Goal: Task Accomplishment & Management: Use online tool/utility

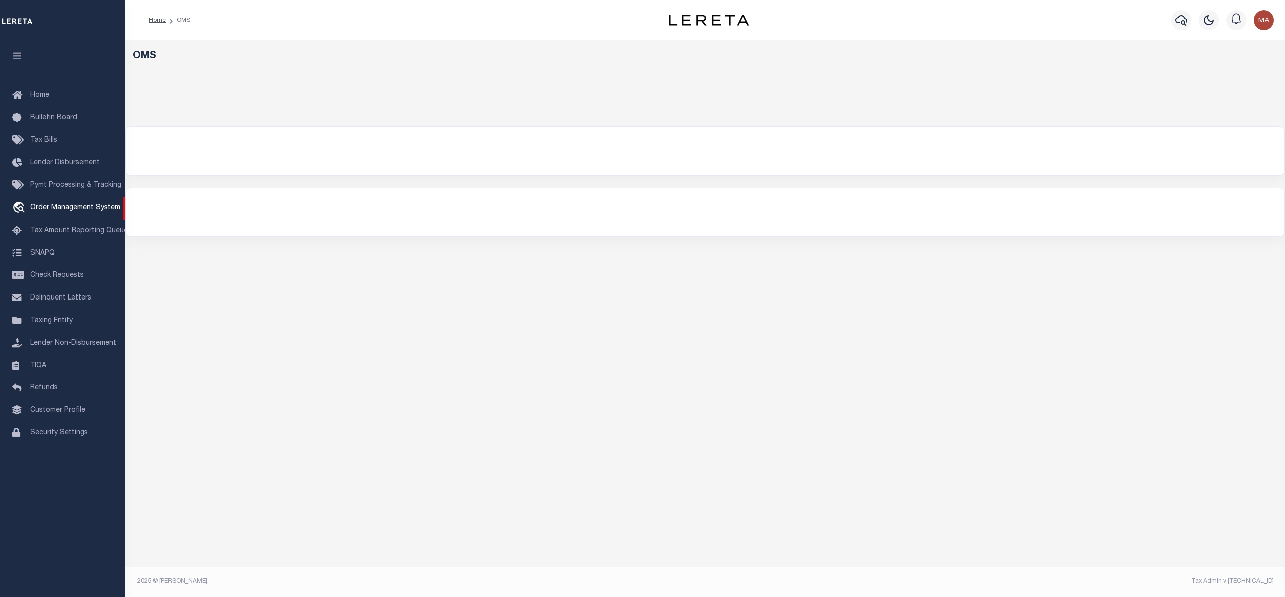
select select "200"
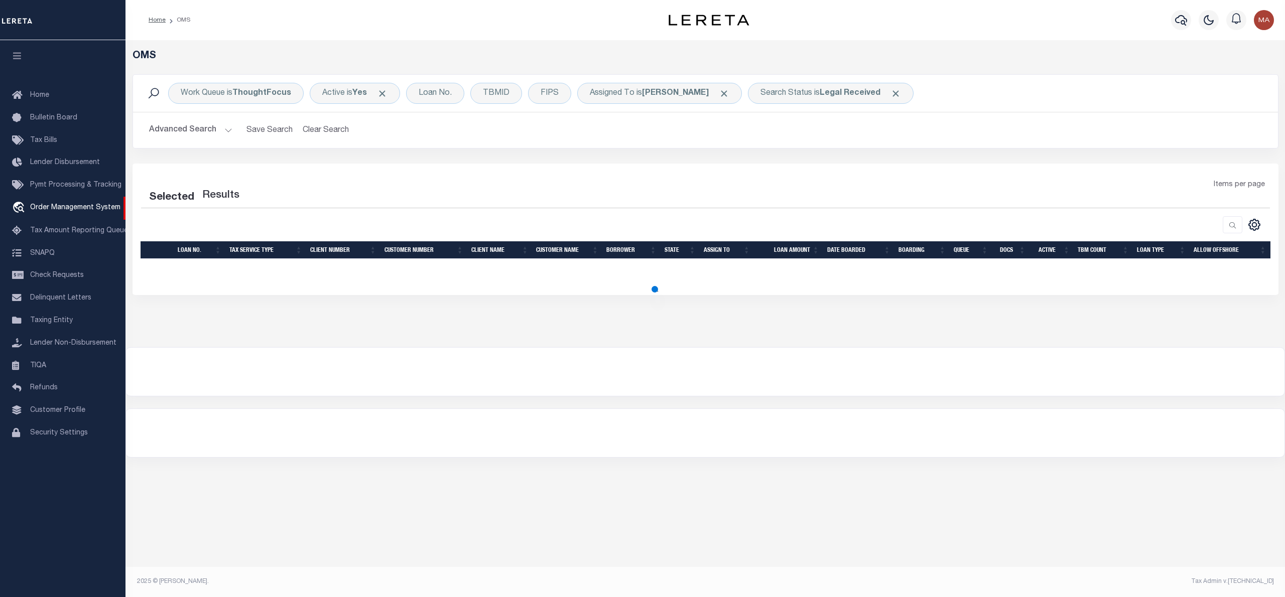
select select "200"
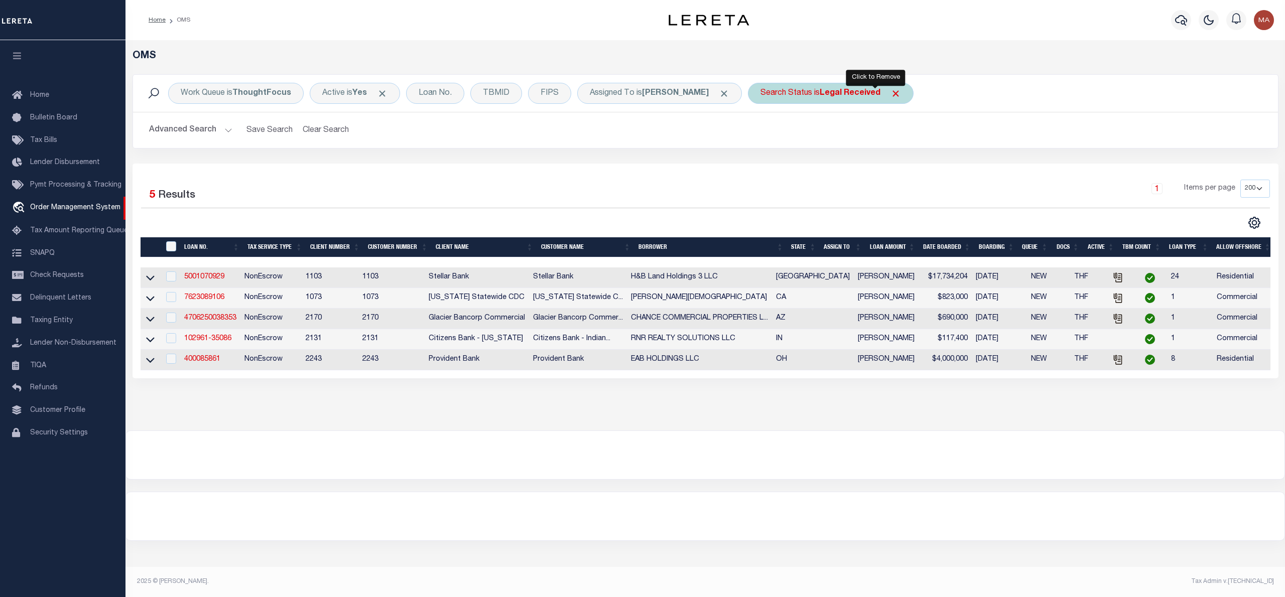
click at [890, 95] on span "Click to Remove" at bounding box center [895, 93] width 11 height 11
click at [782, 101] on div "Search Status" at bounding box center [786, 93] width 77 height 21
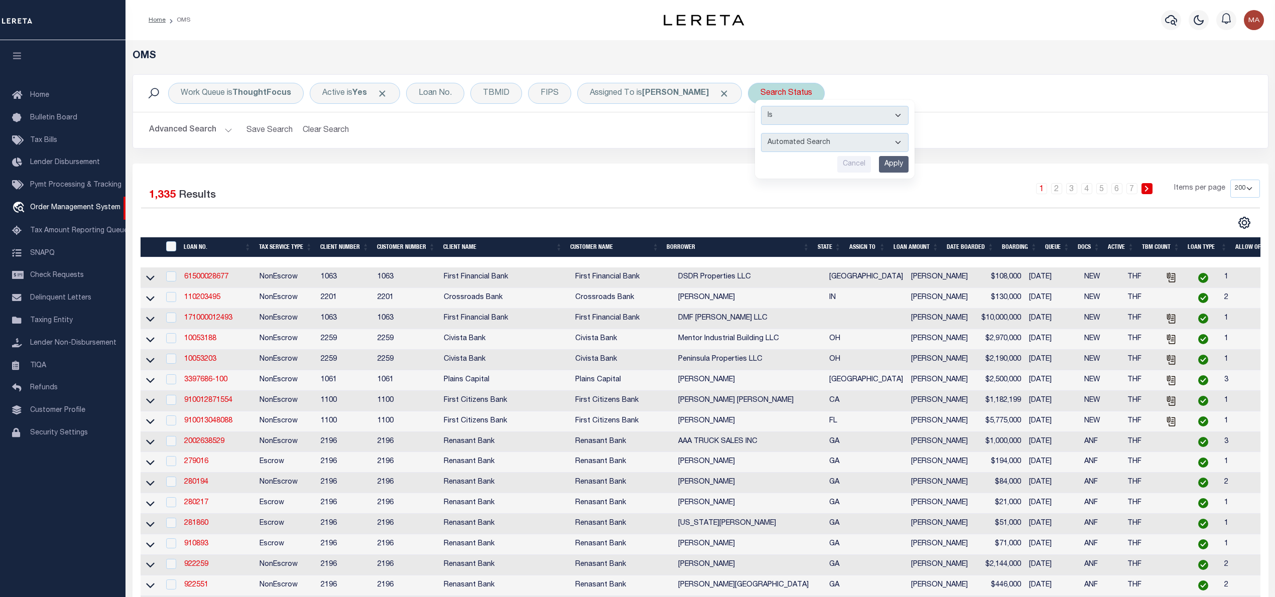
click at [782, 142] on select "Automated Search Bad Parcel Complete Duplicate Parcel High Dollar Reporting In …" at bounding box center [835, 142] width 148 height 19
select select "IP"
click at [761, 133] on select "Automated Search Bad Parcel Complete Duplicate Parcel High Dollar Reporting In …" at bounding box center [835, 142] width 148 height 19
click at [879, 159] on input "Apply" at bounding box center [894, 164] width 30 height 17
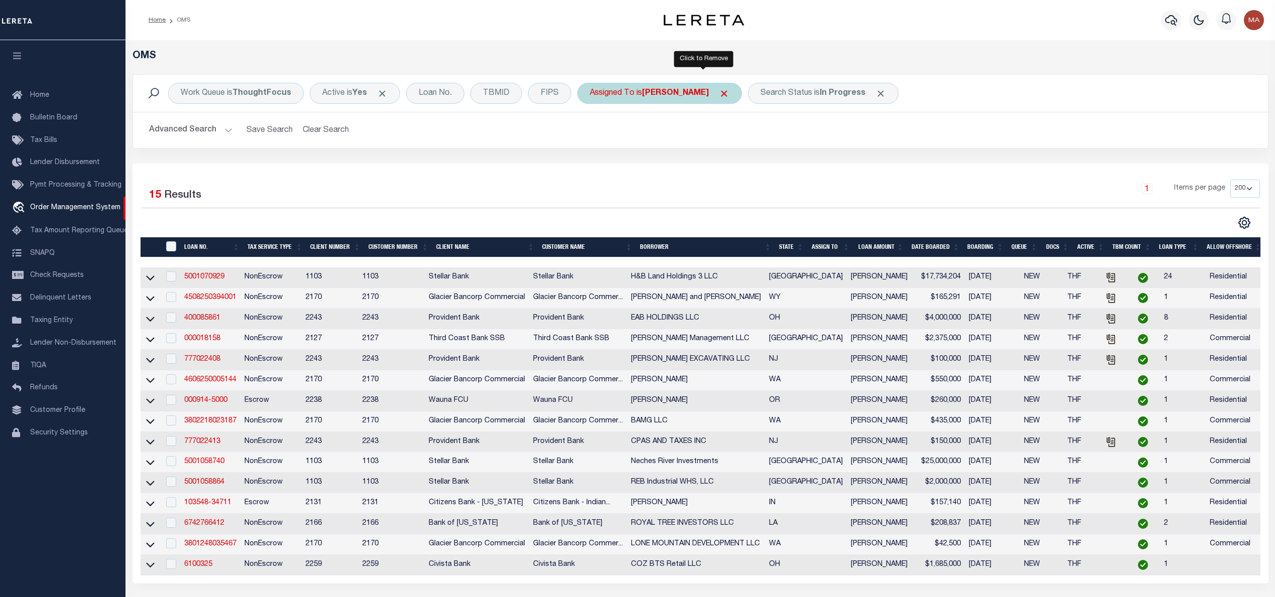
click at [719, 89] on span "Click to Remove" at bounding box center [724, 93] width 11 height 11
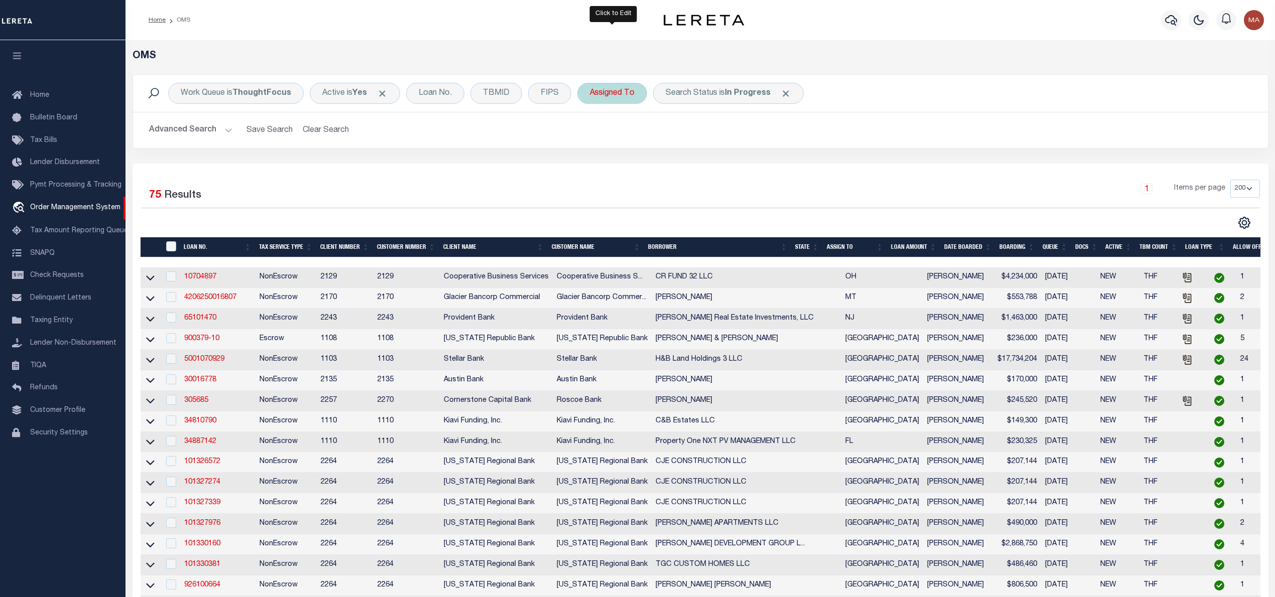
click at [607, 91] on div "Assigned To" at bounding box center [612, 93] width 70 height 21
click at [627, 141] on select "--Unassigned-- [PERSON_NAME] [PERSON_NAME] [PERSON_NAME] [PERSON_NAME], [PERSON…" at bounding box center [664, 142] width 148 height 19
select select "[PERSON_NAME]"
click at [591, 133] on select "--Unassigned-- [PERSON_NAME] [PERSON_NAME] [PERSON_NAME] [PERSON_NAME], [PERSON…" at bounding box center [664, 142] width 148 height 19
click at [729, 158] on input "Apply" at bounding box center [723, 164] width 30 height 17
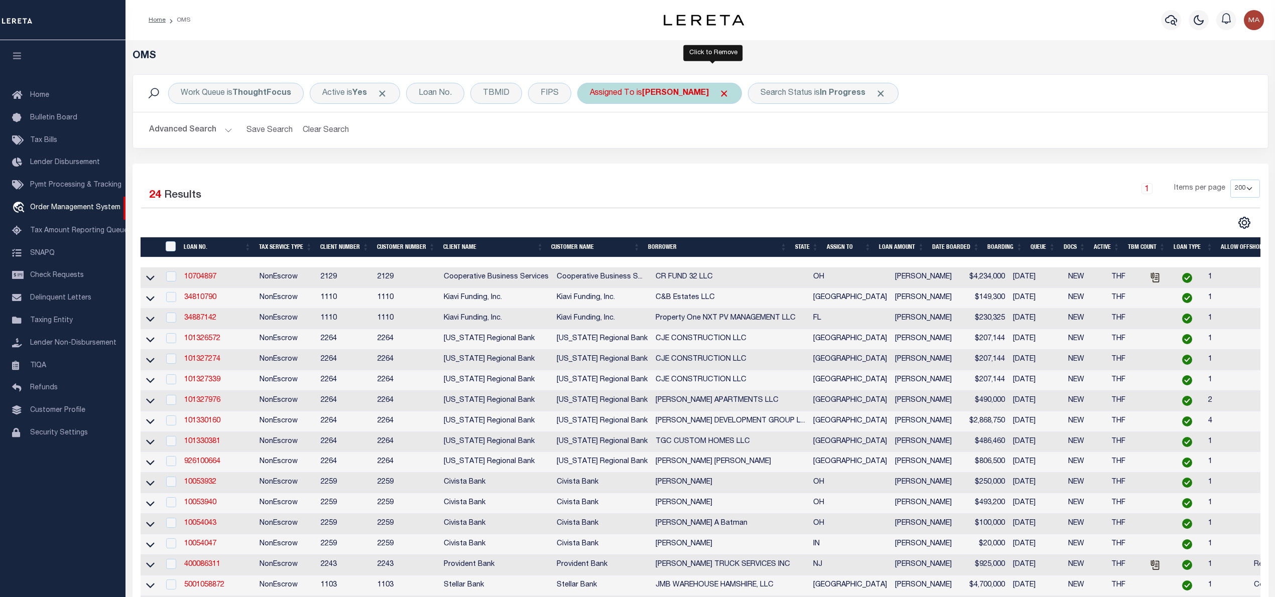
click at [719, 93] on span "Click to Remove" at bounding box center [724, 93] width 11 height 11
click at [651, 94] on div "Work Queue is ThoughtFocus Active is Yes Loan No. TBMID FIPS Assigned To Search…" at bounding box center [700, 93] width 1119 height 21
click at [609, 94] on div "Assigned To" at bounding box center [612, 93] width 70 height 21
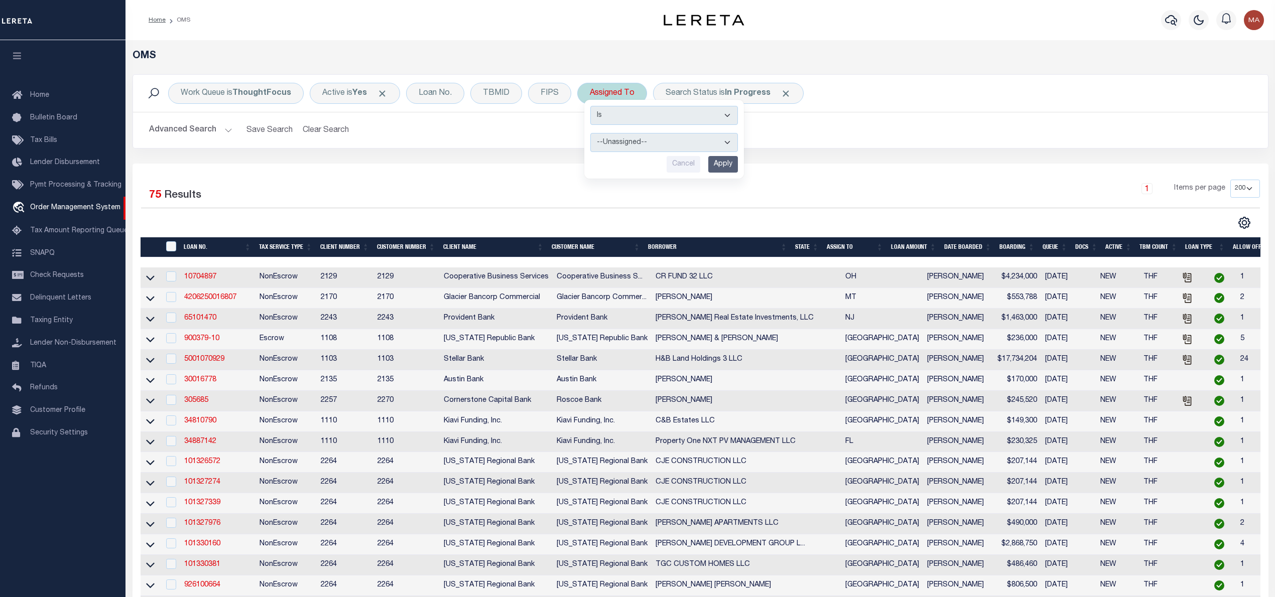
click at [632, 137] on select "--Unassigned-- Abdul Muzain Agustin Fernandez Ahmad Darwish Alberto Estrada All…" at bounding box center [664, 142] width 148 height 19
select select "[PERSON_NAME]"
click at [591, 133] on select "--Unassigned-- Abdul Muzain Agustin Fernandez Ahmad Darwish Alberto Estrada All…" at bounding box center [664, 142] width 148 height 19
click at [715, 167] on input "Apply" at bounding box center [723, 164] width 30 height 17
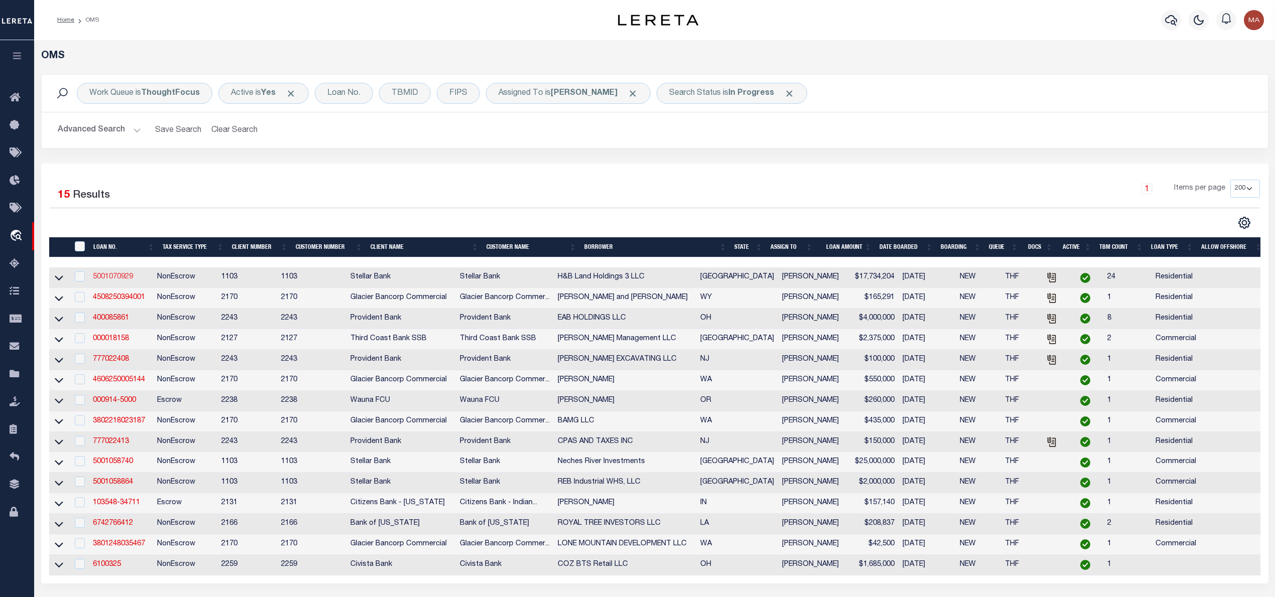
click at [114, 278] on link "5001070929" at bounding box center [113, 276] width 40 height 7
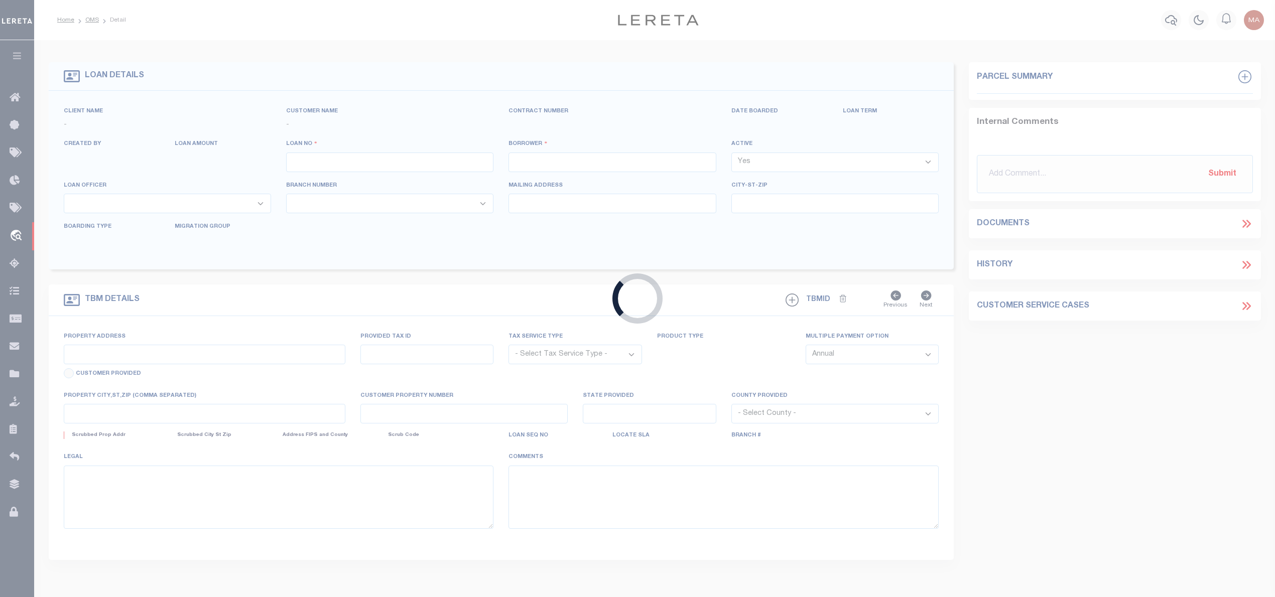
type input "5001070929"
type input "H&B Land Holdings 3 LLC"
select select
type input "4601 WESTWAY PARK BLVD # 100"
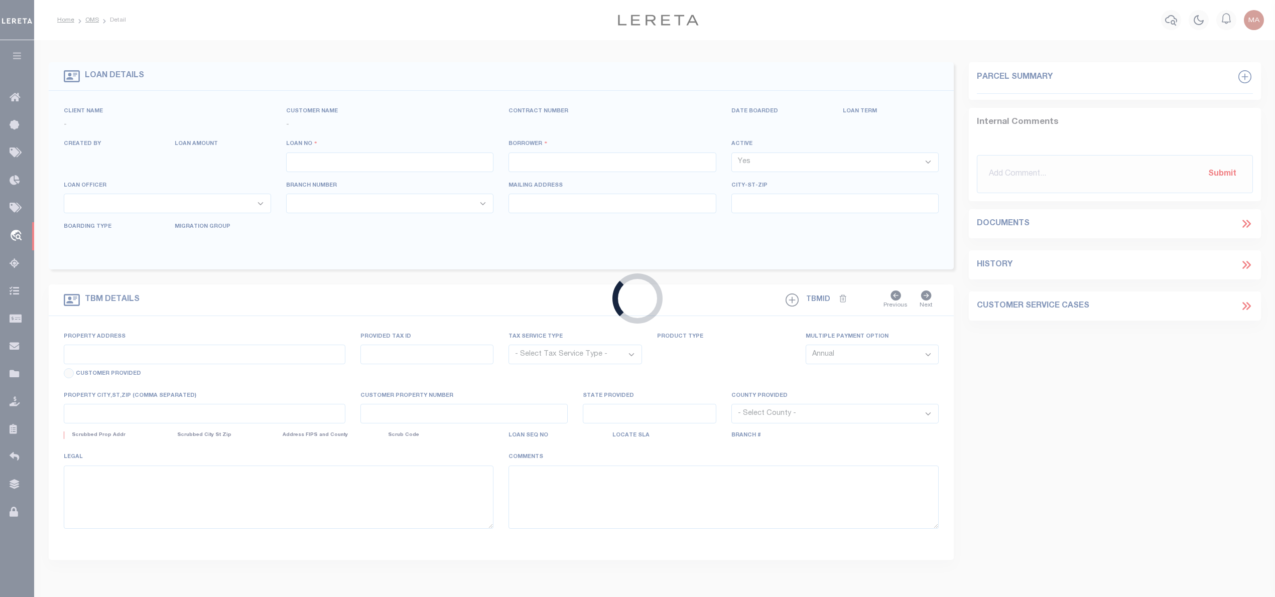
type input "HOUSTON TX 77041-2037"
type input "08/05/2025"
select select "10"
select select "NonEscrow"
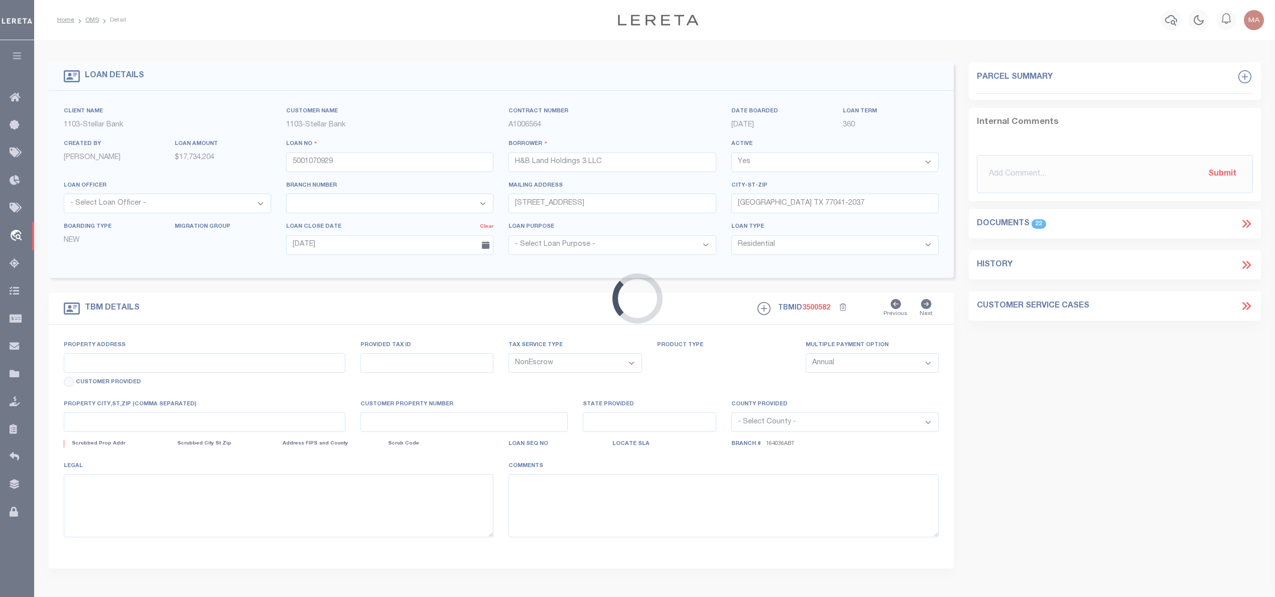
type input "10910 WANDER WAY"
select select
type input "BEASLEY TX 77417-0262"
type textarea "Emberly Sec 1 - Fort Bend Lots 5, 10, 13, 17, 27, 29, 31, 33, 35, 37, 39, Blk 1…"
select select "11286"
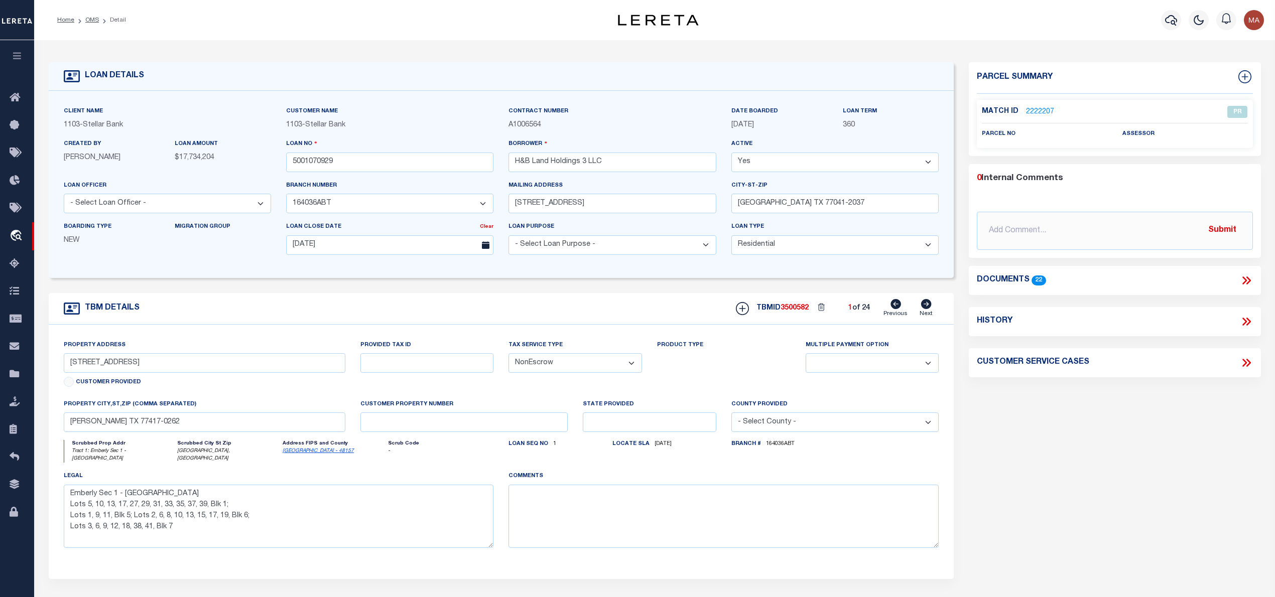
click at [1042, 107] on link "2222207" at bounding box center [1040, 112] width 28 height 11
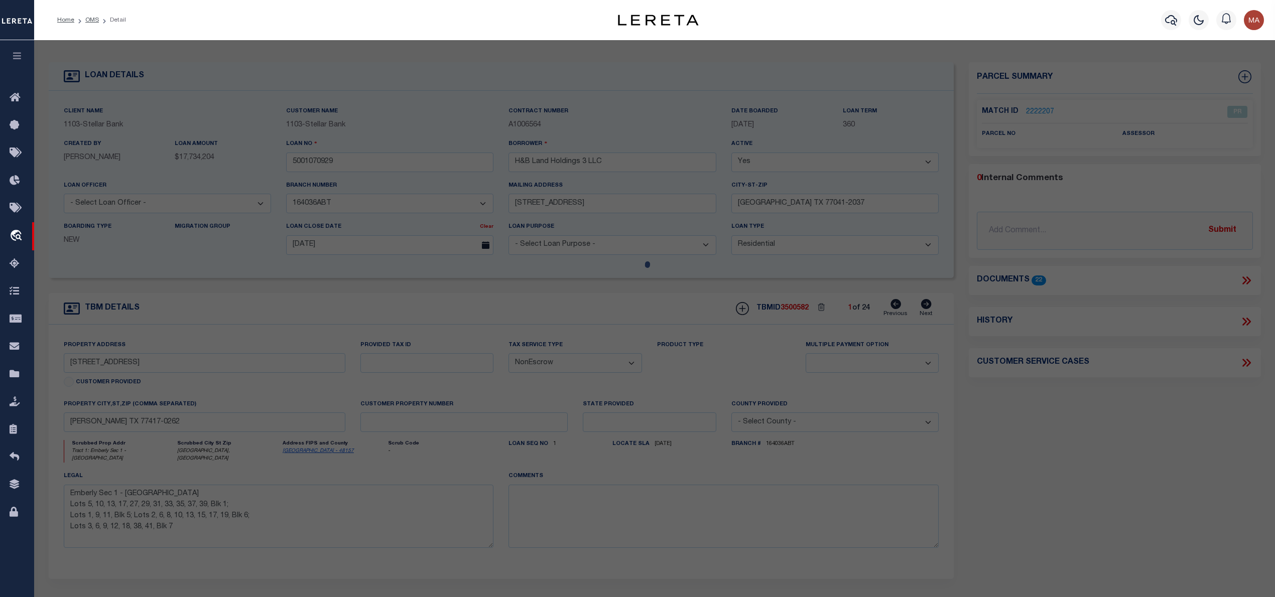
checkbox input "false"
select select "PR"
checkbox input "false"
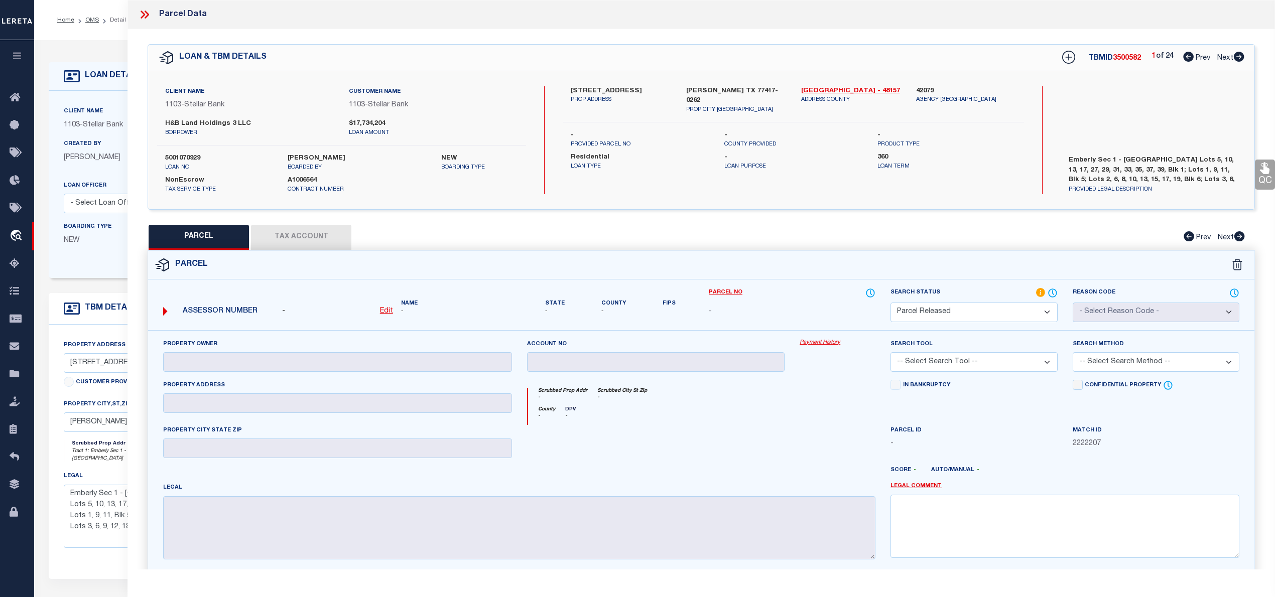
click at [140, 11] on icon at bounding box center [144, 14] width 13 height 13
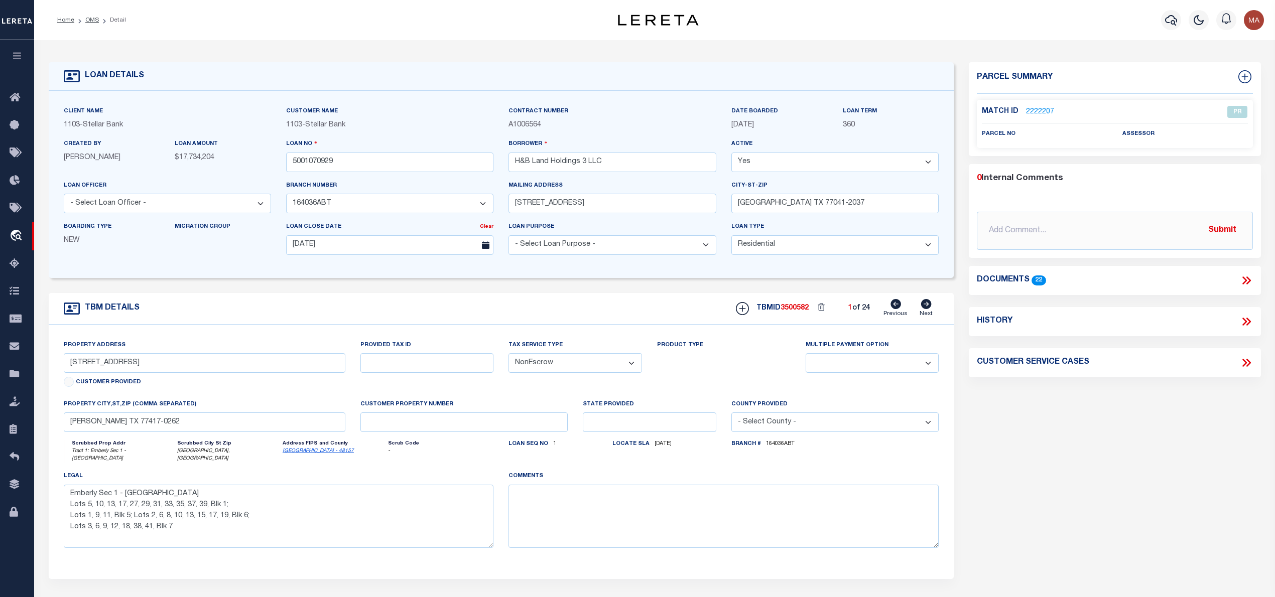
click at [1244, 284] on icon at bounding box center [1245, 280] width 13 height 13
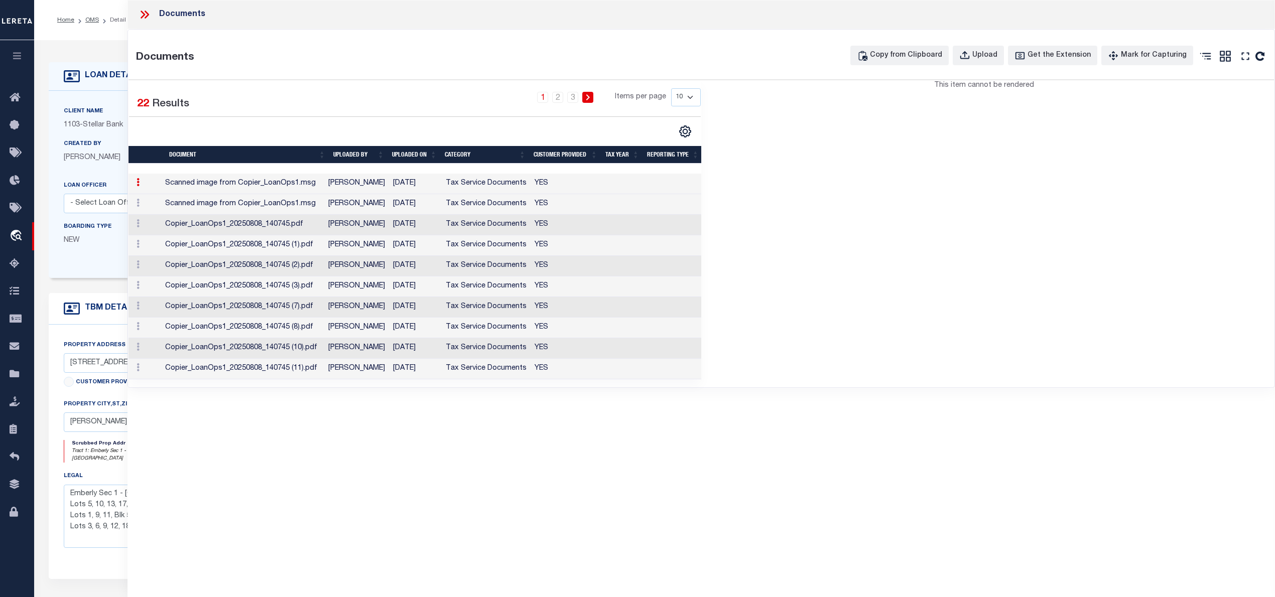
click at [484, 178] on td "Tax Service Documents" at bounding box center [486, 184] width 89 height 21
click at [502, 187] on td "Tax Service Documents" at bounding box center [486, 184] width 89 height 21
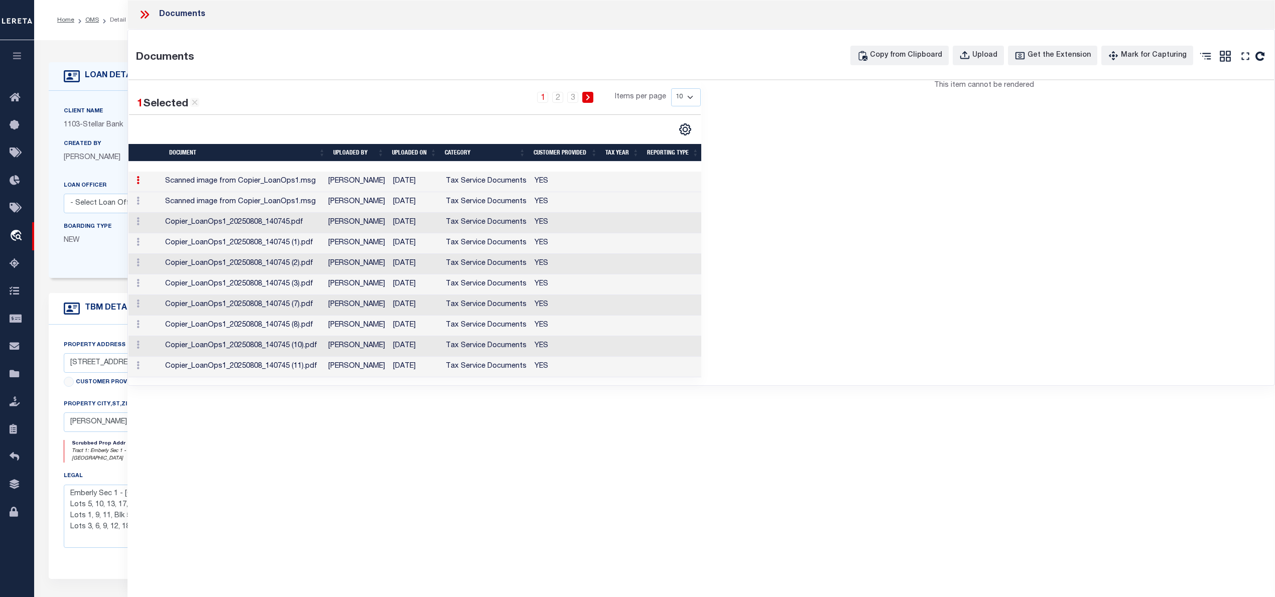
click at [586, 102] on link at bounding box center [587, 97] width 11 height 11
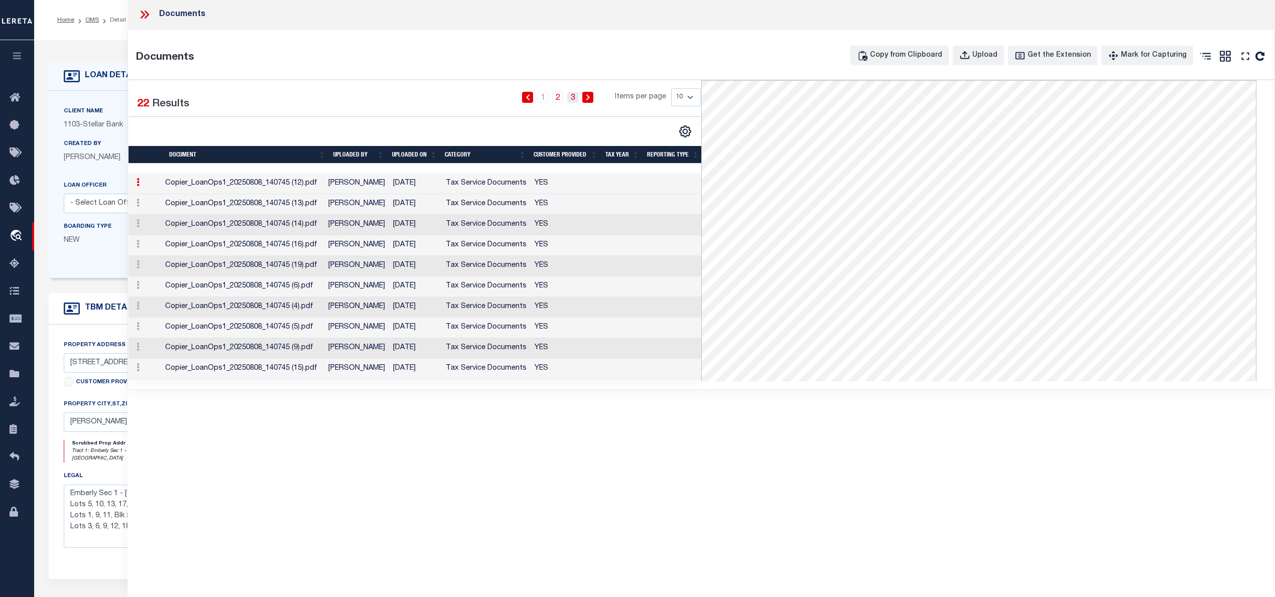
click at [575, 101] on link "3" at bounding box center [572, 97] width 11 height 11
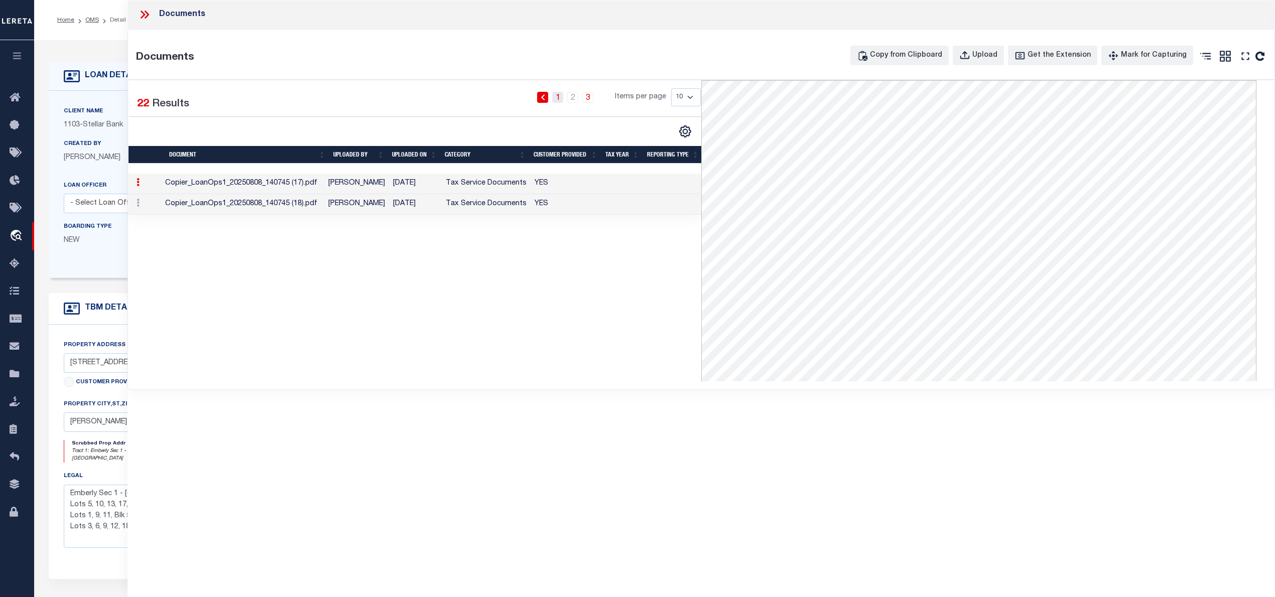
click at [556, 98] on link "1" at bounding box center [557, 97] width 11 height 11
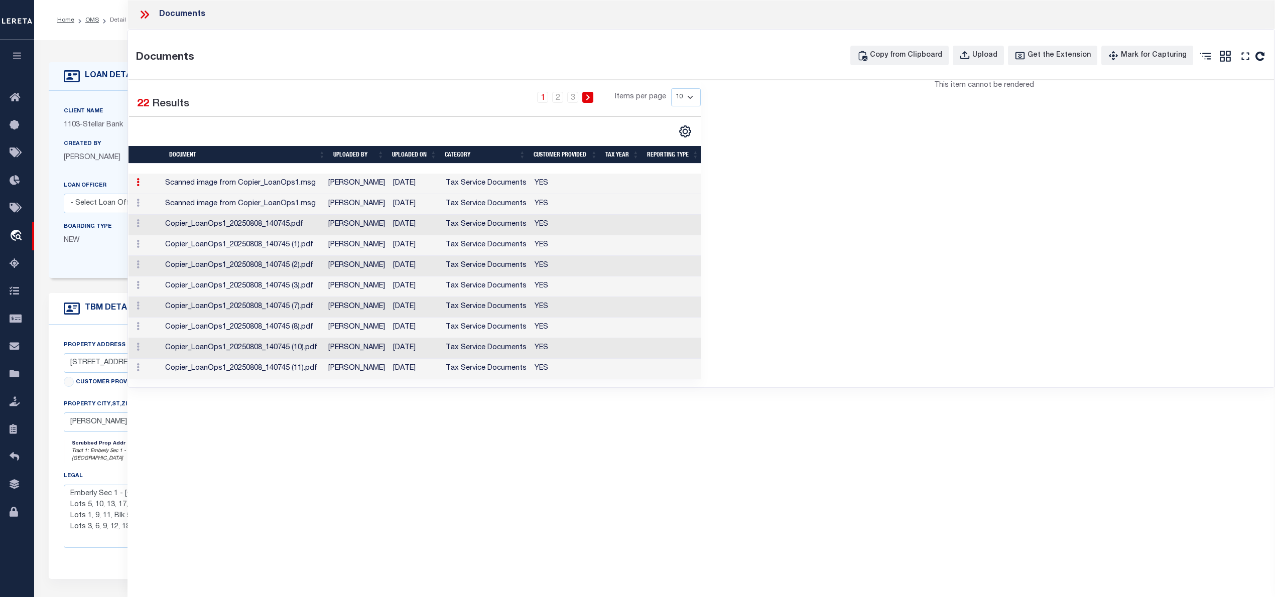
click at [490, 187] on td "Tax Service Documents" at bounding box center [486, 184] width 89 height 21
click at [459, 203] on td "Tax Service Documents" at bounding box center [486, 204] width 89 height 21
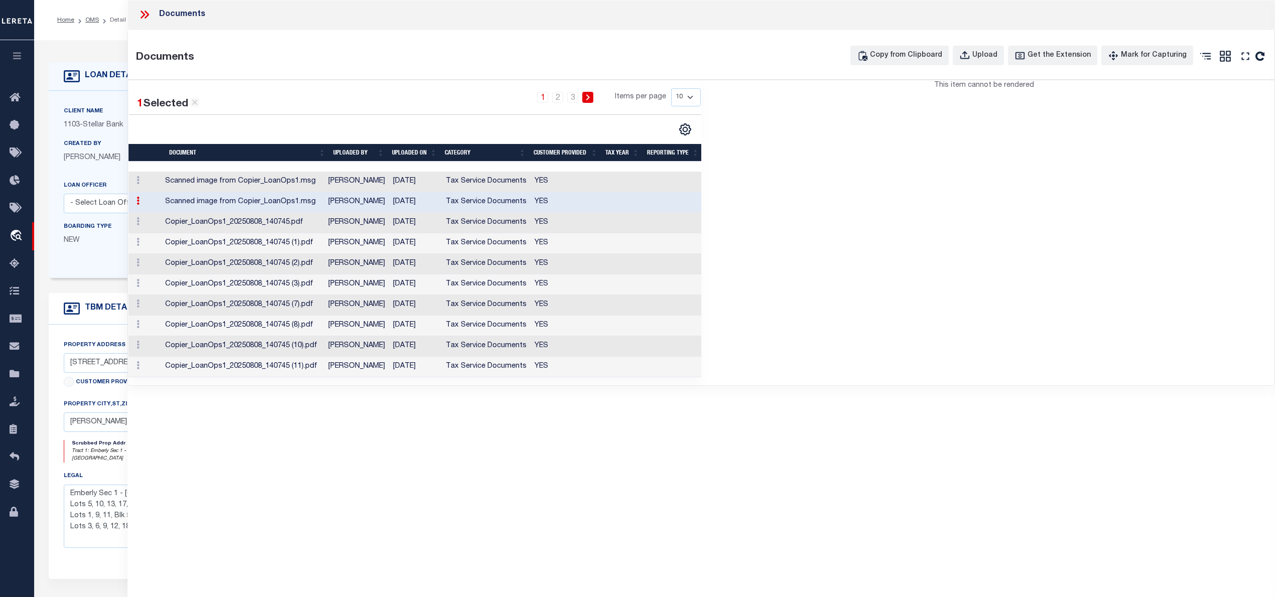
click at [459, 203] on td "Tax Service Documents" at bounding box center [486, 202] width 89 height 21
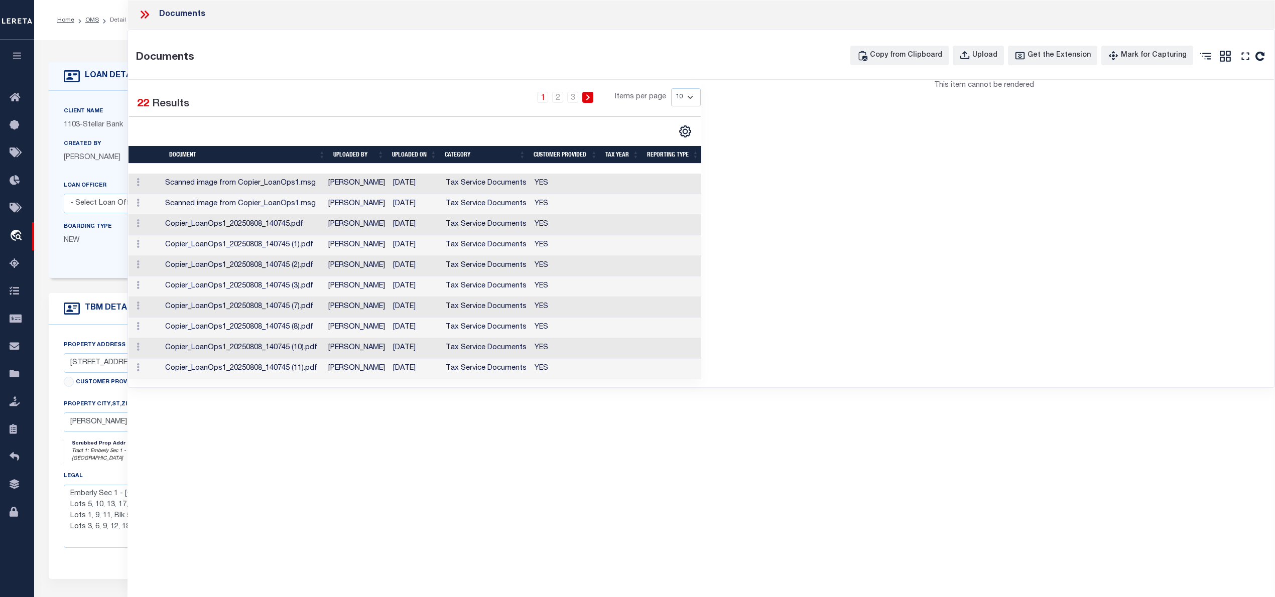
click at [459, 203] on td "Tax Service Documents" at bounding box center [486, 204] width 89 height 21
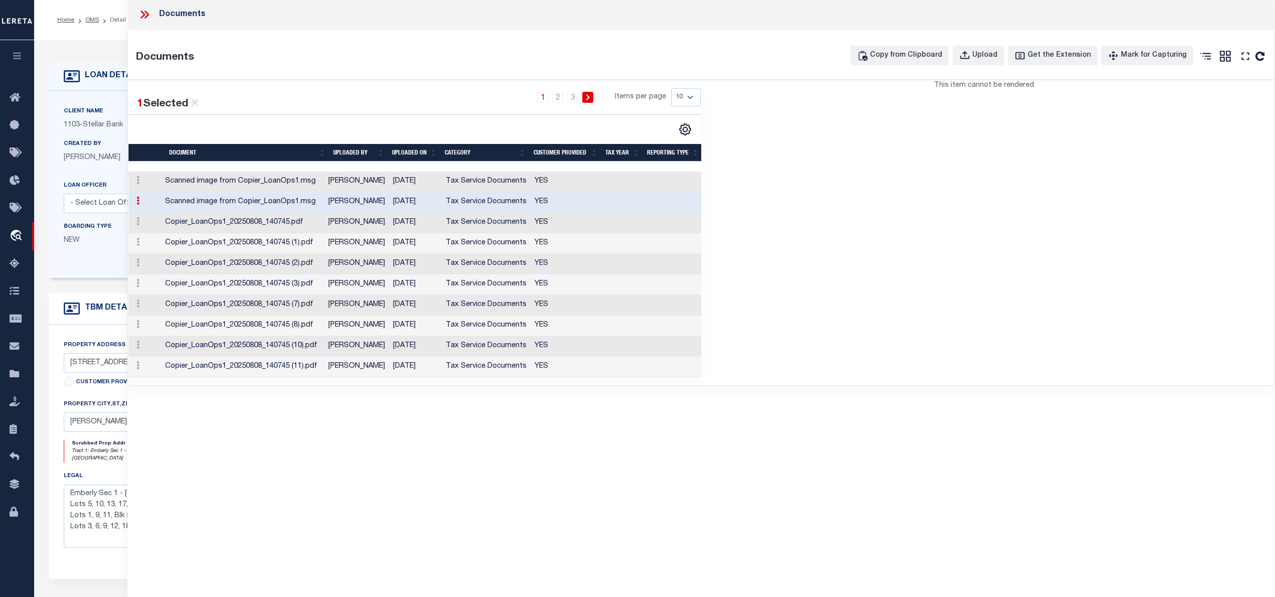
click at [471, 224] on td "Tax Service Documents" at bounding box center [486, 223] width 89 height 21
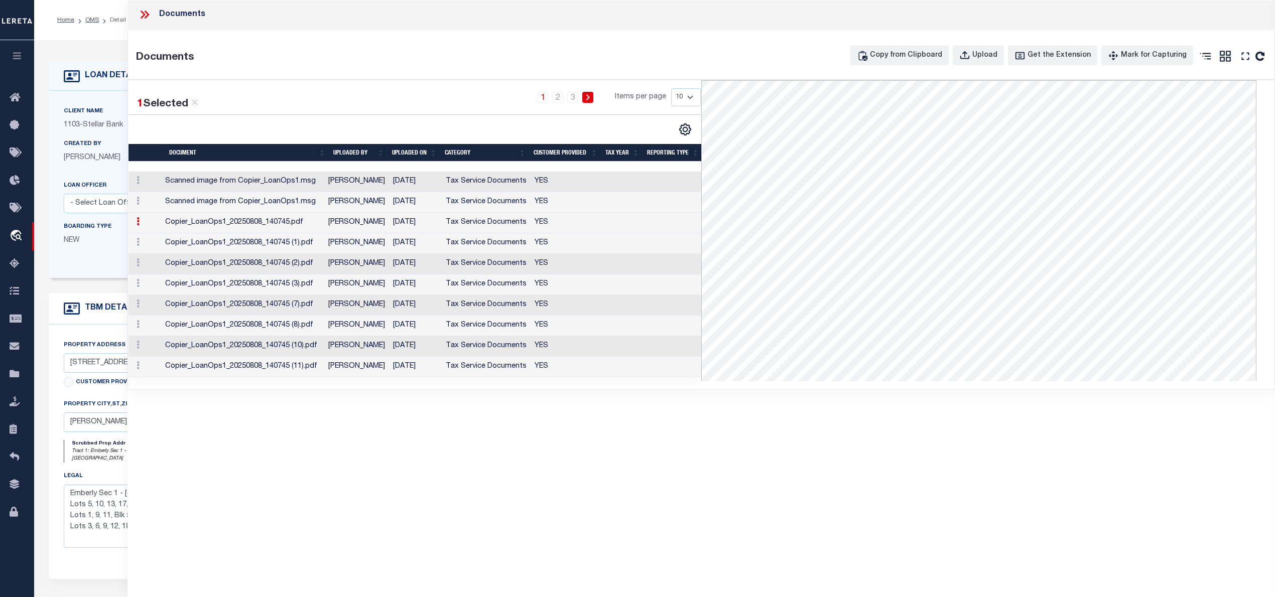
click at [471, 224] on td "Tax Service Documents" at bounding box center [486, 223] width 89 height 21
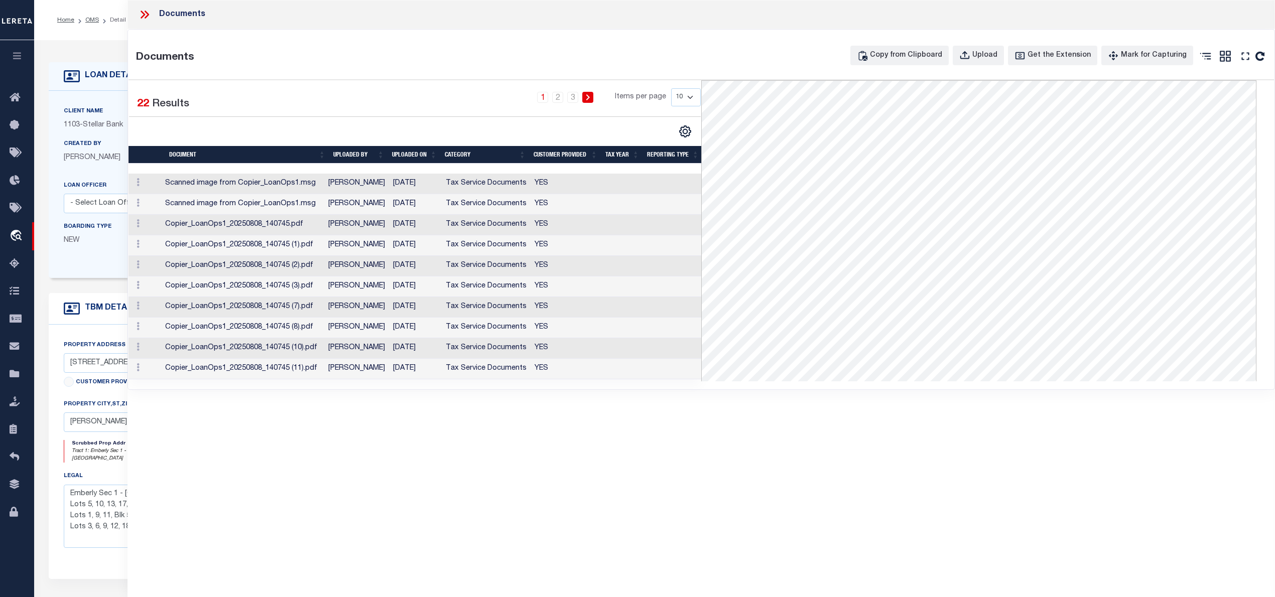
click at [468, 246] on td "Tax Service Documents" at bounding box center [486, 245] width 89 height 21
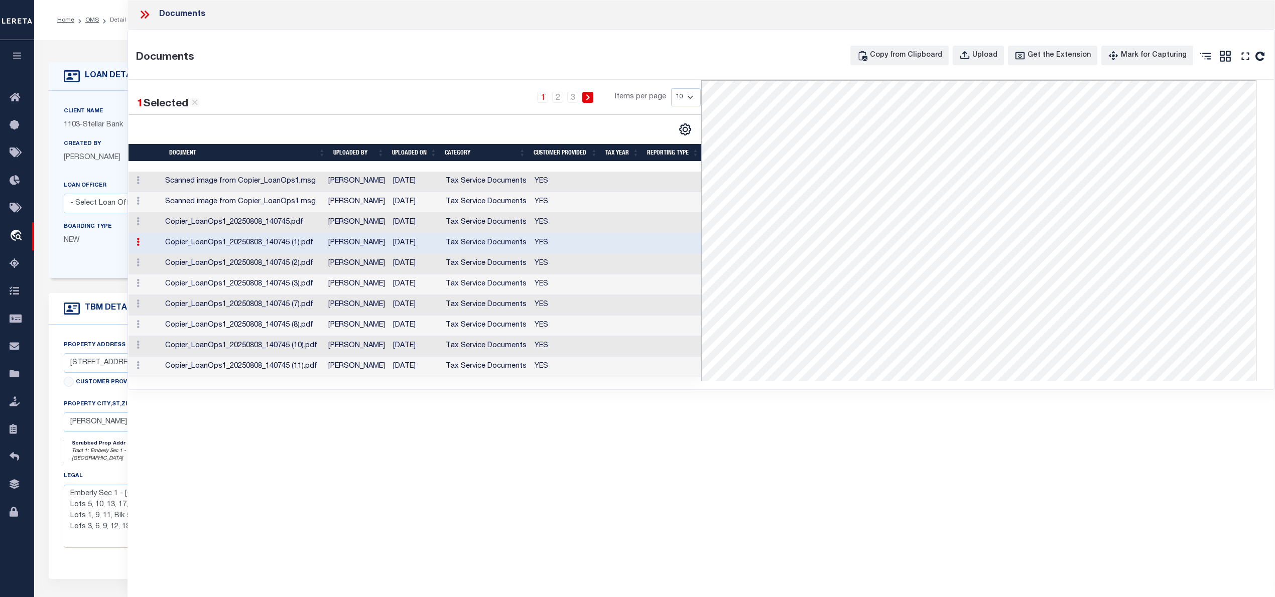
click at [468, 246] on td "Tax Service Documents" at bounding box center [486, 243] width 89 height 21
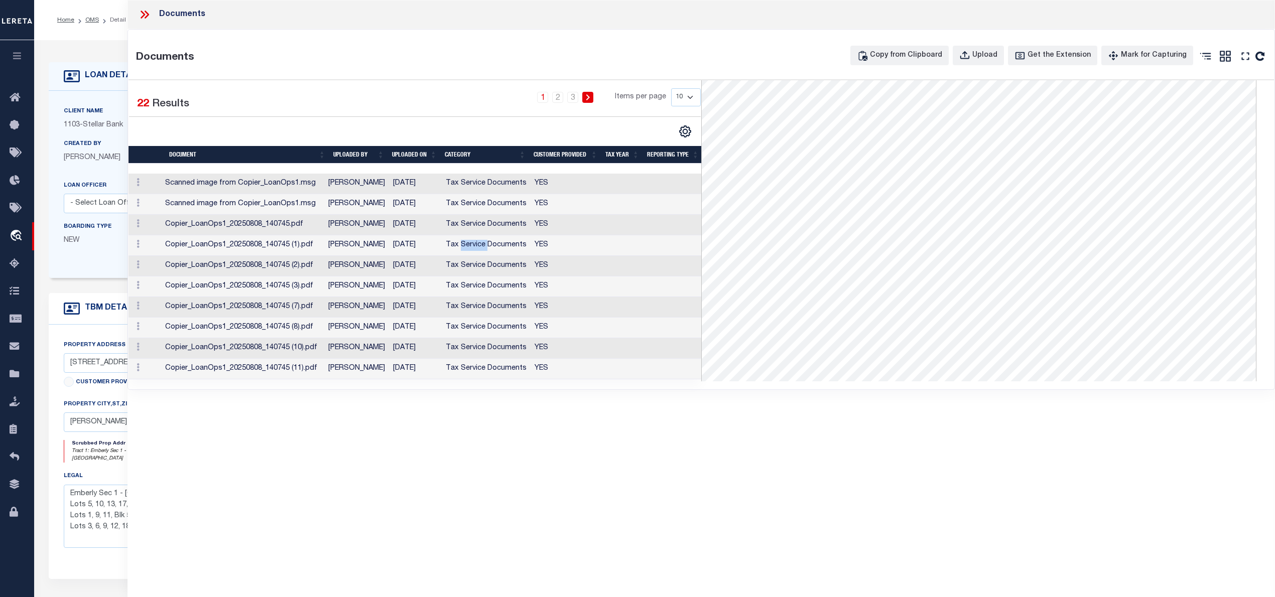
scroll to position [280, 0]
click at [533, 259] on td "YES" at bounding box center [565, 266] width 71 height 21
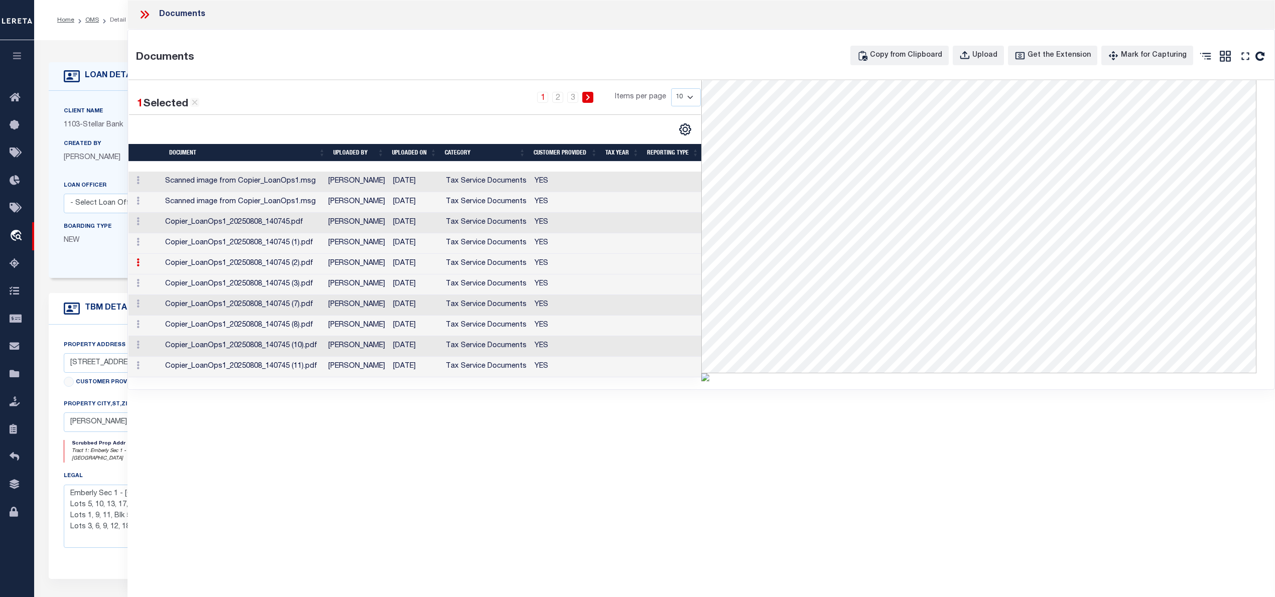
scroll to position [79, 0]
click at [459, 346] on td "Tax Service Documents" at bounding box center [486, 346] width 89 height 21
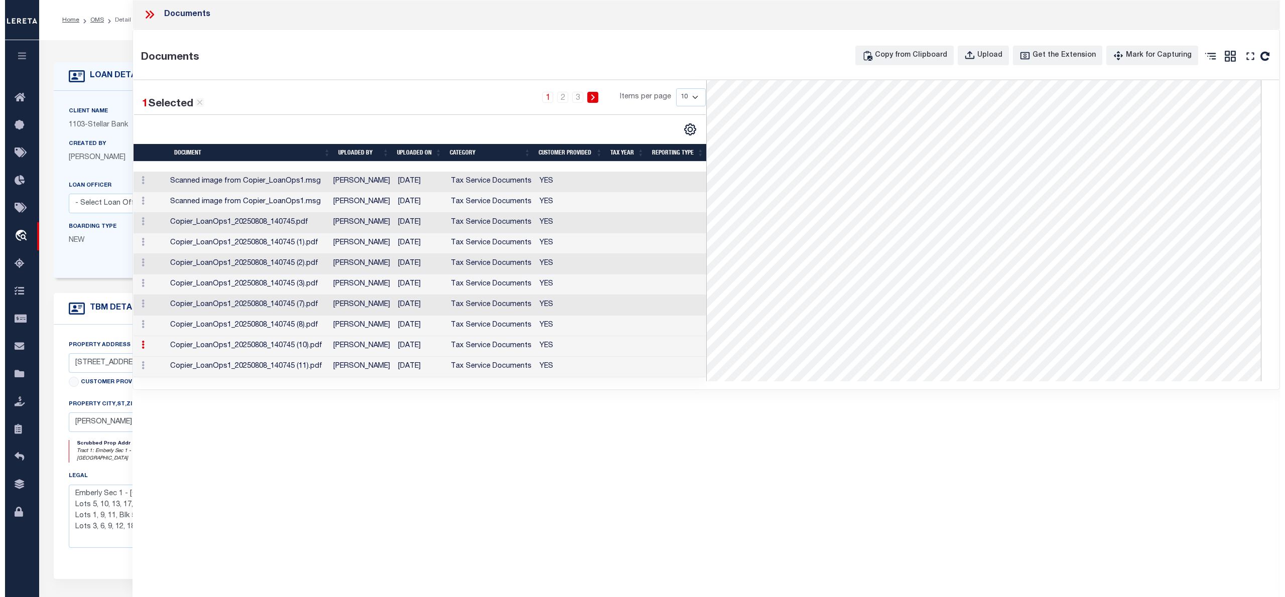
scroll to position [0, 0]
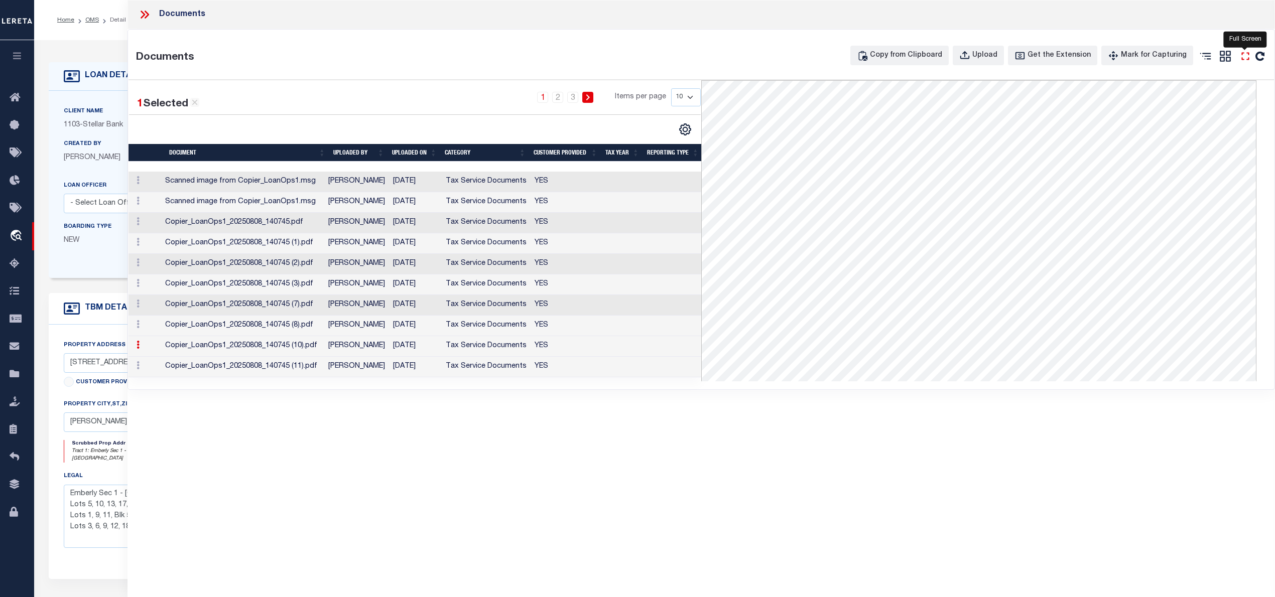
click at [1245, 59] on icon at bounding box center [1244, 56] width 13 height 13
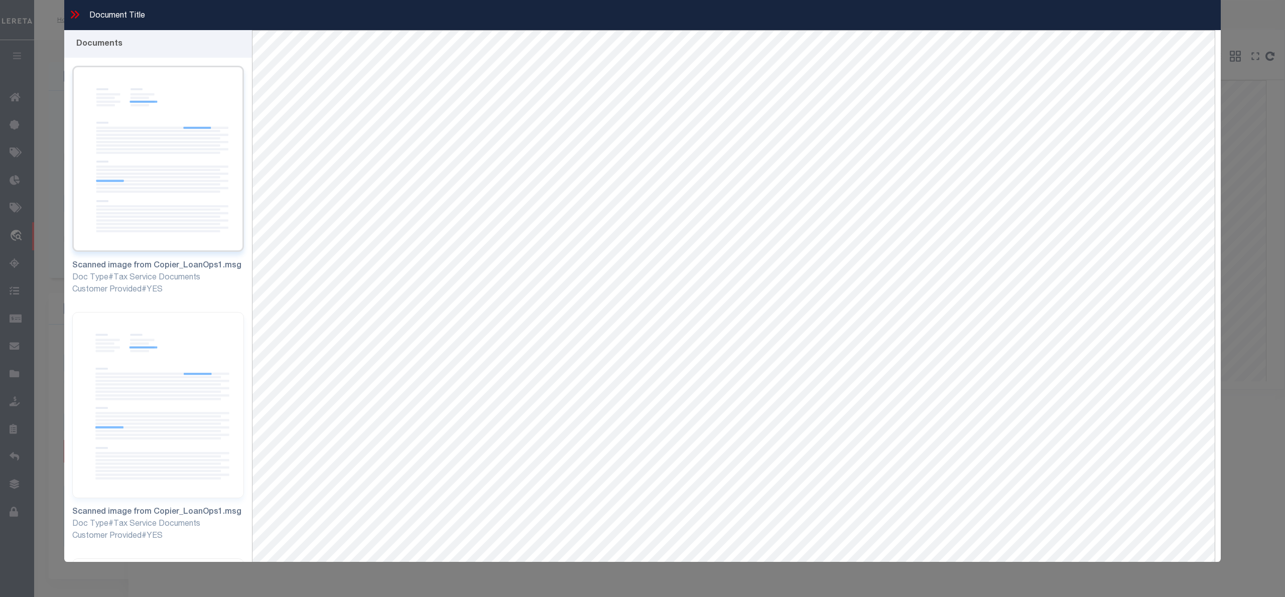
click at [181, 200] on img at bounding box center [158, 159] width 172 height 186
click at [152, 365] on img at bounding box center [158, 405] width 172 height 186
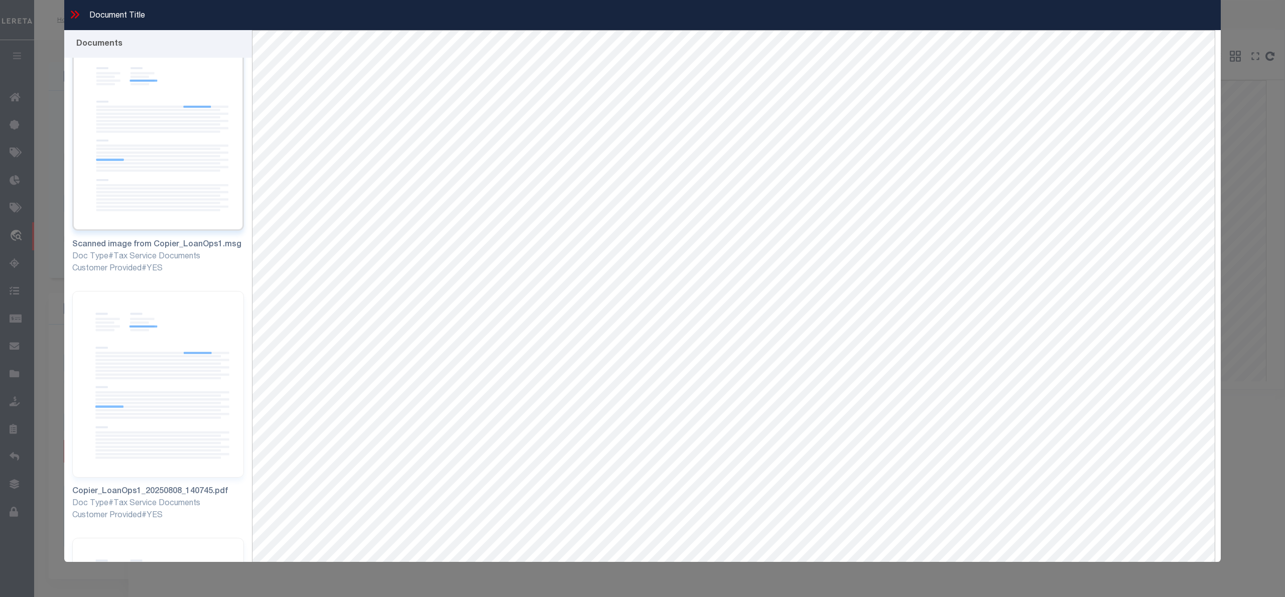
scroll to position [401, 0]
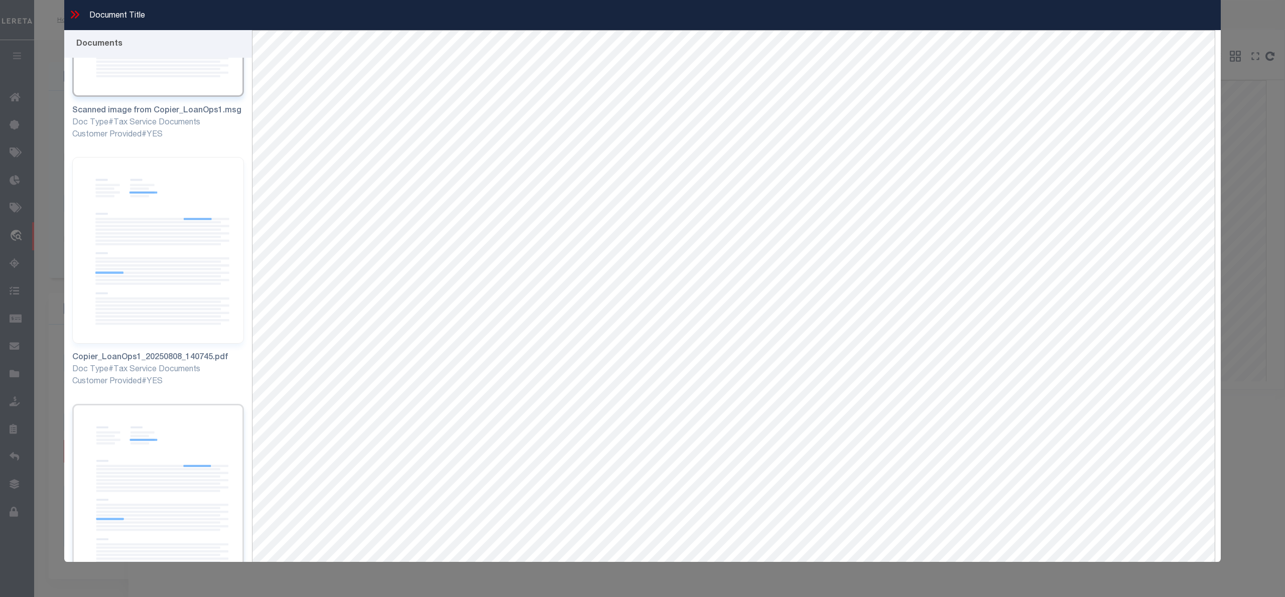
click at [153, 422] on img at bounding box center [158, 497] width 172 height 186
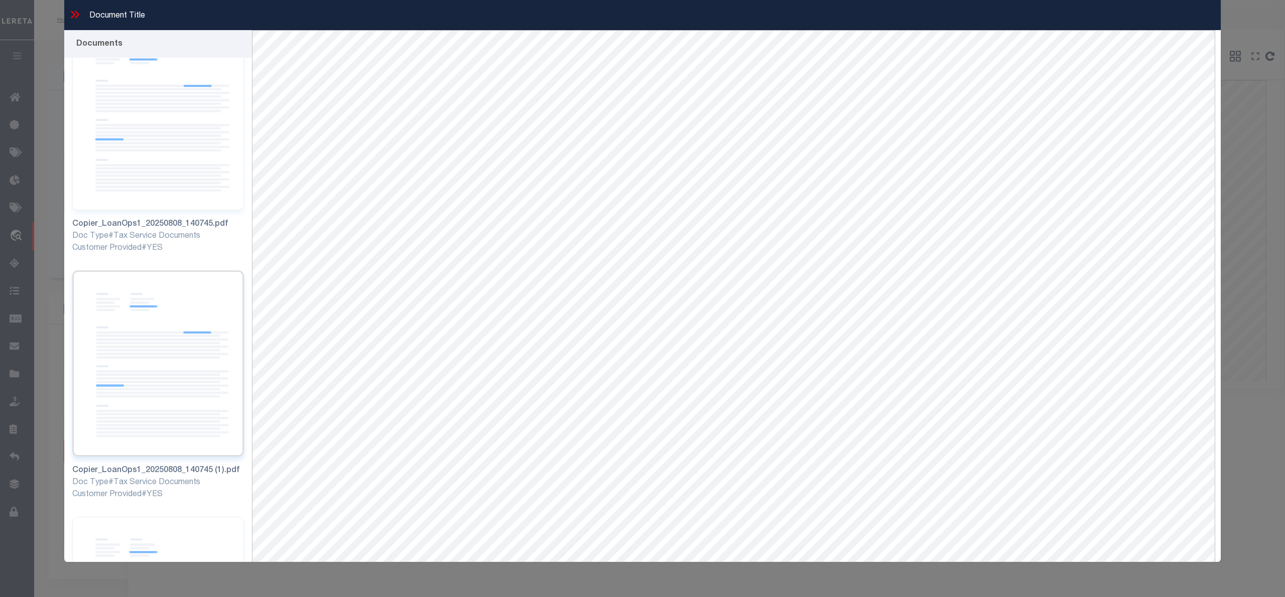
click at [152, 365] on img at bounding box center [158, 363] width 172 height 186
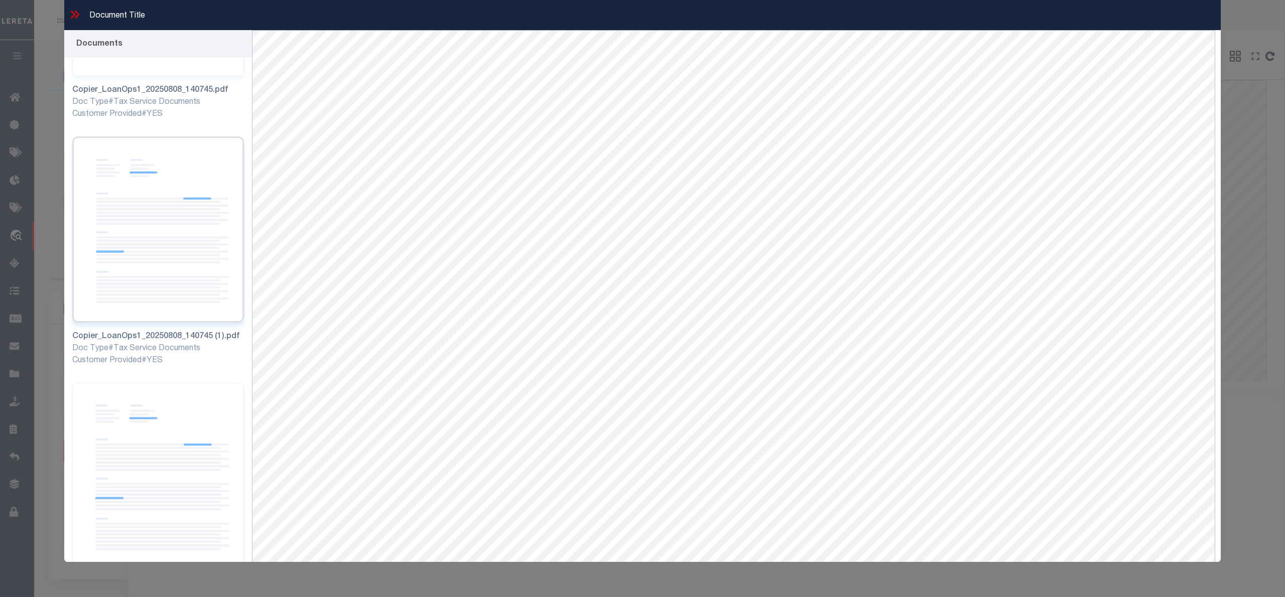
scroll to position [936, 0]
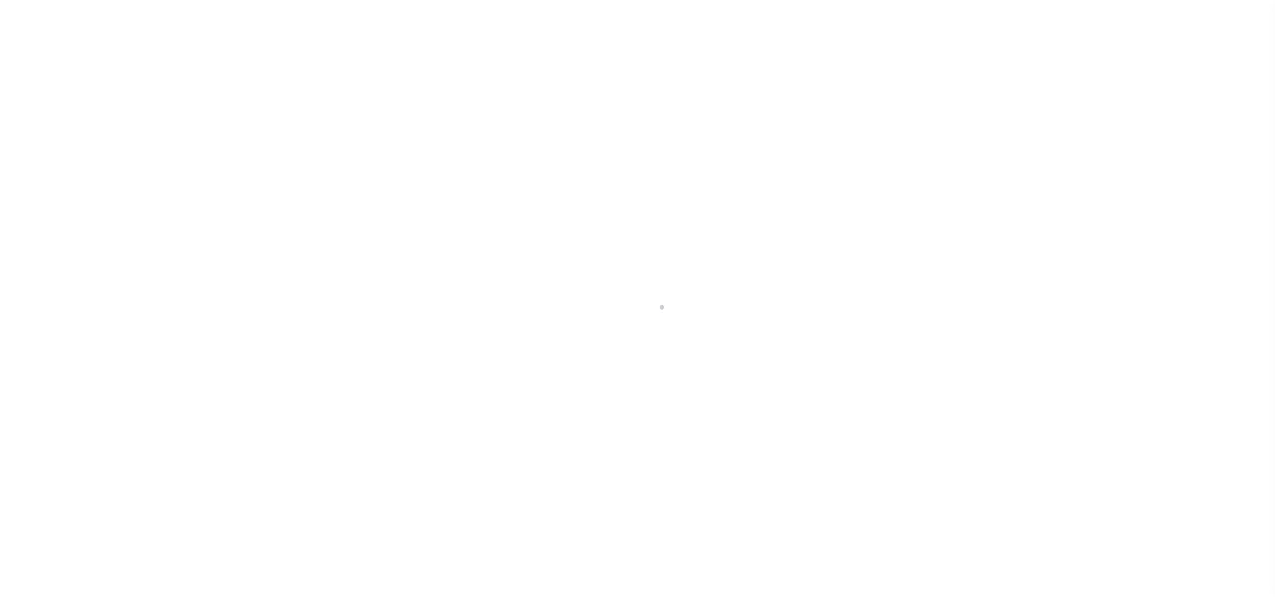
select select "PR"
select select "11286"
select select "10"
select select "NonEscrow"
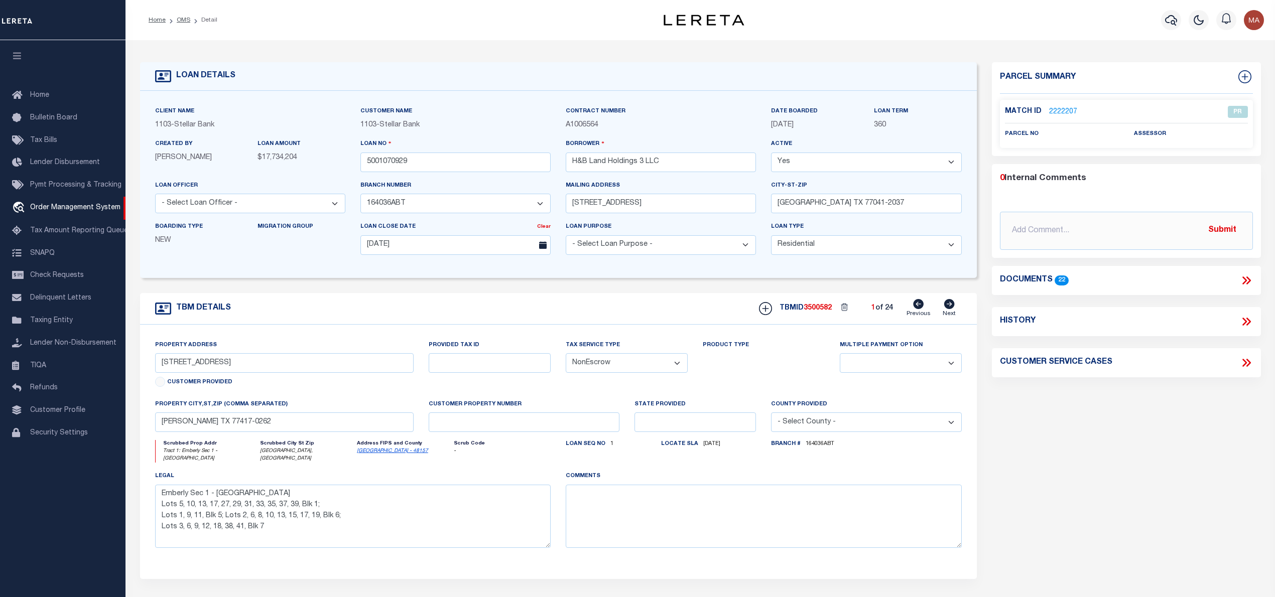
click at [1060, 107] on link "2222207" at bounding box center [1063, 112] width 28 height 11
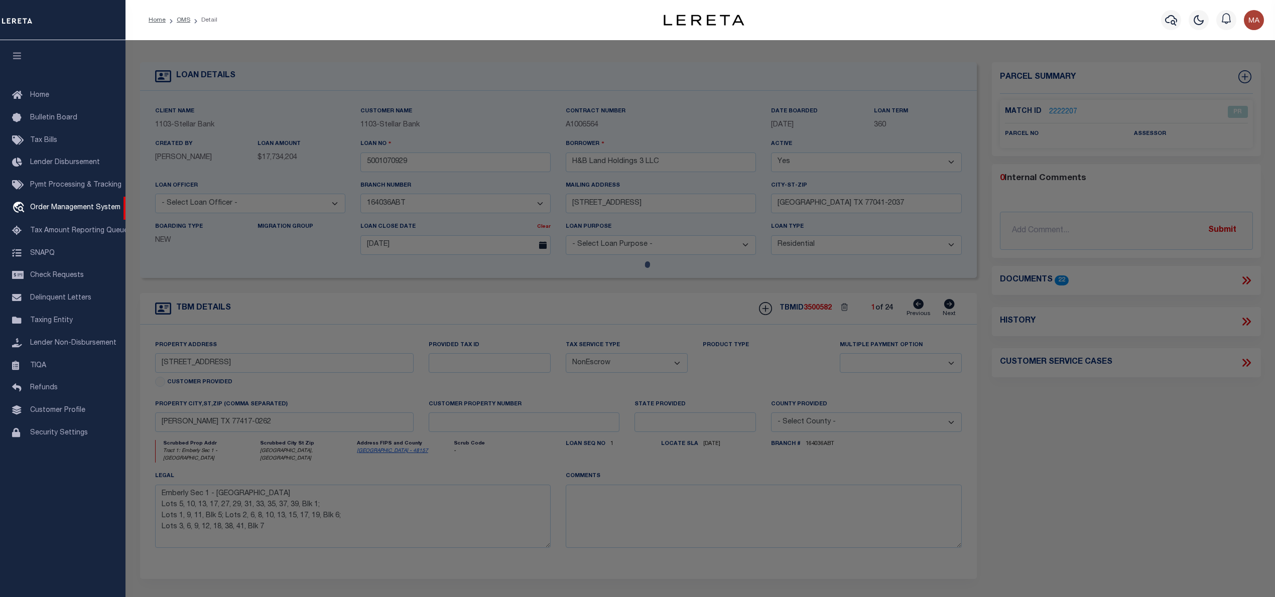
select select "AS"
checkbox input "false"
select select "PR"
checkbox input "false"
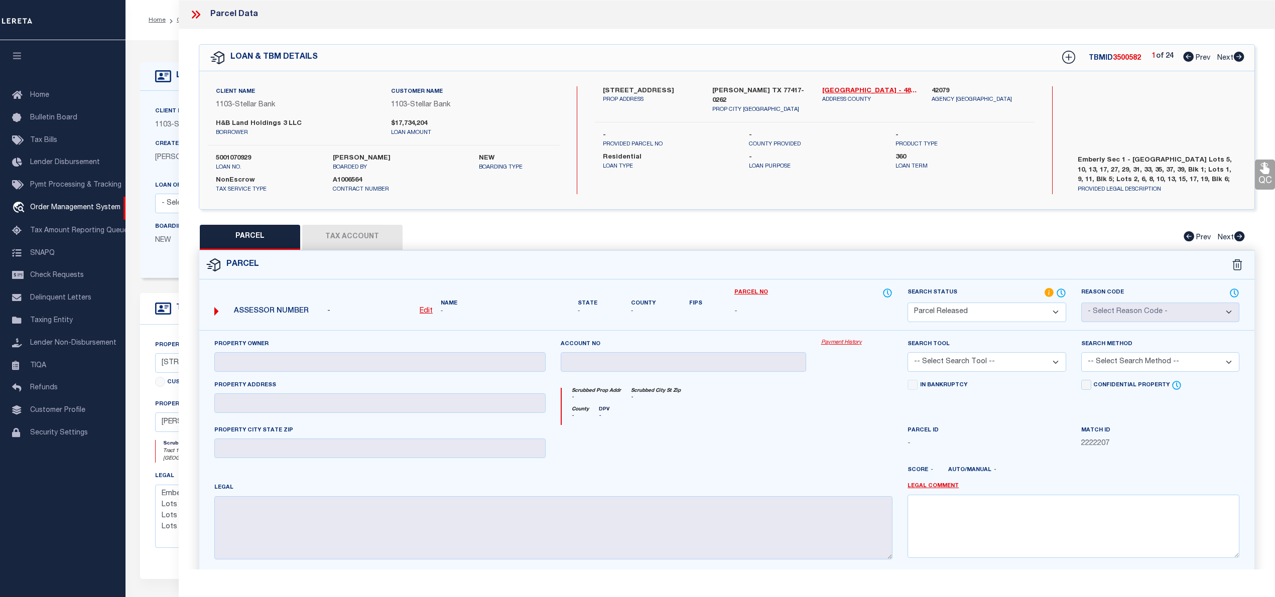
click at [1235, 57] on icon at bounding box center [1238, 57] width 11 height 10
select select "AS"
checkbox input "false"
select select "RD"
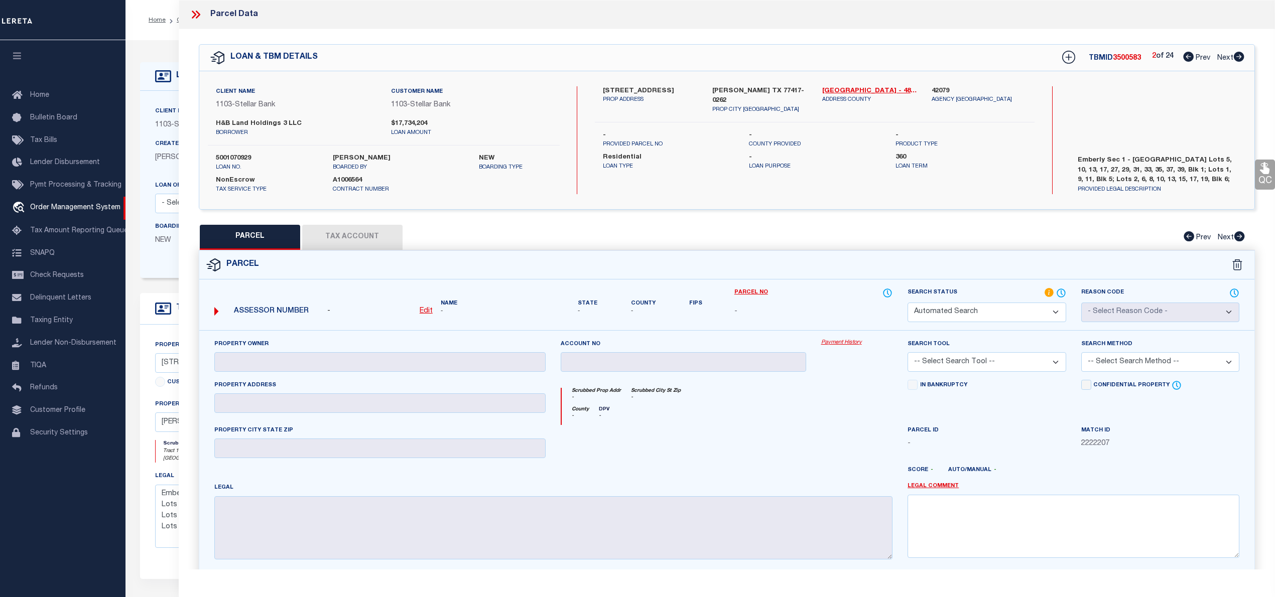
type input "H & B LAND HOLDINGS LLC"
select select "ATL"
select select "ADD"
type input "10910 WANDER WAY"
checkbox input "false"
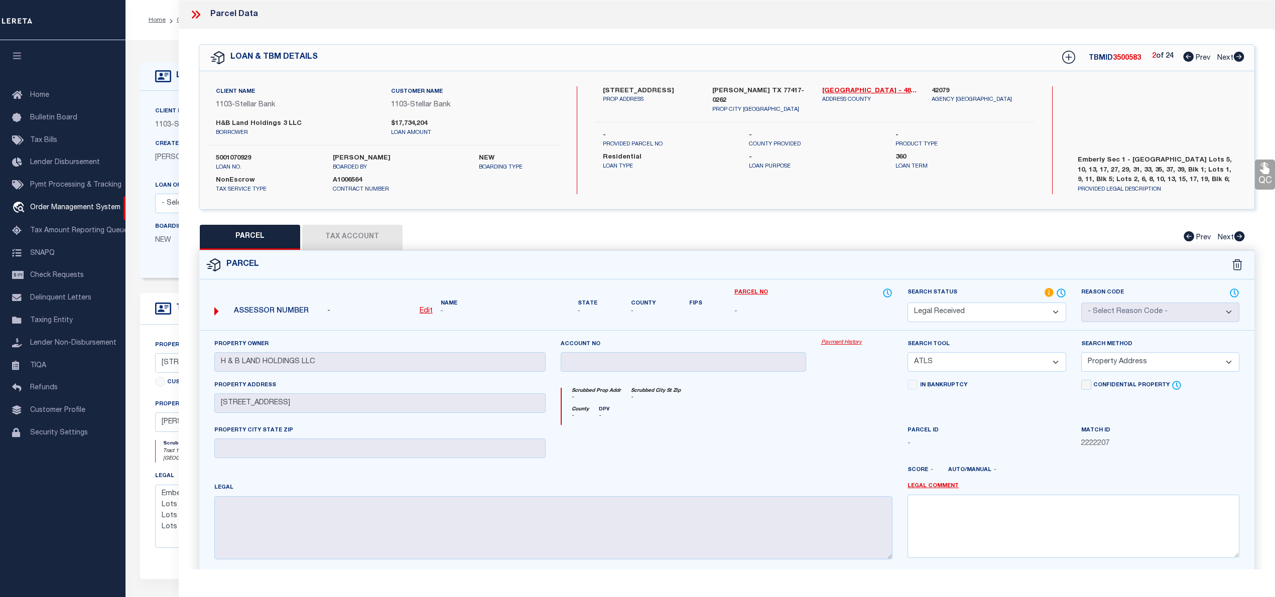
type input "BEASLEY, TX 77417"
type textarea "EMBERLY SEC 1, BLOCK 1, LOT 5"
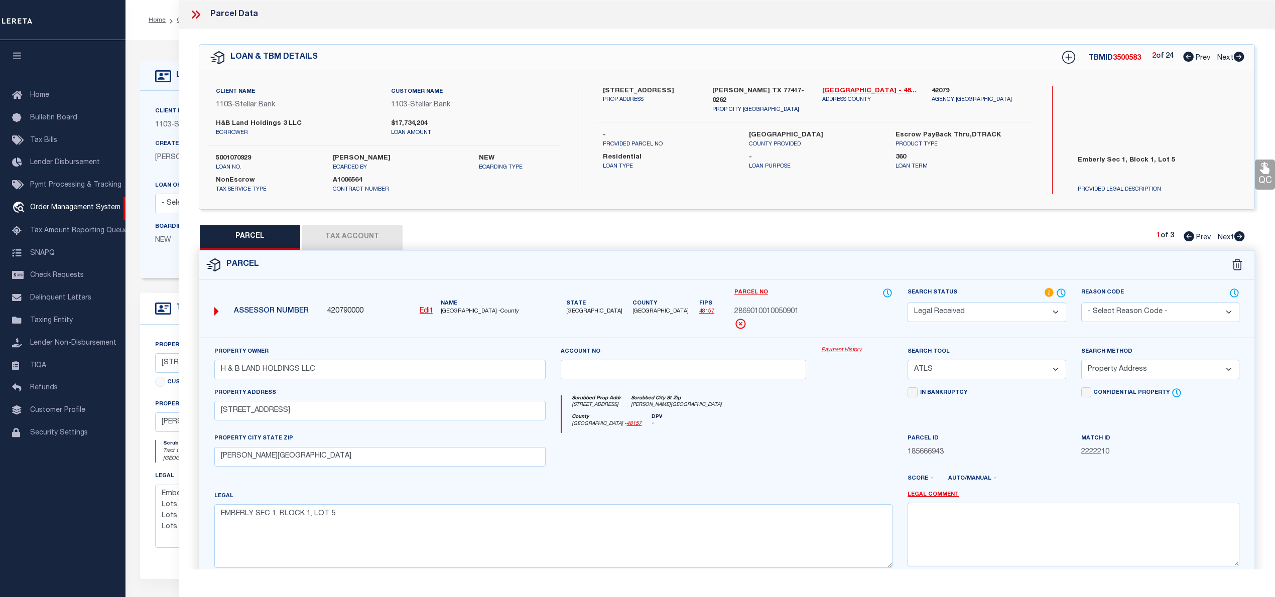
click at [1235, 57] on icon at bounding box center [1238, 57] width 11 height 10
select select "AS"
select select
checkbox input "false"
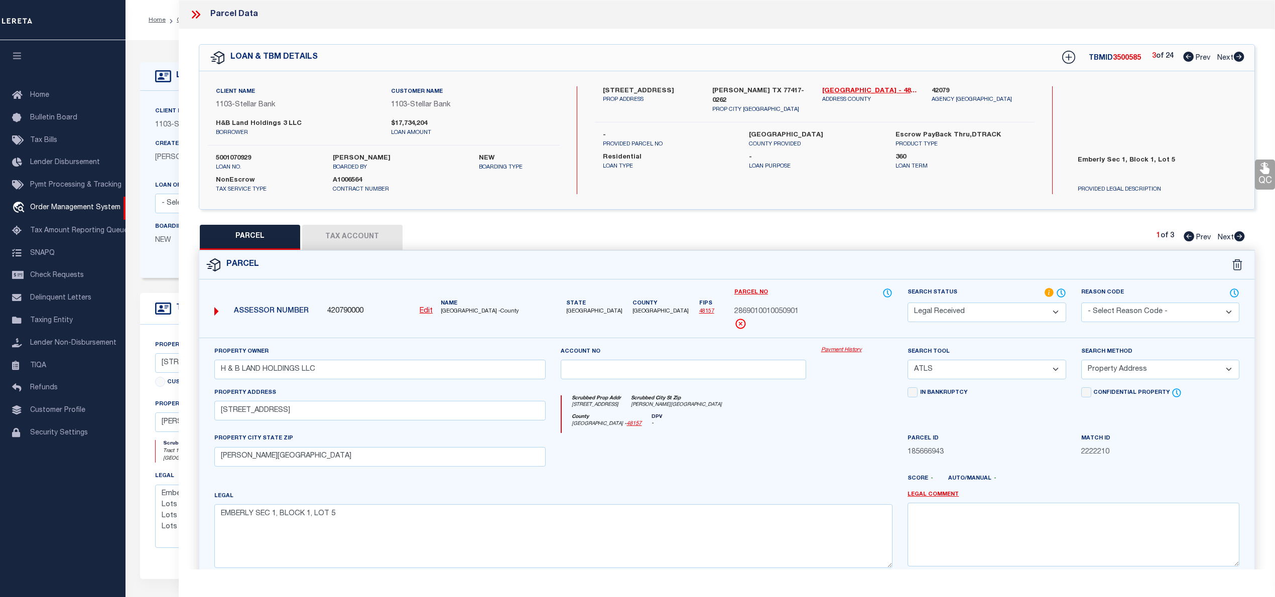
checkbox input "false"
select select "IP"
checkbox input "false"
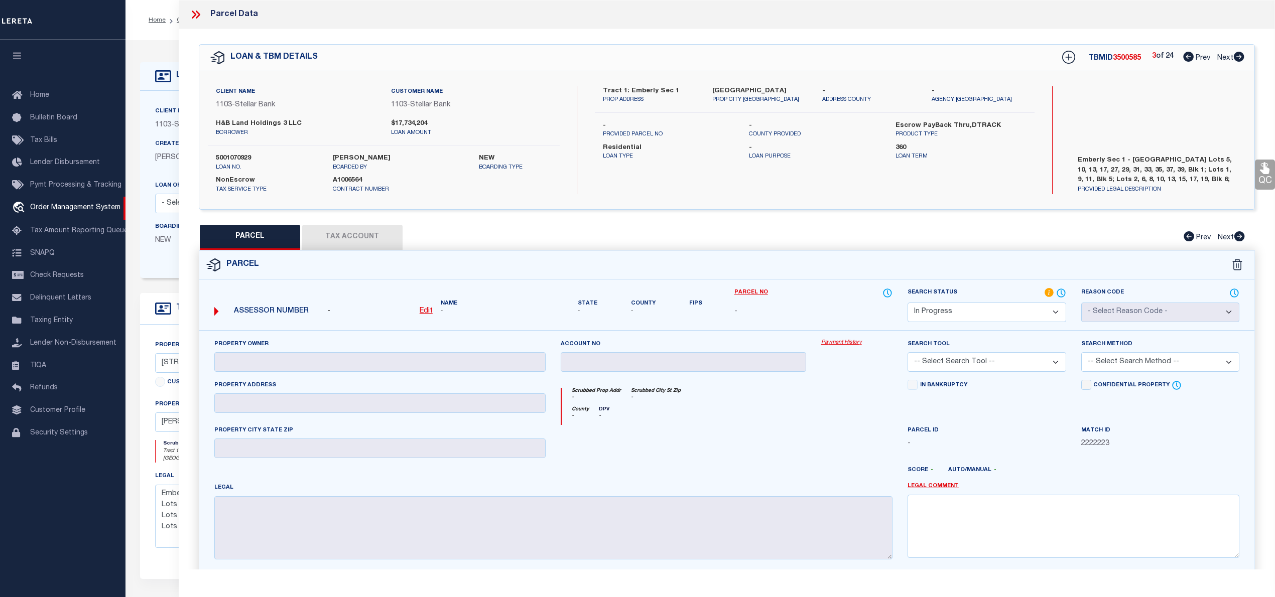
click at [1235, 57] on icon at bounding box center [1238, 57] width 11 height 10
select select "AS"
checkbox input "false"
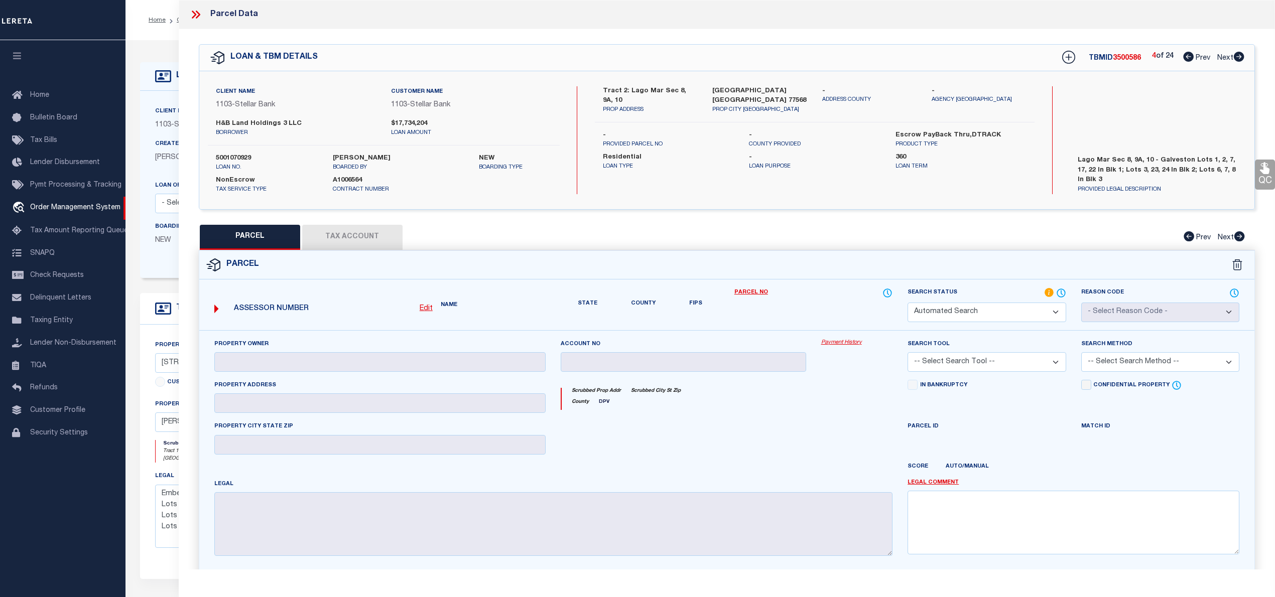
select select "IP"
checkbox input "false"
click at [1188, 55] on icon at bounding box center [1188, 57] width 11 height 10
select select "AS"
checkbox input "false"
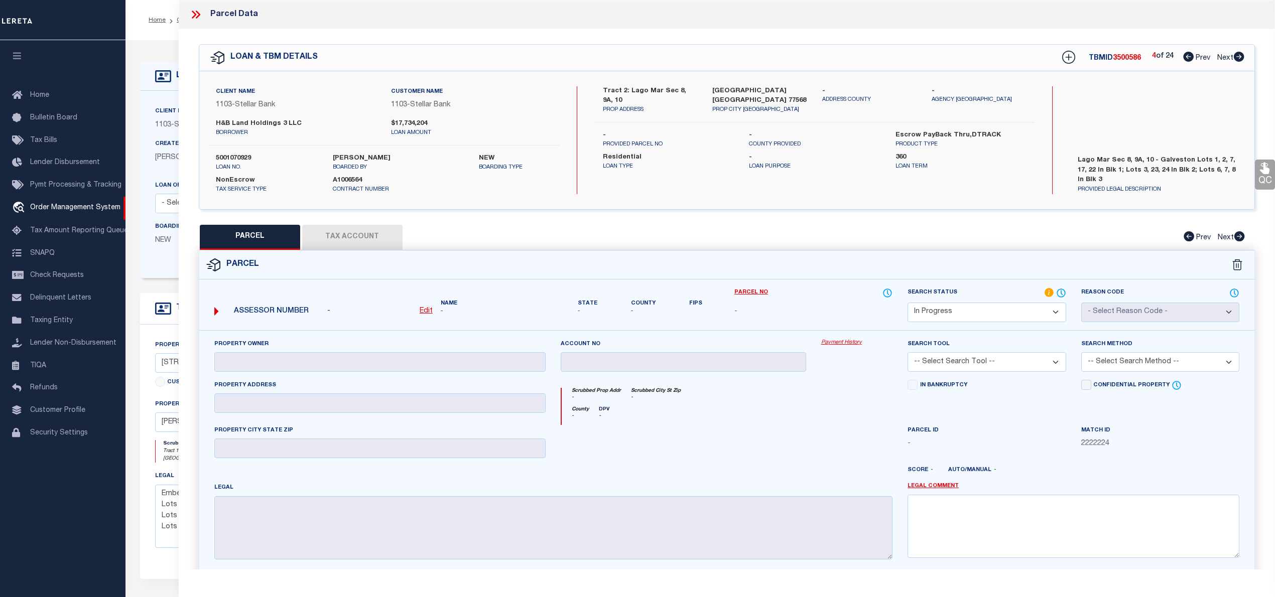
checkbox input "false"
select select "IP"
checkbox input "false"
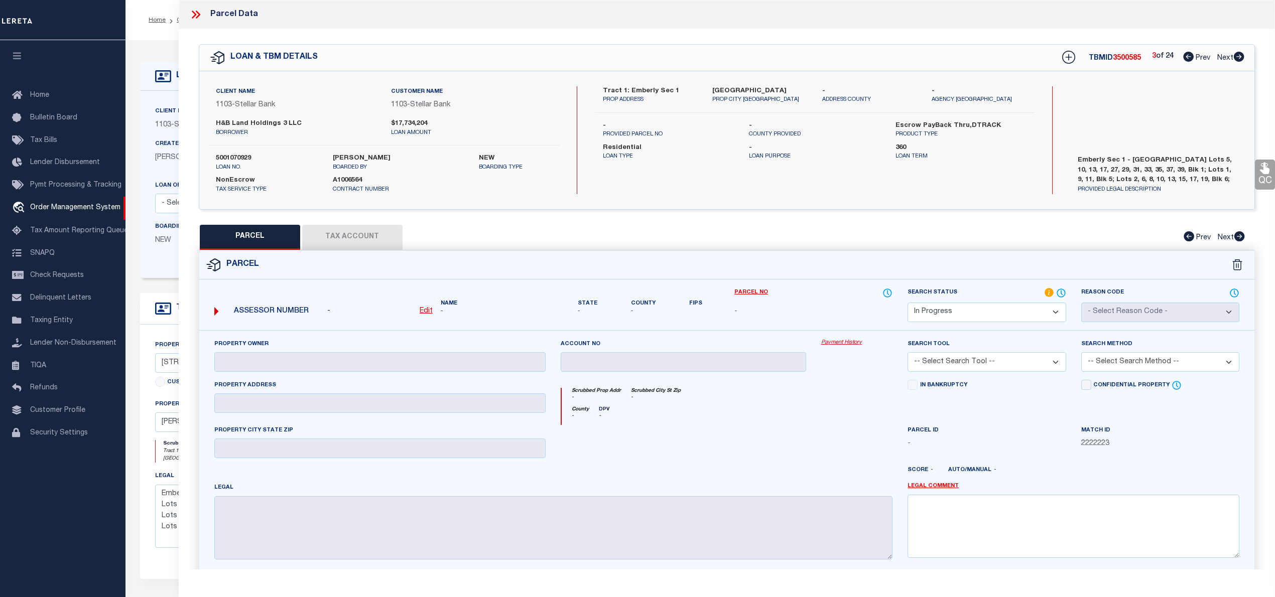
click at [1188, 55] on icon at bounding box center [1188, 57] width 11 height 10
select select "AS"
checkbox input "false"
select select "RD"
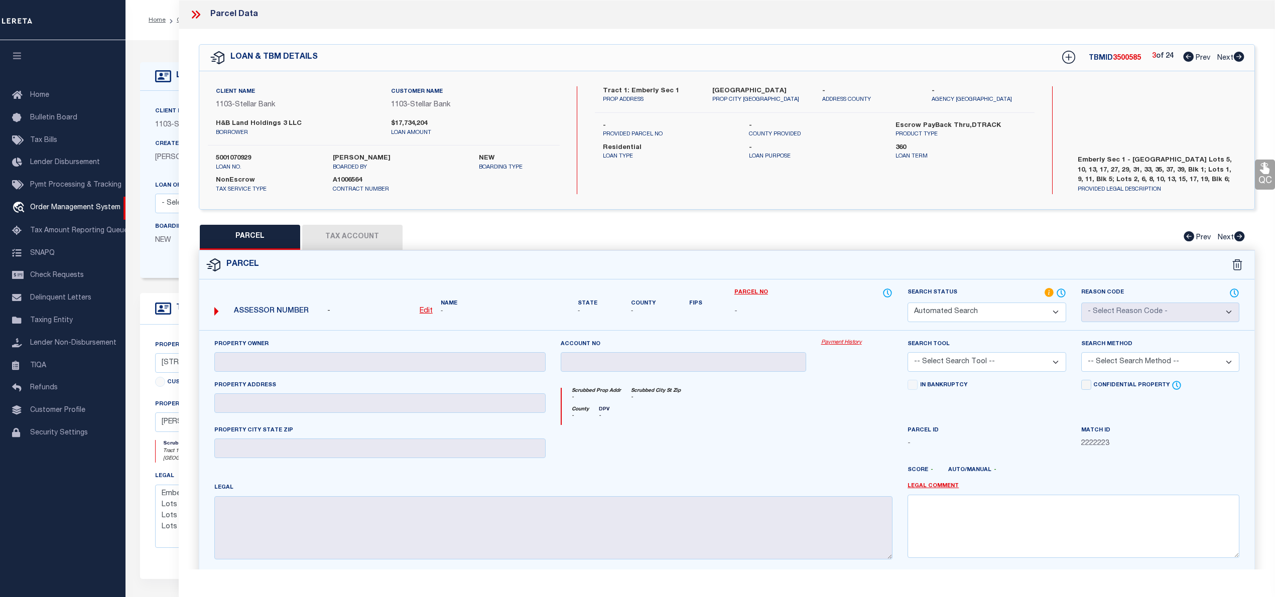
type input "H & B LAND HOLDINGS LLC"
select select "ATL"
select select "ADD"
type input "10910 WANDER WAY"
checkbox input "false"
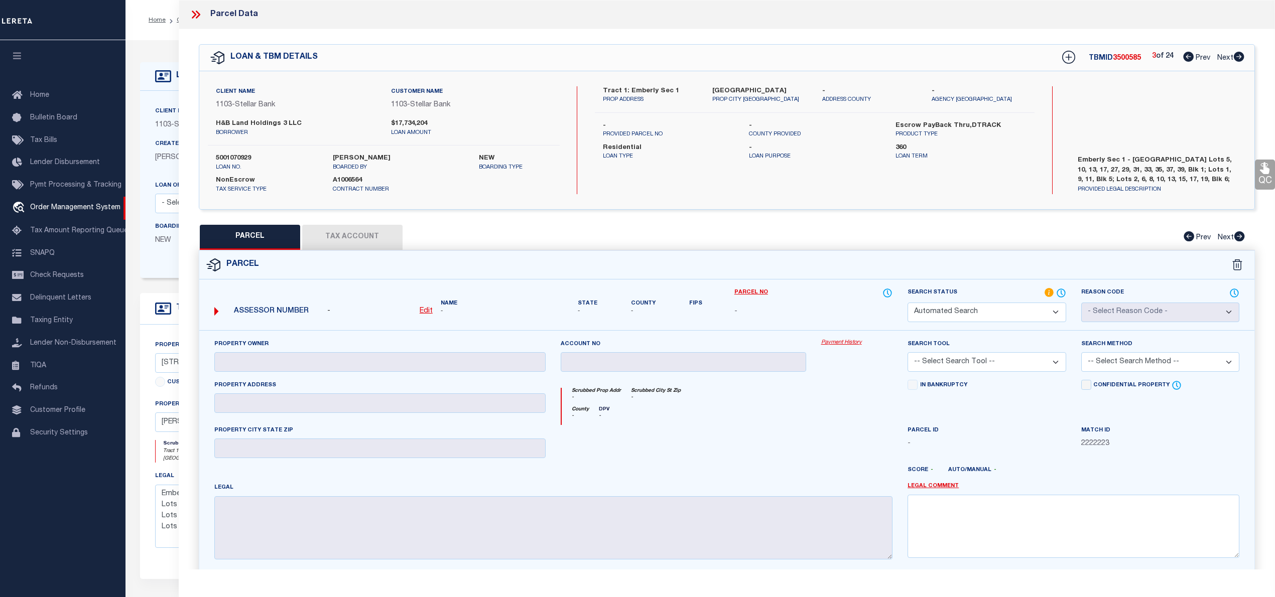
type input "BEASLEY, TX 77417"
type textarea "EMBERLY SEC 1, BLOCK 1, LOT 5"
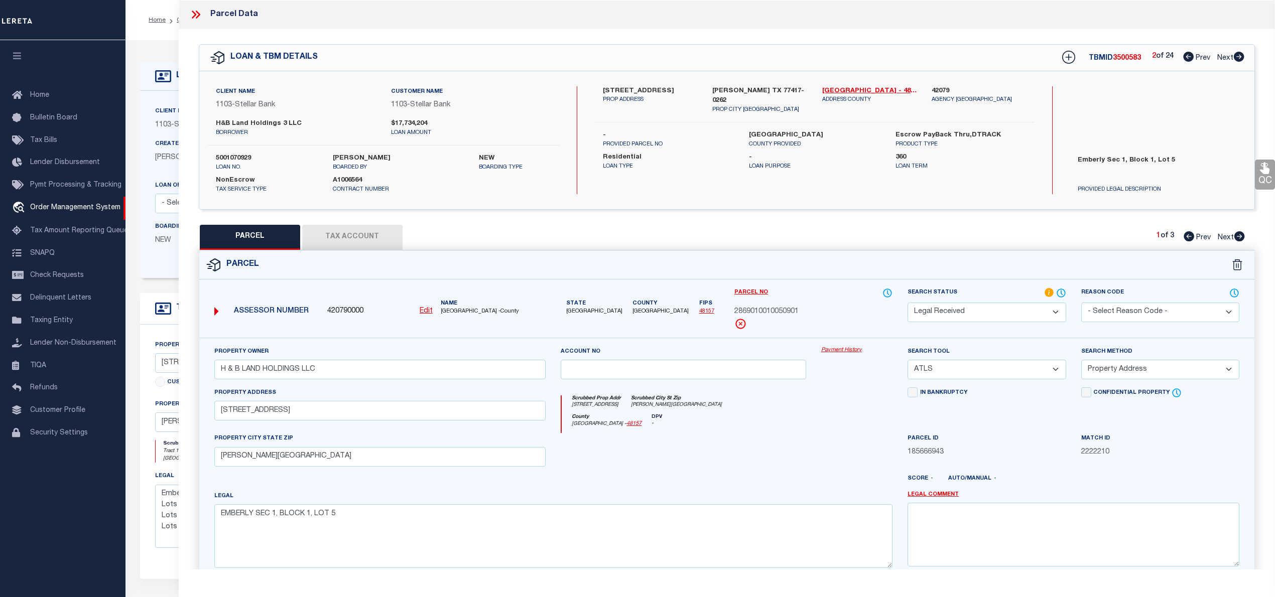
click at [1188, 55] on icon at bounding box center [1188, 57] width 11 height 10
select select "AS"
select select
checkbox input "false"
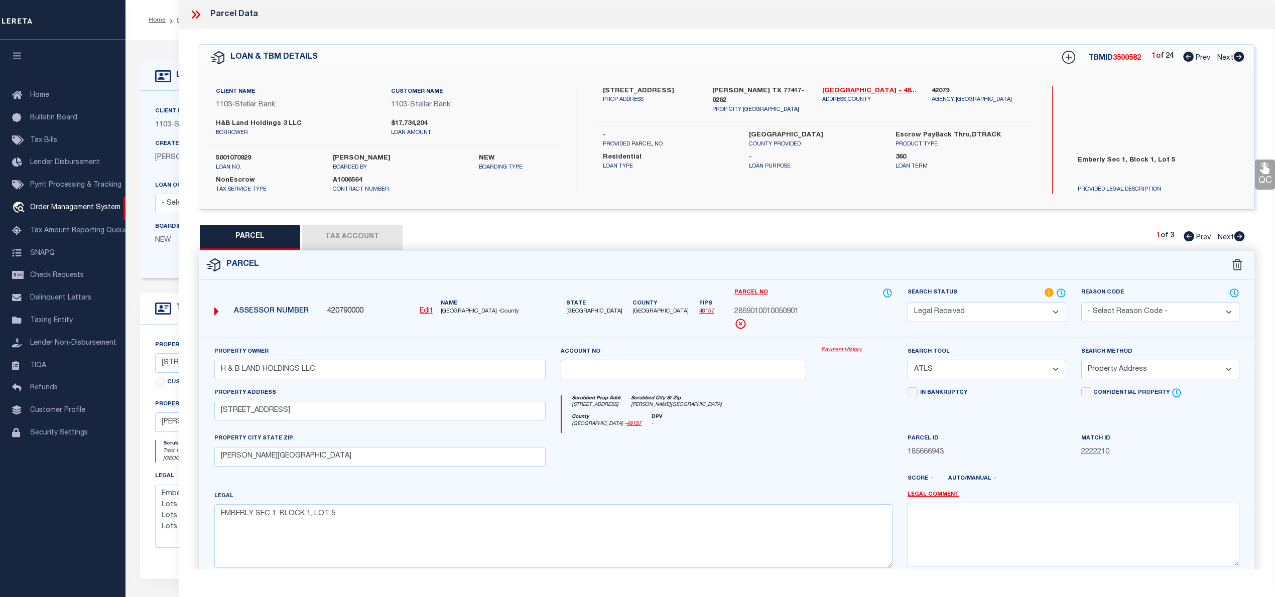
checkbox input "false"
select select "PR"
checkbox input "false"
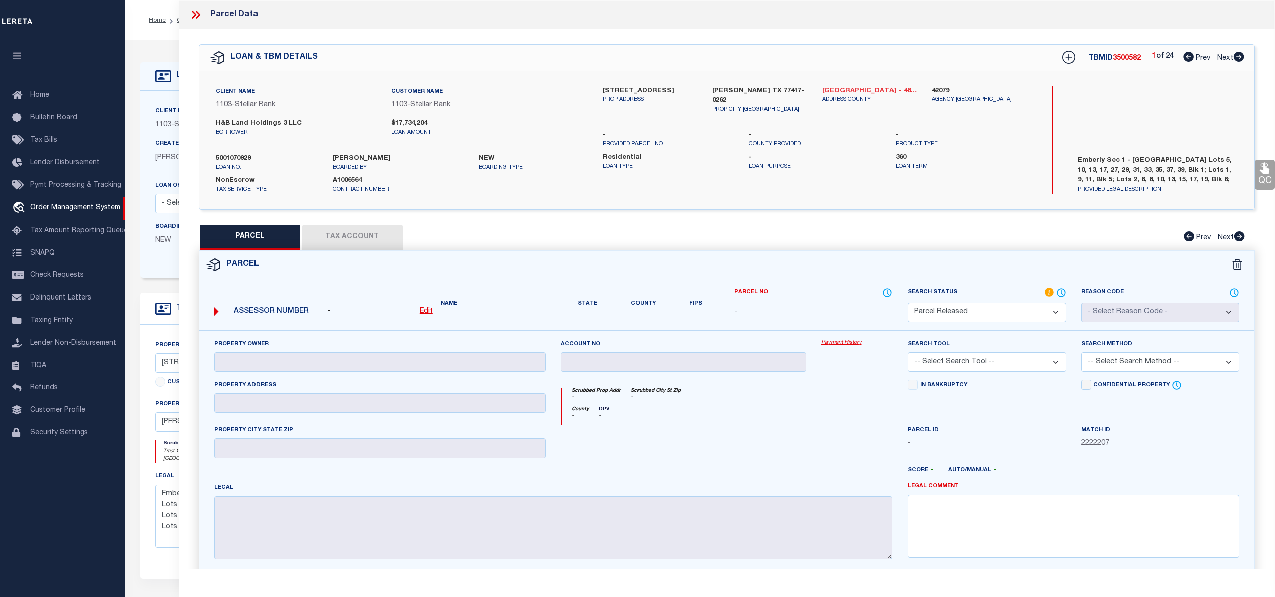
click at [850, 89] on link "Fort Bend - 48157" at bounding box center [869, 91] width 94 height 10
click at [273, 125] on label "H&B Land Holdings 3 LLC" at bounding box center [296, 124] width 160 height 10
copy div "H&B Land Holdings 3 LLC"
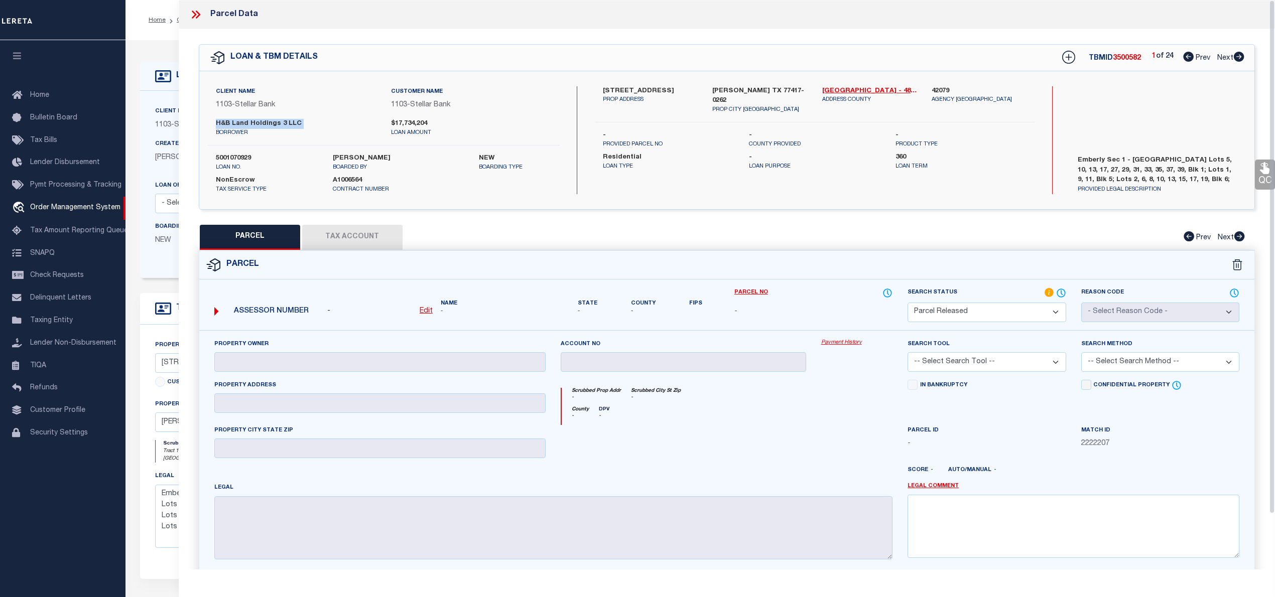
click at [1236, 57] on icon at bounding box center [1238, 57] width 11 height 10
select select "AS"
checkbox input "false"
select select "RD"
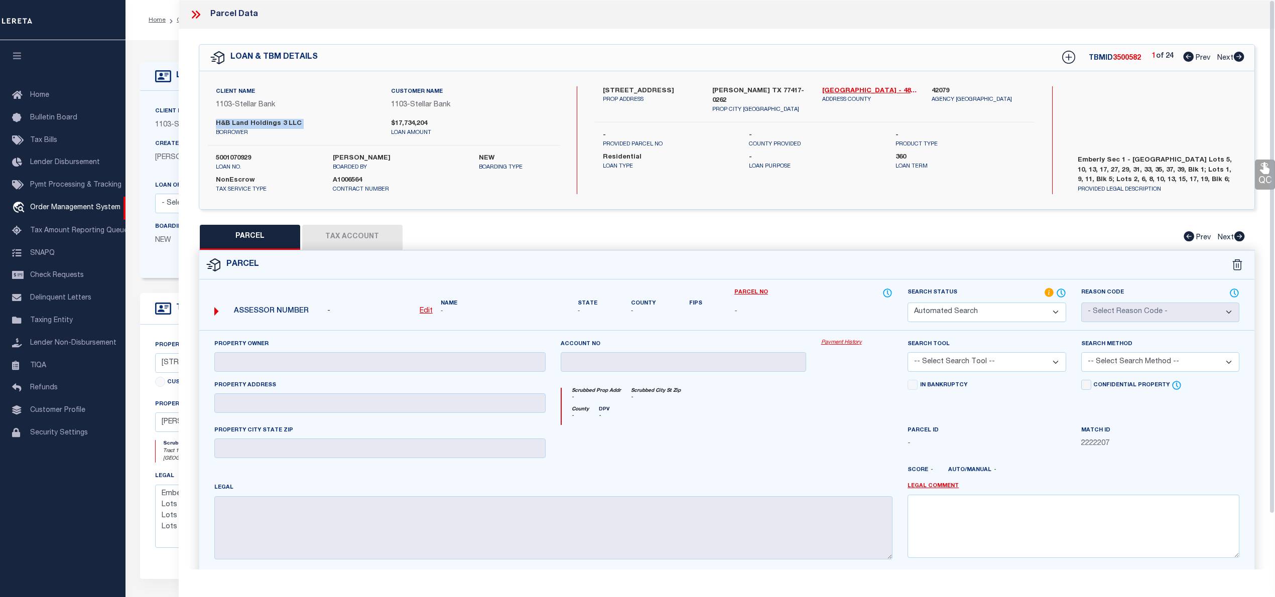
type input "H & B LAND HOLDINGS LLC"
select select "ATL"
select select "ADD"
type input "10910 WANDER WAY"
checkbox input "false"
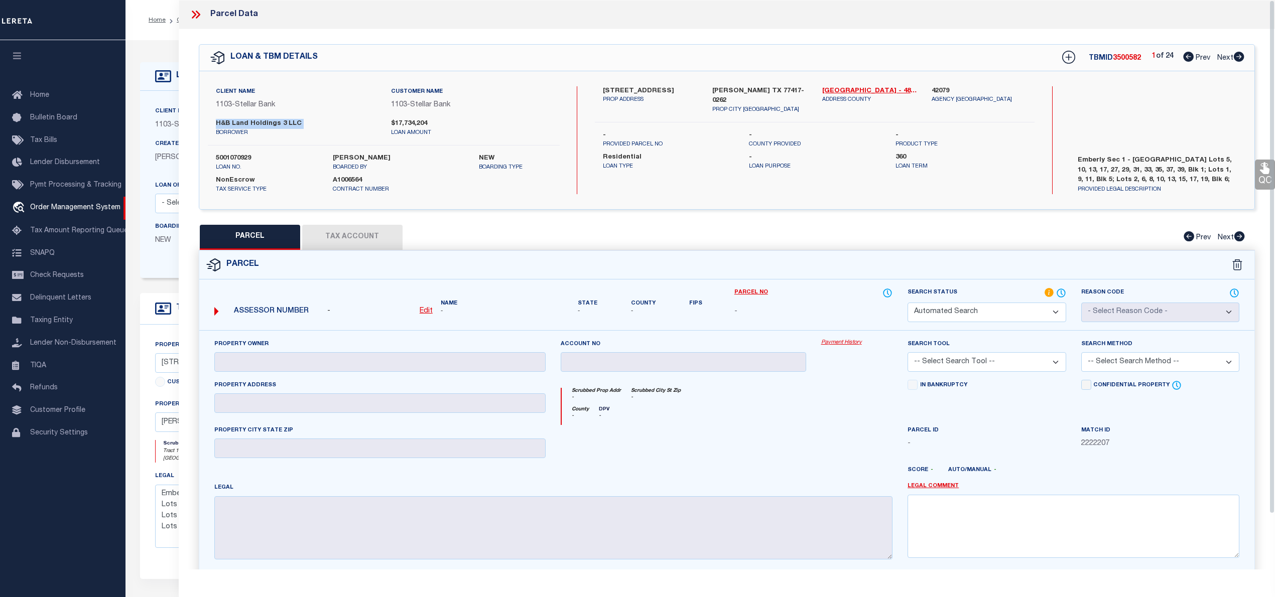
type input "BEASLEY, TX 77417"
type textarea "EMBERLY SEC 1, BLOCK 1, LOT 5"
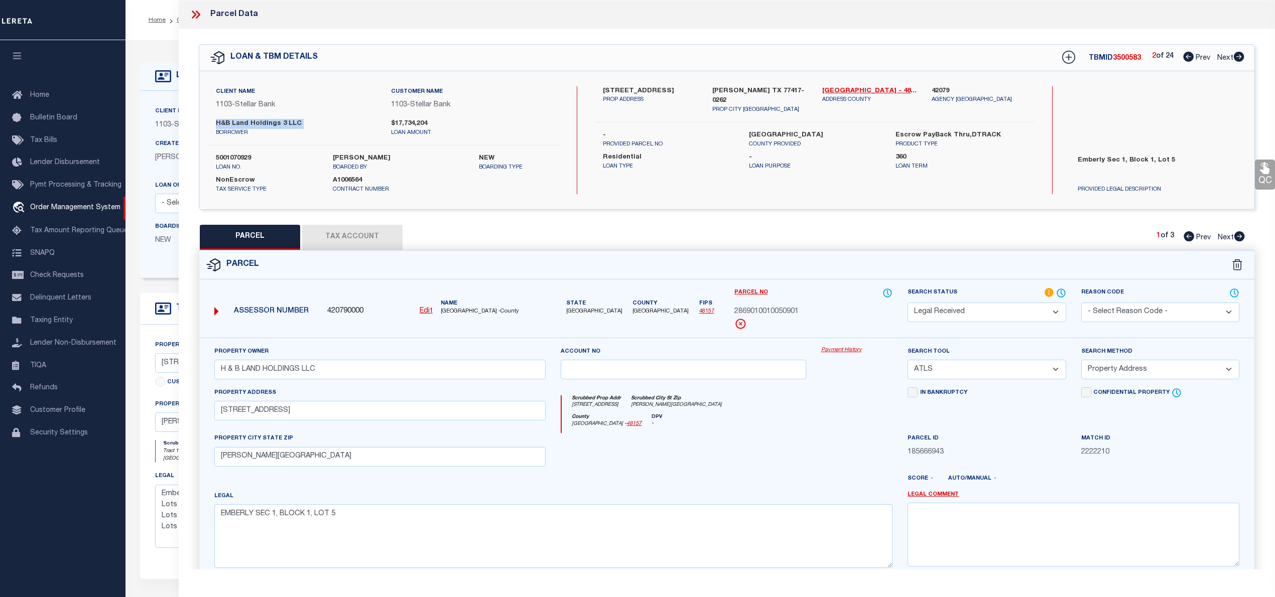
click at [1236, 57] on icon at bounding box center [1238, 57] width 11 height 10
select select "AS"
select select
checkbox input "false"
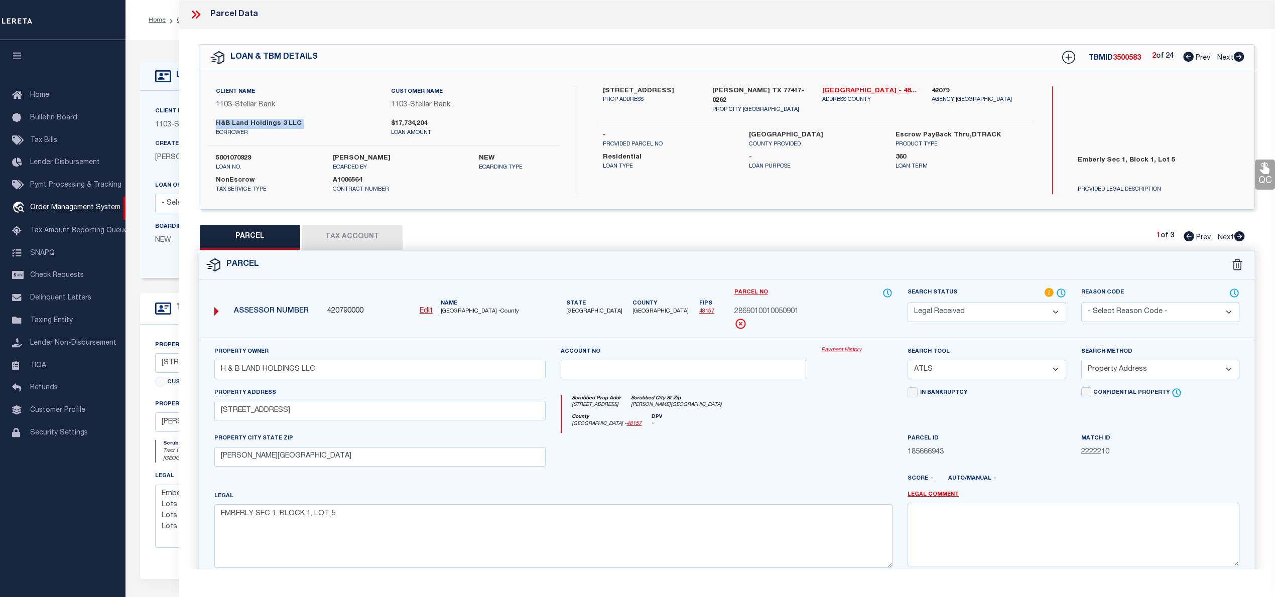
checkbox input "false"
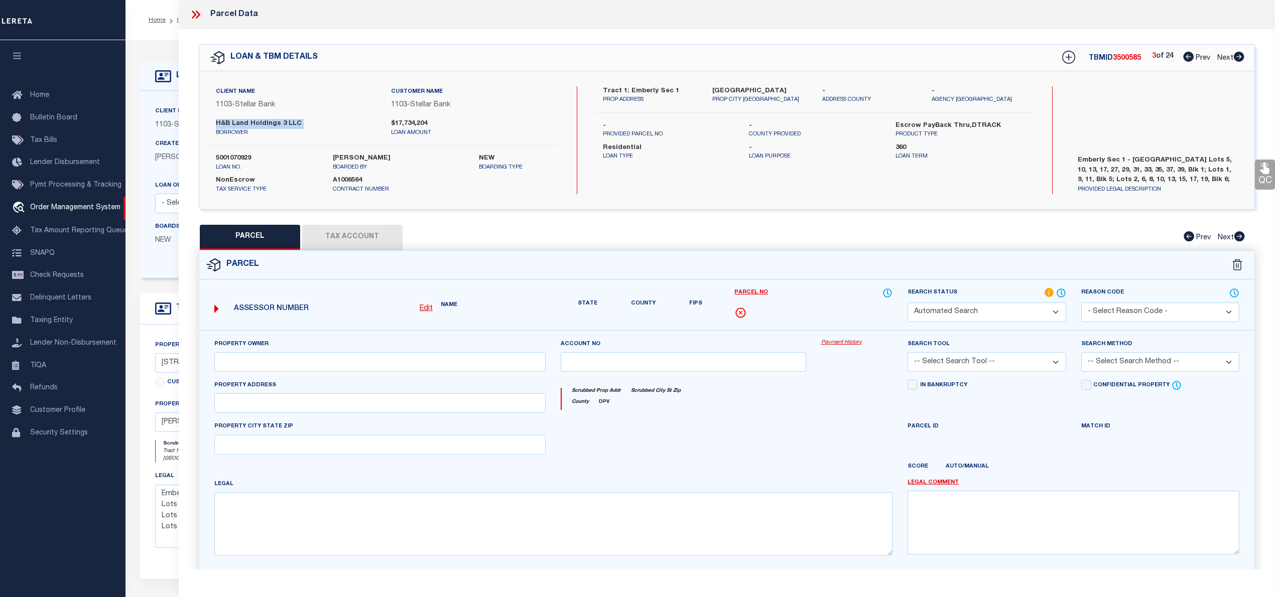
select select "IP"
checkbox input "false"
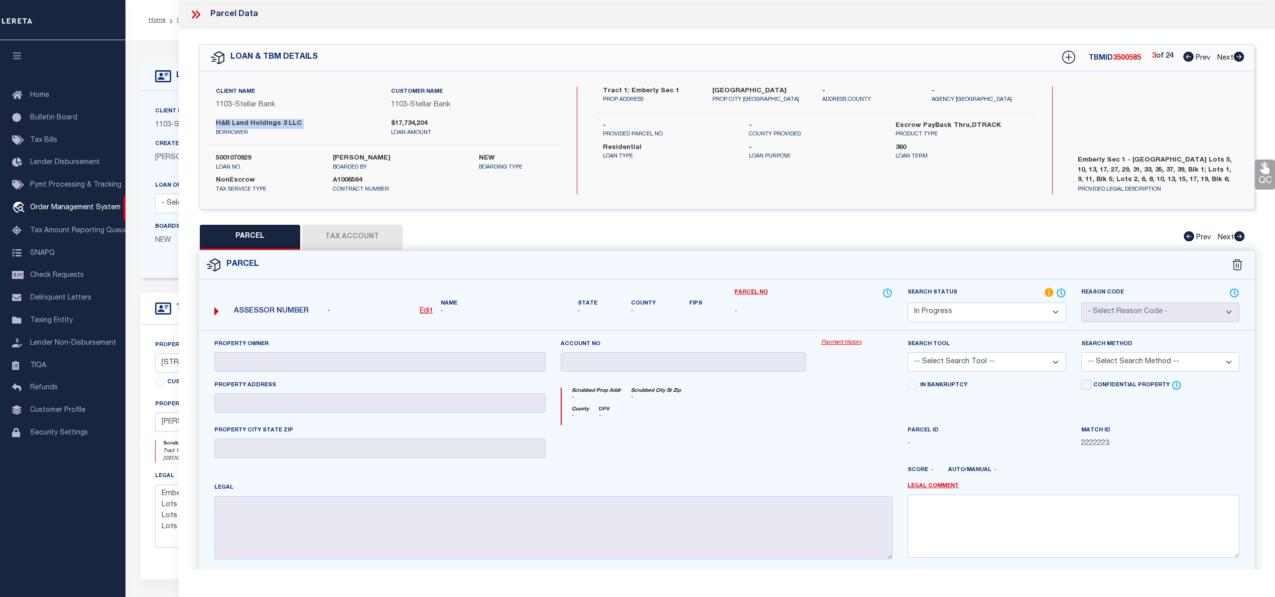
click at [1186, 59] on icon at bounding box center [1188, 57] width 11 height 10
select select "AS"
checkbox input "false"
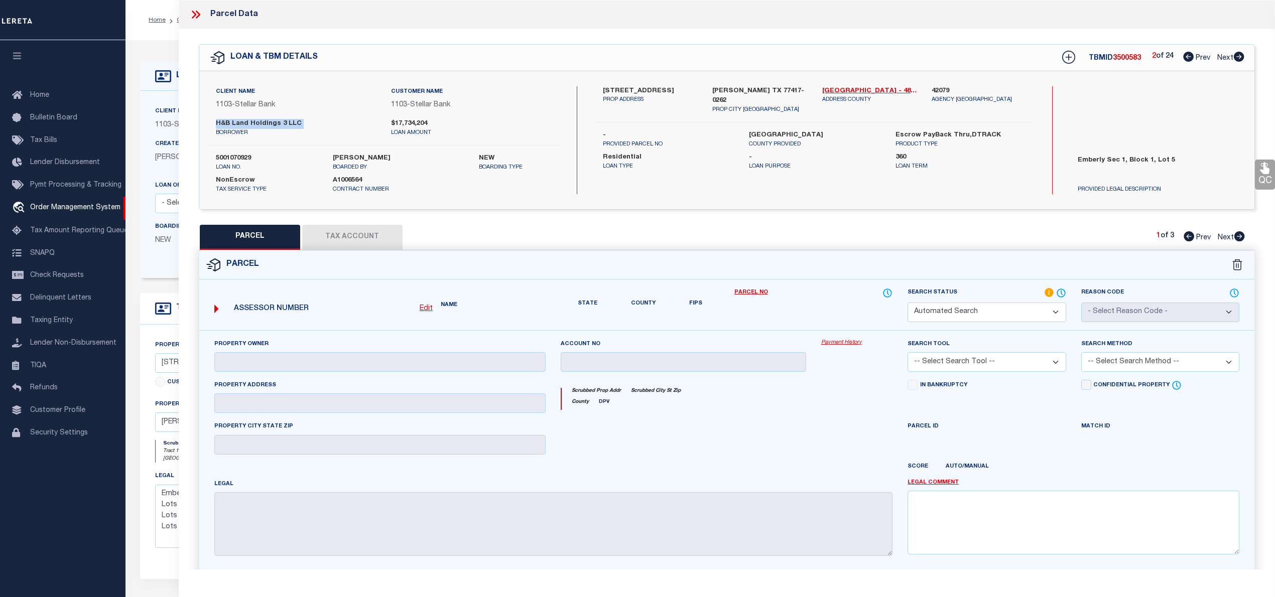
select select "RD"
type input "H & B LAND HOLDINGS LLC"
select select "ATL"
select select "ADD"
type input "10910 WANDER WAY"
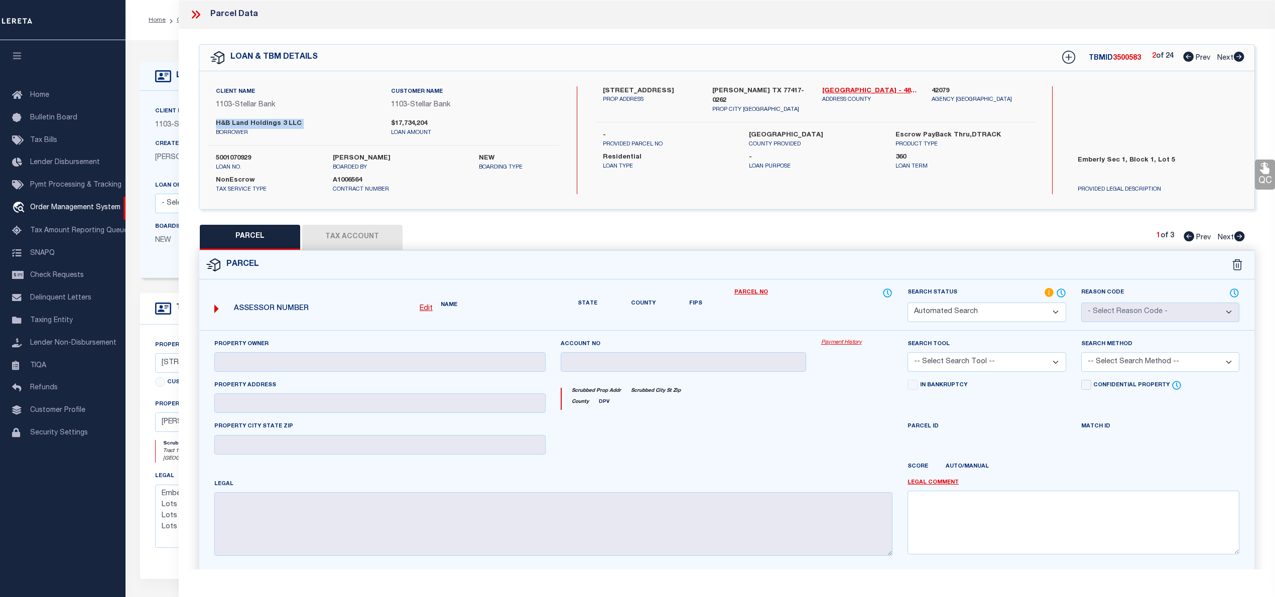
checkbox input "false"
type input "BEASLEY, TX 77417"
type textarea "EMBERLY SEC 1, BLOCK 1, LOT 5"
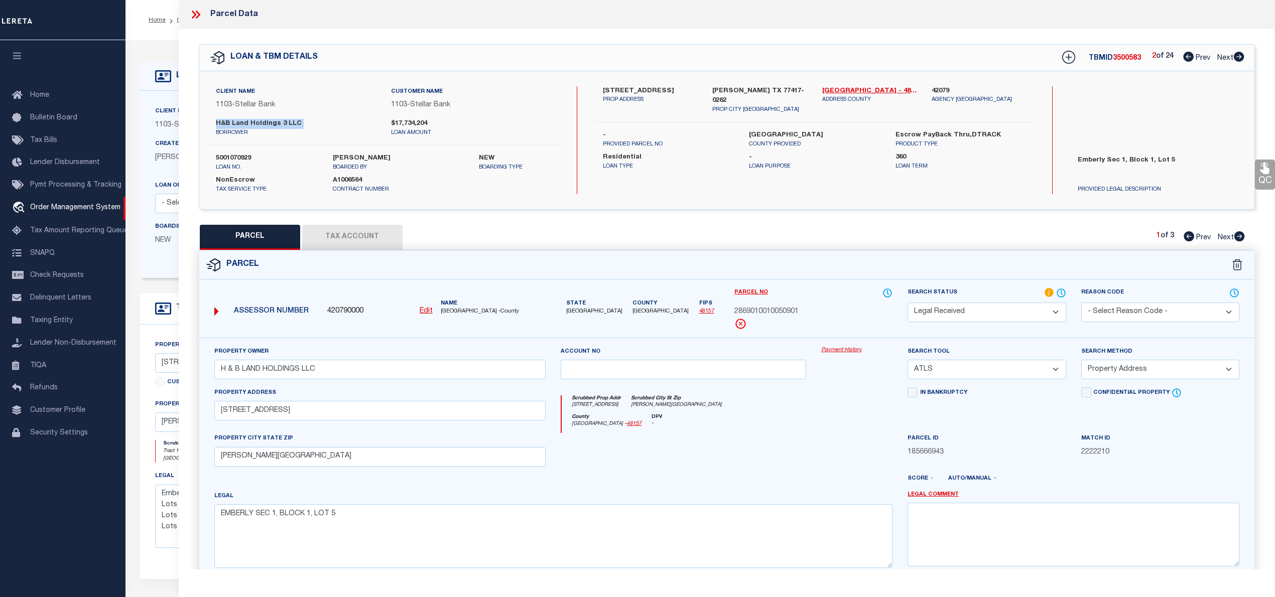
click at [1186, 59] on icon at bounding box center [1188, 57] width 11 height 10
select select "AS"
select select
checkbox input "false"
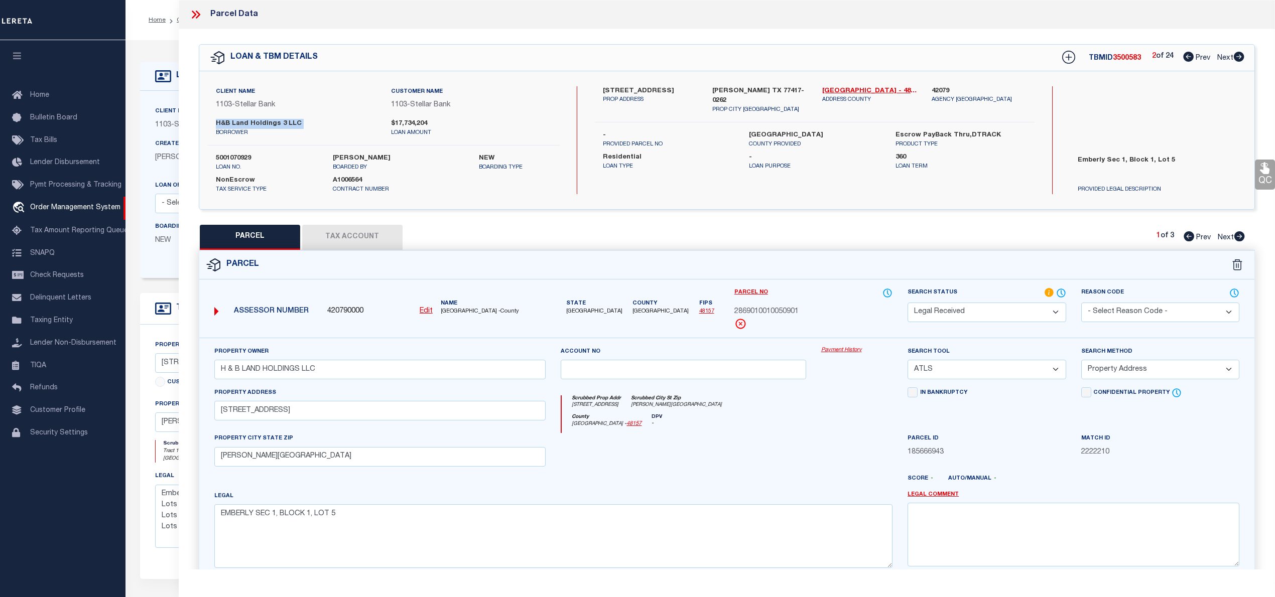
checkbox input "false"
select select "PR"
checkbox input "false"
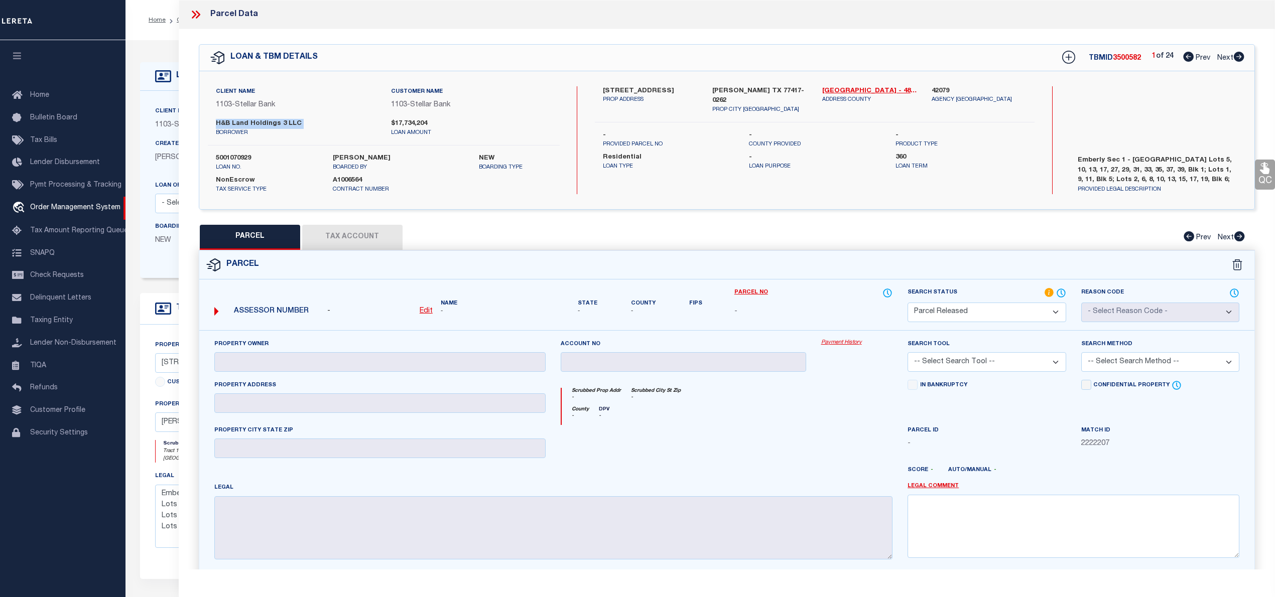
click at [1236, 57] on icon at bounding box center [1238, 57] width 11 height 10
select select "AS"
checkbox input "false"
select select "RD"
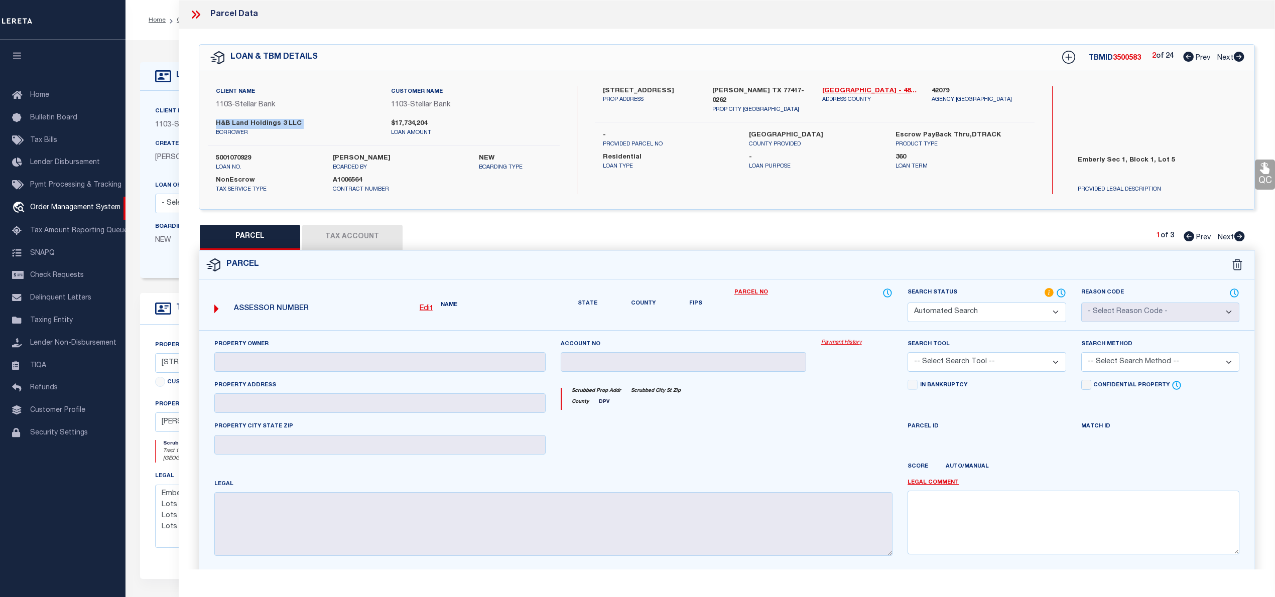
type input "H & B LAND HOLDINGS LLC"
select select "ATL"
select select "ADD"
type input "10910 WANDER WAY"
checkbox input "false"
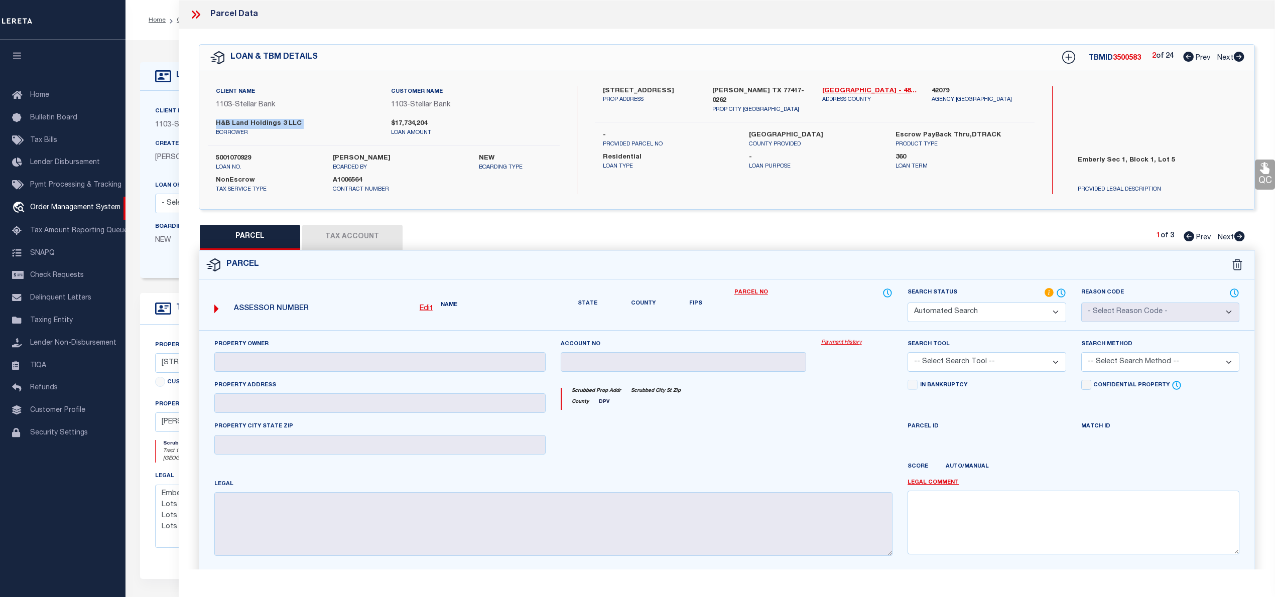
type input "BEASLEY, TX 77417"
type textarea "EMBERLY SEC 1, BLOCK 1, LOT 5"
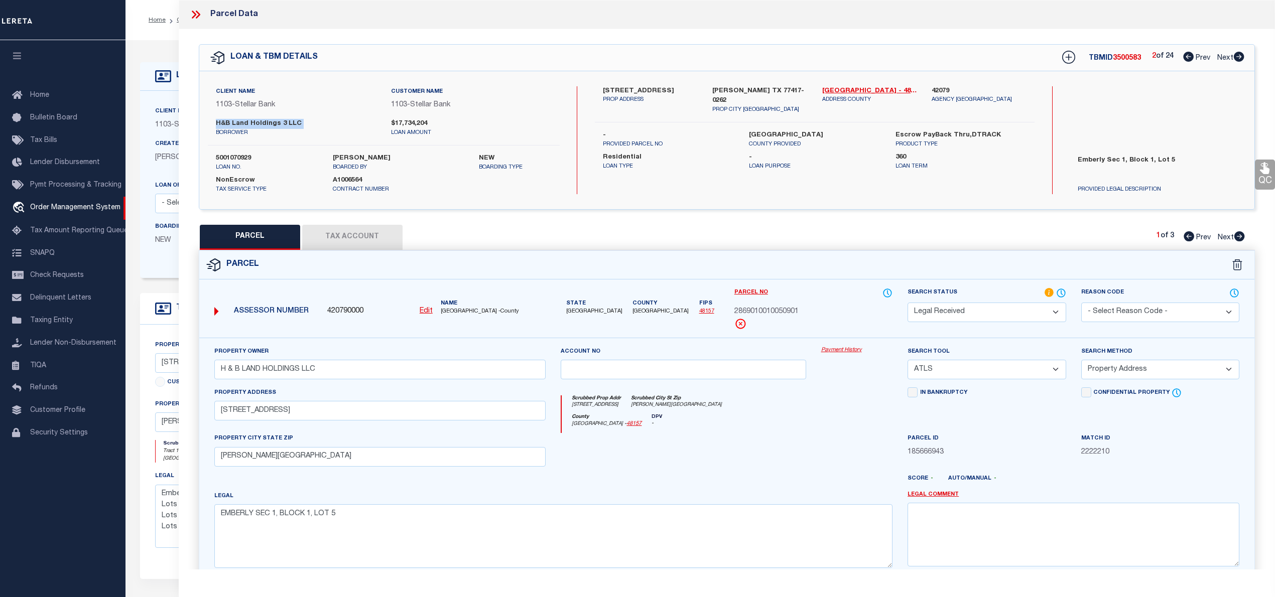
click at [1236, 57] on icon at bounding box center [1238, 57] width 11 height 10
select select "AS"
select select
checkbox input "false"
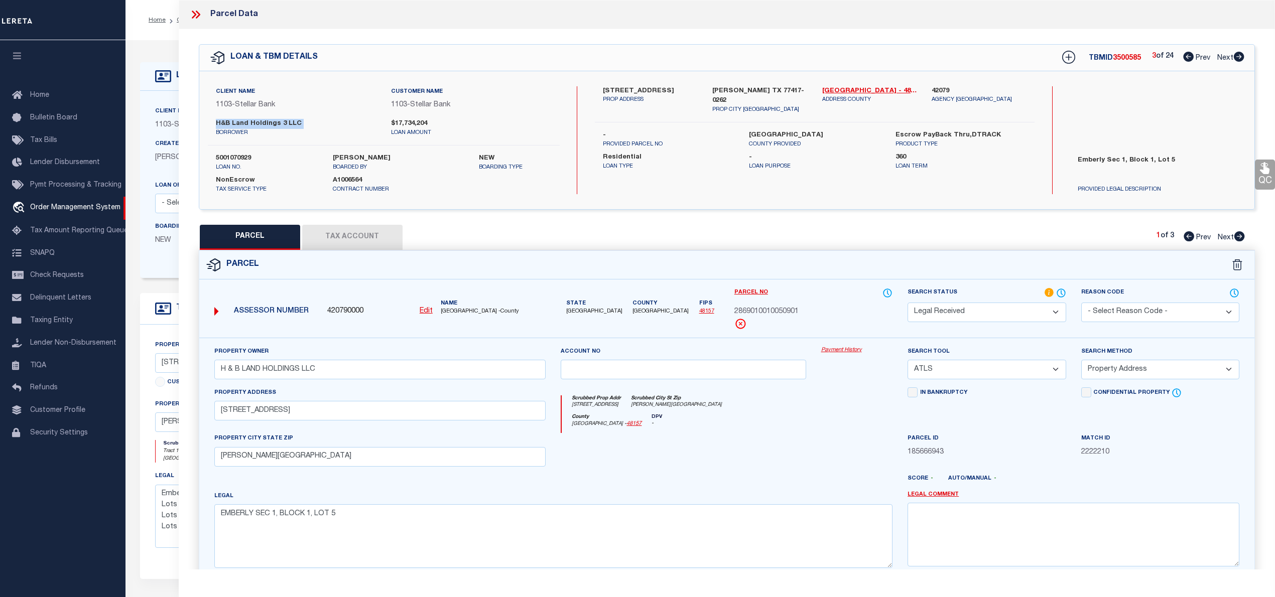
checkbox input "false"
select select "IP"
checkbox input "false"
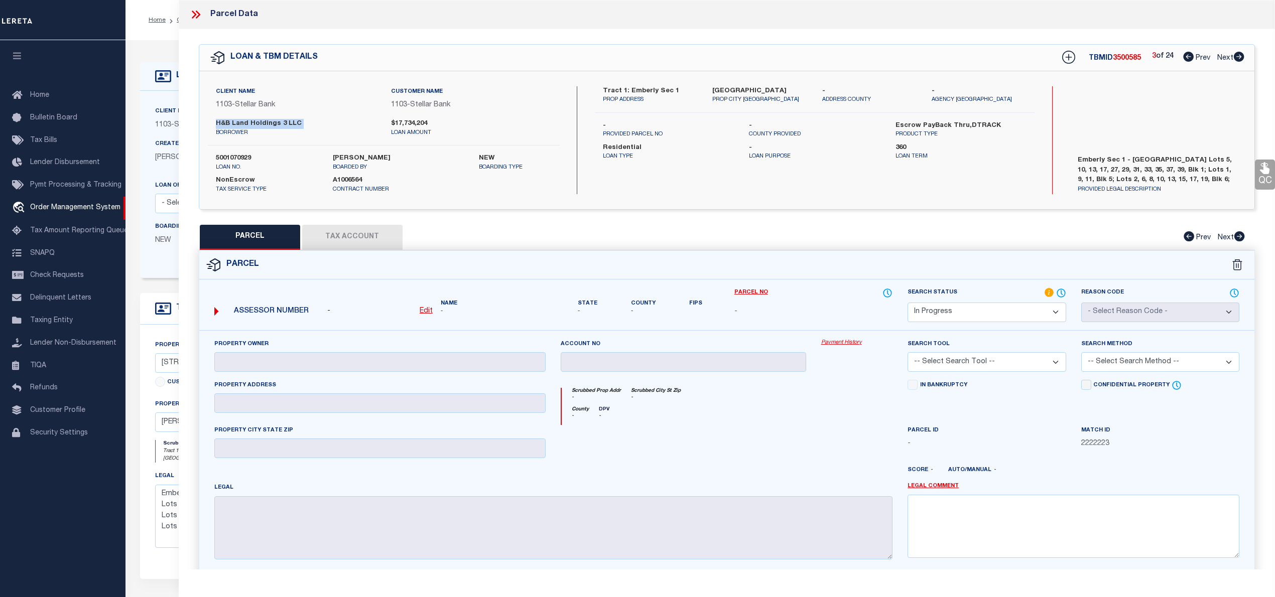
click at [1236, 57] on icon at bounding box center [1238, 57] width 11 height 10
select select "AS"
checkbox input "false"
select select "IP"
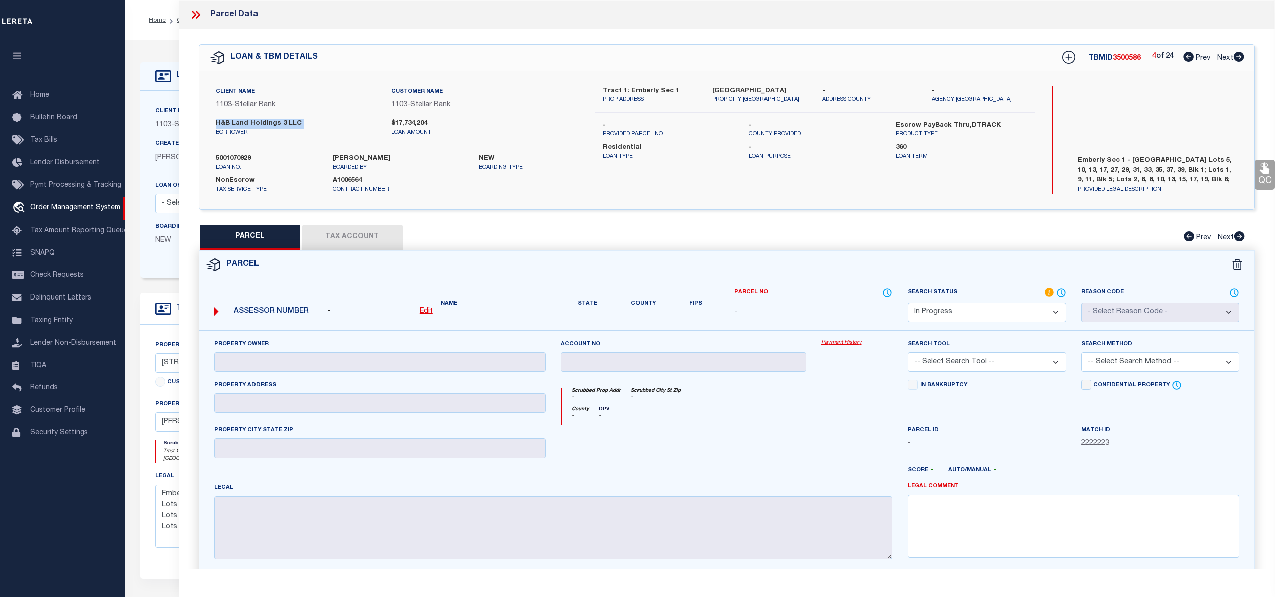
checkbox input "false"
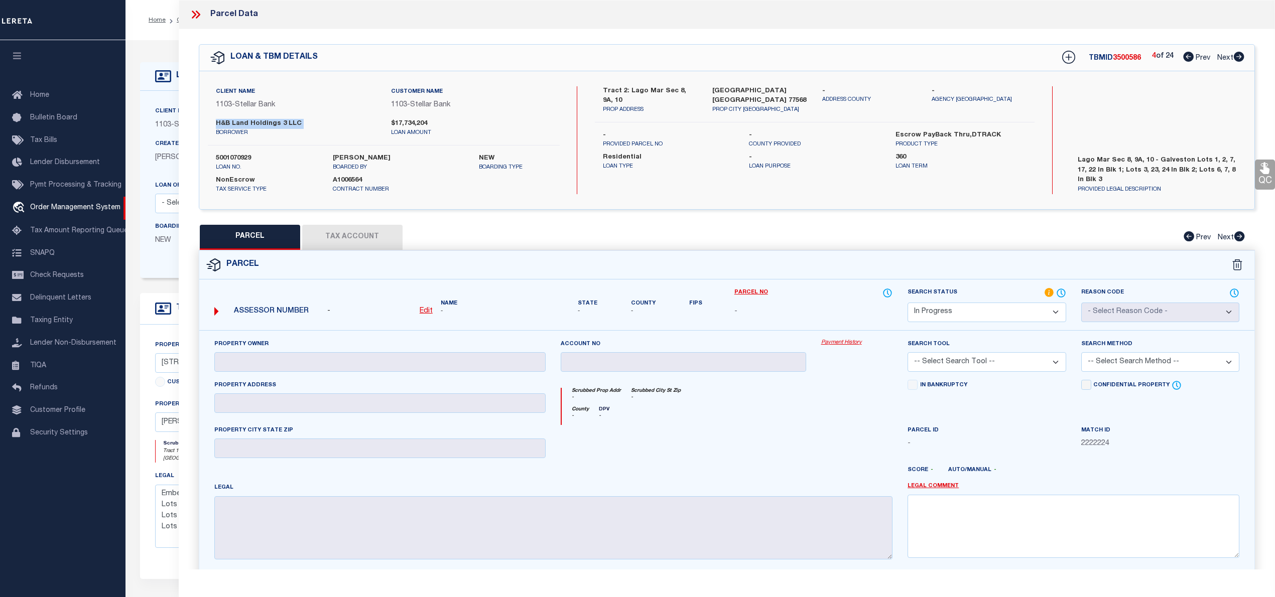
click at [1236, 57] on icon at bounding box center [1238, 57] width 11 height 10
select select "AS"
checkbox input "false"
select select "IP"
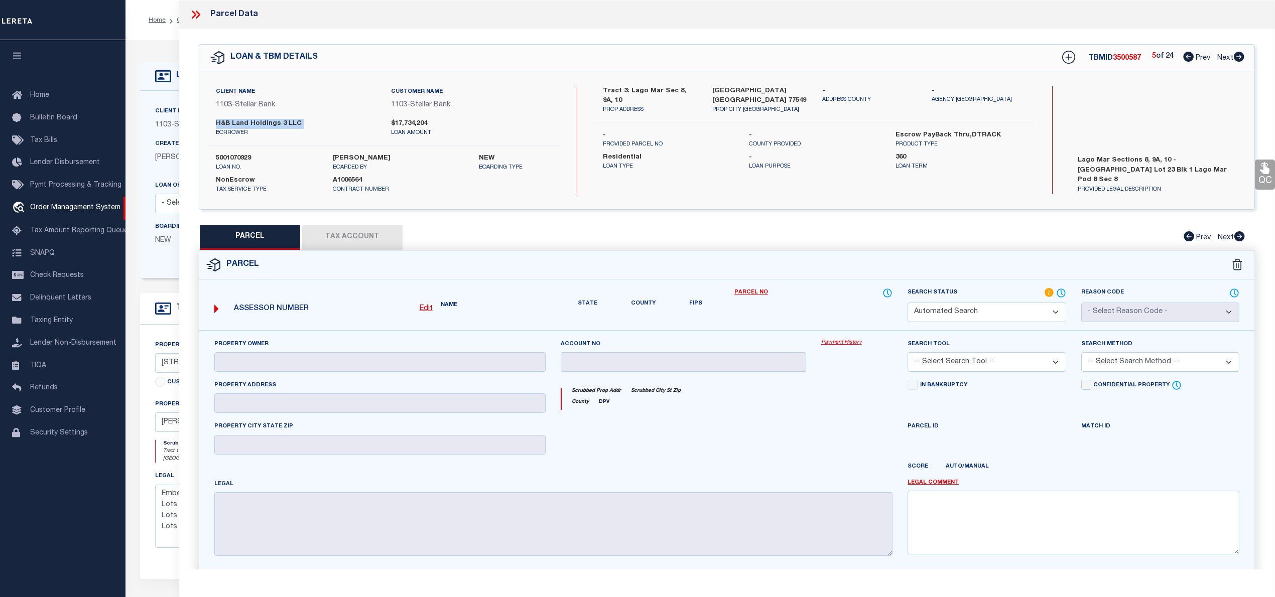
checkbox input "false"
click at [1185, 58] on icon at bounding box center [1188, 57] width 11 height 10
select select "AS"
checkbox input "false"
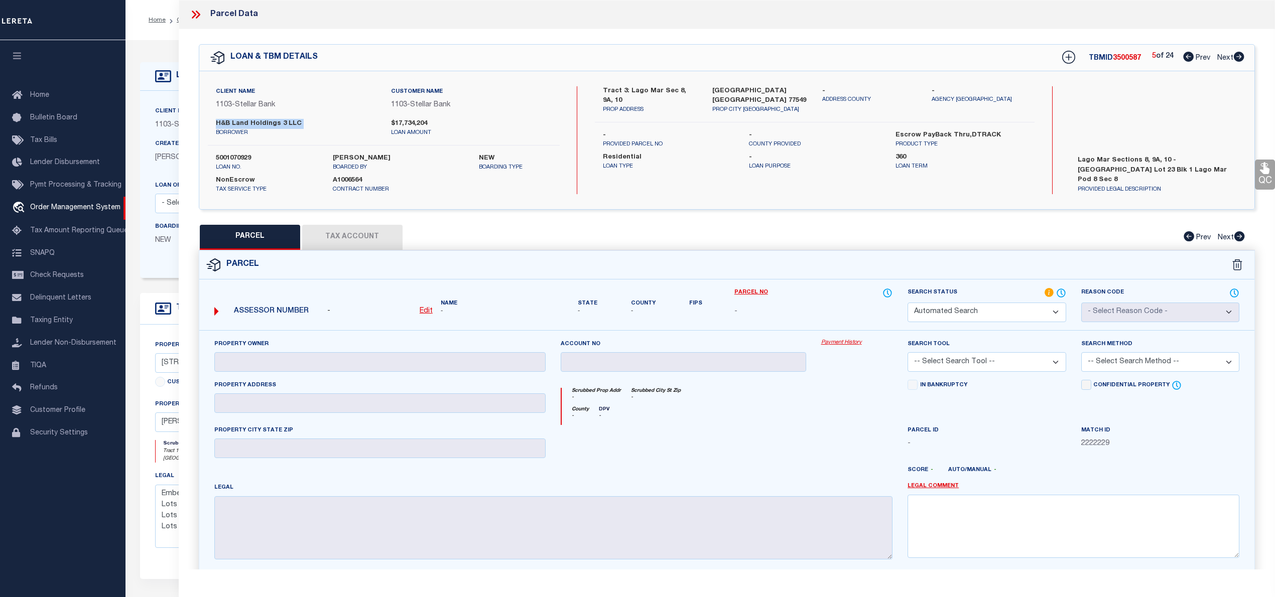
click at [1185, 58] on icon at bounding box center [1188, 57] width 11 height 10
select select "IP"
checkbox input "false"
click at [1185, 58] on icon at bounding box center [1188, 57] width 11 height 10
select select "AS"
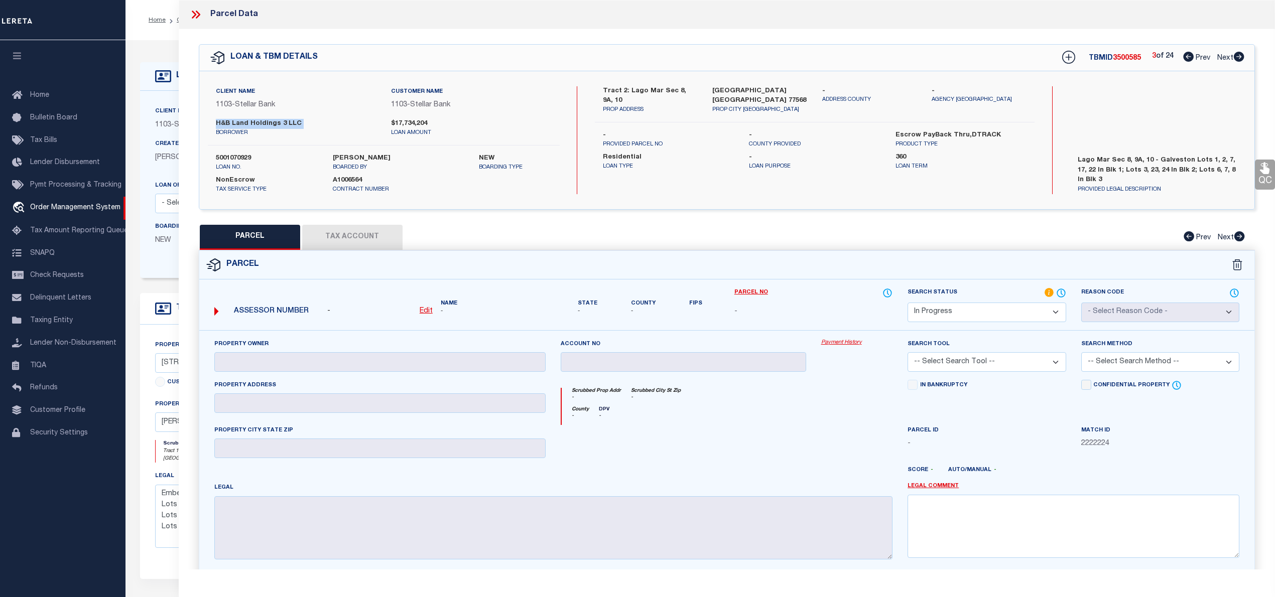
checkbox input "false"
select select "IP"
checkbox input "false"
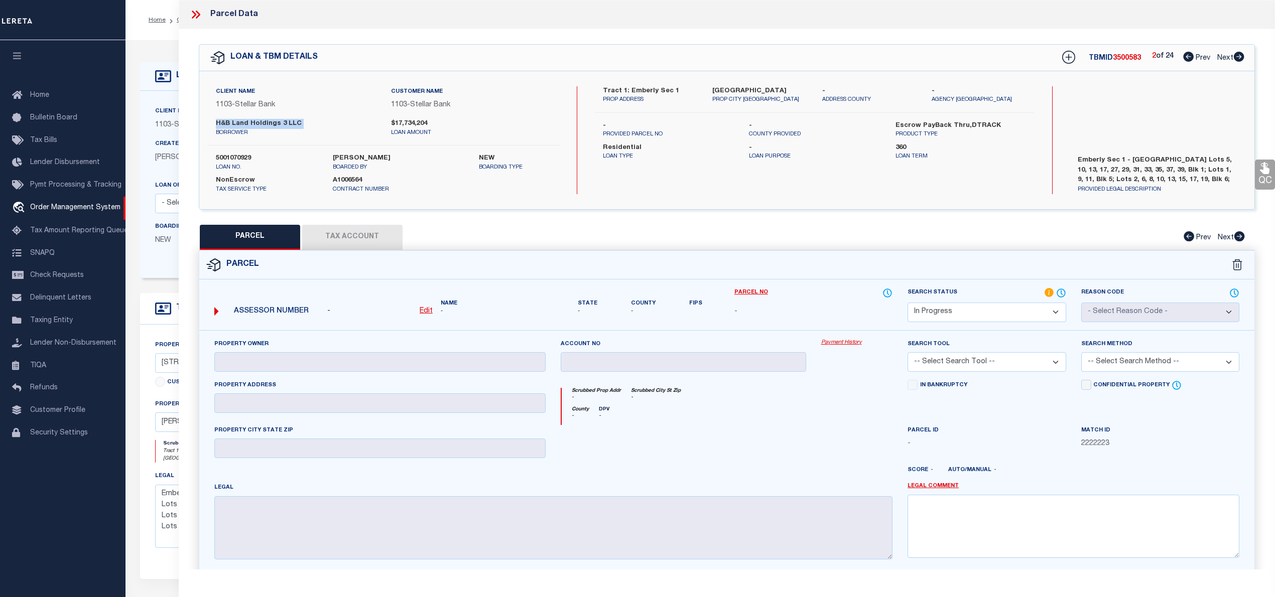
select select "AS"
checkbox input "false"
click at [1185, 58] on icon at bounding box center [1188, 57] width 11 height 10
select select "RD"
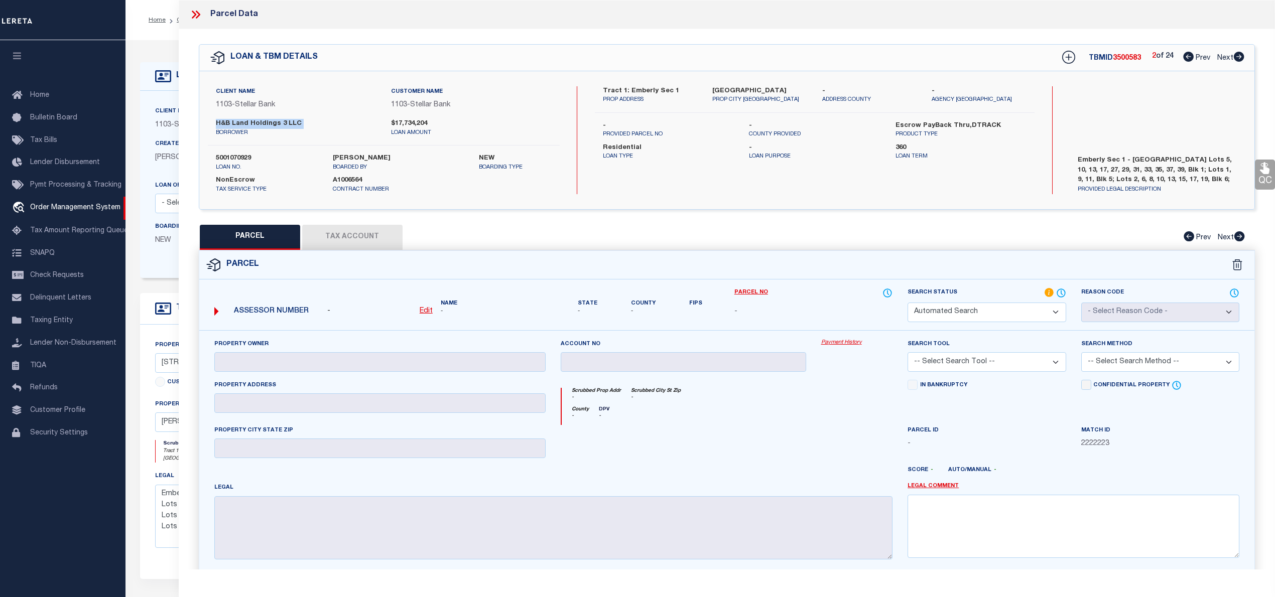
type input "H & B LAND HOLDINGS LLC"
select select "ATL"
select select "ADD"
type input "10910 WANDER WAY"
checkbox input "false"
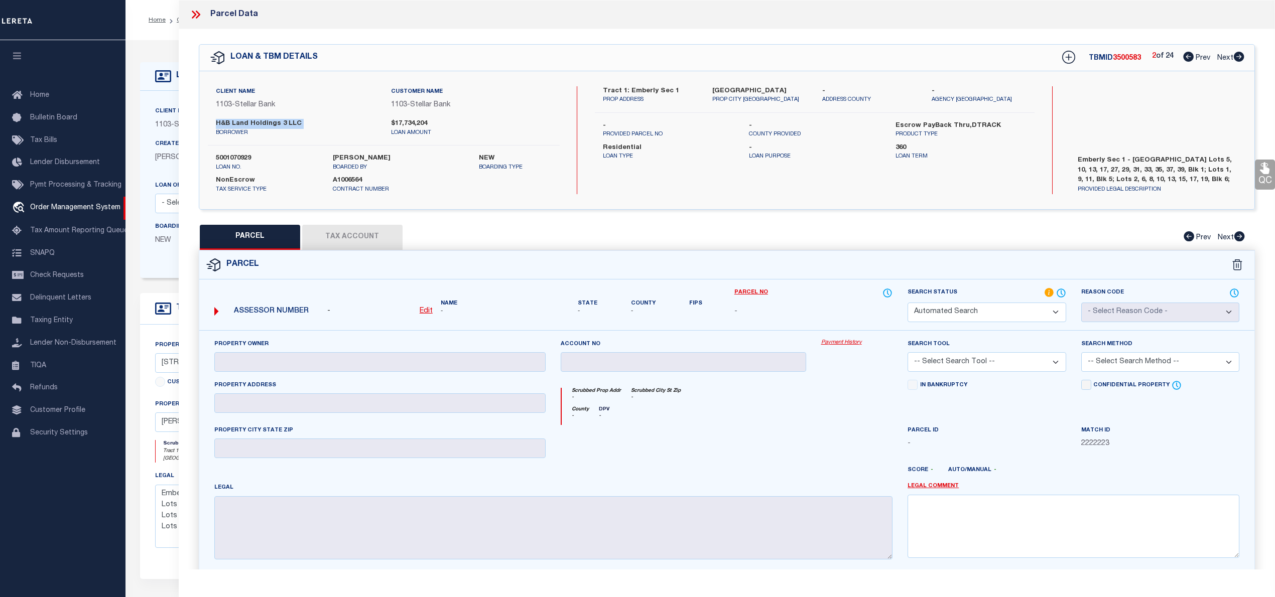
type input "BEASLEY, TX 77417"
type textarea "EMBERLY SEC 1, BLOCK 1, LOT 5"
click at [1185, 58] on icon at bounding box center [1188, 57] width 11 height 10
select select "AS"
select select
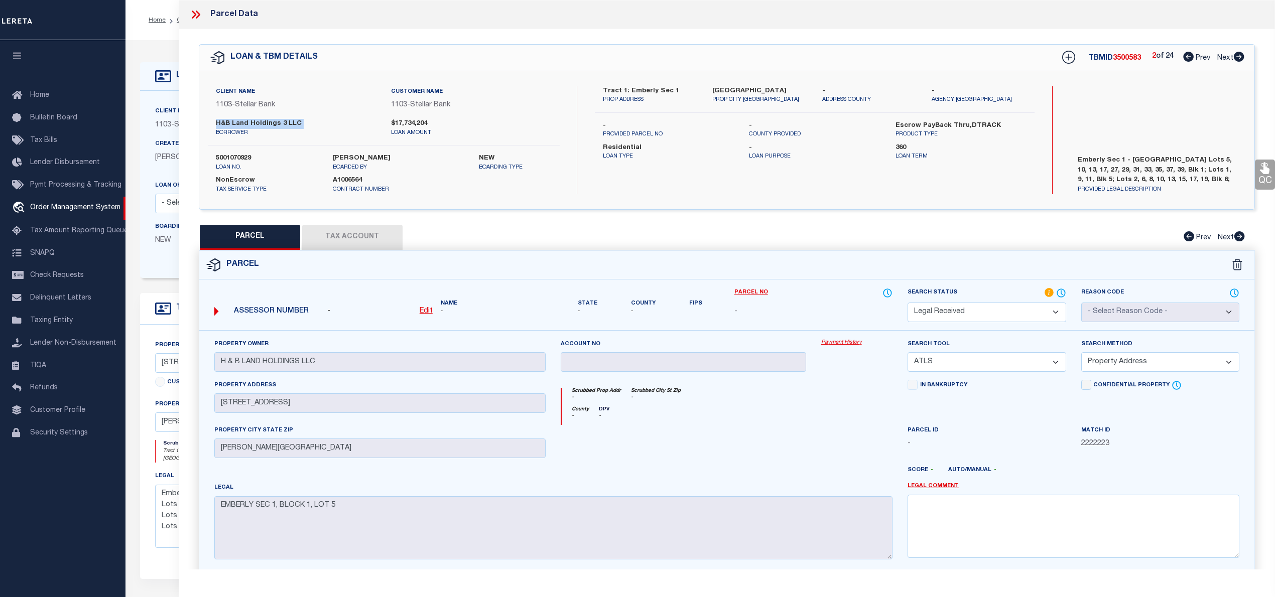
select select
checkbox input "false"
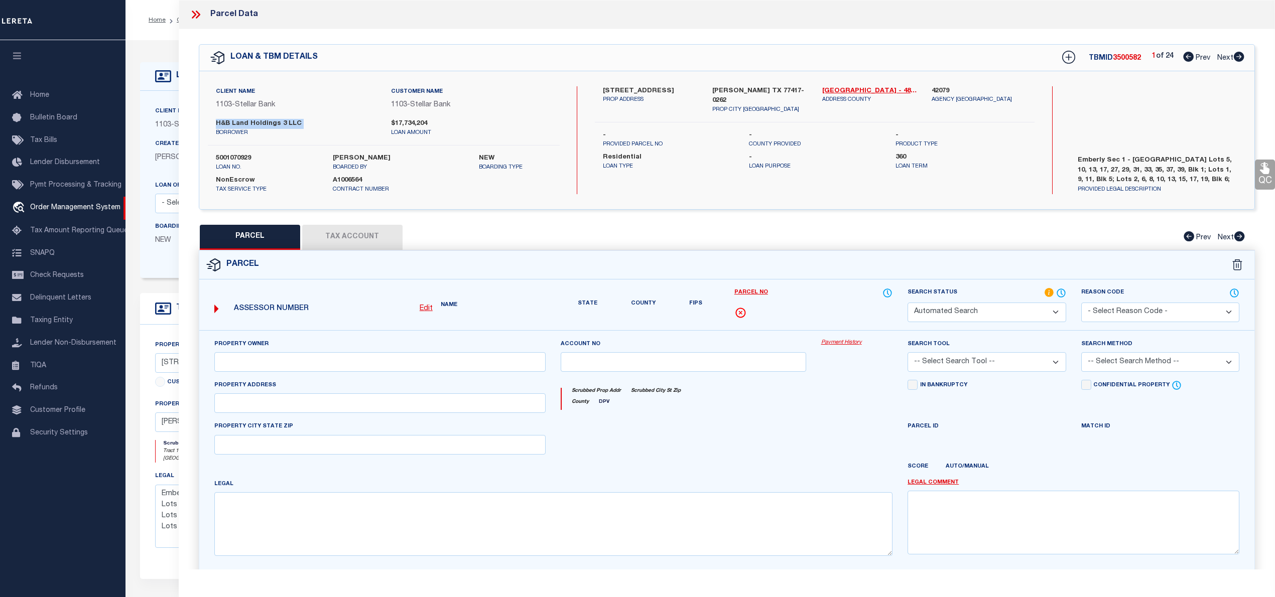
select select "PR"
checkbox input "false"
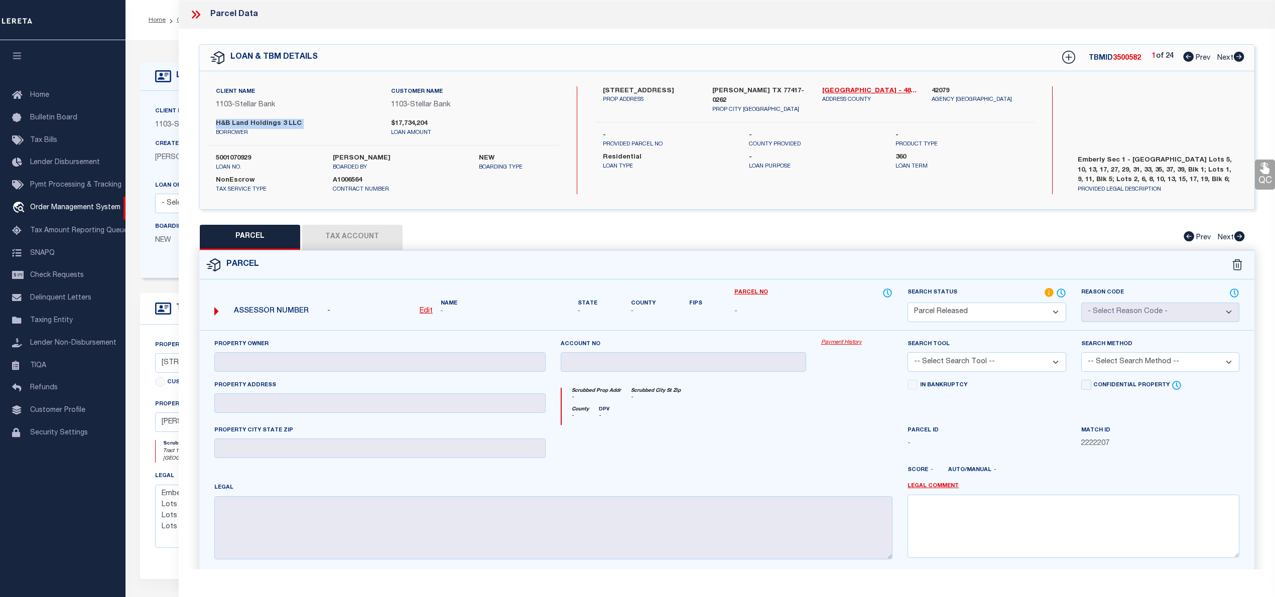
click at [1185, 58] on icon at bounding box center [1188, 57] width 11 height 10
click at [195, 17] on icon at bounding box center [195, 14] width 13 height 13
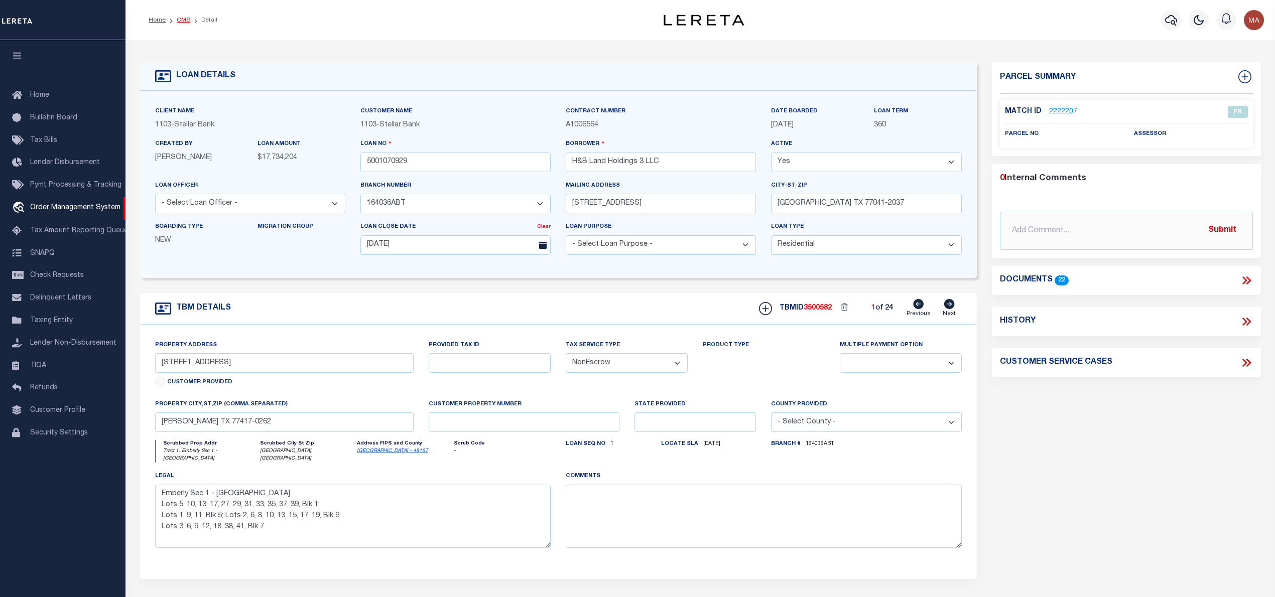
click at [178, 17] on link "OMS" at bounding box center [184, 20] width 14 height 6
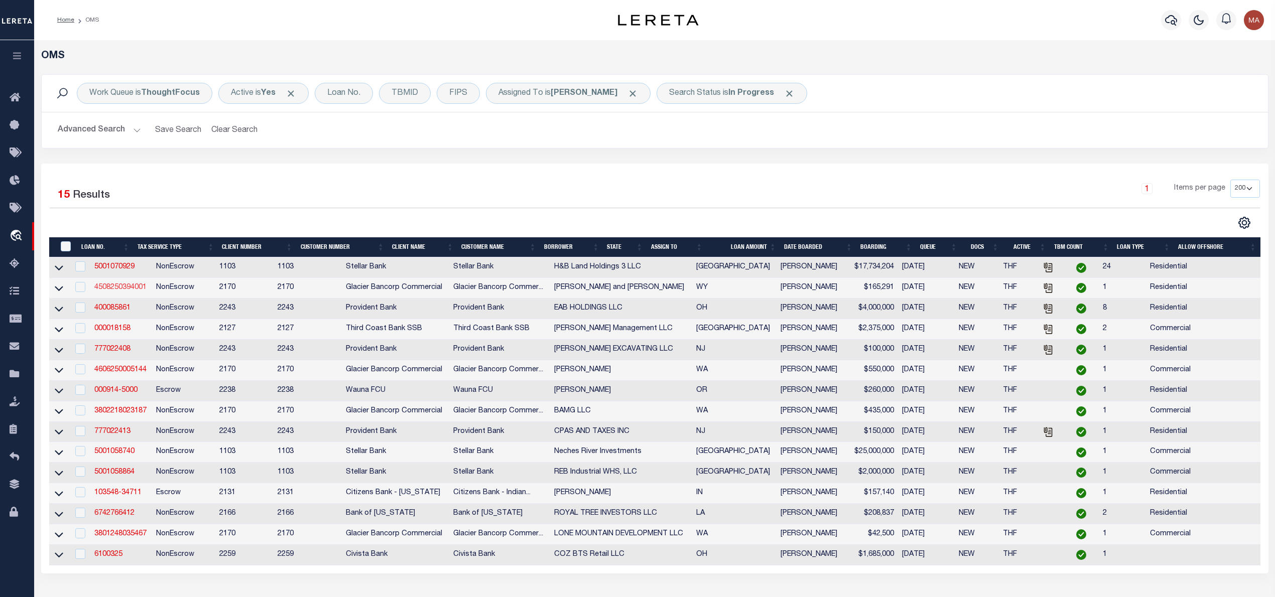
click at [136, 290] on link "4508250394001" at bounding box center [120, 287] width 52 height 7
type input "4508250394001"
type input "Brian and Pamela Brackeen"
select select
type input "2550 BROOKS BLVD"
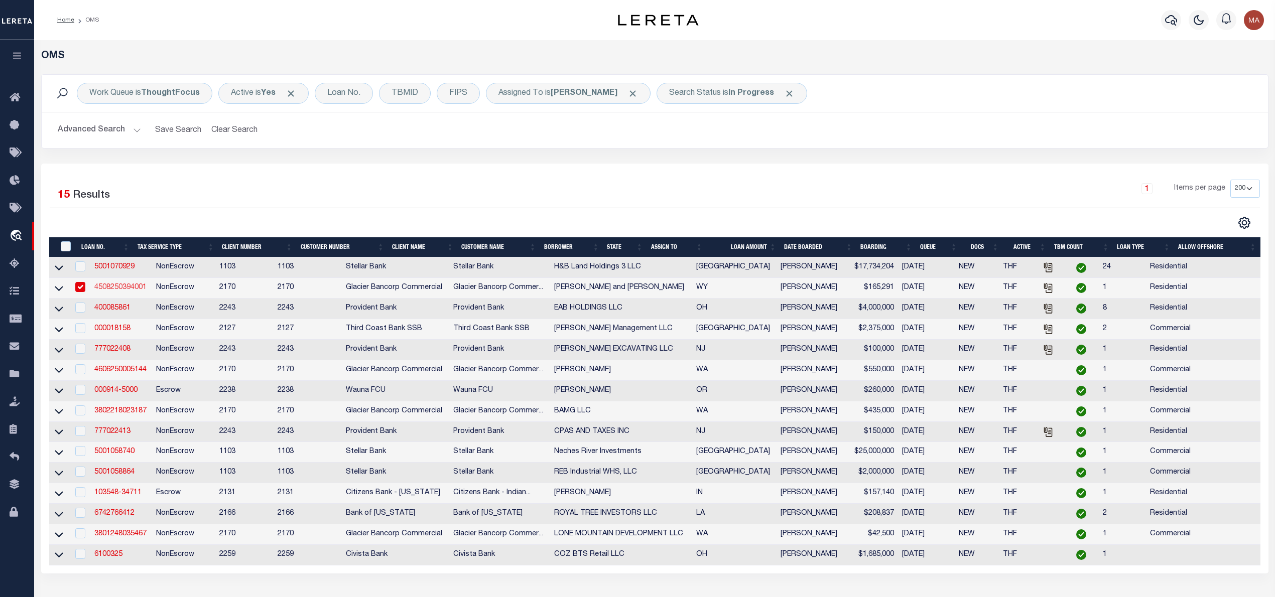
type input "FORT LARAMIE WY 82212-7675"
type input "08/03/2025"
select select "200"
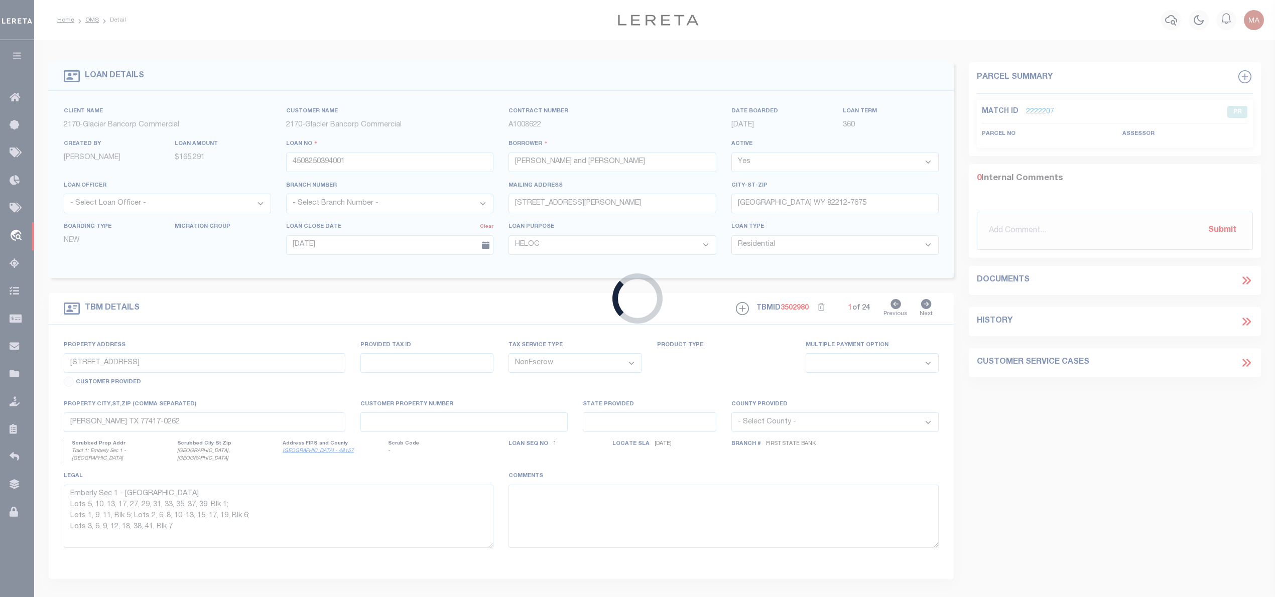
type input "2550 BROOKS BLVD"
type input "26630310009900"
select select
type input "FORT LARAMIE WY 82212-7675"
type input "WY"
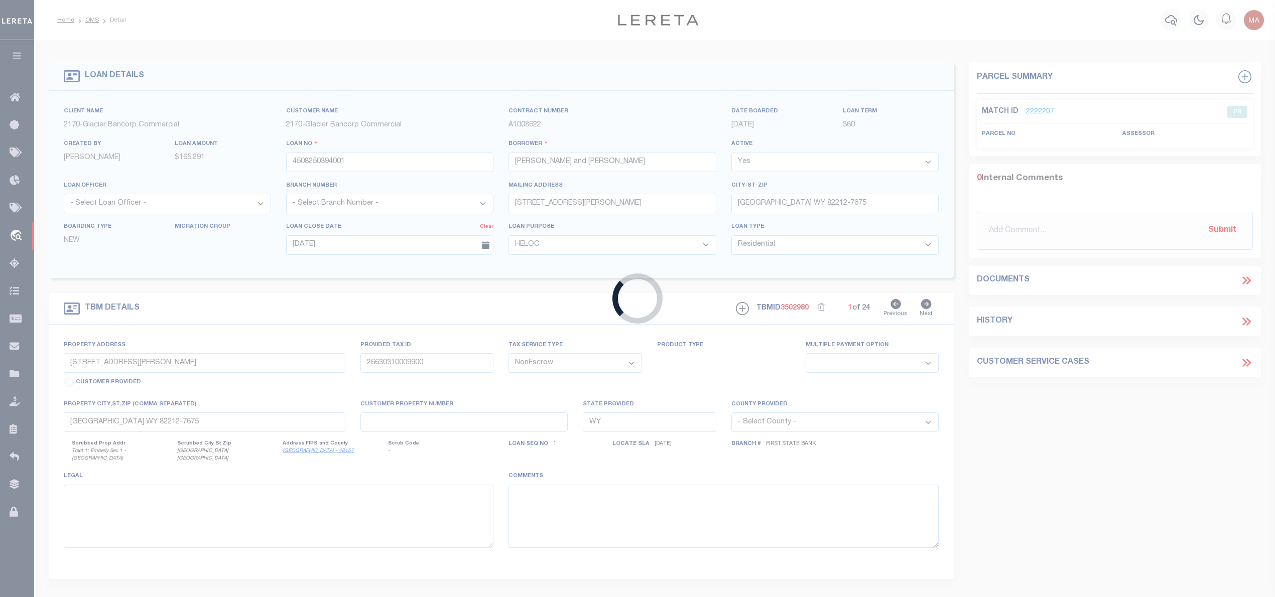
select select "4578"
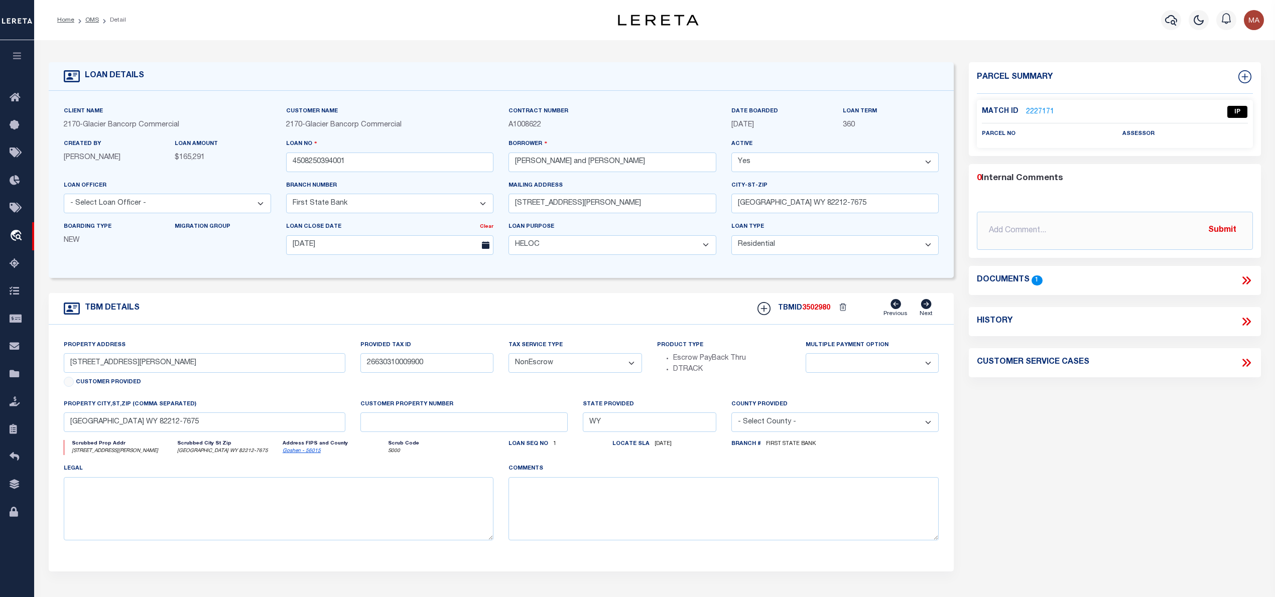
click at [1250, 282] on icon at bounding box center [1245, 280] width 13 height 13
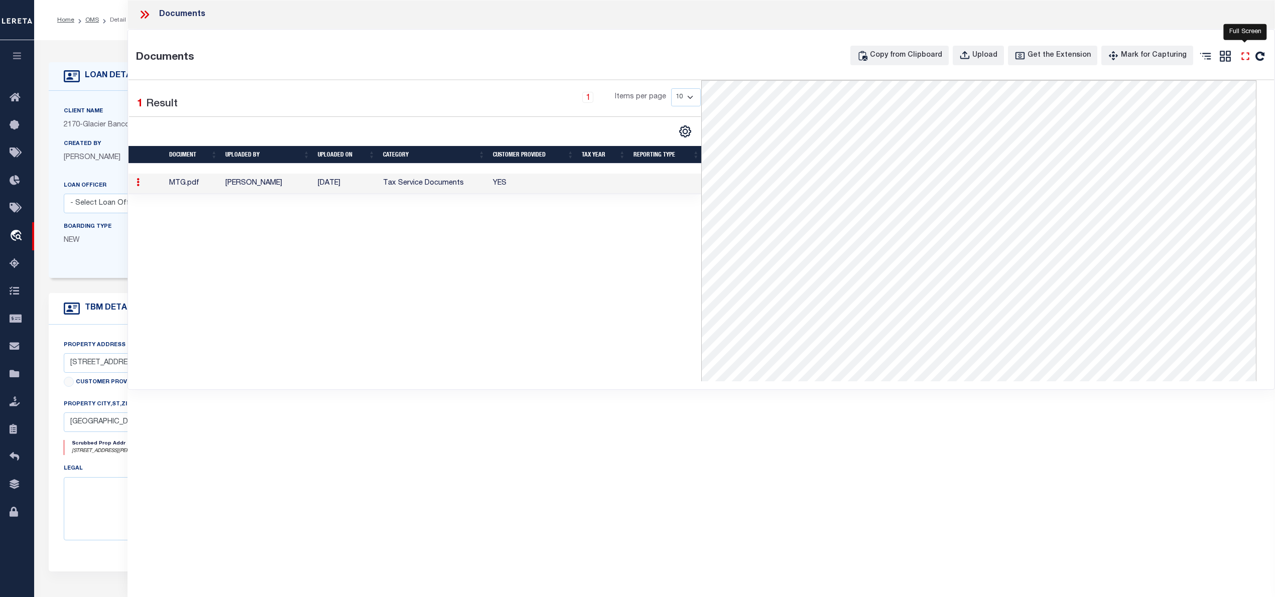
click at [1244, 58] on icon "" at bounding box center [1244, 56] width 13 height 13
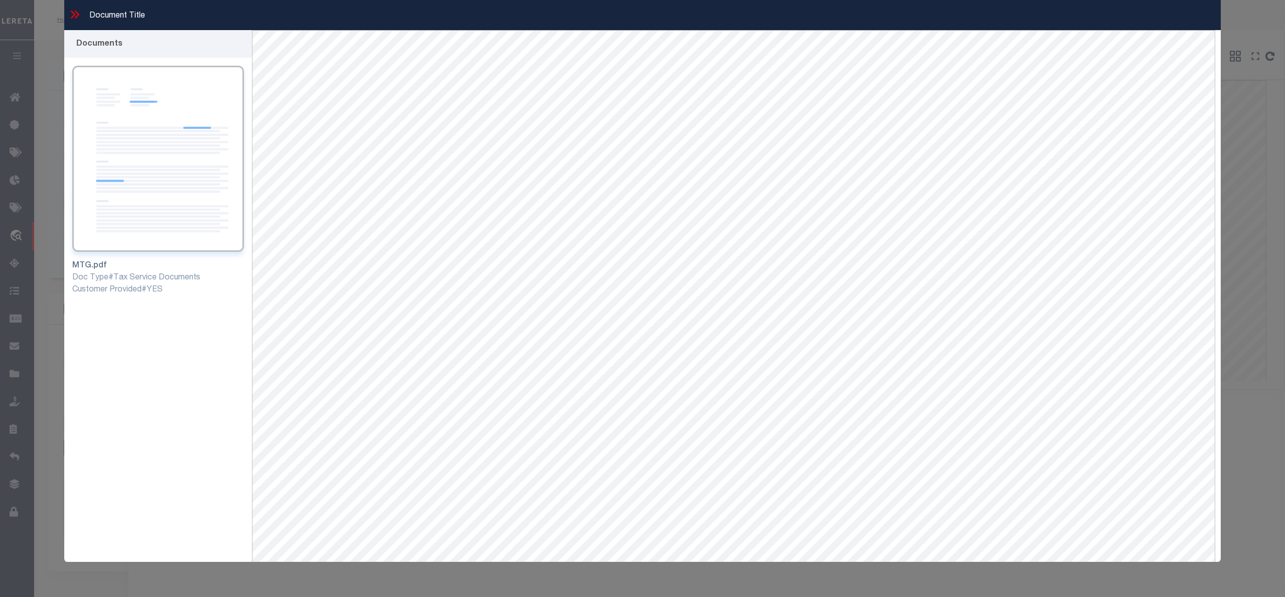
click at [870, 13] on div "Document Title" at bounding box center [642, 15] width 1156 height 30
click at [72, 13] on icon at bounding box center [74, 14] width 13 height 13
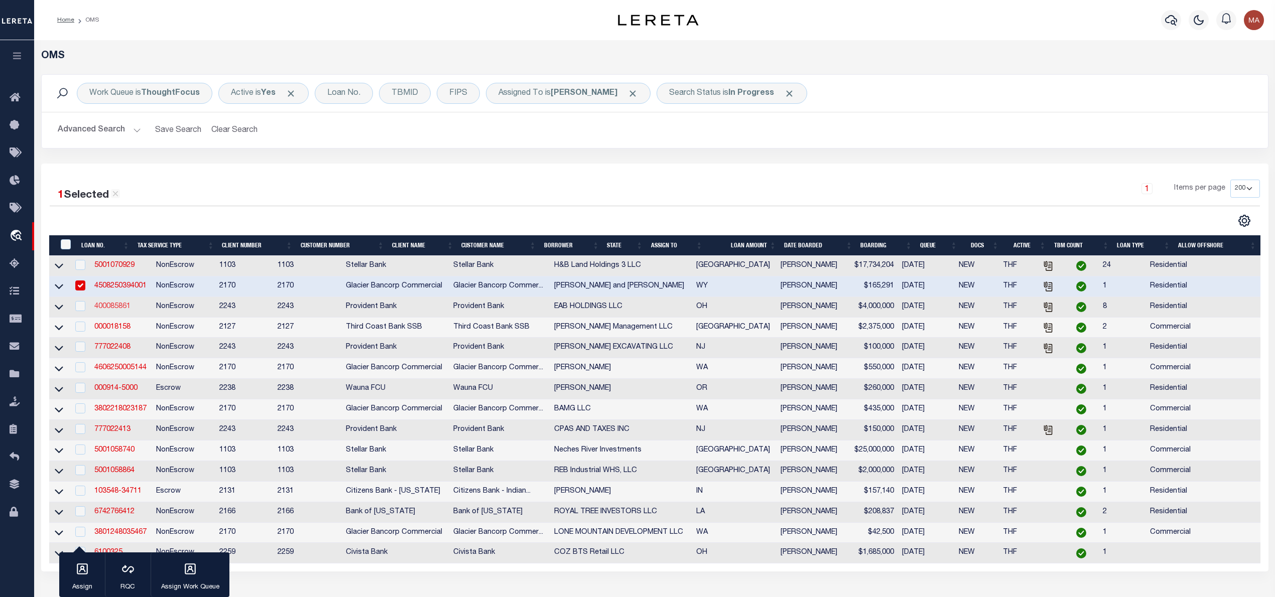
click at [119, 308] on link "400085861" at bounding box center [112, 306] width 36 height 7
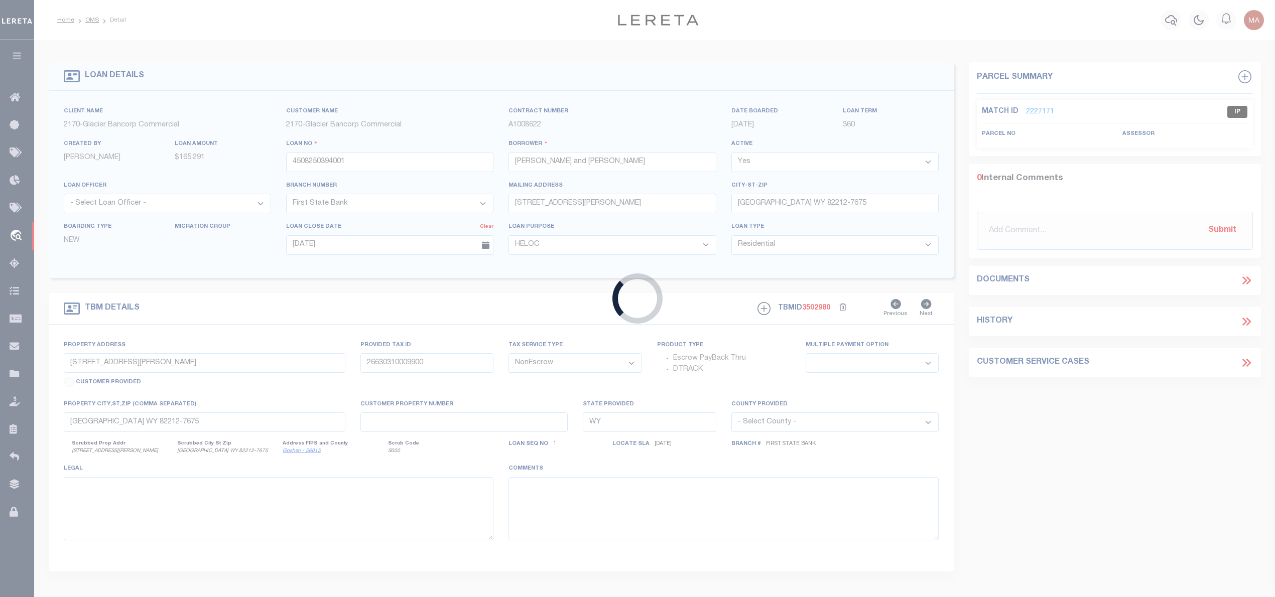
type input "400085861"
type input "EAB HOLDINGS LLC"
select select
type input "[DATE]"
select select
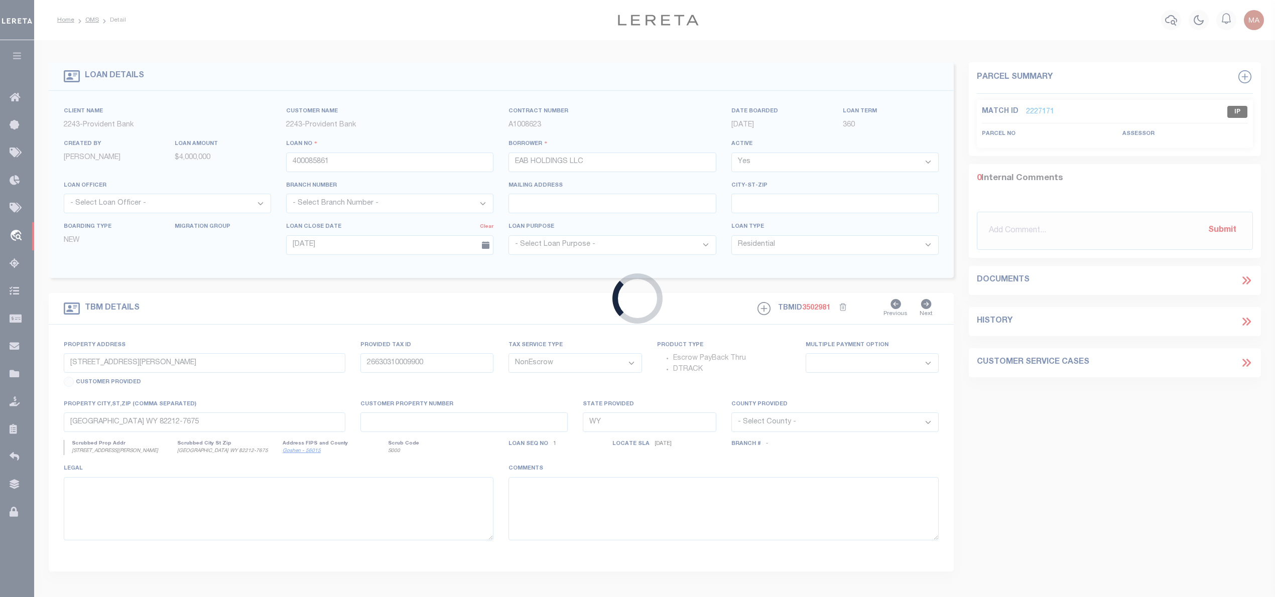
type input "5888 CLEVELAND AVE"
select select
type input "COLUMBUS OH 43231-2860"
type input "OH"
select select
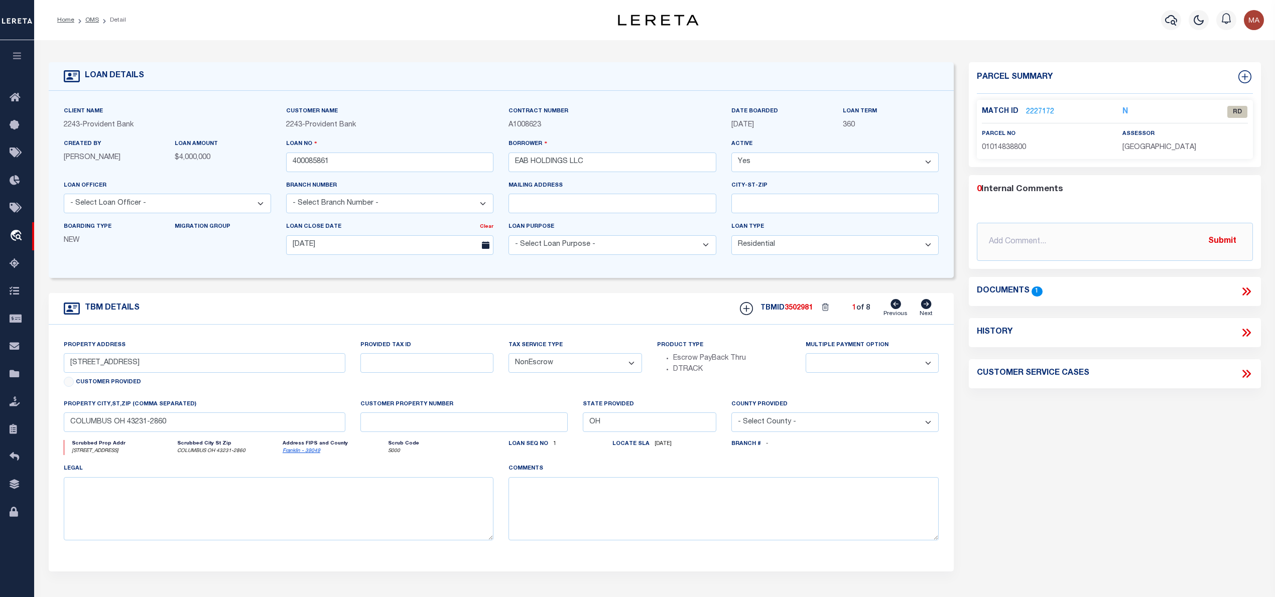
click at [1247, 295] on icon at bounding box center [1248, 292] width 5 height 8
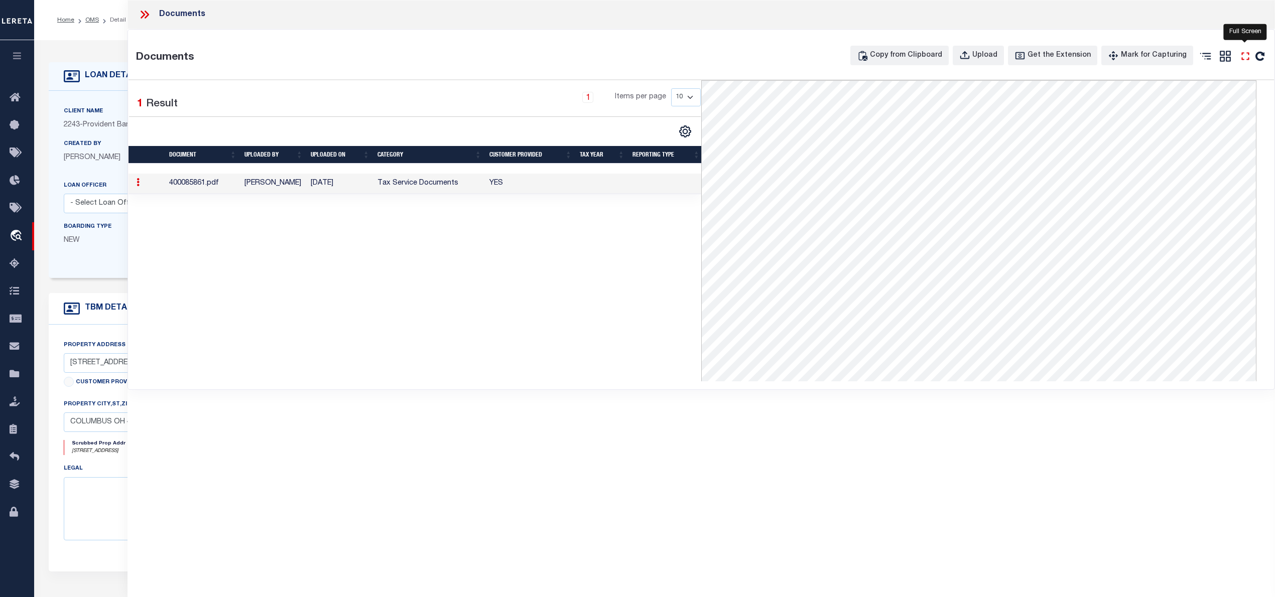
click at [1249, 57] on icon "" at bounding box center [1244, 56] width 13 height 13
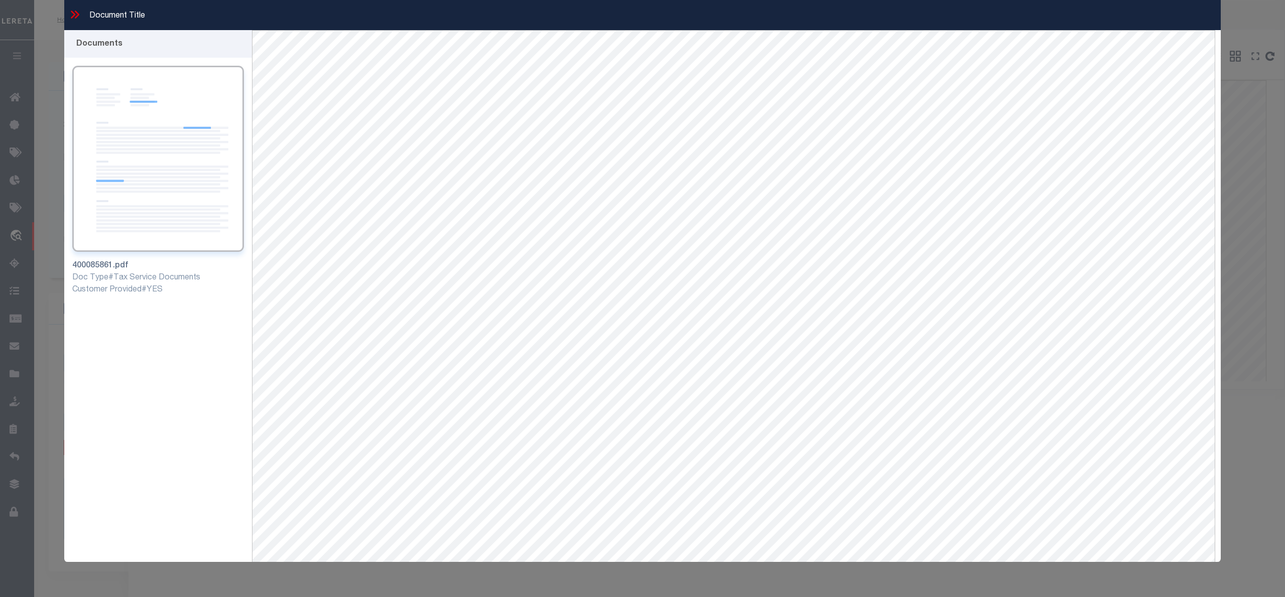
scroll to position [17, 0]
click at [75, 14] on icon at bounding box center [73, 15] width 5 height 8
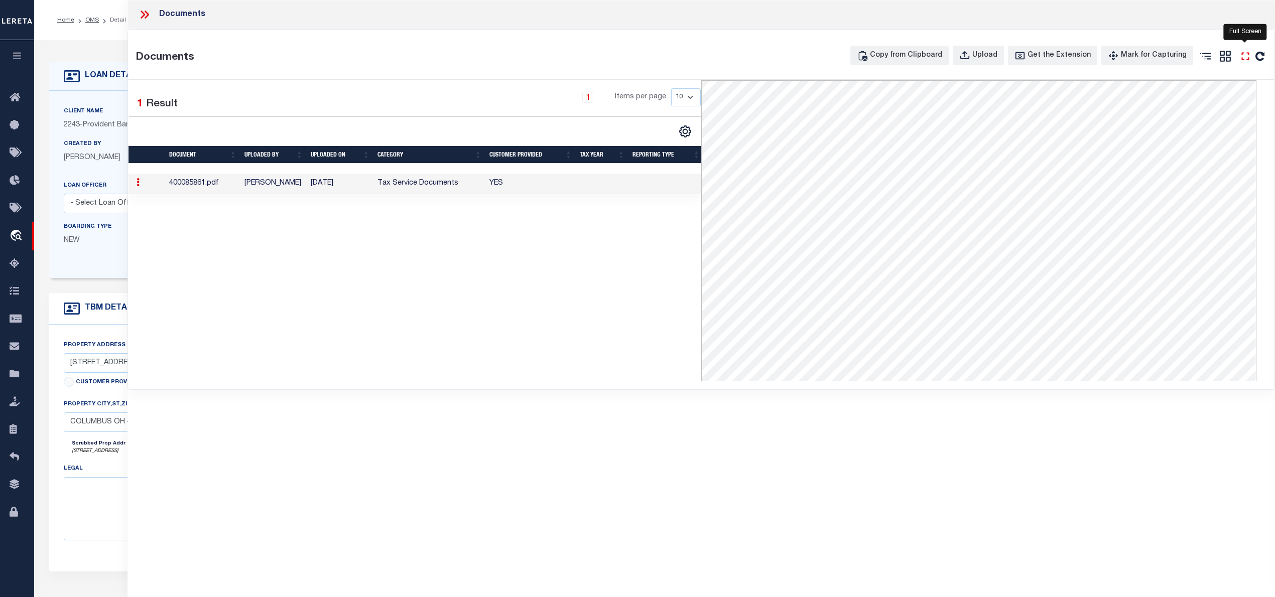
click at [1247, 55] on icon "" at bounding box center [1244, 56] width 13 height 13
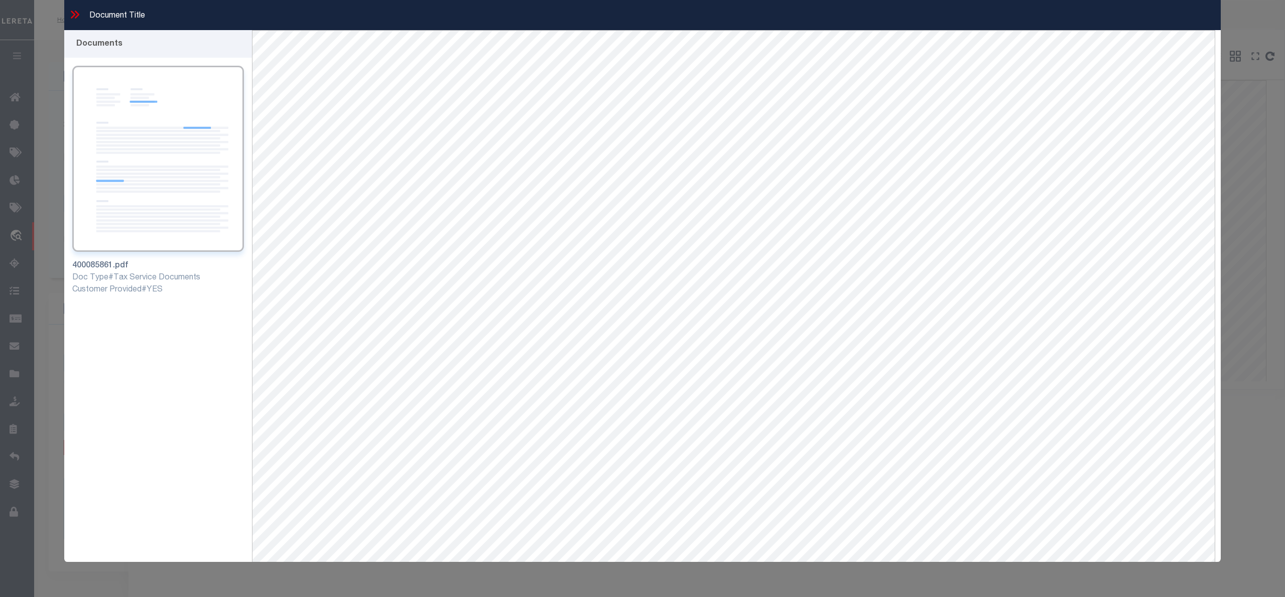
click at [77, 17] on icon at bounding box center [74, 14] width 13 height 13
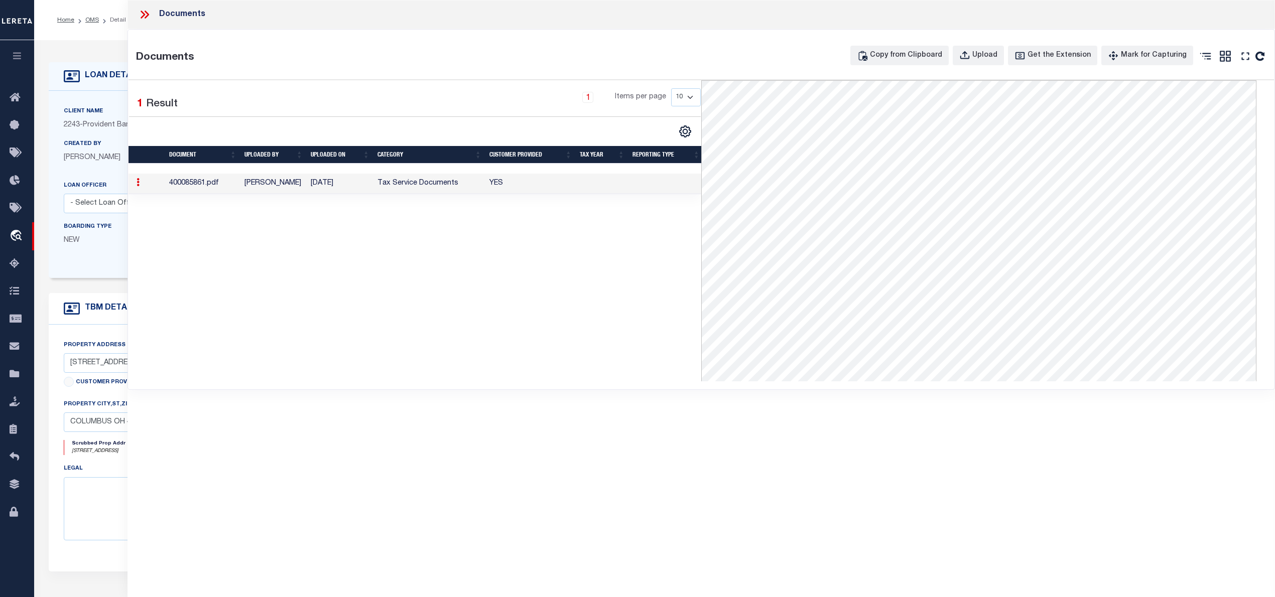
click at [147, 17] on icon at bounding box center [147, 15] width 5 height 8
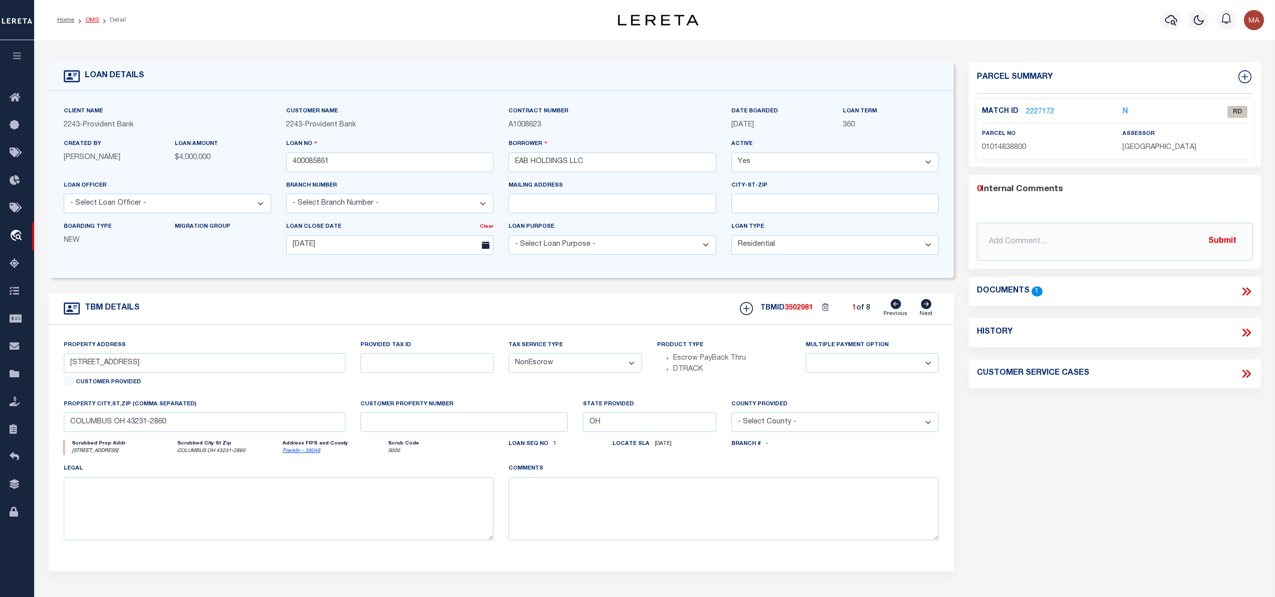
click at [91, 18] on link "OMS" at bounding box center [92, 20] width 14 height 6
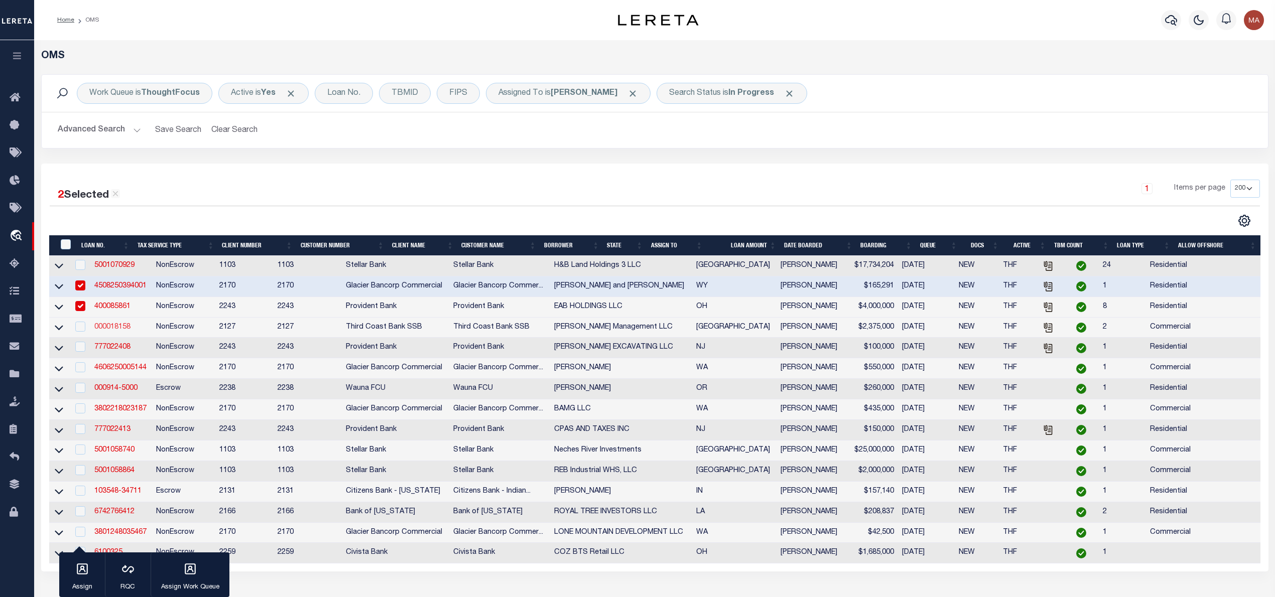
click at [124, 331] on link "000018158" at bounding box center [112, 327] width 36 height 7
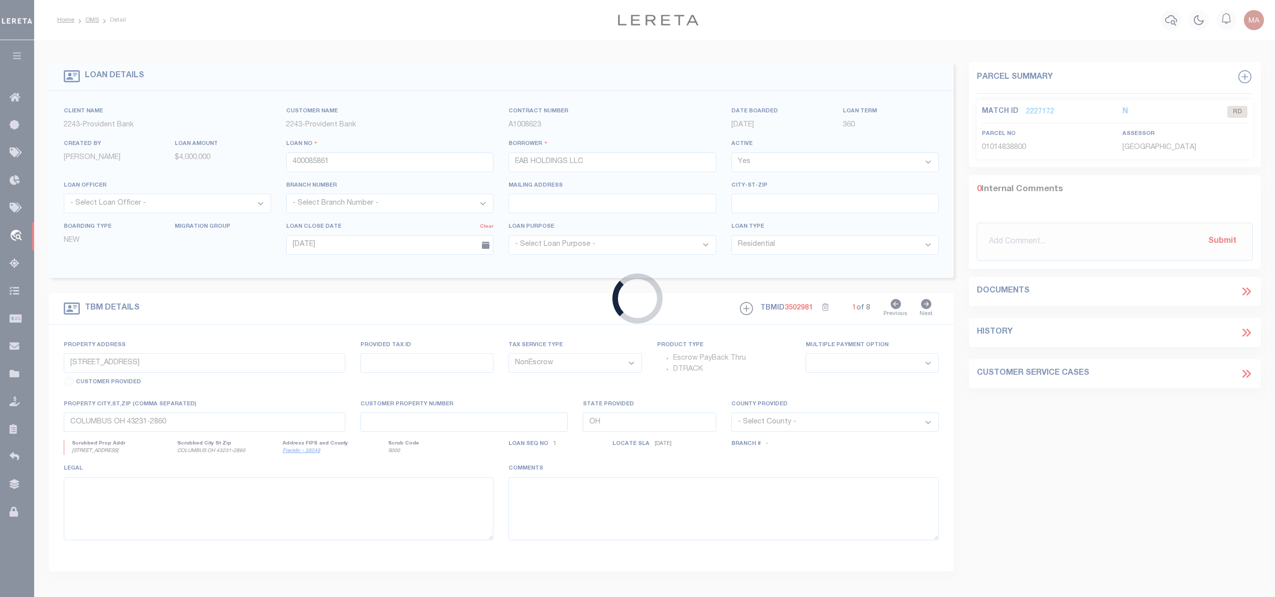
type input "000018158"
type input "Dollins Management LLC"
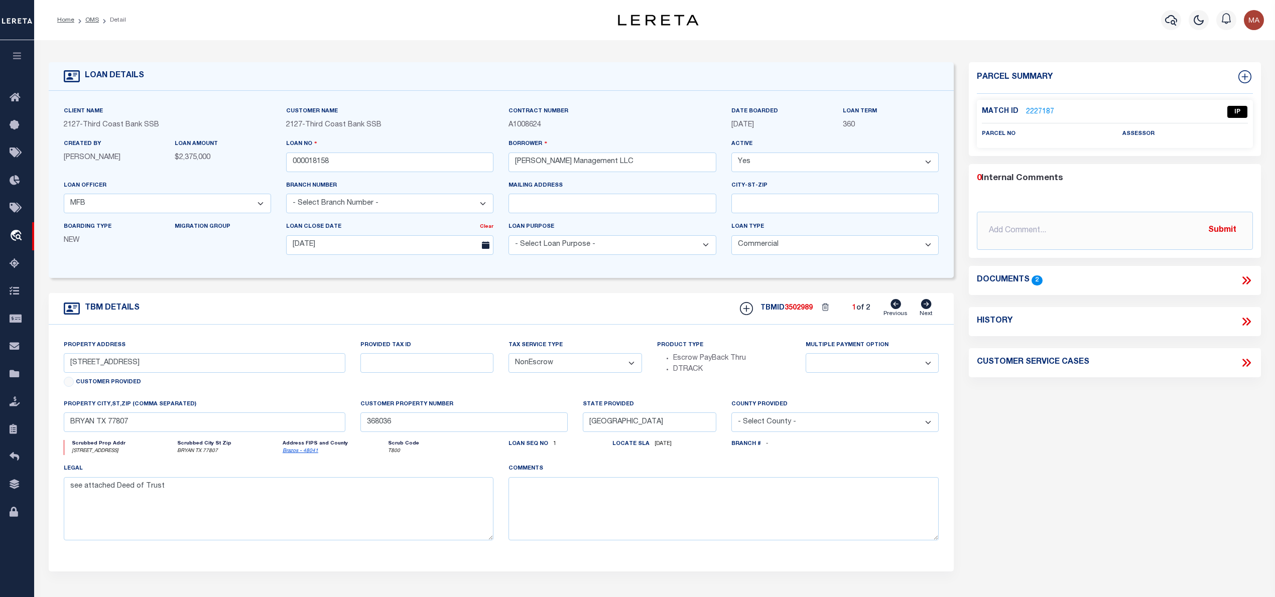
click at [1247, 279] on icon at bounding box center [1245, 280] width 13 height 13
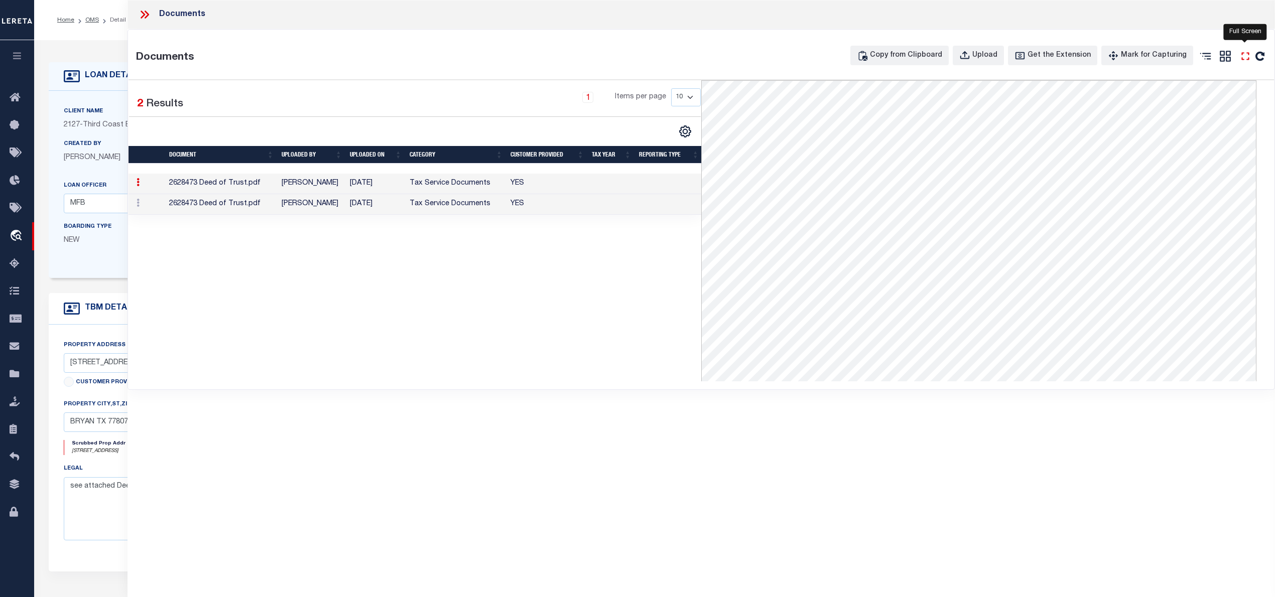
click at [1243, 51] on icon "" at bounding box center [1244, 56] width 13 height 13
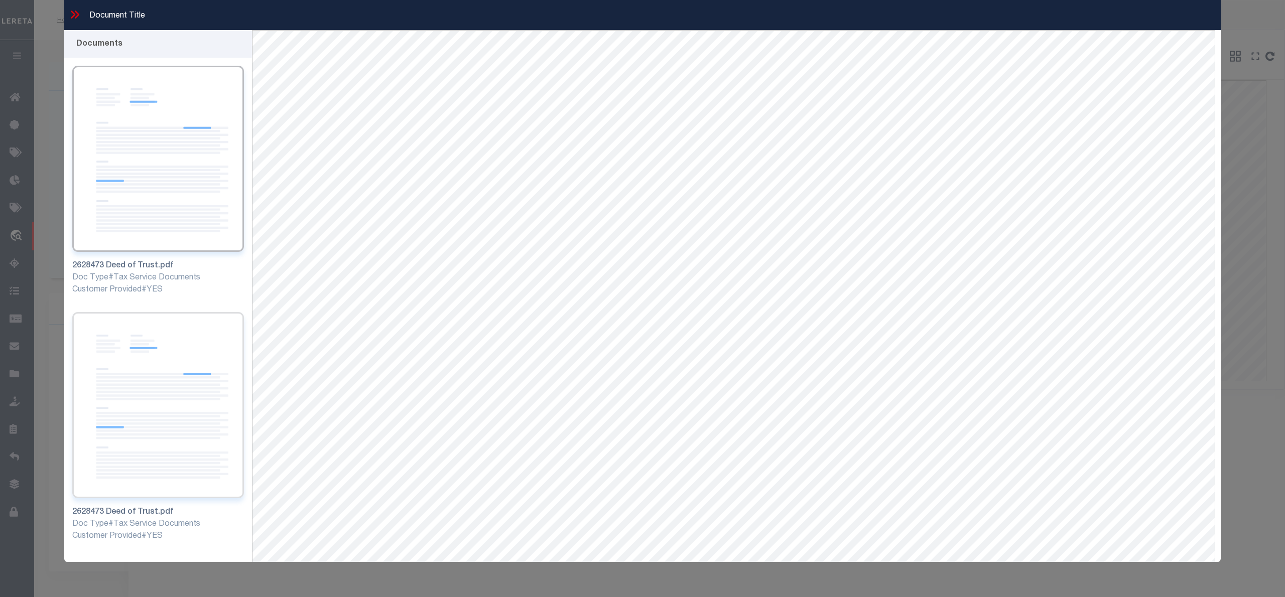
click at [191, 372] on img at bounding box center [158, 405] width 172 height 186
click at [67, 14] on div "Document Title" at bounding box center [642, 15] width 1156 height 30
click at [71, 16] on icon at bounding box center [74, 14] width 13 height 13
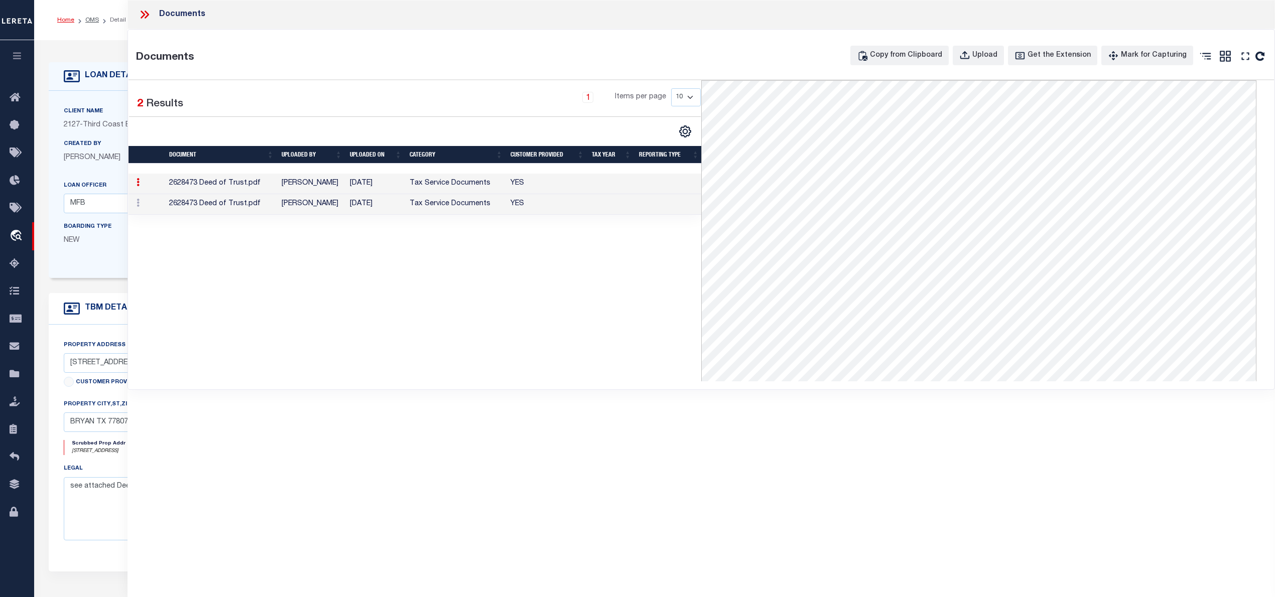
click at [60, 17] on link "Home" at bounding box center [65, 20] width 17 height 6
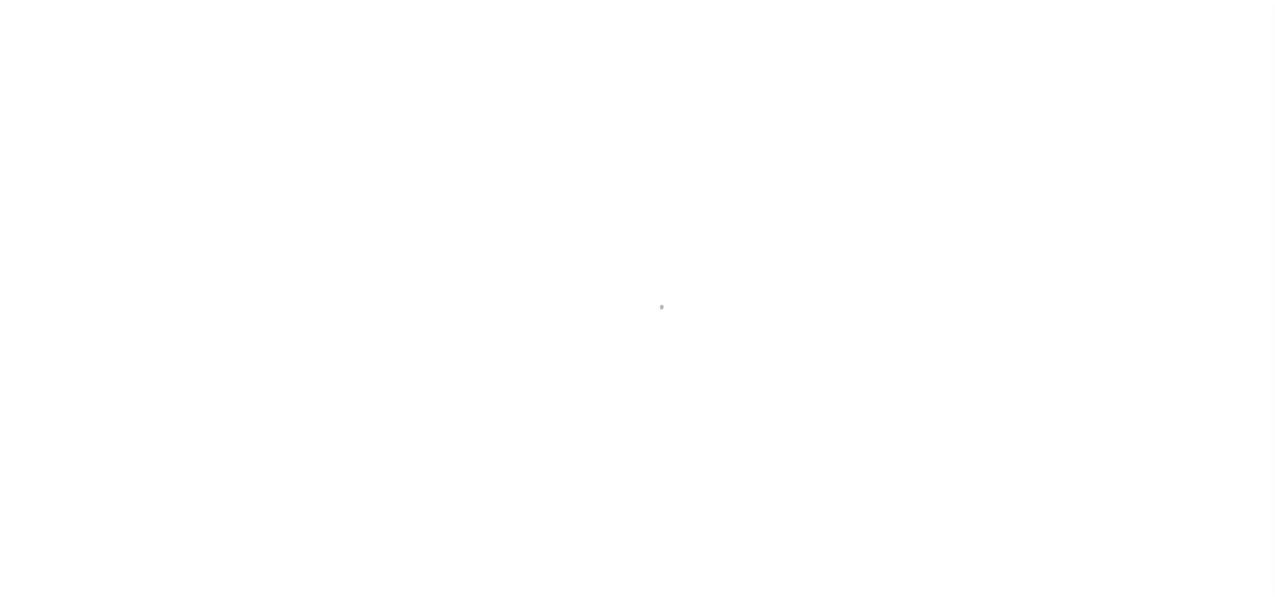
select select "PR"
select select "4578"
select select "200"
select select "10"
select select "NonEscrow"
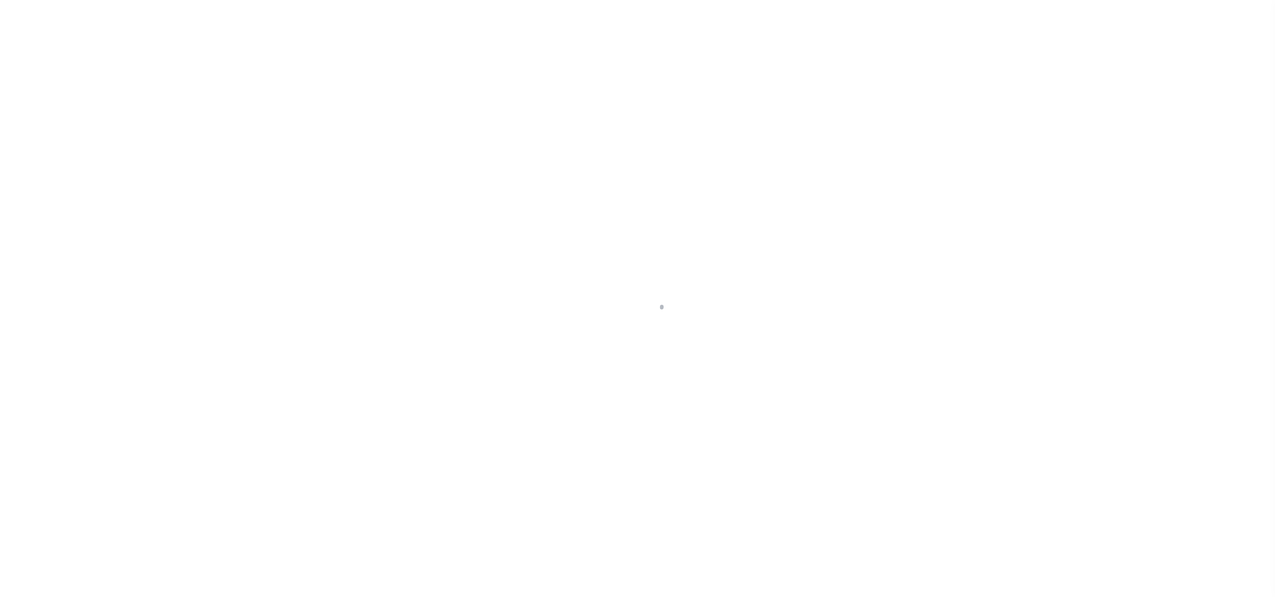
select select
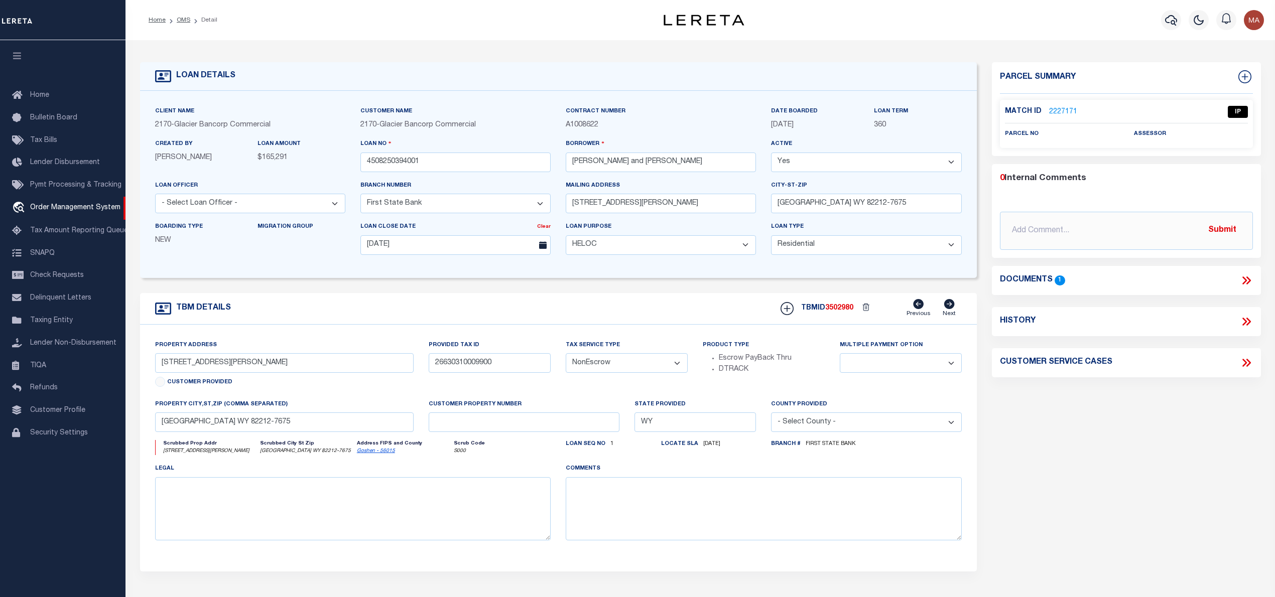
click at [1064, 115] on link "2227171" at bounding box center [1063, 112] width 28 height 11
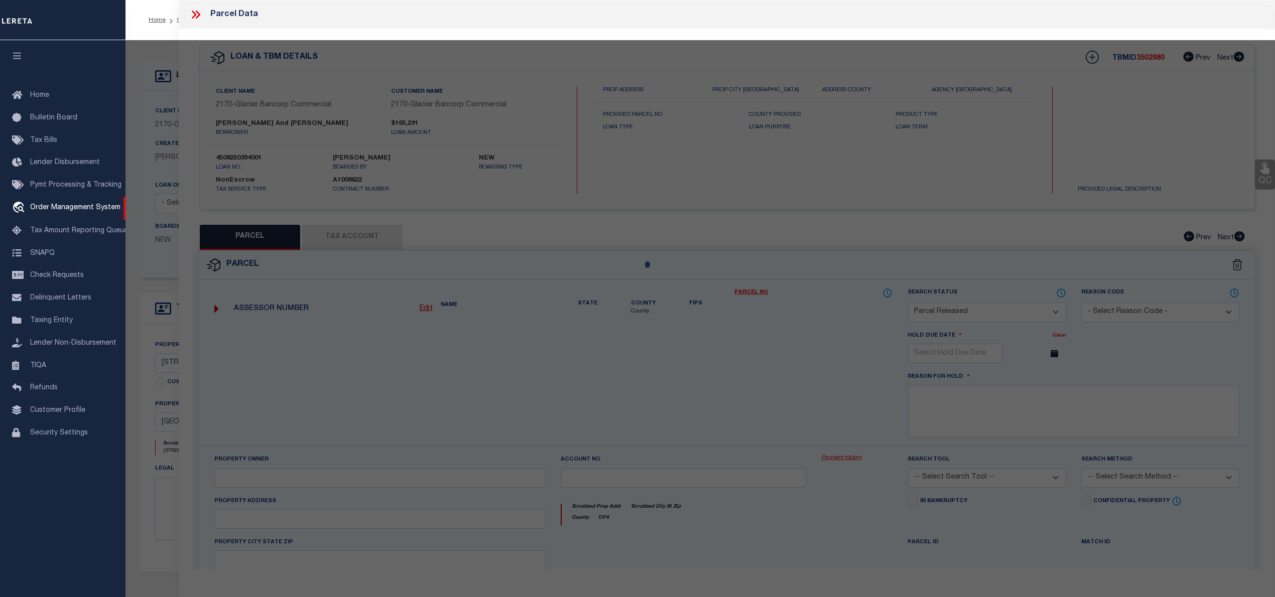
select select "AS"
checkbox input "false"
select select "IP"
checkbox input "false"
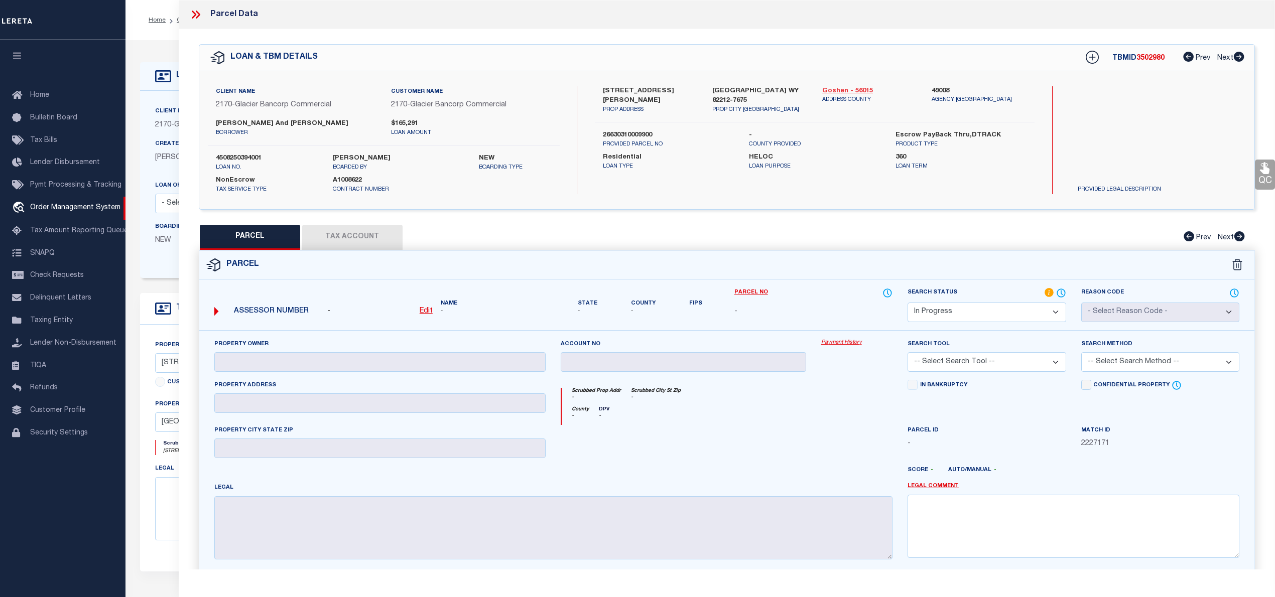
click at [854, 89] on link "Goshen - 56015" at bounding box center [869, 91] width 94 height 10
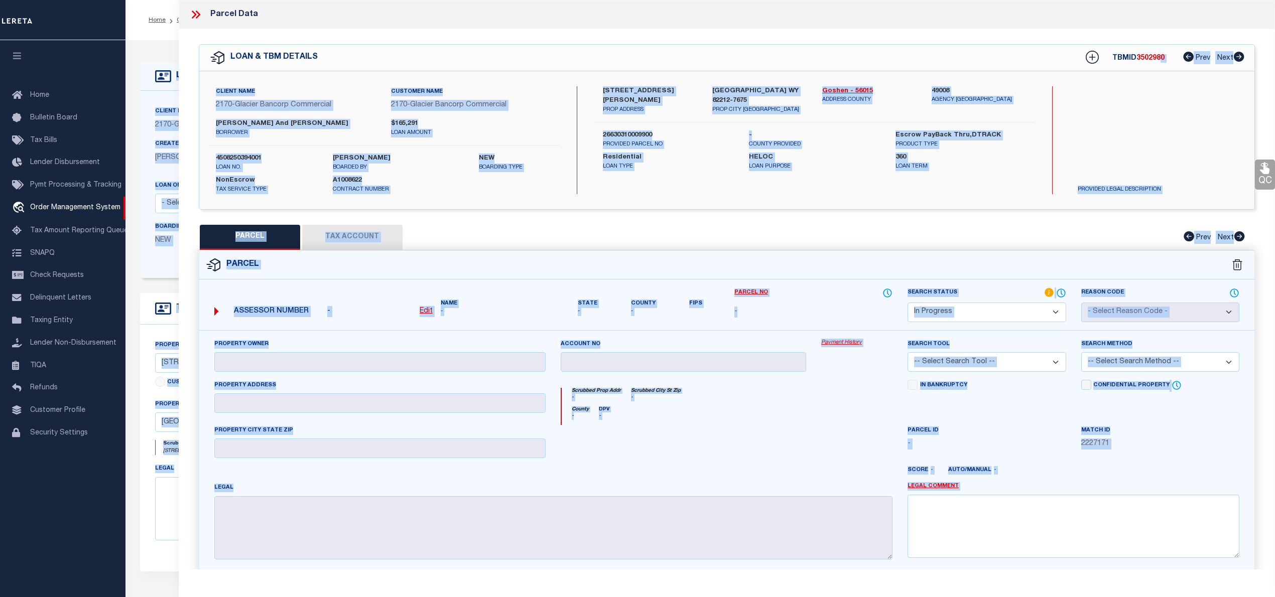
drag, startPoint x: 1264, startPoint y: 55, endPoint x: 1475, endPoint y: 83, distance: 213.6
click at [1274, 83] on html "Home OMS Detail" at bounding box center [637, 381] width 1275 height 763
click at [1124, 133] on div "Search by Legal Customer" at bounding box center [1138, 119] width 139 height 66
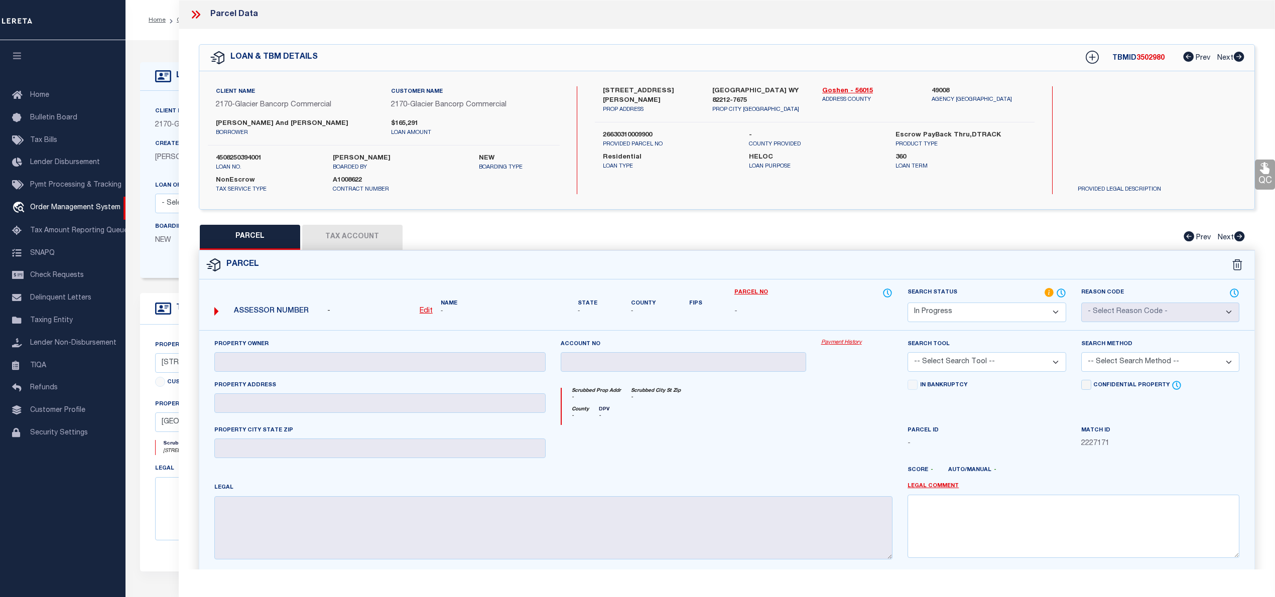
click at [628, 91] on label "2550 BROOKS BLVD" at bounding box center [650, 96] width 94 height 20
copy label "BROOKS"
click at [627, 132] on label "26630310009900" at bounding box center [668, 135] width 131 height 10
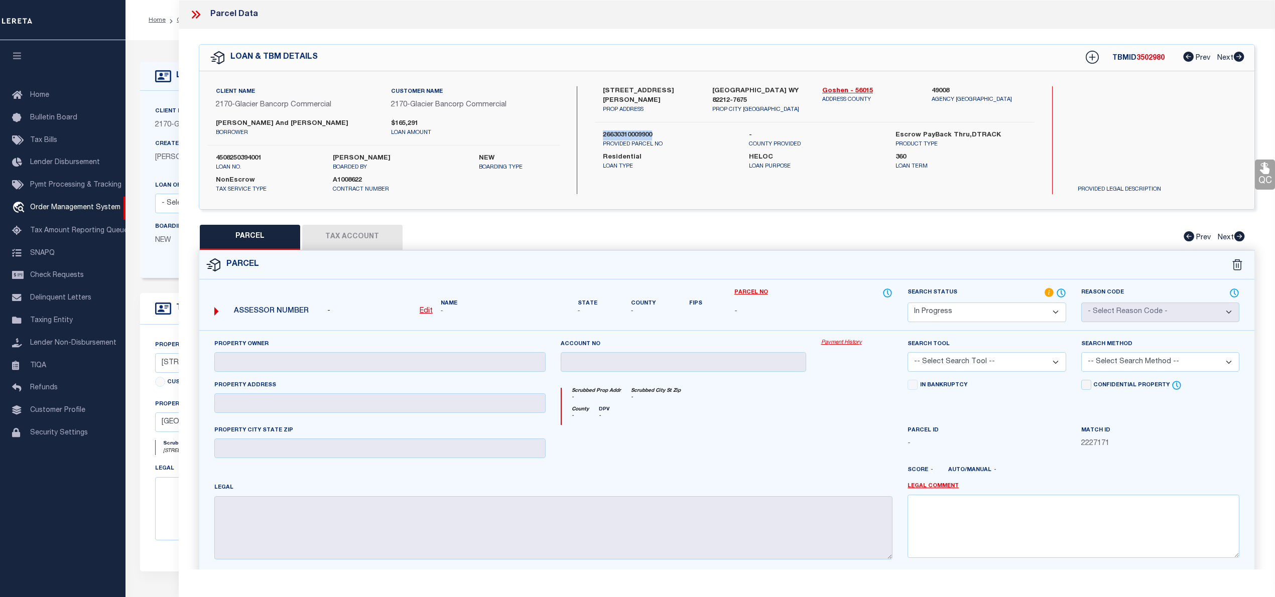
copy label "26630310009900"
click at [194, 15] on icon at bounding box center [195, 14] width 13 height 13
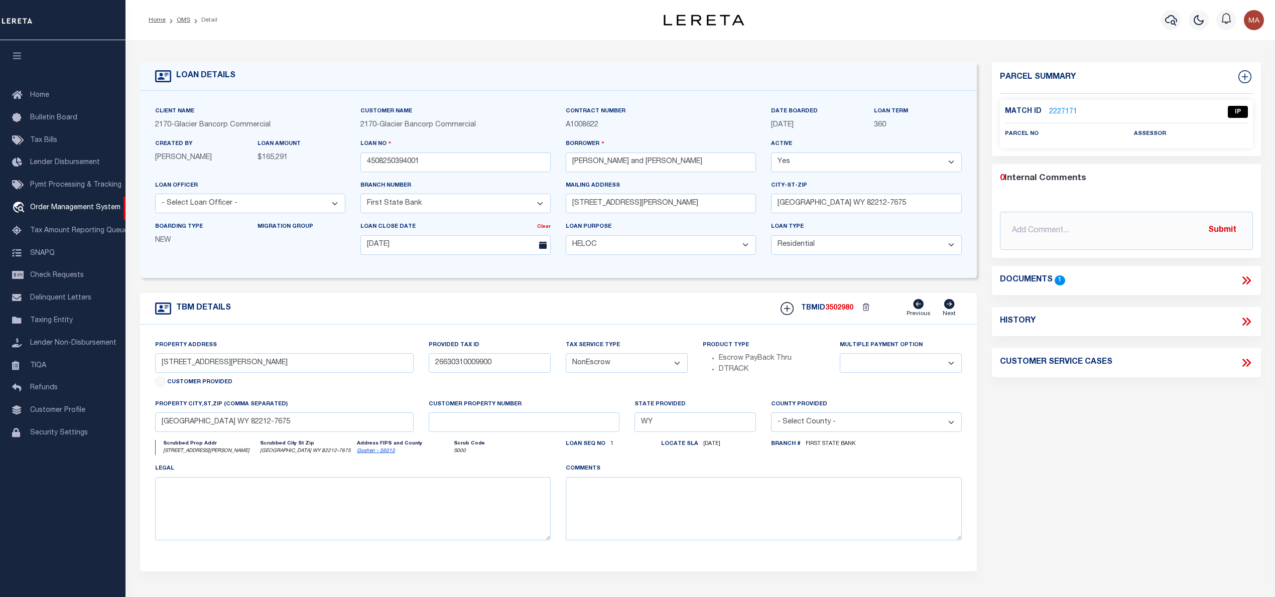
click at [1068, 111] on link "2227171" at bounding box center [1063, 112] width 28 height 11
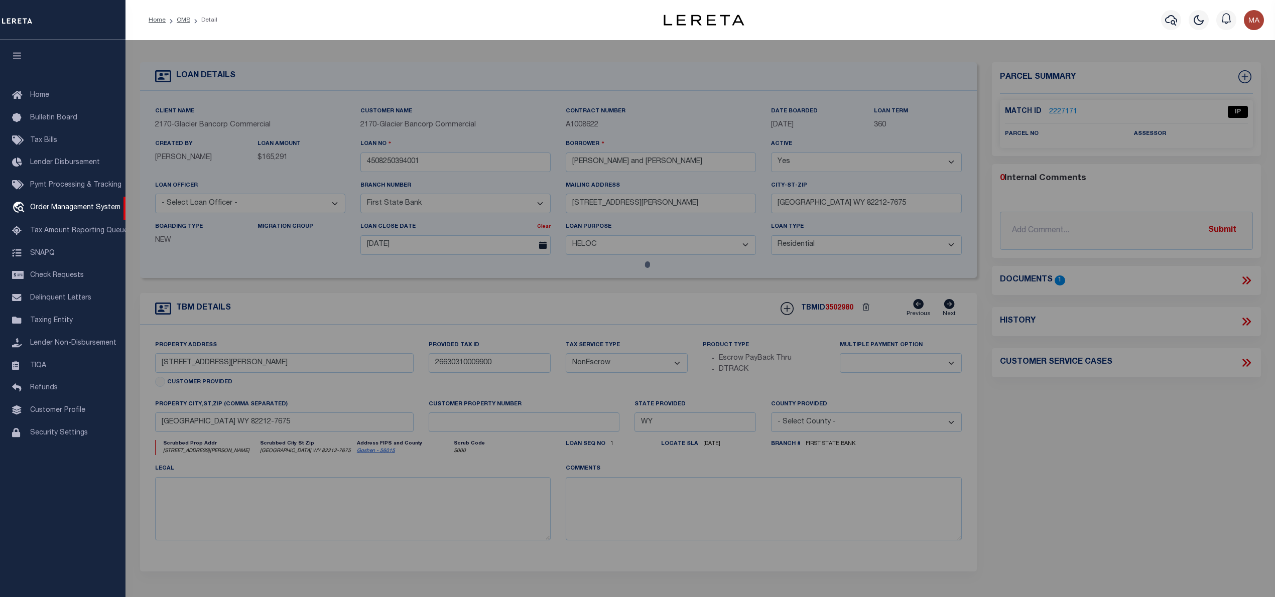
select select "AS"
checkbox input "false"
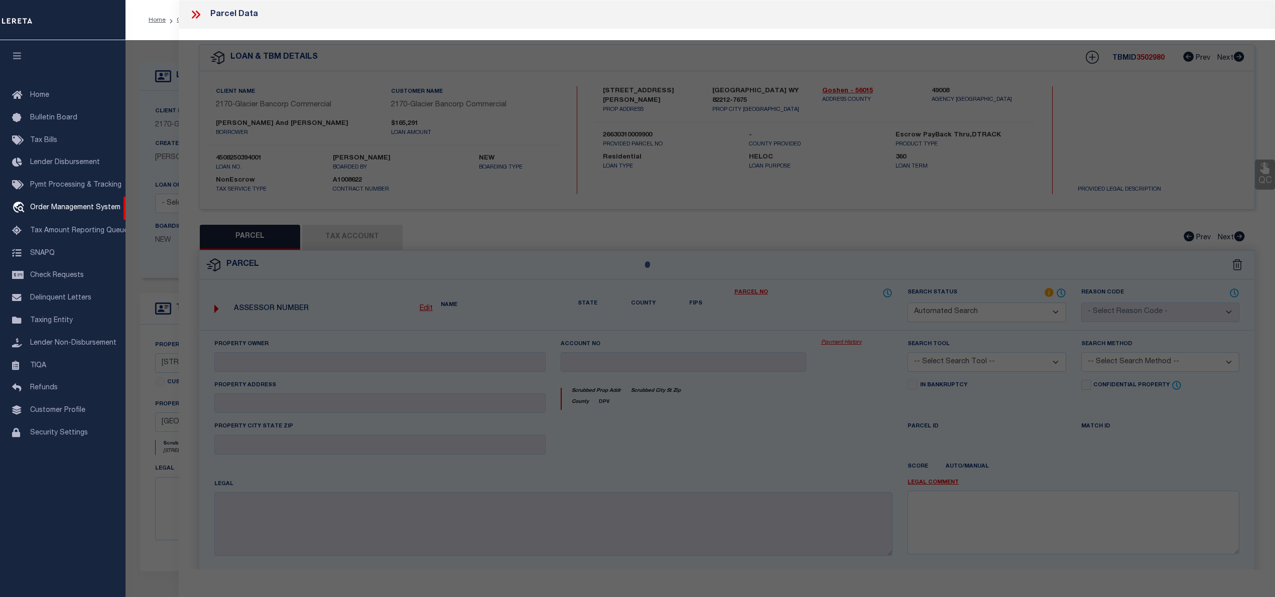
select select "IP"
checkbox input "false"
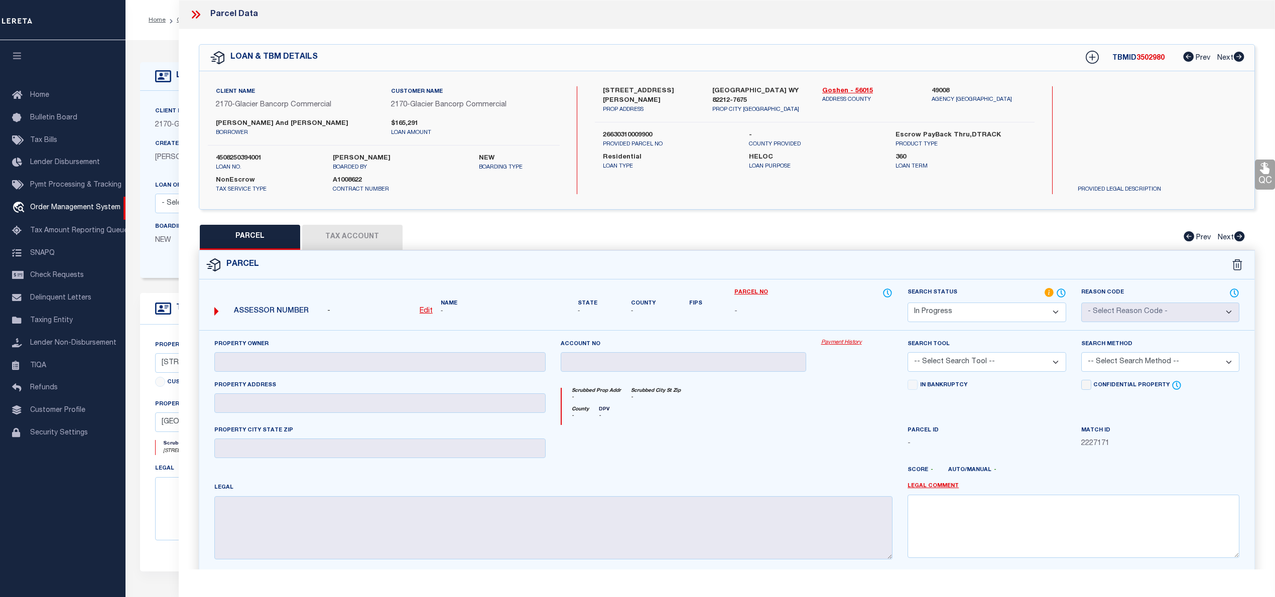
click at [424, 308] on u "Edit" at bounding box center [426, 311] width 13 height 7
select select "IP"
type textarea "-"
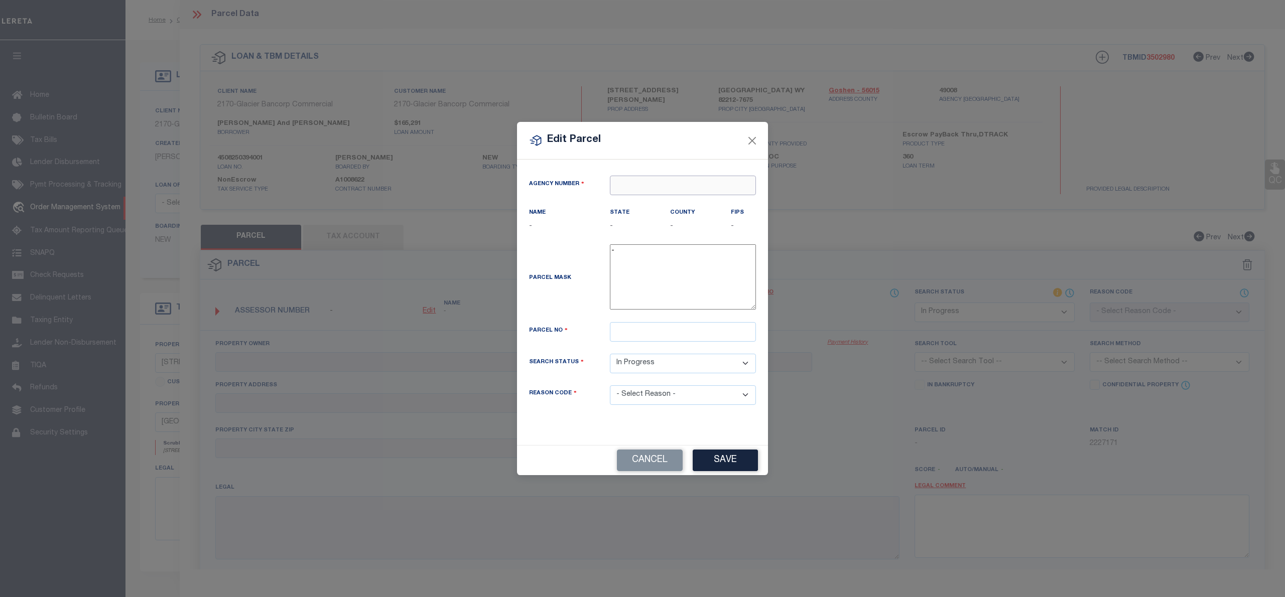
click at [647, 179] on input "text" at bounding box center [683, 186] width 146 height 20
click at [681, 199] on div "490080000 : GOSHEN COUNTY" at bounding box center [682, 209] width 145 height 29
type input "490080000"
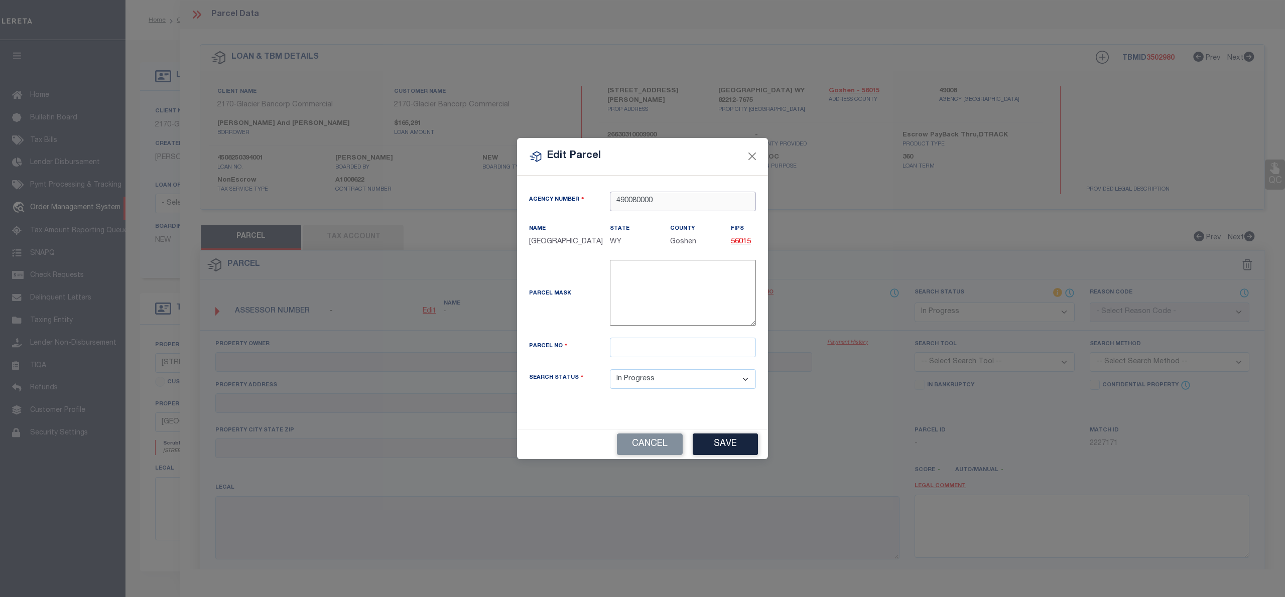
type input "490080000"
click at [635, 346] on input "text" at bounding box center [683, 348] width 146 height 20
click at [620, 351] on input "text" at bounding box center [683, 348] width 146 height 20
paste input "26630310009900"
type input "26630310009900"
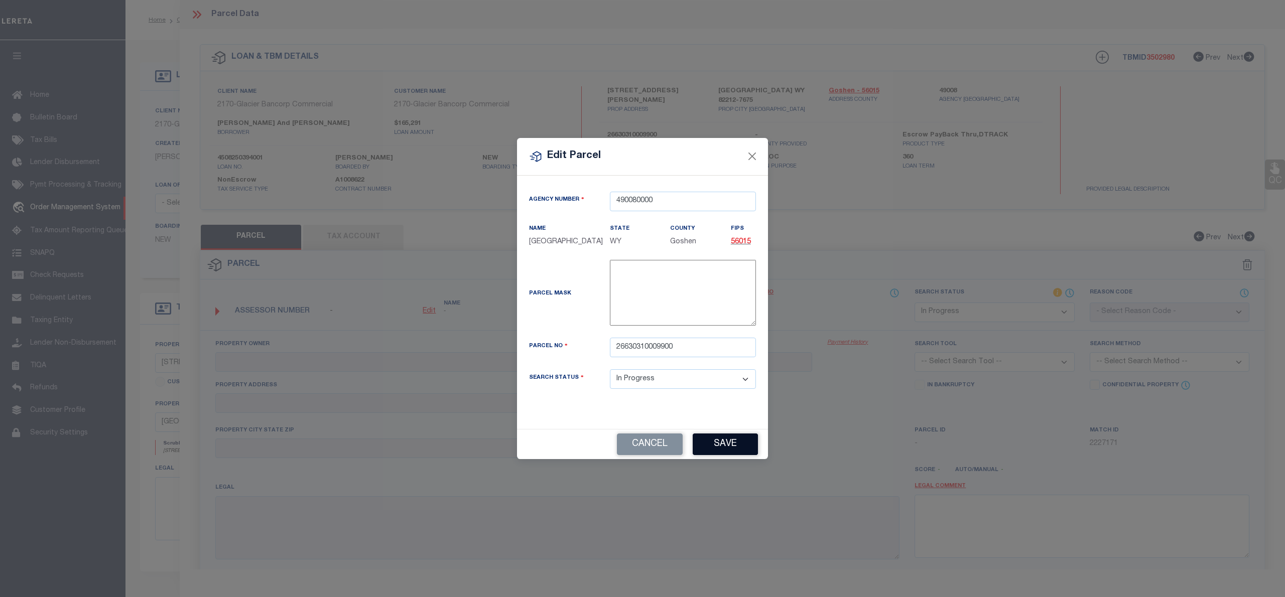
click at [721, 454] on button "Save" at bounding box center [725, 445] width 65 height 22
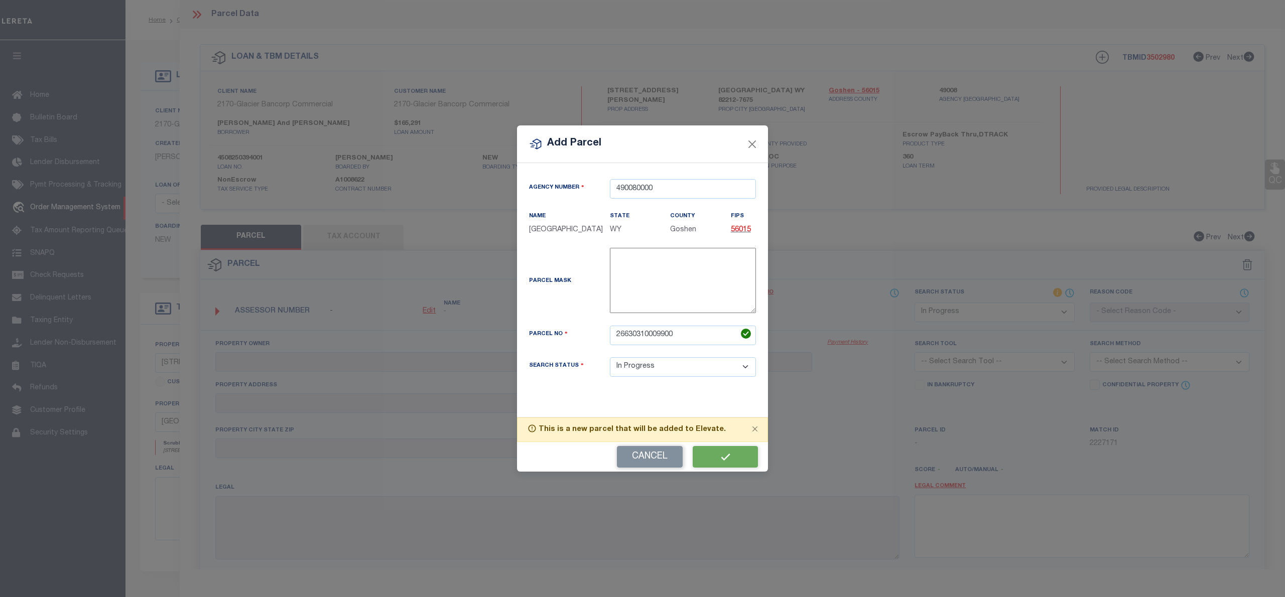
select select "IP"
checkbox input "false"
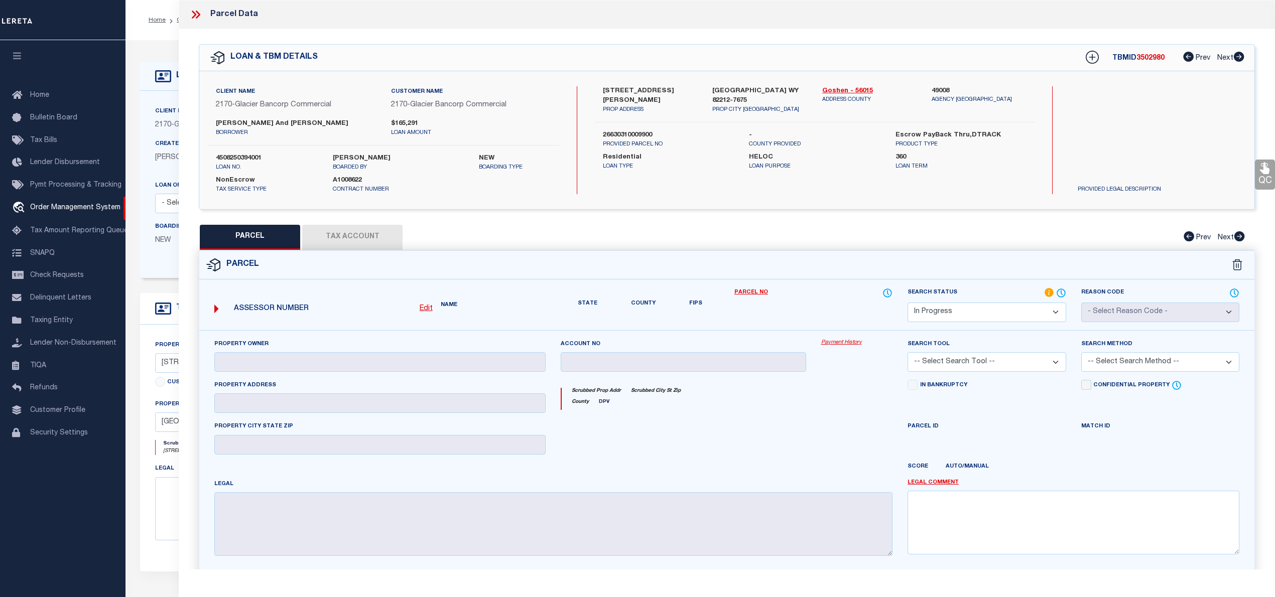
checkbox input "false"
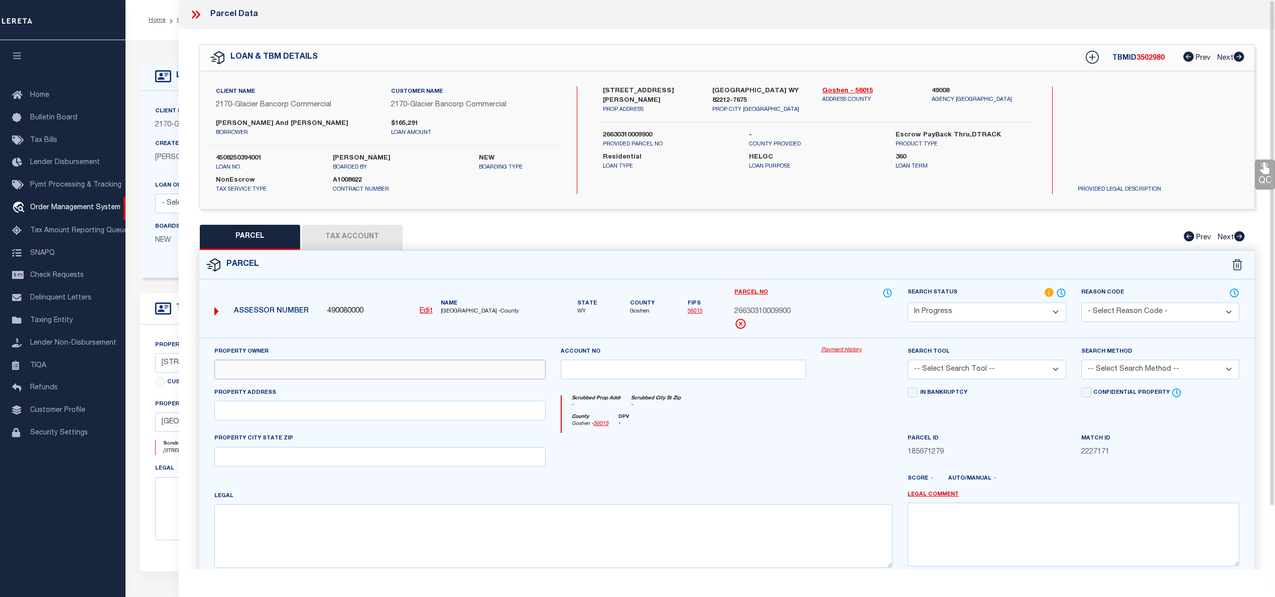
click at [369, 369] on input "text" at bounding box center [380, 370] width 332 height 20
paste input "BRACKEEN BRIAN & PAMELA"
type input "BRACKEEN BRIAN & PAMELA"
click at [298, 406] on input "text" at bounding box center [380, 411] width 332 height 20
paste input "BROOKS BOULEVARD"
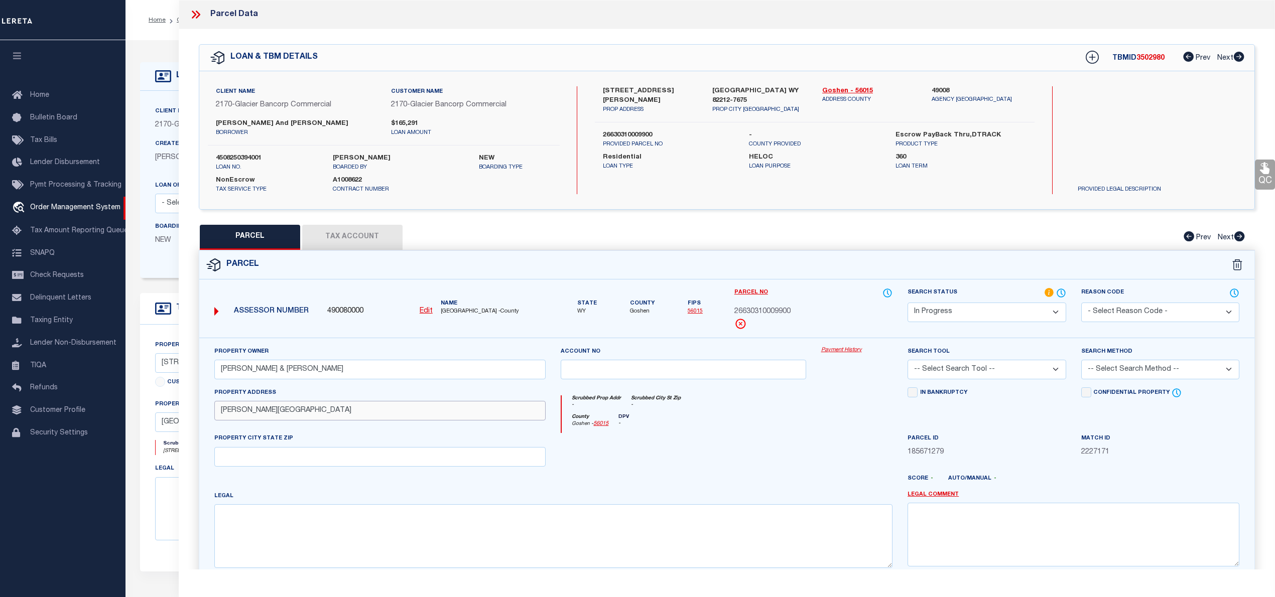
type input "BROOKS BOULEVARD"
click at [856, 553] on textarea at bounding box center [553, 535] width 678 height 63
paste textarea "03-26-63 W/2NE PART, E/2NW PART [41A] PINE RIDGE RANCH LOT 175"
type textarea "03-26-63 W/2NE PART, E/2NW PART [41A] PINE RIDGE RANCH LOT 175"
click at [961, 315] on select "Automated Search Bad Parcel Complete Duplicate Parcel High Dollar Reporting In …" at bounding box center [986, 313] width 158 height 20
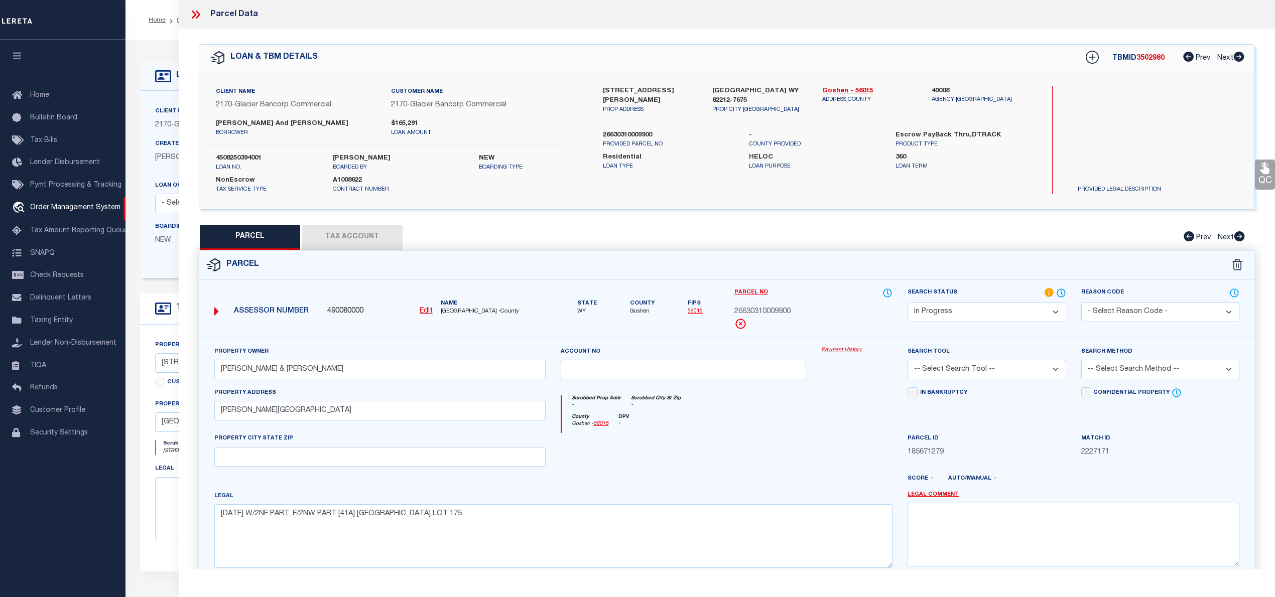
select select "PC"
click at [907, 303] on select "Automated Search Bad Parcel Complete Duplicate Parcel High Dollar Reporting In …" at bounding box center [986, 313] width 158 height 20
click at [932, 374] on select "-- Select Search Tool -- 3rd Party Website Agency File Agency Website ATLS CNV-…" at bounding box center [986, 370] width 158 height 20
select select "AGW"
click at [907, 361] on select "-- Select Search Tool -- 3rd Party Website Agency File Agency Website ATLS CNV-…" at bounding box center [986, 370] width 158 height 20
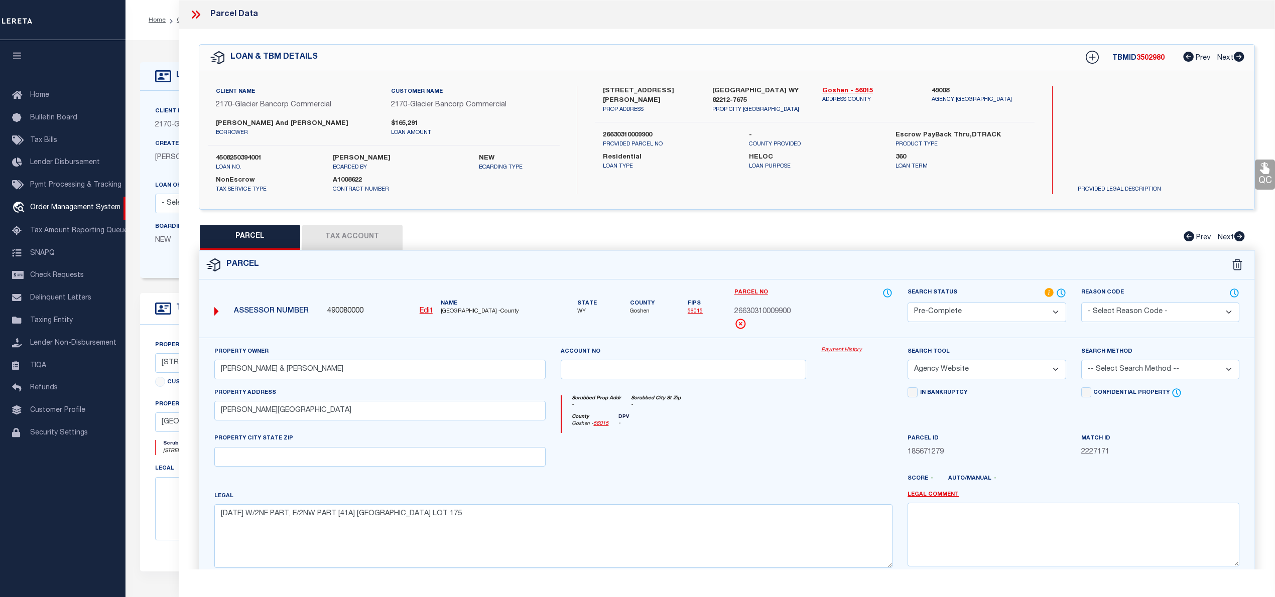
click at [1138, 375] on select "-- Select Search Method -- Property Address Legal Liability Info Provided" at bounding box center [1160, 370] width 158 height 20
select select "LEG"
click at [1081, 361] on select "-- Select Search Method -- Property Address Legal Liability Info Provided" at bounding box center [1160, 370] width 158 height 20
click at [371, 239] on button "Tax Account" at bounding box center [352, 237] width 100 height 25
select select "100"
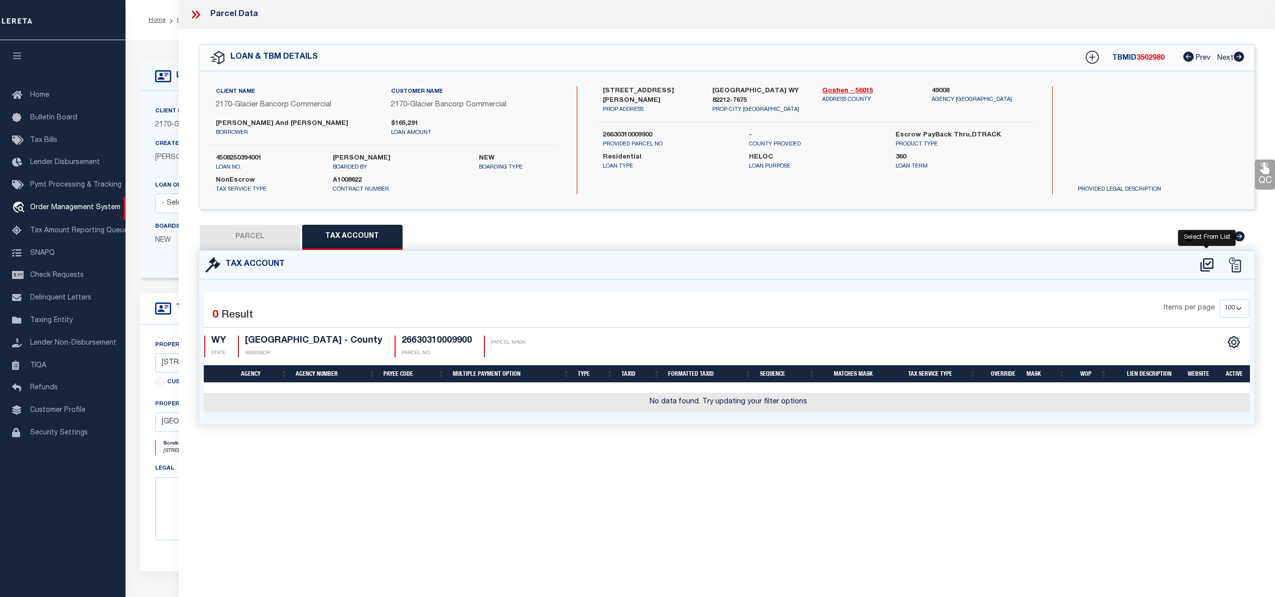
click at [1206, 267] on icon at bounding box center [1206, 265] width 13 height 14
select select "100"
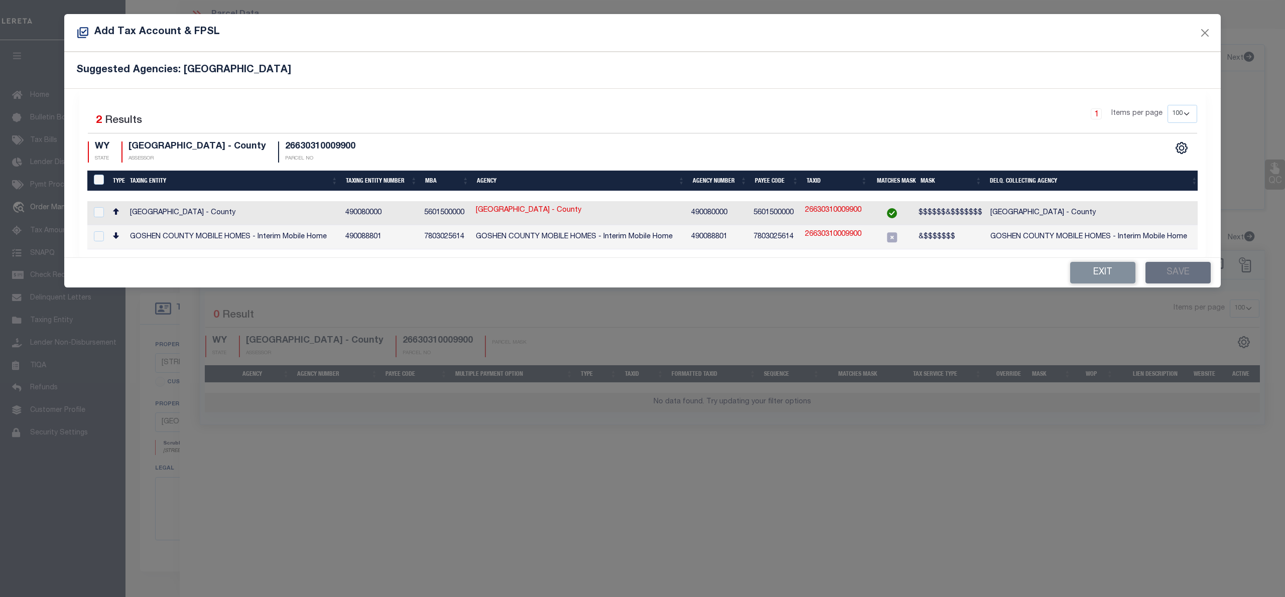
click at [97, 218] on div at bounding box center [98, 212] width 14 height 11
checkbox input "true"
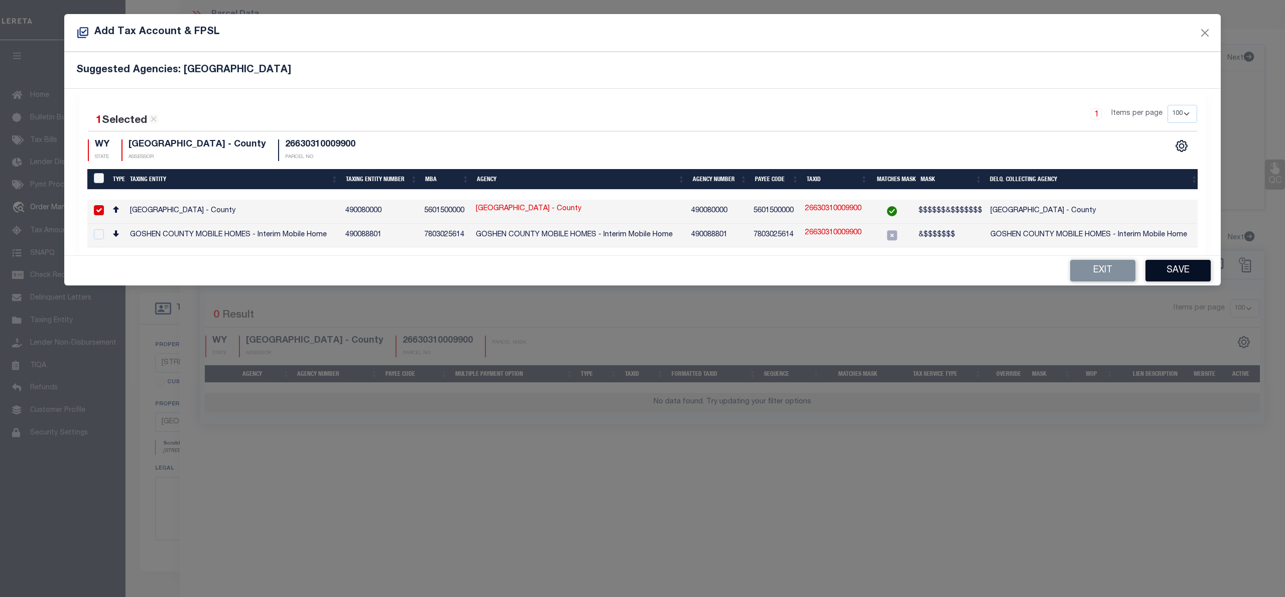
click at [1201, 271] on button "Save" at bounding box center [1177, 271] width 65 height 22
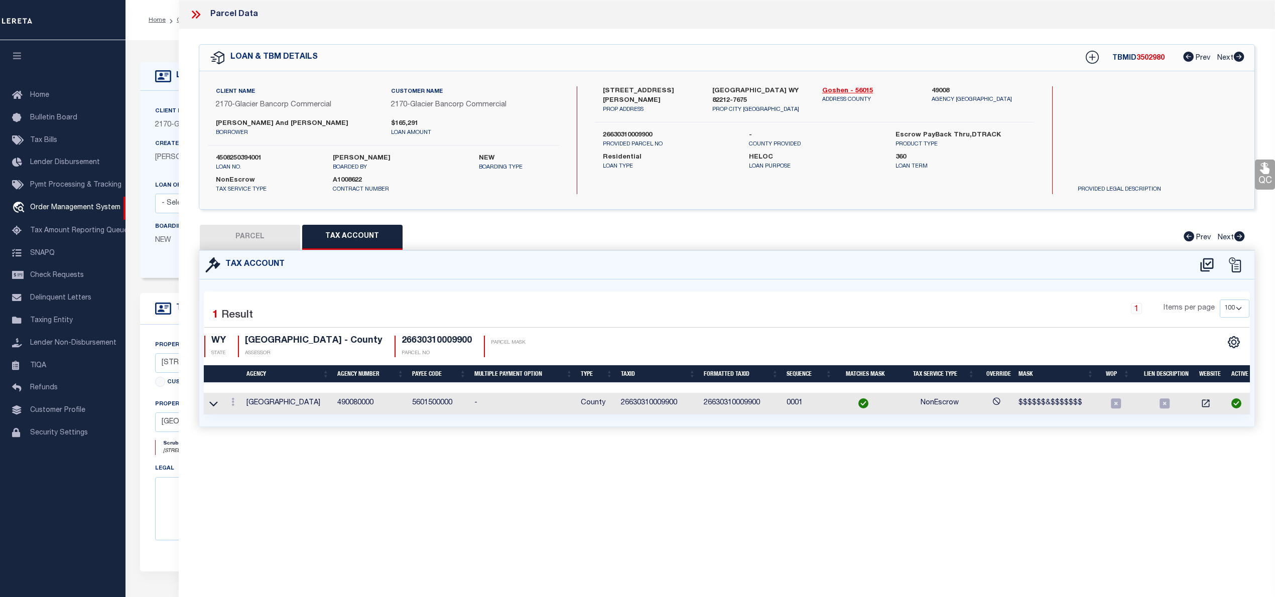
click at [262, 234] on button "PARCEL" at bounding box center [250, 237] width 100 height 25
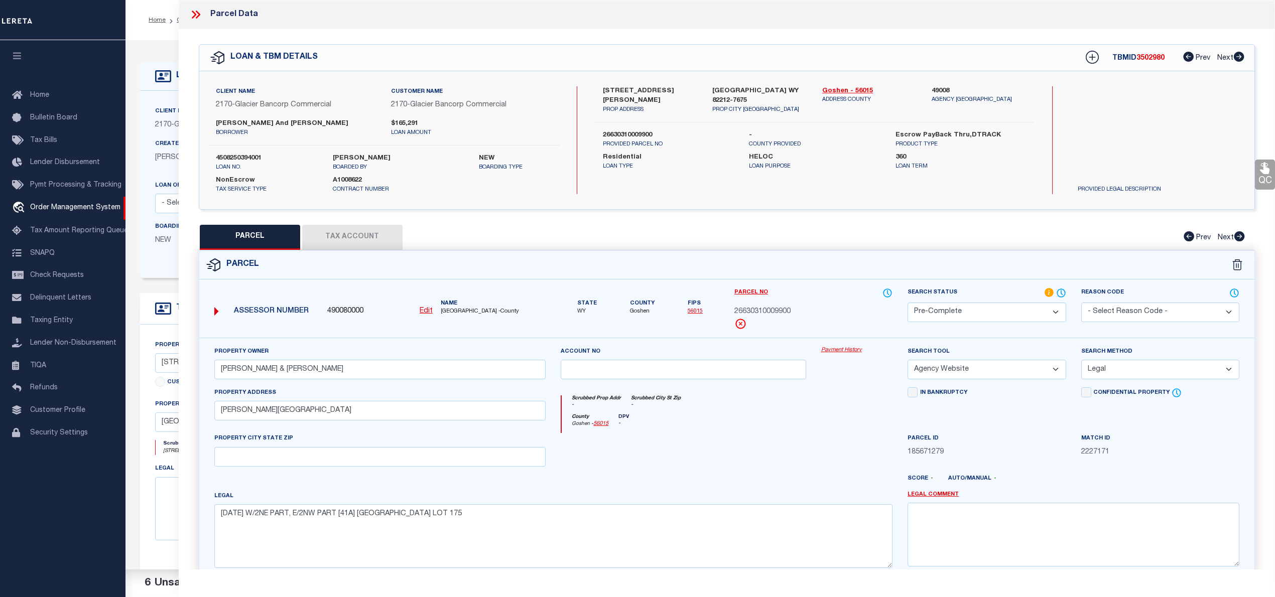
scroll to position [100, 0]
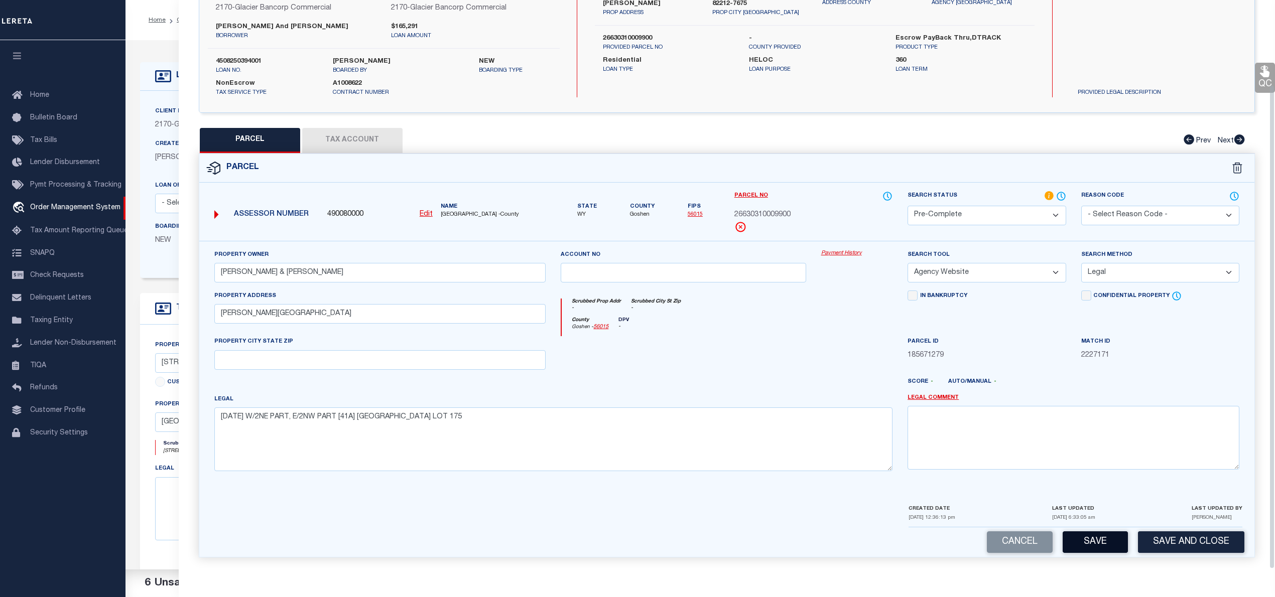
click at [1076, 537] on button "Save" at bounding box center [1094, 542] width 65 height 22
select select "AS"
select select
checkbox input "false"
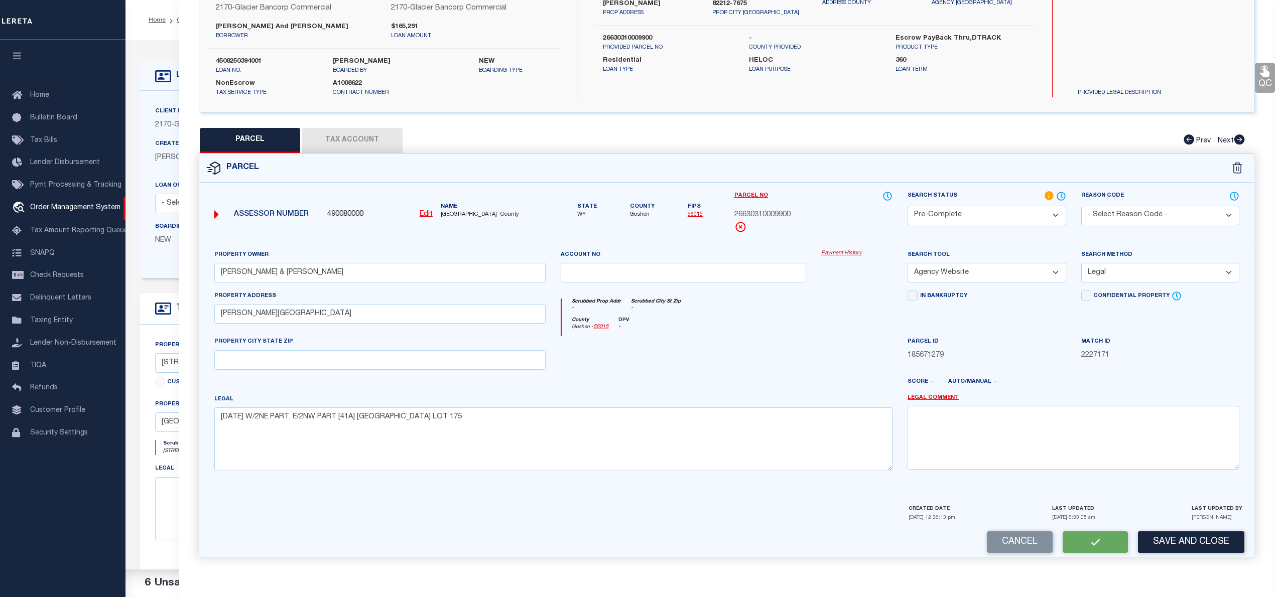
checkbox input "false"
select select "PC"
type input "BRACKEEN BRIAN & PAMELA"
select select "AGW"
select select "LEG"
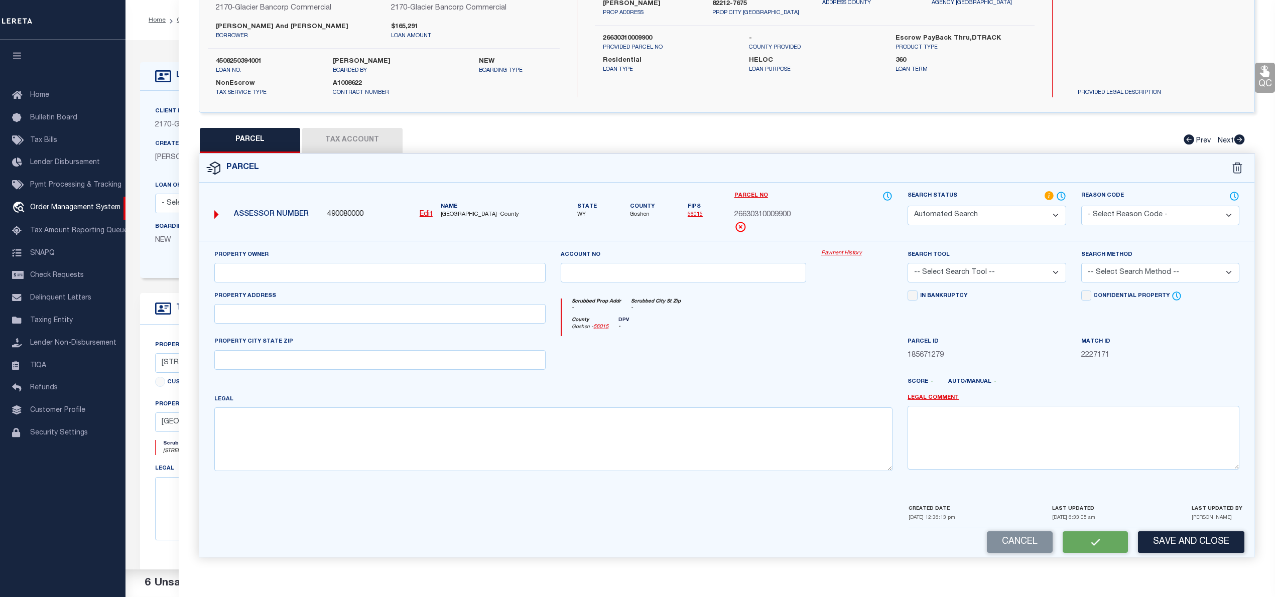
type input "BROOKS BOULEVARD"
type textarea "03-26-63 W/2NE PART, E/2NW PART [41A] PINE RIDGE RANCH LOT 175"
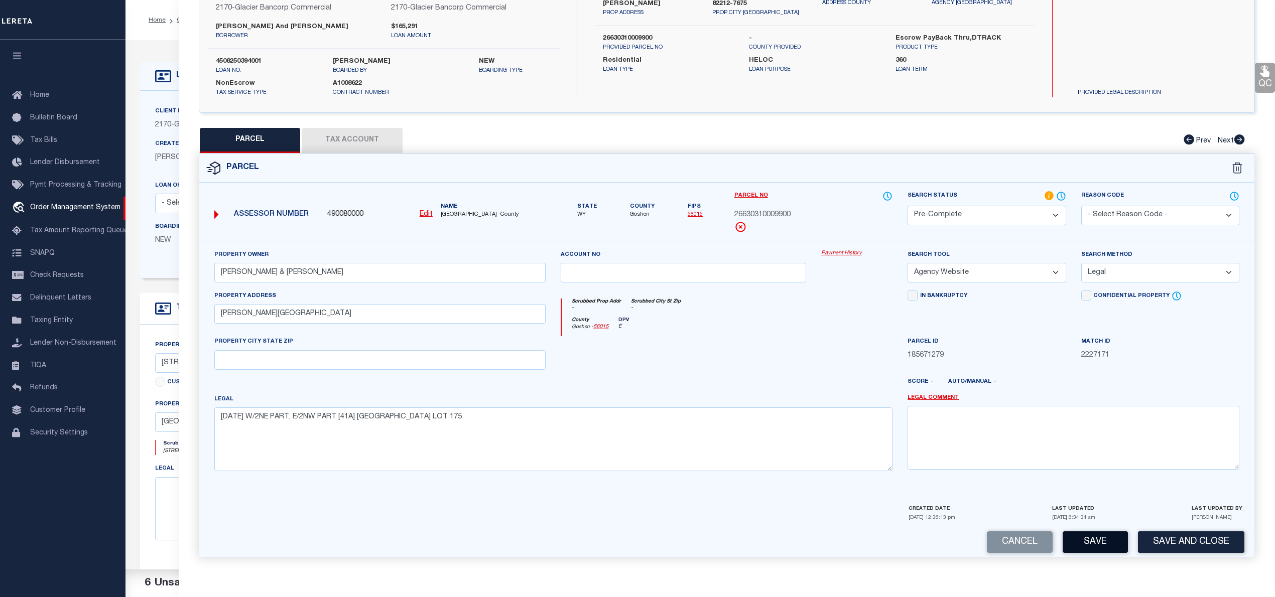
click at [1090, 542] on button "Save" at bounding box center [1094, 542] width 65 height 22
select select "AS"
select select
checkbox input "false"
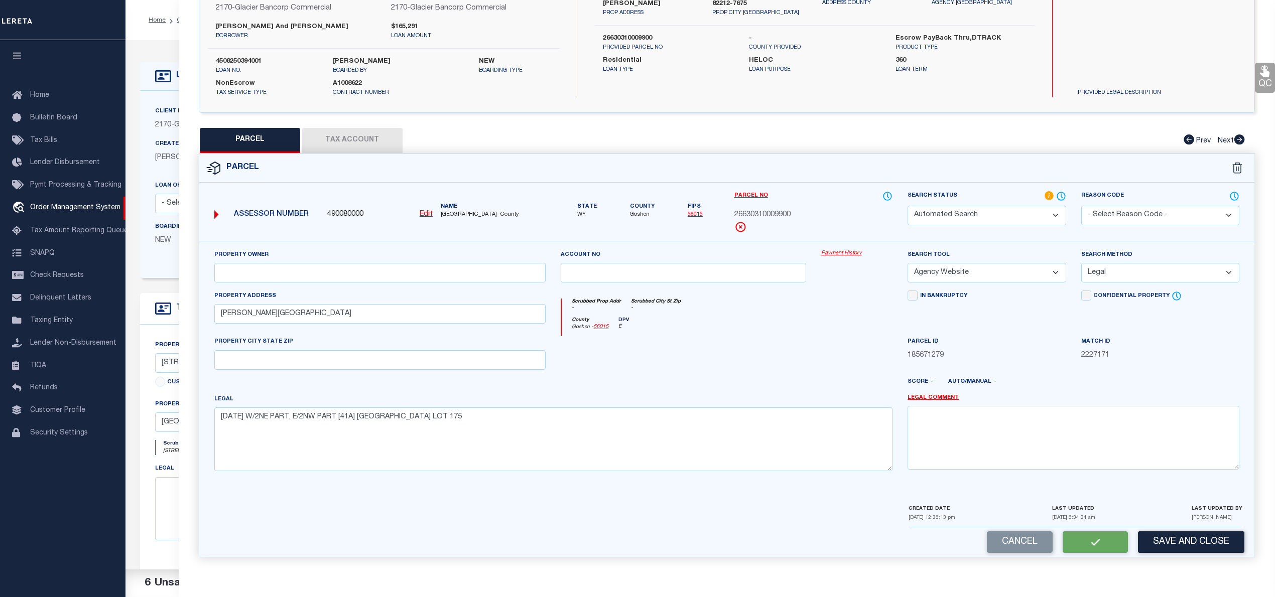
checkbox input "false"
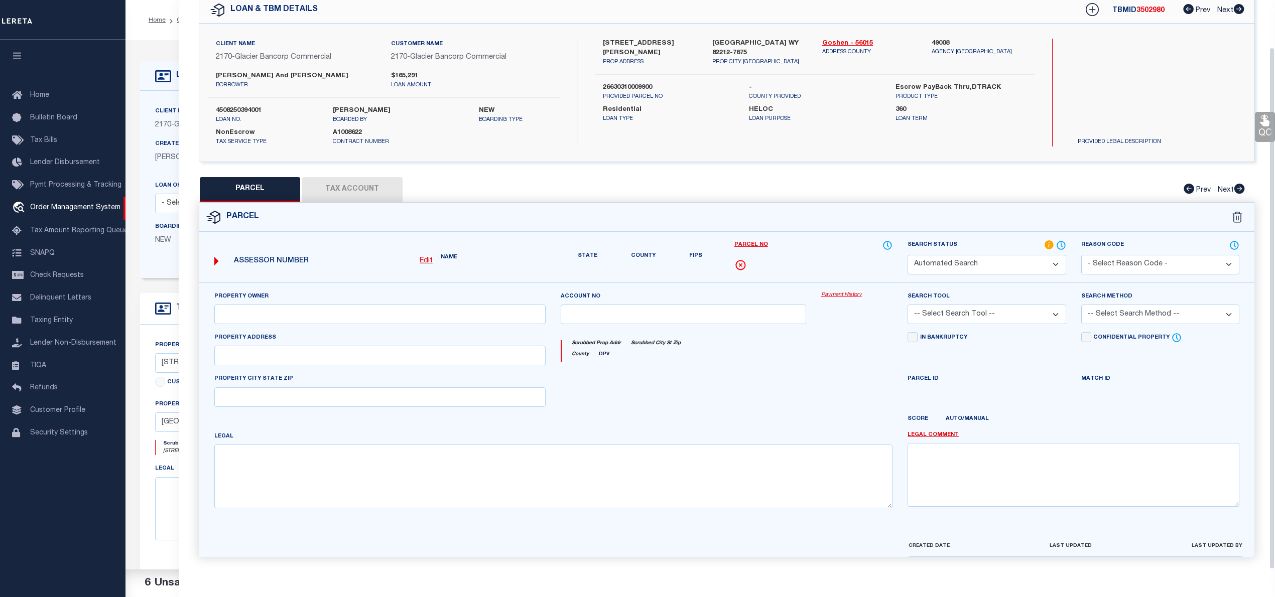
select select "PC"
type input "BRACKEEN BRIAN & PAMELA"
select select "AGW"
select select "LEG"
type input "BROOKS BOULEVARD"
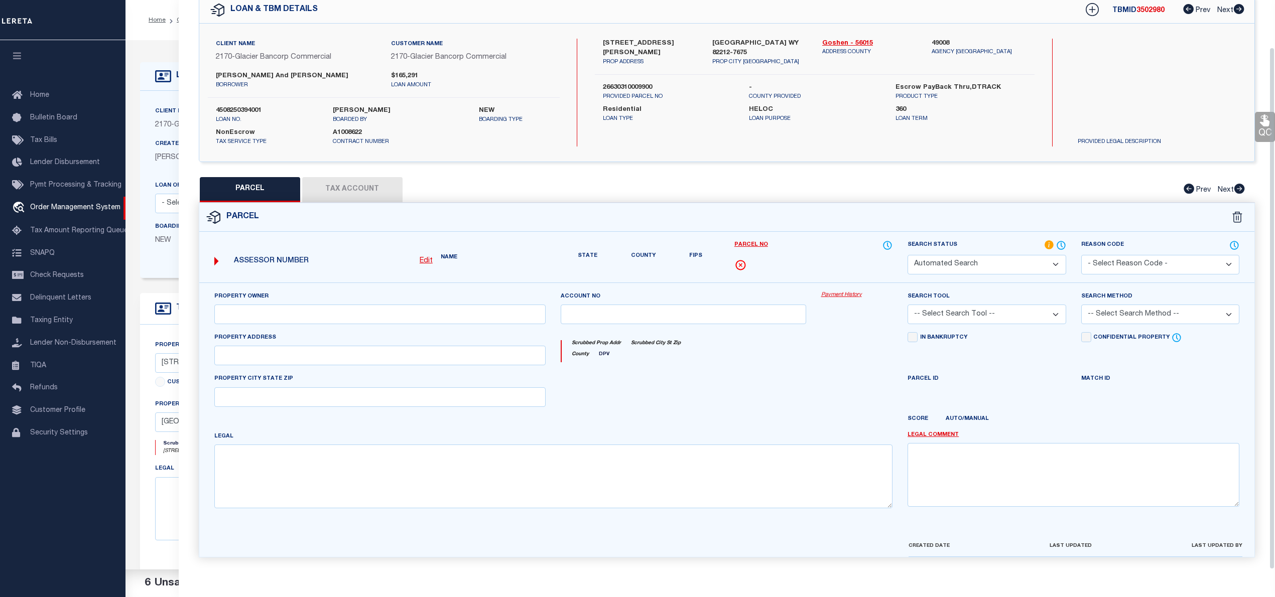
type textarea "03-26-63 W/2NE PART, E/2NW PART [41A] PINE RIDGE RANCH LOT 175"
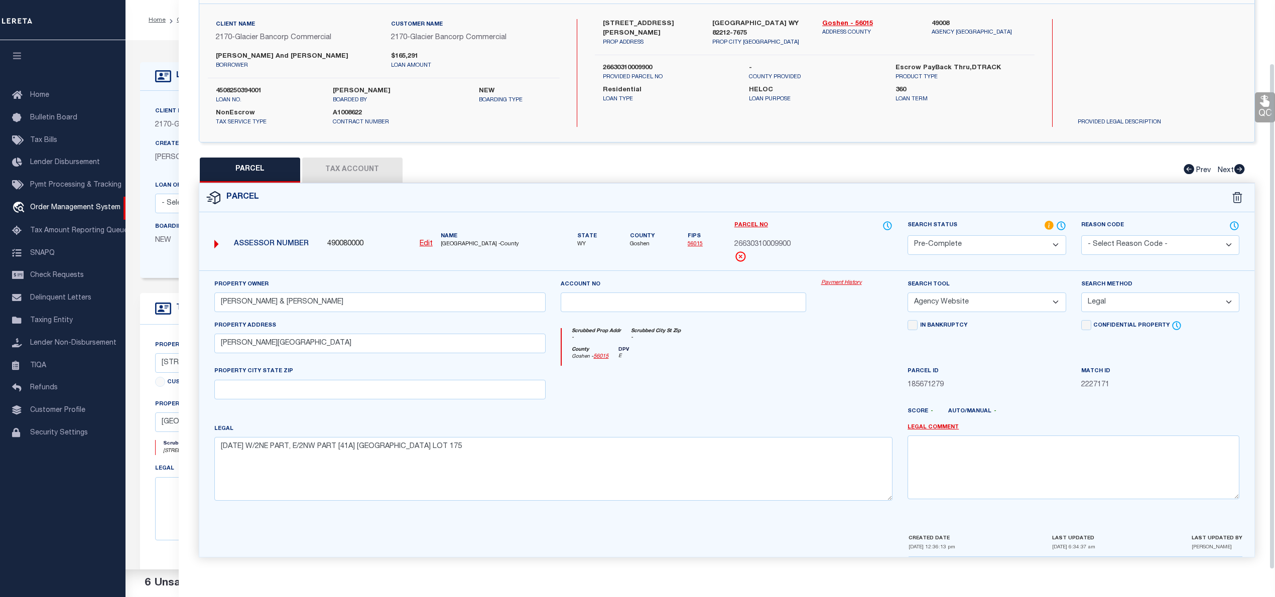
click at [364, 169] on button "Tax Account" at bounding box center [352, 170] width 100 height 25
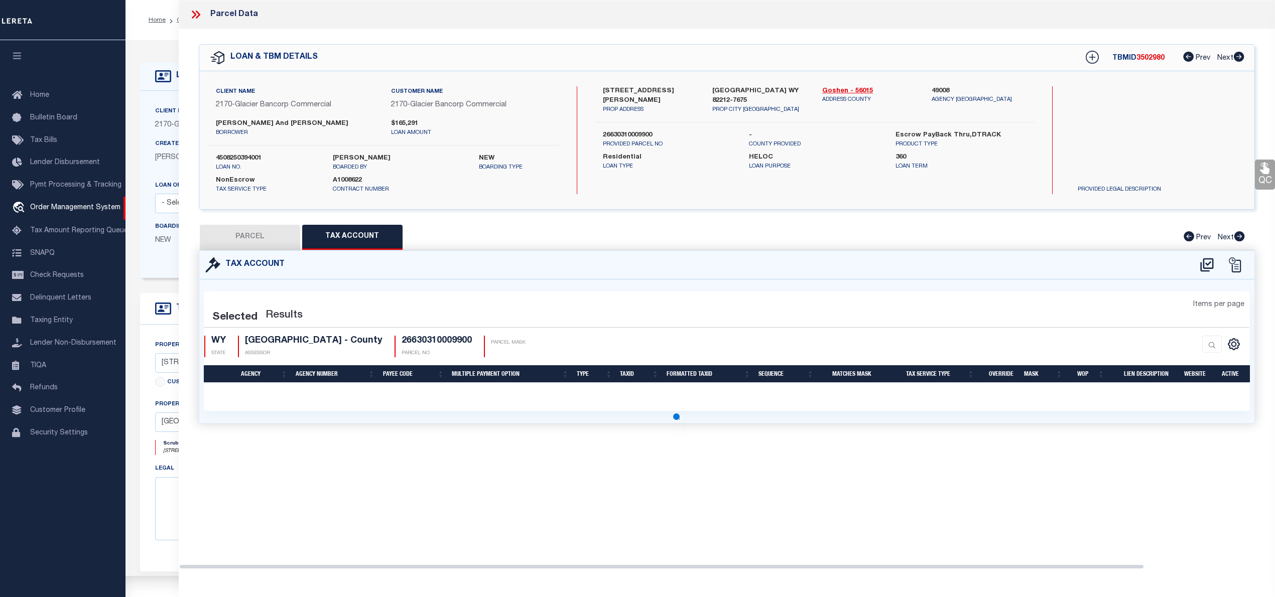
scroll to position [0, 0]
select select "100"
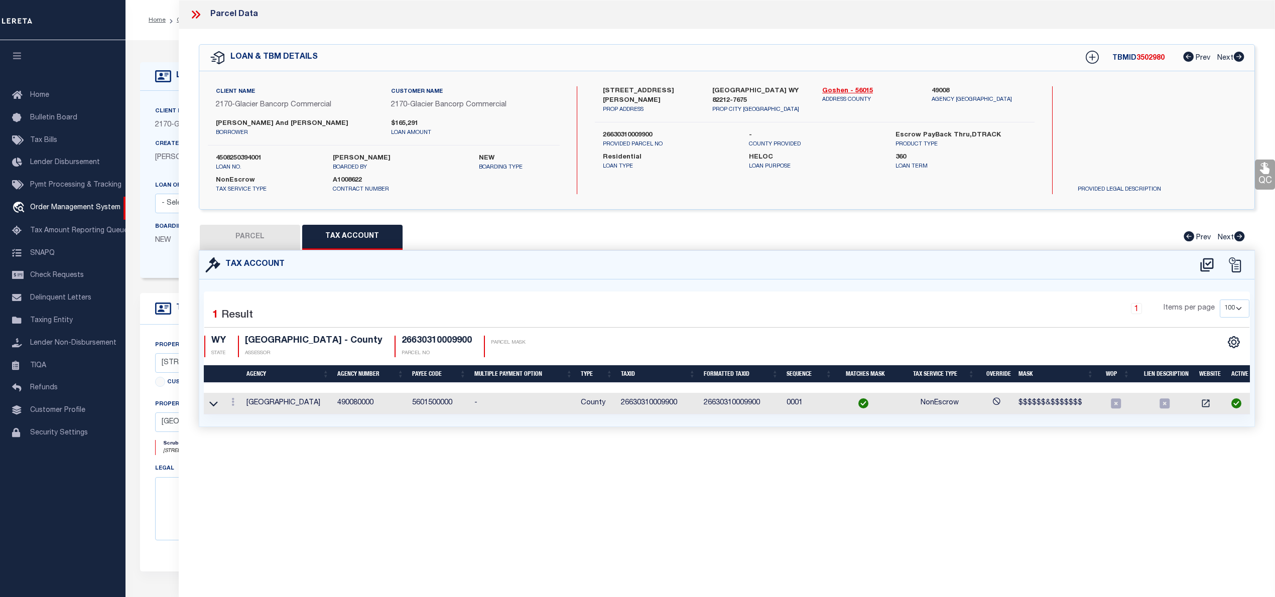
click at [247, 241] on button "PARCEL" at bounding box center [250, 237] width 100 height 25
select select "AS"
select select
checkbox input "false"
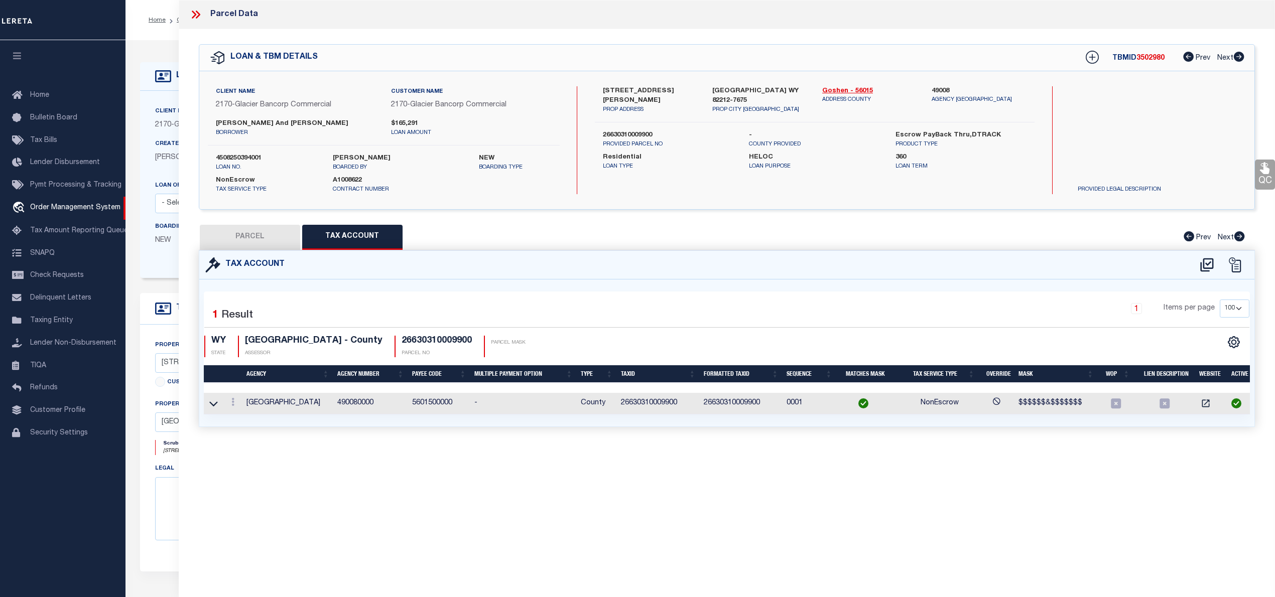
checkbox input "false"
select select "PC"
type input "BRACKEEN BRIAN & PAMELA"
select select "AGW"
select select "LEG"
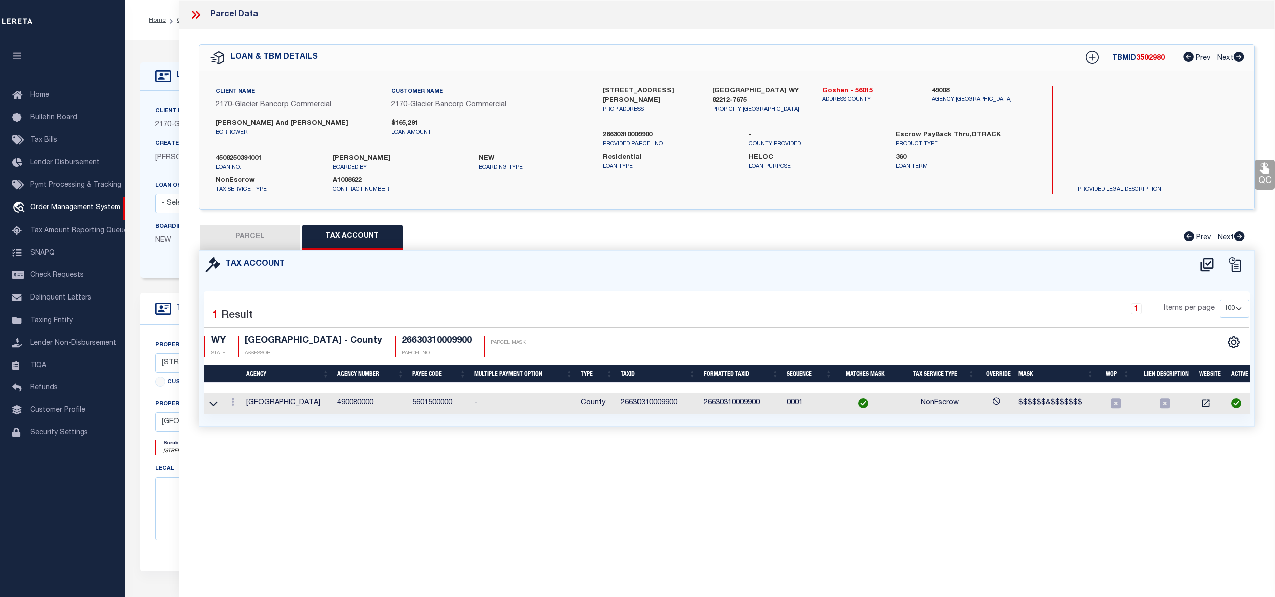
type input "BROOKS BOULEVARD"
type textarea "03-26-63 W/2NE PART, E/2NW PART [41A] PINE RIDGE RANCH LOT 175"
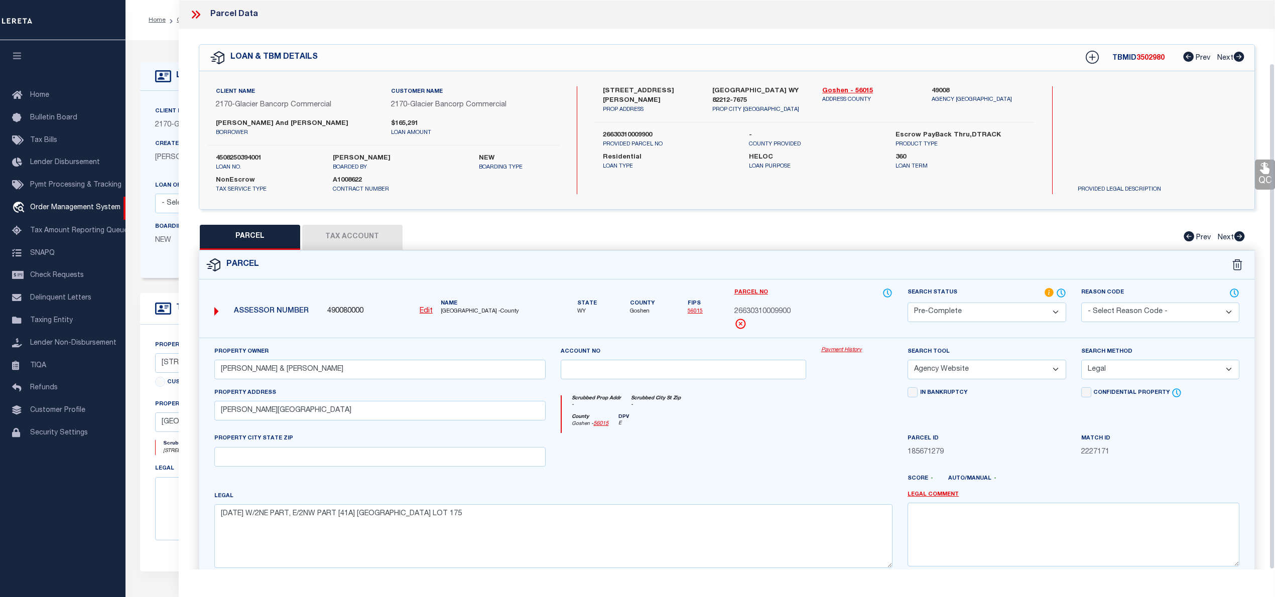
scroll to position [71, 0]
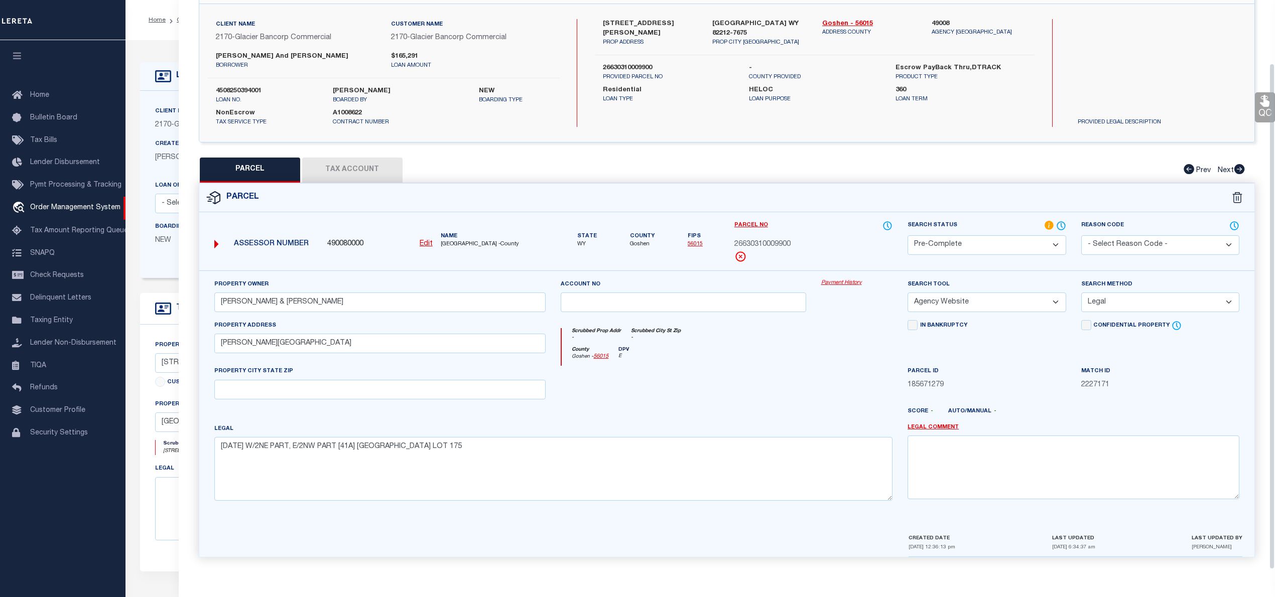
click at [776, 243] on span "26630310009900" at bounding box center [762, 244] width 56 height 11
copy div "26630310009900"
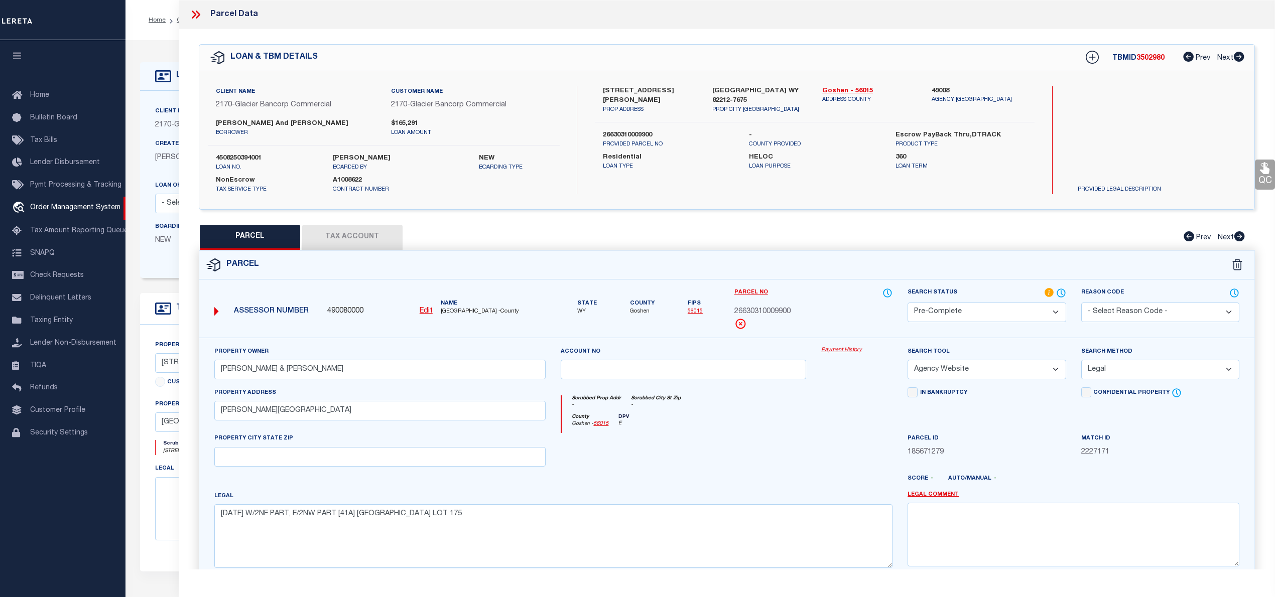
click at [191, 13] on icon at bounding box center [195, 14] width 13 height 13
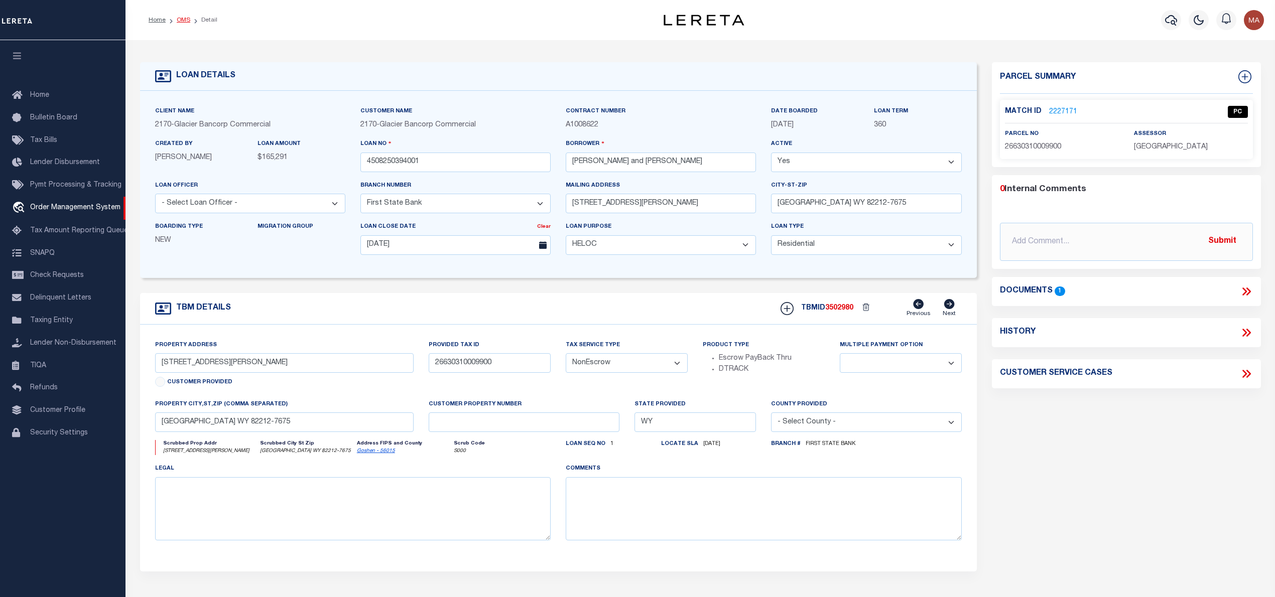
click at [180, 21] on link "OMS" at bounding box center [184, 20] width 14 height 6
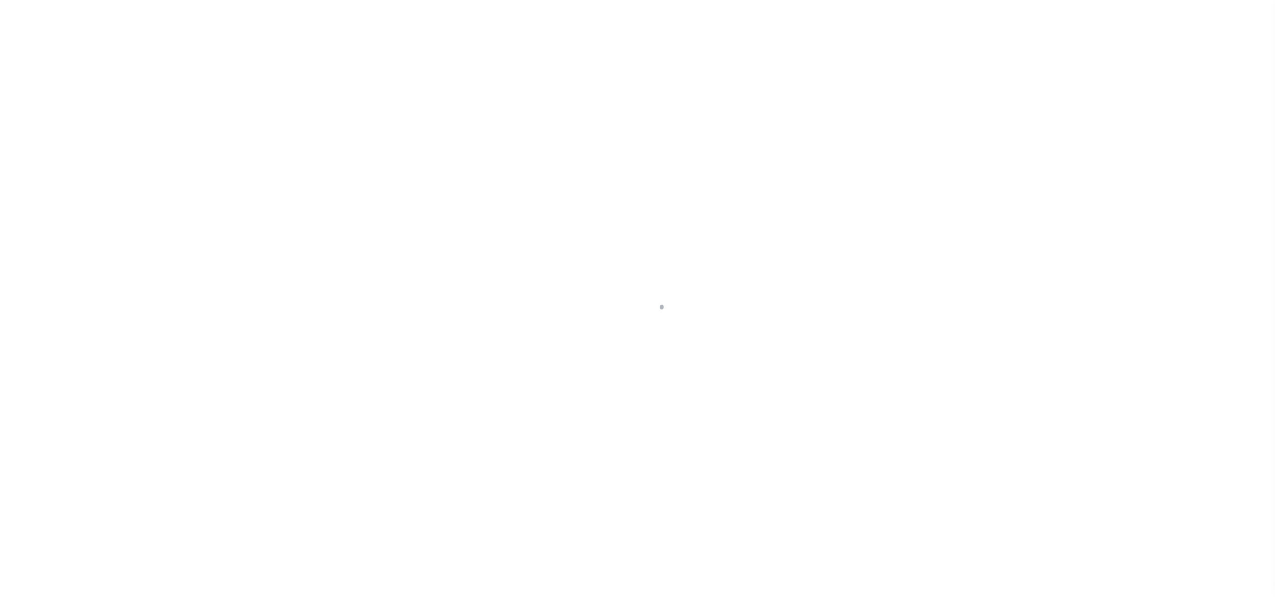
select select "PR"
select select "10"
select select "NonEscrow"
select select
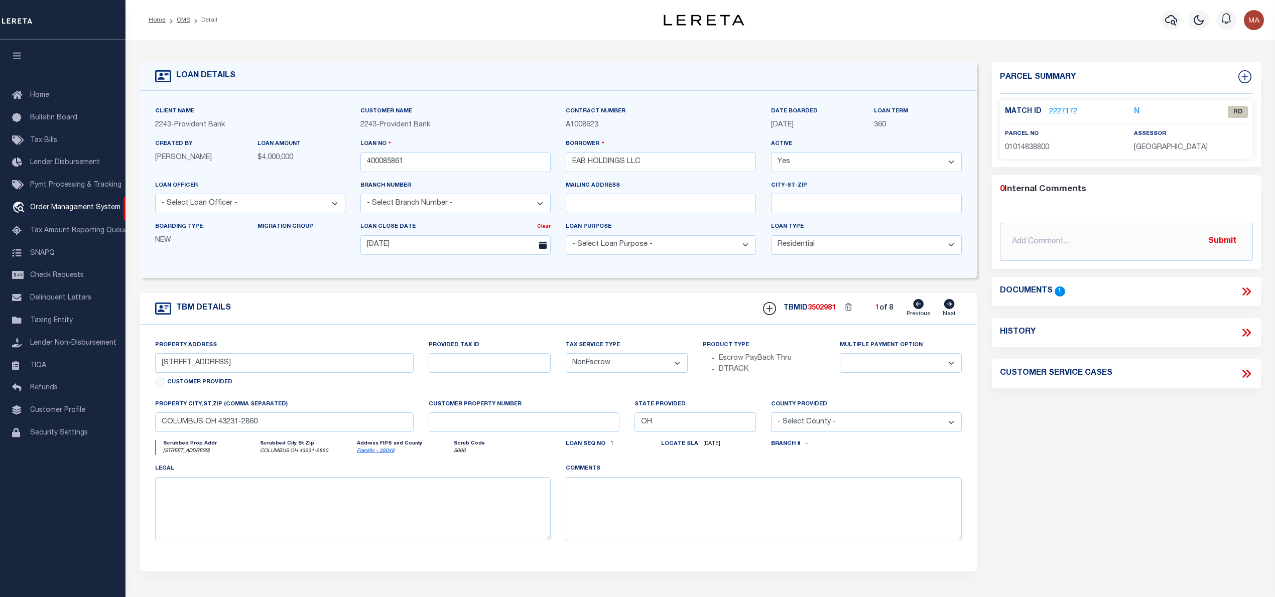
click at [1072, 111] on link "2227172" at bounding box center [1063, 112] width 28 height 11
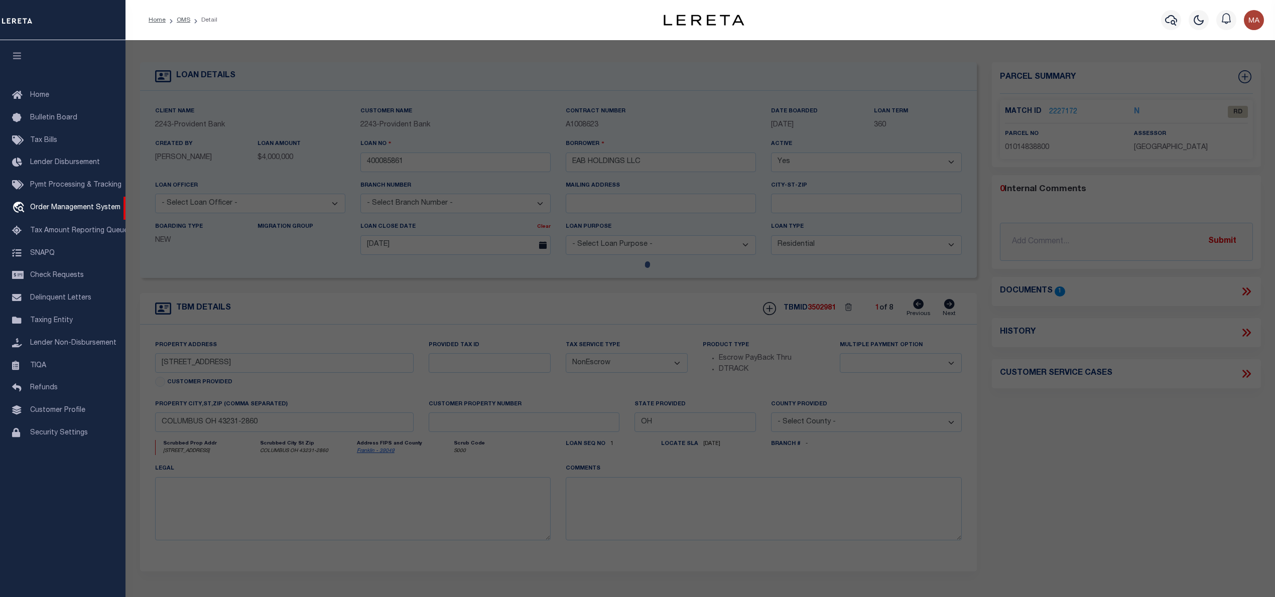
select select "AS"
checkbox input "false"
select select "RD"
type input "EAB HOLDINGS LLC"
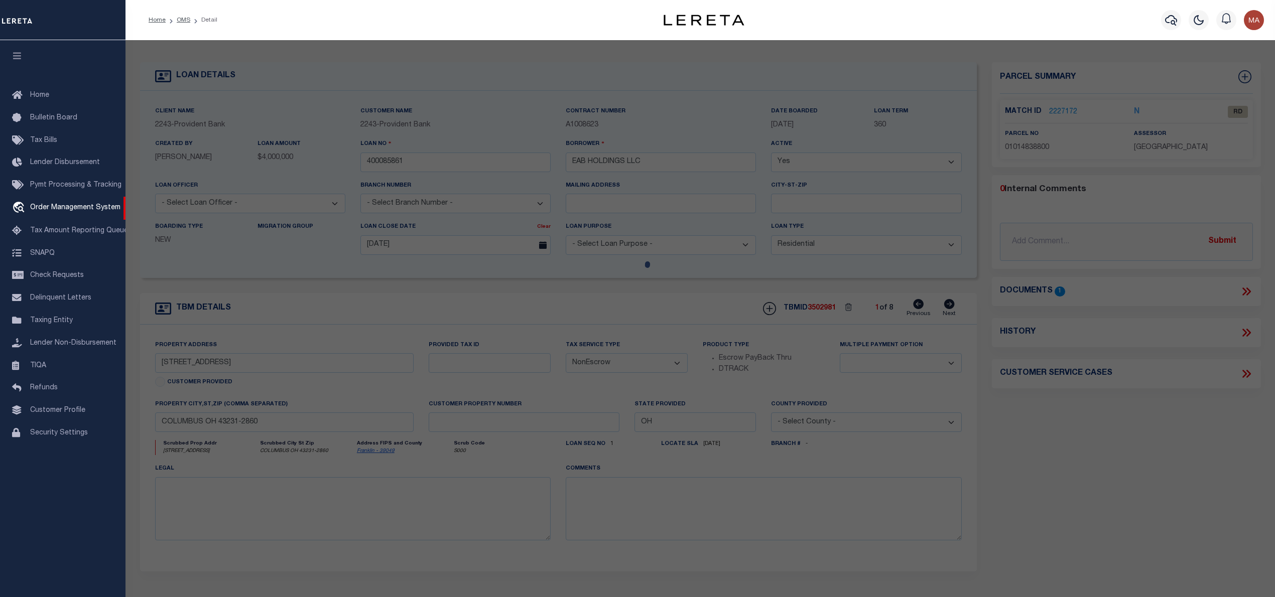
select select "ATL"
select select "ADD"
type input "5888 CLEVELAND AVE"
checkbox input "false"
type input "COLUMBUS, OH 43231"
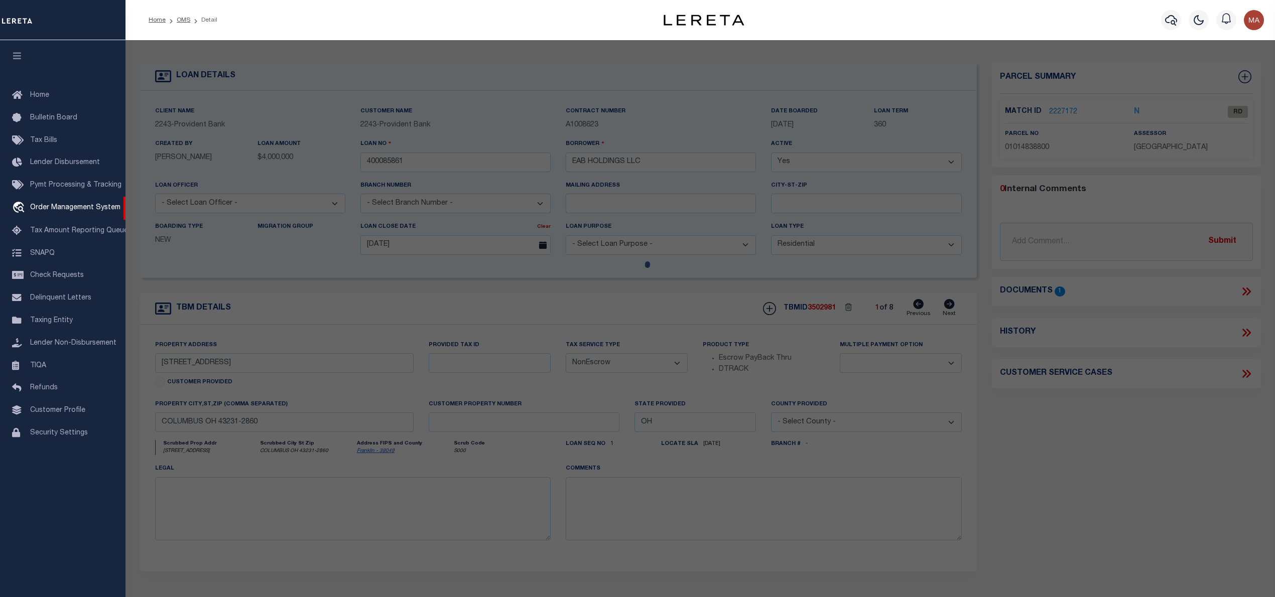
type textarea "YOUNGS DR YOUNGS LOT 13"
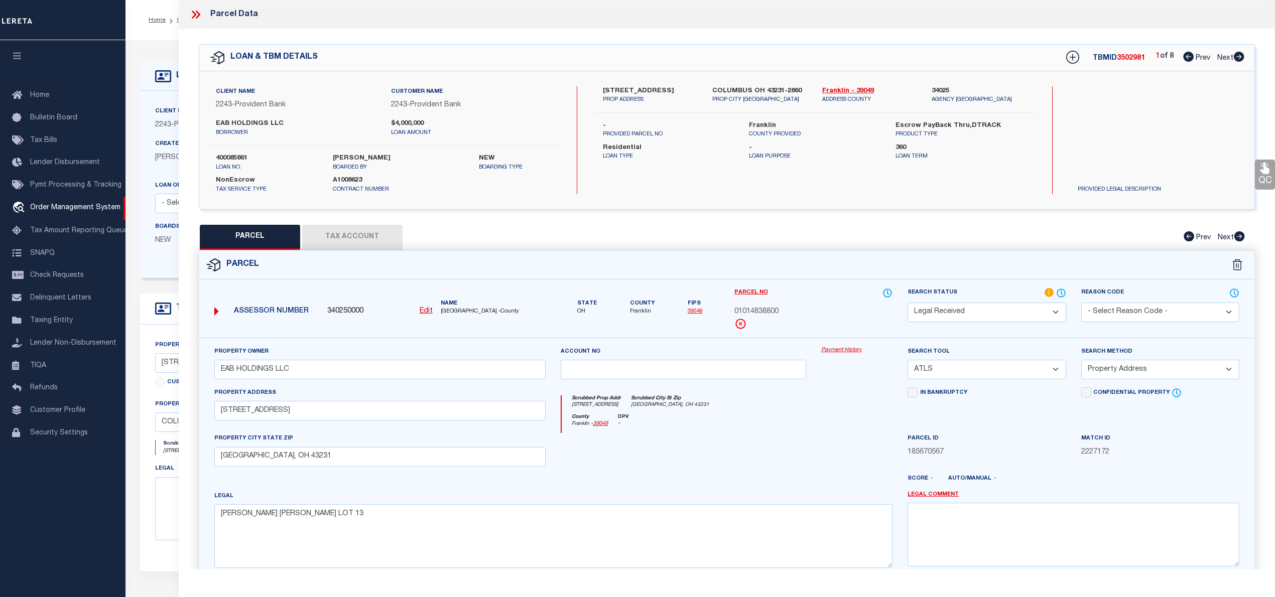
click at [1239, 57] on icon at bounding box center [1238, 57] width 11 height 10
select select "AS"
select select
checkbox input "false"
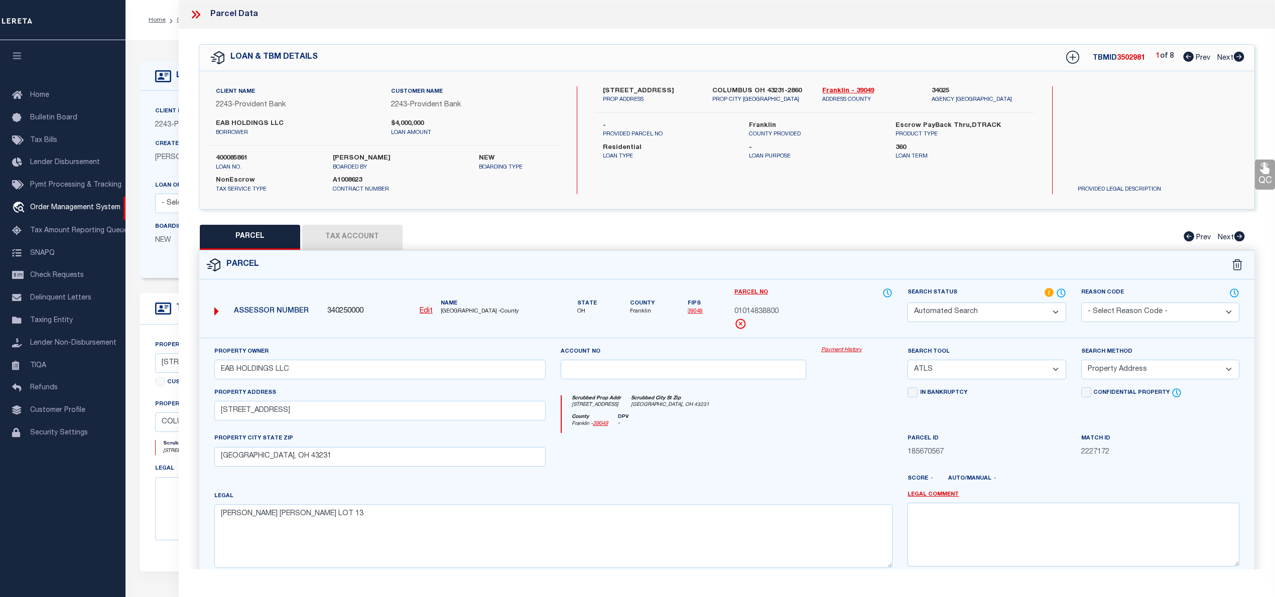
checkbox input "false"
select select "IP"
checkbox input "false"
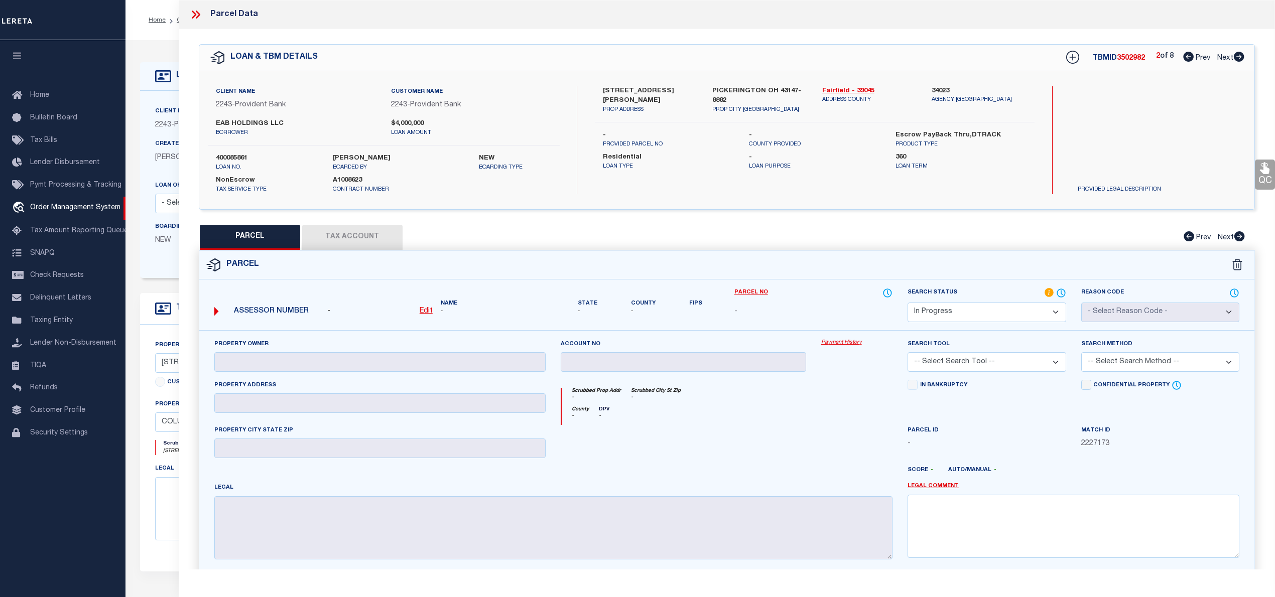
click at [1187, 57] on icon at bounding box center [1188, 57] width 11 height 10
select select "AS"
checkbox input "false"
select select "RD"
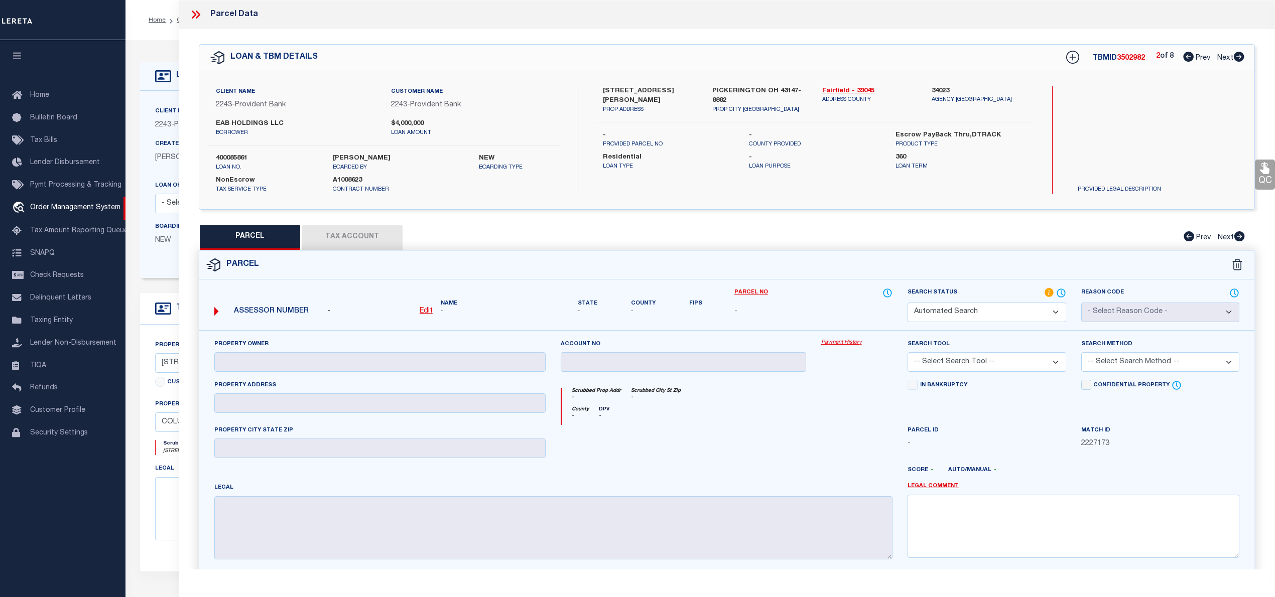
type input "EAB HOLDINGS LLC"
select select "ATL"
select select "ADD"
type input "5888 CLEVELAND AVE"
checkbox input "false"
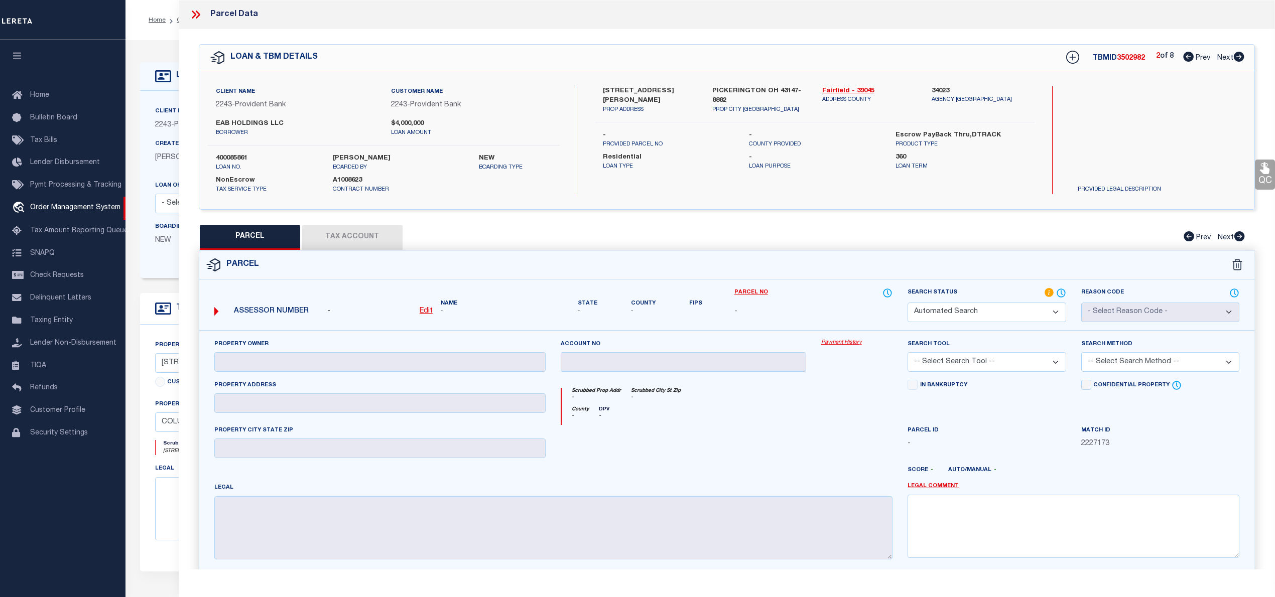
type input "COLUMBUS, OH 43231"
type textarea "YOUNGS DR YOUNGS LOT 13"
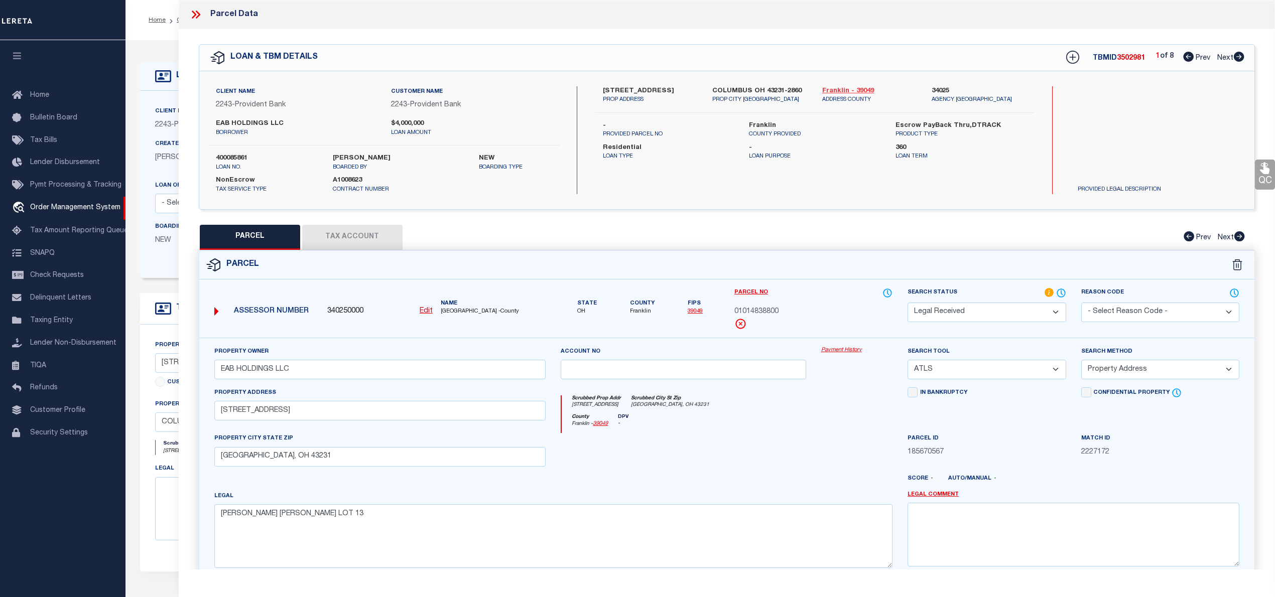
click at [846, 88] on link "Franklin - 39049" at bounding box center [869, 91] width 94 height 10
click at [637, 91] on label "5888 CLEVELAND AVE" at bounding box center [650, 91] width 94 height 10
copy label "CLEVELAND"
click at [980, 317] on select "Automated Search Bad Parcel Complete Duplicate Parcel High Dollar Reporting In …" at bounding box center [986, 313] width 158 height 20
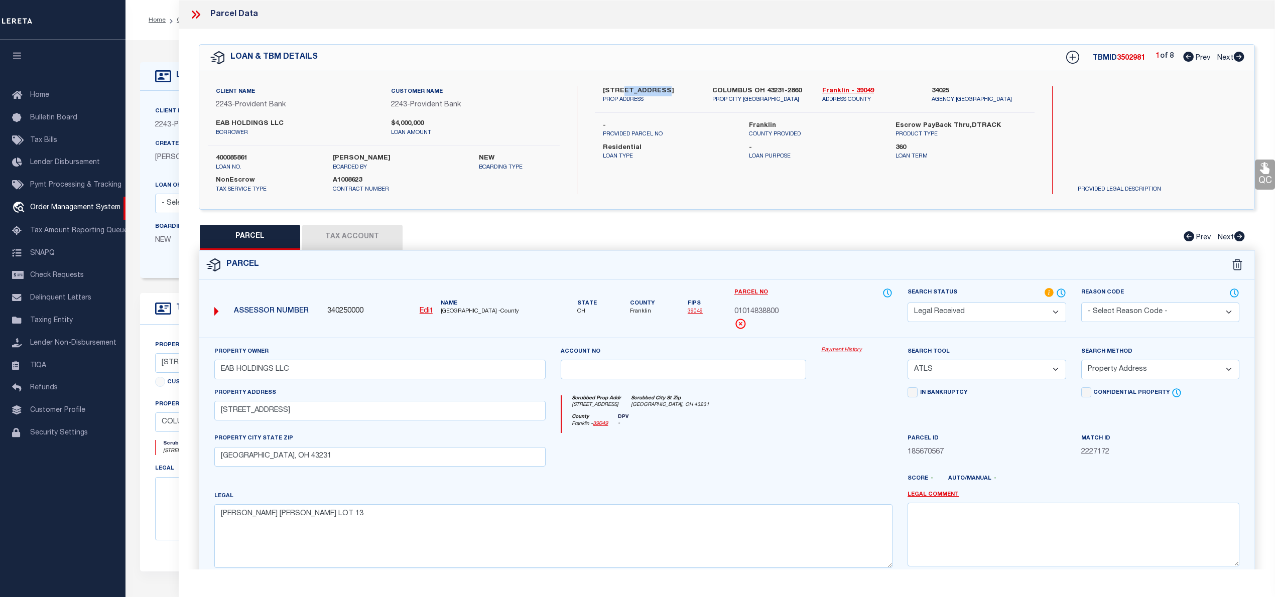
select select "PC"
click at [907, 303] on select "Automated Search Bad Parcel Complete Duplicate Parcel High Dollar Reporting In …" at bounding box center [986, 313] width 158 height 20
click at [964, 377] on select "-- Select Search Tool -- 3rd Party Website Agency File Agency Website ATLS CNV-…" at bounding box center [986, 370] width 158 height 20
select select "AGW"
click at [907, 361] on select "-- Select Search Tool -- 3rd Party Website Agency File Agency Website ATLS CNV-…" at bounding box center [986, 370] width 158 height 20
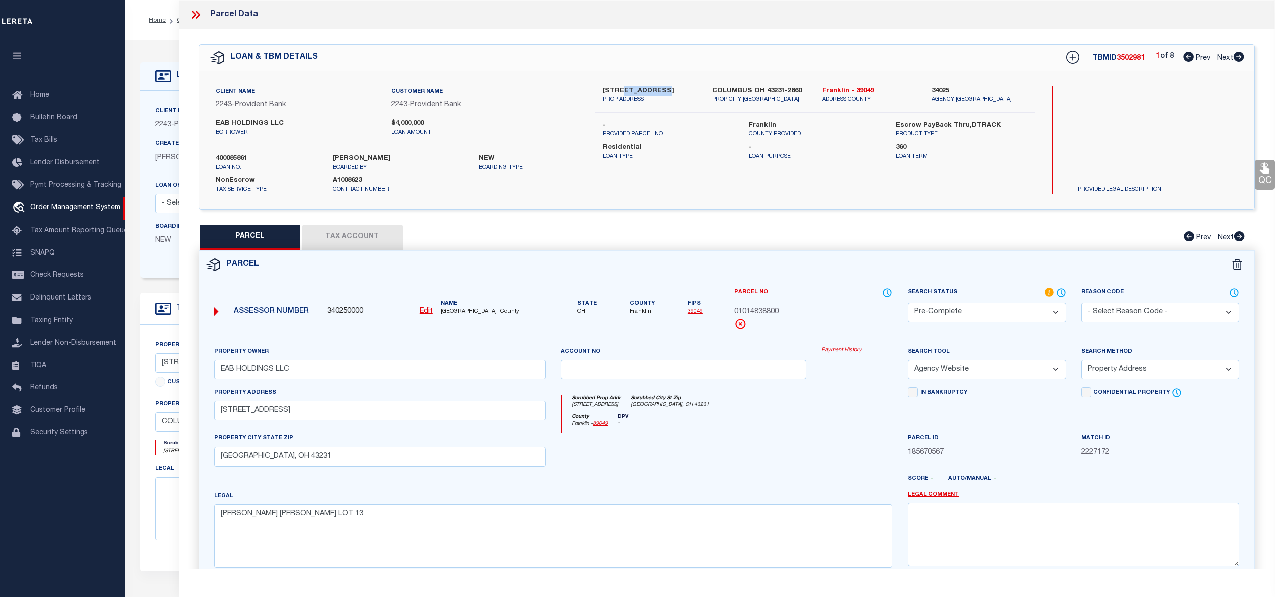
click at [1094, 368] on select "-- Select Search Method -- Property Address Legal Liability Info Provided" at bounding box center [1160, 370] width 158 height 20
select select "LEG"
click at [1081, 361] on select "-- Select Search Method -- Property Address Legal Liability Info Provided" at bounding box center [1160, 370] width 158 height 20
click at [334, 241] on button "Tax Account" at bounding box center [352, 237] width 100 height 25
select select "100"
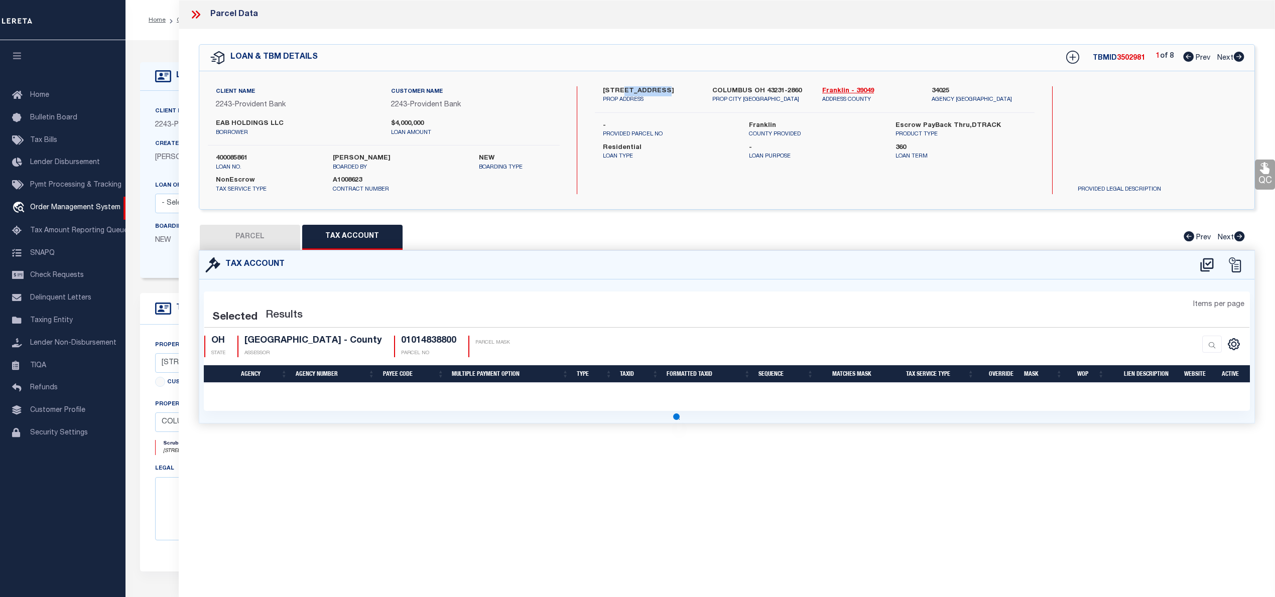
select select "100"
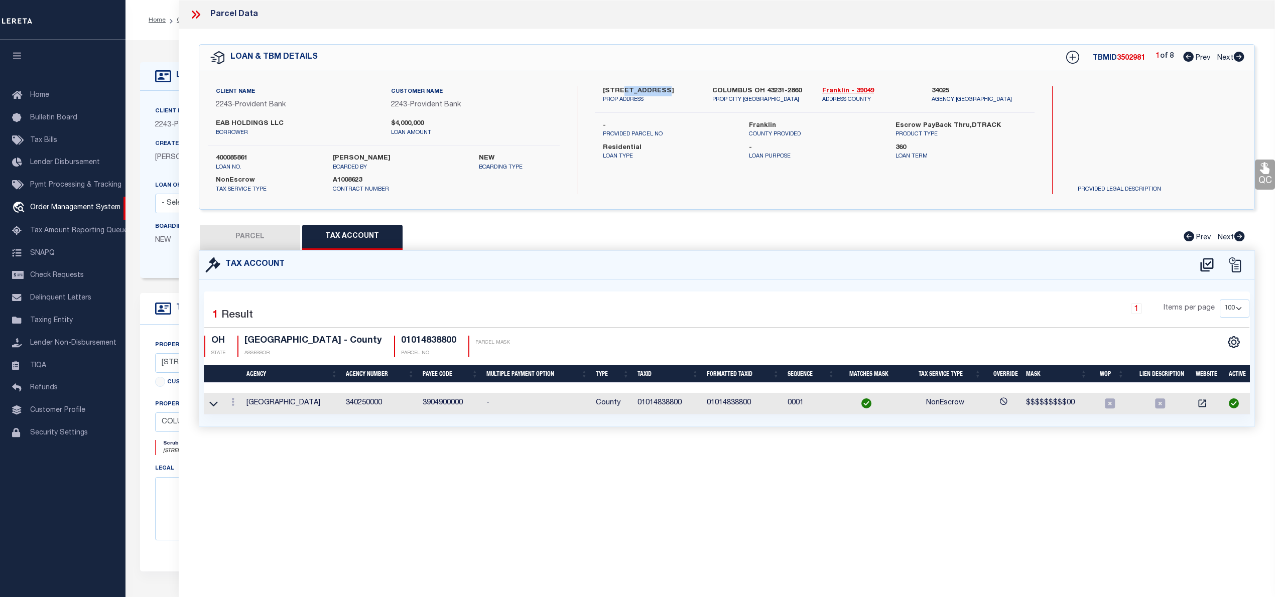
click at [255, 240] on button "PARCEL" at bounding box center [250, 237] width 100 height 25
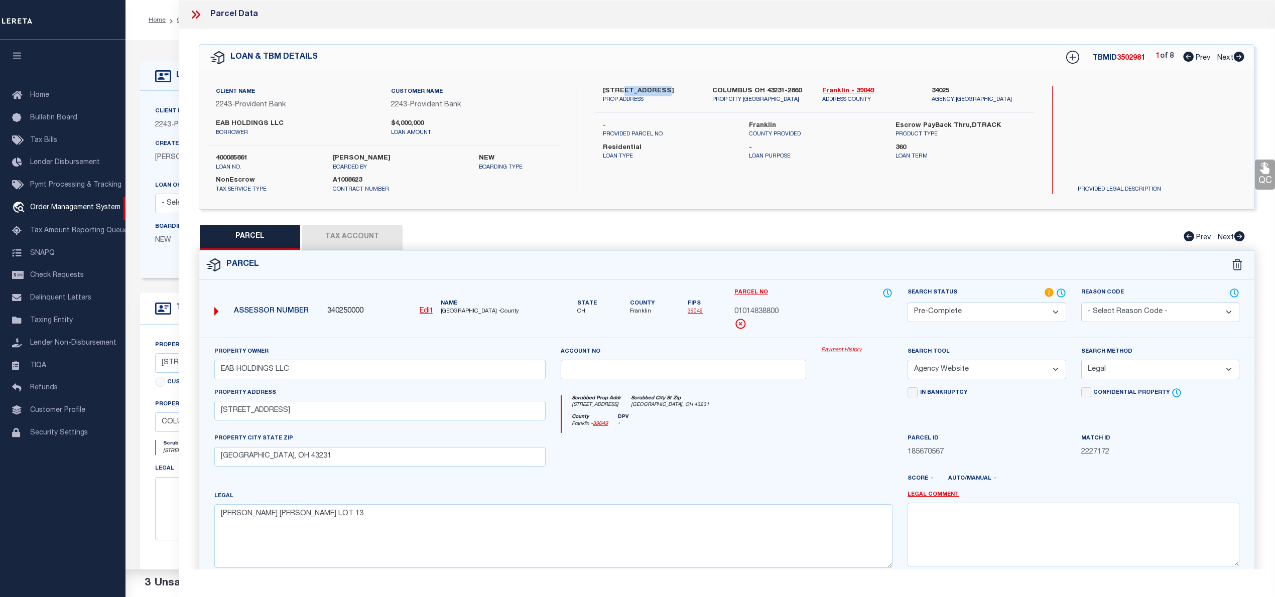
scroll to position [100, 0]
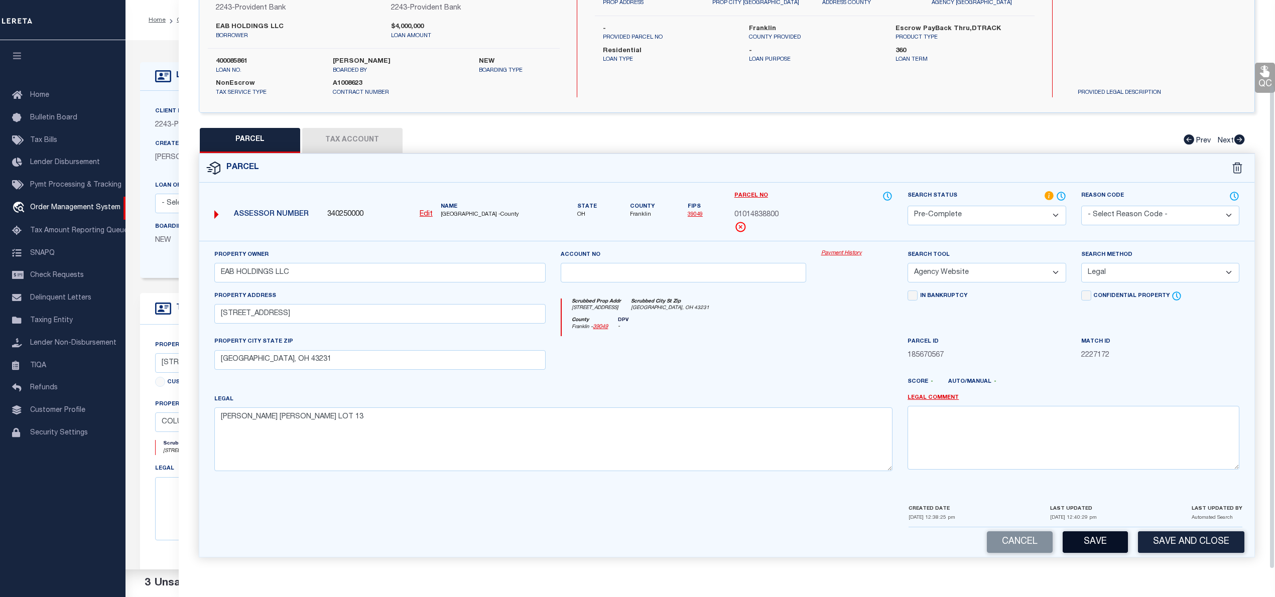
click at [1069, 545] on button "Save" at bounding box center [1094, 542] width 65 height 22
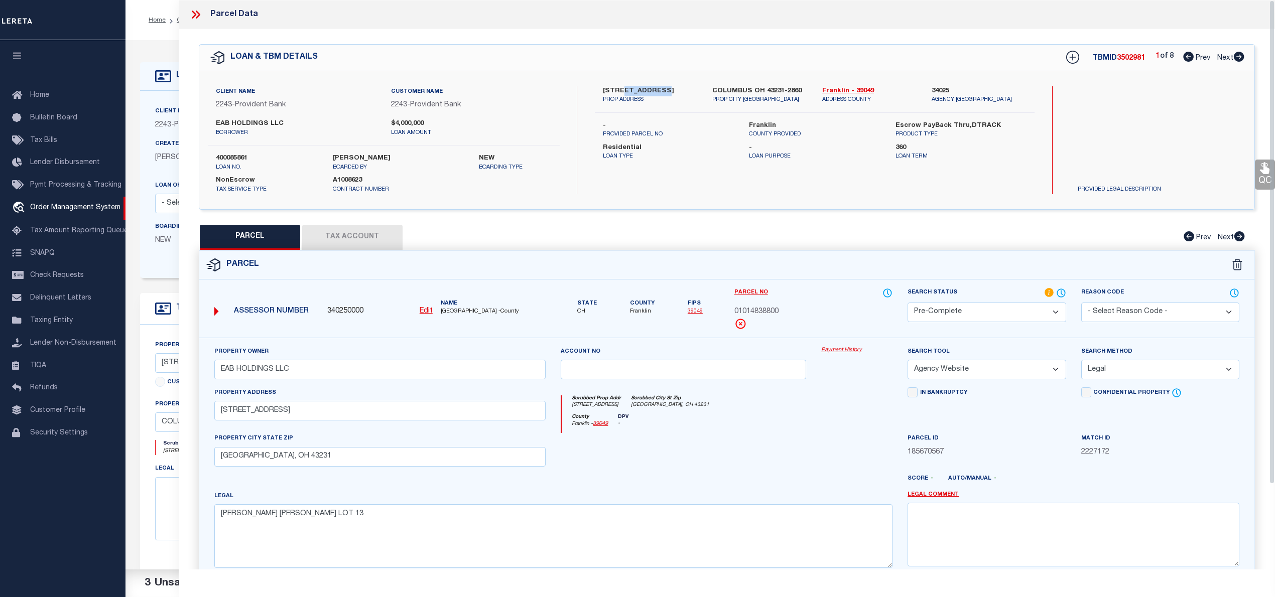
select select "AS"
select select
checkbox input "false"
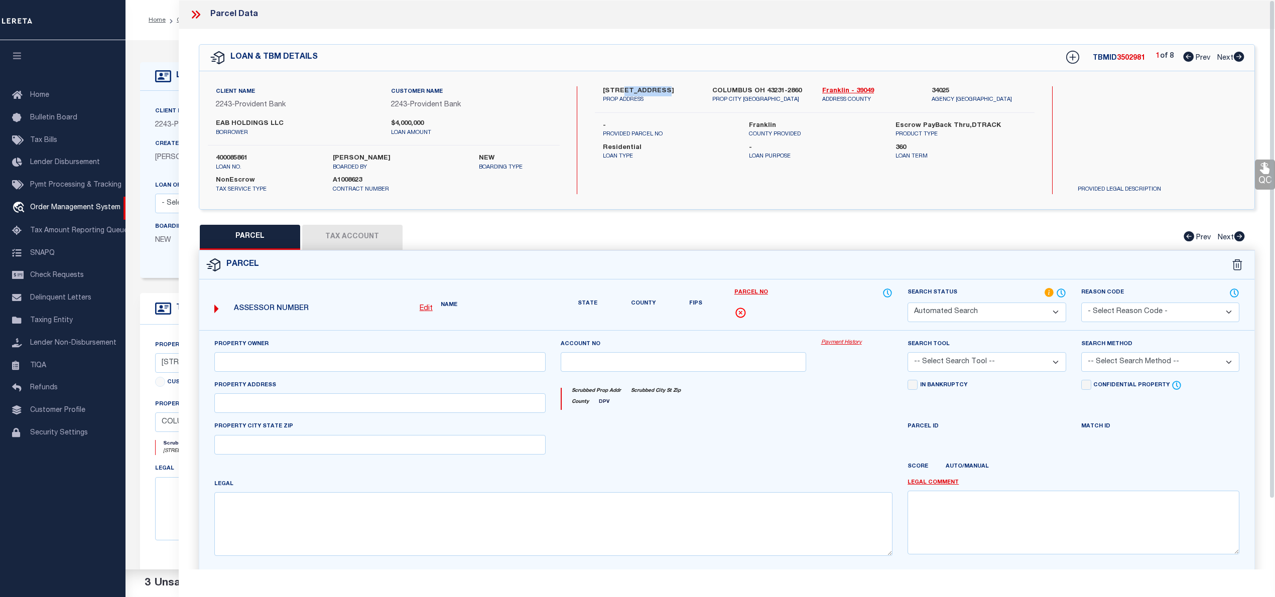
select select "PC"
type input "EAB HOLDINGS LLC"
select select "AGW"
select select "LEG"
type input "5888 CLEVELAND AVE"
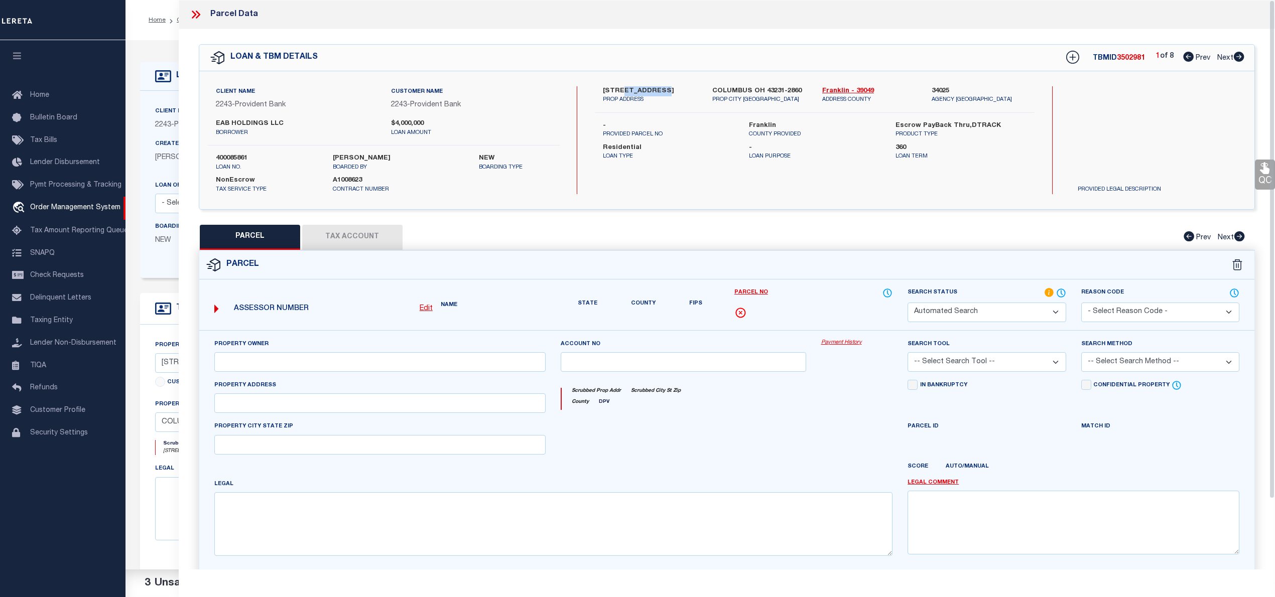
type input "COLUMBUS, OH 43231"
type textarea "YOUNGS DR YOUNGS LOT 13"
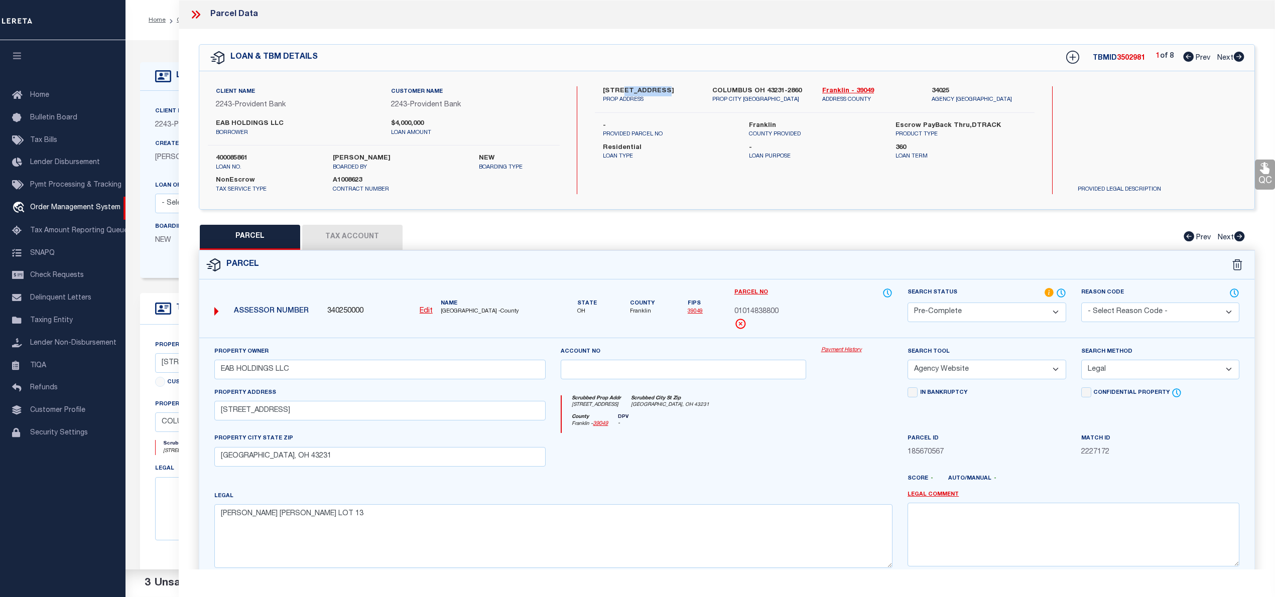
click at [1236, 57] on icon at bounding box center [1238, 57] width 11 height 10
select select "AS"
select select
checkbox input "false"
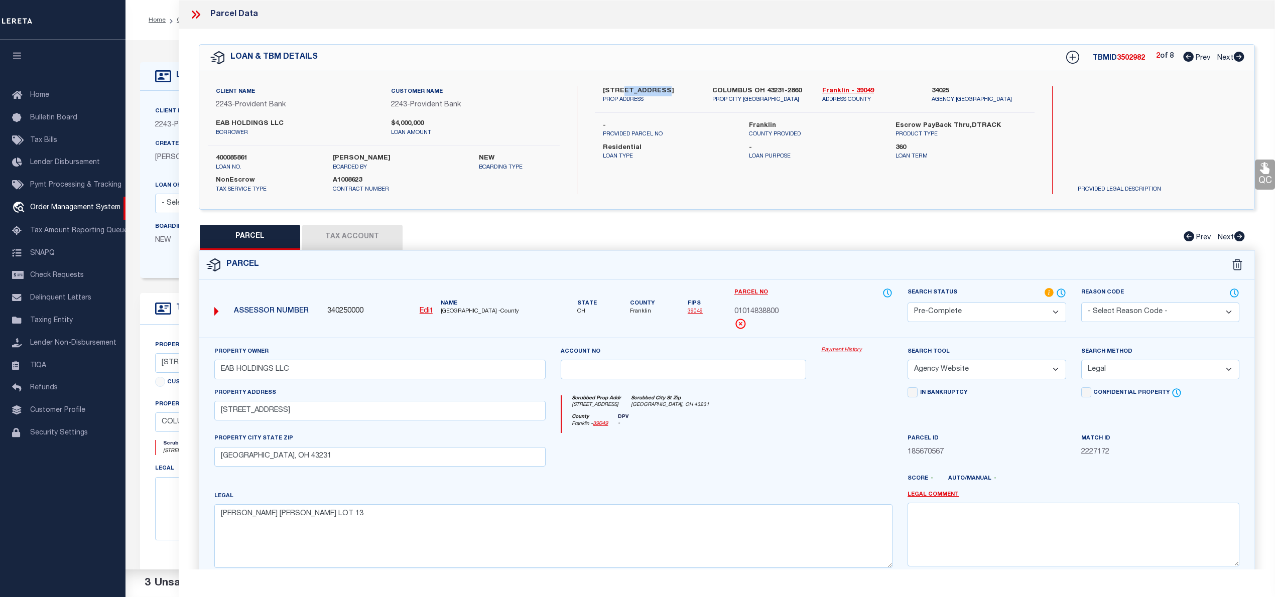
checkbox input "false"
select select "IP"
checkbox input "false"
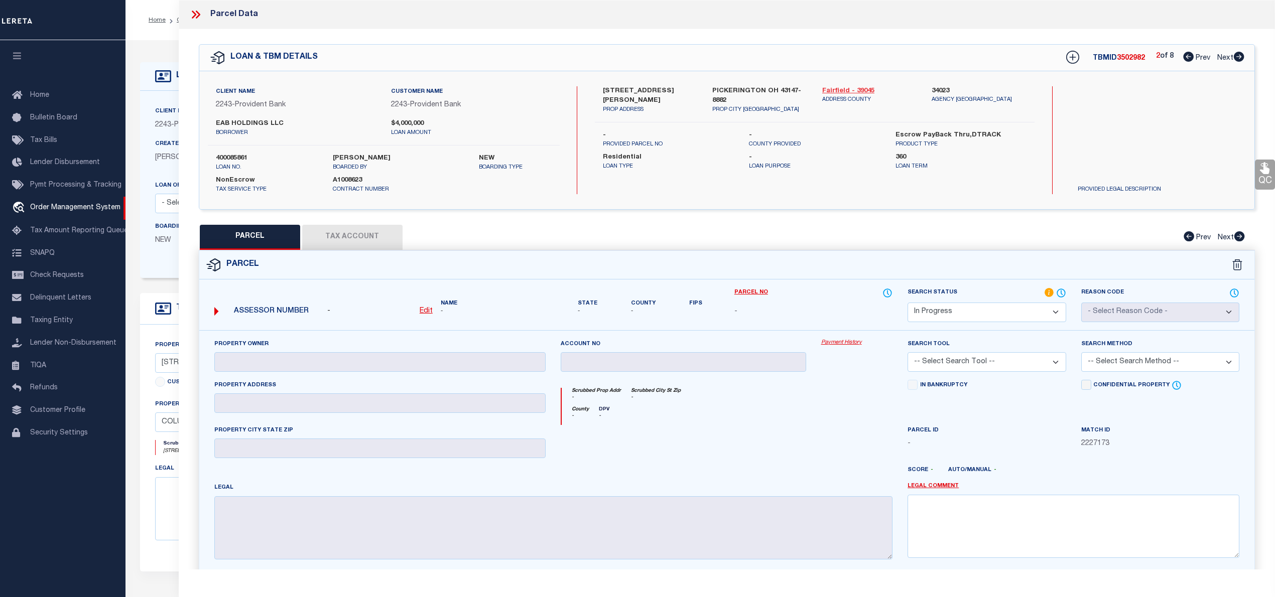
click at [848, 89] on link "Fairfield - 39045" at bounding box center [869, 91] width 94 height 10
click at [621, 89] on label "679 HILL RD N" at bounding box center [650, 96] width 94 height 20
copy div "679 HILL RD N"
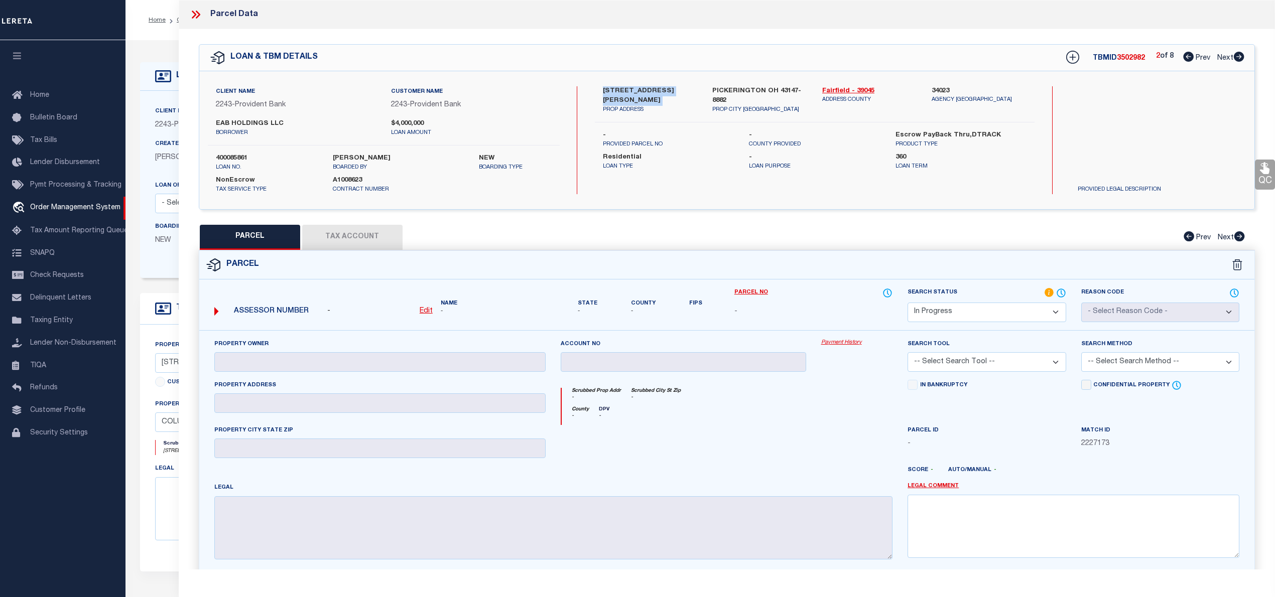
click at [627, 89] on label "679 HILL RD N" at bounding box center [650, 96] width 94 height 20
drag, startPoint x: 601, startPoint y: 89, endPoint x: 653, endPoint y: 93, distance: 52.3
click at [653, 93] on div "679 HILL RD N PROP ADDRESS" at bounding box center [649, 100] width 109 height 28
copy label "679 HILL RD N"
drag, startPoint x: 708, startPoint y: 90, endPoint x: 755, endPoint y: 99, distance: 47.9
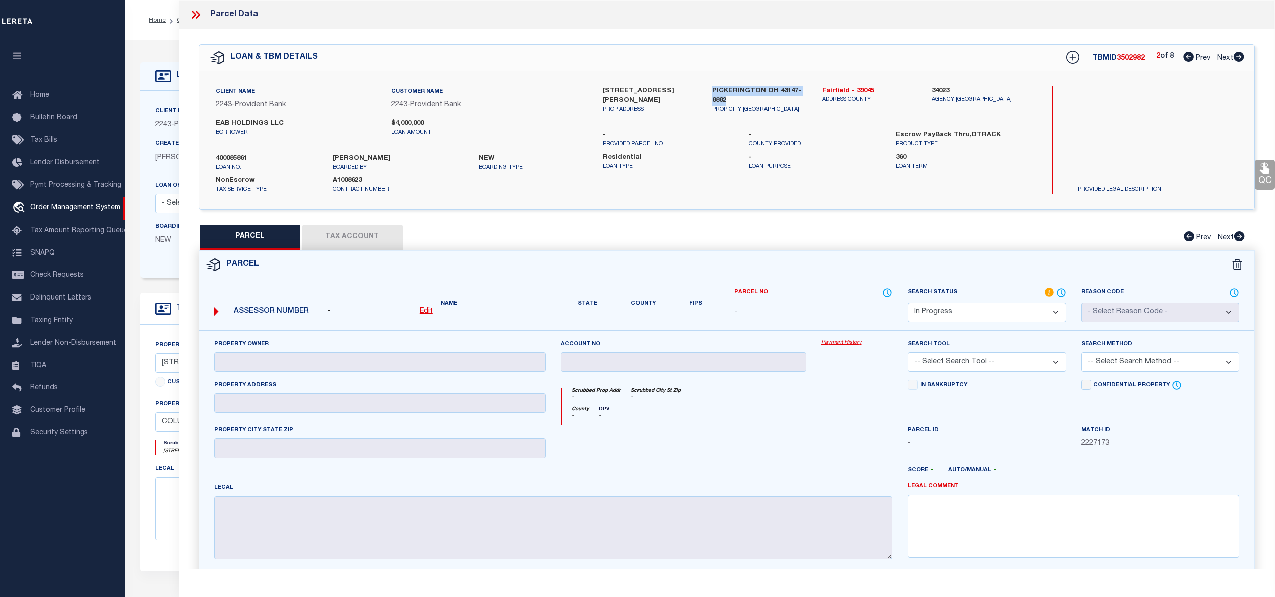
click at [755, 99] on div "PICKERINGTON OH 43147-8882 PROP CITY ST ZIP" at bounding box center [759, 100] width 109 height 28
copy label "PICKERINGTON OH 43147-8882"
click at [609, 89] on label "679 HILL RD N" at bounding box center [650, 96] width 94 height 20
copy label "679"
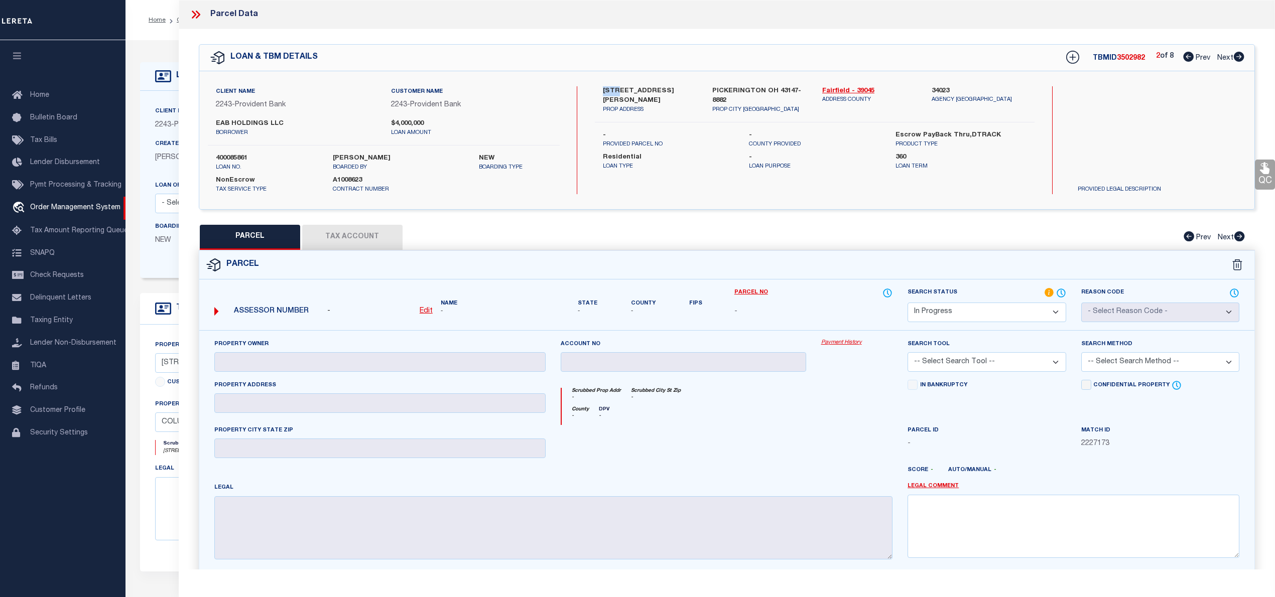
click at [1241, 60] on icon at bounding box center [1238, 57] width 11 height 10
select select "AS"
checkbox input "false"
select select "RD"
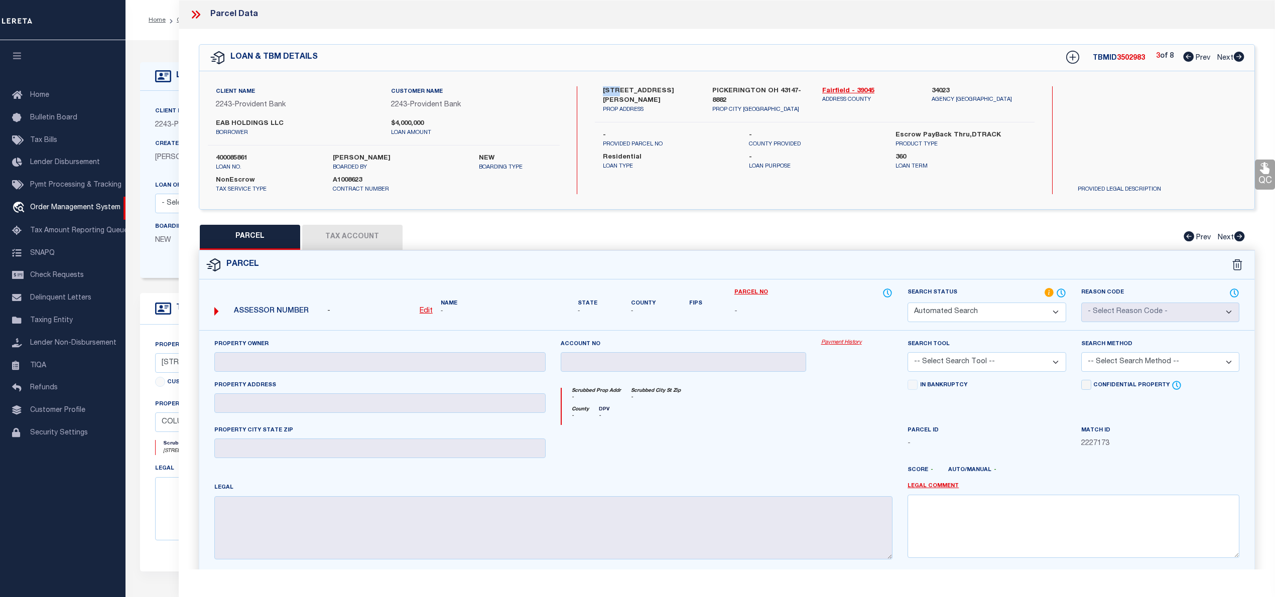
type input "EAB OZ FUND LLC"
select select "ATL"
select select "ADD"
type input "1539 W BROAD ST"
checkbox input "false"
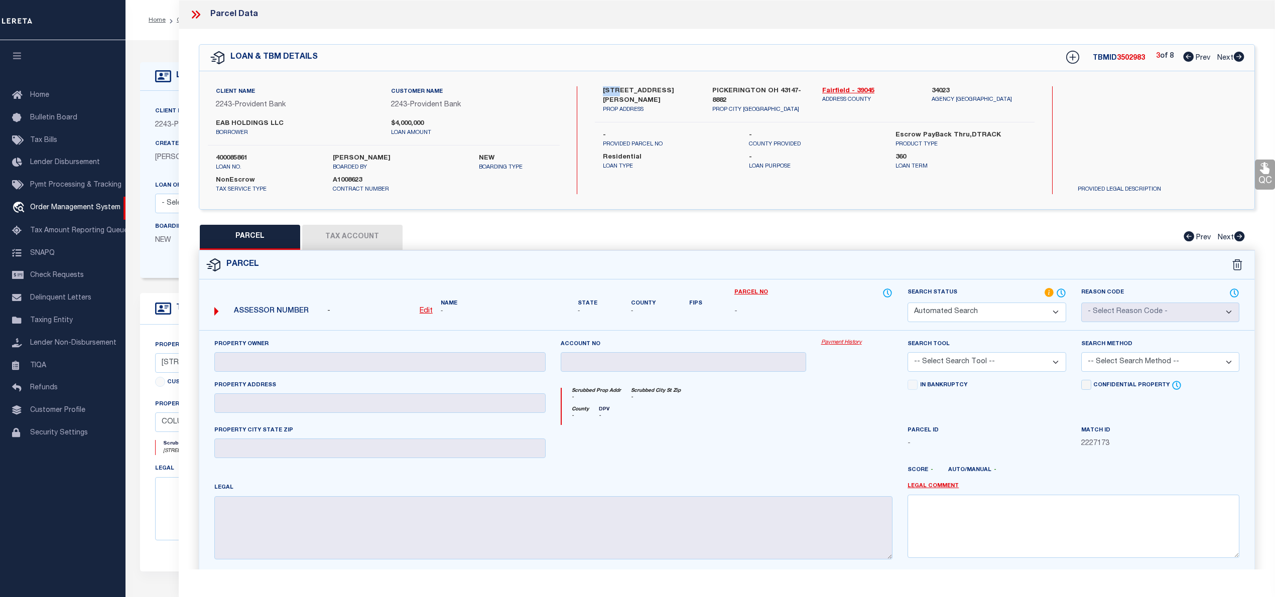
type input "COLUMBUS, OH 43222"
type textarea "BROAD ST FRANKLINTON SQUARE PT LOT 9=0.977 ACRE"
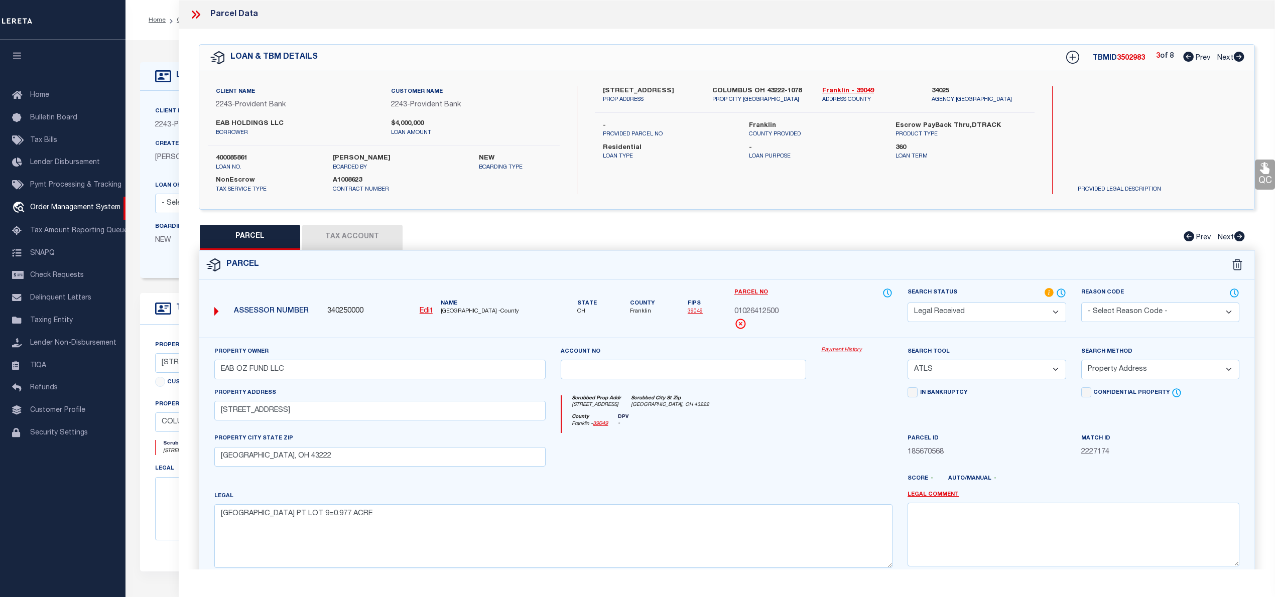
click at [1241, 60] on icon at bounding box center [1238, 57] width 11 height 10
select select "AS"
select select
checkbox input "false"
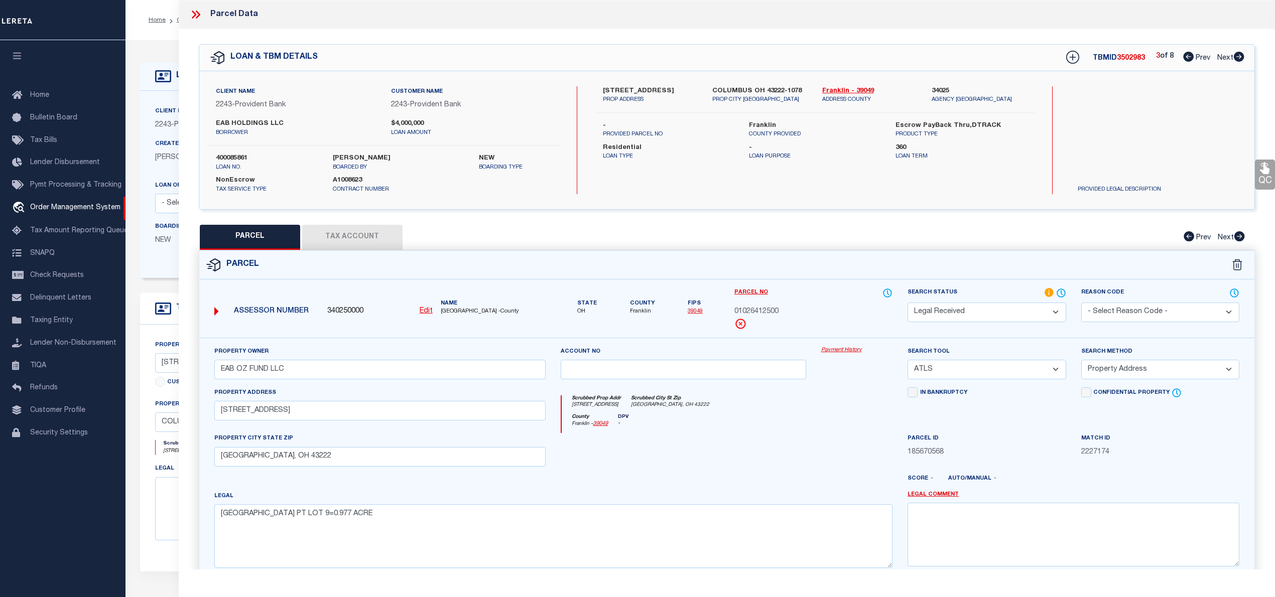
checkbox input "false"
select select "RD"
type input "EAB HOLDINGS LLC"
select select "ATL"
select select "ADD"
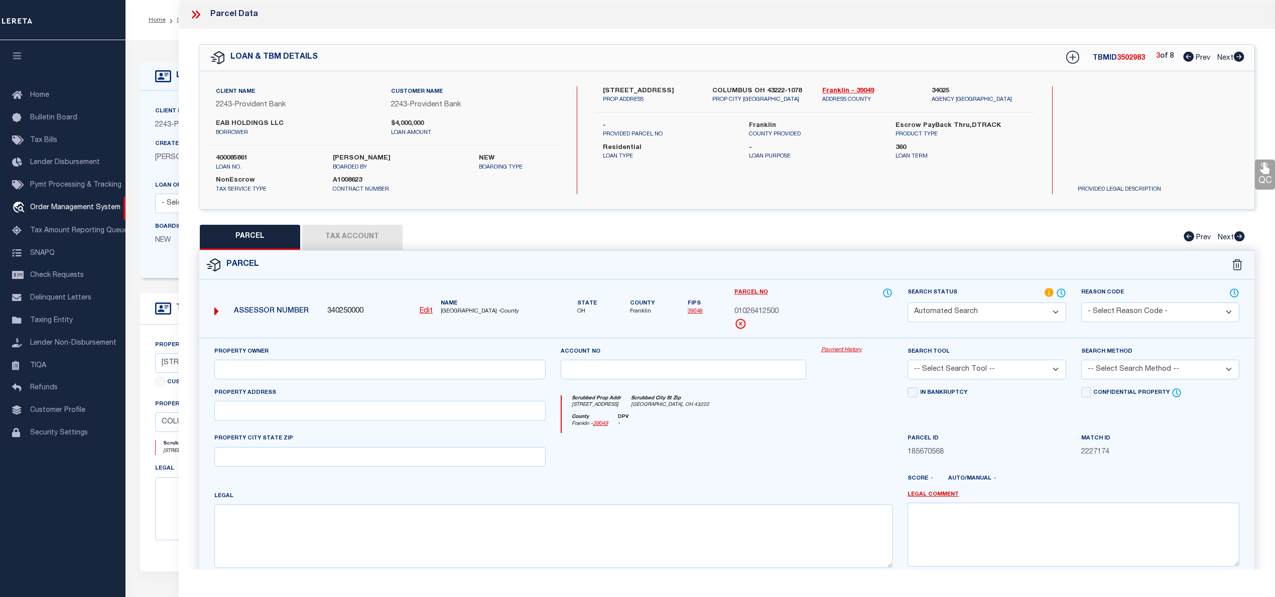
type input "1493 PARSONS AVE"
checkbox input "false"
type input "COLUMBUS, OH 43207"
type textarea "1493-1495 PARSONS AV SEEDUPFORDESC EMILY STUART LOT 9-10"
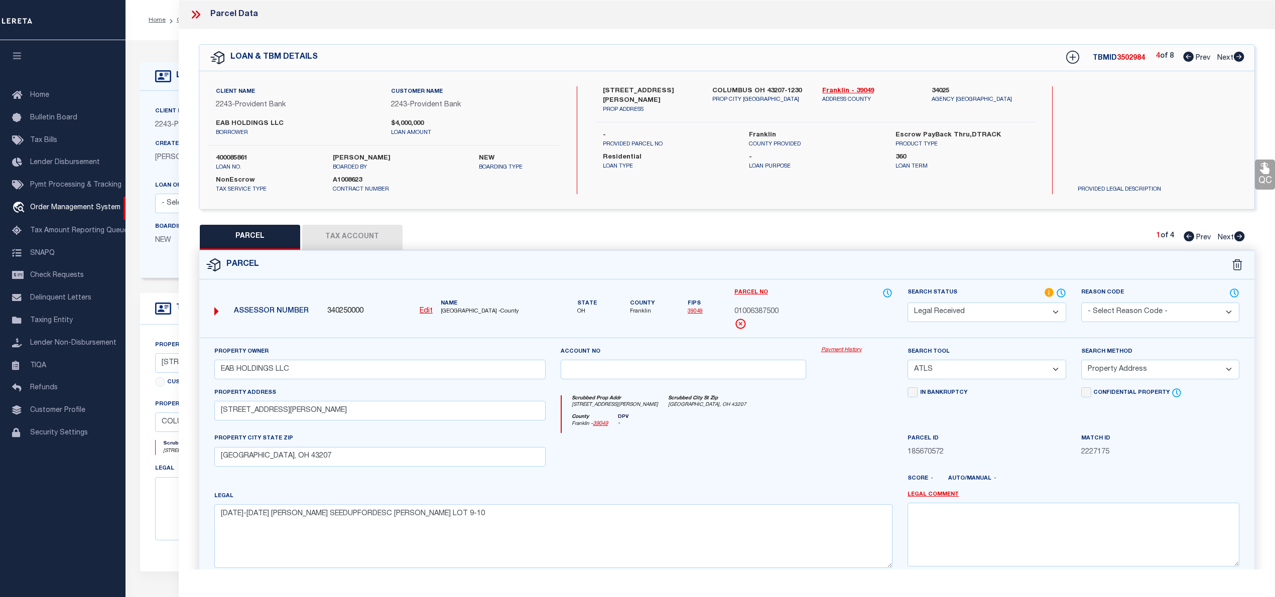
click at [1241, 60] on icon at bounding box center [1238, 57] width 11 height 10
select select "AS"
select select
checkbox input "false"
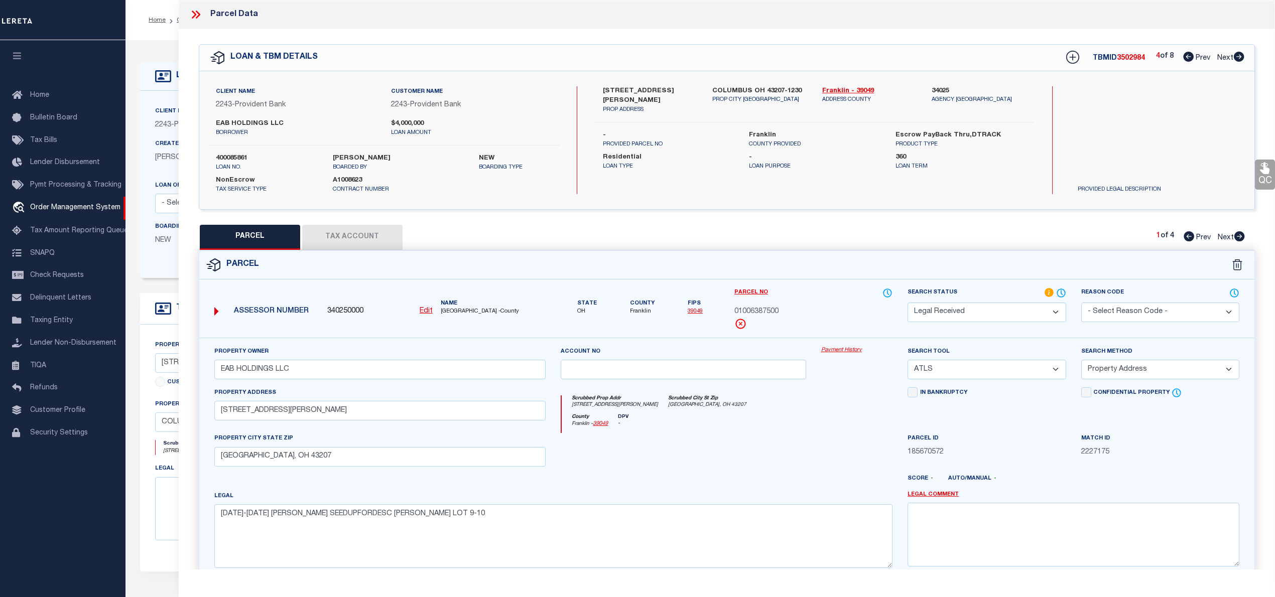
checkbox input "false"
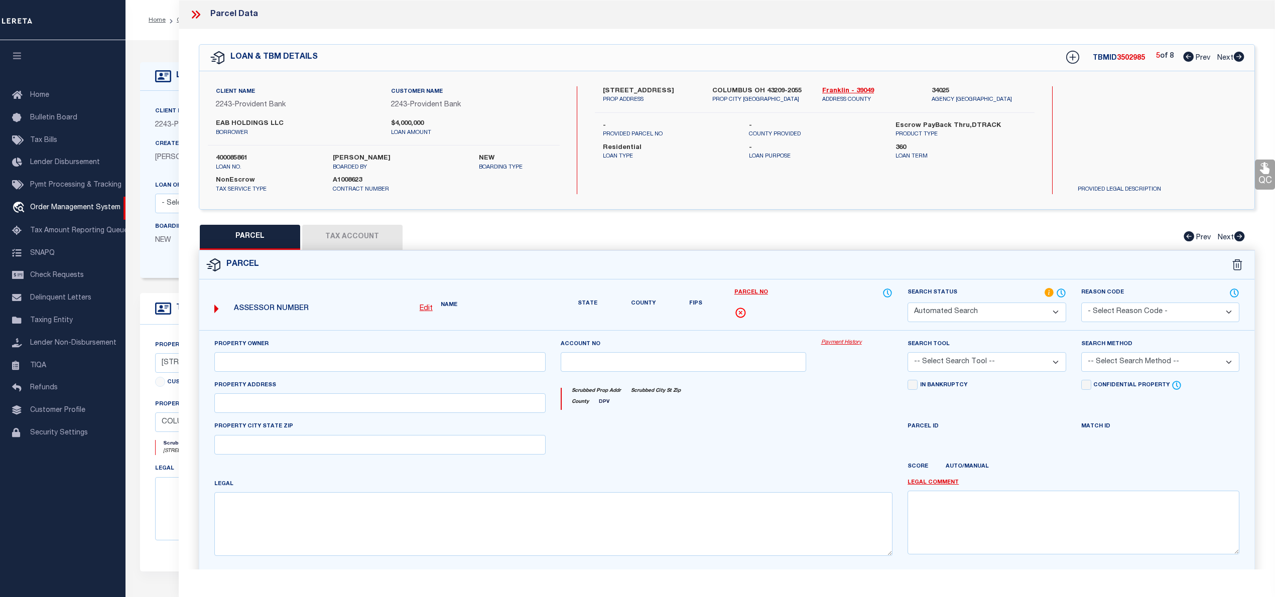
select select "IP"
checkbox input "false"
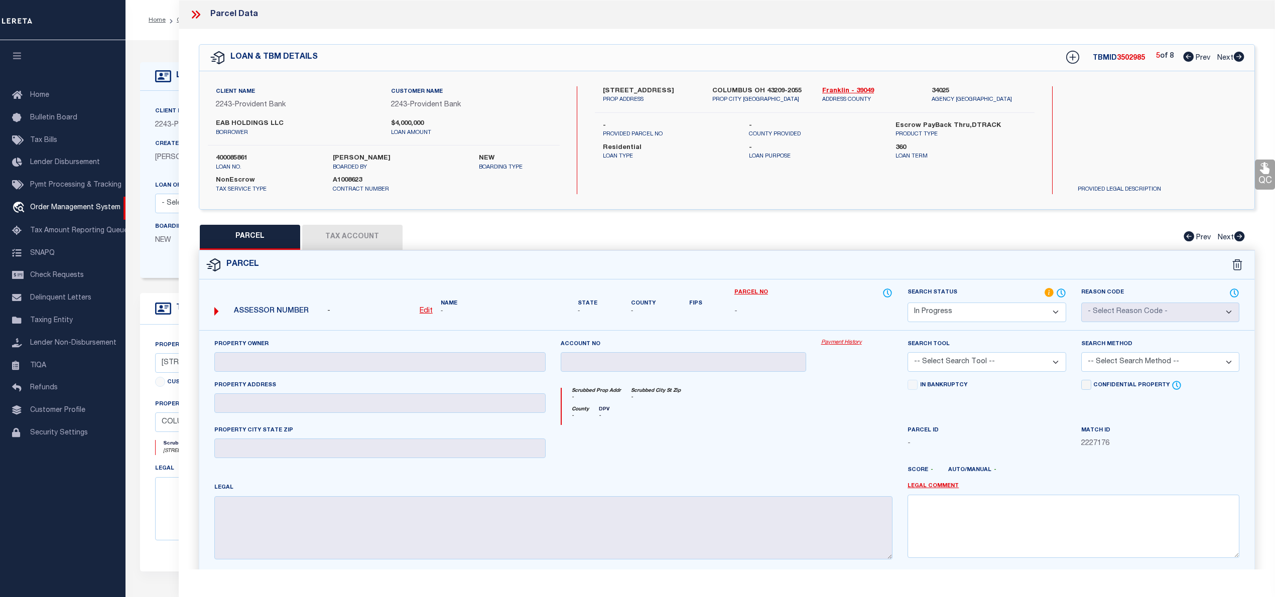
click at [1241, 60] on icon at bounding box center [1238, 57] width 11 height 10
select select "AS"
checkbox input "false"
select select "RD"
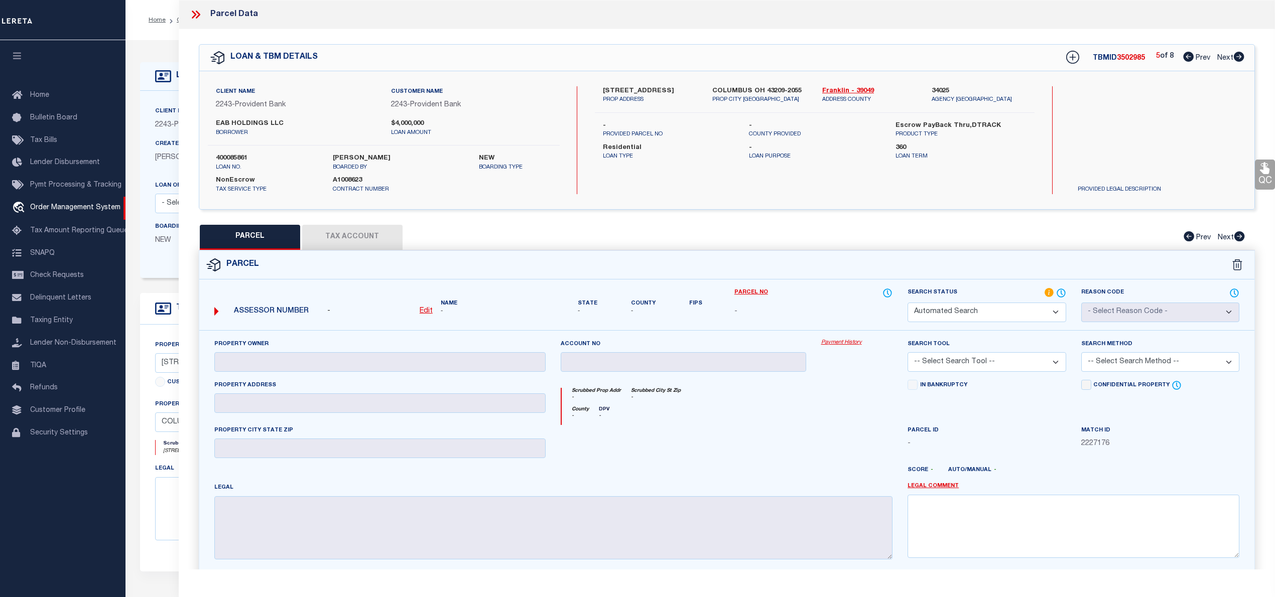
type input "EAB HOLDINGS LLC"
select select "ATL"
select select "ADD"
type input "430 N MEMORIAL DR"
checkbox input "false"
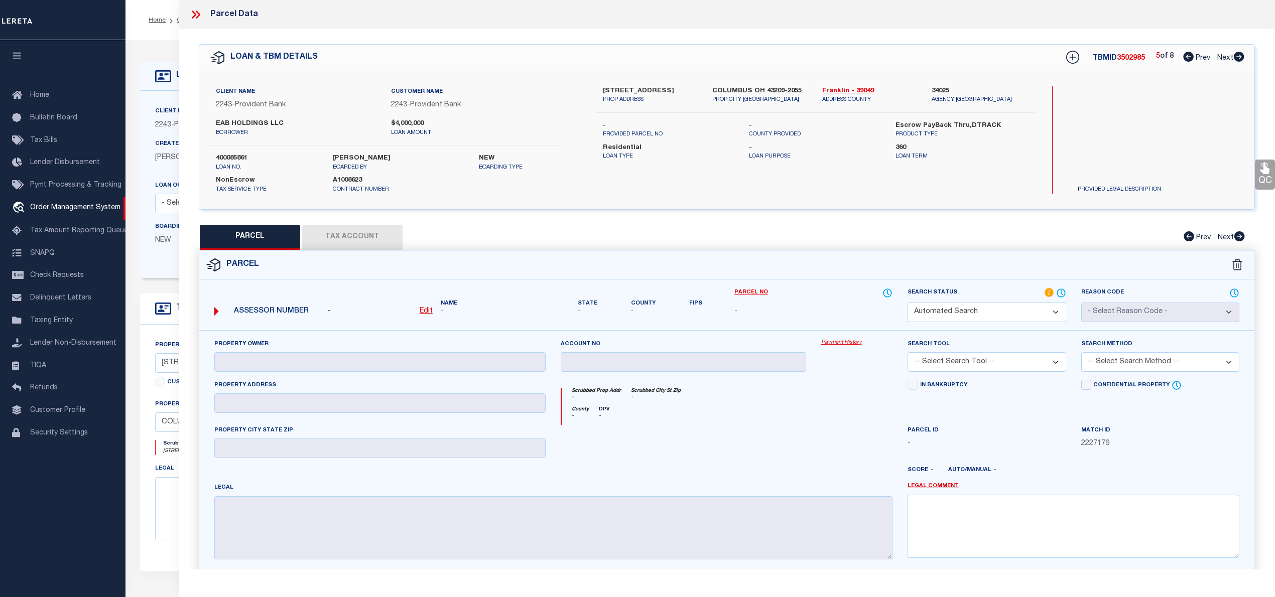
type input "LANCASTER, OH 43130"
type textarea "NORTHWESTERN ADD; LOT 337N"
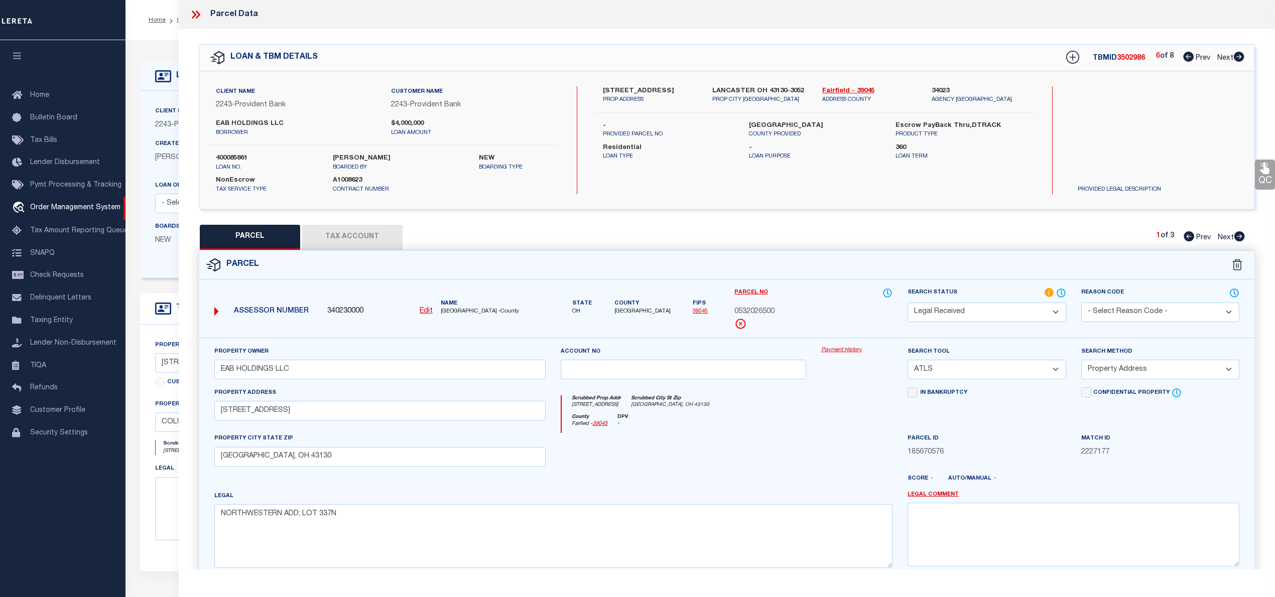
click at [1185, 54] on icon at bounding box center [1188, 57] width 11 height 10
select select "AS"
select select
checkbox input "false"
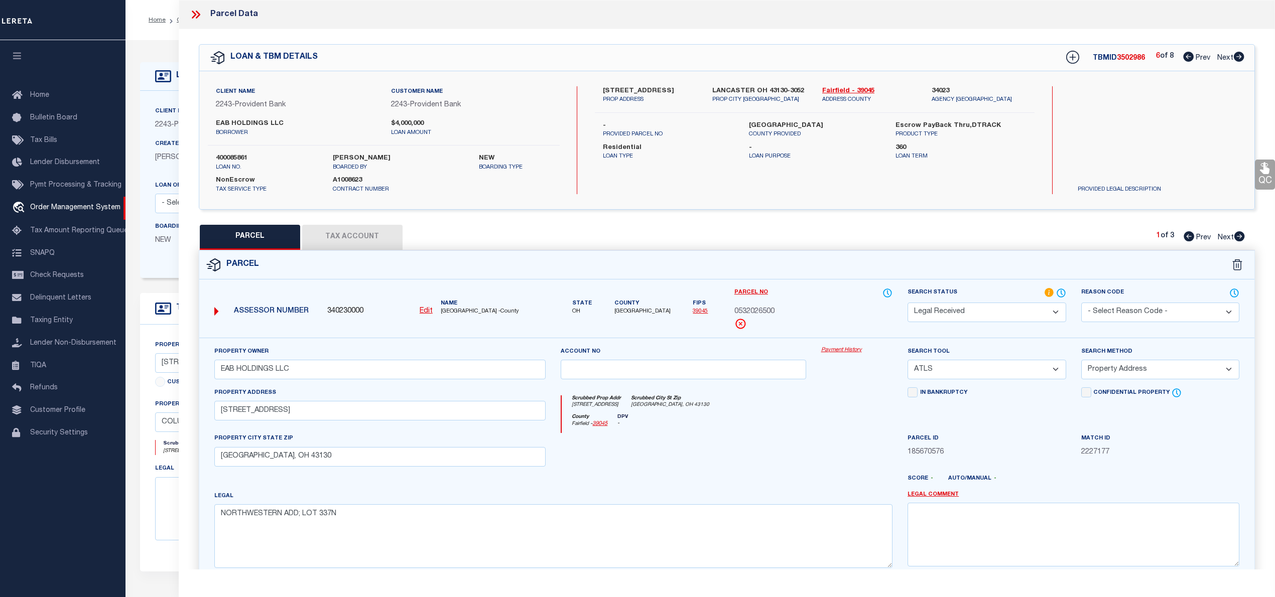
checkbox input "false"
click at [1185, 54] on icon at bounding box center [1188, 57] width 11 height 10
select select "IP"
checkbox input "false"
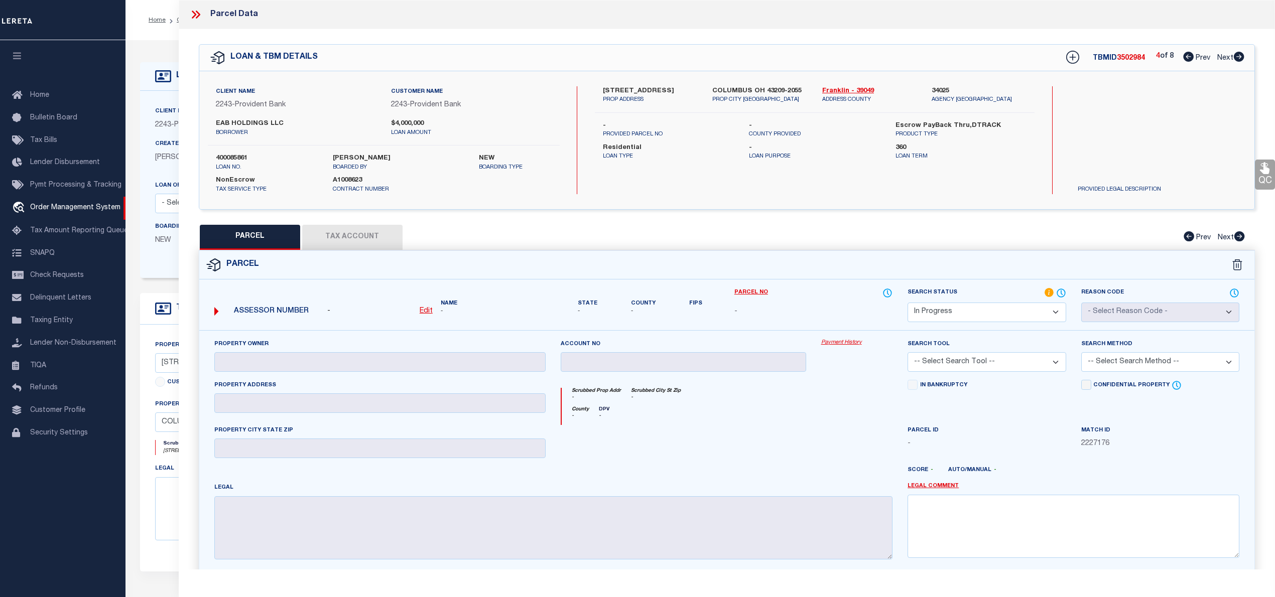
click at [1185, 54] on icon at bounding box center [1188, 57] width 11 height 10
select select "AS"
checkbox input "false"
select select "RD"
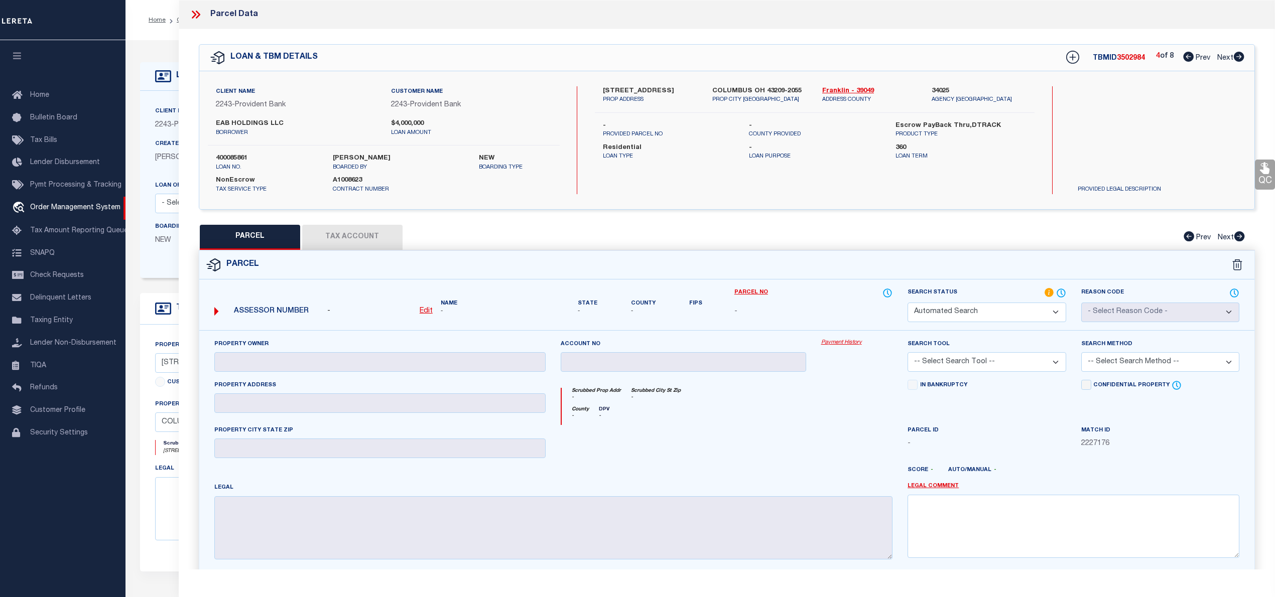
type input "EAB HOLDINGS LLC"
select select "ATL"
select select "ADD"
type input "1493 PARSONS AVE"
checkbox input "false"
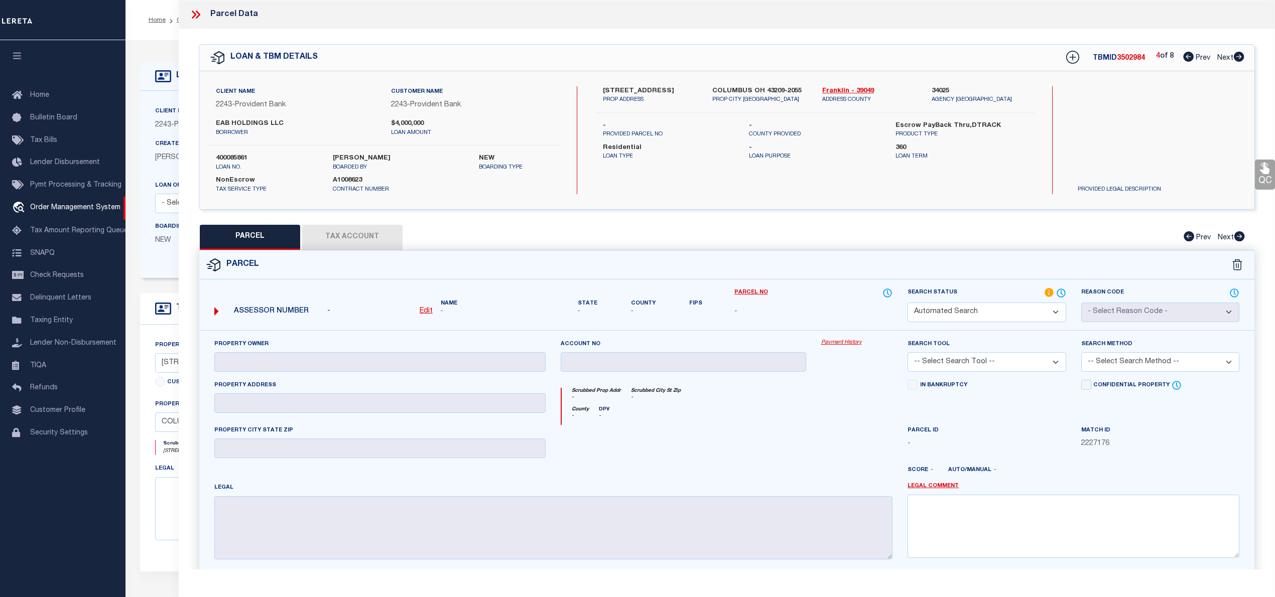
type input "COLUMBUS, OH 43207"
type textarea "1493-1495 PARSONS AV SEEDUPFORDESC EMILY STUART LOT 9-10"
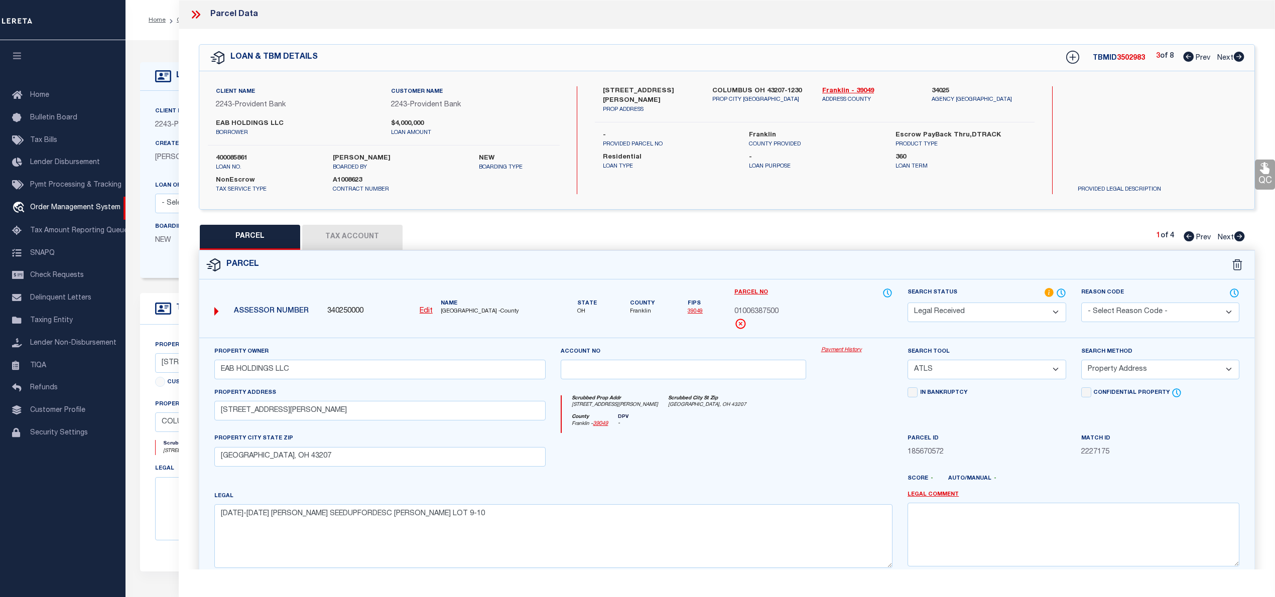
select select "AS"
select select
checkbox input "false"
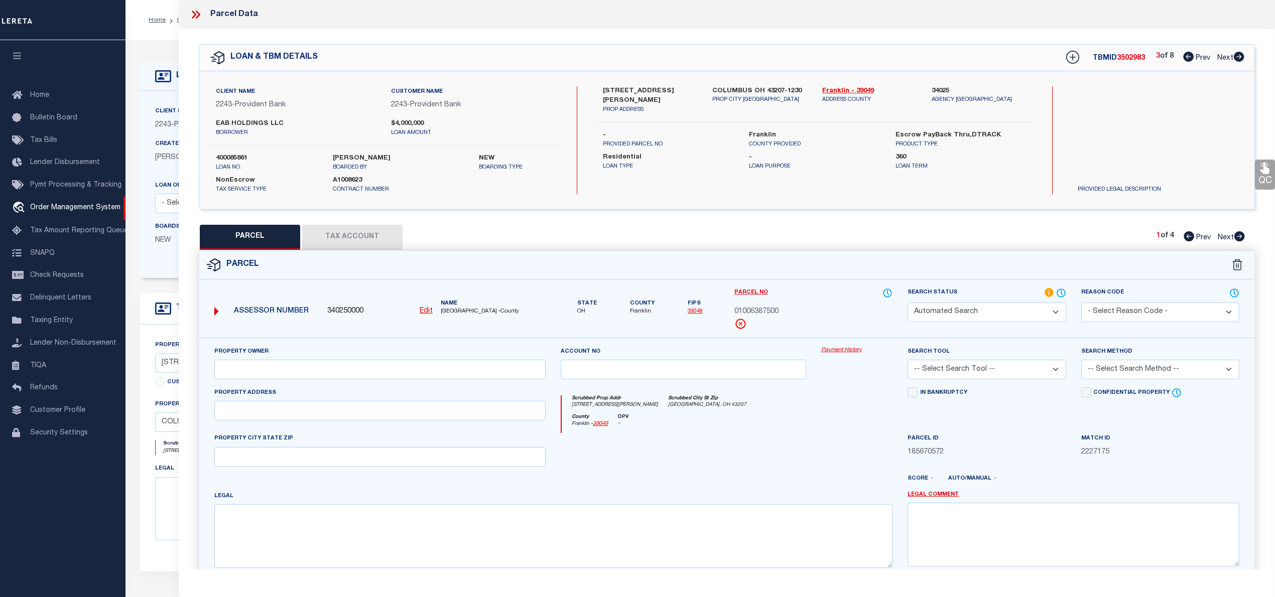
click at [1185, 54] on icon at bounding box center [1188, 57] width 11 height 10
select select "RD"
type input "EAB OZ FUND LLC"
select select "ATL"
select select "ADD"
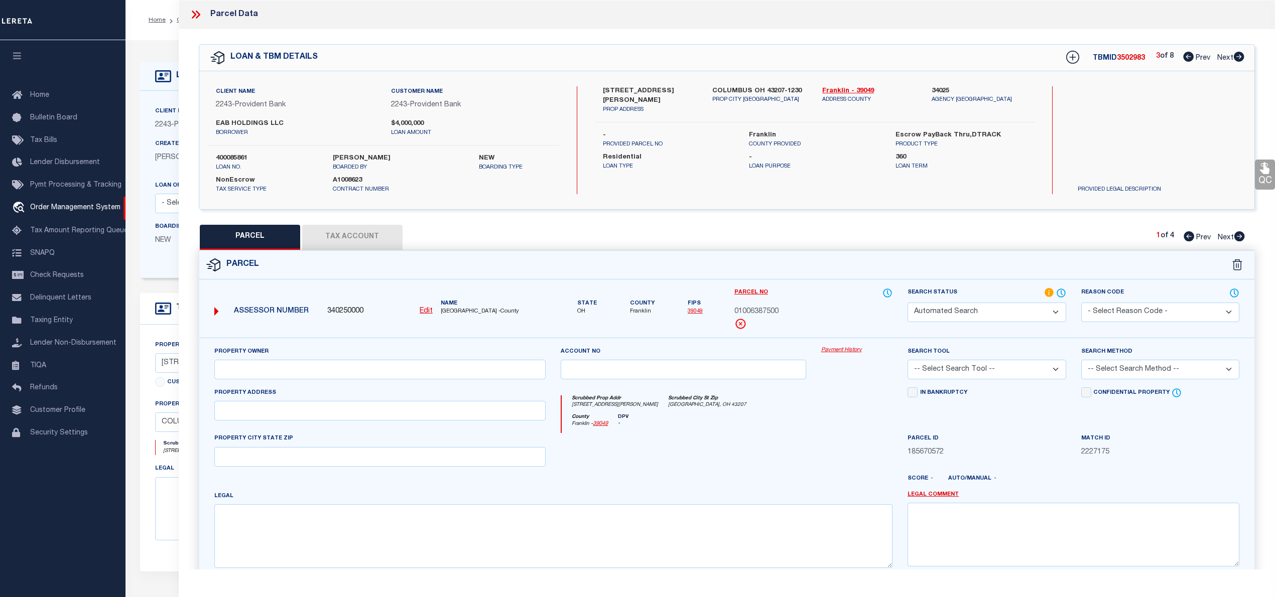
type input "1539 W BROAD ST"
checkbox input "false"
type input "COLUMBUS, OH 43222"
type textarea "BROAD ST FRANKLINTON SQUARE PT LOT 9=0.977 ACRE"
select select "AS"
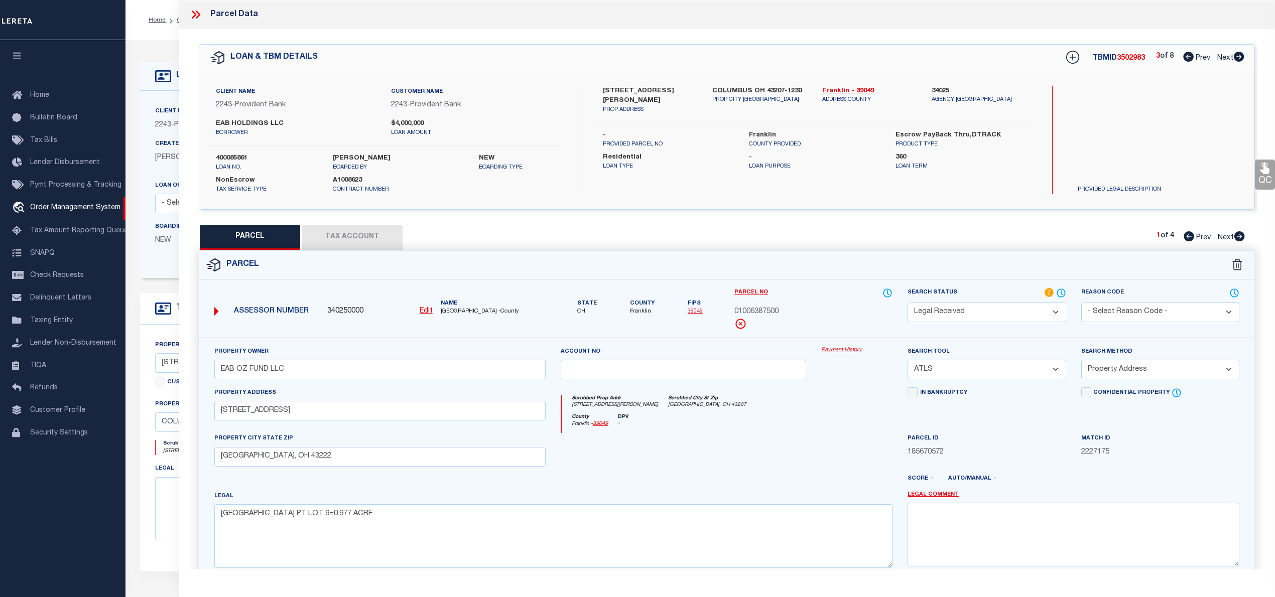
select select
checkbox input "false"
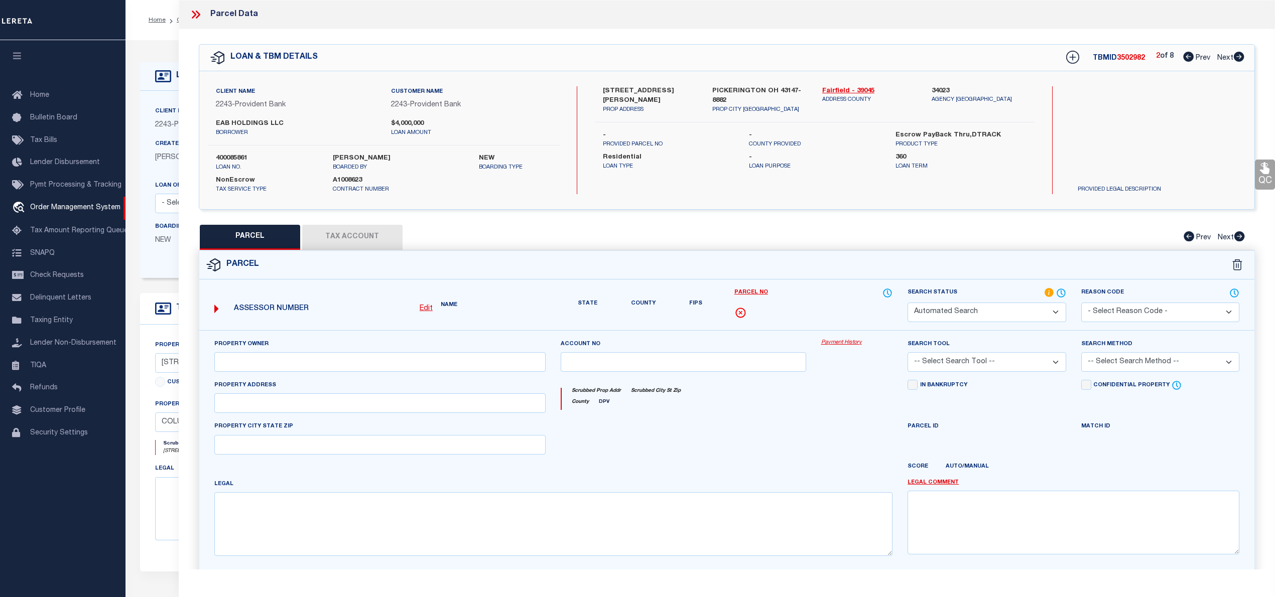
click at [1185, 54] on icon at bounding box center [1188, 57] width 11 height 10
select select "IP"
checkbox input "false"
select select "AS"
checkbox input "false"
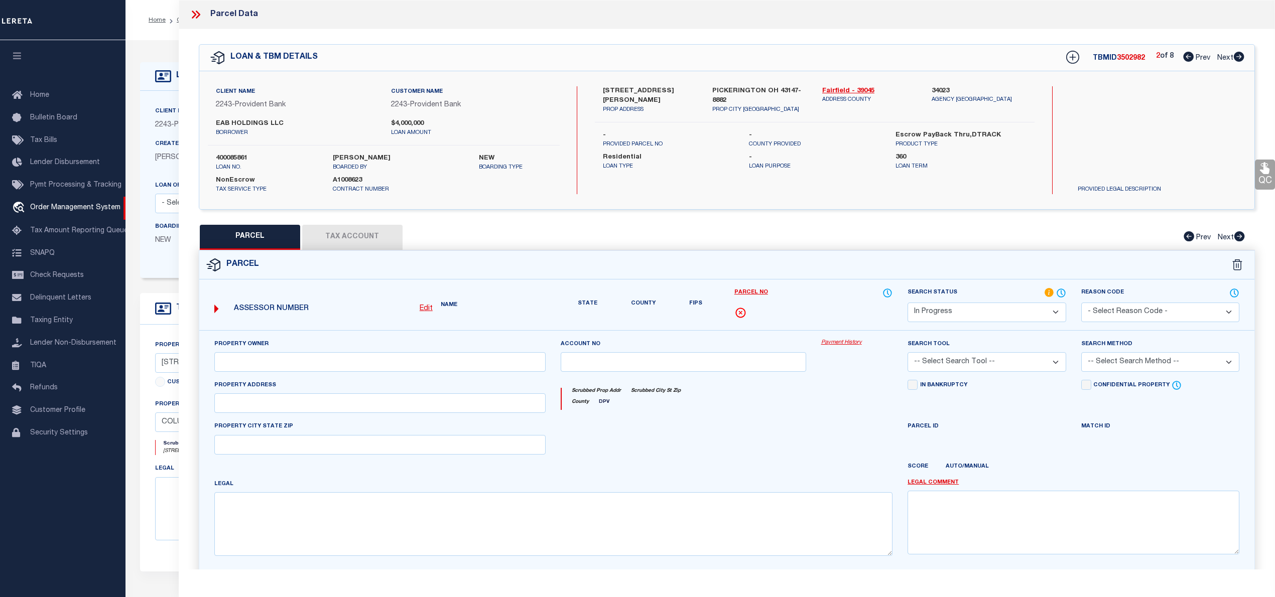
checkbox input "false"
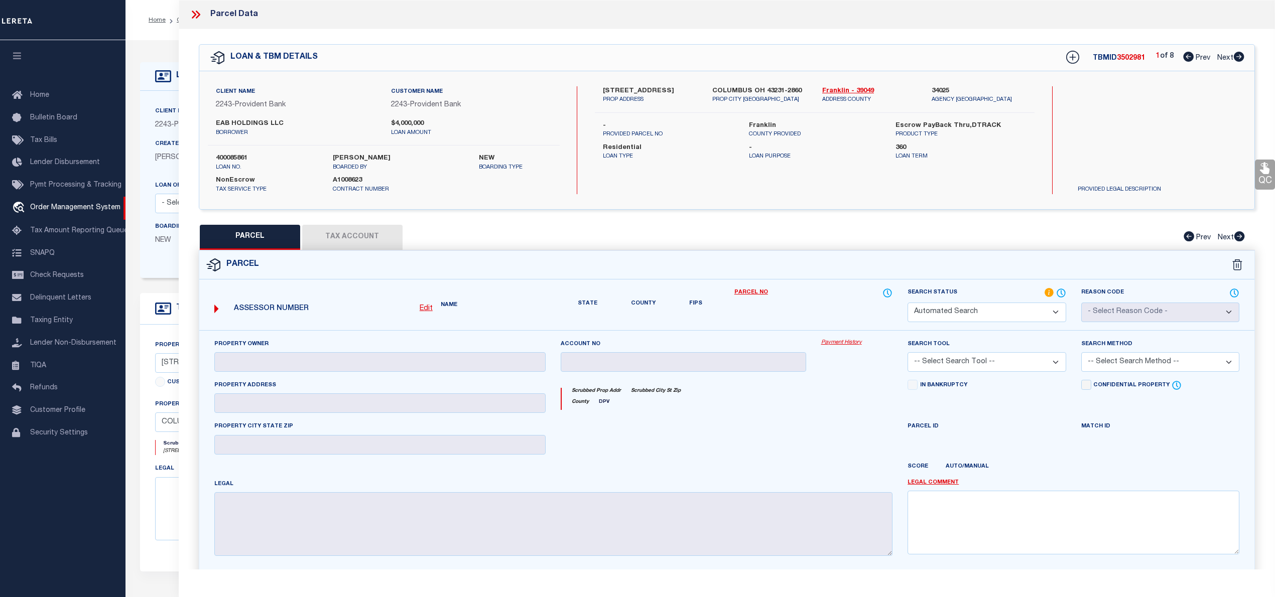
click at [1185, 54] on icon at bounding box center [1188, 57] width 11 height 10
select select "QC"
type input "EAB HOLDINGS LLC"
select select "AGW"
select select "LEG"
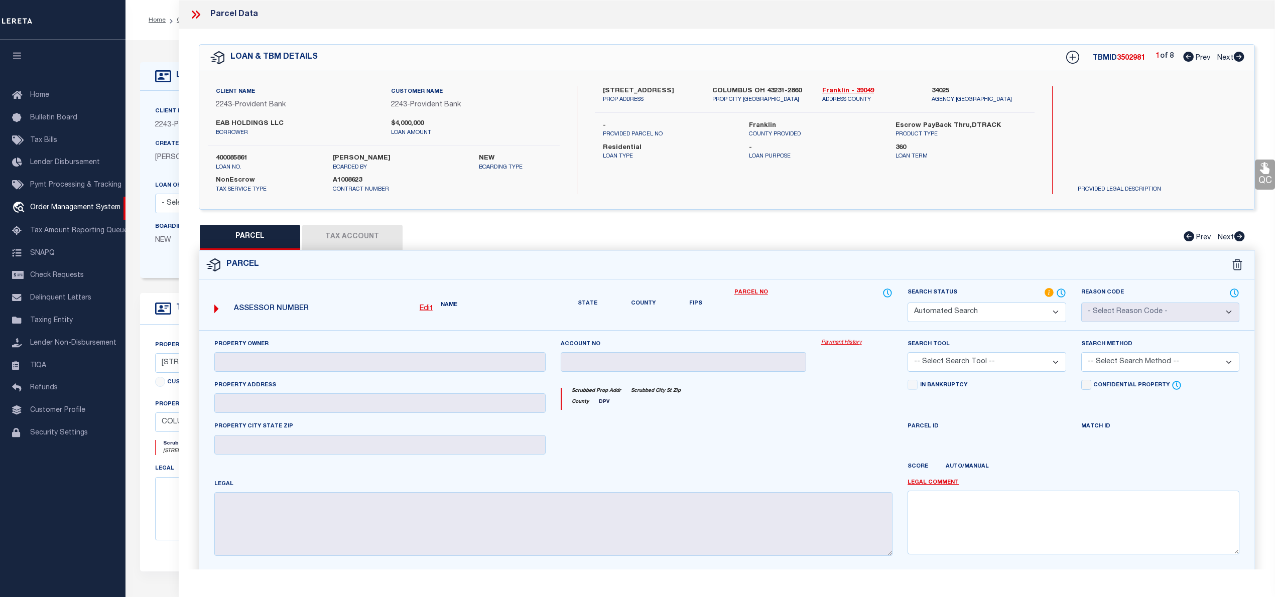
type input "5888 CLEVELAND AVE"
type input "COLUMBUS, OH 43231"
type textarea "YOUNGS DR YOUNGS LOT 13"
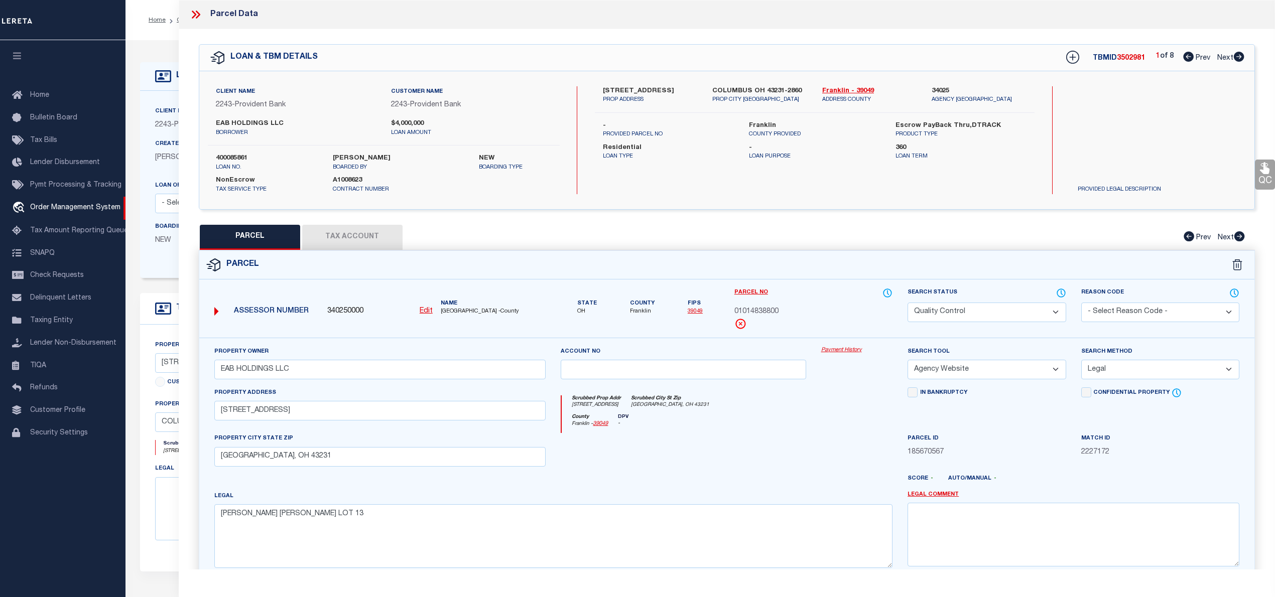
click at [1239, 57] on icon at bounding box center [1238, 57] width 11 height 10
select select "AS"
select select
checkbox input "false"
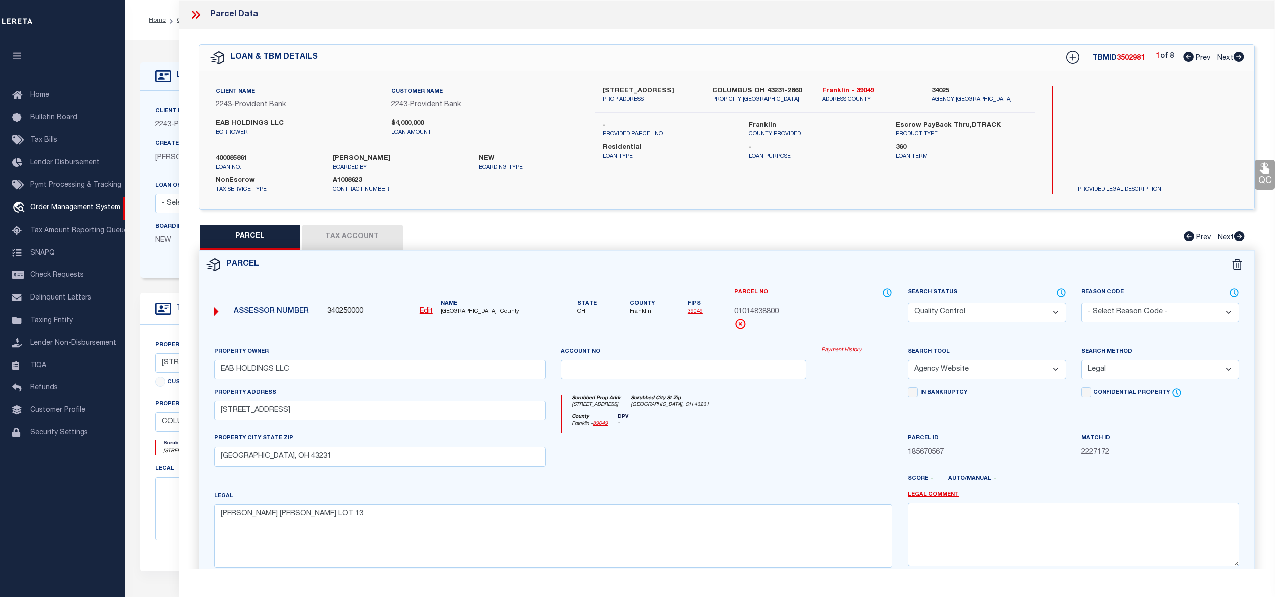
checkbox input "false"
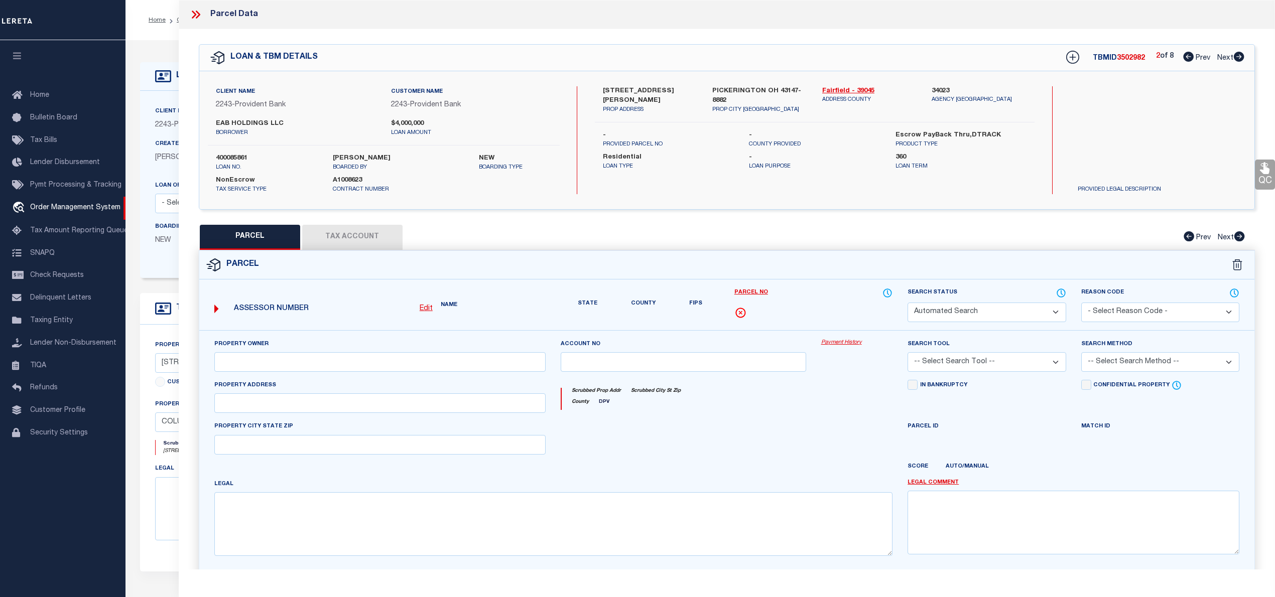
select select "IP"
checkbox input "false"
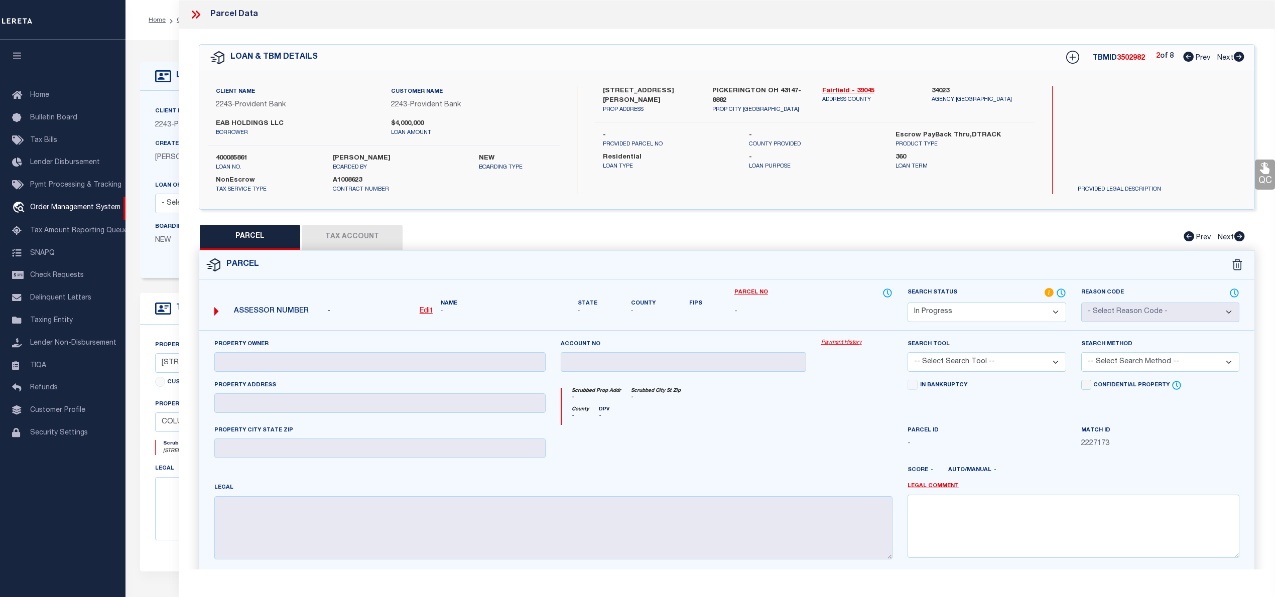
click at [1185, 53] on link "Prev" at bounding box center [1199, 56] width 32 height 7
select select "AS"
checkbox input "false"
select select "QC"
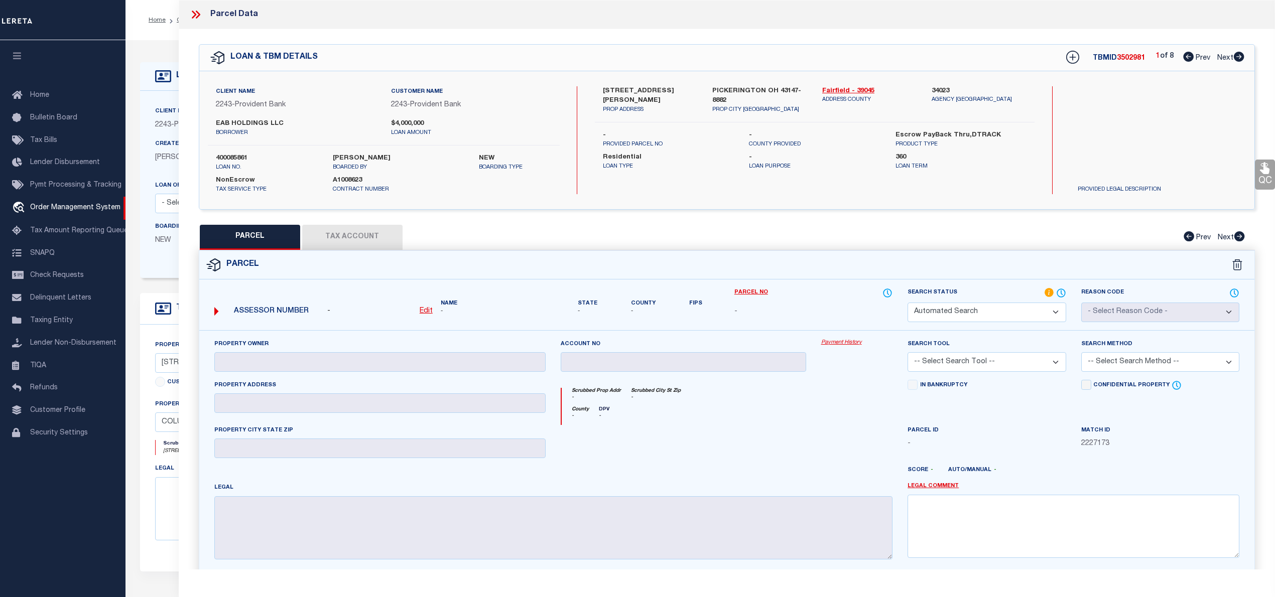
type input "EAB HOLDINGS LLC"
select select "AGW"
select select "LEG"
type input "5888 CLEVELAND AVE"
type input "COLUMBUS, OH 43231"
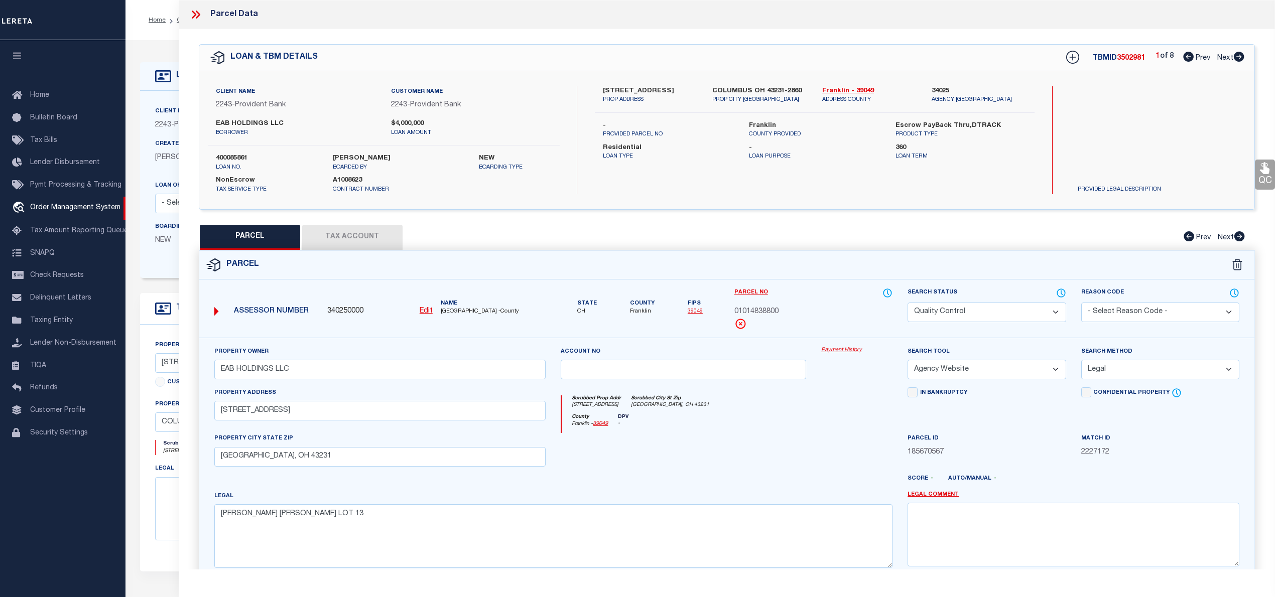
click at [1238, 61] on icon at bounding box center [1238, 57] width 11 height 10
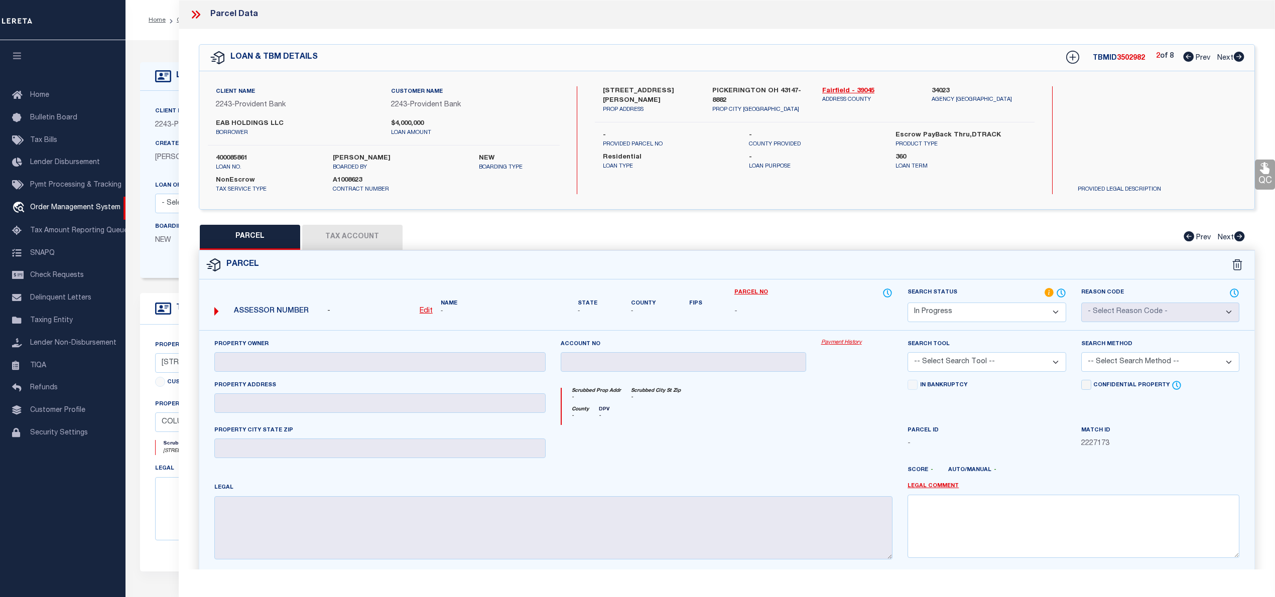
click at [1238, 61] on icon at bounding box center [1238, 57] width 11 height 10
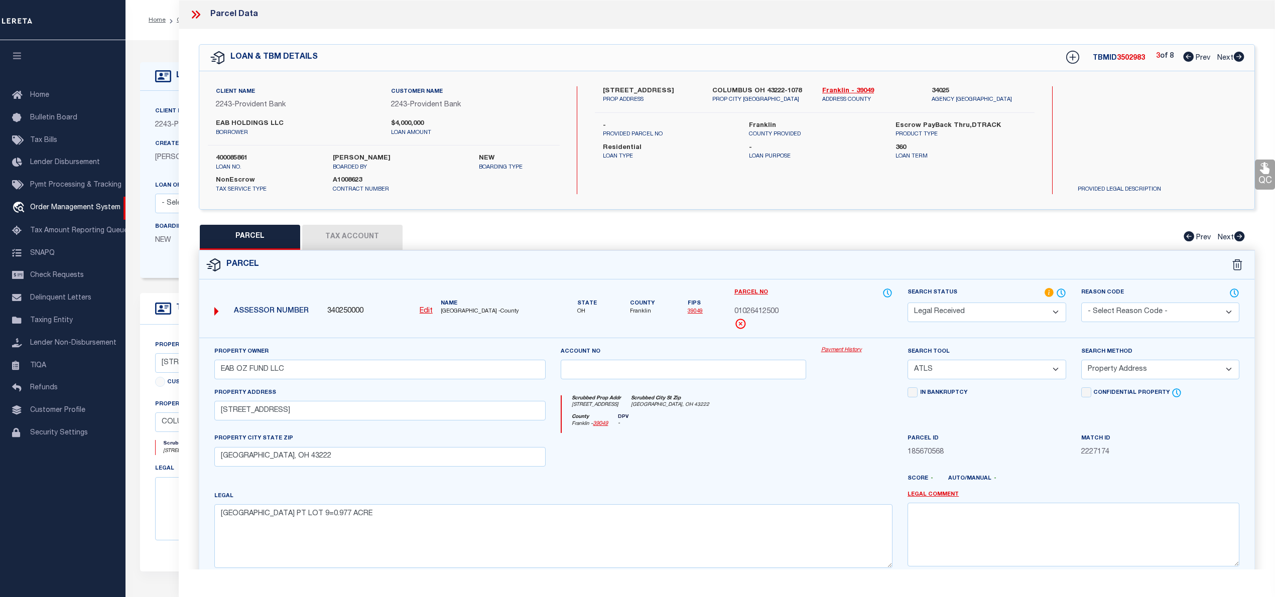
click at [1238, 61] on icon at bounding box center [1238, 57] width 11 height 10
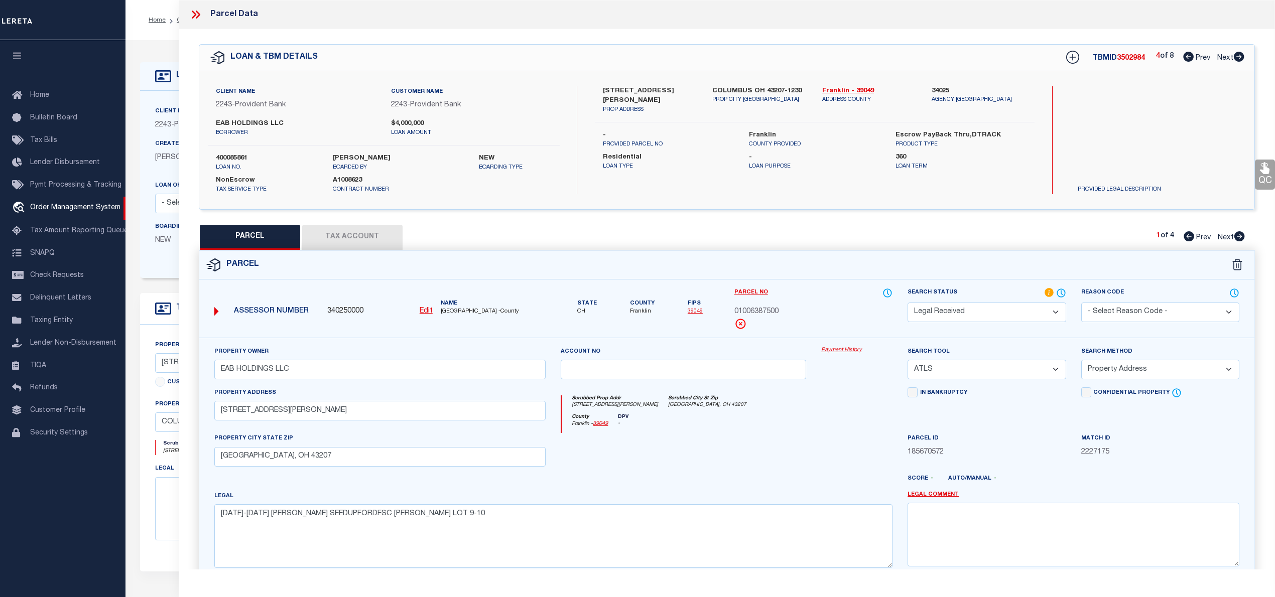
click at [1238, 61] on icon at bounding box center [1238, 57] width 11 height 10
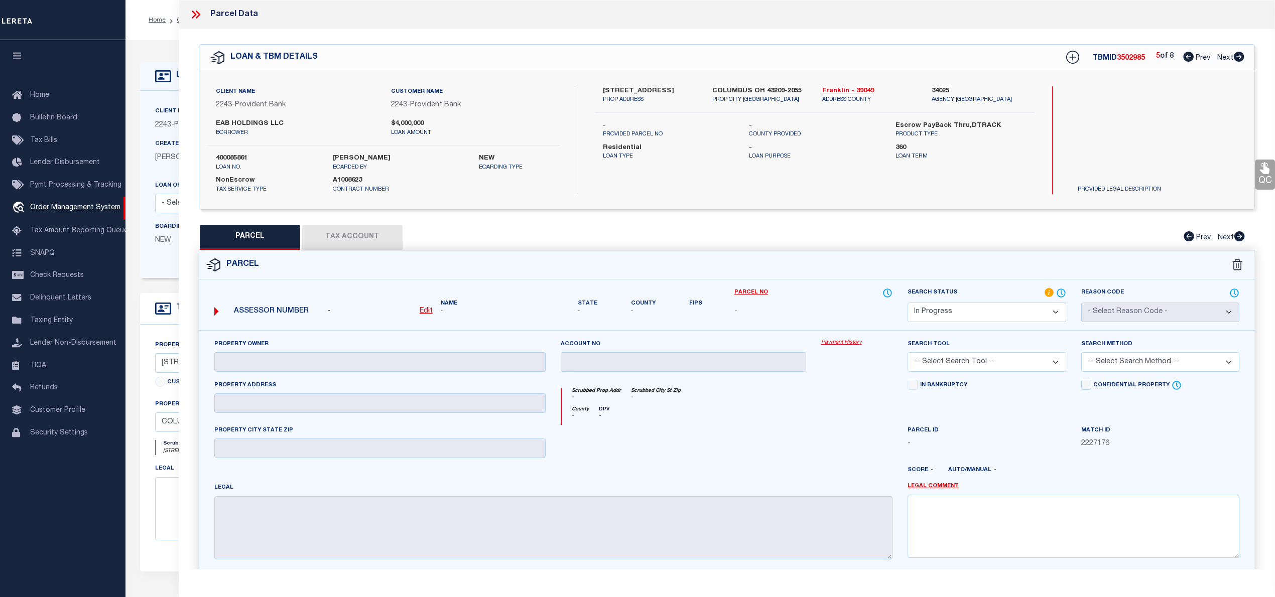
click at [422, 313] on u "Edit" at bounding box center [426, 311] width 13 height 7
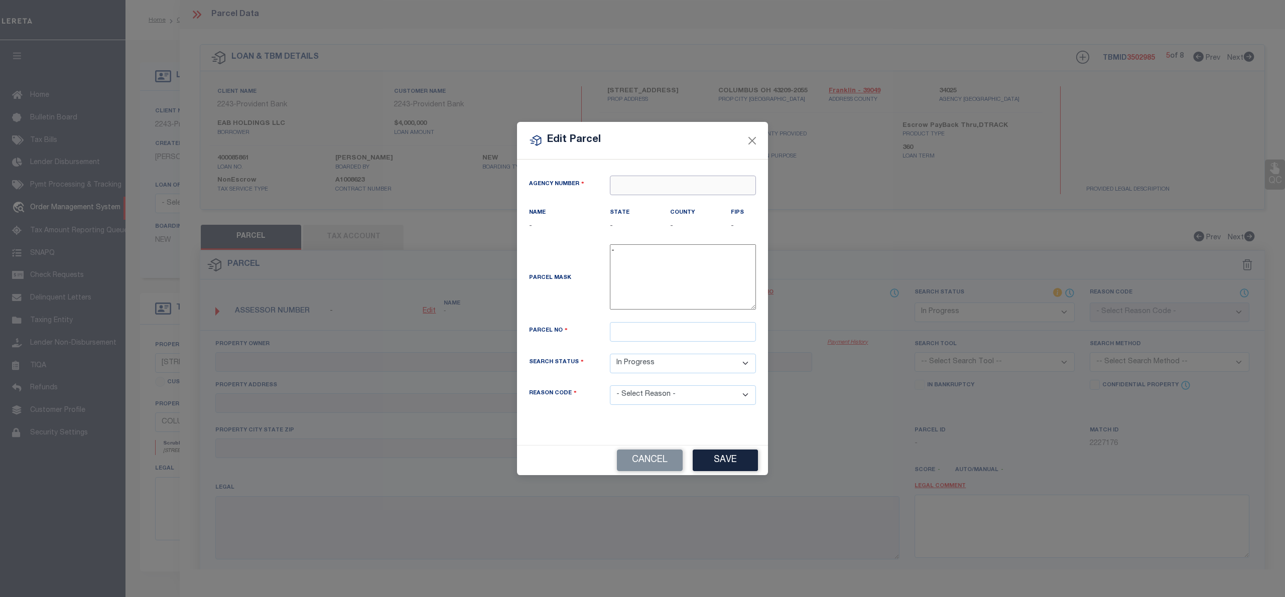
click at [679, 181] on input "text" at bounding box center [683, 186] width 146 height 20
click at [690, 207] on div "340250000 : FRANKLIN COUNTY" at bounding box center [682, 209] width 145 height 29
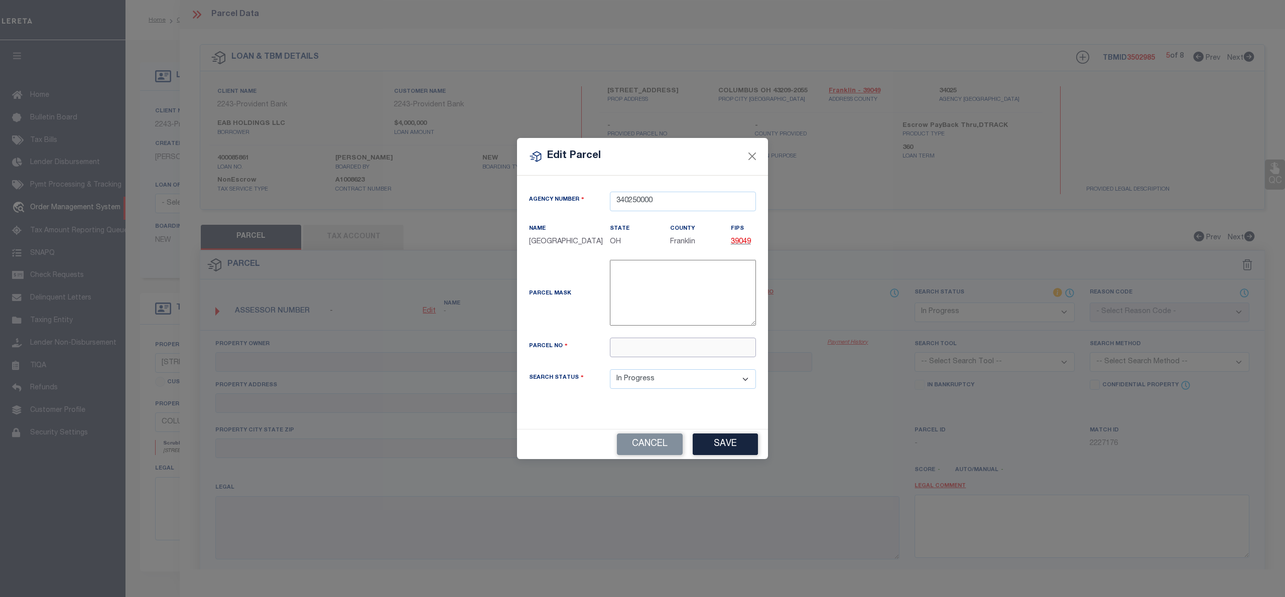
click at [630, 345] on input "text" at bounding box center [683, 348] width 146 height 20
drag, startPoint x: 643, startPoint y: 346, endPoint x: 645, endPoint y: 360, distance: 14.2
click at [643, 346] on input "text" at bounding box center [683, 348] width 146 height 20
paste input "010-088366-00"
click at [725, 450] on button "Save" at bounding box center [725, 445] width 65 height 22
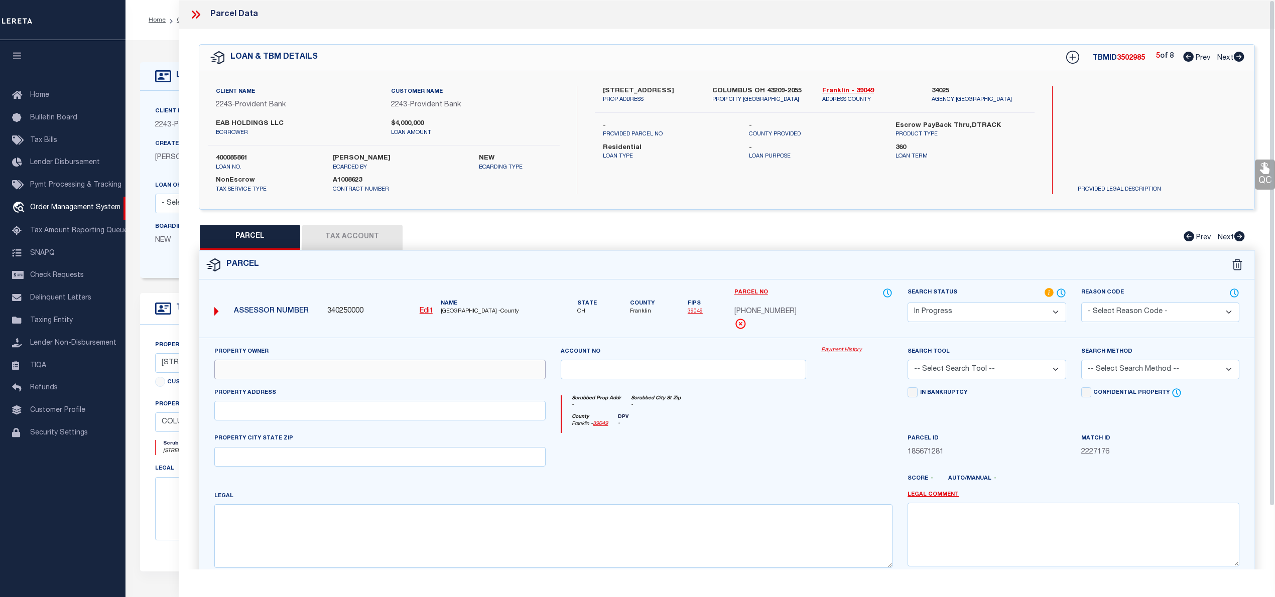
click at [287, 364] on input "text" at bounding box center [380, 370] width 332 height 20
paste input "EAB HOLDINGS LLC"
click at [386, 540] on textarea at bounding box center [553, 535] width 678 height 63
paste textarea "E BROAD ST R 21 T 12 S 7 1 4S 7 1&1/2 ALLEY VAC Calculated Acres .31 Legal Acre…"
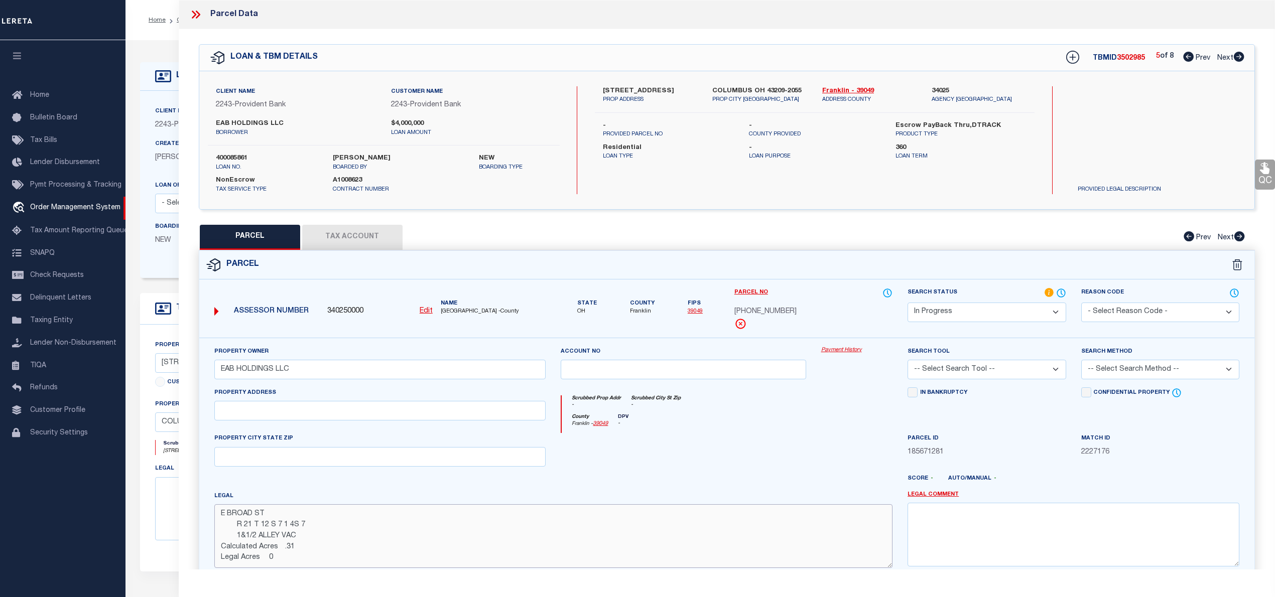
scroll to position [100, 0]
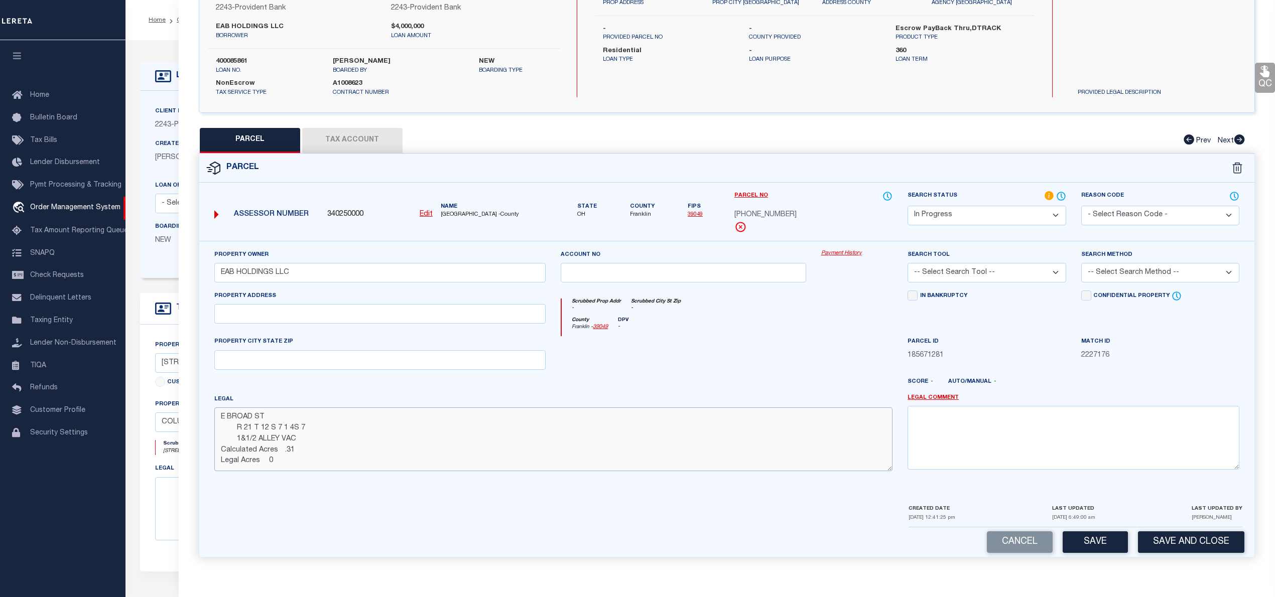
drag, startPoint x: 276, startPoint y: 451, endPoint x: 231, endPoint y: 467, distance: 47.5
click at [231, 467] on textarea "E BROAD ST R 21 T 12 S 7 1 4S 7 1&1/2 ALLEY VAC Calculated Acres .31 Legal Acre…" at bounding box center [553, 438] width 678 height 63
drag, startPoint x: 223, startPoint y: 452, endPoint x: 296, endPoint y: 468, distance: 74.6
click at [296, 468] on textarea "E BROAD ST R 21 T 12 S 7 1 4S 7 1&1/2 ALLEY VAC Calculated Acres .31 Legal Acre…" at bounding box center [553, 438] width 678 height 63
click at [231, 419] on textarea "E BROAD ST R 21 T 12 S 7 1 4S 7 1&1/2 ALLEY VAC" at bounding box center [553, 438] width 678 height 63
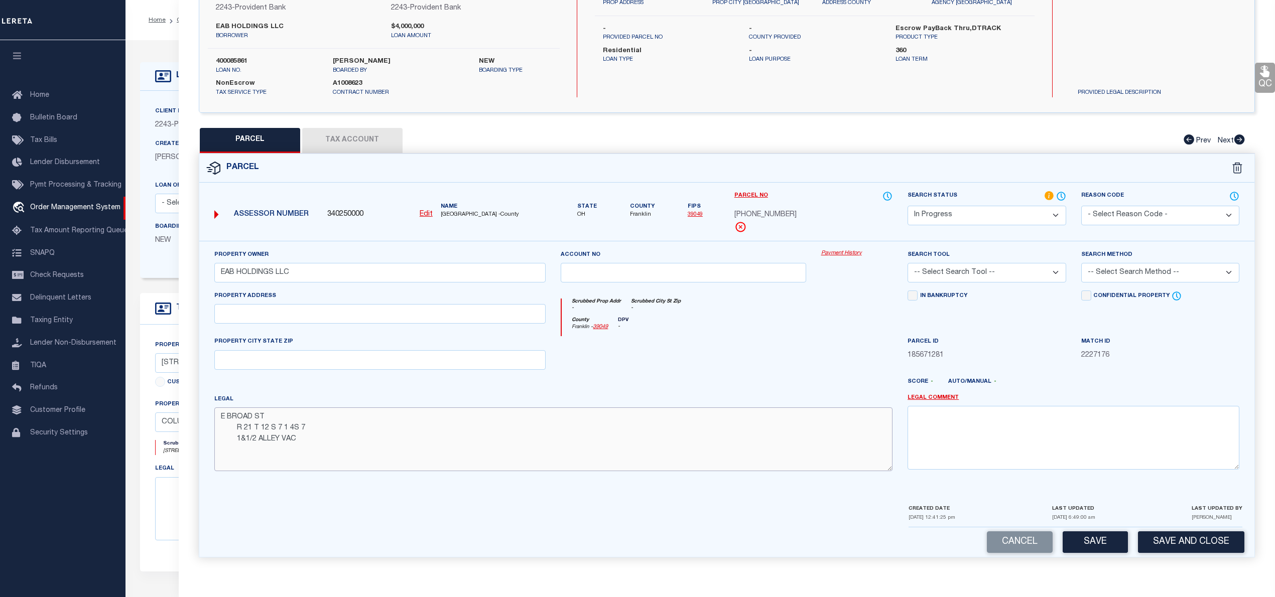
click at [234, 430] on textarea "E BROAD ST R 21 T 12 S 7 1 4S 7 1&1/2 ALLEY VAC" at bounding box center [553, 438] width 678 height 63
click at [233, 444] on textarea "E BROAD ST R 21 T 12 S 7 1 4S 7 1&1/2 ALLEY VAC" at bounding box center [553, 438] width 678 height 63
click at [303, 316] on input "text" at bounding box center [380, 314] width 332 height 20
paste input "3180 E BROAD ST"
click at [956, 215] on select "Automated Search Bad Parcel Complete Duplicate Parcel High Dollar Reporting In …" at bounding box center [986, 216] width 158 height 20
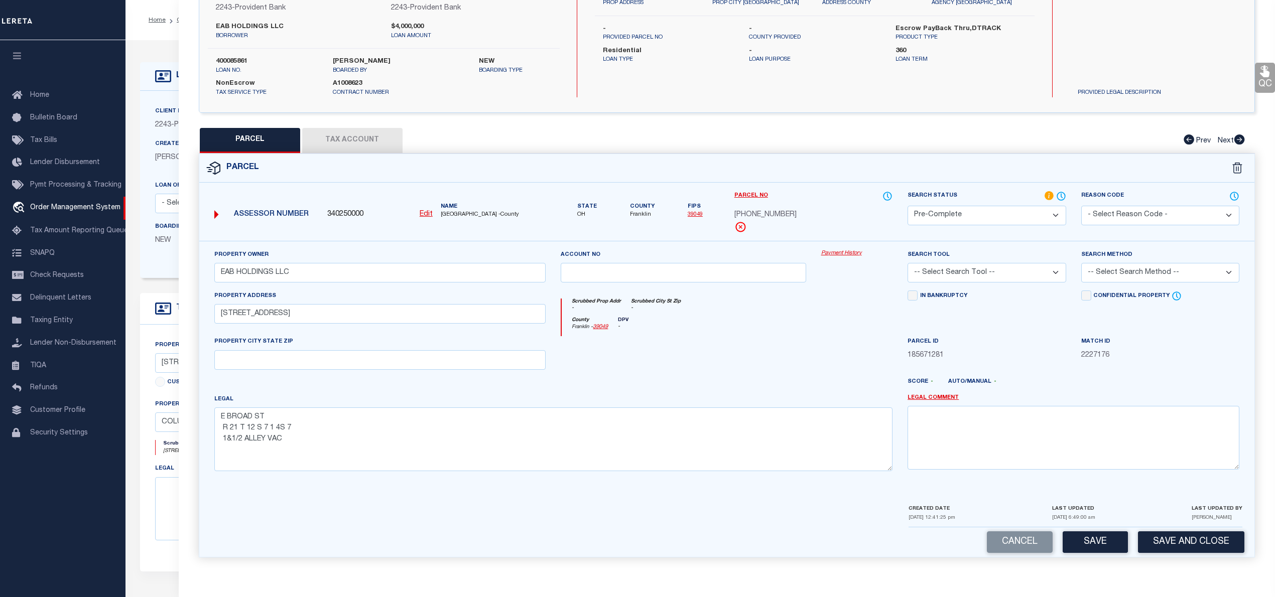
click at [907, 206] on select "Automated Search Bad Parcel Complete Duplicate Parcel High Dollar Reporting In …" at bounding box center [986, 216] width 158 height 20
click at [958, 271] on select "-- Select Search Tool -- 3rd Party Website Agency File Agency Website ATLS CNV-…" at bounding box center [986, 273] width 158 height 20
click at [907, 263] on select "-- Select Search Tool -- 3rd Party Website Agency File Agency Website ATLS CNV-…" at bounding box center [986, 273] width 158 height 20
click at [1115, 265] on select "-- Select Search Method -- Property Address Legal Liability Info Provided" at bounding box center [1160, 273] width 158 height 20
click at [1081, 263] on select "-- Select Search Method -- Property Address Legal Liability Info Provided" at bounding box center [1160, 273] width 158 height 20
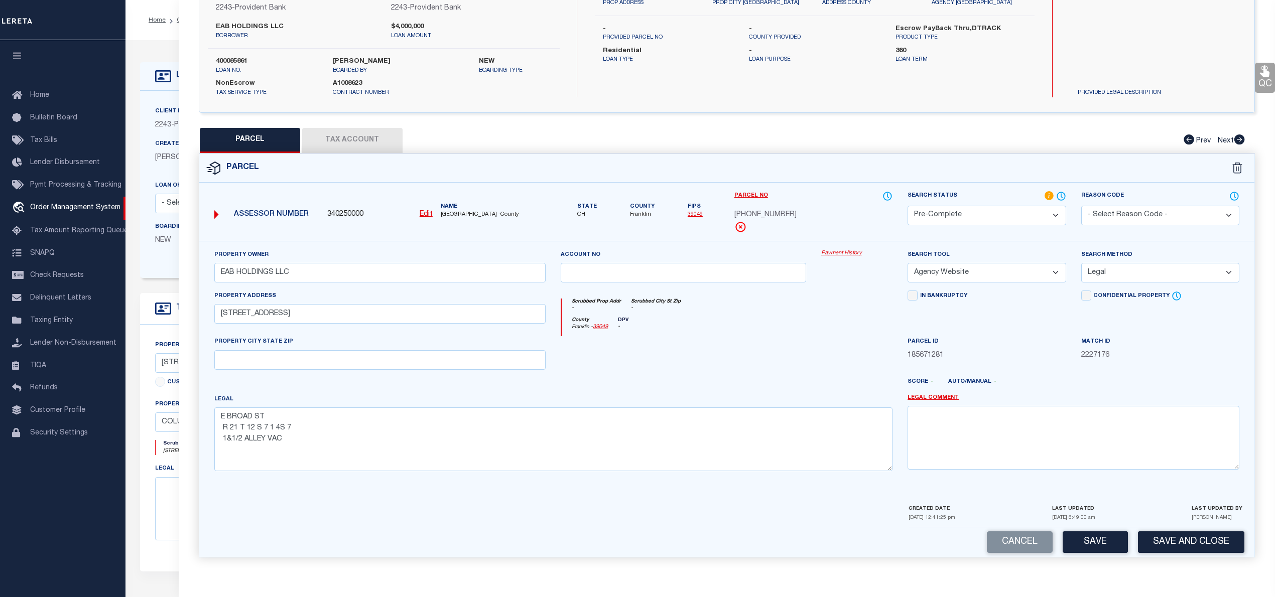
click at [361, 135] on button "Tax Account" at bounding box center [352, 140] width 100 height 25
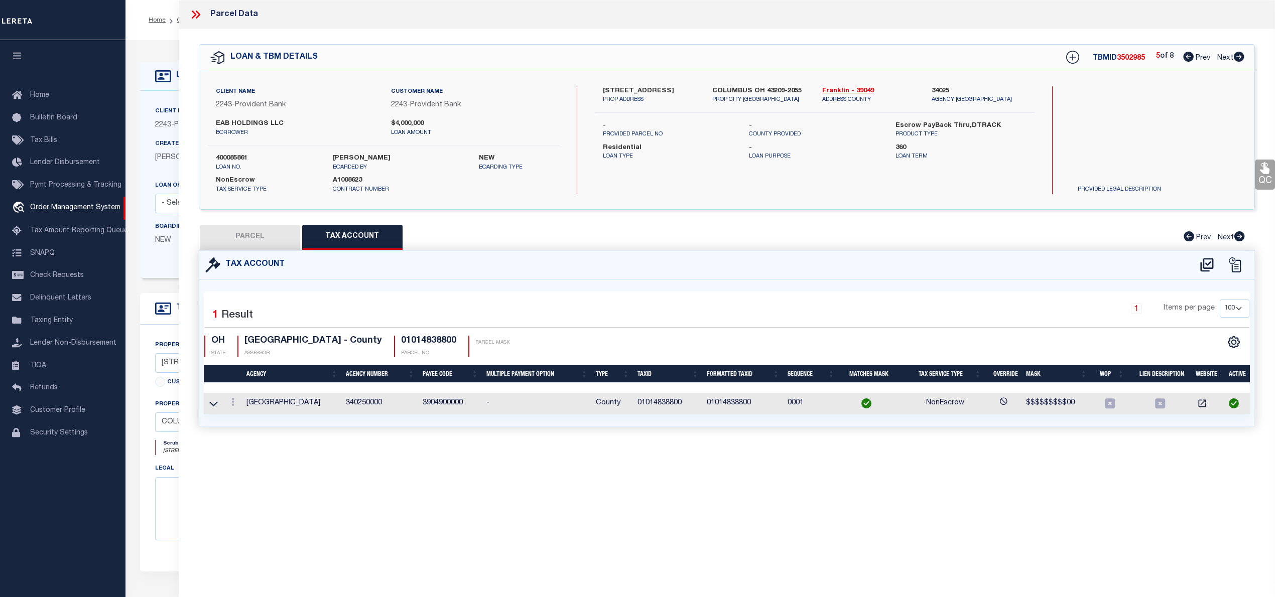
scroll to position [0, 0]
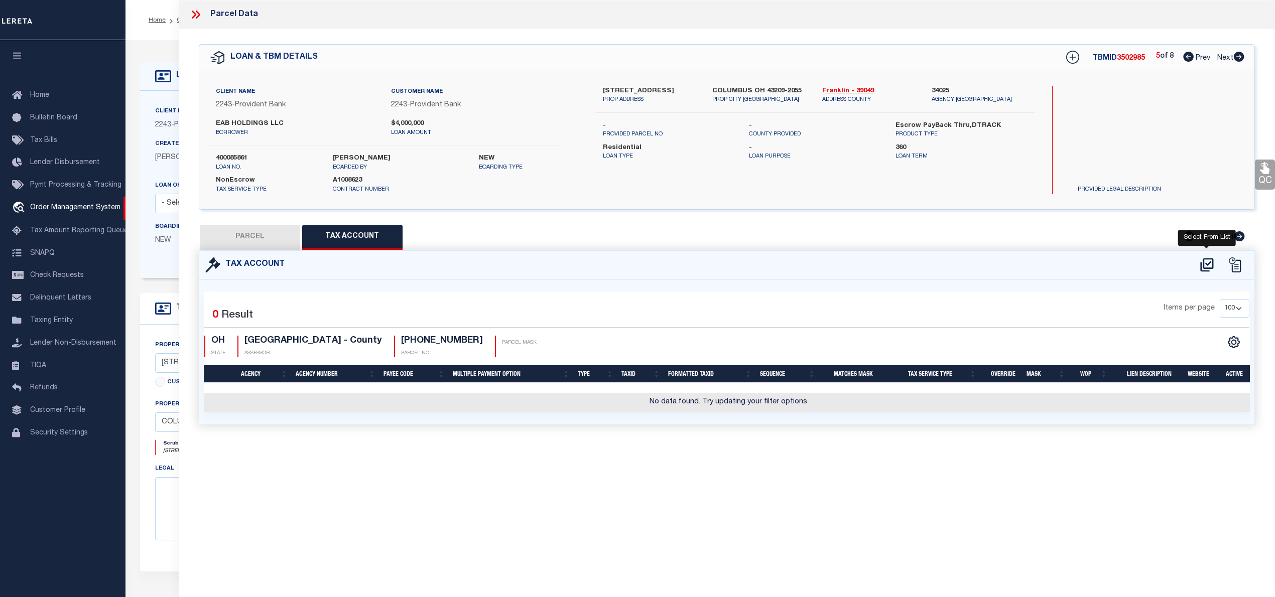
click at [1204, 266] on icon at bounding box center [1206, 265] width 17 height 16
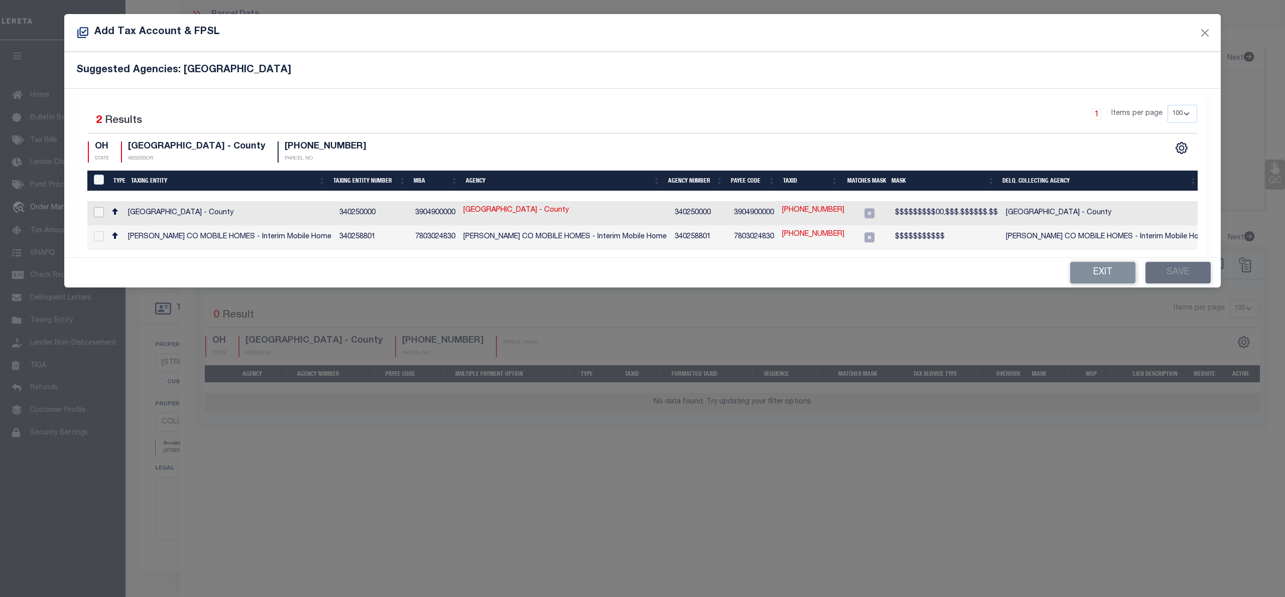
click at [97, 213] on input "checkbox" at bounding box center [99, 212] width 10 height 10
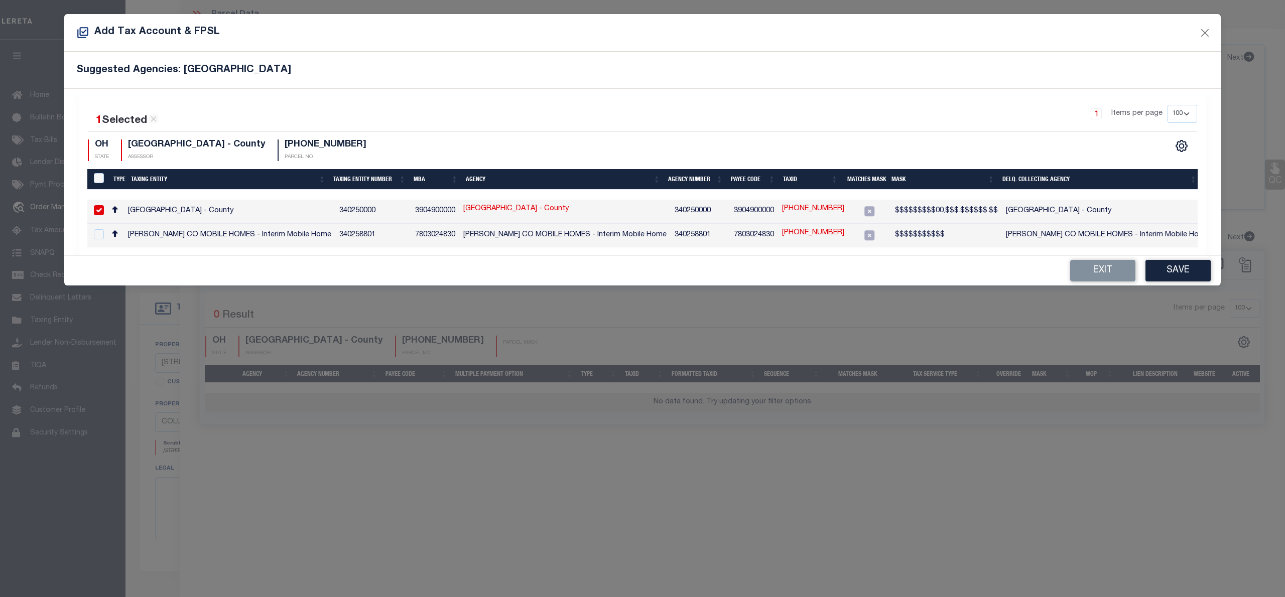
click at [795, 207] on link "010-088366-00" at bounding box center [813, 209] width 62 height 11
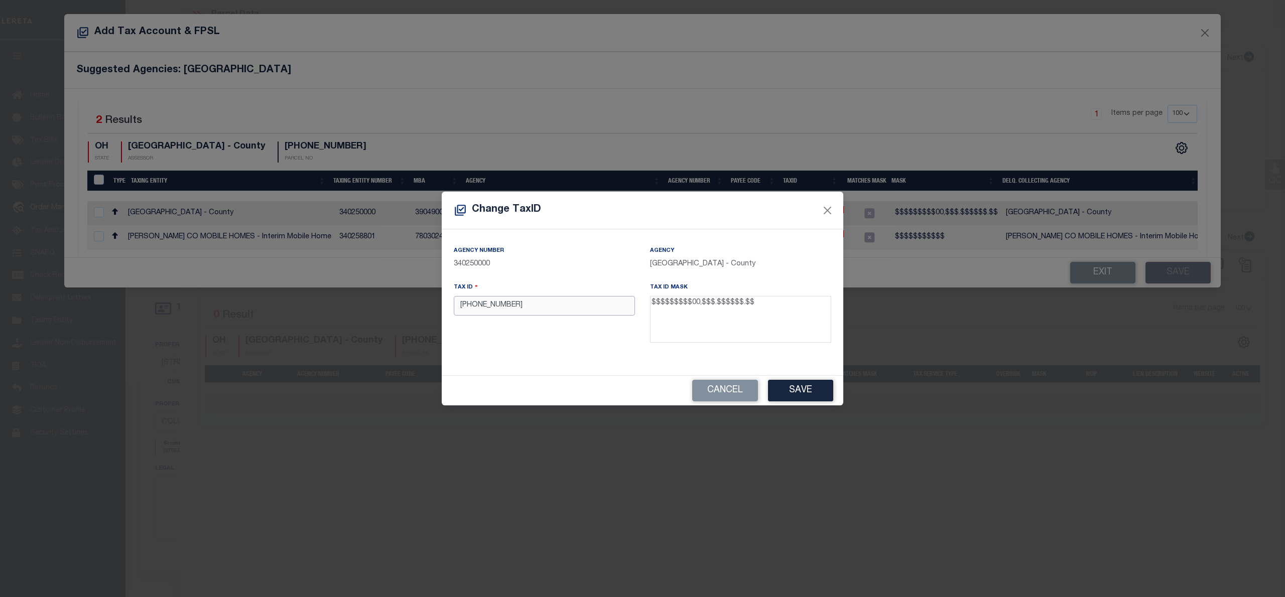
click at [475, 309] on input "010-088366-00" at bounding box center [544, 306] width 181 height 20
click at [821, 384] on button "Save" at bounding box center [800, 391] width 65 height 22
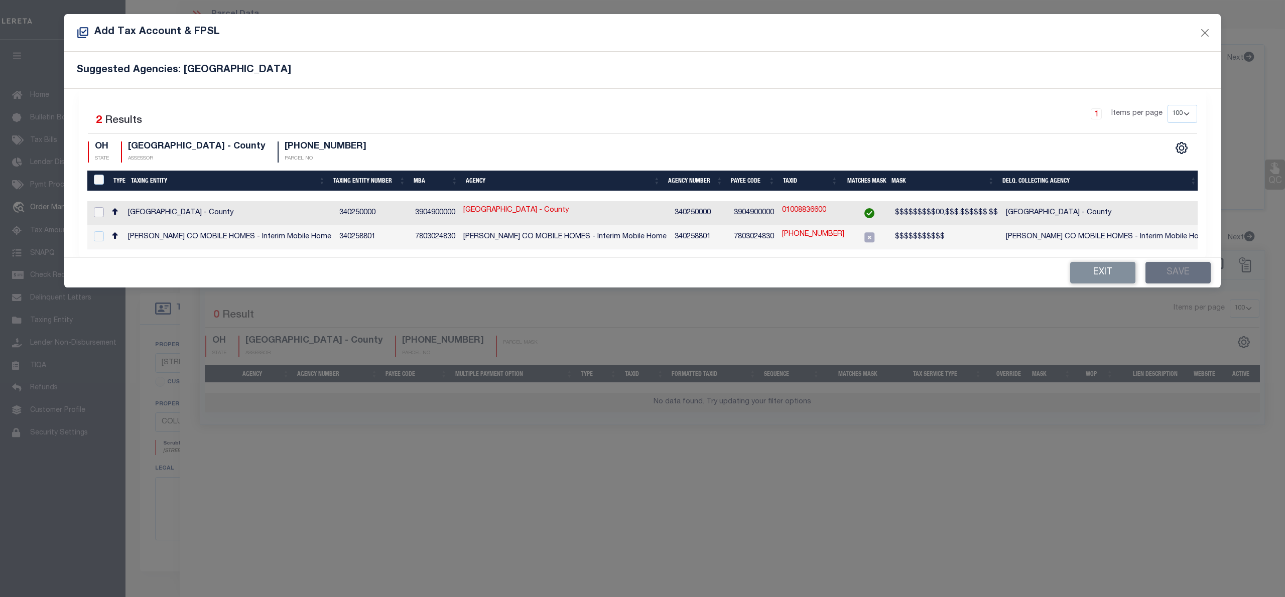
click at [100, 209] on input "checkbox" at bounding box center [99, 212] width 10 height 10
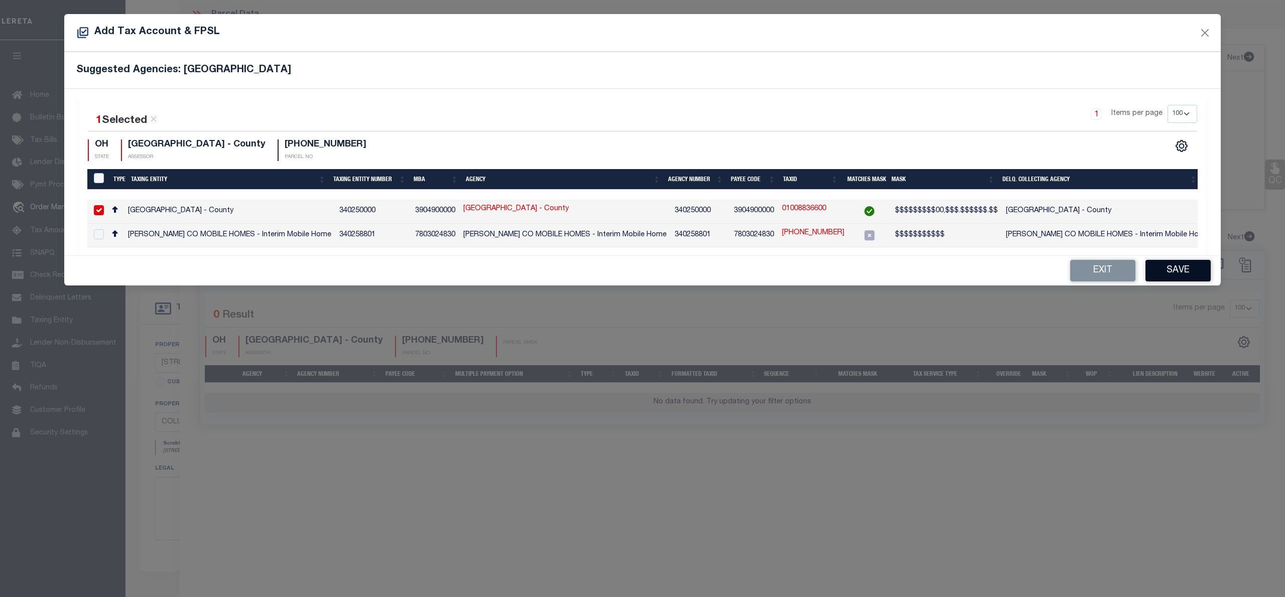
click at [1175, 273] on button "Save" at bounding box center [1177, 271] width 65 height 22
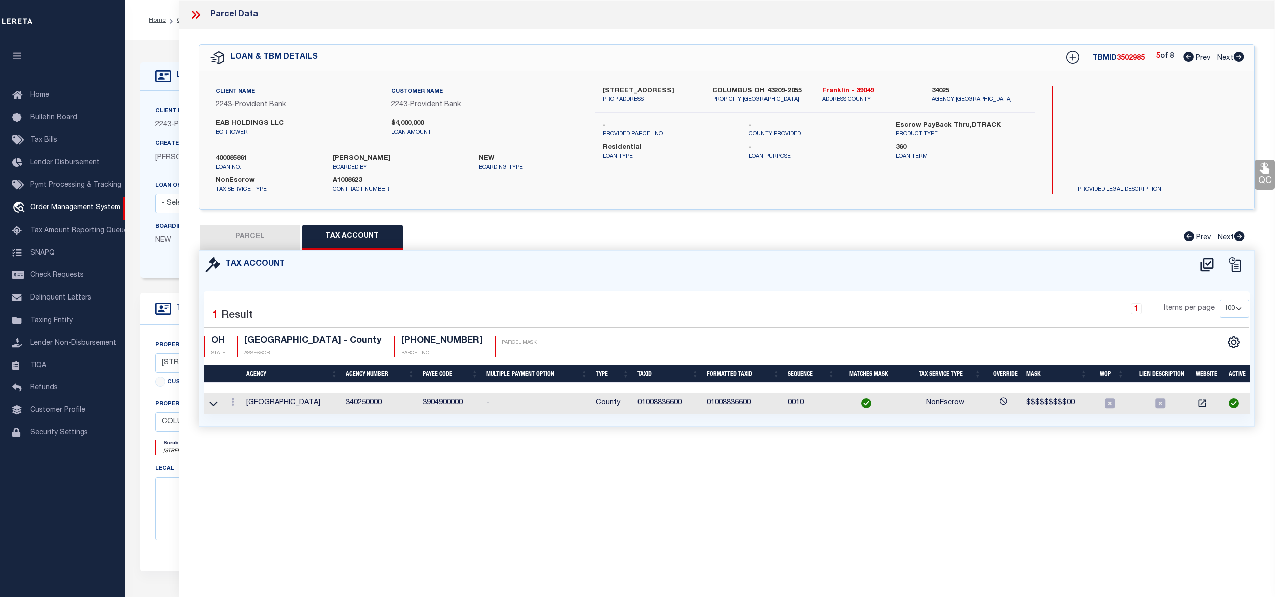
click at [257, 234] on button "PARCEL" at bounding box center [250, 237] width 100 height 25
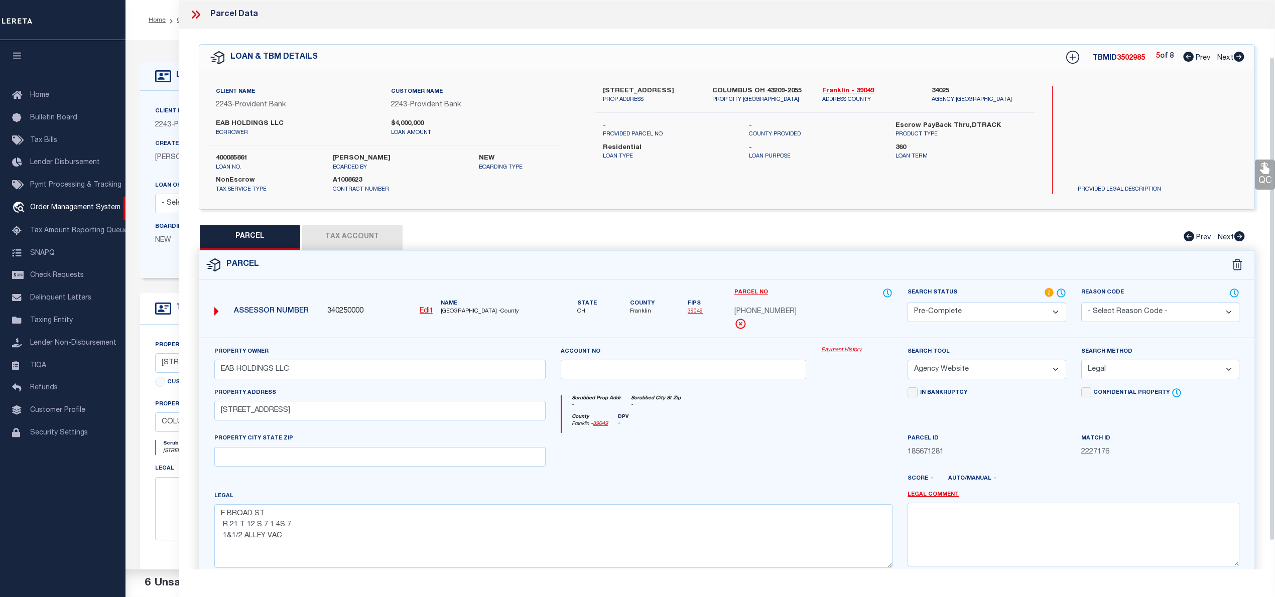
scroll to position [100, 0]
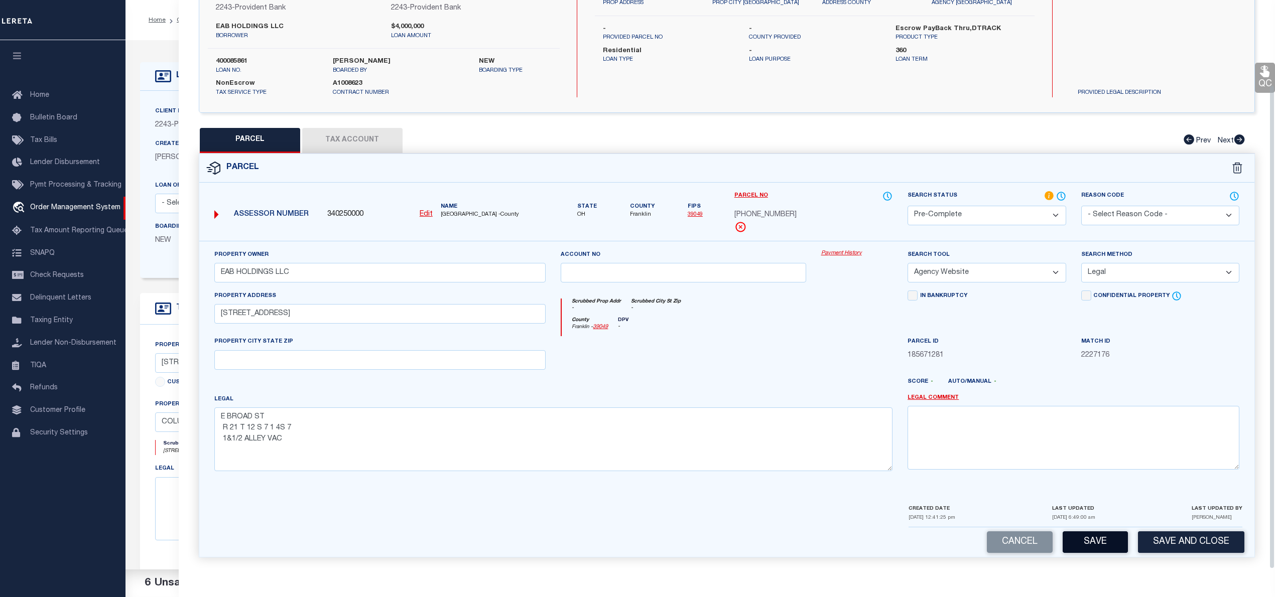
click at [1084, 535] on button "Save" at bounding box center [1094, 542] width 65 height 22
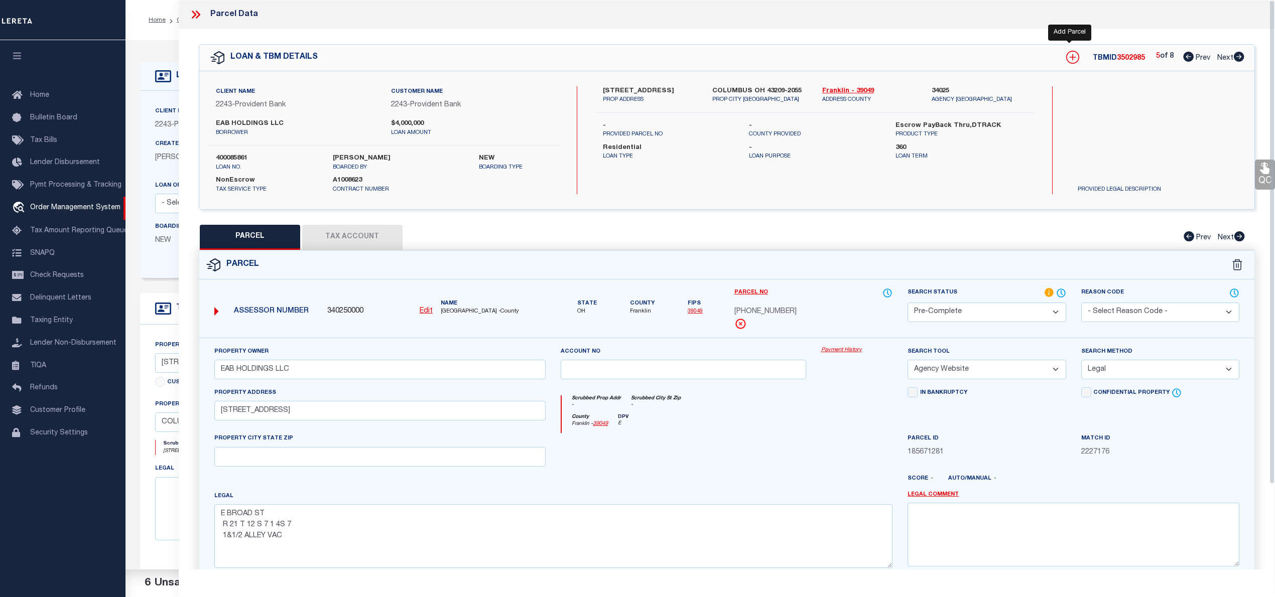
click at [1068, 59] on icon at bounding box center [1072, 57] width 13 height 13
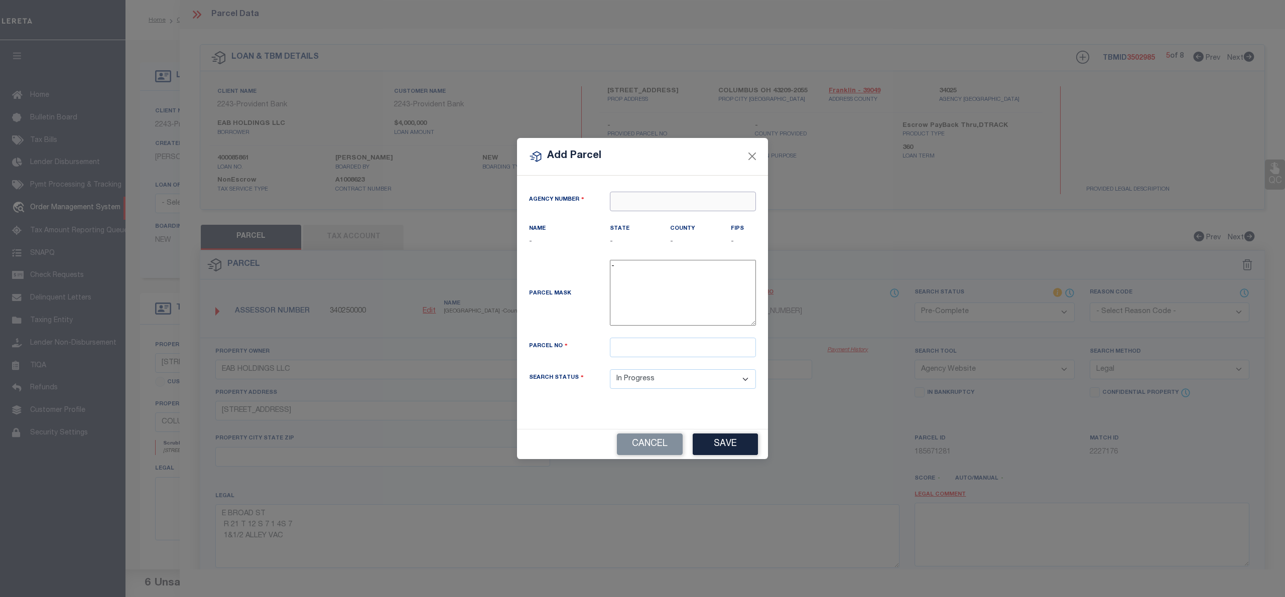
click at [665, 202] on input "text" at bounding box center [683, 202] width 146 height 20
click at [669, 218] on div "340250000 : FRANKLIN COUNTY" at bounding box center [682, 225] width 145 height 29
click at [656, 357] on input "text" at bounding box center [683, 348] width 146 height 20
paste input "010-090054-00"
click at [631, 353] on input "010-090054-00" at bounding box center [683, 348] width 146 height 20
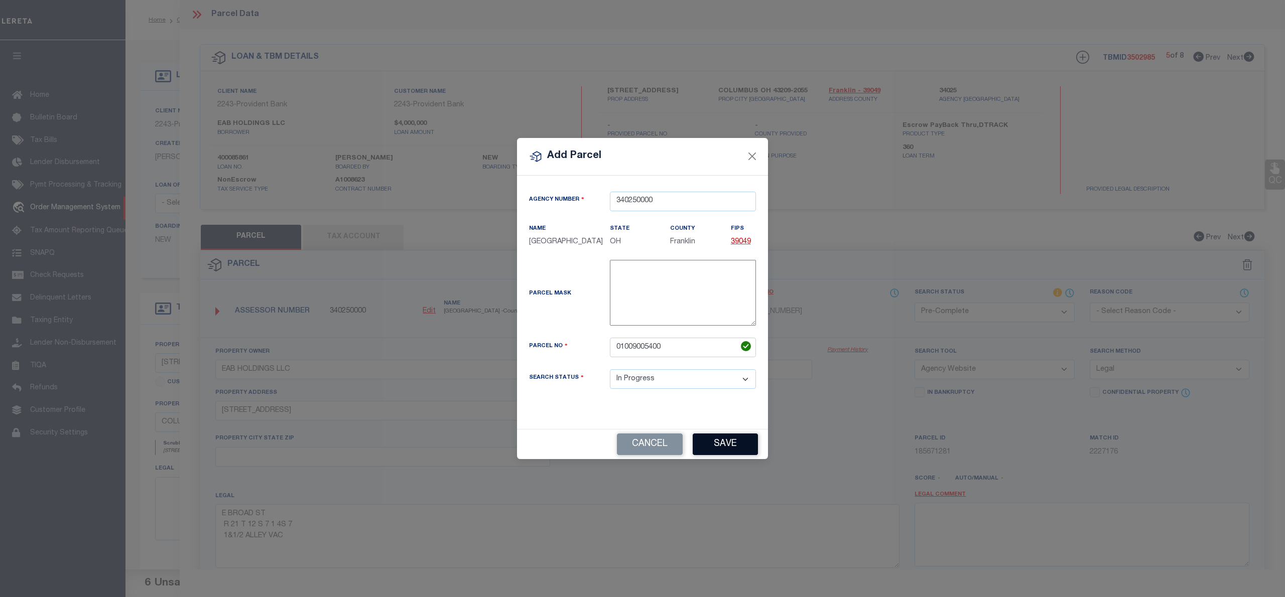
click at [721, 454] on button "Save" at bounding box center [725, 445] width 65 height 22
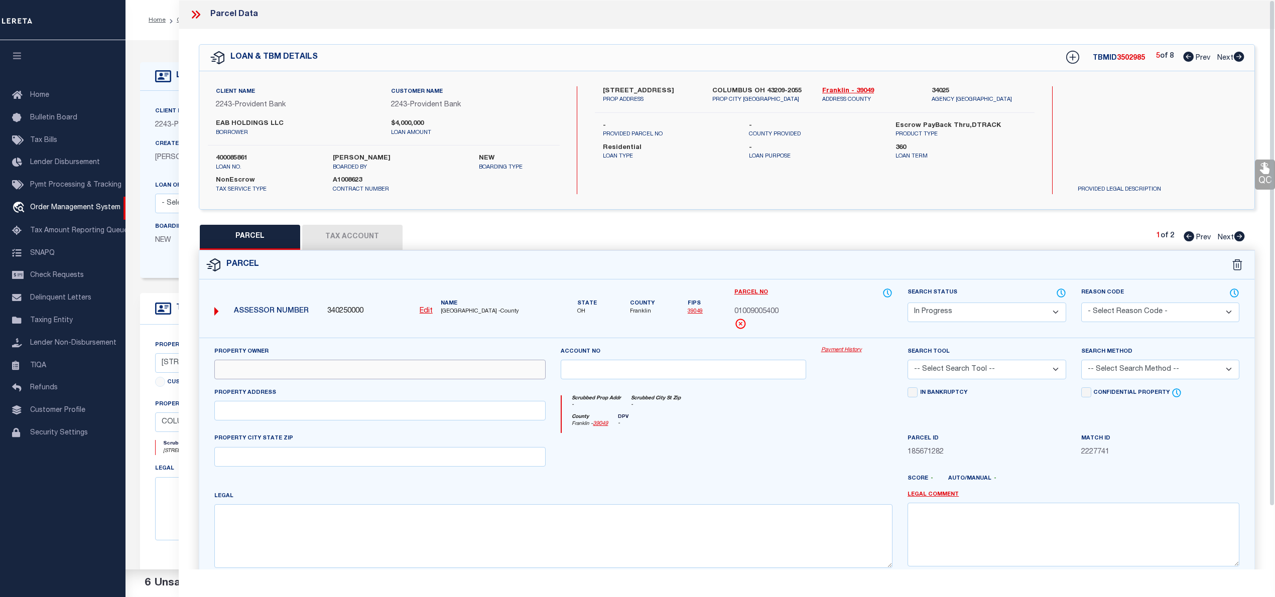
click at [313, 379] on input "text" at bounding box center [380, 370] width 332 height 20
paste input "EAB HOLDINGS LLC"
click at [241, 414] on input "text" at bounding box center [380, 411] width 332 height 20
click at [323, 410] on input "text" at bounding box center [380, 411] width 332 height 20
paste input "3180 E BROAD ST"
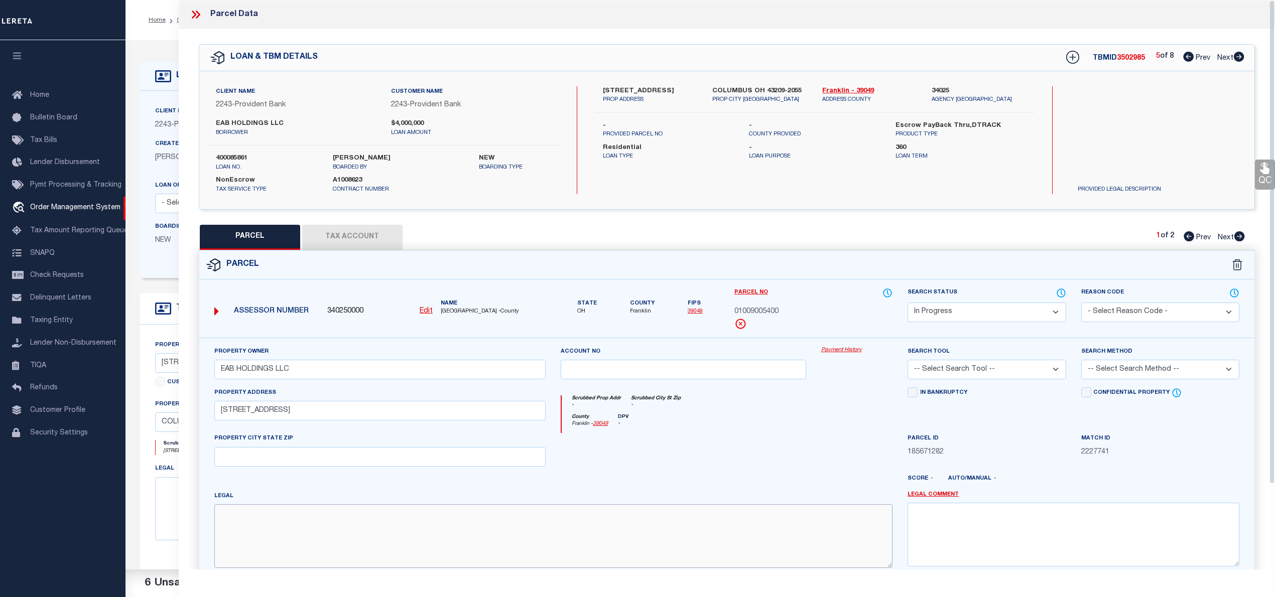
click at [405, 542] on textarea at bounding box center [553, 535] width 678 height 63
paste textarea "BROAD ST BROADLEIGH EAST LOT 2"
click at [238, 532] on textarea "BROAD ST BROADLEIGH EAST LOT 2" at bounding box center [553, 535] width 678 height 63
click at [235, 538] on textarea "BROAD ST BROADLEIGH EAST LOT 2" at bounding box center [553, 535] width 678 height 63
click at [1010, 304] on select "Automated Search Bad Parcel Complete Duplicate Parcel High Dollar Reporting In …" at bounding box center [986, 313] width 158 height 20
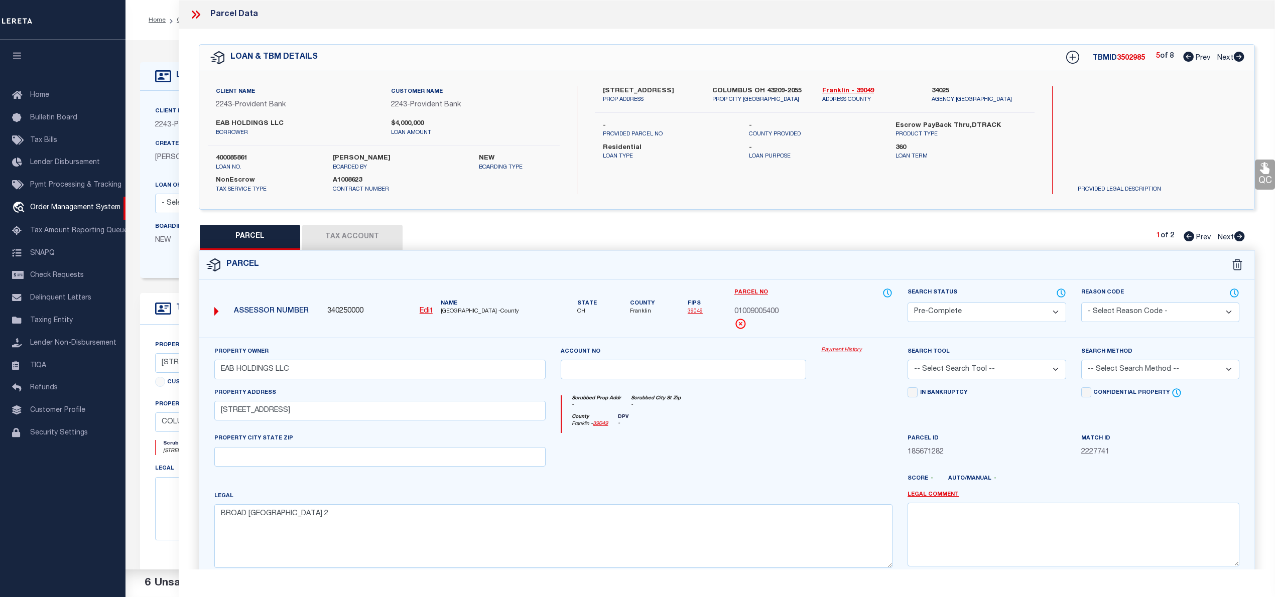
click at [907, 303] on select "Automated Search Bad Parcel Complete Duplicate Parcel High Dollar Reporting In …" at bounding box center [986, 313] width 158 height 20
click at [964, 376] on select "-- Select Search Tool -- 3rd Party Website Agency File Agency Website ATLS CNV-…" at bounding box center [986, 370] width 158 height 20
click at [907, 361] on select "-- Select Search Tool -- 3rd Party Website Agency File Agency Website ATLS CNV-…" at bounding box center [986, 370] width 158 height 20
click at [1117, 379] on select "-- Select Search Method -- Property Address Legal Liability Info Provided" at bounding box center [1160, 370] width 158 height 20
click at [1081, 361] on select "-- Select Search Method -- Property Address Legal Liability Info Provided" at bounding box center [1160, 370] width 158 height 20
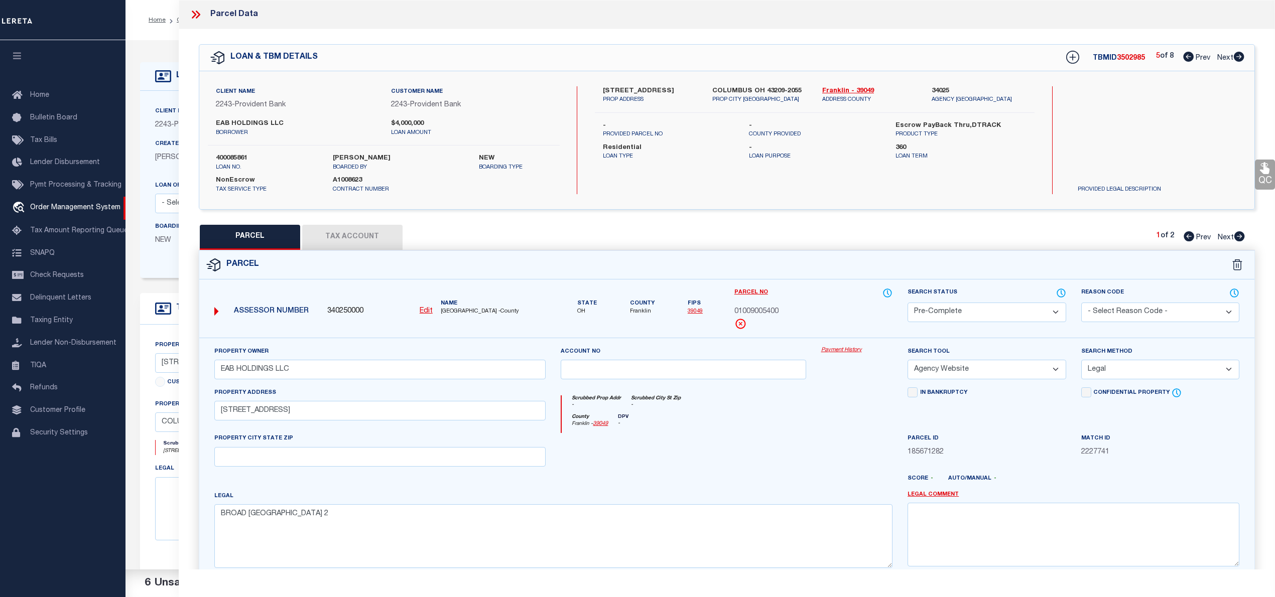
click at [357, 247] on button "Tax Account" at bounding box center [352, 237] width 100 height 25
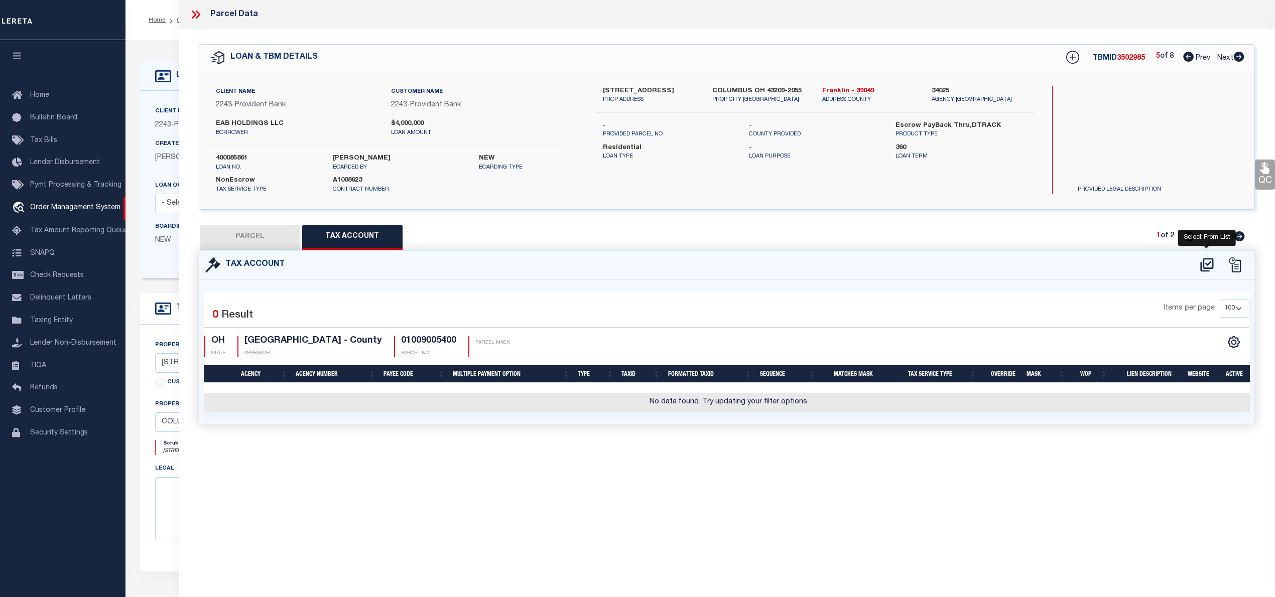
click at [1203, 261] on icon at bounding box center [1206, 265] width 13 height 14
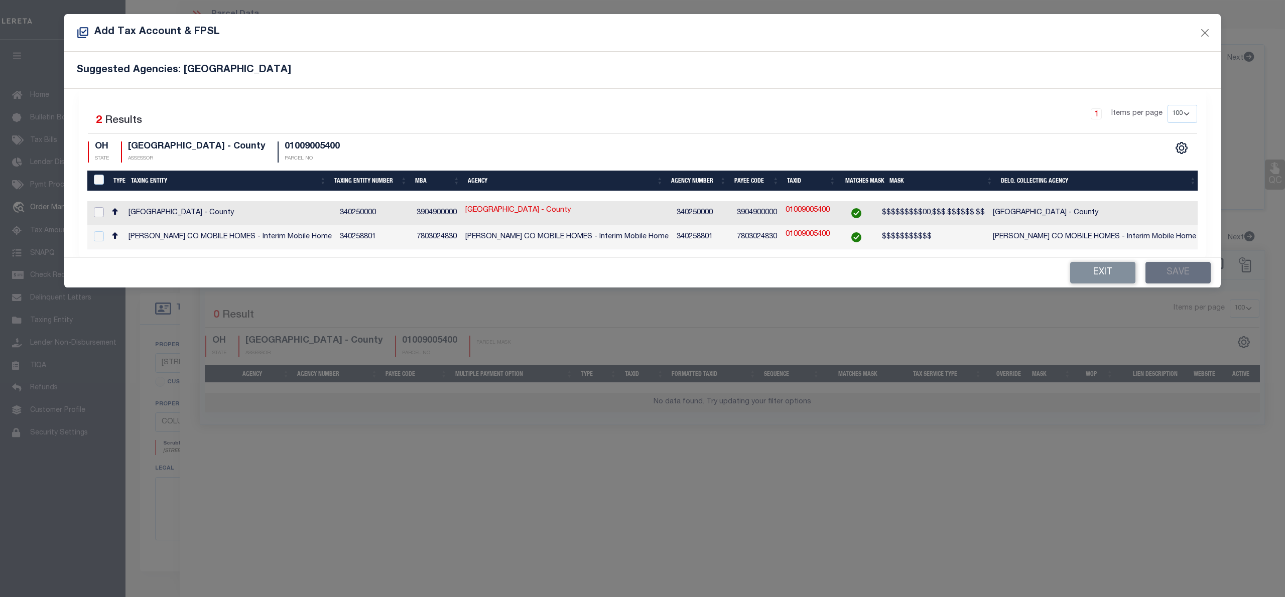
click at [99, 210] on input "checkbox" at bounding box center [99, 212] width 10 height 10
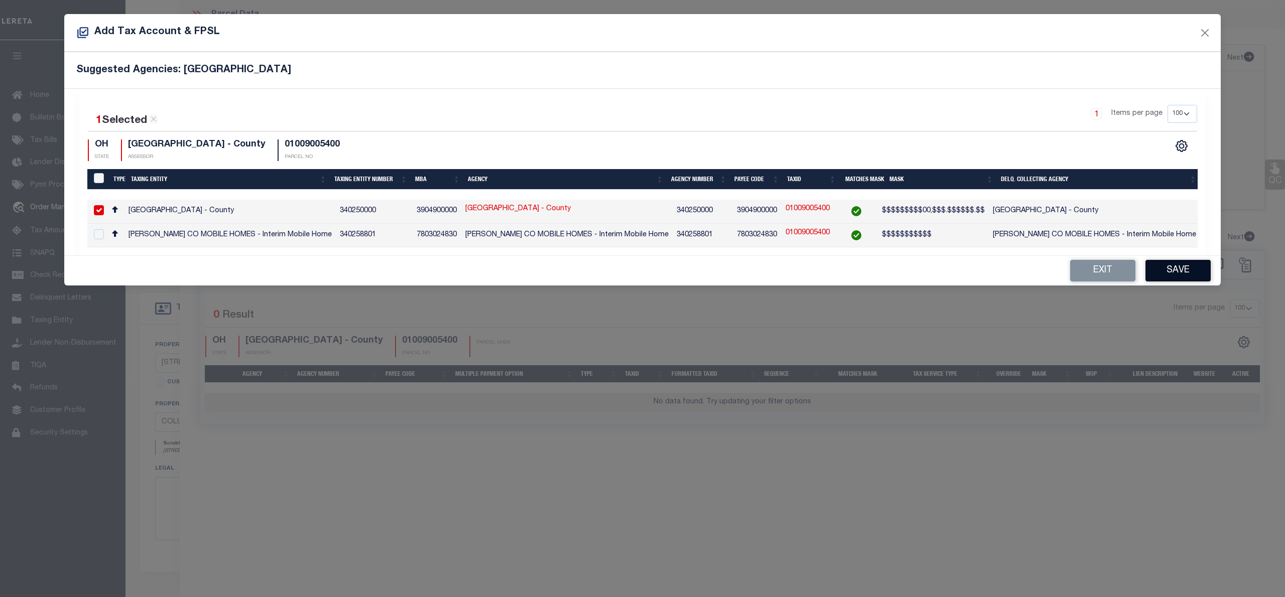
click at [1161, 270] on button "Save" at bounding box center [1177, 271] width 65 height 22
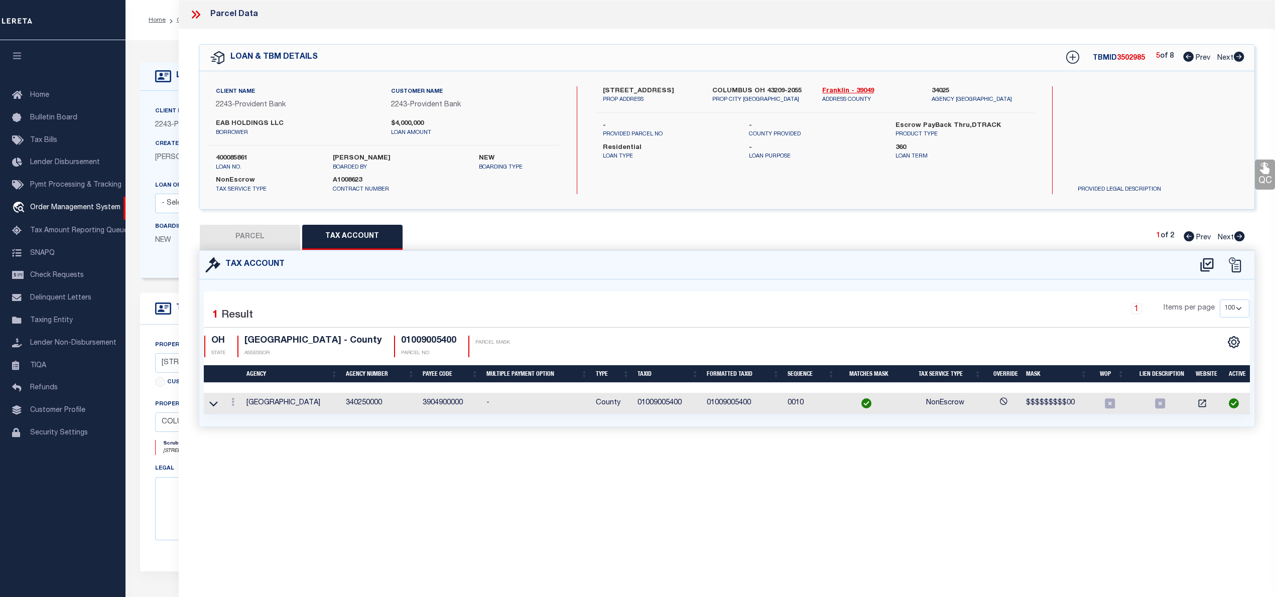
click at [227, 229] on button "PARCEL" at bounding box center [250, 237] width 100 height 25
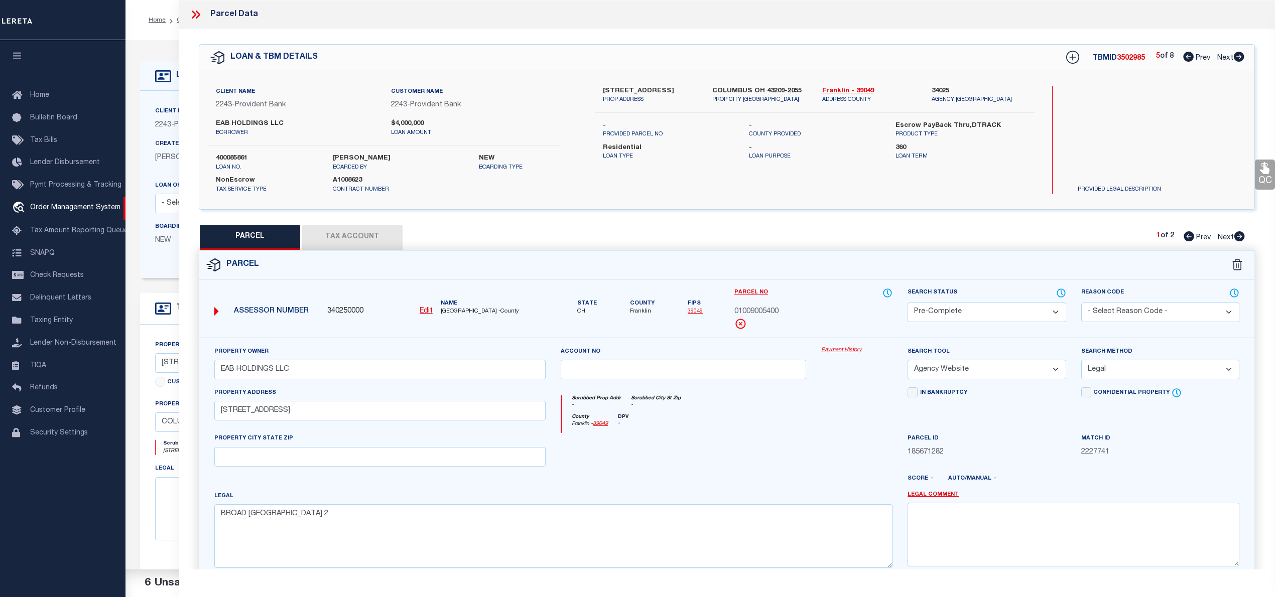
scroll to position [100, 0]
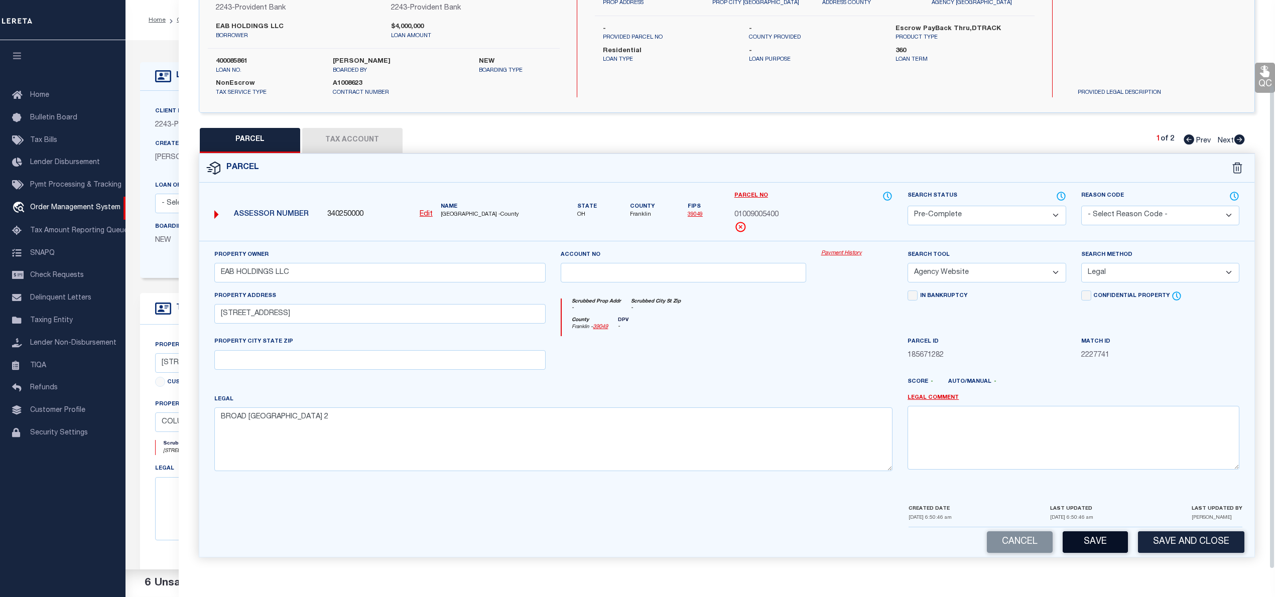
click at [1097, 546] on button "Save" at bounding box center [1094, 542] width 65 height 22
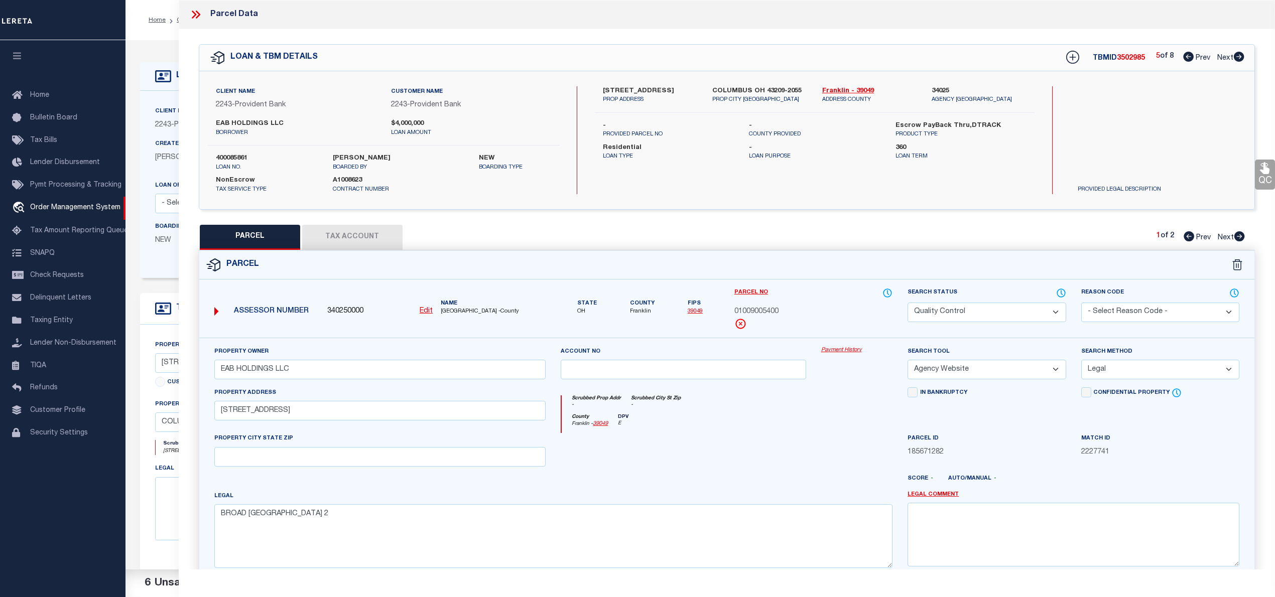
click at [1243, 59] on icon at bounding box center [1238, 57] width 11 height 10
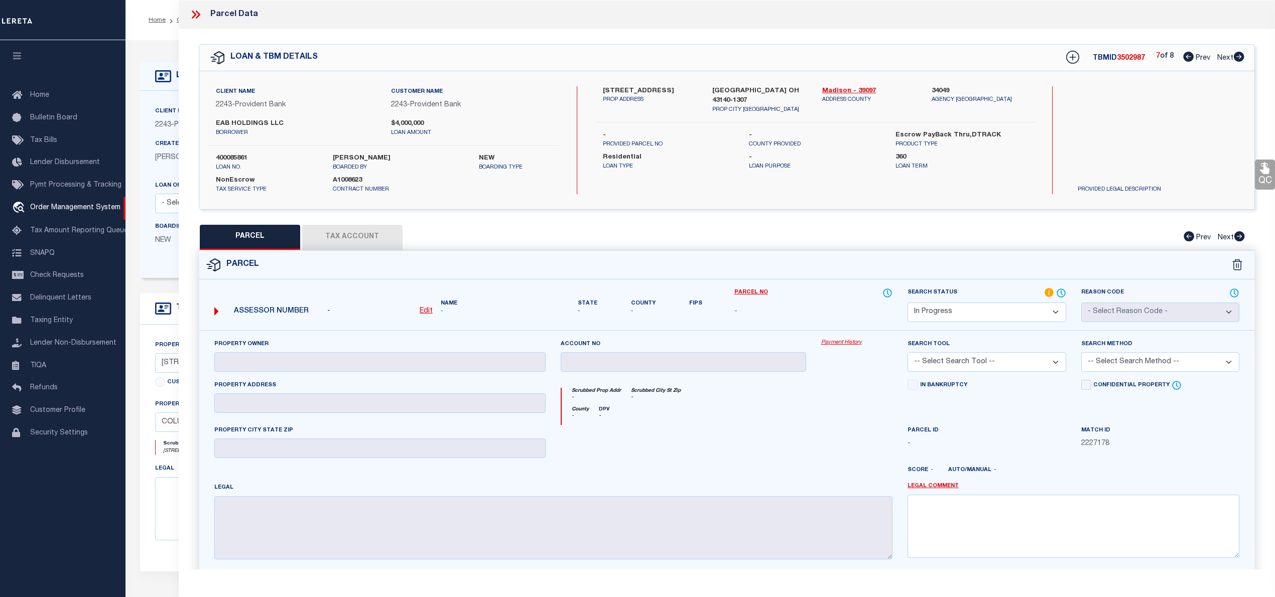
click at [1243, 59] on icon at bounding box center [1238, 57] width 11 height 10
click at [1186, 60] on icon at bounding box center [1188, 57] width 11 height 10
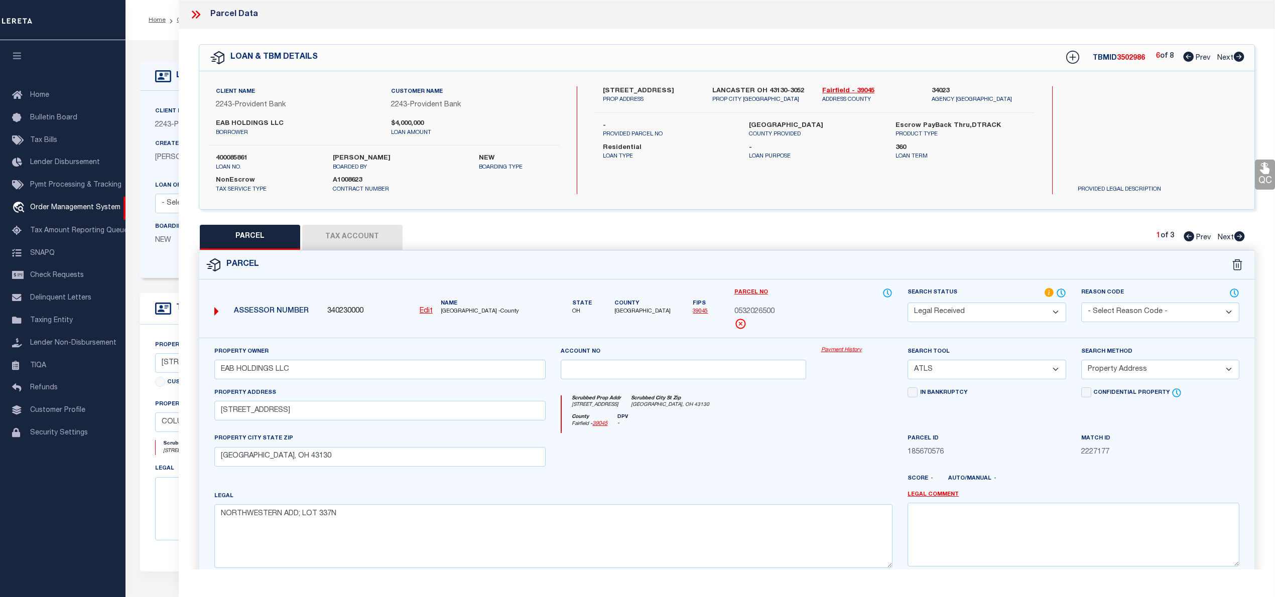
click at [1186, 60] on icon at bounding box center [1188, 57] width 11 height 10
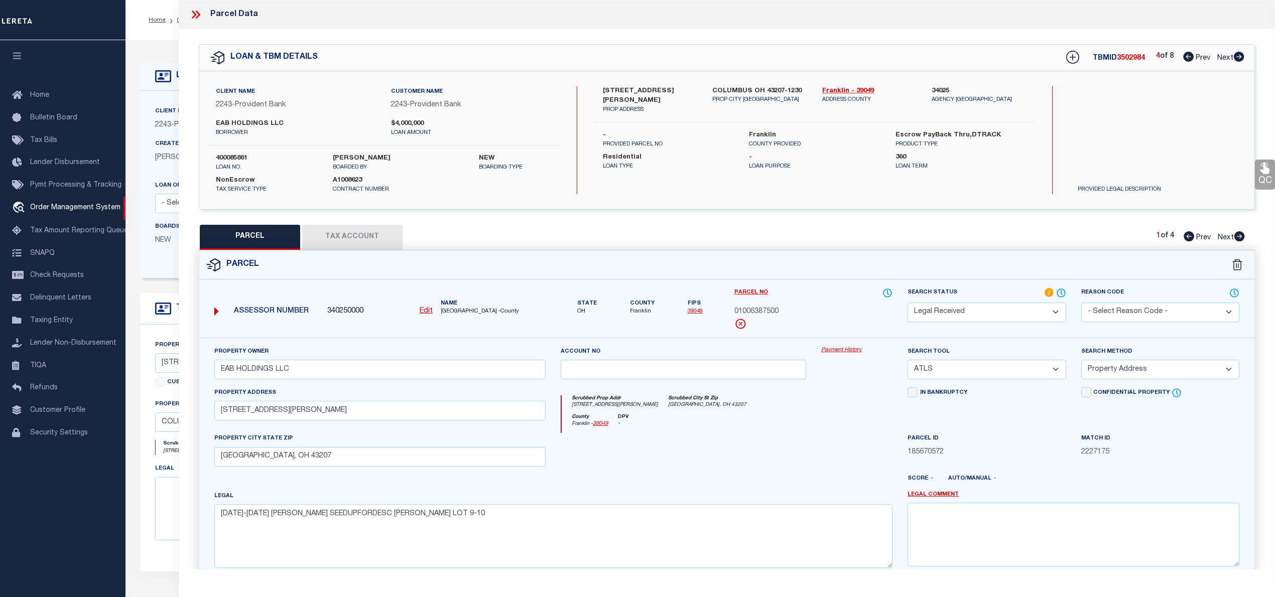
click at [1186, 60] on icon at bounding box center [1188, 57] width 11 height 10
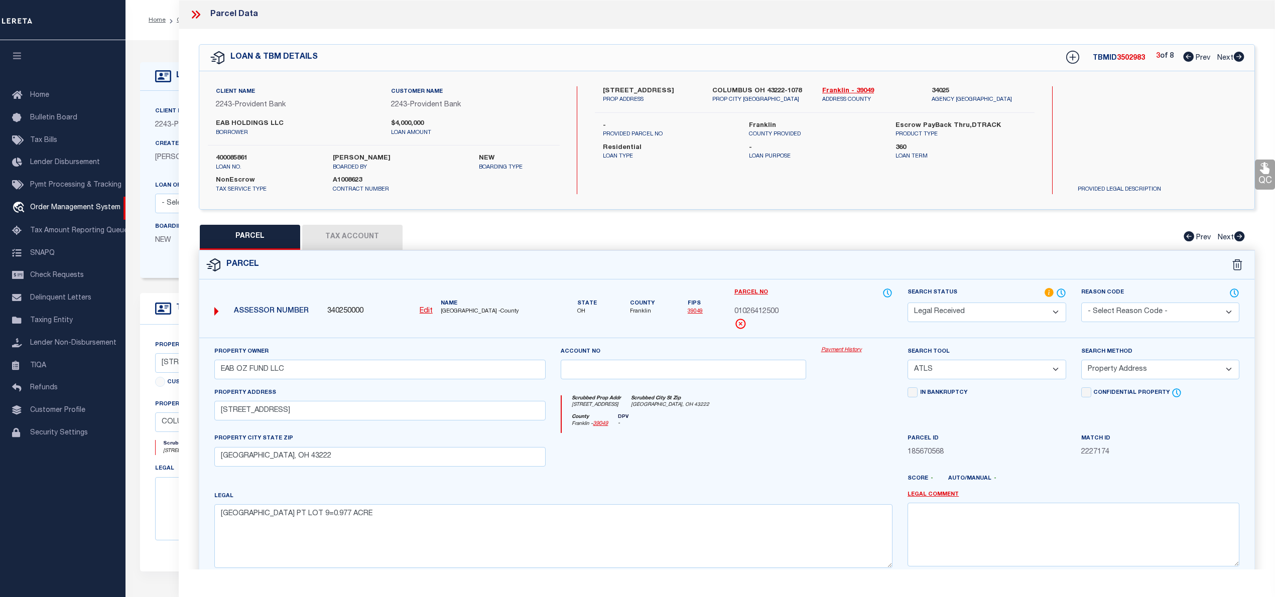
click at [1010, 312] on select "Automated Search Bad Parcel Complete Duplicate Parcel High Dollar Reporting In …" at bounding box center [986, 313] width 158 height 20
click at [907, 303] on select "Automated Search Bad Parcel Complete Duplicate Parcel High Dollar Reporting In …" at bounding box center [986, 313] width 158 height 20
click at [940, 367] on select "-- Select Search Tool -- 3rd Party Website Agency File Agency Website ATLS CNV-…" at bounding box center [986, 370] width 158 height 20
click at [907, 361] on select "-- Select Search Tool -- 3rd Party Website Agency File Agency Website ATLS CNV-…" at bounding box center [986, 370] width 158 height 20
click at [1135, 362] on select "-- Select Search Method -- Property Address Legal Liability Info Provided" at bounding box center [1160, 370] width 158 height 20
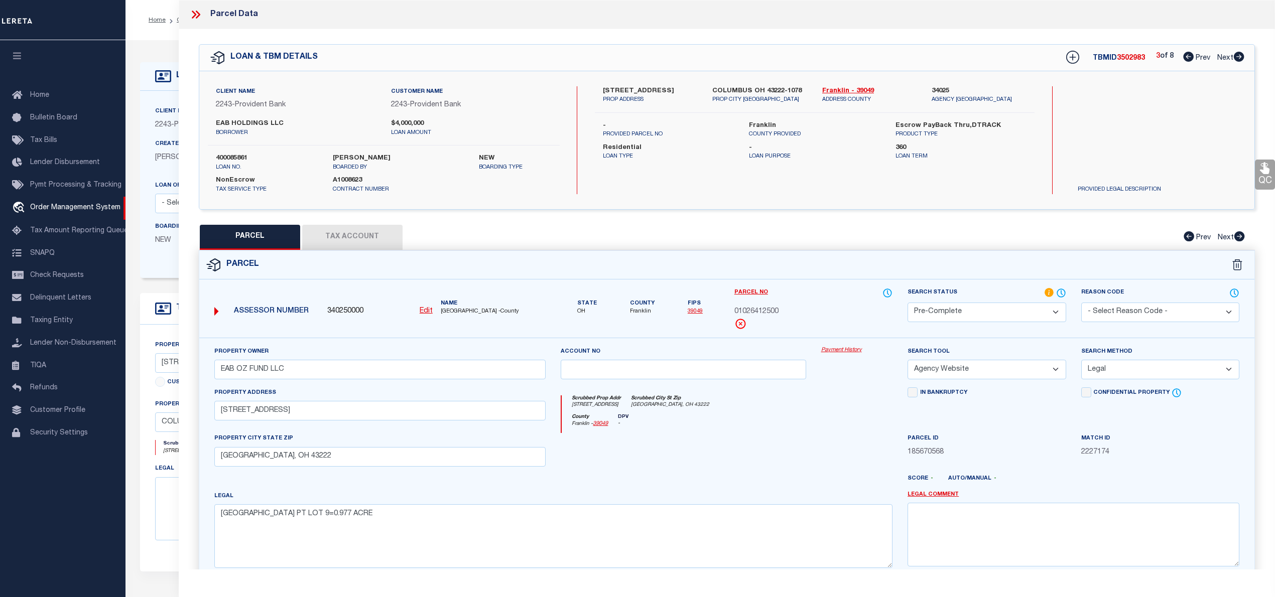
click at [1081, 361] on select "-- Select Search Method -- Property Address Legal Liability Info Provided" at bounding box center [1160, 370] width 158 height 20
click at [347, 244] on button "Tax Account" at bounding box center [352, 237] width 100 height 25
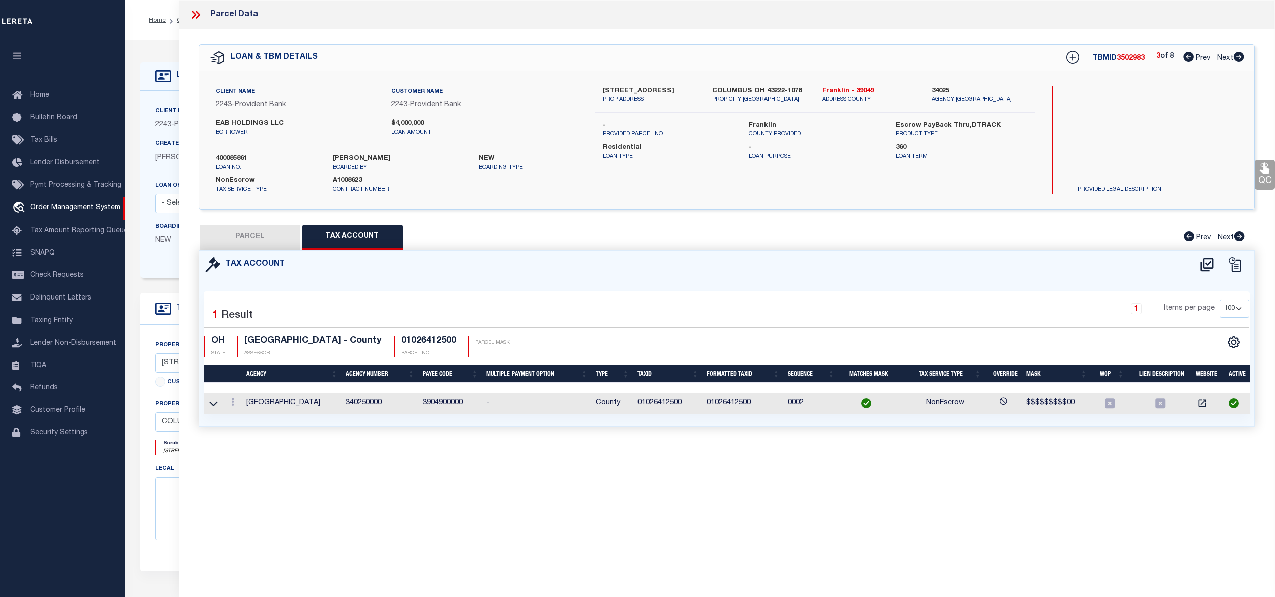
click at [231, 235] on button "PARCEL" at bounding box center [250, 237] width 100 height 25
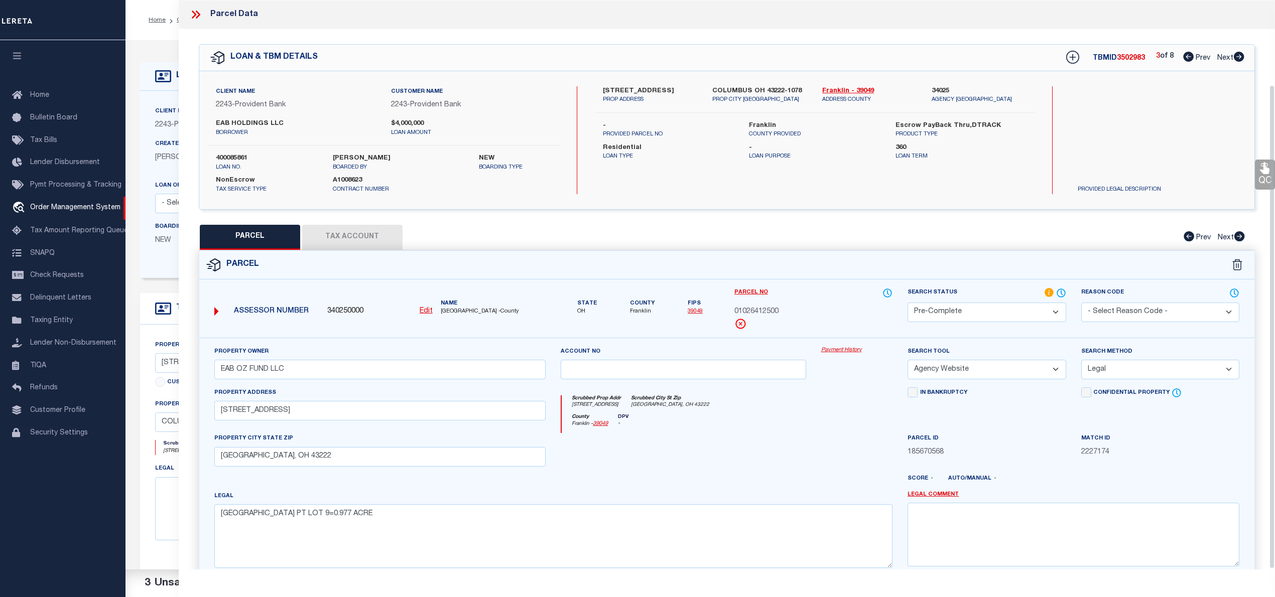
scroll to position [100, 0]
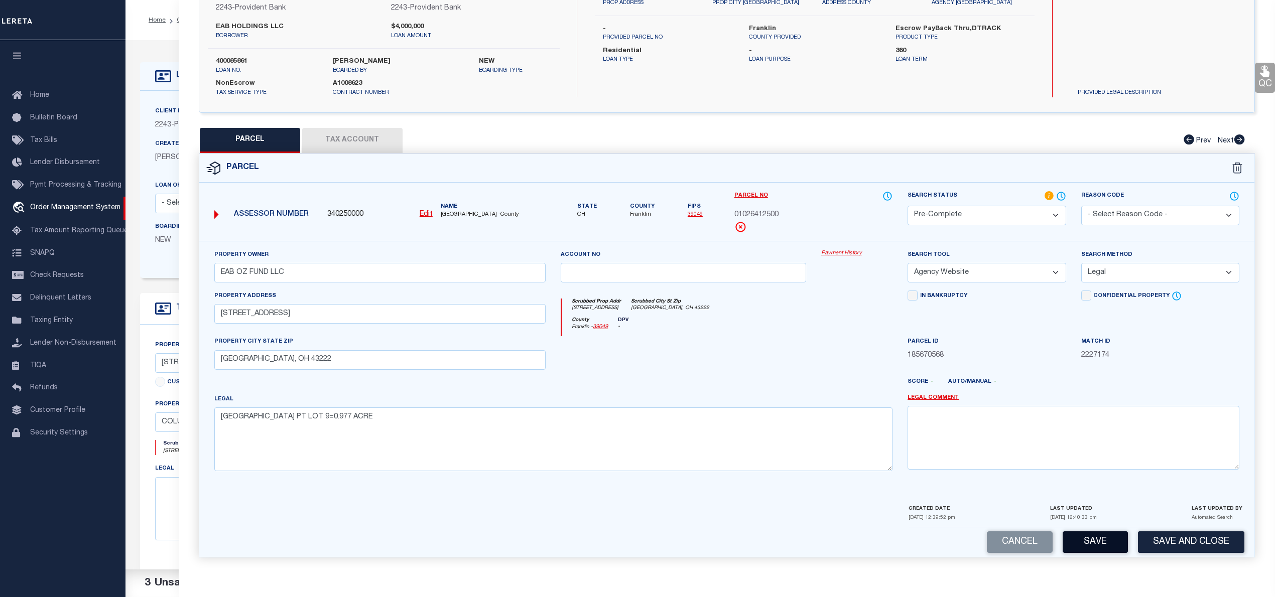
click at [1096, 544] on button "Save" at bounding box center [1094, 542] width 65 height 22
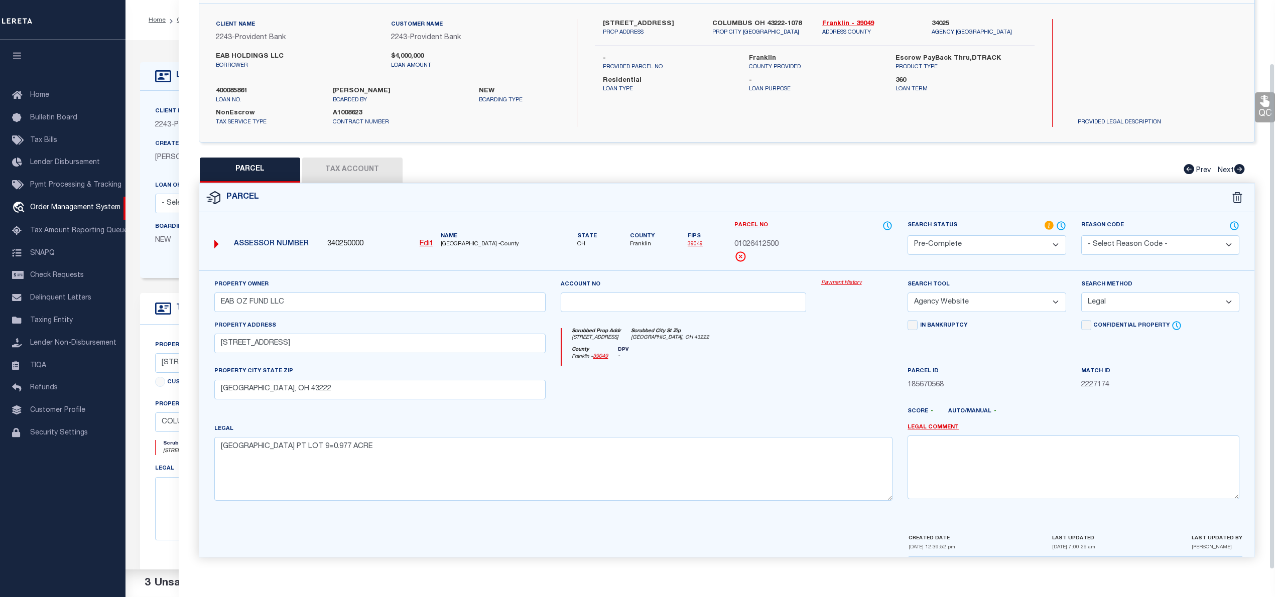
scroll to position [0, 0]
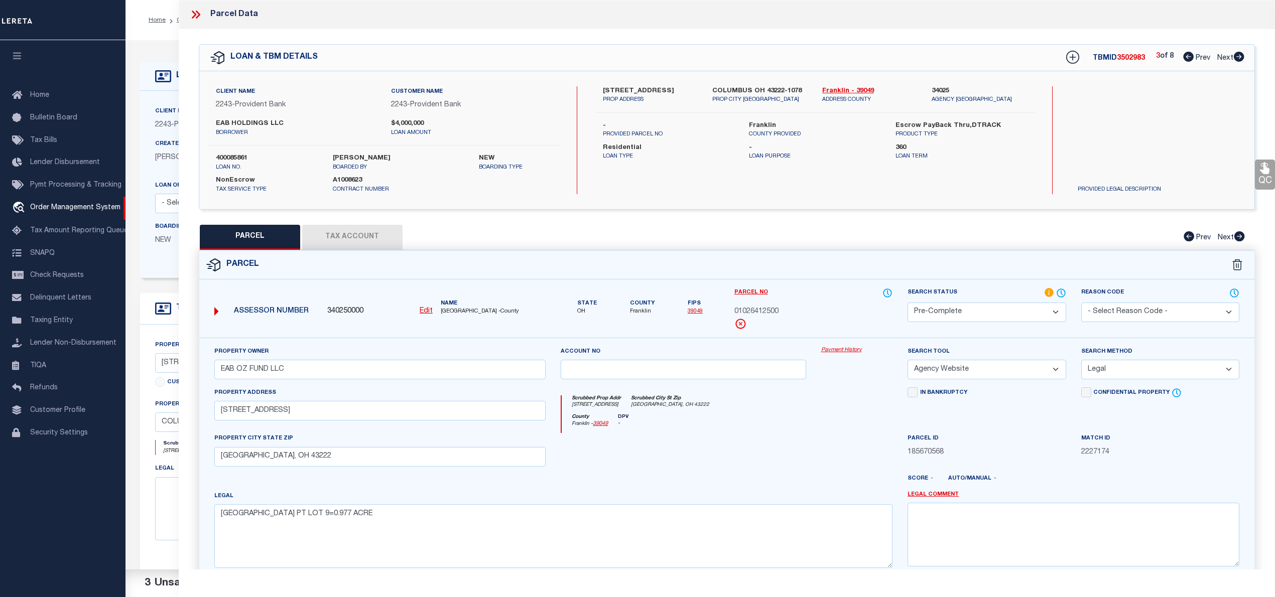
click at [1186, 57] on icon at bounding box center [1188, 57] width 11 height 10
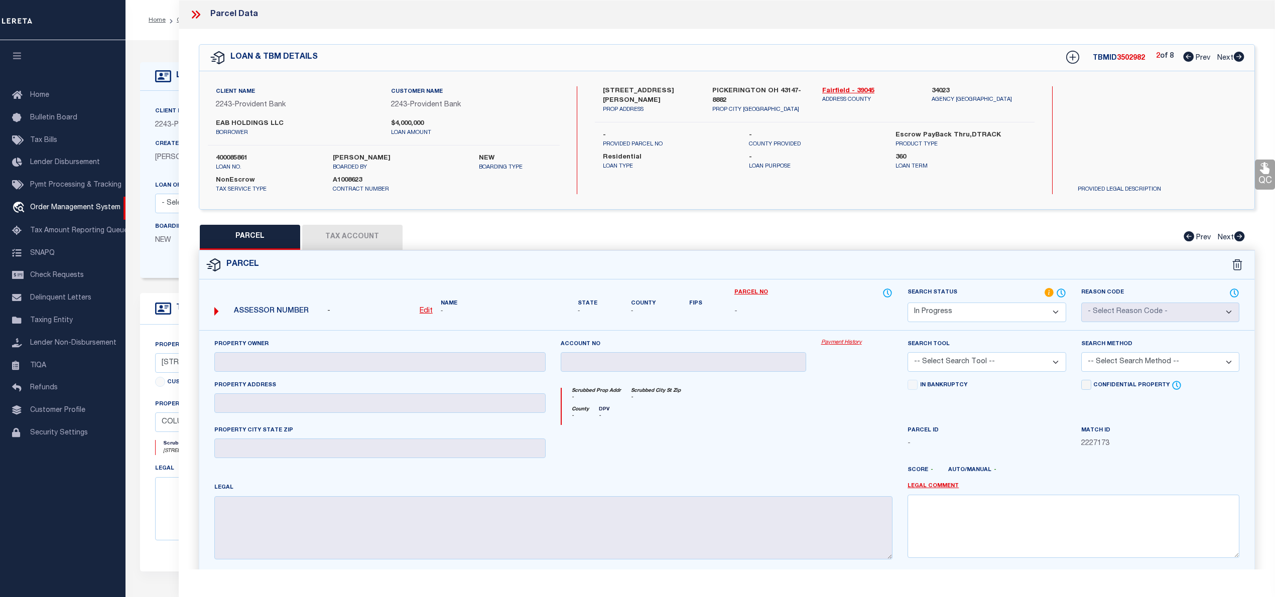
click at [1237, 55] on icon at bounding box center [1238, 57] width 11 height 10
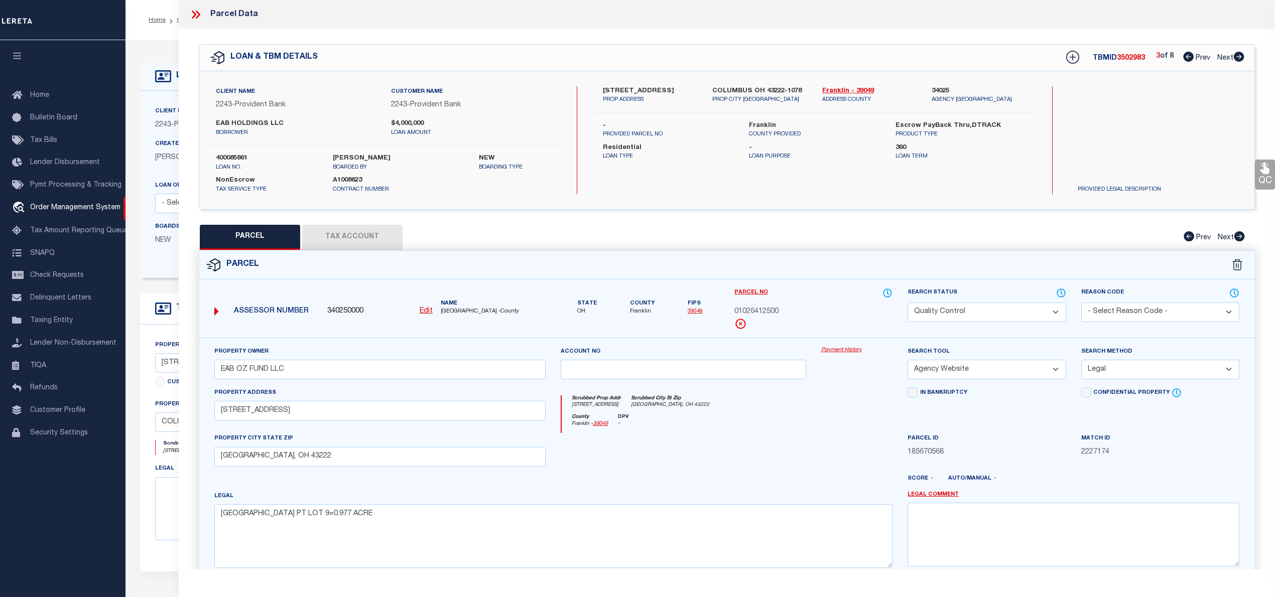
click at [1237, 55] on icon at bounding box center [1238, 57] width 11 height 10
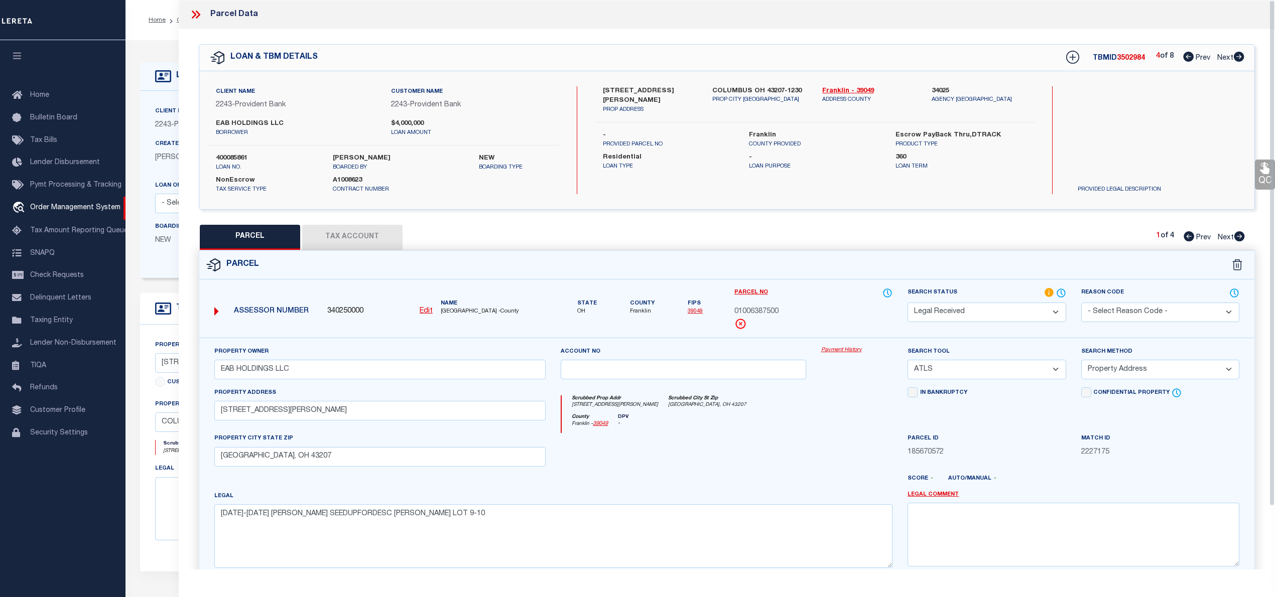
click at [1236, 59] on icon at bounding box center [1238, 57] width 11 height 10
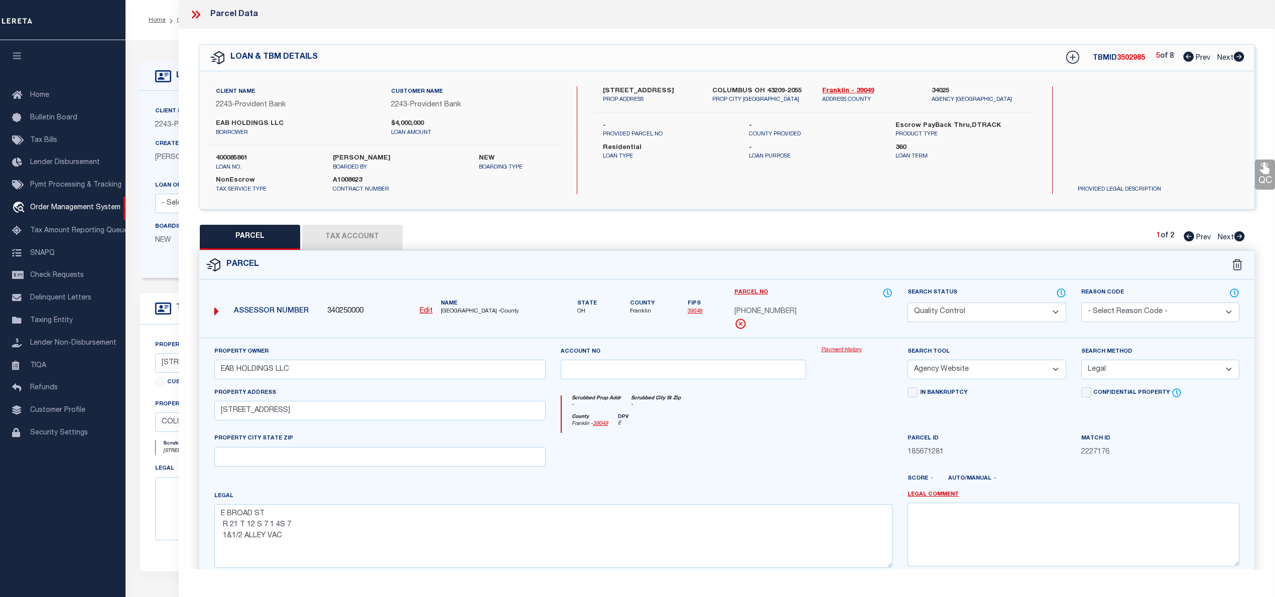
click at [1236, 59] on icon at bounding box center [1238, 57] width 11 height 10
click at [1237, 55] on icon at bounding box center [1238, 57] width 11 height 10
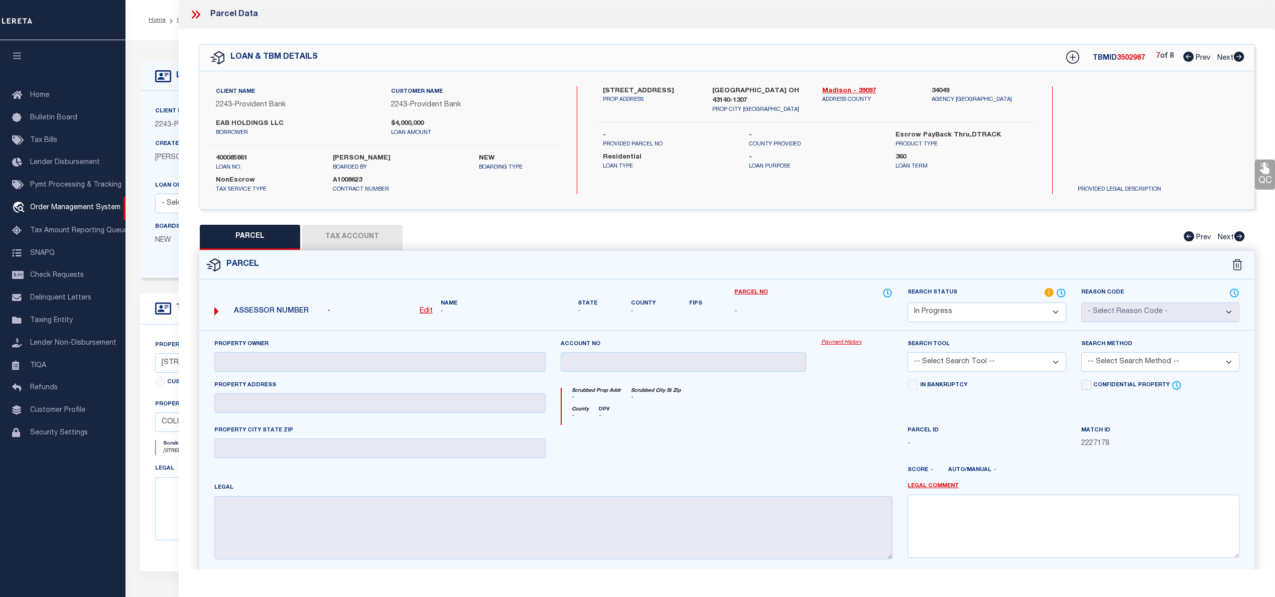
click at [1237, 55] on icon at bounding box center [1238, 57] width 11 height 10
click at [1183, 58] on icon at bounding box center [1188, 57] width 11 height 10
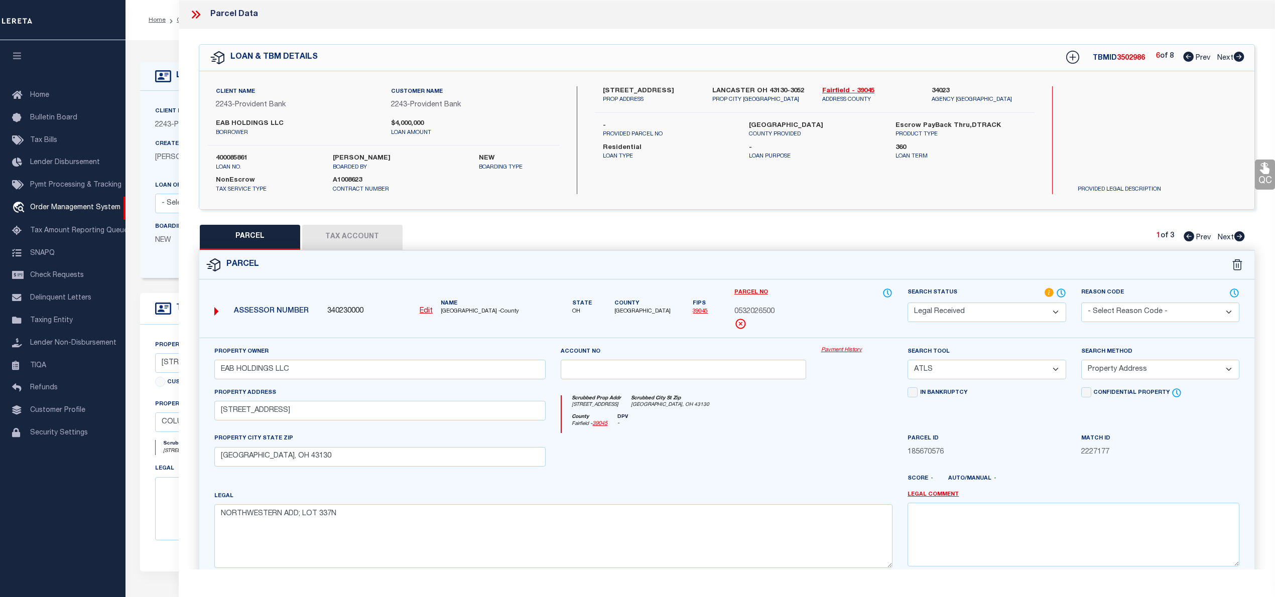
click at [1183, 58] on icon at bounding box center [1188, 57] width 11 height 10
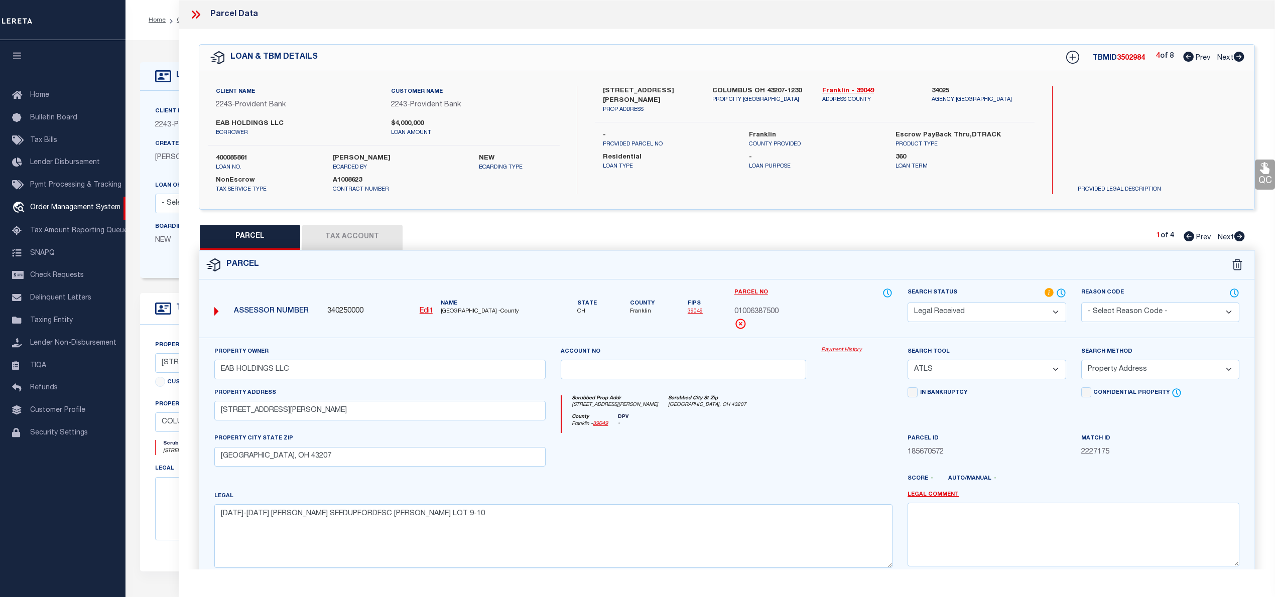
click at [1241, 237] on icon at bounding box center [1238, 236] width 11 height 10
click at [1185, 239] on icon at bounding box center [1188, 236] width 11 height 10
click at [364, 240] on button "Tax Account" at bounding box center [352, 237] width 100 height 25
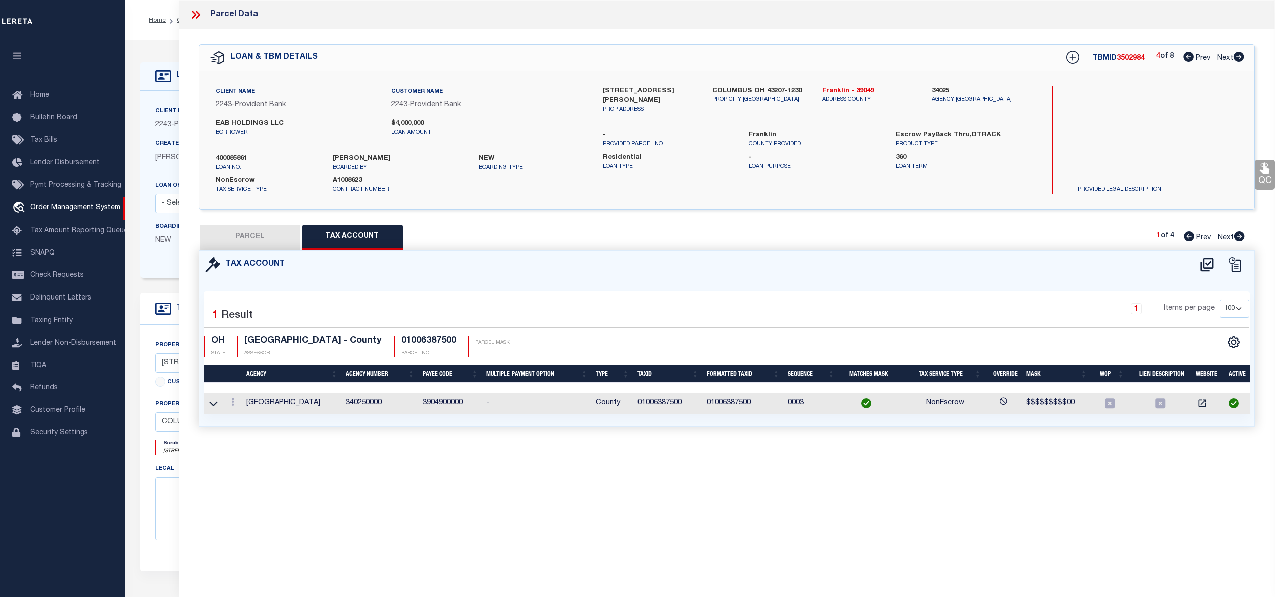
click at [237, 257] on div "Tax Account" at bounding box center [244, 264] width 79 height 15
click at [241, 239] on button "PARCEL" at bounding box center [250, 237] width 100 height 25
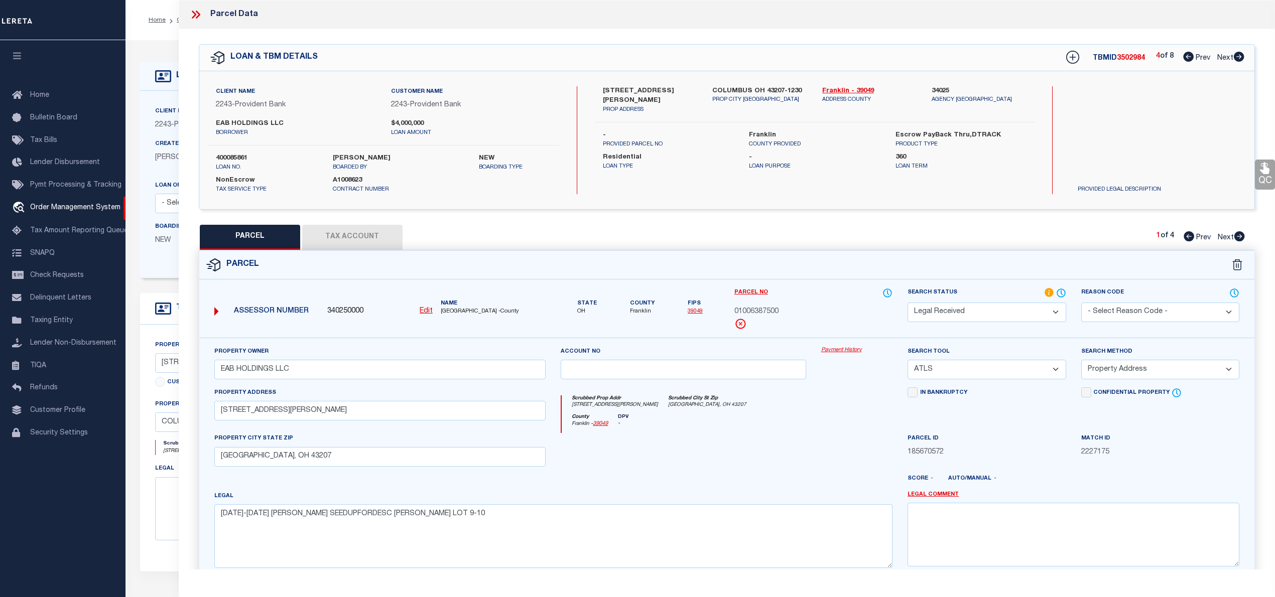
click at [1001, 308] on select "Automated Search Bad Parcel Complete Duplicate Parcel High Dollar Reporting In …" at bounding box center [986, 313] width 158 height 20
click at [907, 303] on select "Automated Search Bad Parcel Complete Duplicate Parcel High Dollar Reporting In …" at bounding box center [986, 313] width 158 height 20
click at [1004, 367] on select "-- Select Search Tool -- 3rd Party Website Agency File Agency Website ATLS CNV-…" at bounding box center [986, 370] width 158 height 20
click at [907, 361] on select "-- Select Search Tool -- 3rd Party Website Agency File Agency Website ATLS CNV-…" at bounding box center [986, 370] width 158 height 20
click at [1115, 378] on select "-- Select Search Method -- Property Address Legal Liability Info Provided" at bounding box center [1160, 370] width 158 height 20
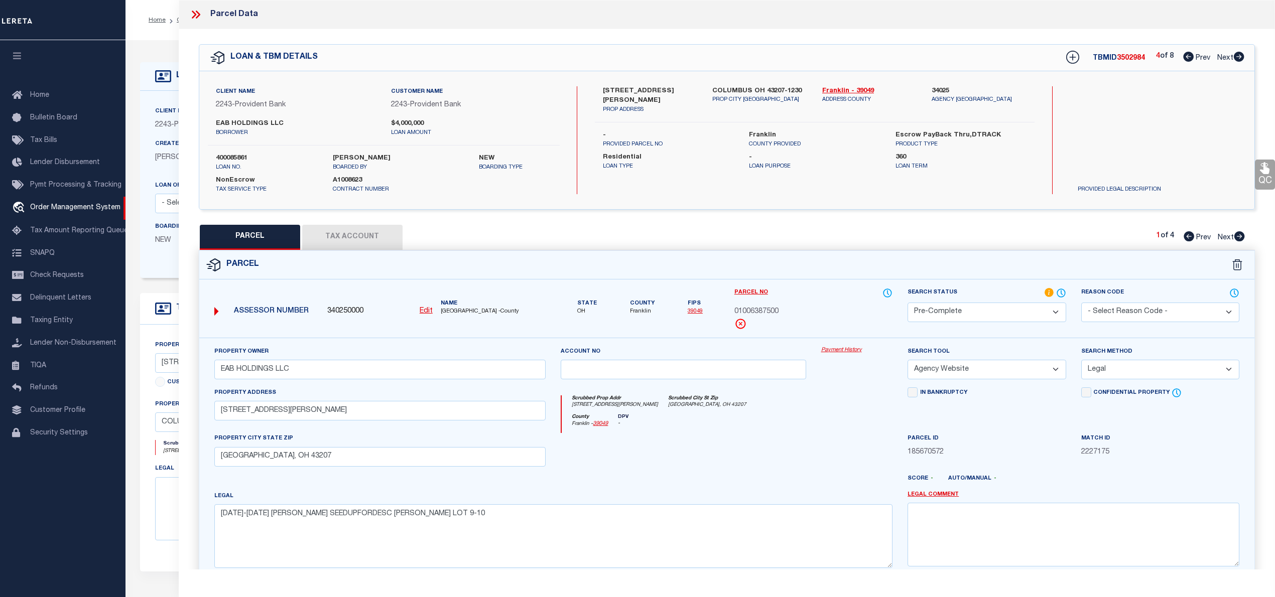
click at [1081, 361] on select "-- Select Search Method -- Property Address Legal Liability Info Provided" at bounding box center [1160, 370] width 158 height 20
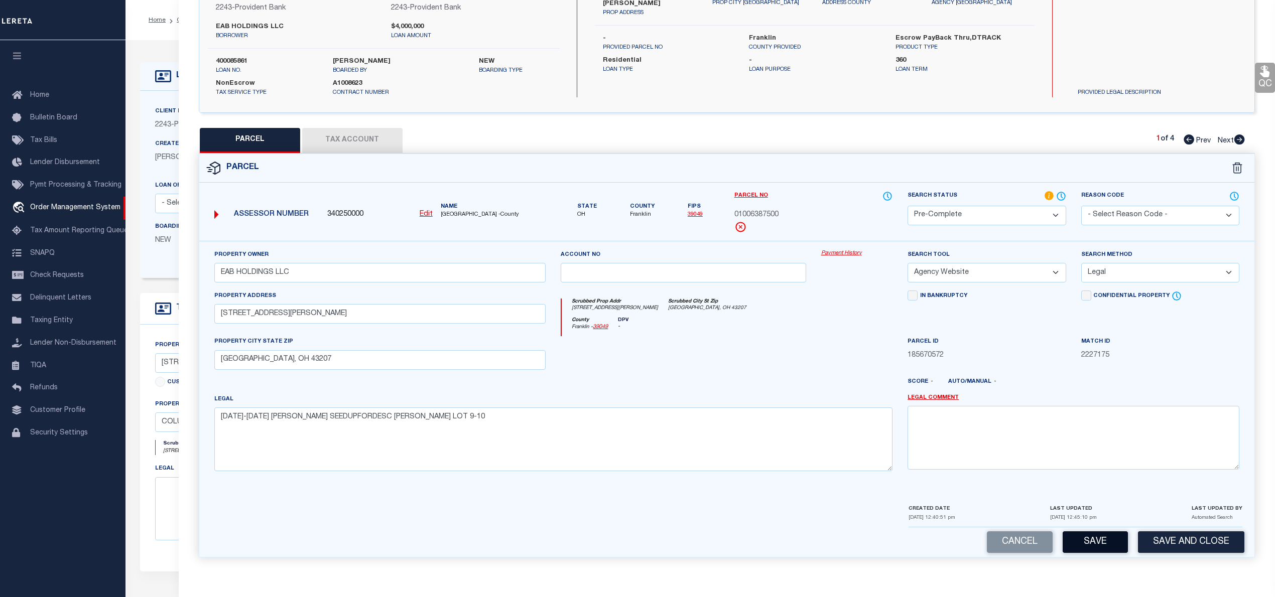
click at [1096, 538] on button "Save" at bounding box center [1094, 542] width 65 height 22
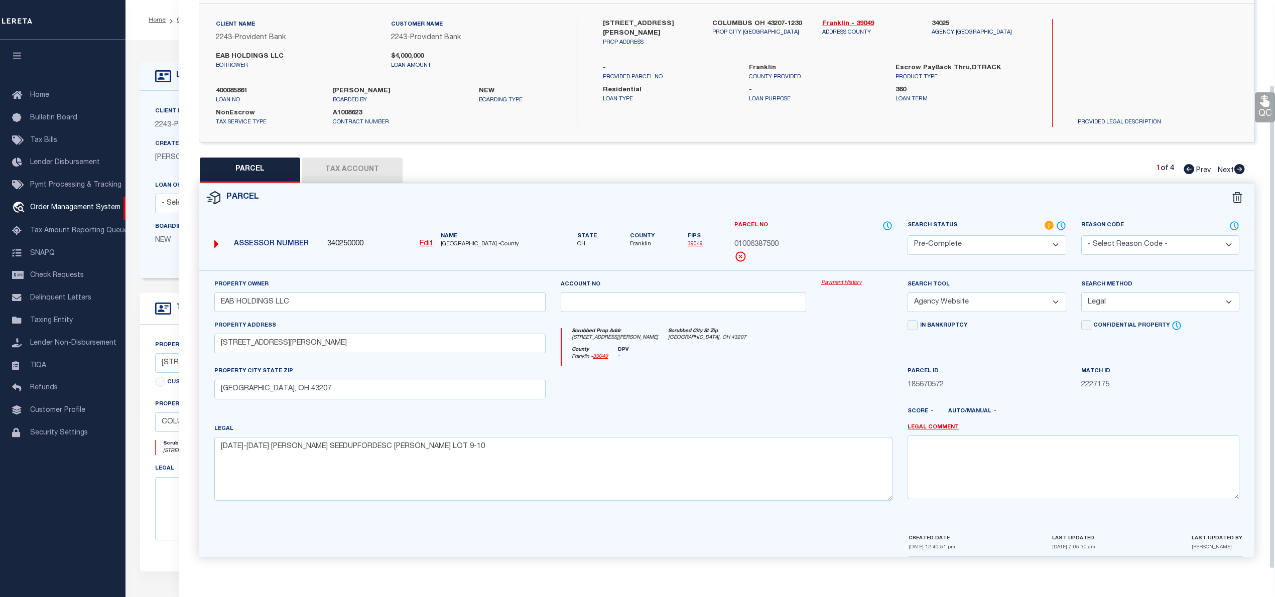
scroll to position [71, 0]
click at [1239, 169] on icon at bounding box center [1239, 169] width 11 height 10
click at [950, 244] on select "Automated Search Bad Parcel Complete Duplicate Parcel High Dollar Reporting In …" at bounding box center [986, 245] width 158 height 20
click at [907, 235] on select "Automated Search Bad Parcel Complete Duplicate Parcel High Dollar Reporting In …" at bounding box center [986, 245] width 158 height 20
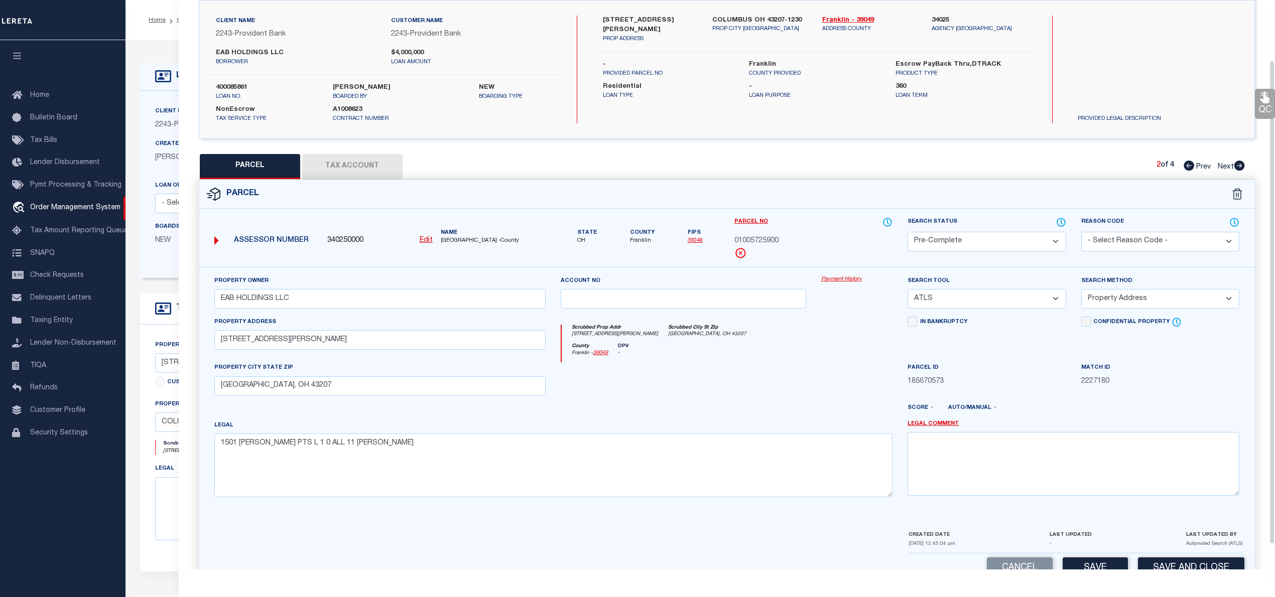
click at [962, 295] on select "-- Select Search Tool -- 3rd Party Website Agency File Agency Website ATLS CNV-…" at bounding box center [986, 299] width 158 height 20
click at [907, 291] on select "-- Select Search Tool -- 3rd Party Website Agency File Agency Website ATLS CNV-…" at bounding box center [986, 299] width 158 height 20
click at [1094, 307] on select "-- Select Search Method -- Property Address Legal Liability Info Provided" at bounding box center [1160, 299] width 158 height 20
click at [1081, 291] on select "-- Select Search Method -- Property Address Legal Liability Info Provided" at bounding box center [1160, 299] width 158 height 20
click at [356, 172] on button "Tax Account" at bounding box center [352, 166] width 100 height 25
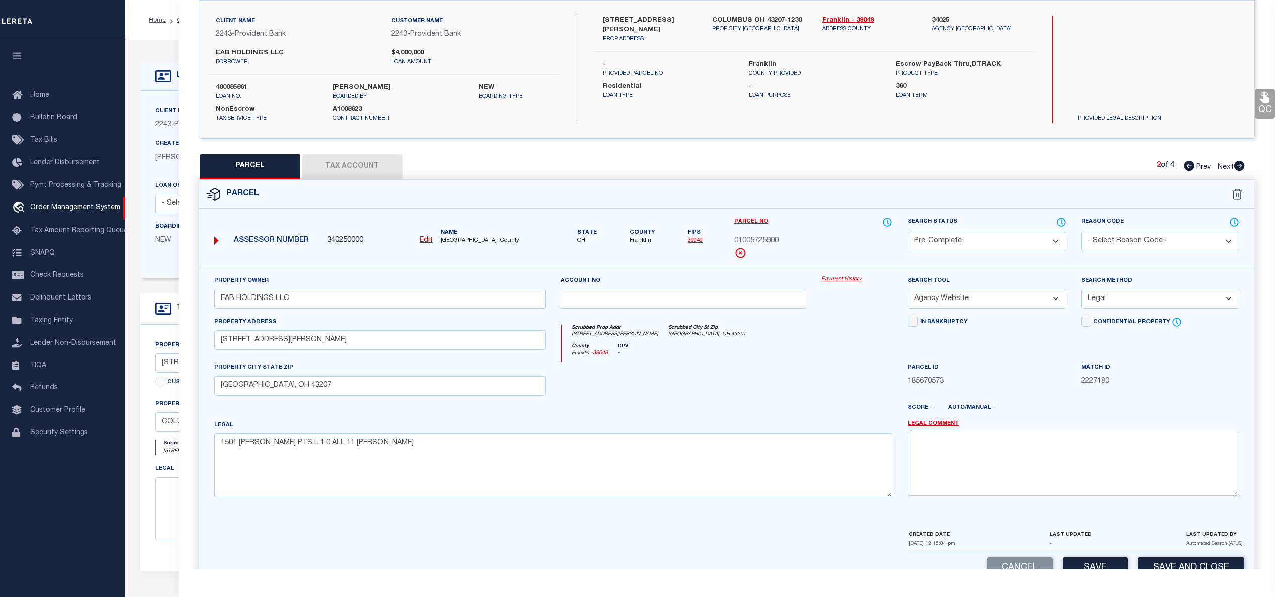
scroll to position [0, 0]
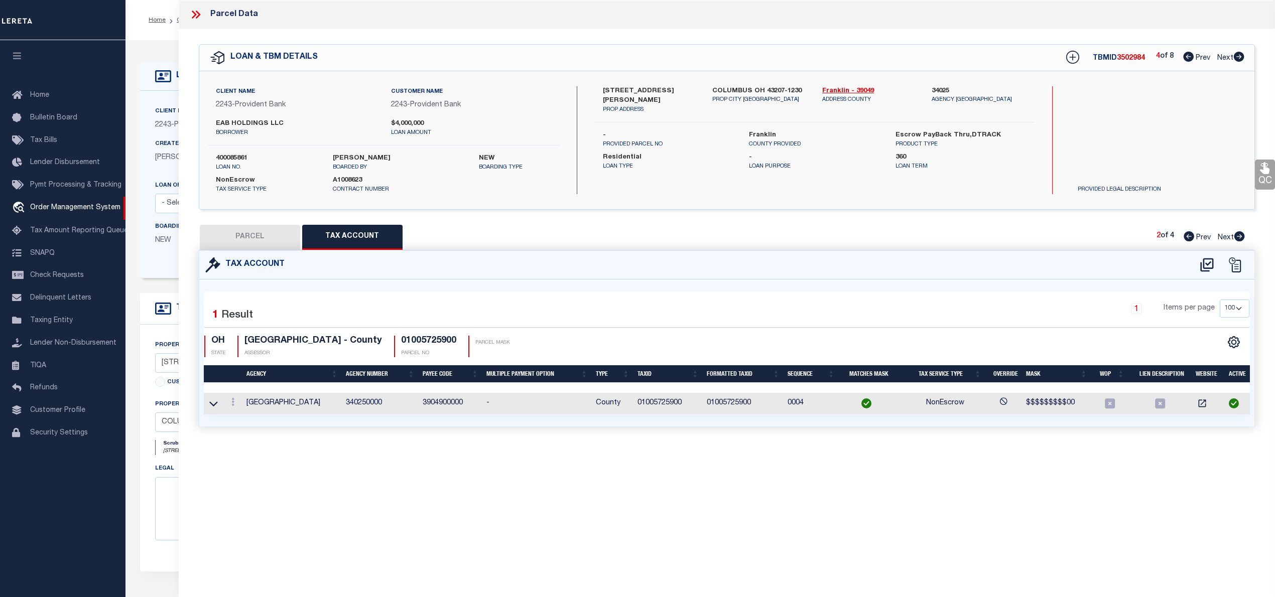
click at [260, 239] on button "PARCEL" at bounding box center [250, 237] width 100 height 25
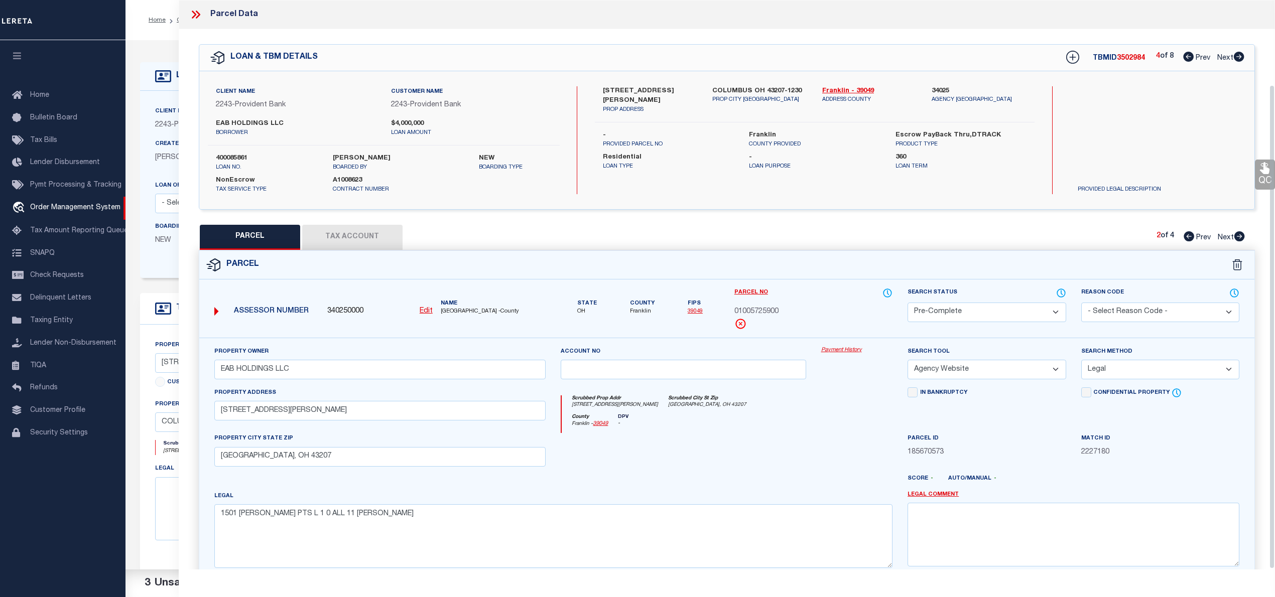
scroll to position [100, 0]
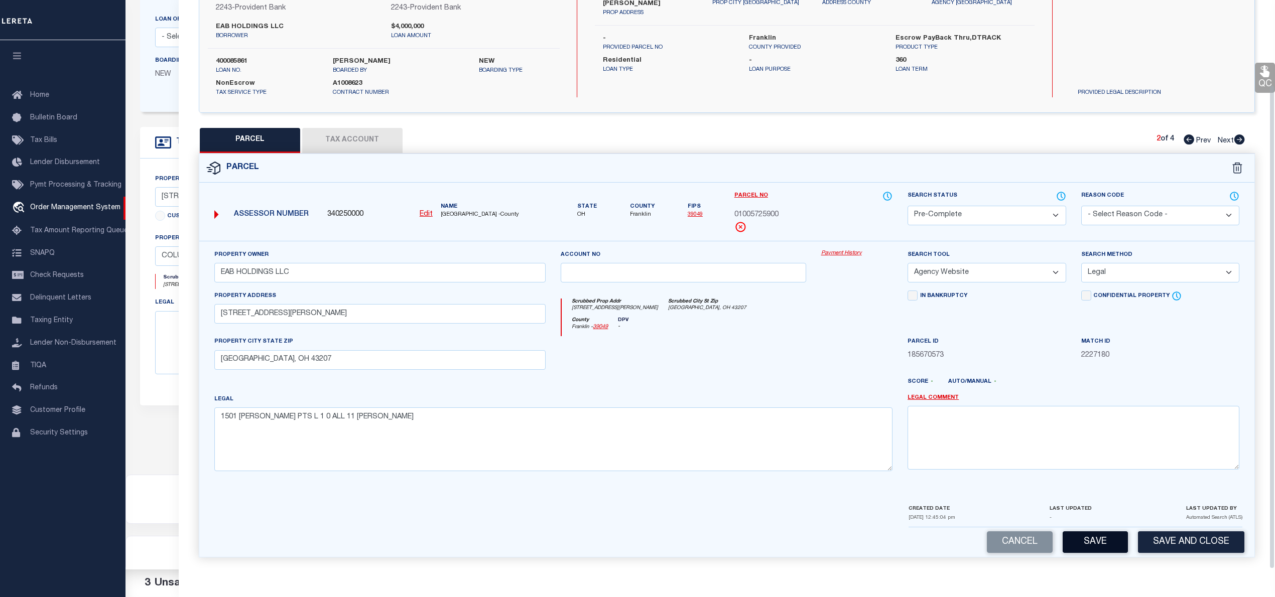
click at [1094, 548] on button "Save" at bounding box center [1094, 542] width 65 height 22
click at [1239, 137] on icon at bounding box center [1239, 139] width 11 height 10
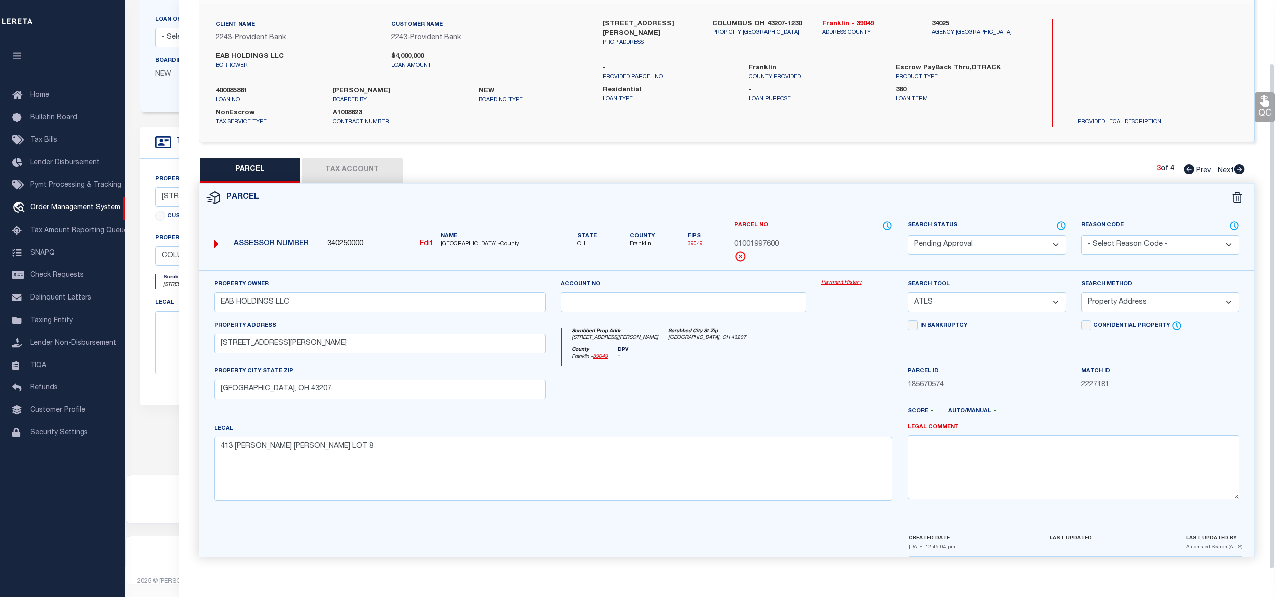
scroll to position [71, 0]
click at [257, 341] on input "1501 PARSONS AVE" at bounding box center [380, 344] width 332 height 20
paste input "JENKINS AV"
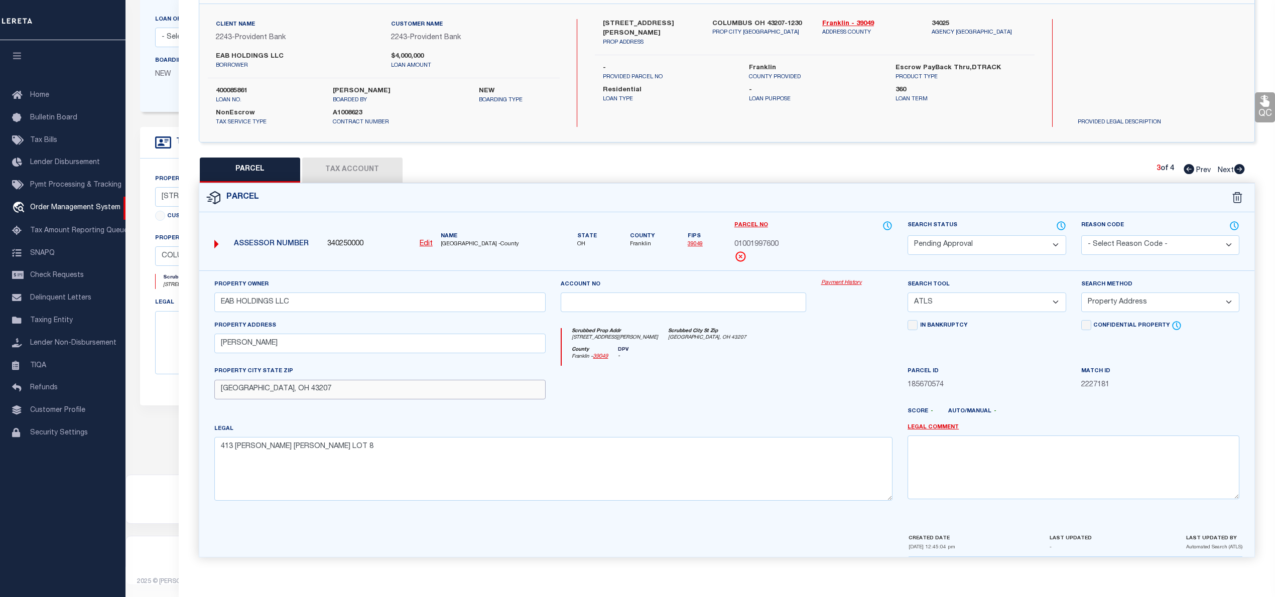
click at [267, 395] on input "COLUMBUS, OH 43207" at bounding box center [380, 390] width 332 height 20
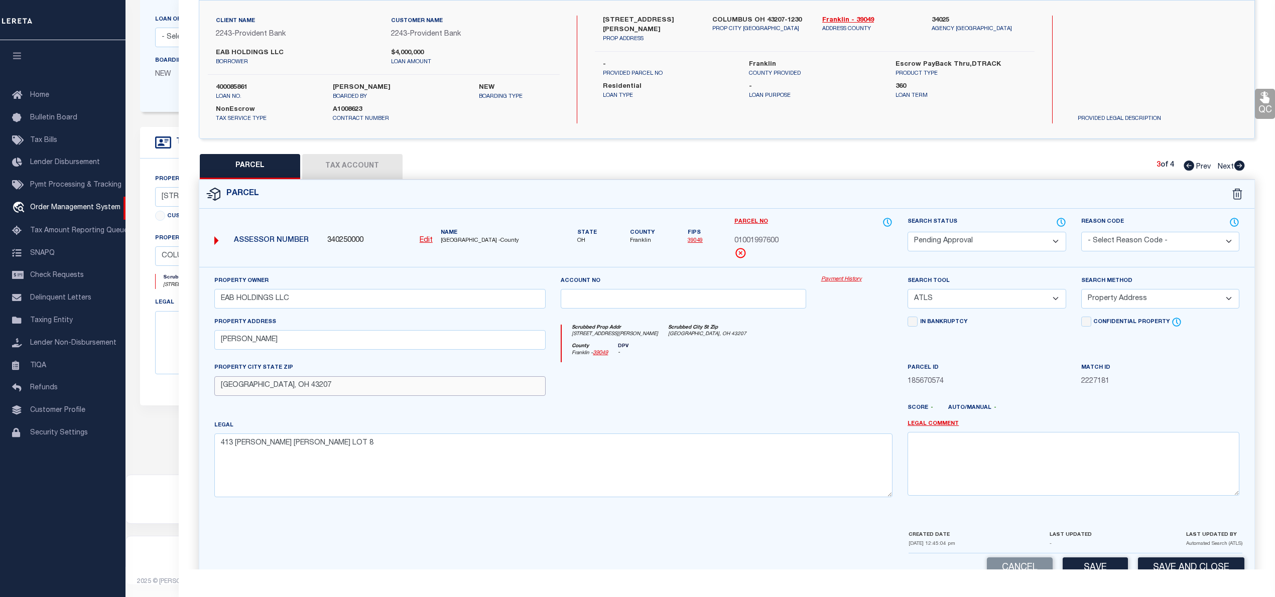
click at [267, 395] on input "COLUMBUS, OH 43207" at bounding box center [380, 386] width 332 height 20
click at [950, 242] on select "Automated Search Bad Parcel Complete Duplicate Parcel High Dollar Reporting In …" at bounding box center [986, 242] width 158 height 20
click at [907, 232] on select "Automated Search Bad Parcel Complete Duplicate Parcel High Dollar Reporting In …" at bounding box center [986, 242] width 158 height 20
click at [980, 299] on select "-- Select Search Tool -- 3rd Party Website Agency File Agency Website ATLS CNV-…" at bounding box center [986, 299] width 158 height 20
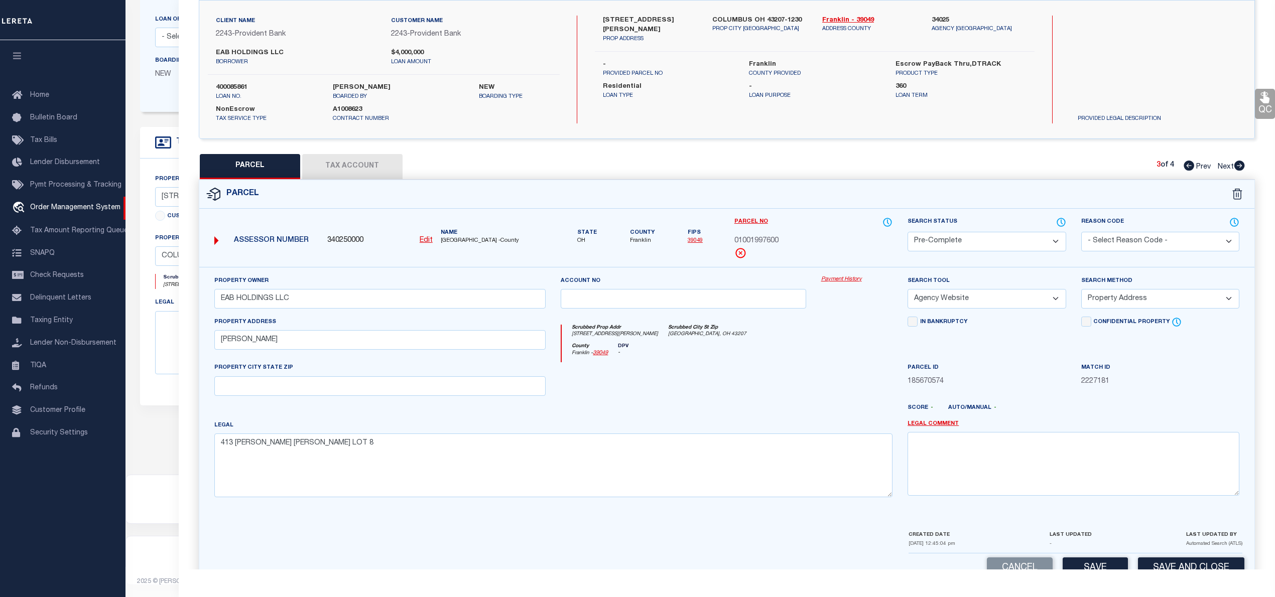
click at [907, 291] on select "-- Select Search Tool -- 3rd Party Website Agency File Agency Website ATLS CNV-…" at bounding box center [986, 299] width 158 height 20
click at [1128, 296] on select "-- Select Search Method -- Property Address Legal Liability Info Provided" at bounding box center [1160, 299] width 158 height 20
click at [1081, 291] on select "-- Select Search Method -- Property Address Legal Liability Info Provided" at bounding box center [1160, 299] width 158 height 20
click at [366, 166] on button "Tax Account" at bounding box center [352, 166] width 100 height 25
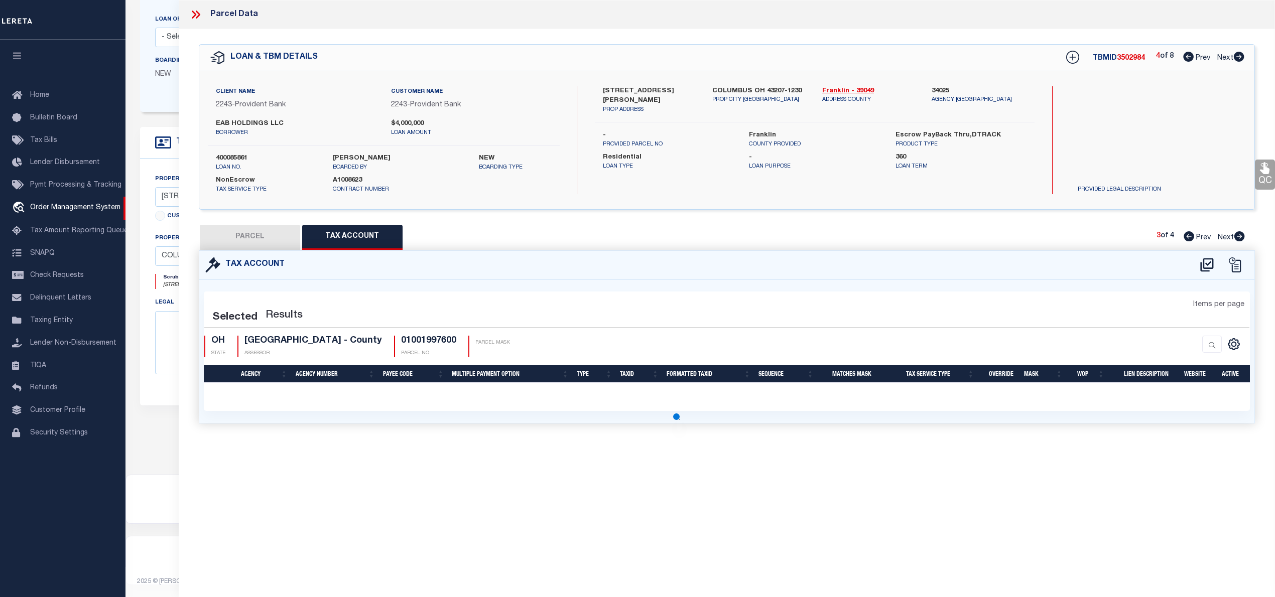
scroll to position [0, 0]
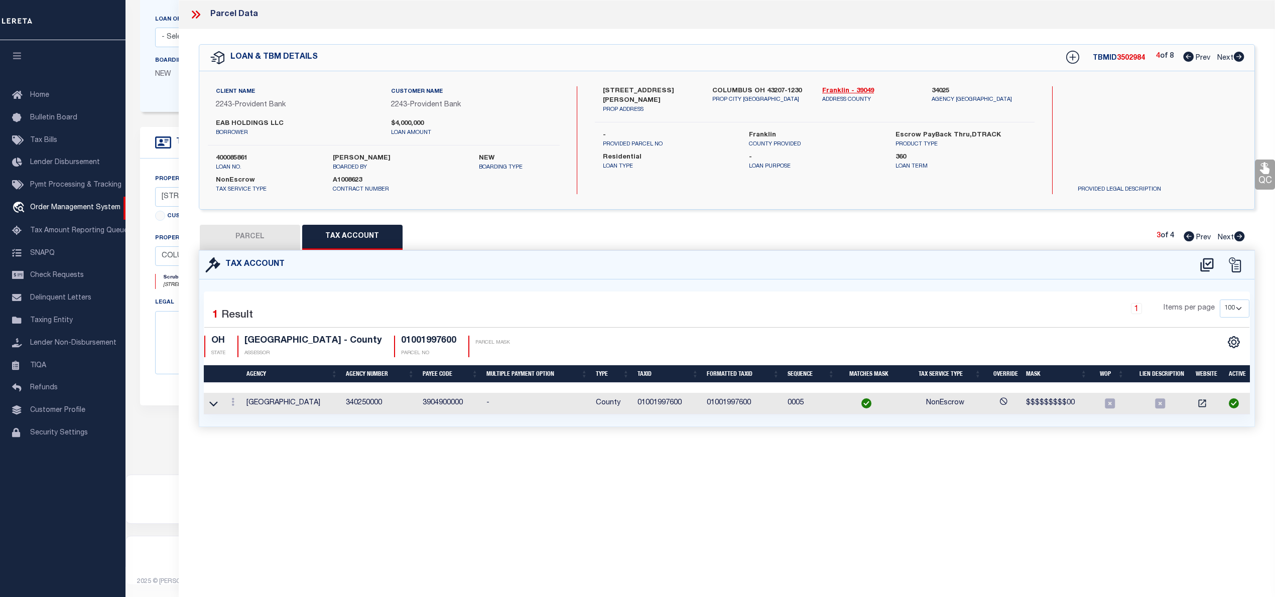
click at [249, 241] on button "PARCEL" at bounding box center [250, 237] width 100 height 25
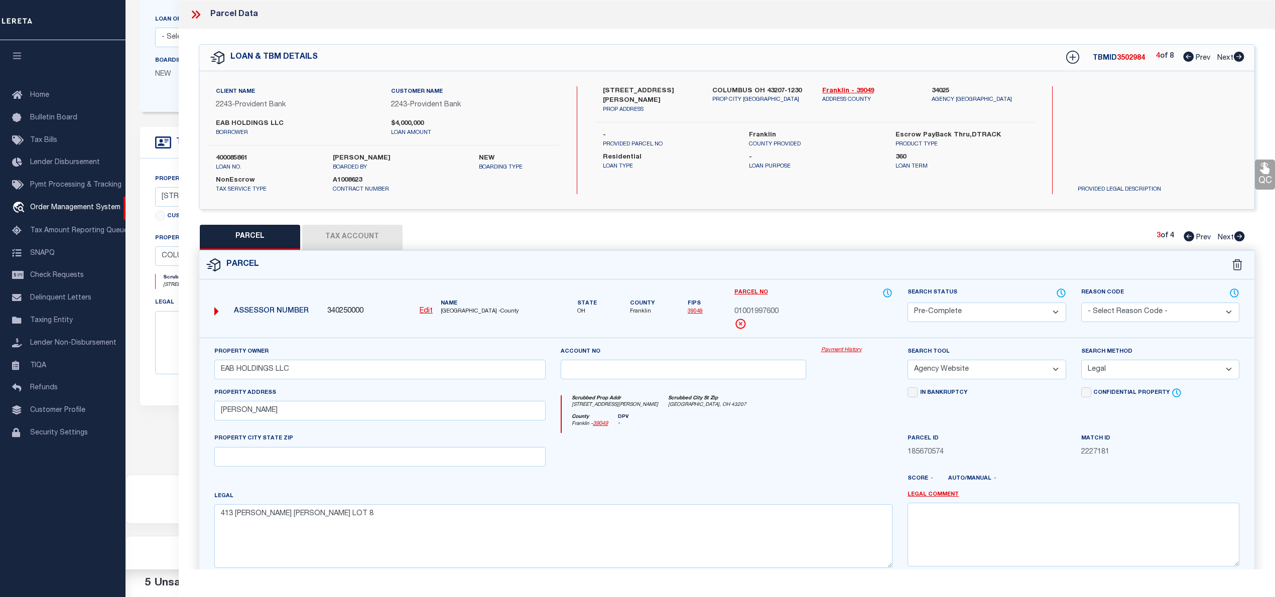
scroll to position [100, 0]
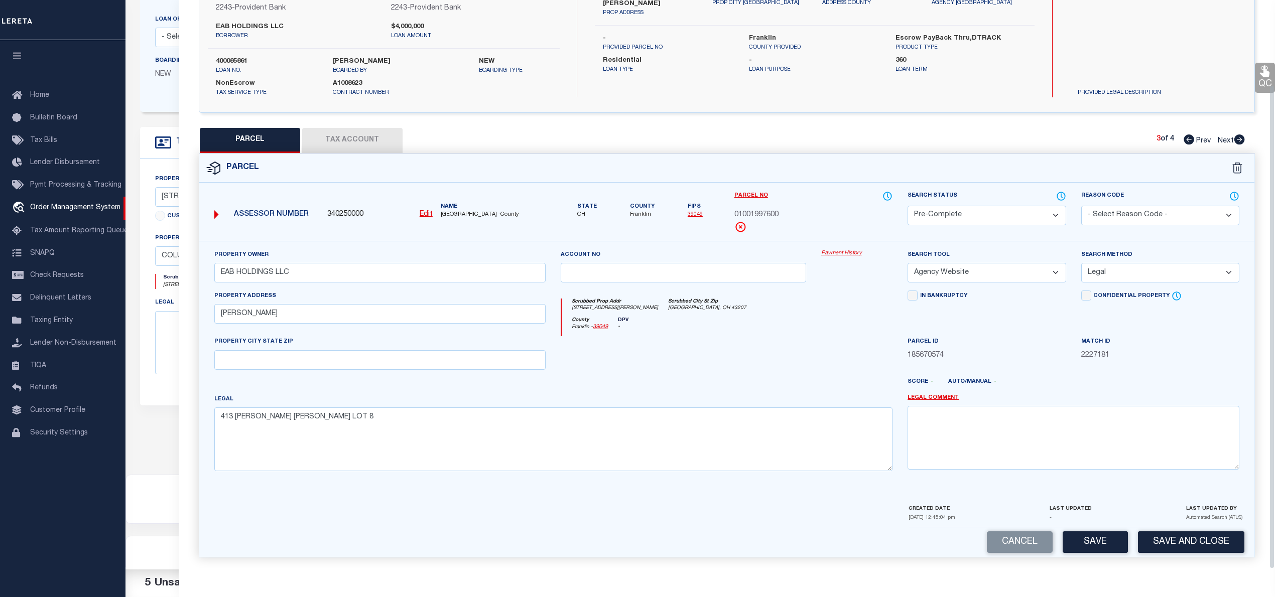
click at [1098, 530] on div "Cancel Save Save and Close" at bounding box center [726, 542] width 1055 height 30
click at [1103, 540] on button "Save" at bounding box center [1094, 542] width 65 height 22
click at [1101, 536] on button "Save" at bounding box center [1094, 542] width 65 height 22
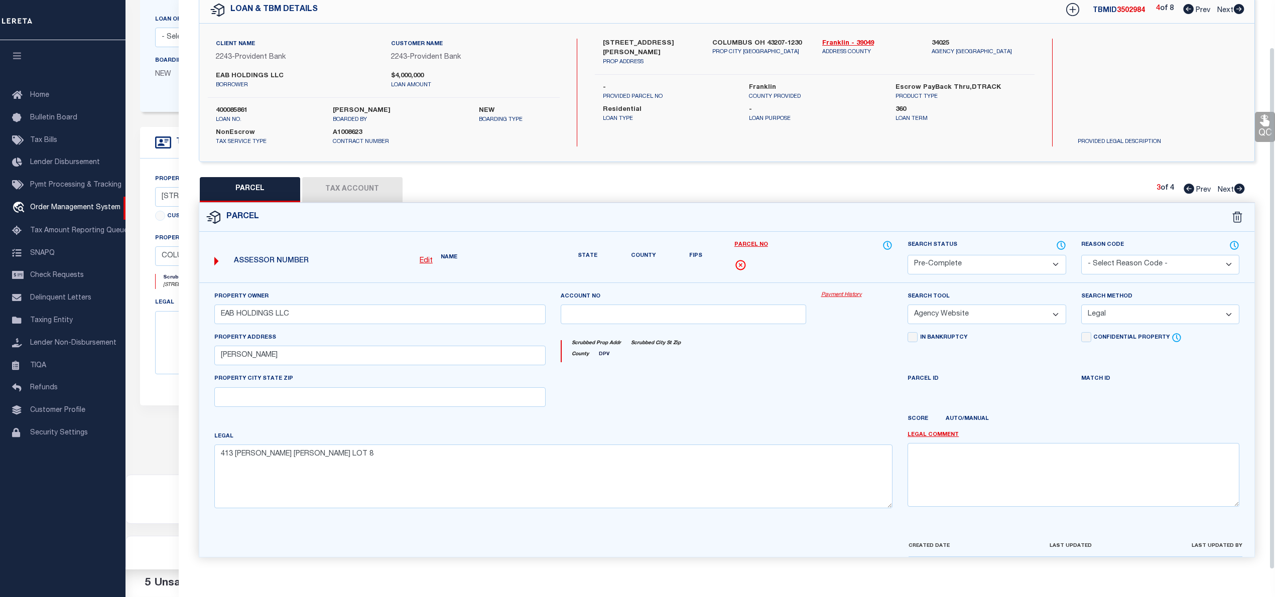
scroll to position [71, 0]
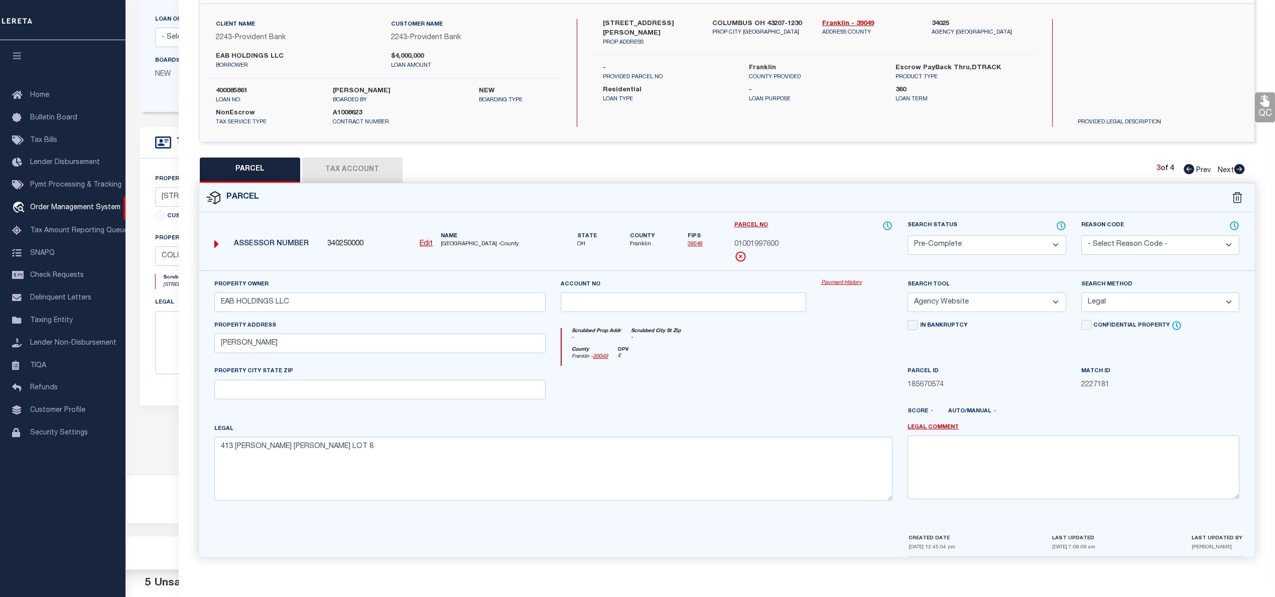
click at [1239, 164] on icon at bounding box center [1239, 169] width 11 height 10
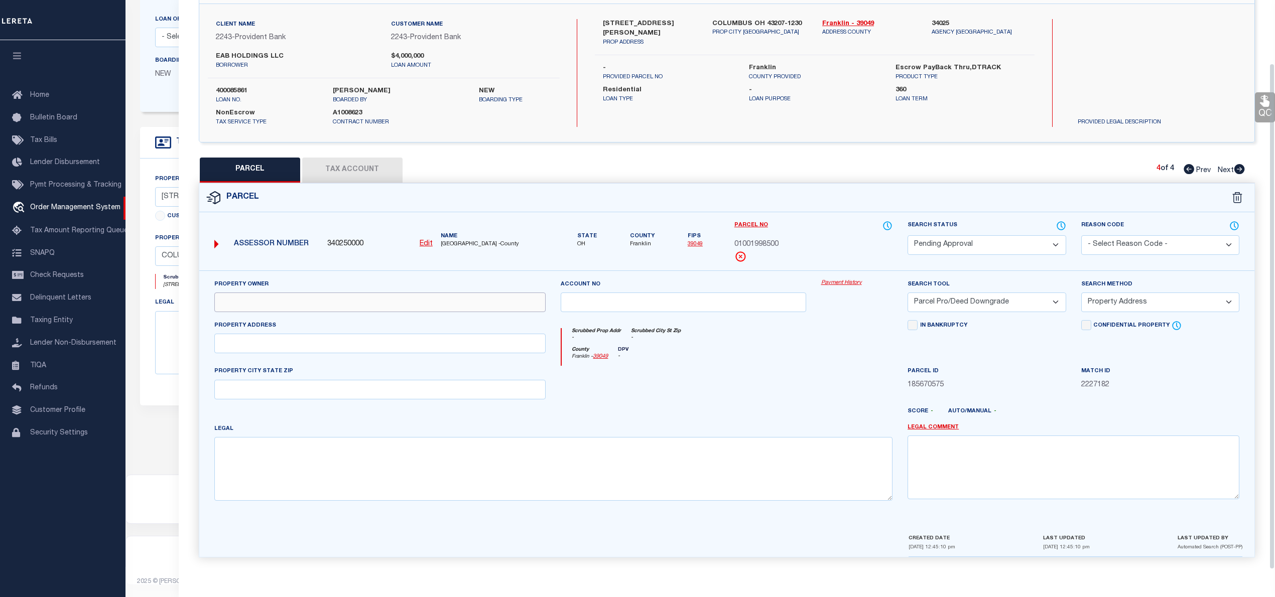
click at [335, 302] on input "text" at bounding box center [380, 303] width 332 height 20
paste input "EAB HOLDINGS LLC"
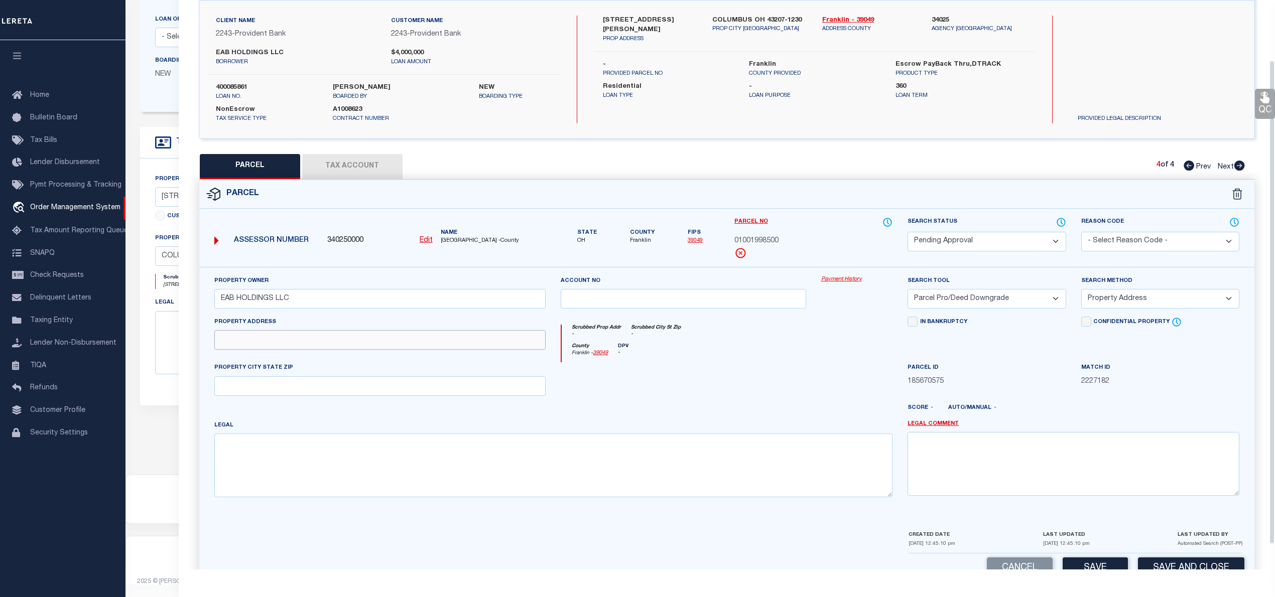
click at [284, 340] on input "text" at bounding box center [380, 340] width 332 height 20
paste input "413 JENKINS AV"
click at [241, 463] on textarea at bounding box center [553, 465] width 678 height 63
paste textarea "413 JENKINS AVE EMILY STEWART LOT 7"
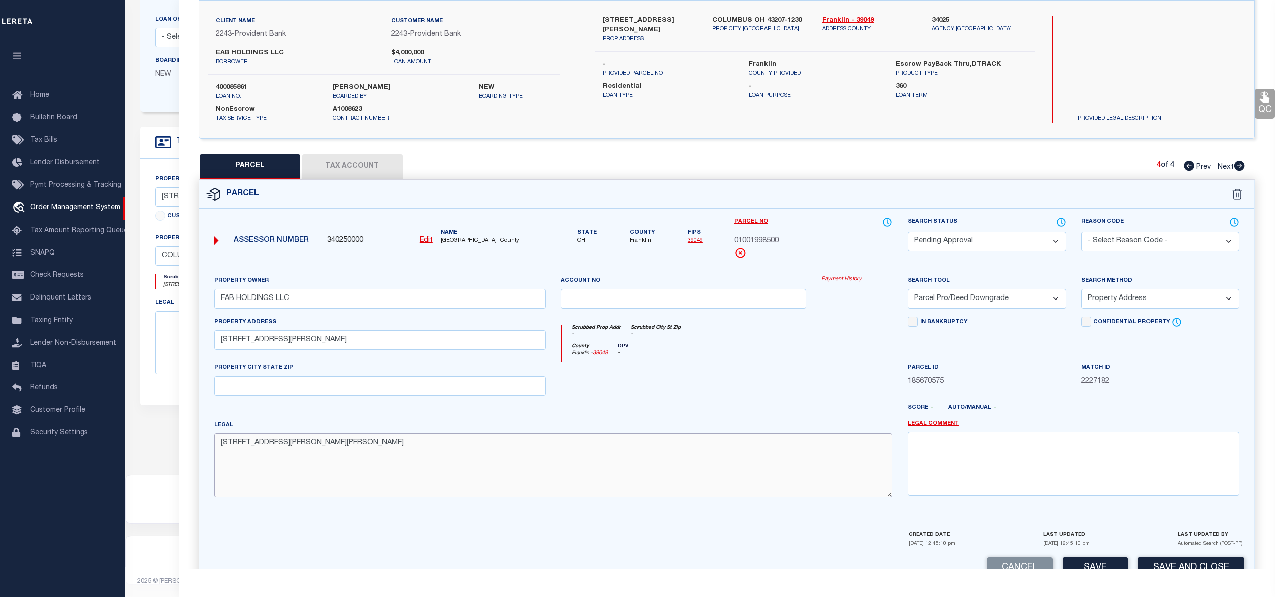
click at [237, 458] on textarea "413 JENKINS AVE EMILY STEWART LOT 7" at bounding box center [553, 465] width 678 height 63
click at [236, 472] on textarea "413 JENKINS AVE EMILY STEWART LOT 7" at bounding box center [553, 465] width 678 height 63
click at [974, 237] on select "Automated Search Bad Parcel Complete Duplicate Parcel High Dollar Reporting In …" at bounding box center [986, 242] width 158 height 20
click at [907, 232] on select "Automated Search Bad Parcel Complete Duplicate Parcel High Dollar Reporting In …" at bounding box center [986, 242] width 158 height 20
click at [987, 300] on select "-- Select Search Tool -- 3rd Party Website Agency File Agency Website ATLS CNV-…" at bounding box center [986, 299] width 158 height 20
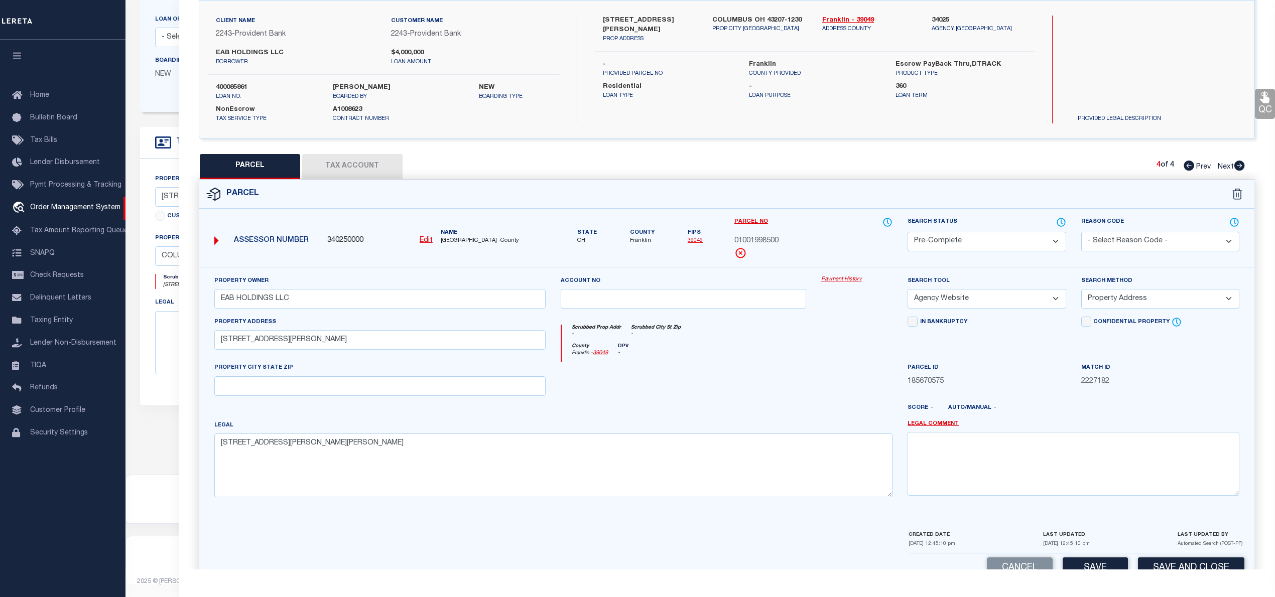
click at [907, 291] on select "-- Select Search Tool -- 3rd Party Website Agency File Agency Website ATLS CNV-…" at bounding box center [986, 299] width 158 height 20
click at [1129, 303] on select "-- Select Search Method -- Property Address Legal Liability Info Provided" at bounding box center [1160, 299] width 158 height 20
click at [1081, 291] on select "-- Select Search Method -- Property Address Legal Liability Info Provided" at bounding box center [1160, 299] width 158 height 20
click at [365, 175] on button "Tax Account" at bounding box center [352, 166] width 100 height 25
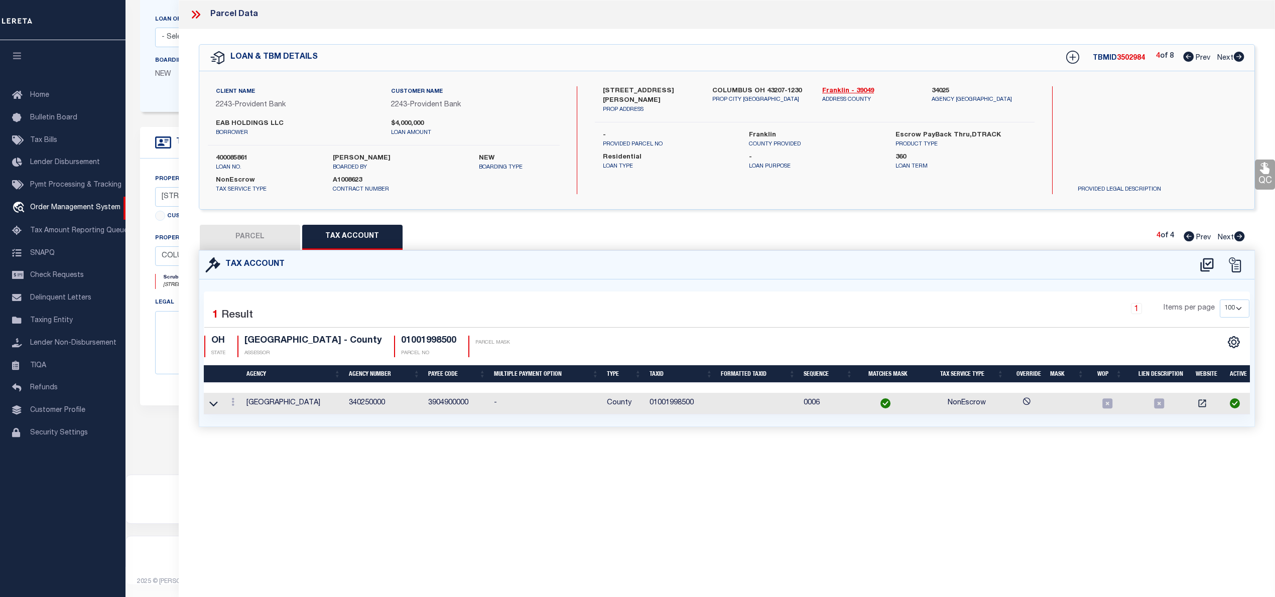
click at [244, 227] on button "PARCEL" at bounding box center [250, 237] width 100 height 25
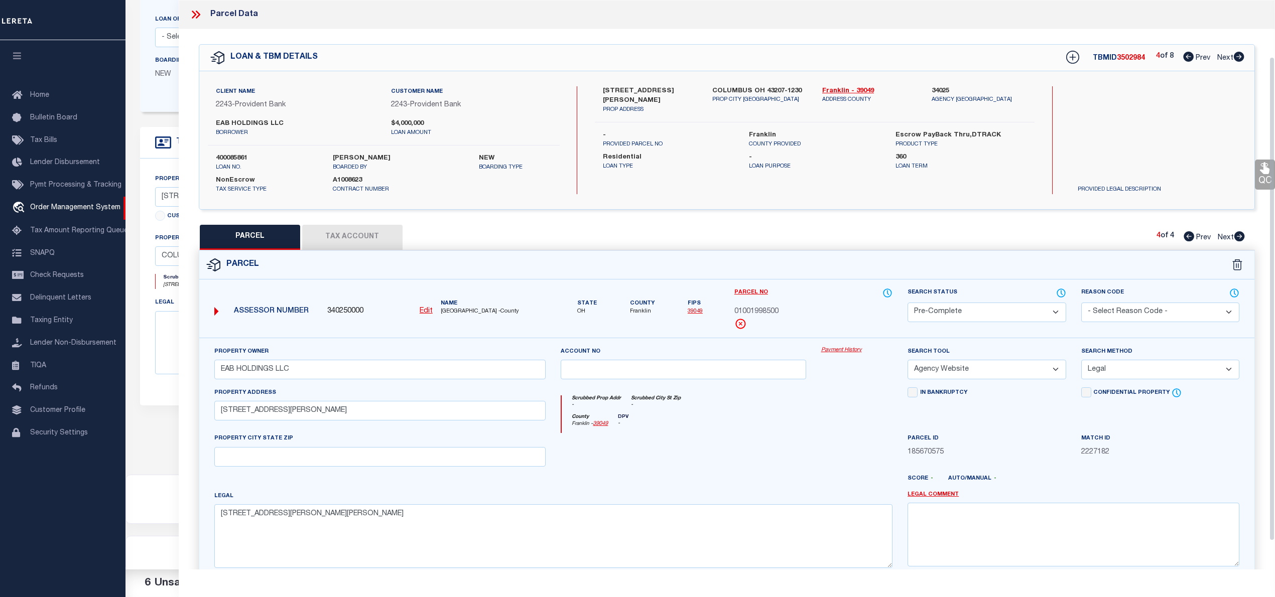
scroll to position [100, 0]
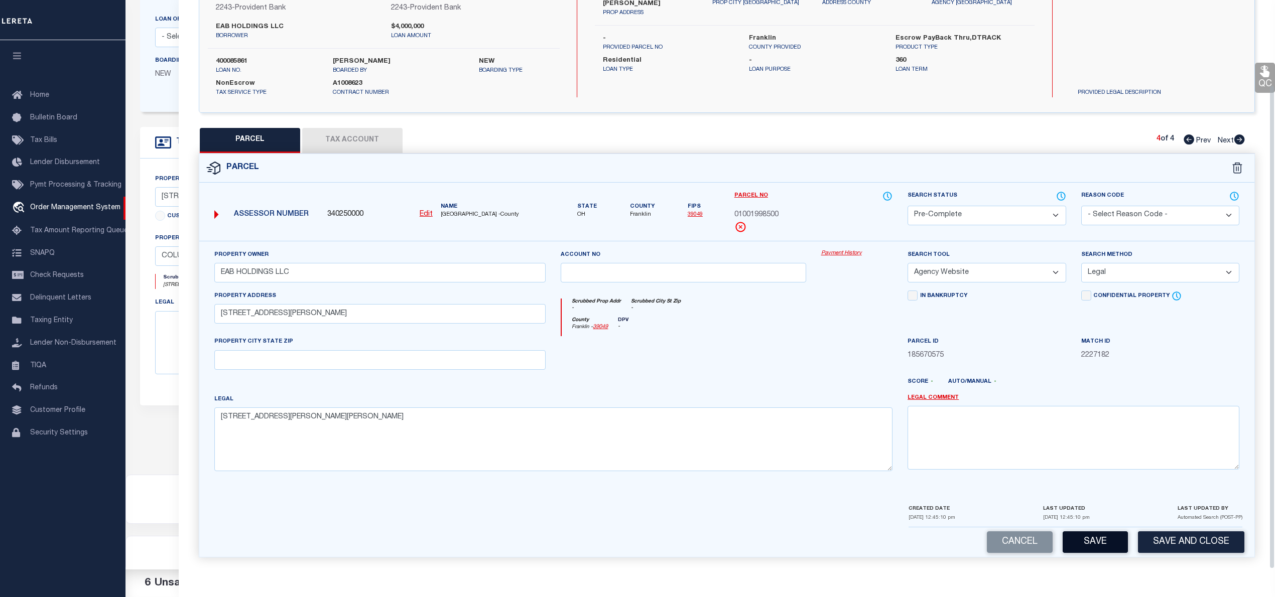
click at [1103, 541] on button "Save" at bounding box center [1094, 542] width 65 height 22
click at [1092, 544] on button "button" at bounding box center [1094, 542] width 65 height 22
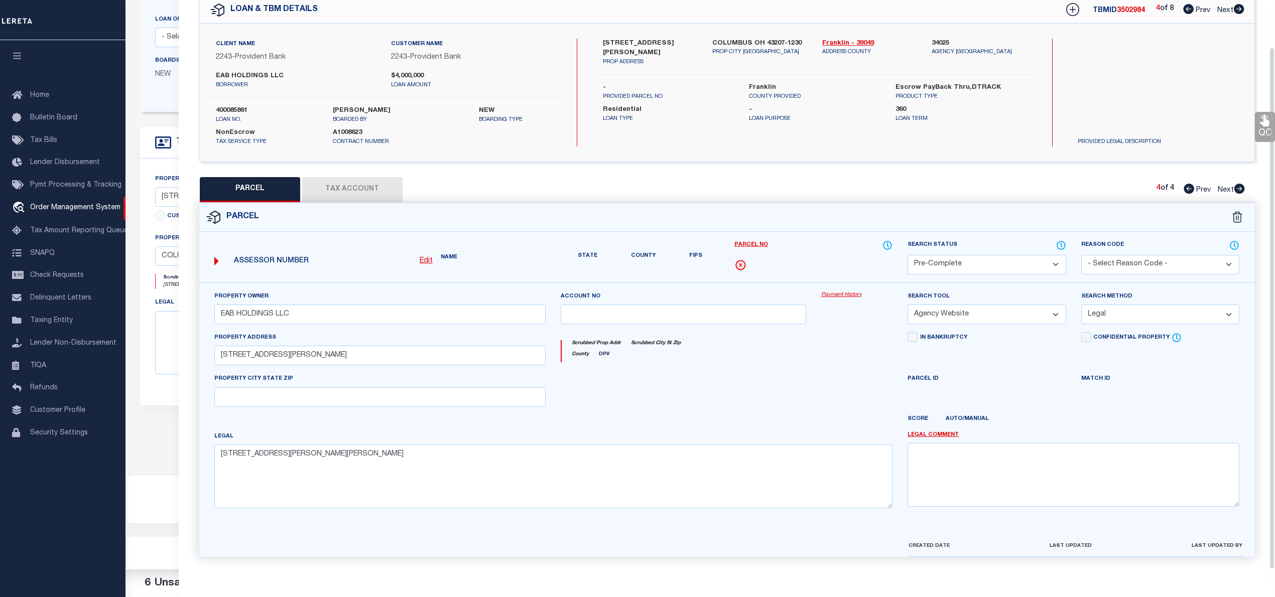
scroll to position [71, 0]
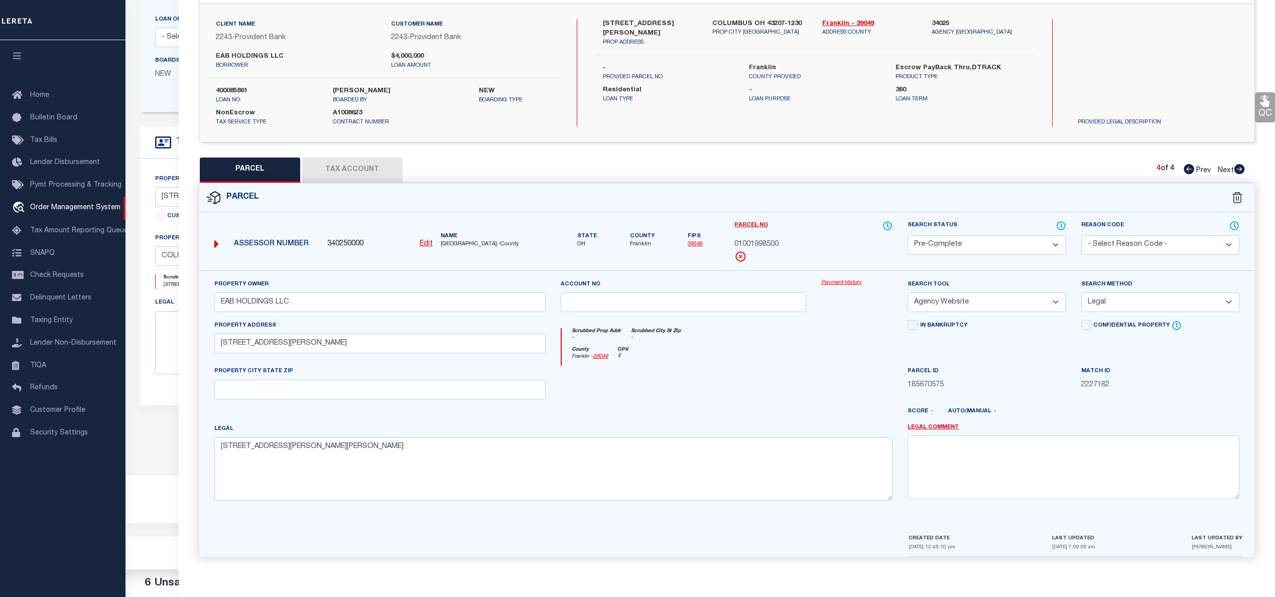
click at [360, 167] on button "Tax Account" at bounding box center [352, 170] width 100 height 25
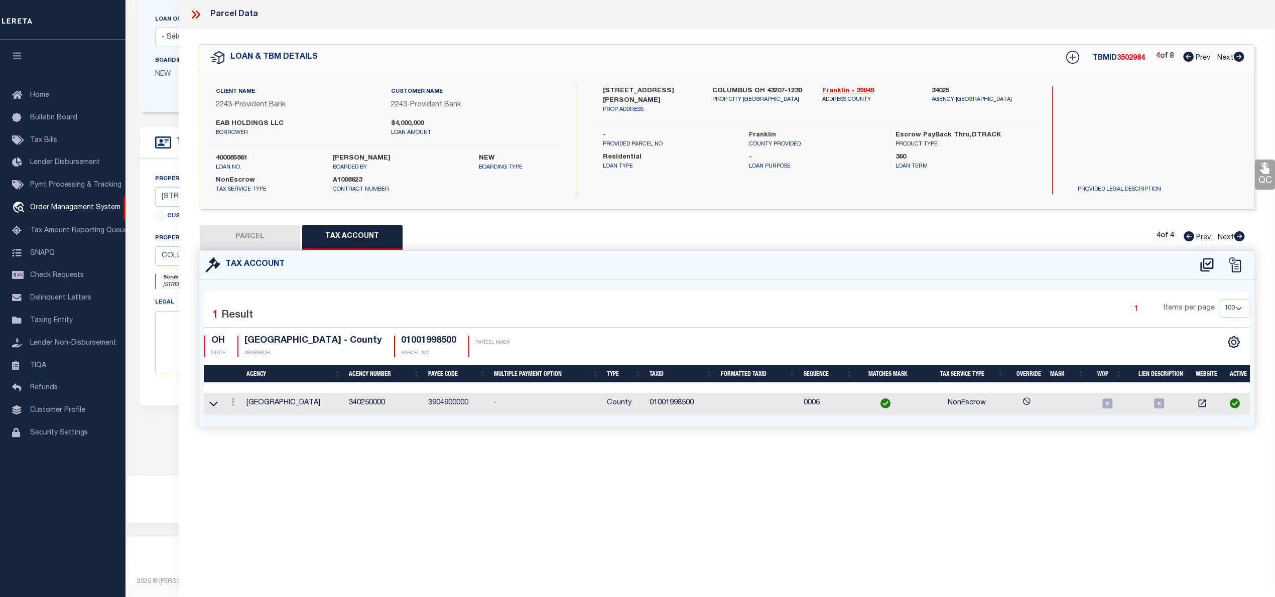
click at [268, 233] on button "PARCEL" at bounding box center [250, 237] width 100 height 25
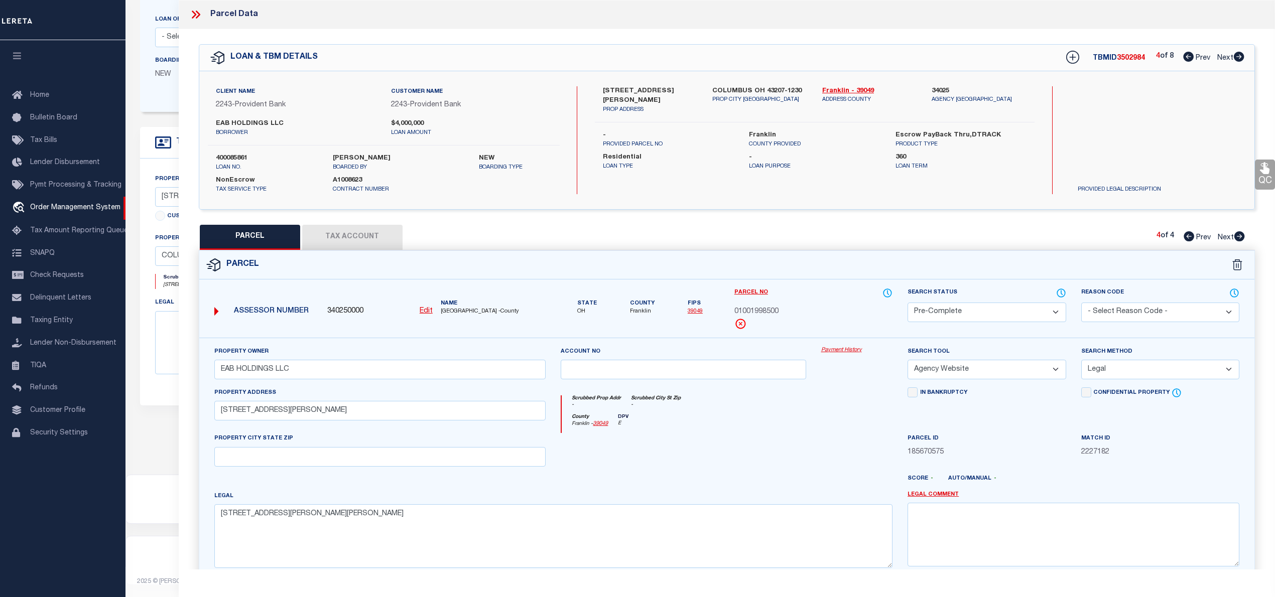
click at [1237, 57] on icon at bounding box center [1238, 57] width 11 height 10
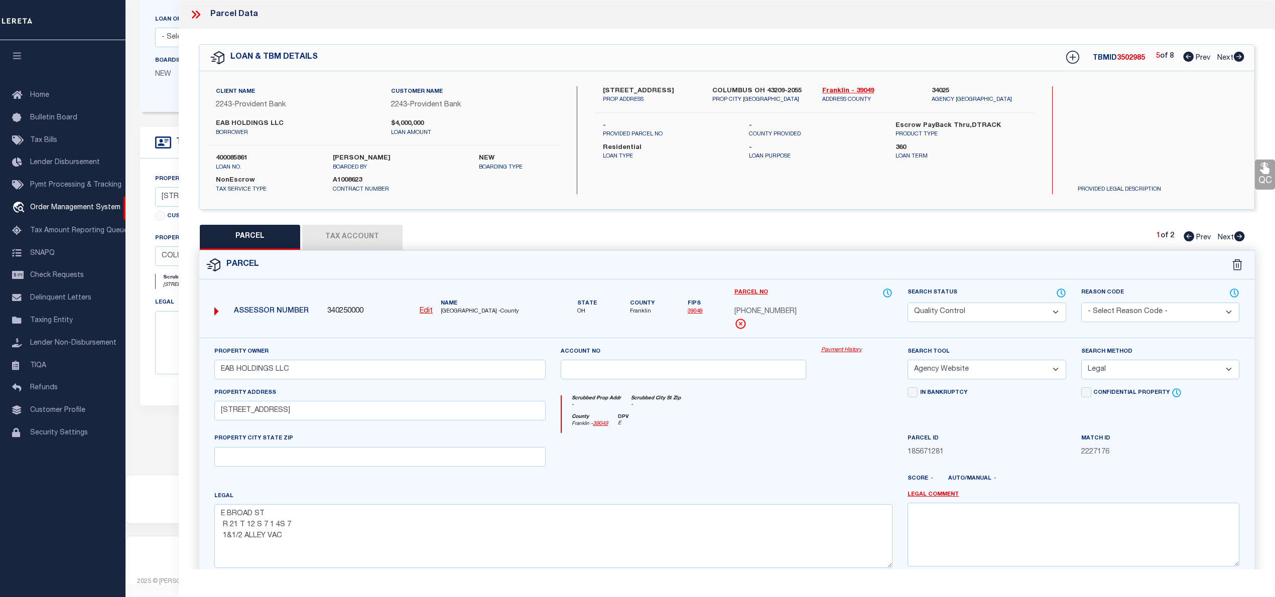
click at [1183, 56] on icon at bounding box center [1188, 57] width 11 height 10
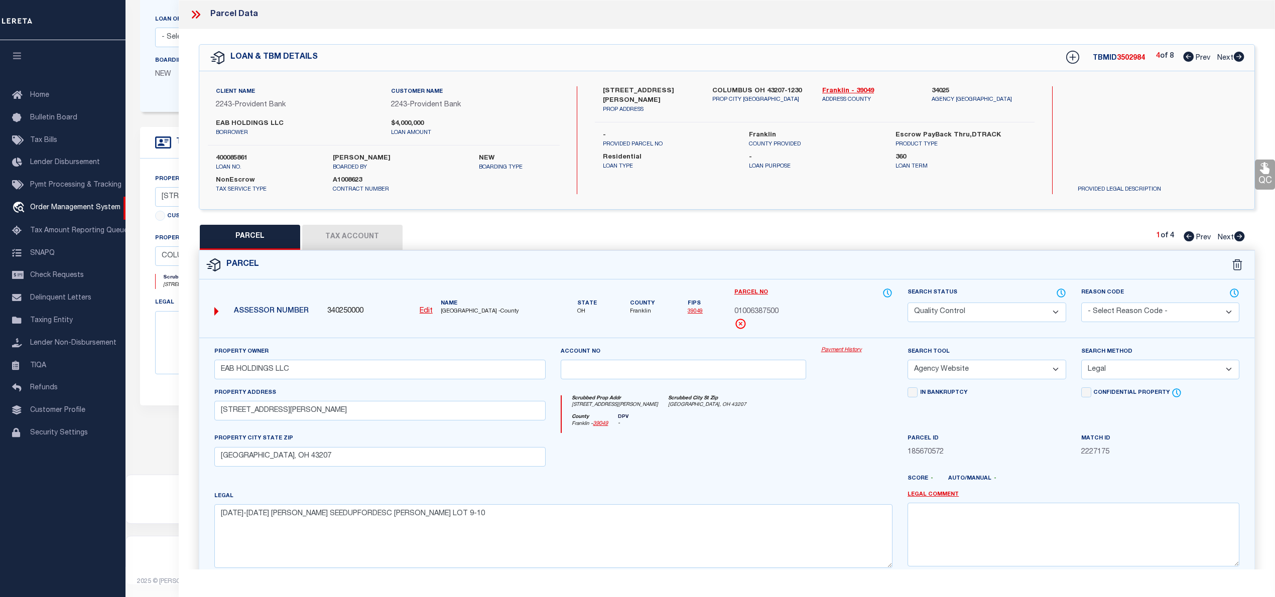
click at [1237, 57] on icon at bounding box center [1238, 57] width 11 height 10
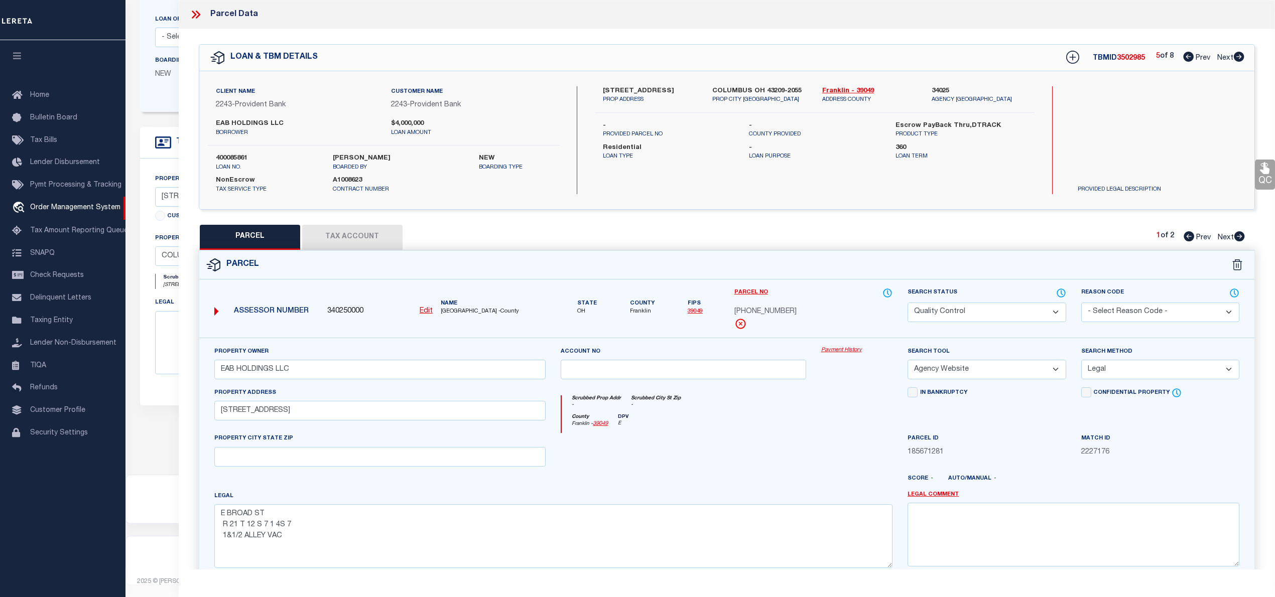
click at [1237, 57] on icon at bounding box center [1238, 57] width 11 height 10
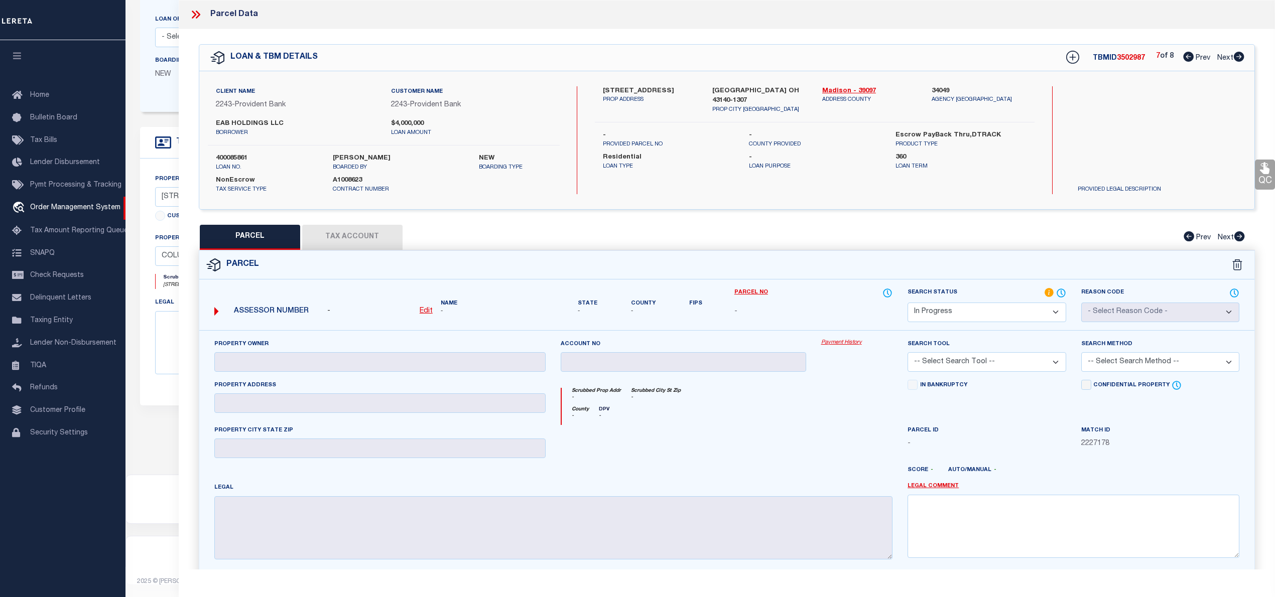
click at [1237, 57] on icon at bounding box center [1238, 57] width 11 height 10
click at [1183, 59] on icon at bounding box center [1188, 57] width 11 height 10
click at [418, 312] on div "- Edit" at bounding box center [379, 311] width 105 height 11
click at [422, 312] on u "Edit" at bounding box center [426, 311] width 13 height 7
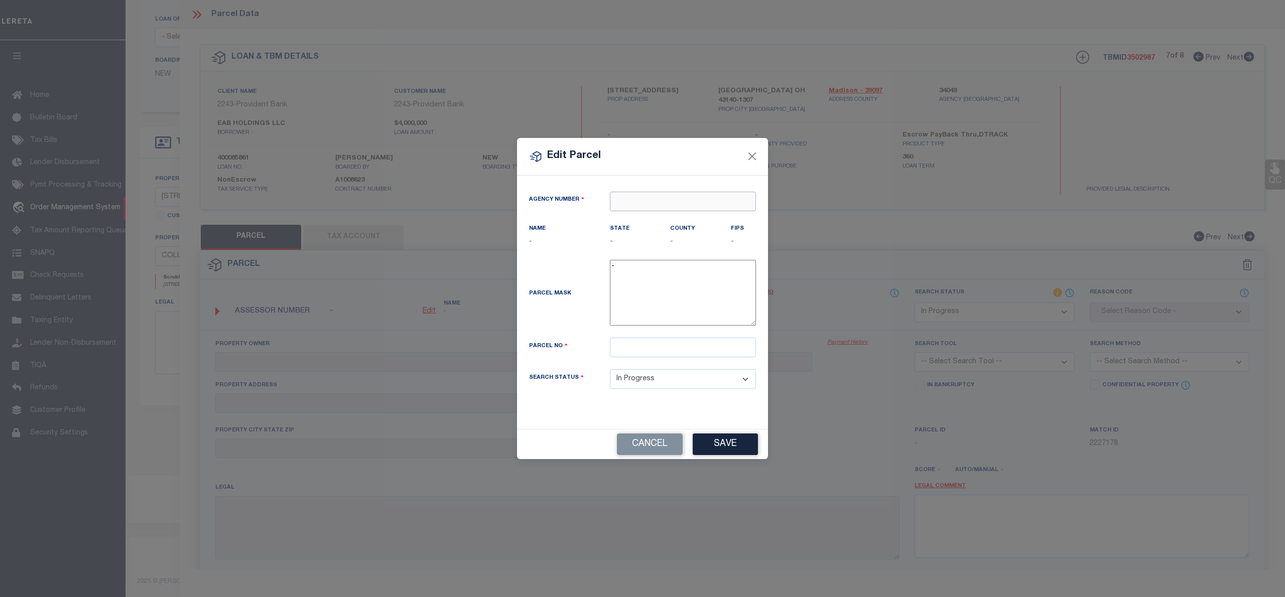
click at [641, 201] on input "text" at bounding box center [683, 202] width 146 height 20
click at [669, 218] on div "340490000 : MADISON COUNTY" at bounding box center [682, 232] width 145 height 29
click at [638, 354] on input "text" at bounding box center [683, 348] width 146 height 20
paste input "31-01438.000"
click at [744, 459] on div "Cancel Save" at bounding box center [642, 444] width 251 height 30
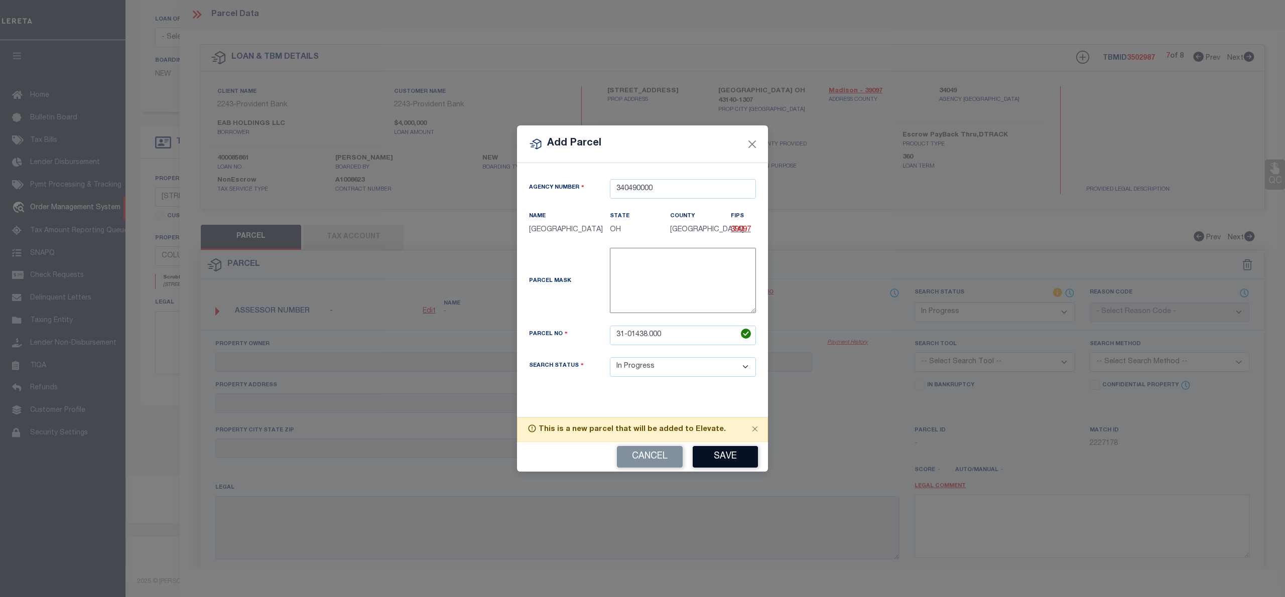
click at [744, 460] on button "Save" at bounding box center [725, 457] width 65 height 22
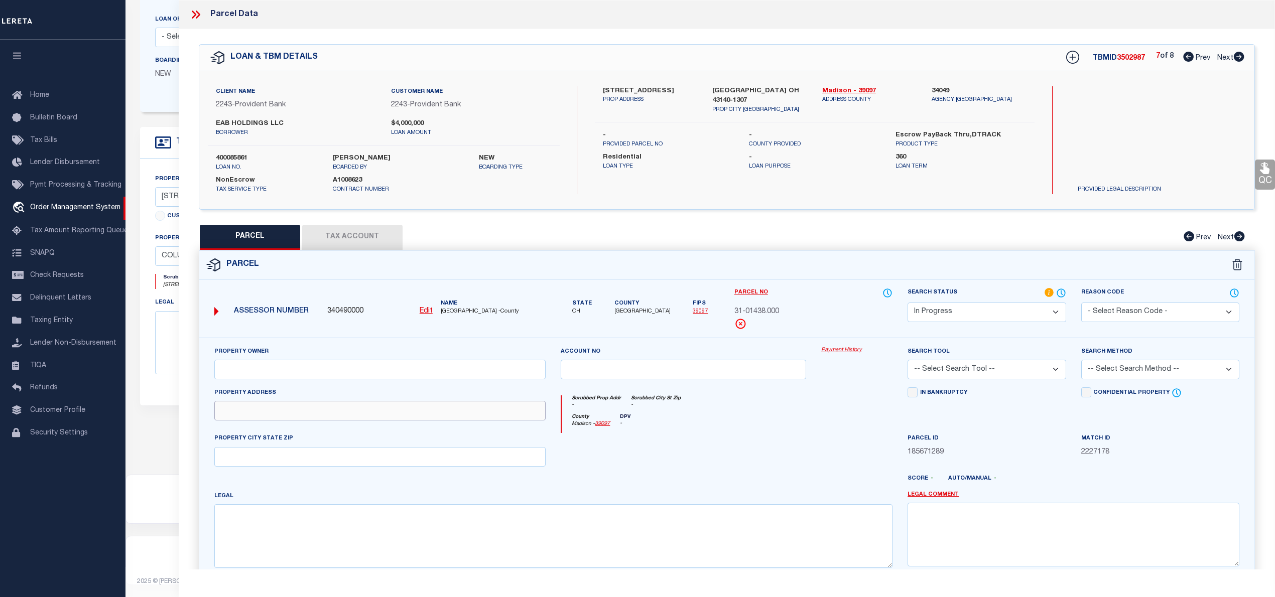
click at [265, 420] on input "text" at bounding box center [380, 411] width 332 height 20
paste input "116 W HIGH ST"
click at [282, 367] on input "text" at bounding box center [380, 370] width 332 height 20
paste input "EAB HOLDINGS LLC"
click at [313, 523] on textarea at bounding box center [553, 535] width 678 height 63
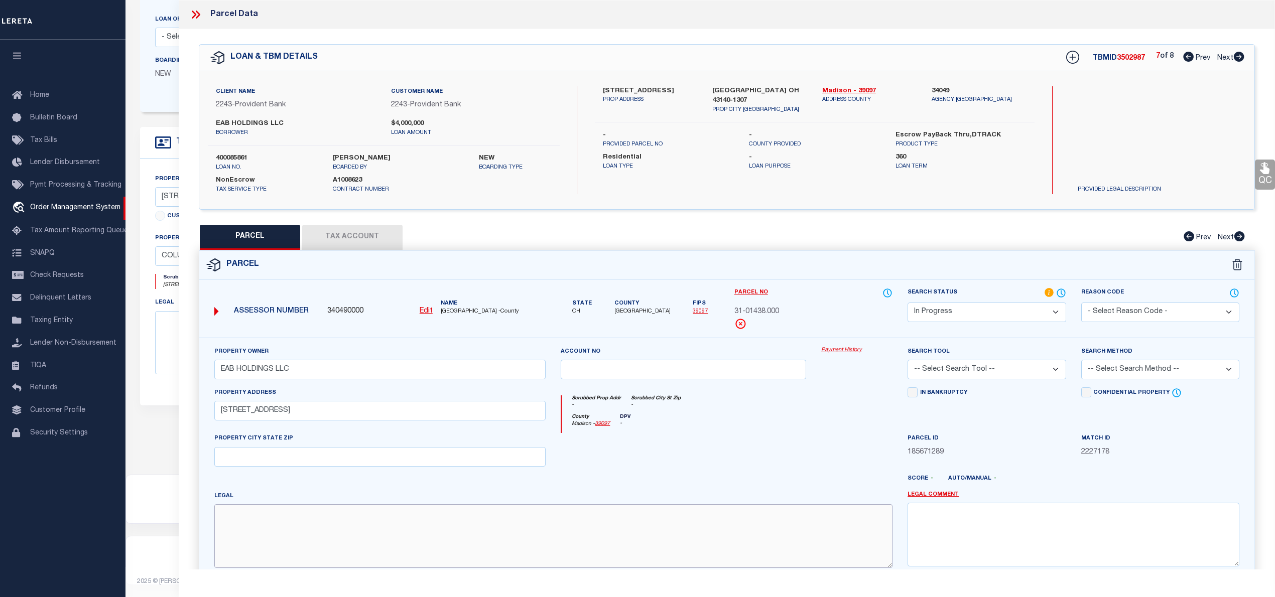
paste textarea "Legal Description .565A"
click at [992, 316] on select "Automated Search Bad Parcel Complete Duplicate Parcel High Dollar Reporting In …" at bounding box center [986, 313] width 158 height 20
click at [907, 303] on select "Automated Search Bad Parcel Complete Duplicate Parcel High Dollar Reporting In …" at bounding box center [986, 313] width 158 height 20
click at [933, 373] on select "-- Select Search Tool -- 3rd Party Website Agency File Agency Website ATLS CNV-…" at bounding box center [986, 370] width 158 height 20
click at [907, 361] on select "-- Select Search Tool -- 3rd Party Website Agency File Agency Website ATLS CNV-…" at bounding box center [986, 370] width 158 height 20
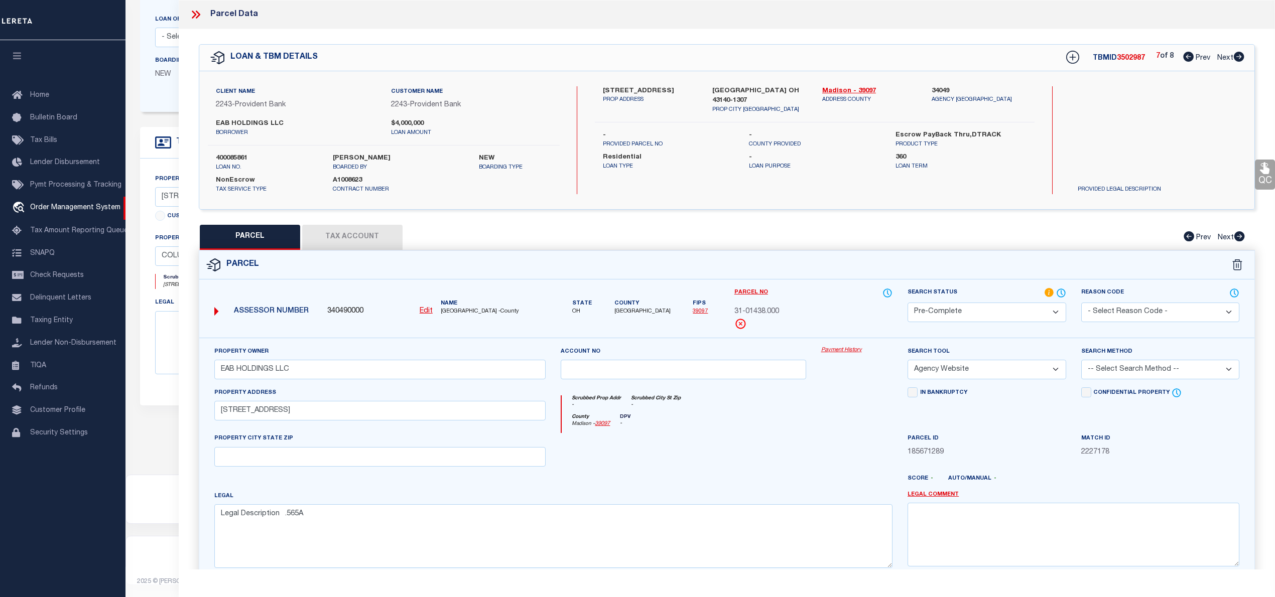
click at [1113, 371] on select "-- Select Search Method -- Property Address Legal Liability Info Provided" at bounding box center [1160, 370] width 158 height 20
click at [1081, 361] on select "-- Select Search Method -- Property Address Legal Liability Info Provided" at bounding box center [1160, 370] width 158 height 20
click at [354, 221] on div "QC QC QC" at bounding box center [727, 347] width 1096 height 637
click at [354, 236] on button "Tax Account" at bounding box center [352, 237] width 100 height 25
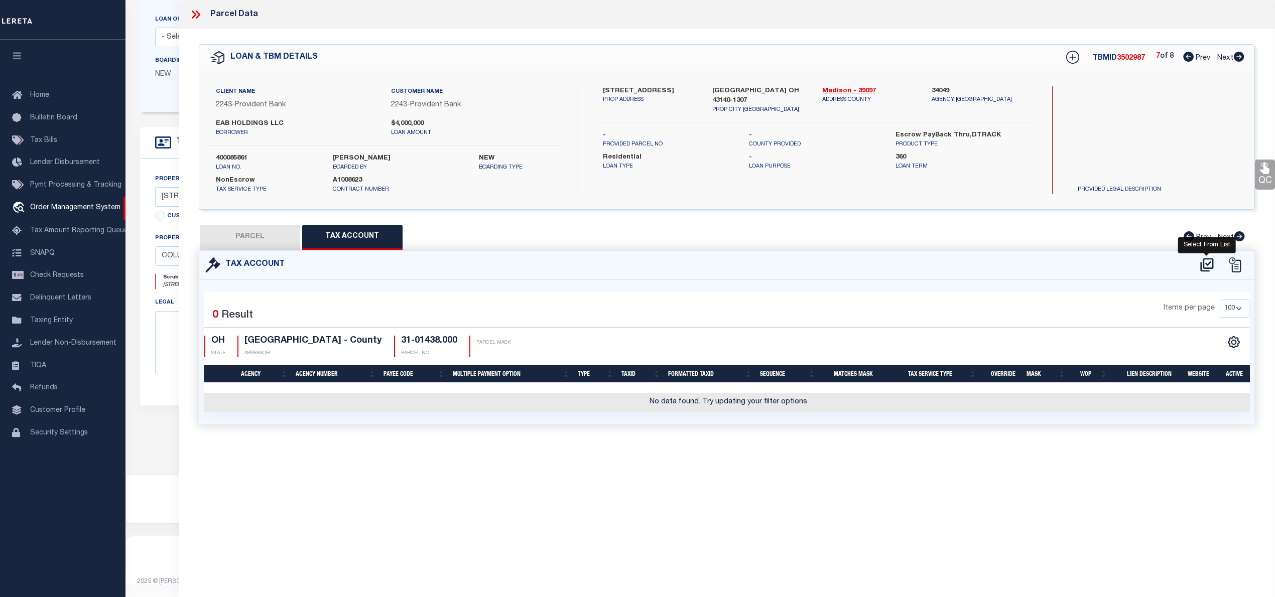
click at [1205, 259] on icon at bounding box center [1206, 265] width 13 height 14
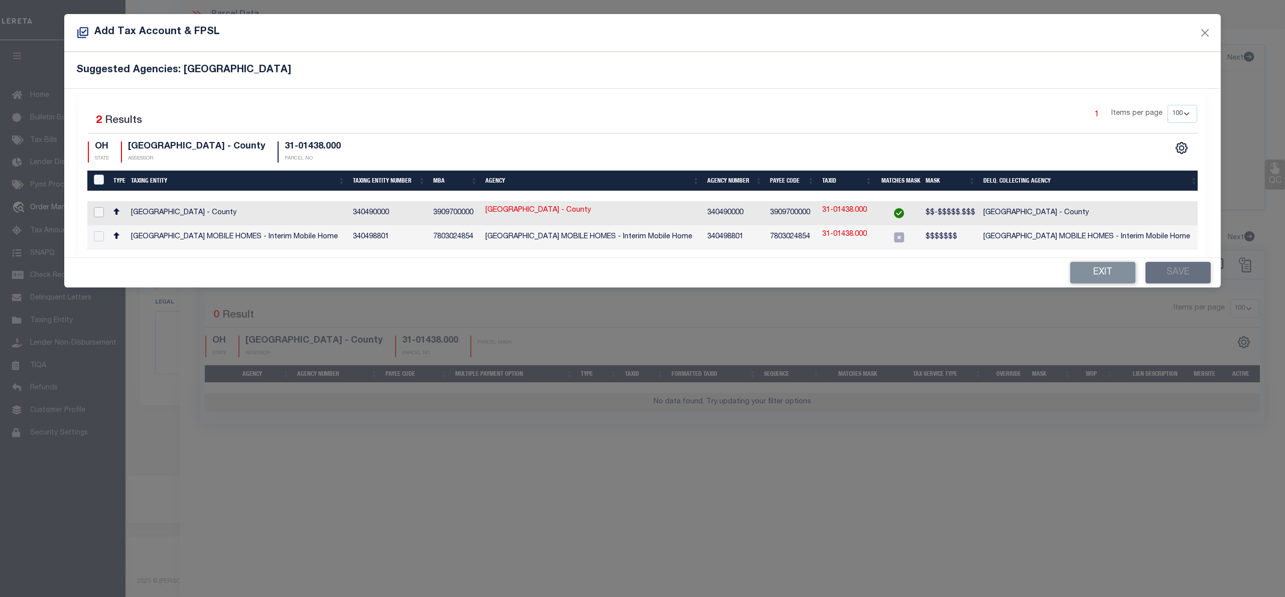
click at [99, 209] on input "checkbox" at bounding box center [99, 212] width 10 height 10
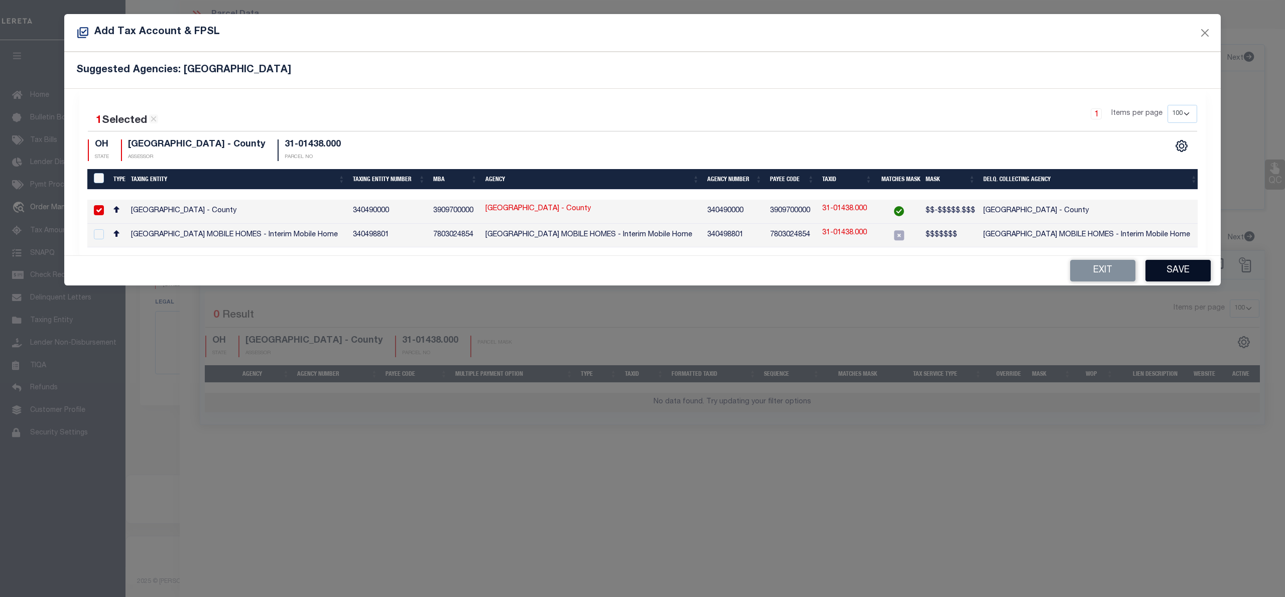
click at [1172, 271] on button "Save" at bounding box center [1177, 271] width 65 height 22
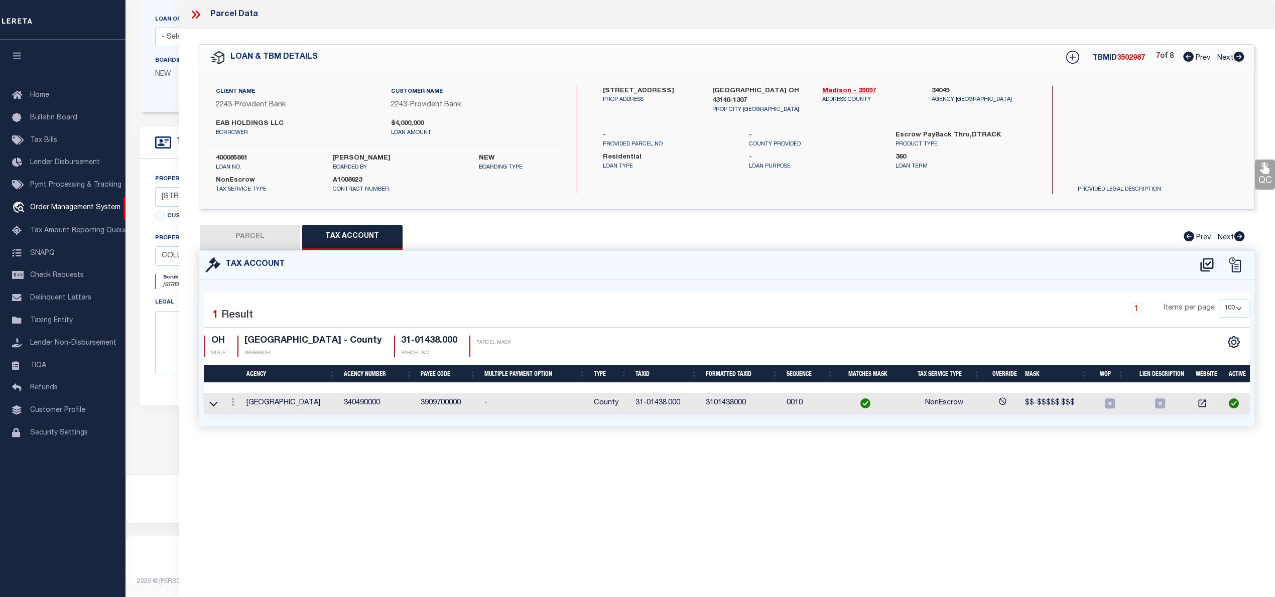
click at [254, 233] on button "PARCEL" at bounding box center [250, 237] width 100 height 25
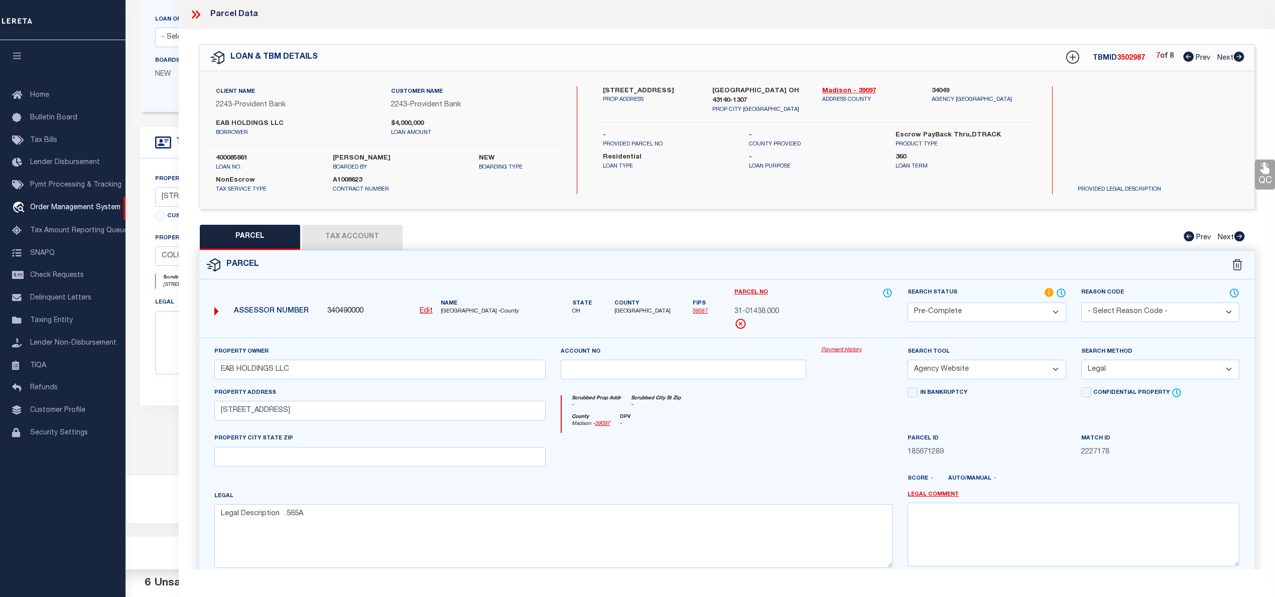
scroll to position [100, 0]
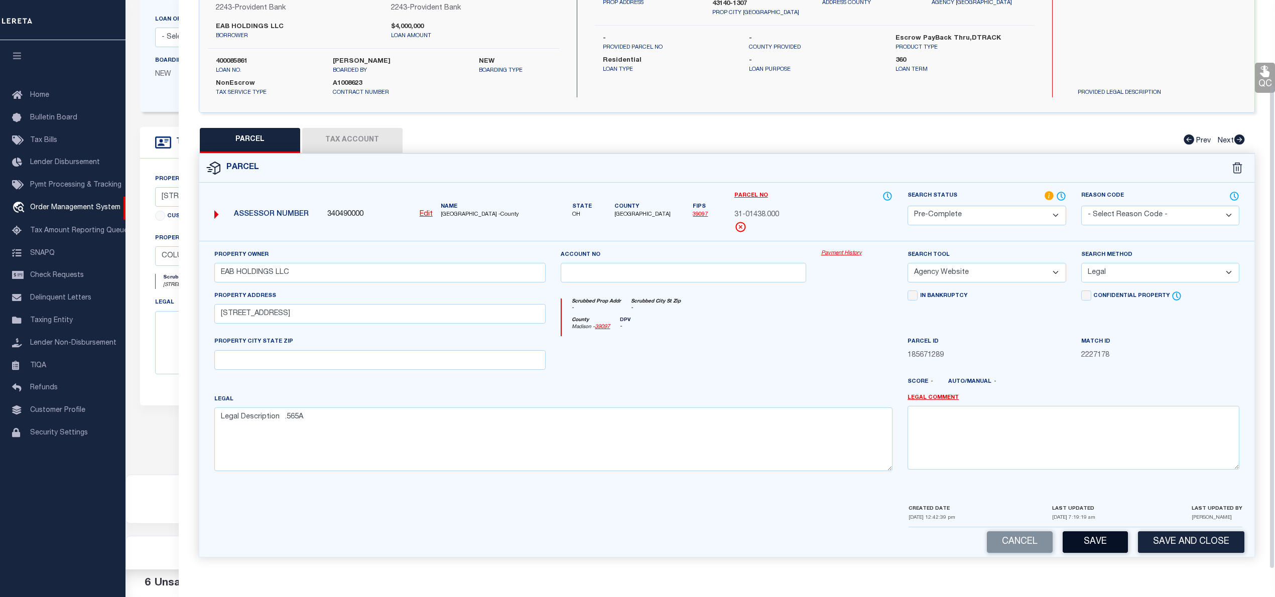
click at [1088, 546] on button "Save" at bounding box center [1094, 542] width 65 height 22
click at [1090, 540] on button "Save" at bounding box center [1094, 542] width 65 height 22
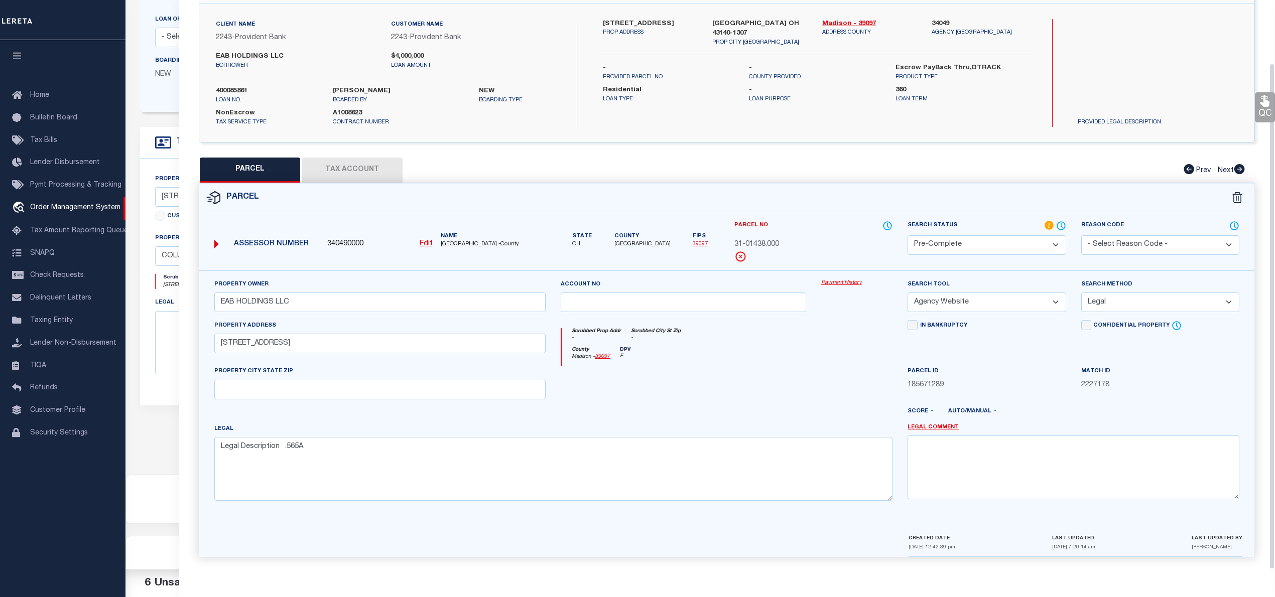
scroll to position [0, 0]
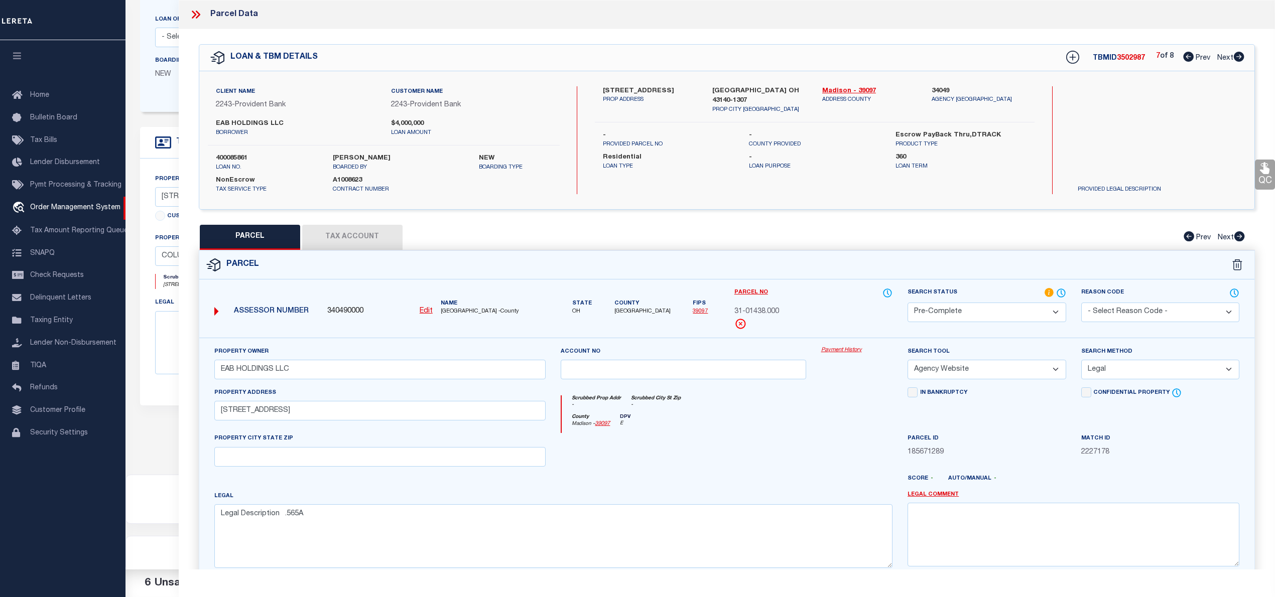
click at [1235, 59] on icon at bounding box center [1238, 57] width 11 height 10
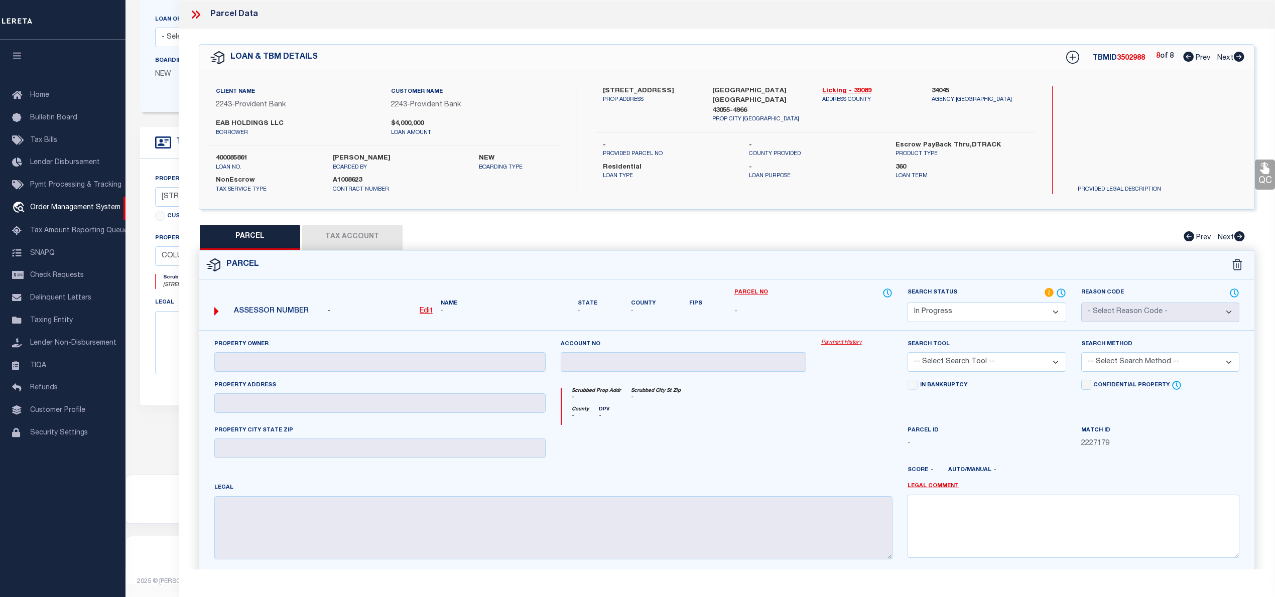
click at [425, 311] on u "Edit" at bounding box center [426, 311] width 13 height 7
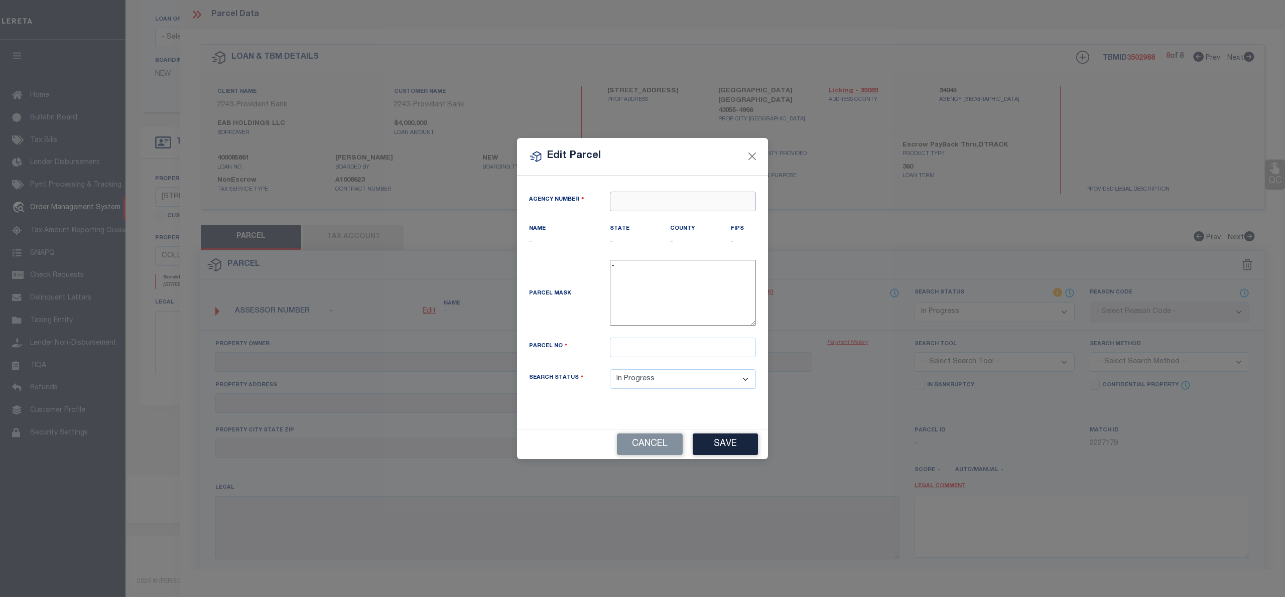
click at [658, 197] on input "text" at bounding box center [683, 202] width 146 height 20
click at [675, 219] on div "340450000 : LICKING COUNTY" at bounding box center [682, 232] width 145 height 29
click at [648, 348] on input "text" at bounding box center [683, 348] width 146 height 20
click at [629, 357] on input "text" at bounding box center [683, 348] width 146 height 20
paste input "054-207624-00.000"
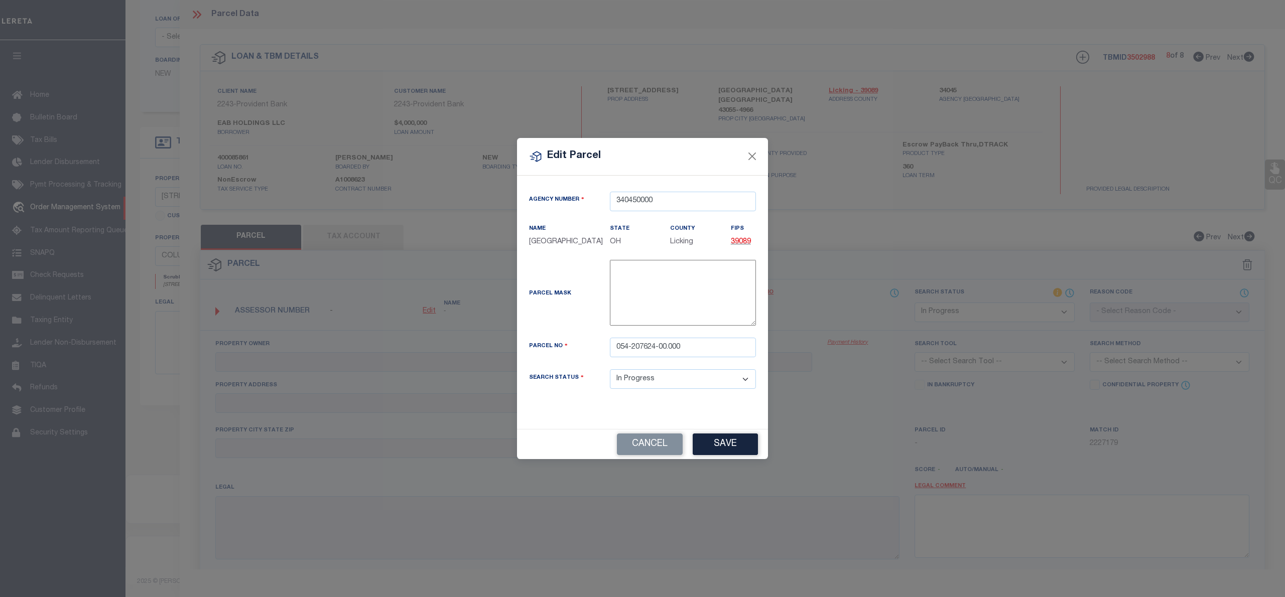
click at [726, 461] on div "Edit Parcel Agency Number 340450000 Name State" at bounding box center [642, 298] width 1285 height 597
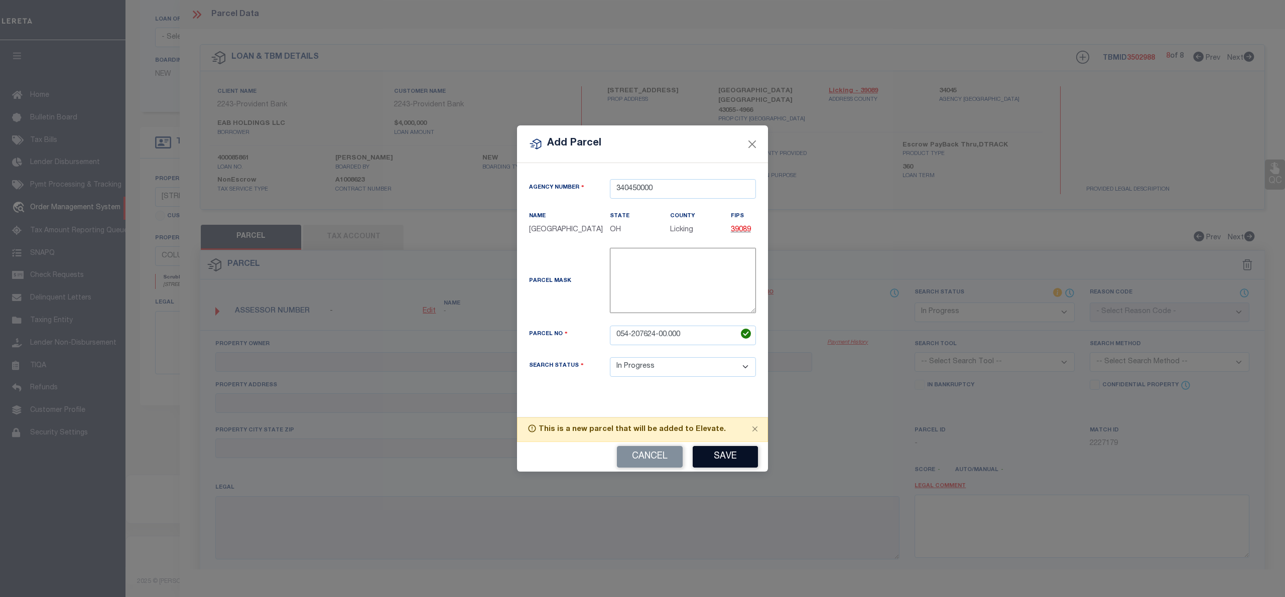
click at [729, 450] on button "Save" at bounding box center [725, 457] width 65 height 22
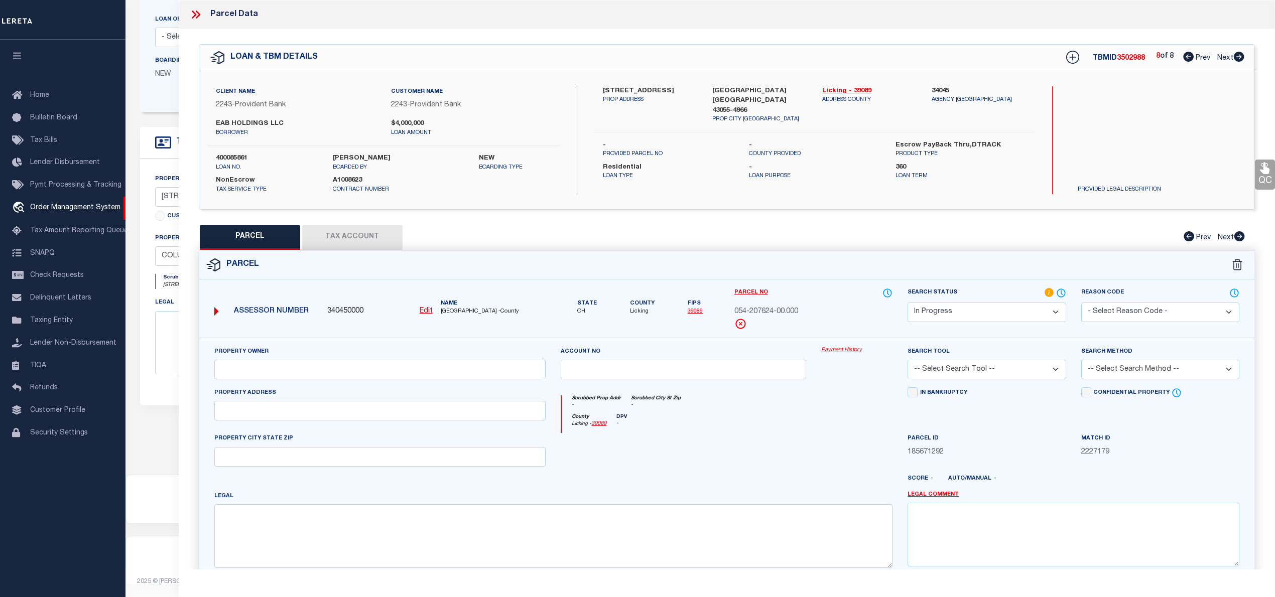
click at [953, 314] on select "Automated Search Bad Parcel Complete Duplicate Parcel High Dollar Reporting In …" at bounding box center [986, 313] width 158 height 20
click at [907, 303] on select "Automated Search Bad Parcel Complete Duplicate Parcel High Dollar Reporting In …" at bounding box center [986, 313] width 158 height 20
click at [947, 372] on select "-- Select Search Tool -- 3rd Party Website Agency File Agency Website ATLS CNV-…" at bounding box center [986, 370] width 158 height 20
click at [907, 361] on select "-- Select Search Tool -- 3rd Party Website Agency File Agency Website ATLS CNV-…" at bounding box center [986, 370] width 158 height 20
click at [1177, 367] on select "-- Select Search Method -- Property Address Legal Liability Info Provided" at bounding box center [1160, 370] width 158 height 20
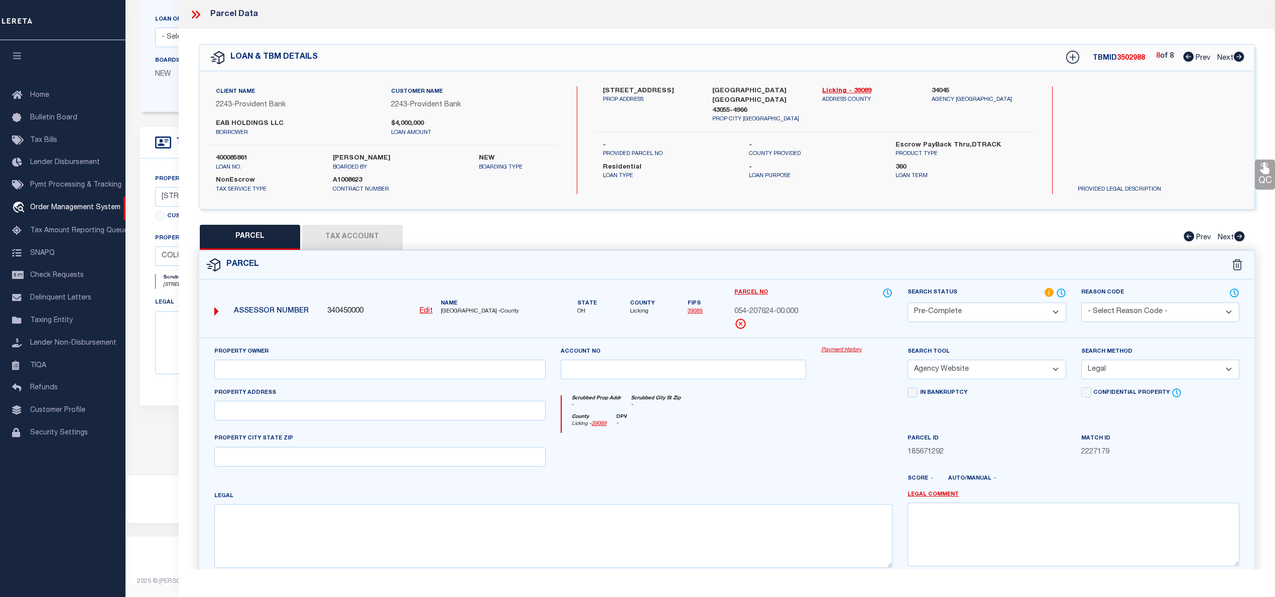
click at [1081, 361] on select "-- Select Search Method -- Property Address Legal Liability Info Provided" at bounding box center [1160, 370] width 158 height 20
click at [474, 418] on input "text" at bounding box center [380, 411] width 332 height 20
paste input "18 S 6TH ST NEWARK, OH 43055"
drag, startPoint x: 300, startPoint y: 410, endPoint x: 348, endPoint y: 415, distance: 48.8
click at [348, 415] on input "18 S 6TH ST NEWARK, OH 43055" at bounding box center [380, 411] width 332 height 20
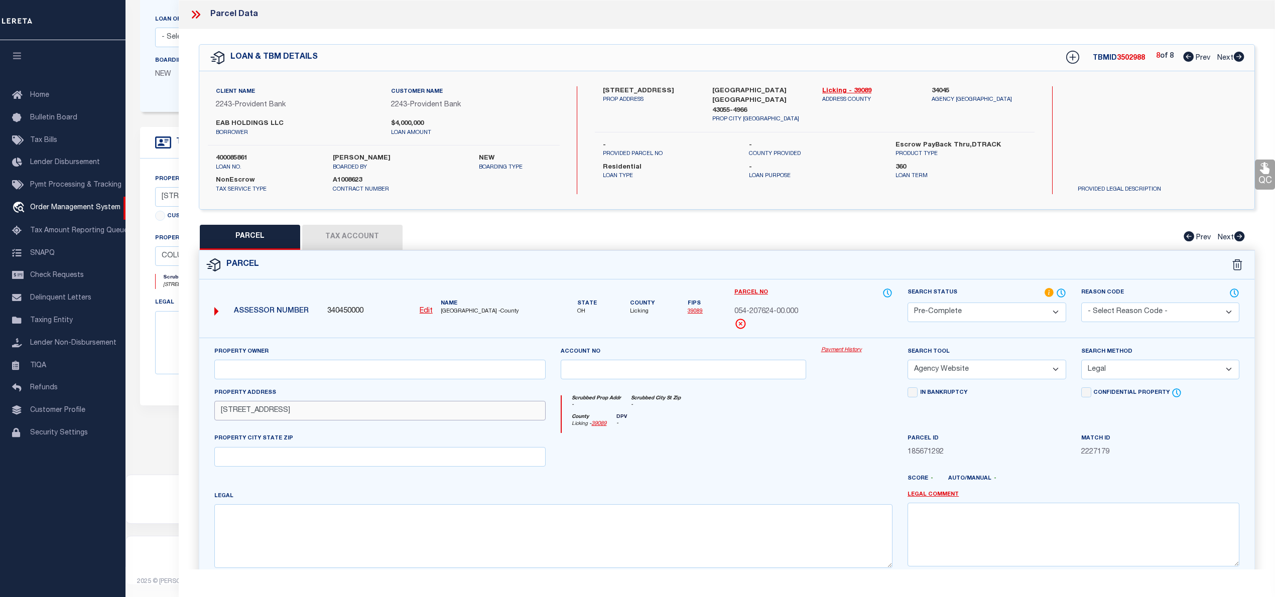
drag, startPoint x: 264, startPoint y: 416, endPoint x: 347, endPoint y: 415, distance: 83.3
click at [347, 415] on input "18 S 6TH ST NEWARK, OH 43055" at bounding box center [380, 411] width 332 height 20
click at [263, 456] on input "text" at bounding box center [380, 457] width 332 height 20
paste input "NEWARK, OH 43055"
click at [637, 543] on textarea at bounding box center [553, 535] width 678 height 63
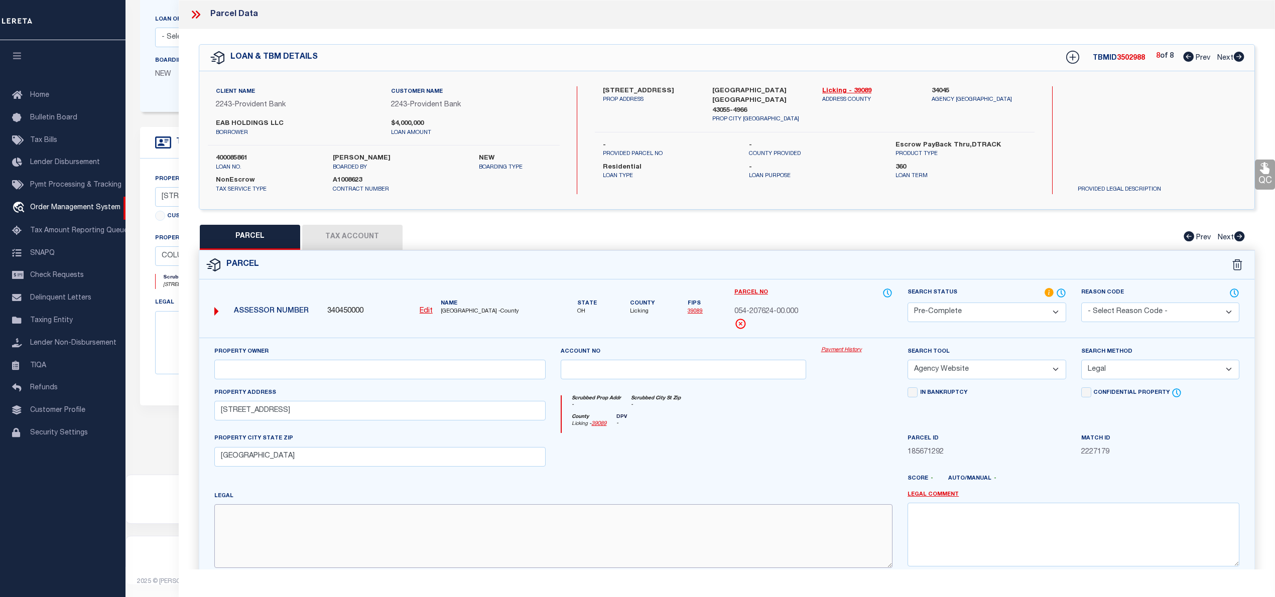
paste textarea "Acres: 0.17 LOT 248 PT (OLD LOT 1) JAMES M TAYLOR'S PLAT"
click at [323, 365] on input "text" at bounding box center [380, 370] width 332 height 20
paste input "EAB HOLDINGS LLC"
click at [357, 232] on button "Tax Account" at bounding box center [352, 237] width 100 height 25
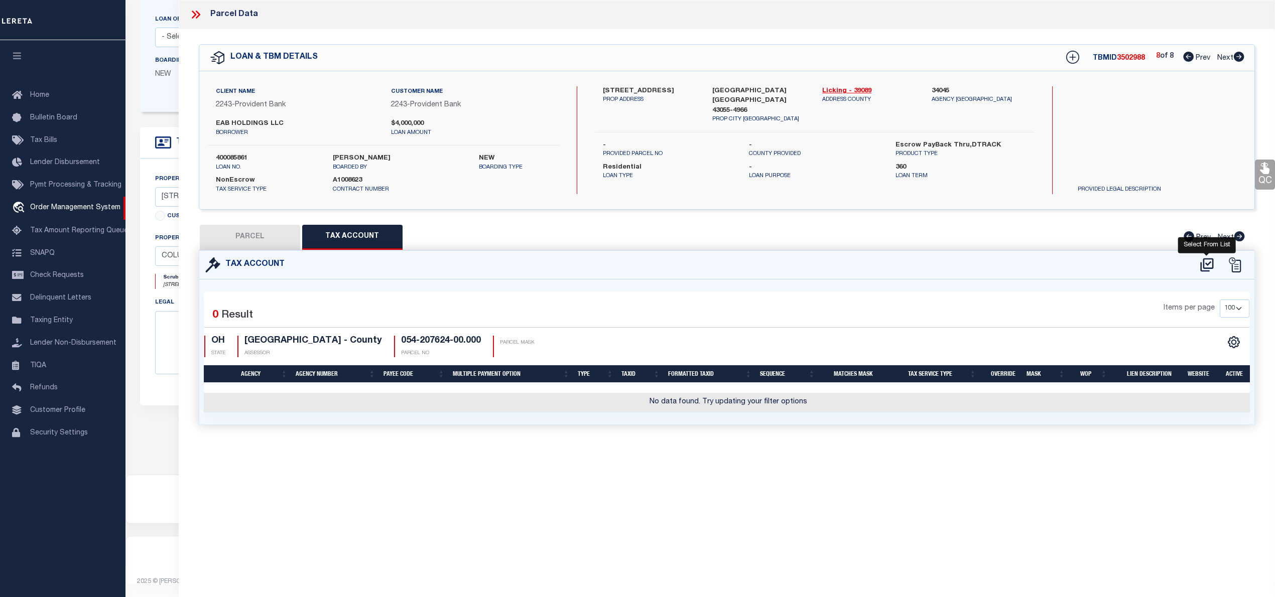
click at [1207, 268] on icon at bounding box center [1206, 265] width 13 height 14
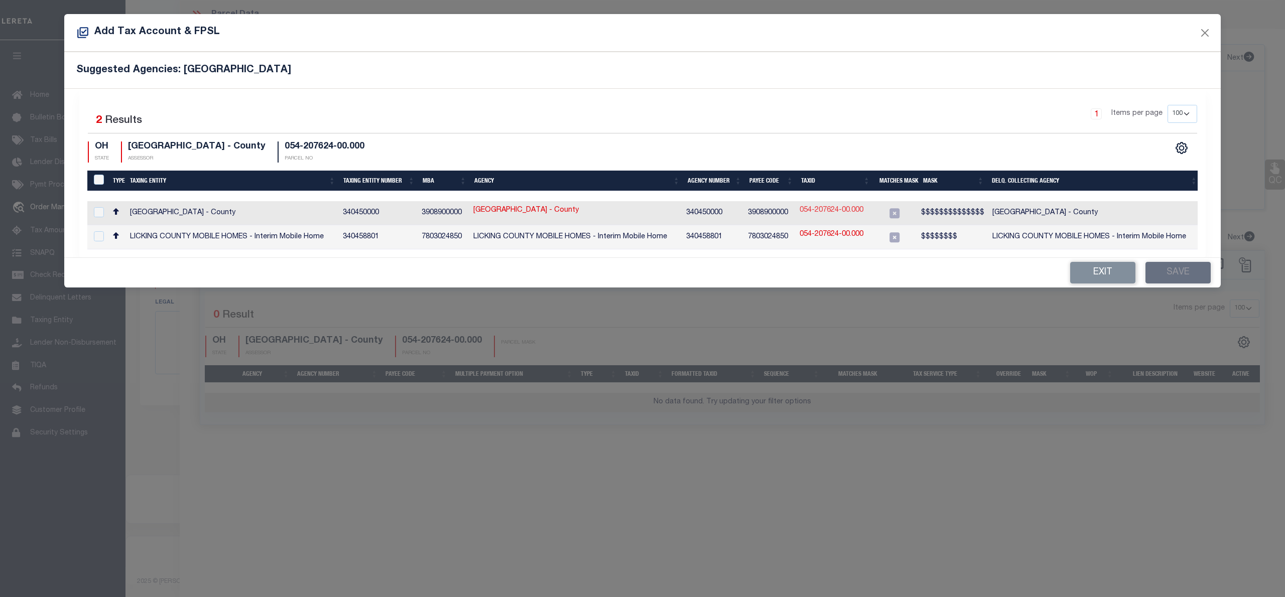
click at [827, 207] on link "054-207624-00.000" at bounding box center [831, 210] width 64 height 11
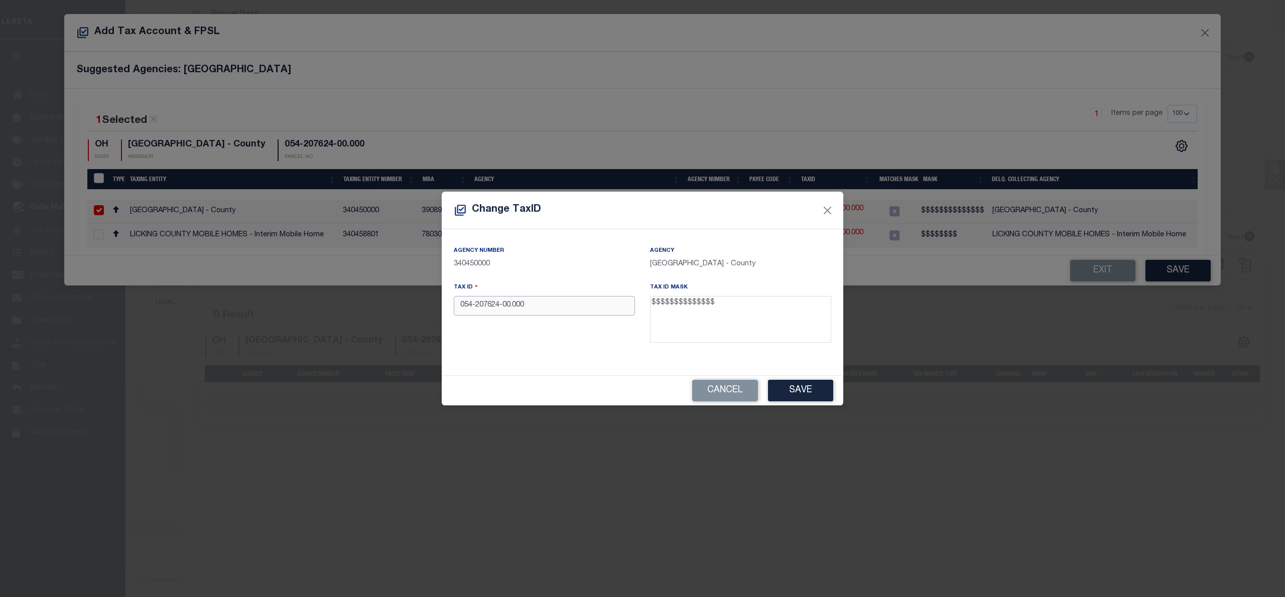
click at [475, 305] on input "054-207624-00.000" at bounding box center [544, 306] width 181 height 20
click at [793, 391] on button "Save" at bounding box center [800, 391] width 65 height 22
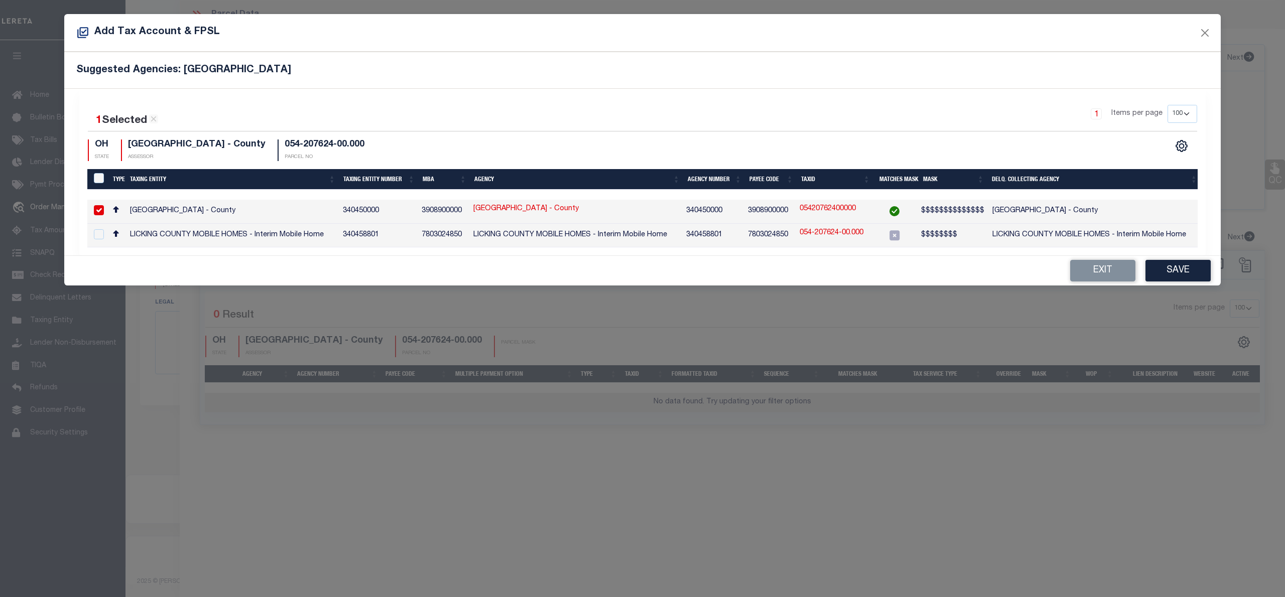
click at [1183, 280] on button "Save" at bounding box center [1177, 271] width 65 height 22
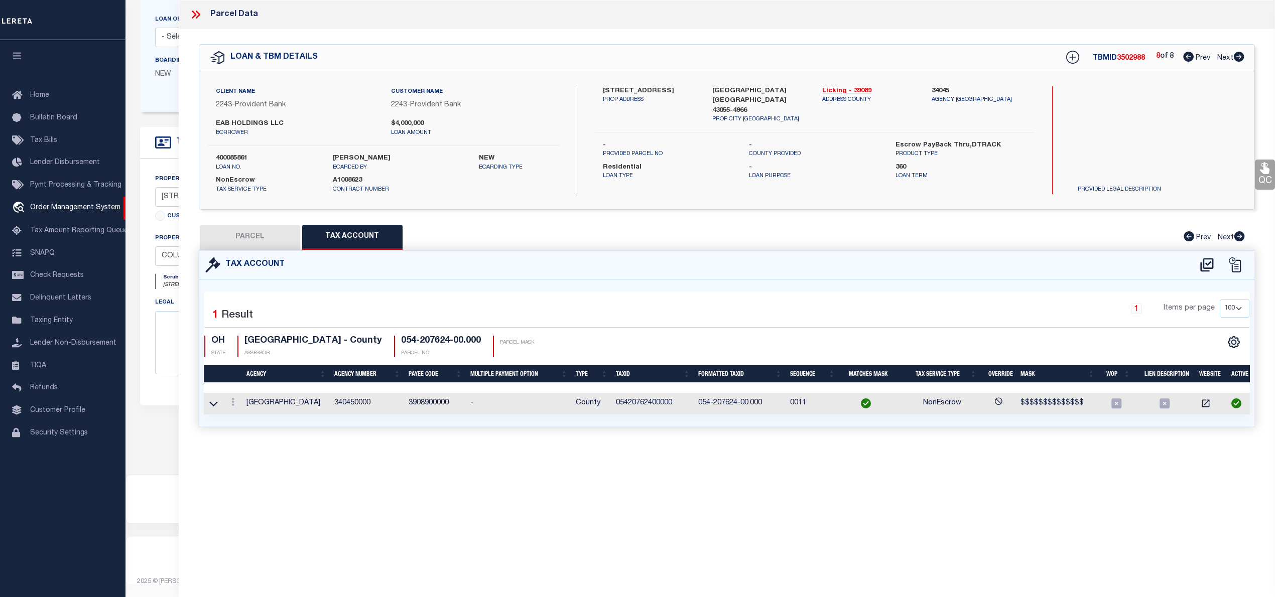
click at [281, 234] on button "PARCEL" at bounding box center [250, 237] width 100 height 25
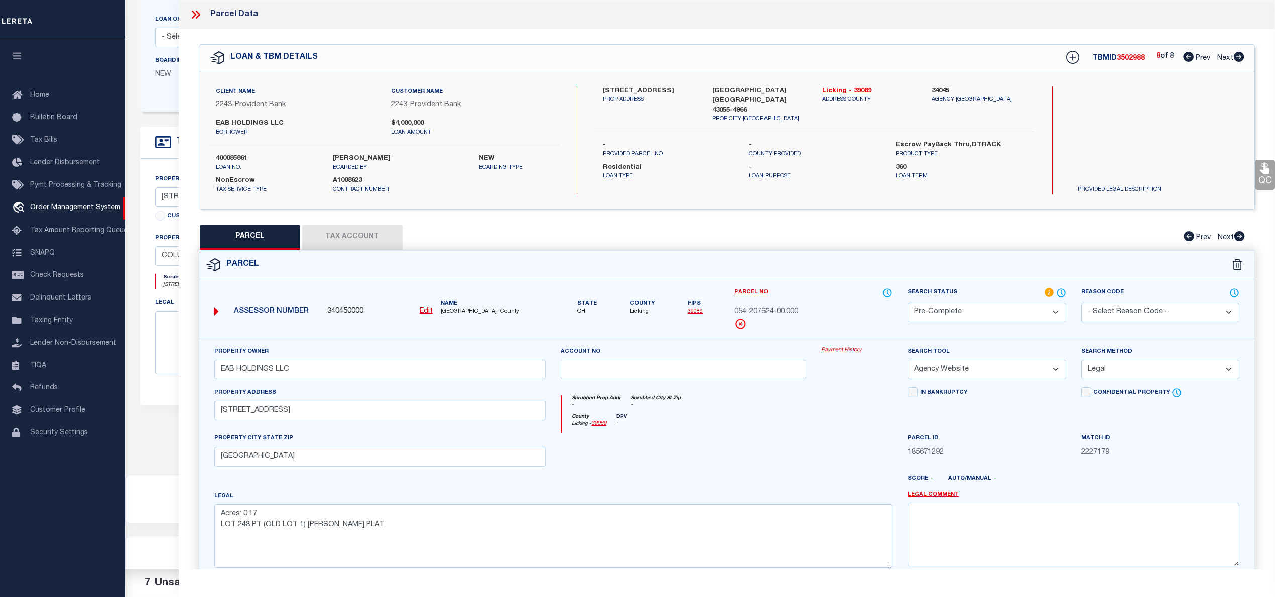
scroll to position [100, 0]
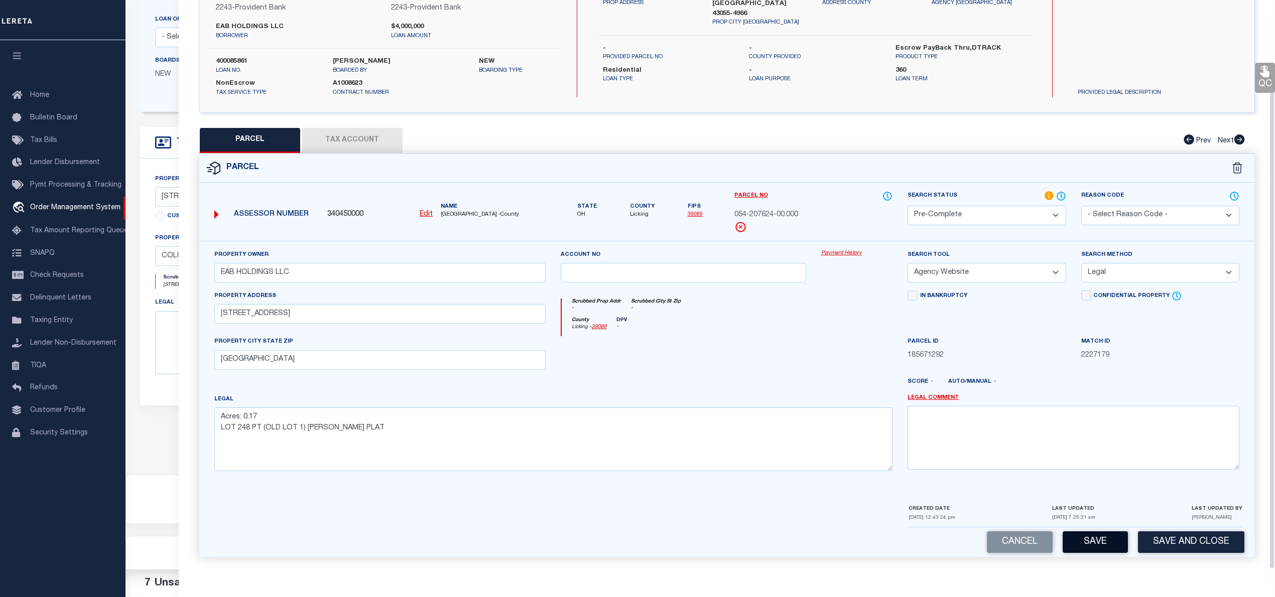
click at [1100, 539] on button "Save" at bounding box center [1094, 542] width 65 height 22
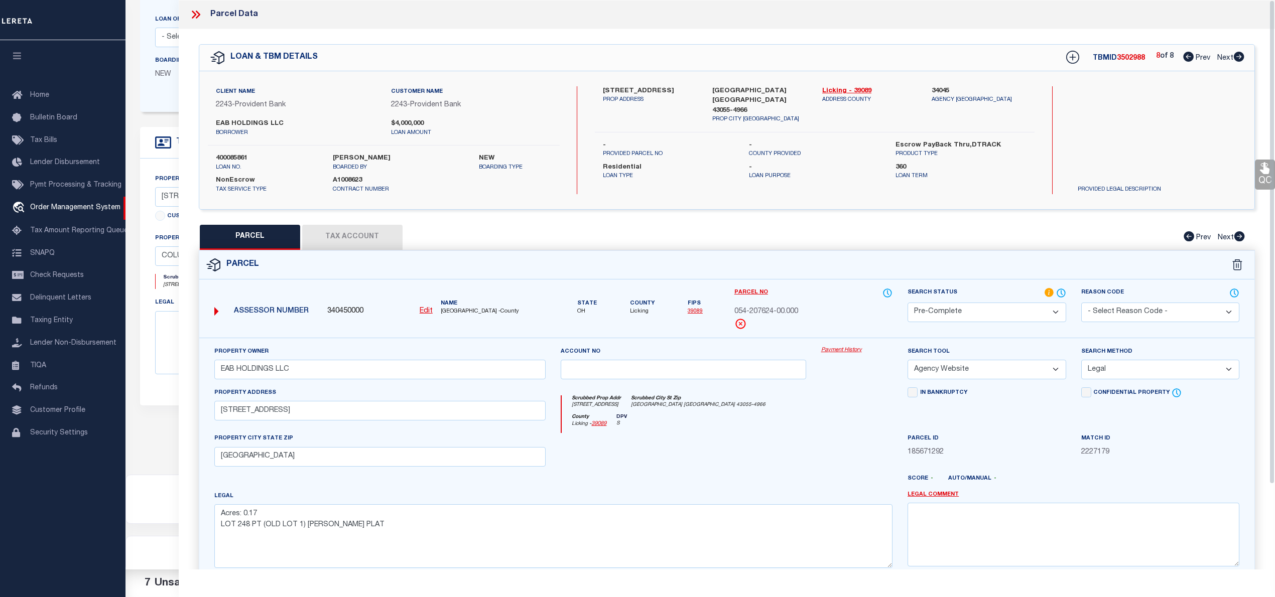
click at [1183, 55] on icon at bounding box center [1188, 57] width 11 height 10
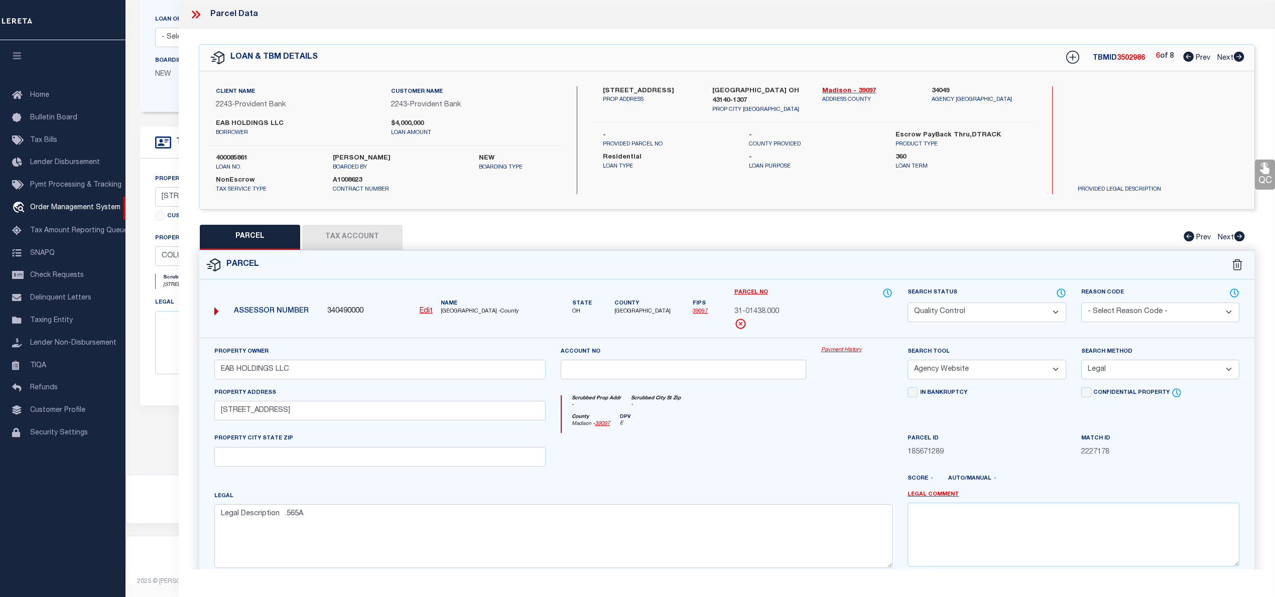
click at [1183, 55] on icon at bounding box center [1188, 57] width 11 height 10
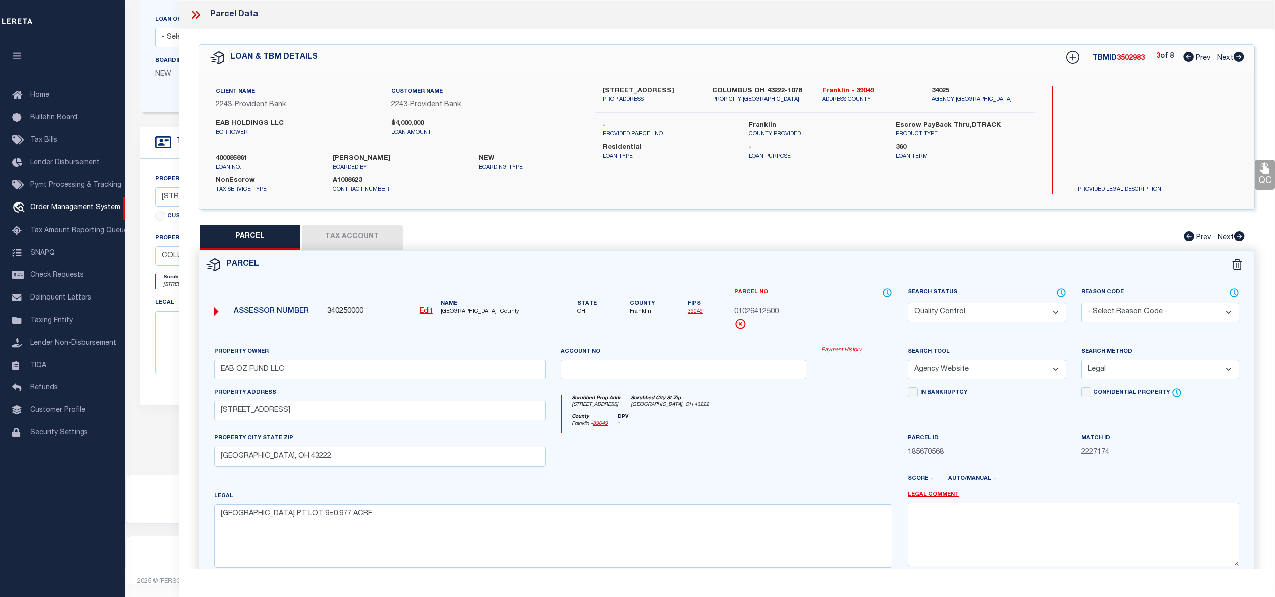
click at [1183, 55] on icon at bounding box center [1188, 57] width 11 height 10
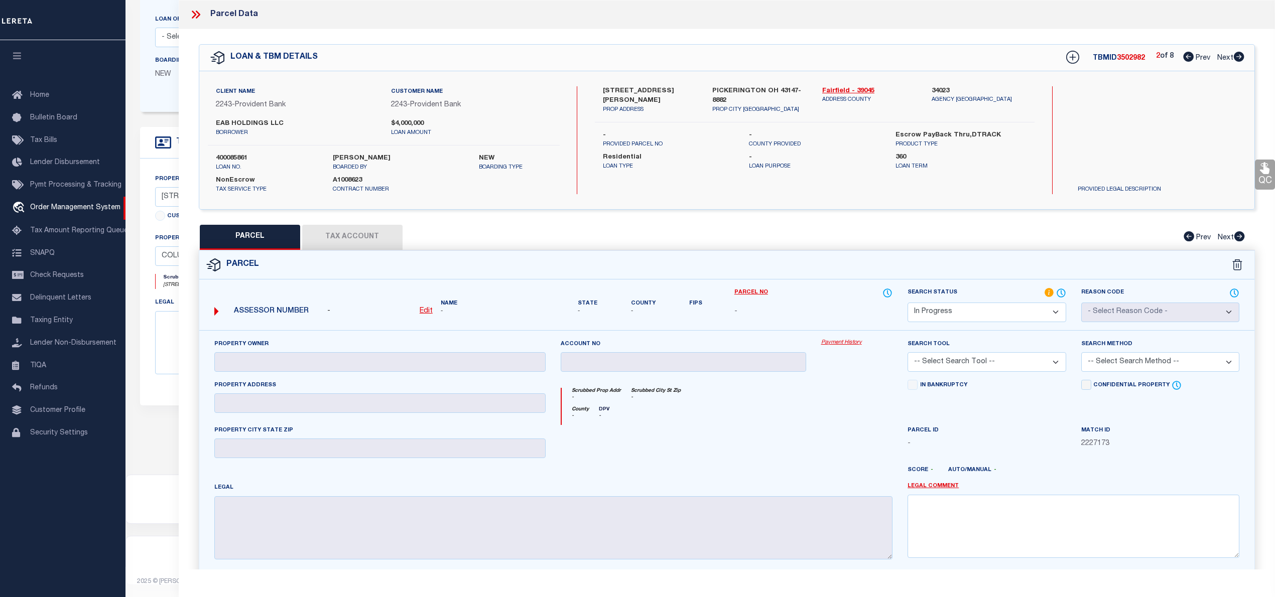
click at [422, 311] on u "Edit" at bounding box center [426, 311] width 13 height 7
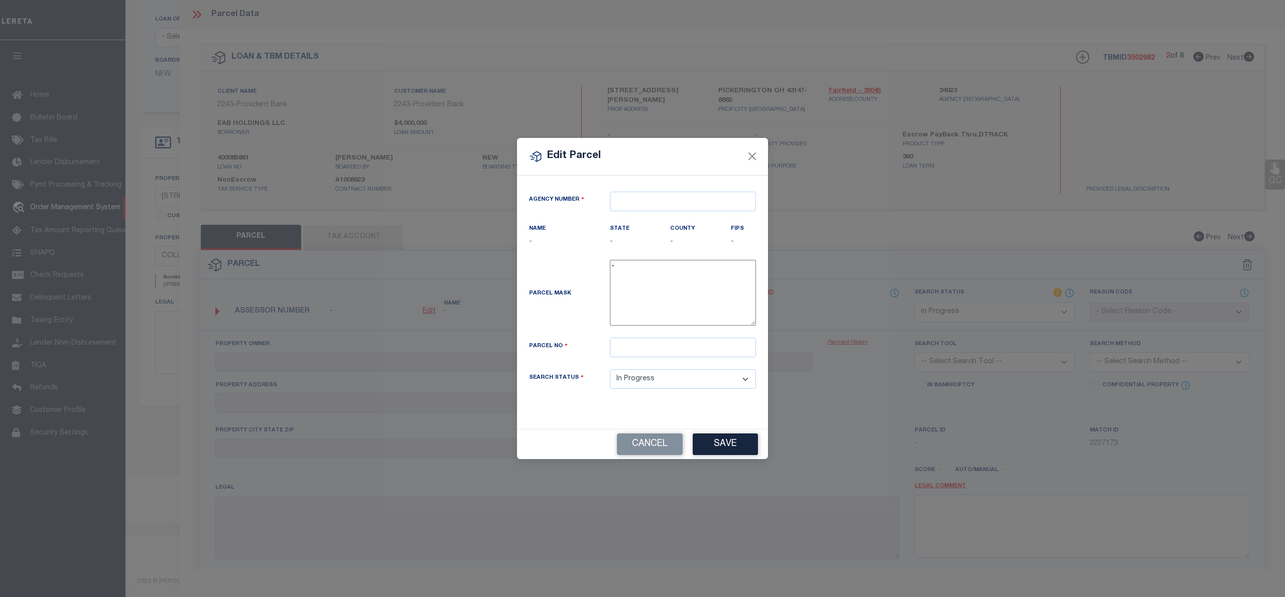
click at [686, 212] on div "Agency Number" at bounding box center [642, 208] width 242 height 32
click at [685, 203] on input "text" at bounding box center [683, 202] width 146 height 20
click at [662, 221] on div "340230000 : FAIRFIELD COUNTY" at bounding box center [682, 232] width 145 height 29
click at [631, 353] on input "text" at bounding box center [683, 348] width 146 height 20
paste input "0410247920"
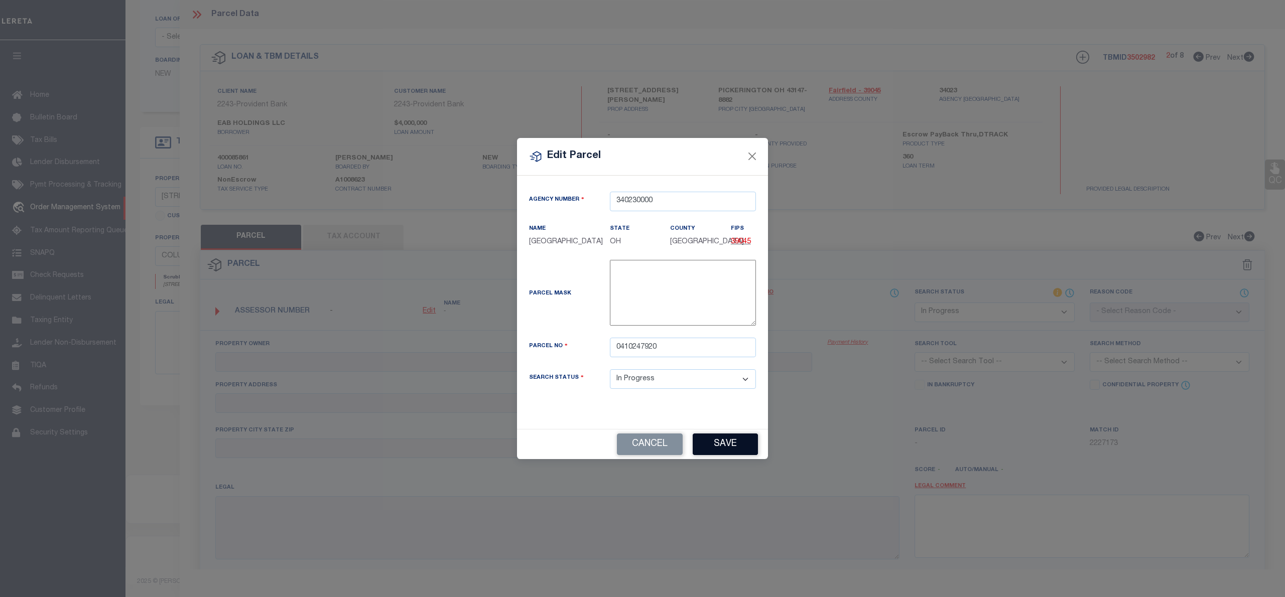
click at [725, 449] on div "Cancel Save" at bounding box center [642, 444] width 251 height 30
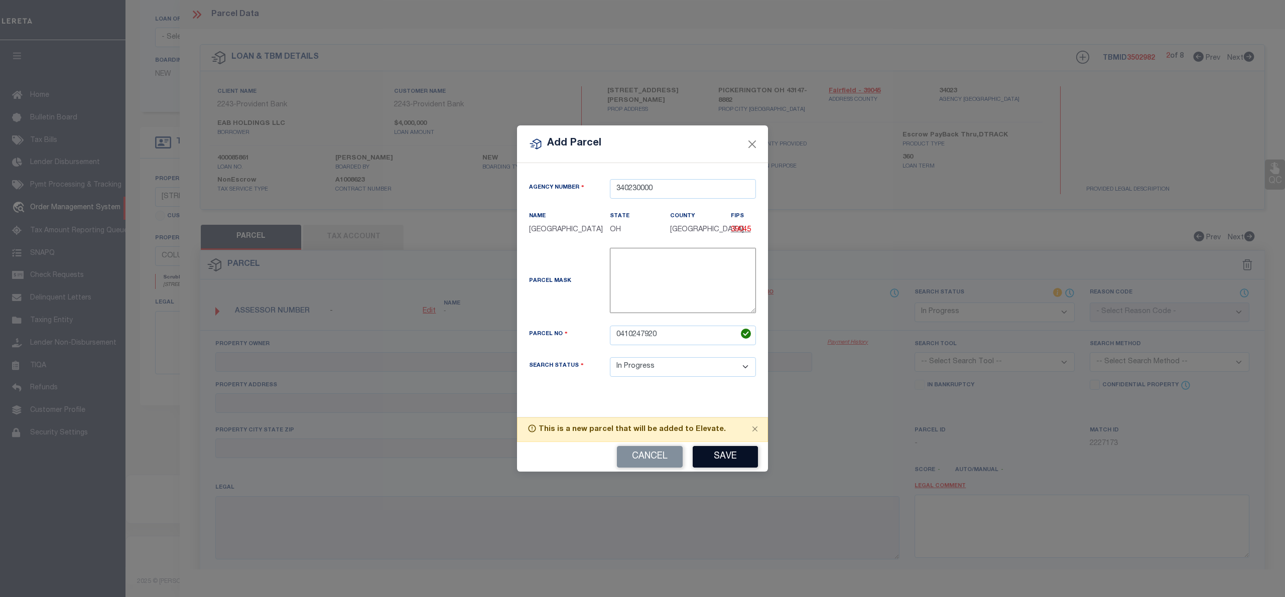
click at [739, 466] on button "Save" at bounding box center [725, 457] width 65 height 22
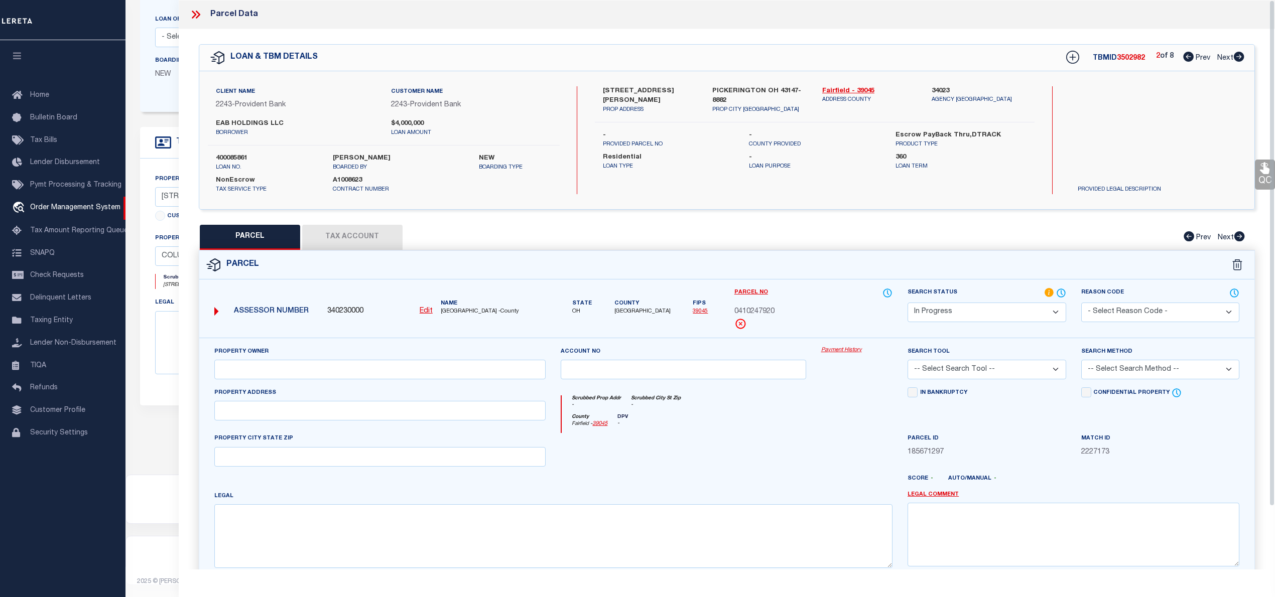
click at [958, 312] on select "Automated Search Bad Parcel Complete Duplicate Parcel High Dollar Reporting In …" at bounding box center [986, 313] width 158 height 20
click at [907, 303] on select "Automated Search Bad Parcel Complete Duplicate Parcel High Dollar Reporting In …" at bounding box center [986, 313] width 158 height 20
click at [940, 379] on select "-- Select Search Tool -- 3rd Party Website Agency File Agency Website ATLS CNV-…" at bounding box center [986, 370] width 158 height 20
click at [907, 361] on select "-- Select Search Tool -- 3rd Party Website Agency File Agency Website ATLS CNV-…" at bounding box center [986, 370] width 158 height 20
click at [1118, 369] on select "-- Select Search Method -- Property Address Legal Liability Info Provided" at bounding box center [1160, 370] width 158 height 20
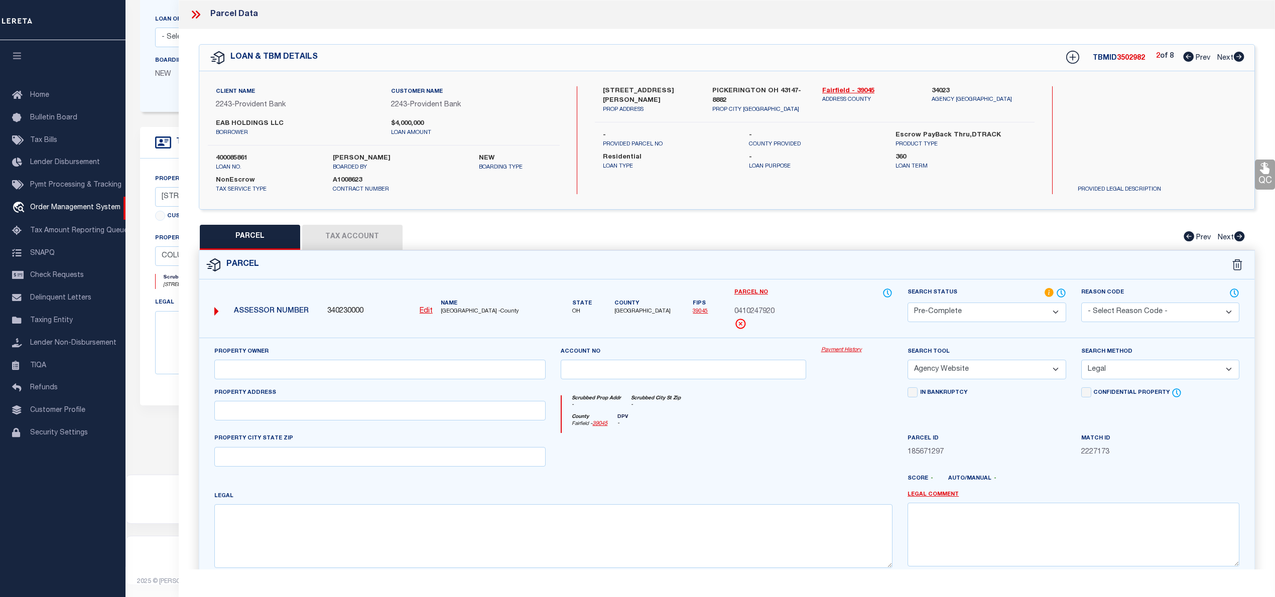
click at [1081, 361] on select "-- Select Search Method -- Property Address Legal Liability Info Provided" at bounding box center [1160, 370] width 158 height 20
click at [522, 531] on textarea at bounding box center [553, 535] width 678 height 63
paste textarea "R 20 T 15 S 4 SW ANNEXED 5-19-77"
click at [277, 416] on input "text" at bounding box center [380, 411] width 332 height 20
paste input "670 HILL RD NORTH"
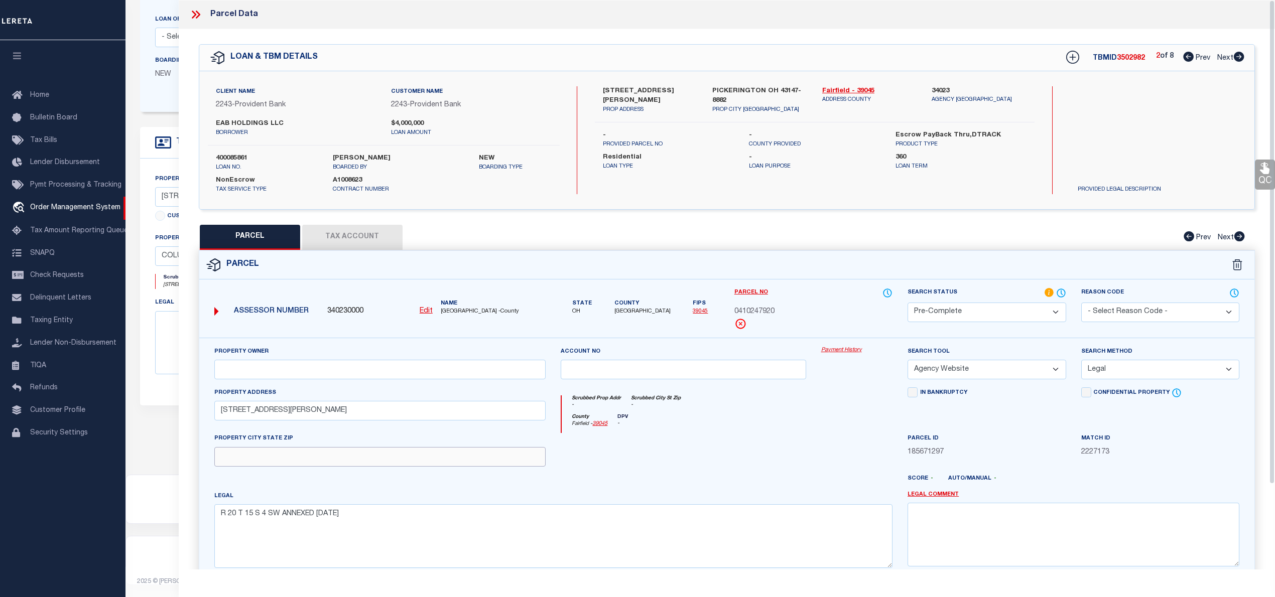
click at [326, 466] on input "text" at bounding box center [380, 457] width 332 height 20
paste input "PICKERINGTON OH 43147"
click at [359, 369] on input "text" at bounding box center [380, 370] width 332 height 20
paste input "PICKERINGTON MEDICAL CENTER LLC"
click at [342, 232] on button "Tax Account" at bounding box center [352, 237] width 100 height 25
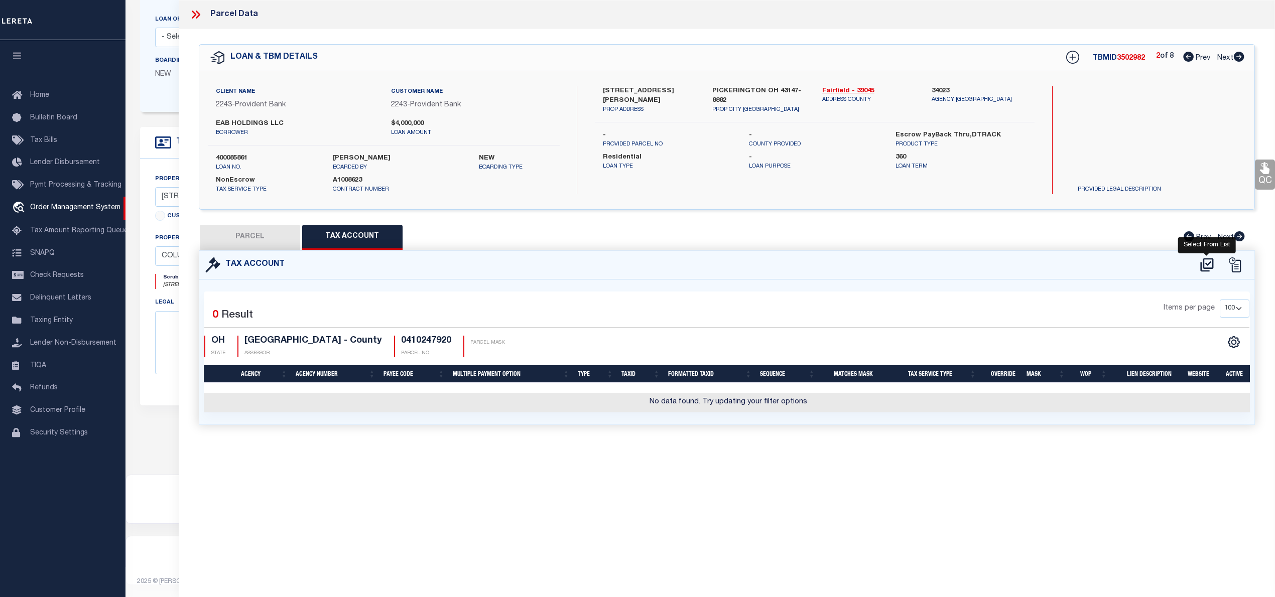
click at [1207, 268] on icon at bounding box center [1206, 265] width 13 height 14
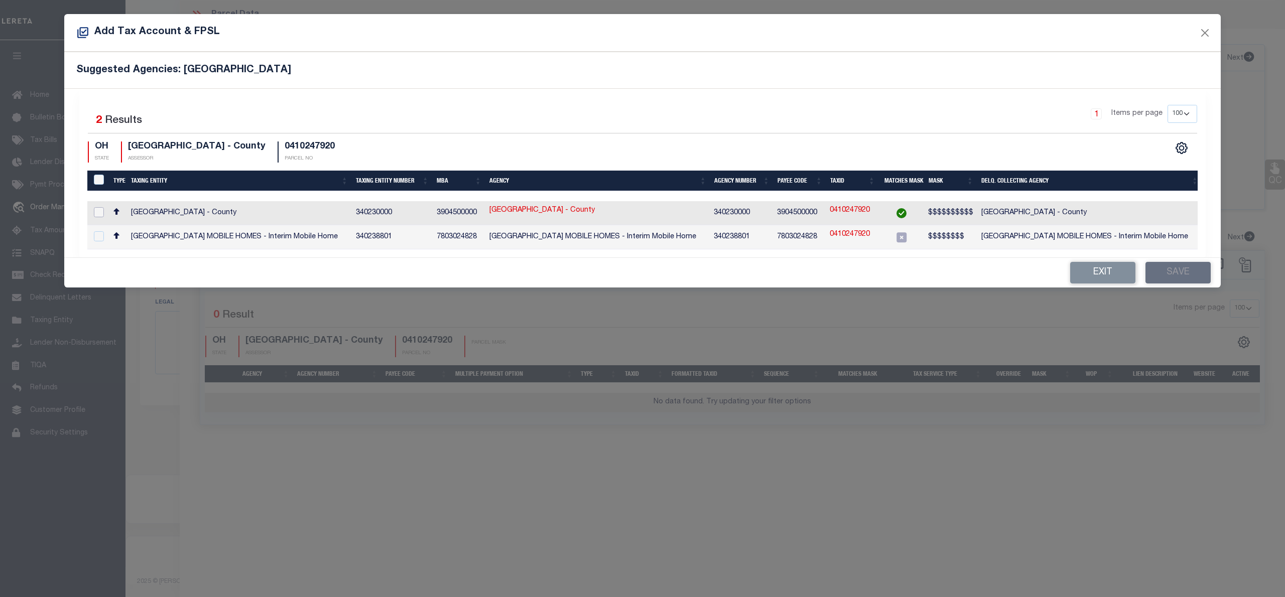
click at [101, 211] on input "checkbox" at bounding box center [99, 212] width 10 height 10
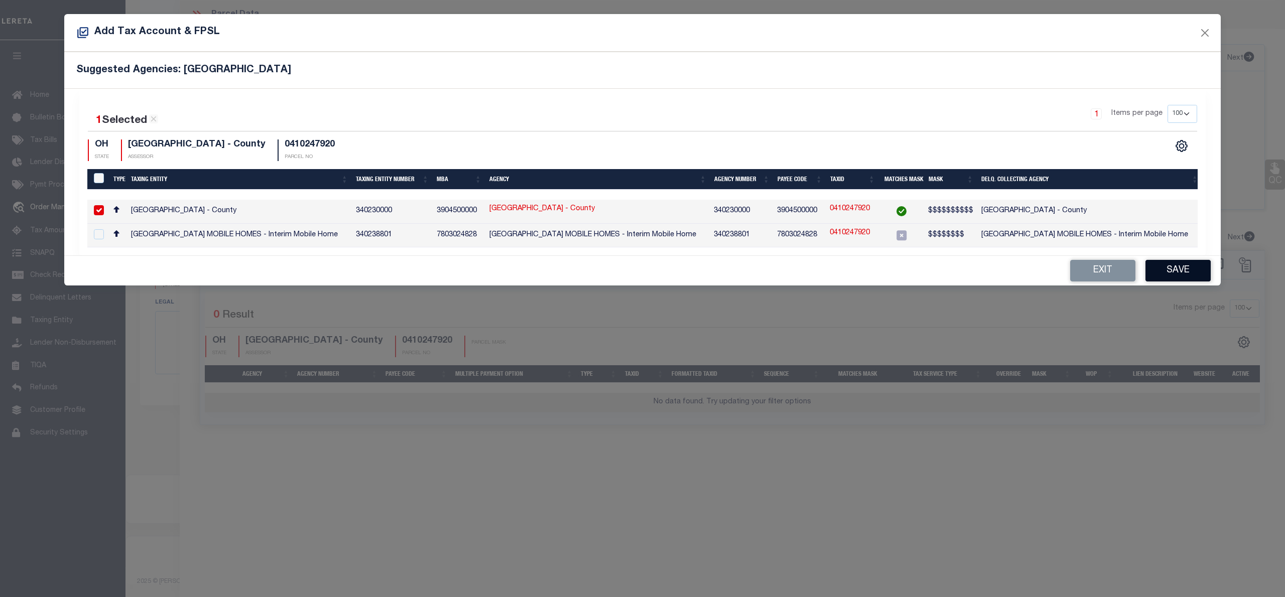
click at [1195, 270] on button "Save" at bounding box center [1177, 271] width 65 height 22
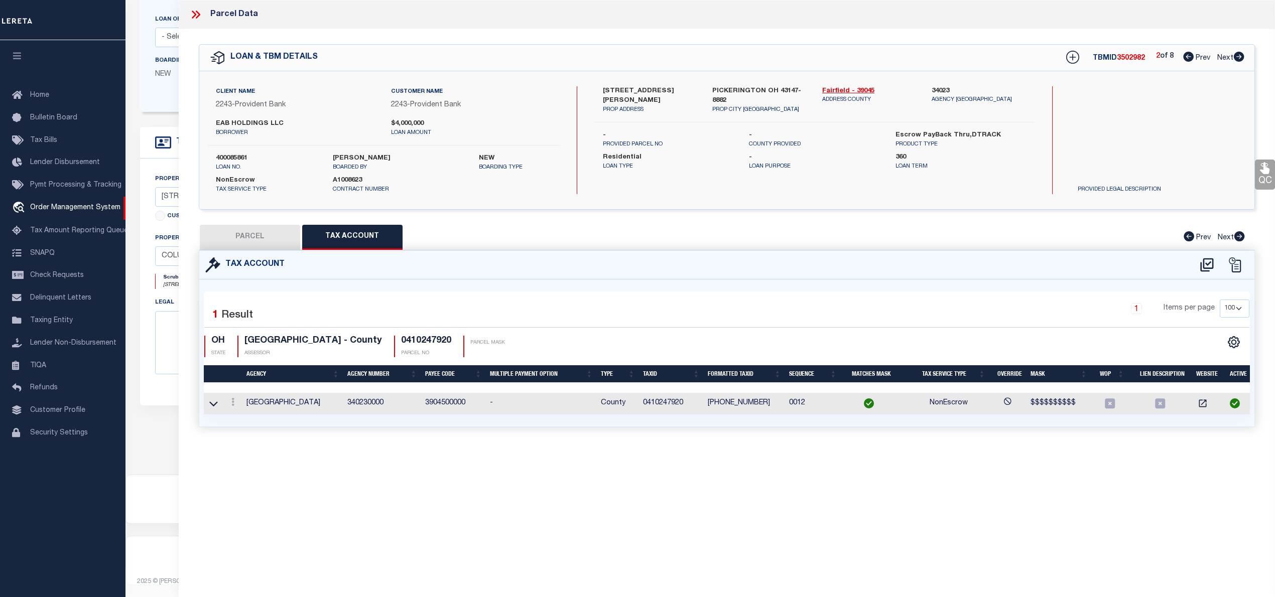
click at [217, 237] on button "PARCEL" at bounding box center [250, 237] width 100 height 25
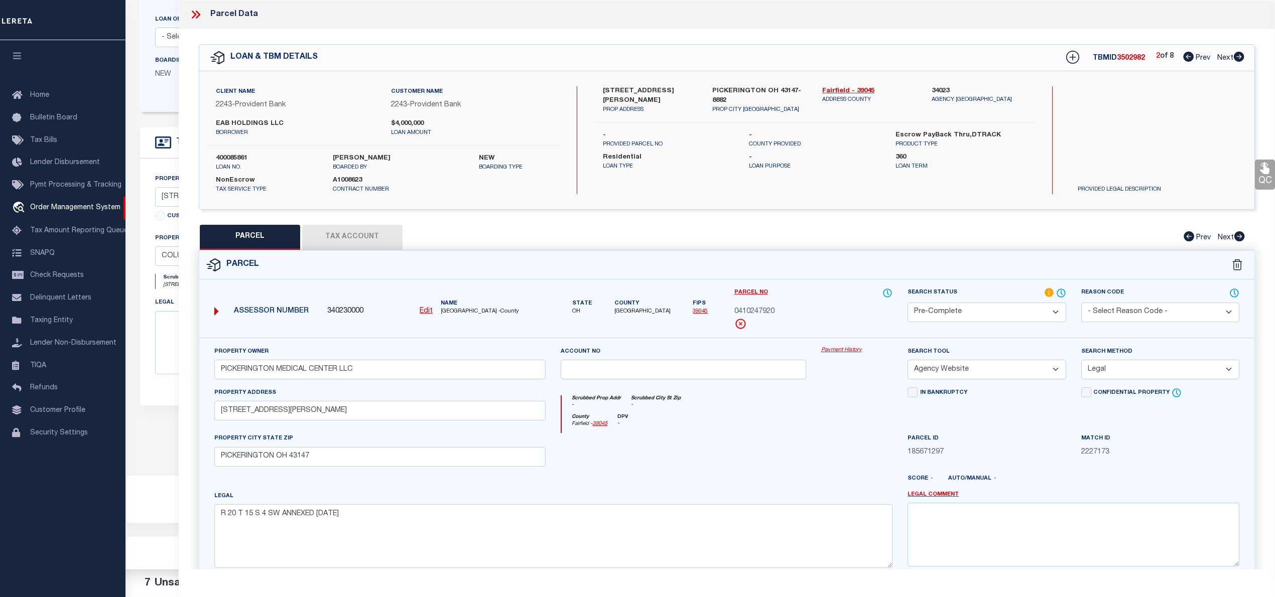
scroll to position [100, 0]
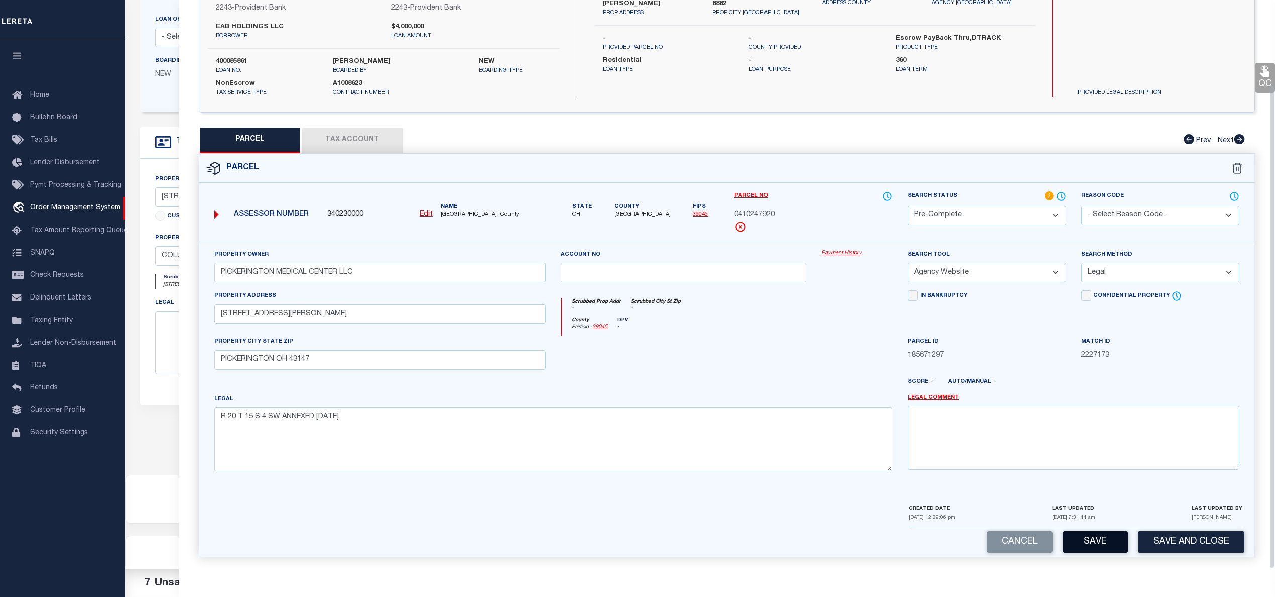
click at [1119, 543] on button "Save" at bounding box center [1094, 542] width 65 height 22
click at [1111, 532] on button "Save" at bounding box center [1094, 542] width 65 height 22
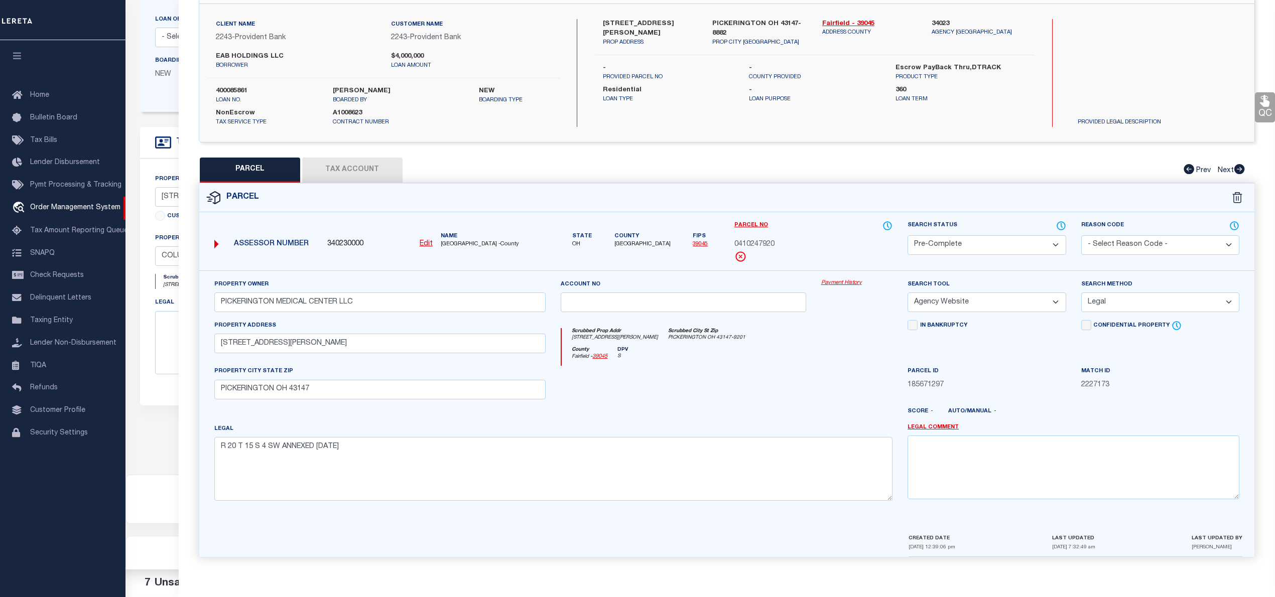
scroll to position [0, 0]
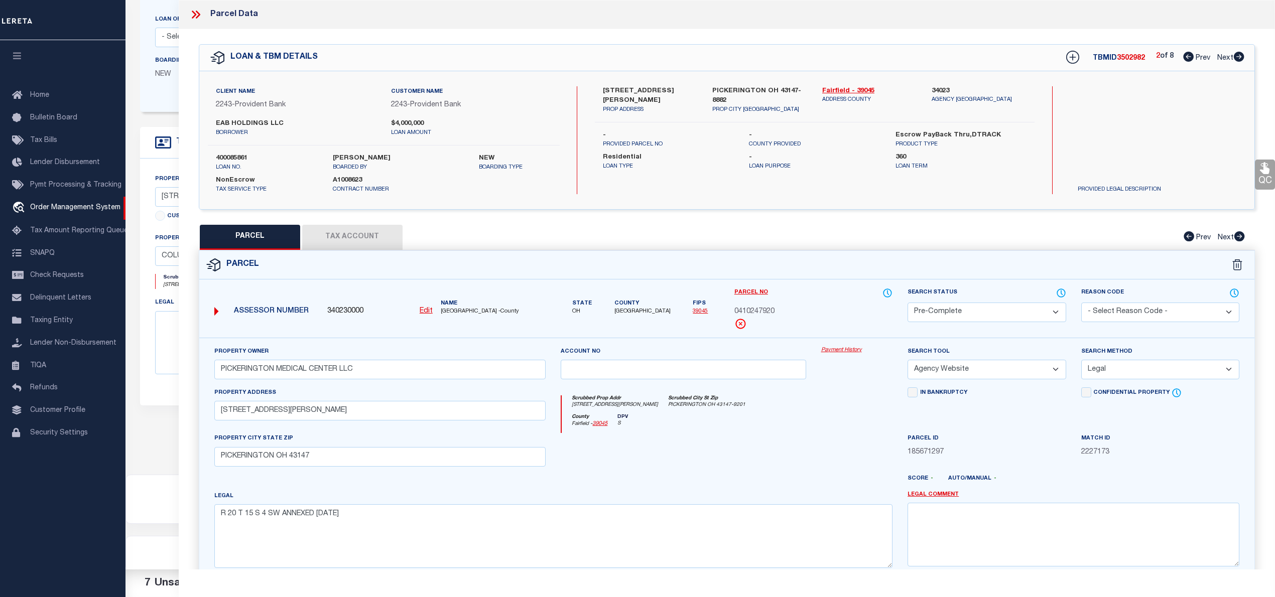
click at [1185, 53] on icon at bounding box center [1188, 57] width 11 height 10
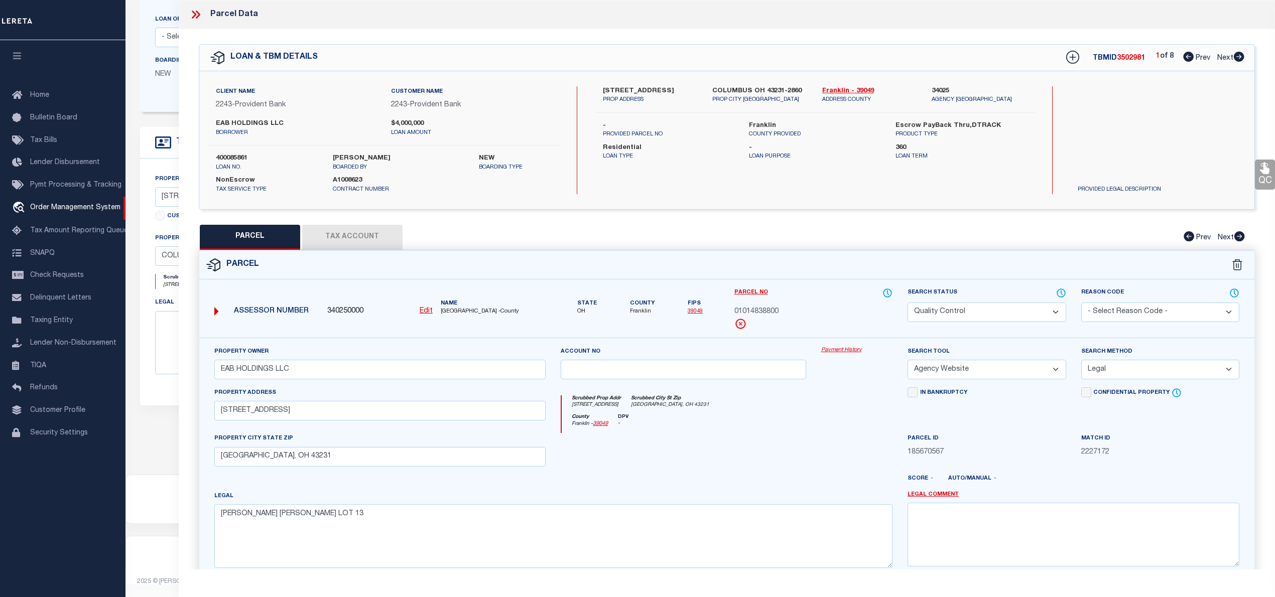
click at [1239, 59] on icon at bounding box center [1238, 57] width 11 height 10
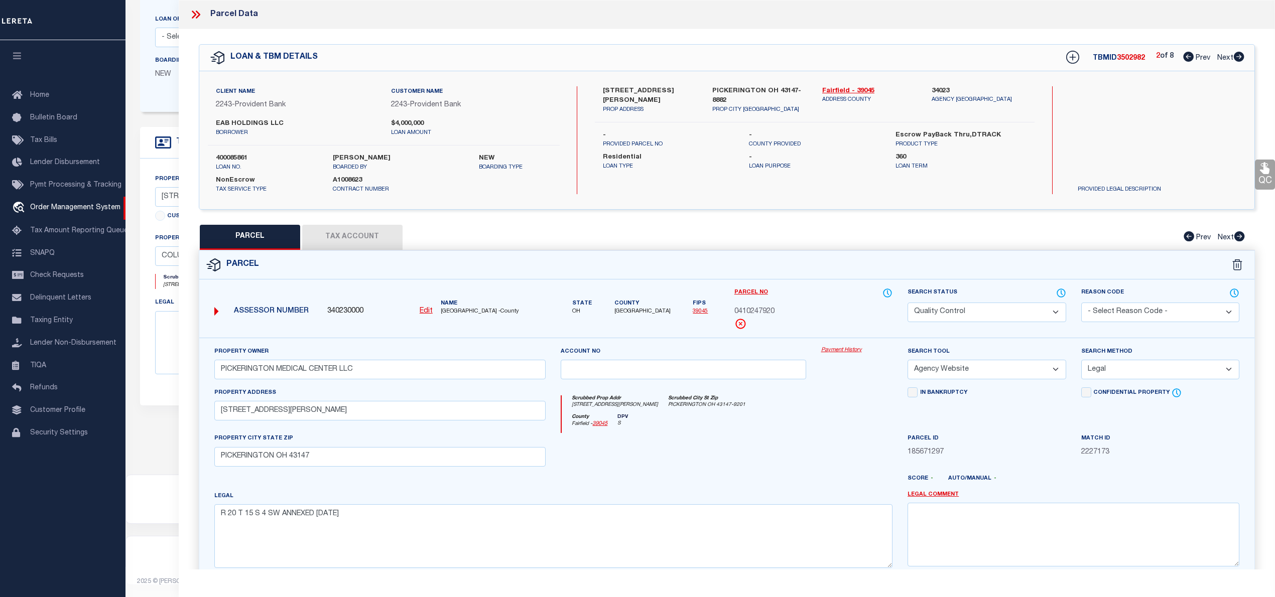
click at [1239, 59] on icon at bounding box center [1238, 57] width 11 height 10
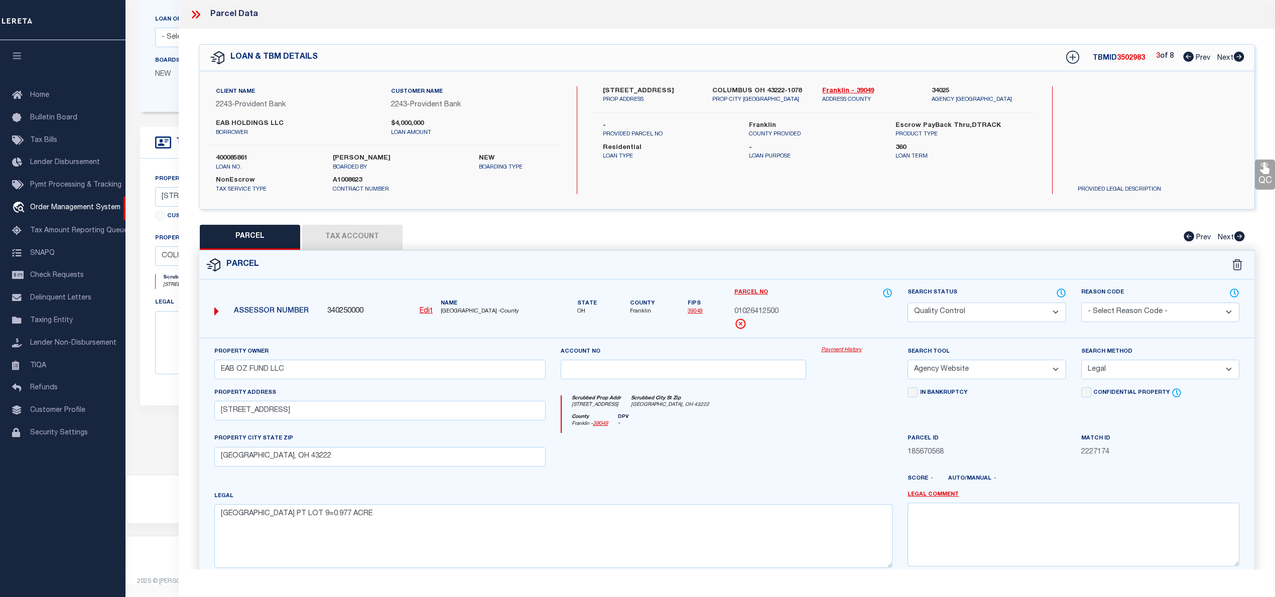
click at [1239, 59] on icon at bounding box center [1238, 57] width 11 height 10
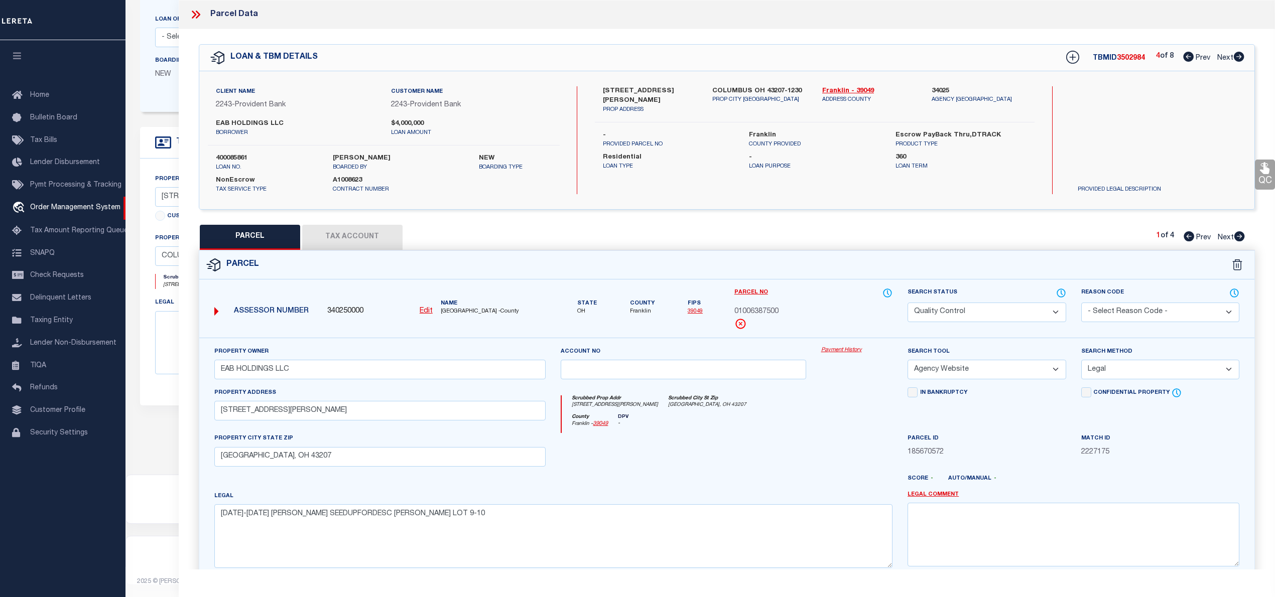
click at [1239, 59] on icon at bounding box center [1238, 57] width 11 height 10
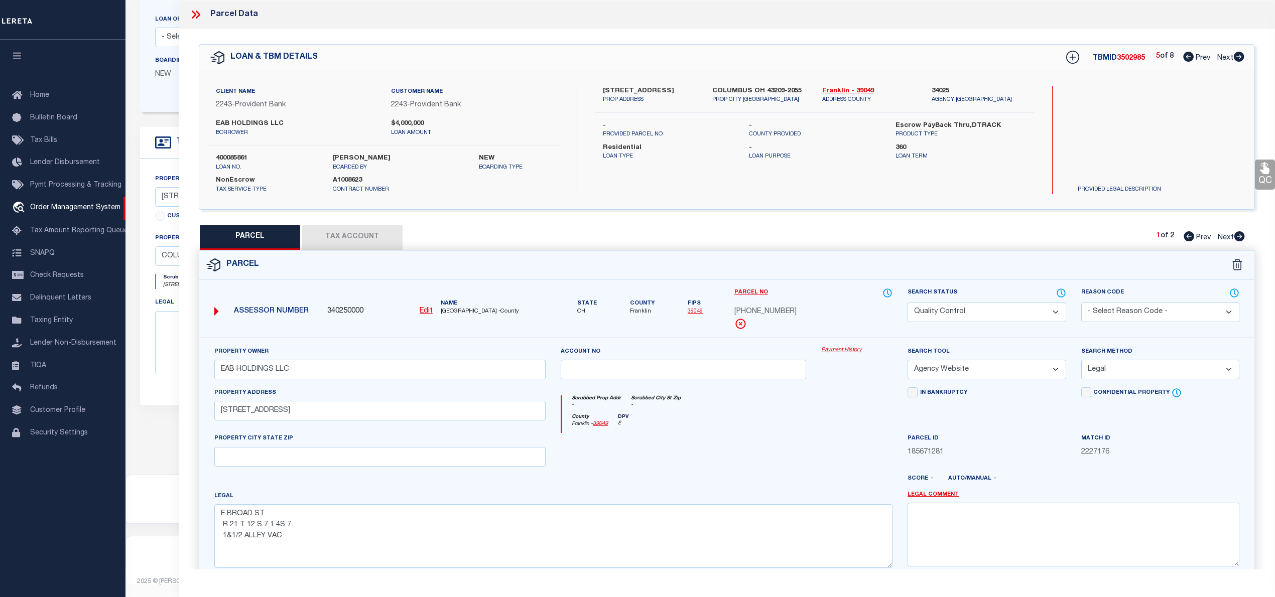
click at [1239, 59] on icon at bounding box center [1238, 57] width 11 height 10
click at [1238, 237] on icon at bounding box center [1239, 236] width 11 height 10
click at [1183, 233] on icon at bounding box center [1188, 236] width 11 height 10
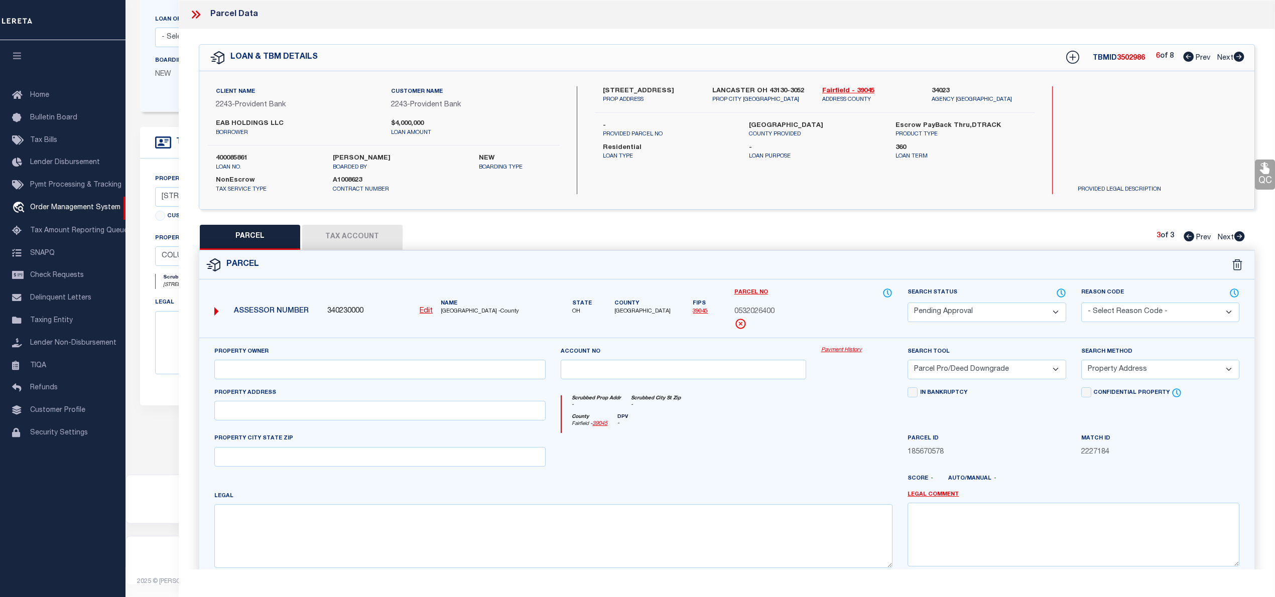
click at [1183, 233] on icon at bounding box center [1188, 236] width 11 height 10
click at [631, 88] on label "430 N MEMORIAL DR" at bounding box center [650, 91] width 94 height 10
copy div "430 N MEMORIAL DR"
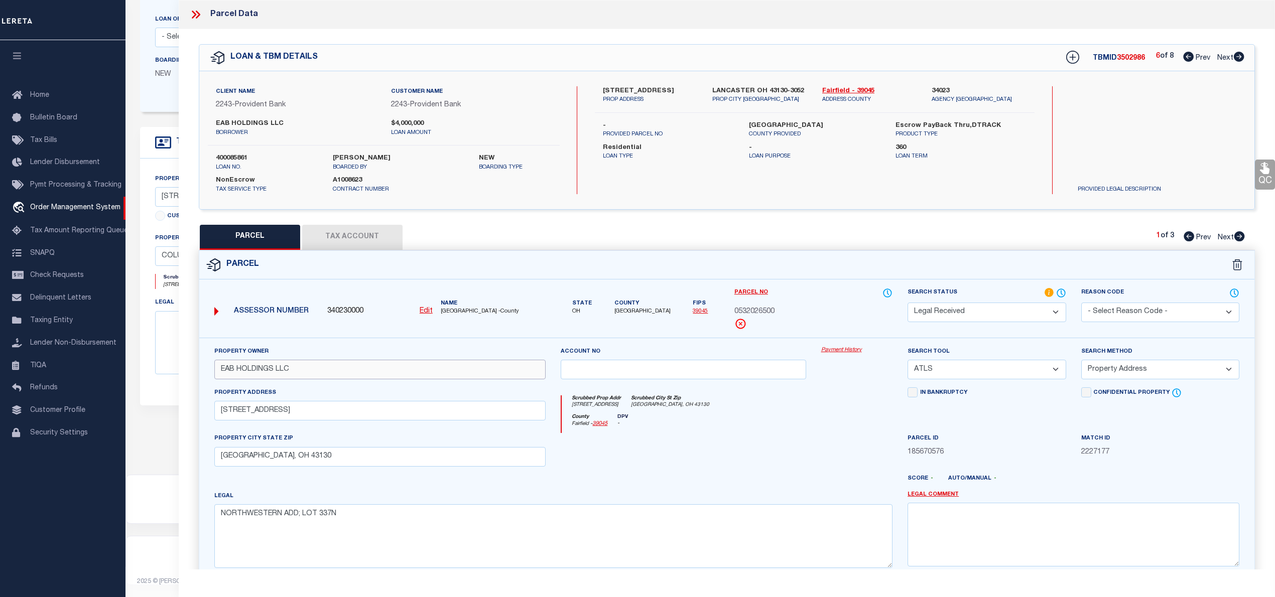
click at [260, 368] on input "EAB HOLDINGS LLC" at bounding box center [380, 370] width 332 height 20
click at [1237, 241] on icon at bounding box center [1239, 236] width 11 height 10
click at [1235, 235] on icon at bounding box center [1239, 236] width 11 height 10
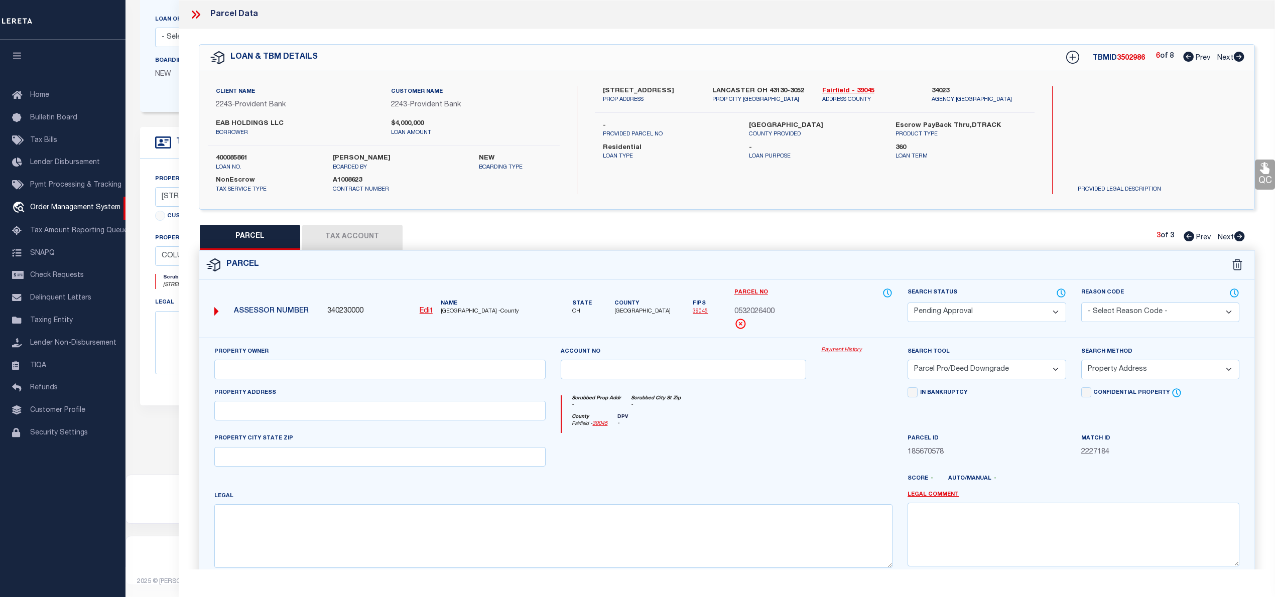
click at [1186, 238] on icon at bounding box center [1188, 236] width 11 height 10
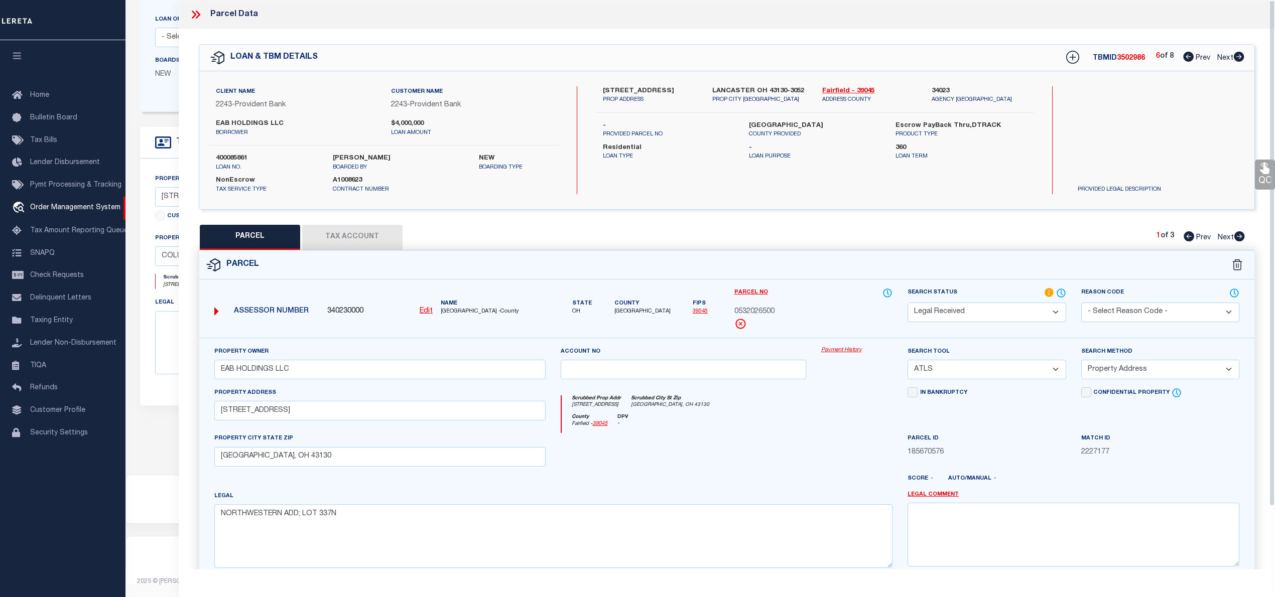
click at [423, 311] on u "Edit" at bounding box center [426, 311] width 13 height 7
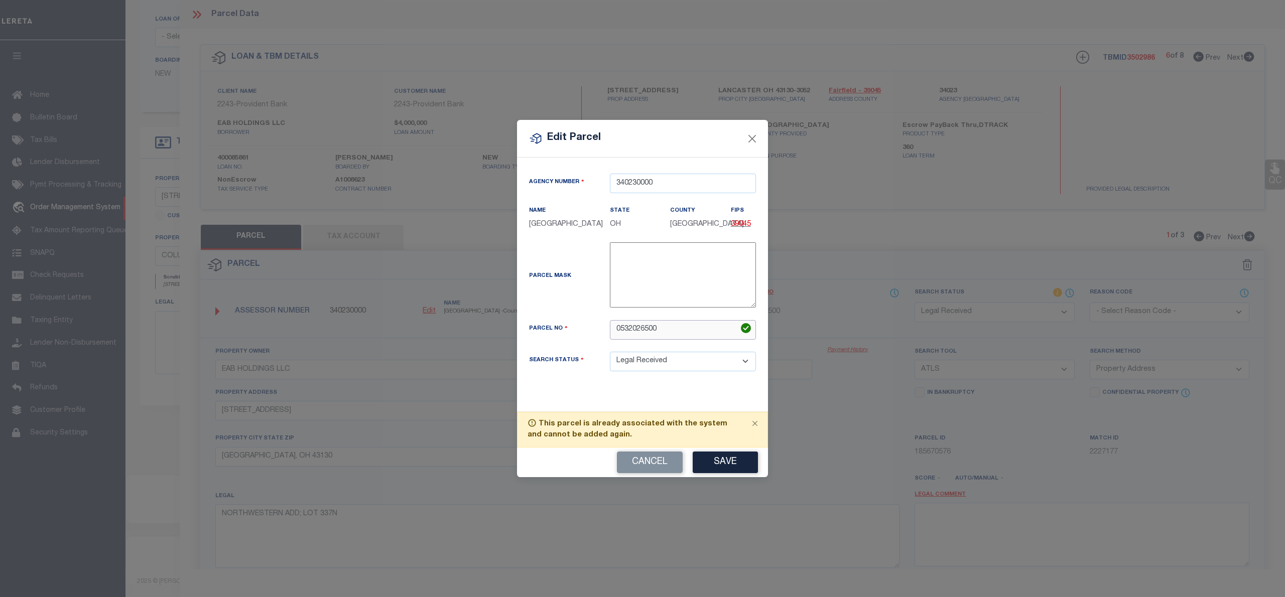
click at [648, 338] on input "0532026500" at bounding box center [683, 330] width 146 height 20
paste input "3"
click at [744, 470] on button "Save" at bounding box center [725, 463] width 65 height 22
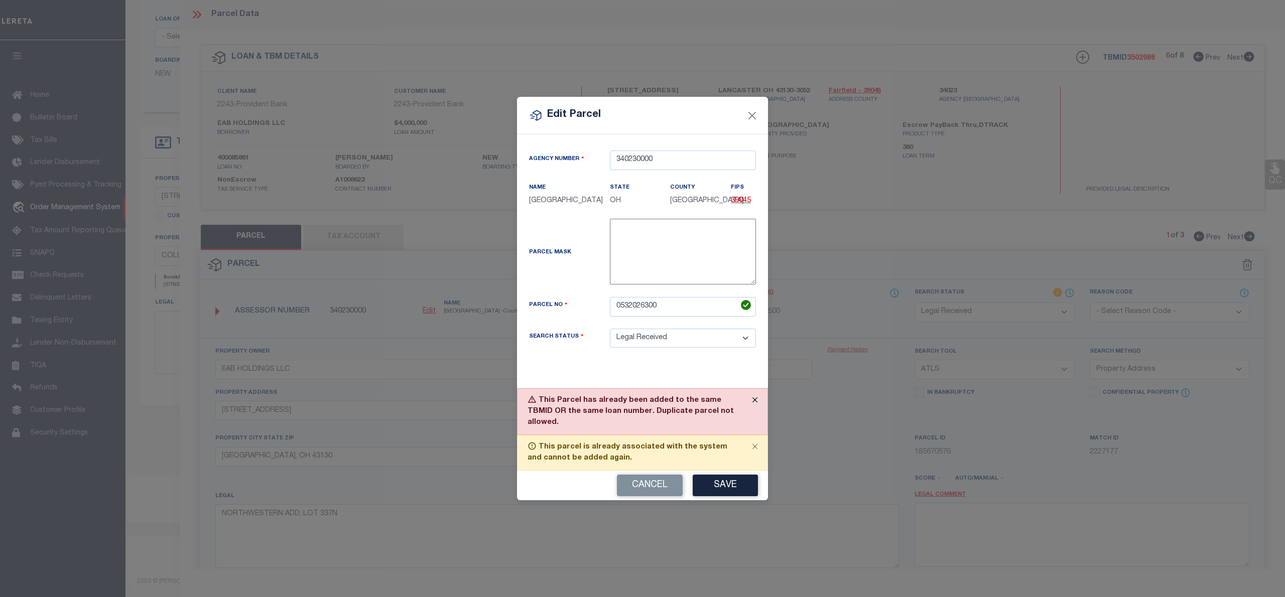
click at [754, 411] on button "Close" at bounding box center [754, 400] width 25 height 22
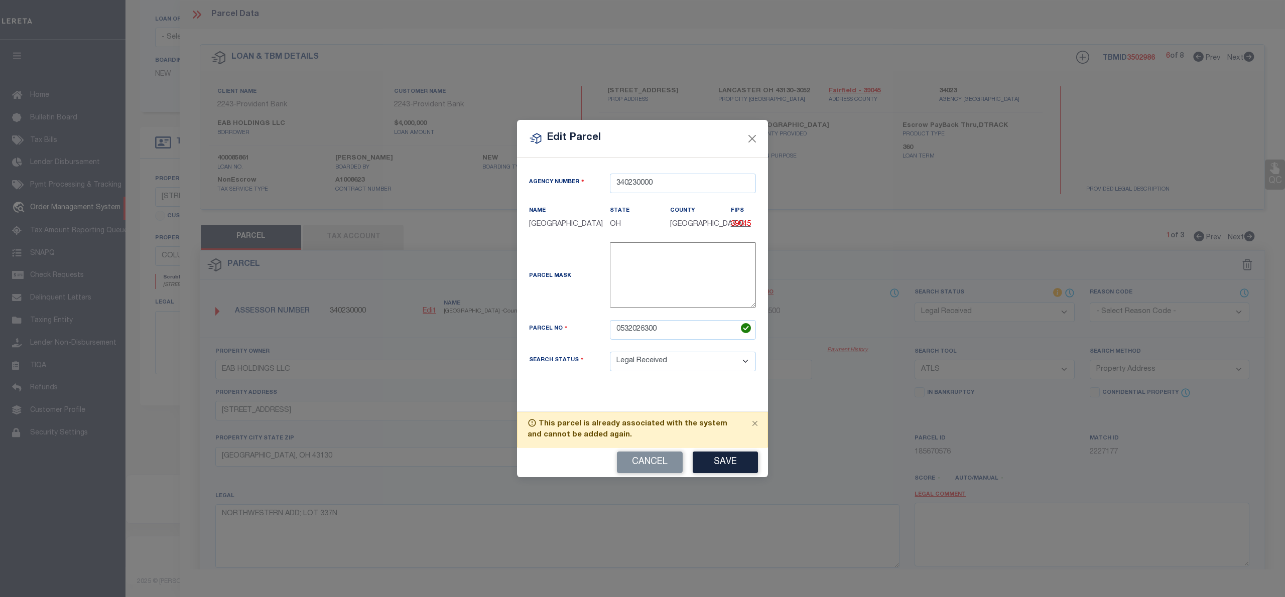
click at [759, 130] on div "Edit Parcel" at bounding box center [642, 139] width 251 height 38
click at [749, 132] on button "Close" at bounding box center [752, 138] width 13 height 13
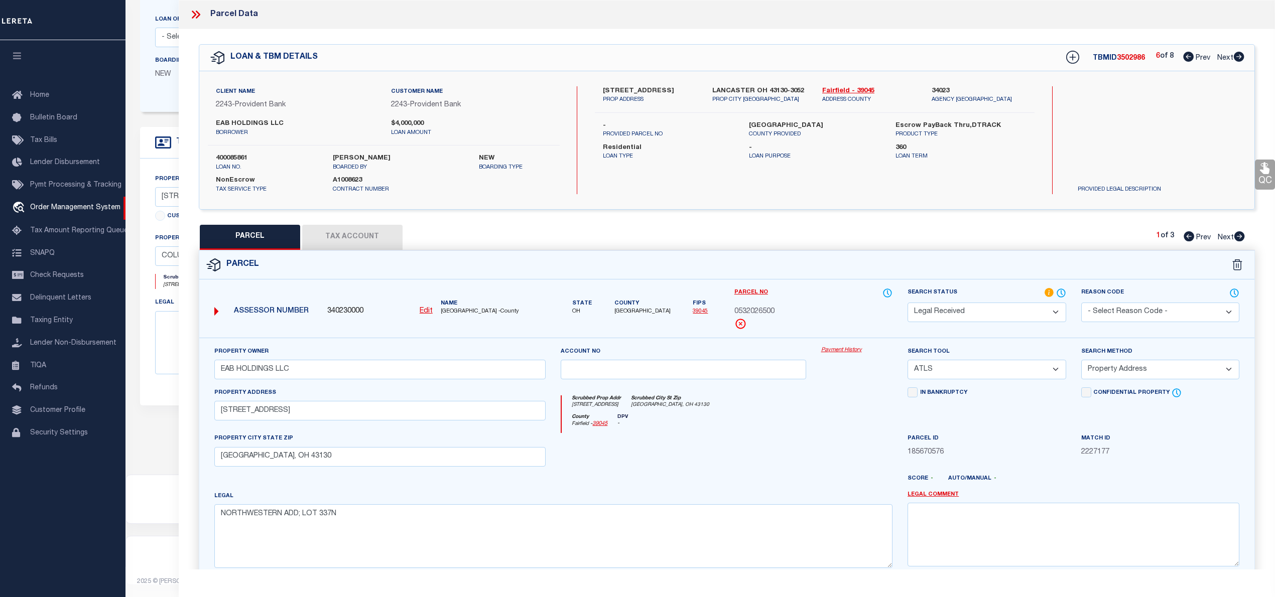
click at [1238, 237] on icon at bounding box center [1239, 236] width 11 height 10
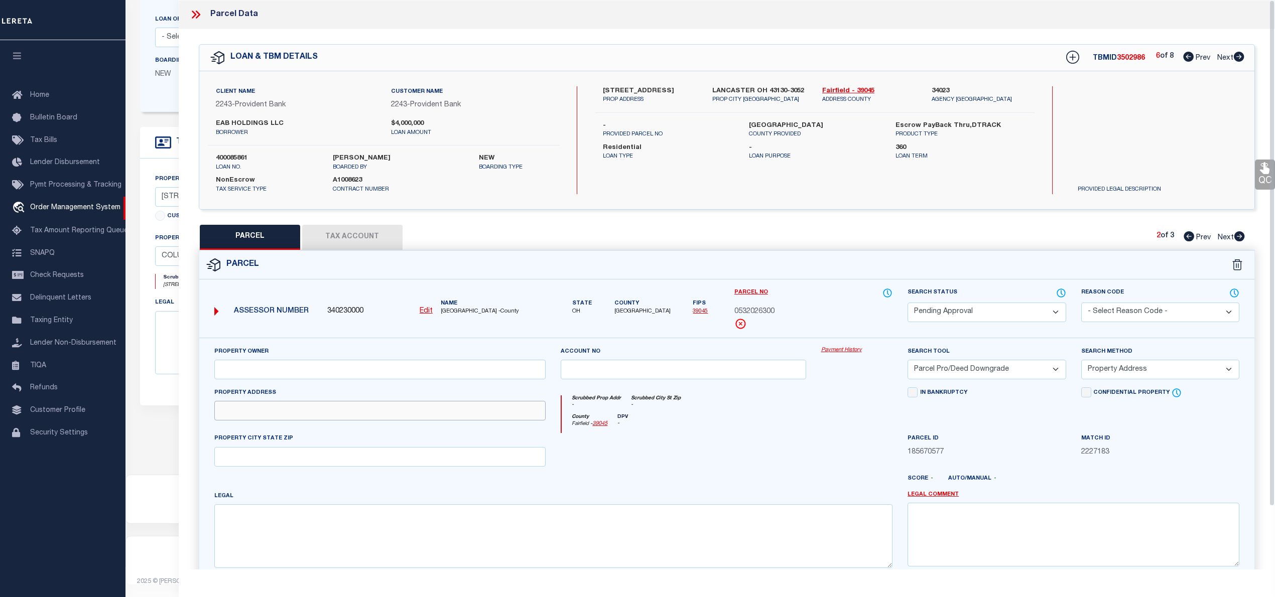
click at [285, 408] on input "text" at bounding box center [380, 411] width 332 height 20
paste input "427 FOREST ROSE AVE LANCASTER OH 43130"
click at [238, 406] on input "427 FOREST ROSE AVE LANCASTER OH 43130" at bounding box center [380, 411] width 332 height 20
drag, startPoint x: 306, startPoint y: 414, endPoint x: 398, endPoint y: 414, distance: 92.8
click at [398, 414] on input "427 FOREST ROSE AVE LANCASTER OH 43130" at bounding box center [380, 411] width 332 height 20
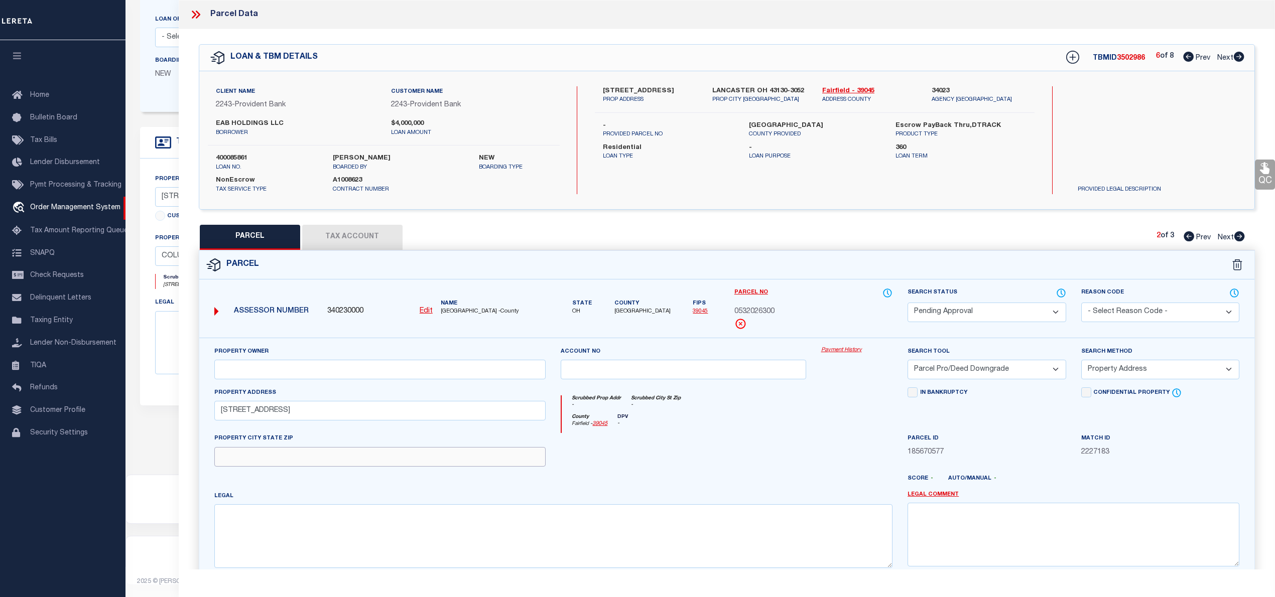
click at [284, 464] on input "text" at bounding box center [380, 457] width 332 height 20
paste input "LANCASTER OH 43130"
click at [255, 543] on textarea at bounding box center [553, 535] width 678 height 63
click at [290, 547] on textarea at bounding box center [553, 535] width 678 height 63
paste textarea "NORTHWESTERN ADD LOT 336N"
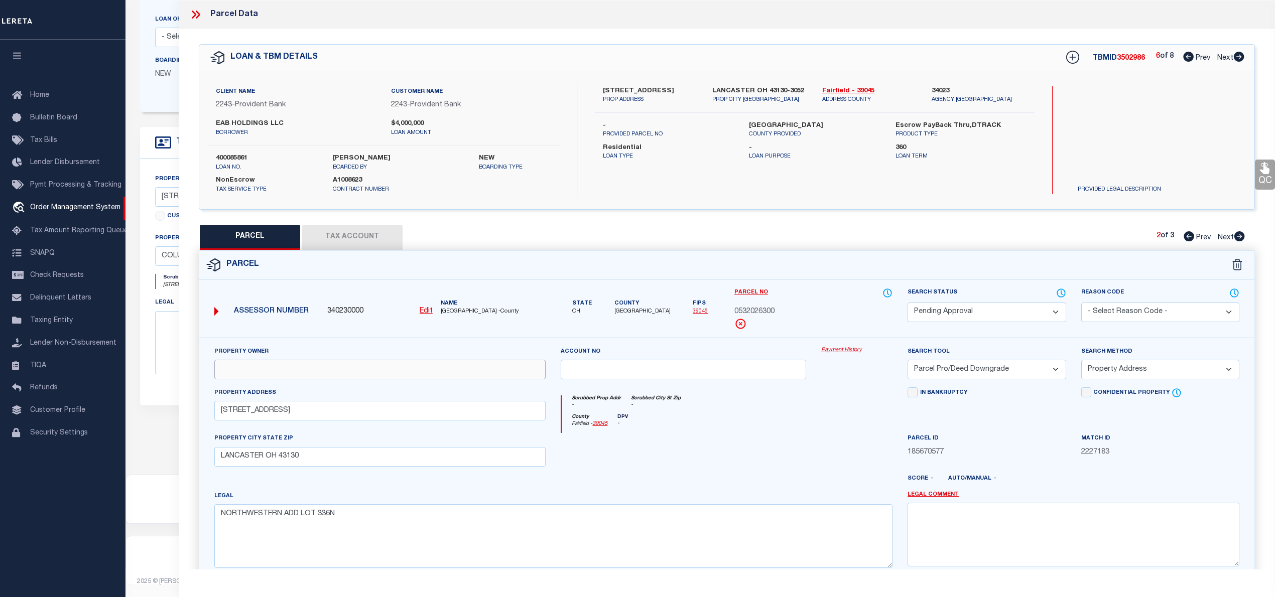
click at [353, 370] on input "text" at bounding box center [380, 370] width 332 height 20
paste input "EAB HOLDINGS LLC"
click at [990, 316] on select "Automated Search Bad Parcel Complete Duplicate Parcel High Dollar Reporting In …" at bounding box center [986, 313] width 158 height 20
click at [907, 303] on select "Automated Search Bad Parcel Complete Duplicate Parcel High Dollar Reporting In …" at bounding box center [986, 313] width 158 height 20
click at [970, 374] on select "-- Select Search Tool -- 3rd Party Website Agency File Agency Website ATLS CNV-…" at bounding box center [986, 370] width 158 height 20
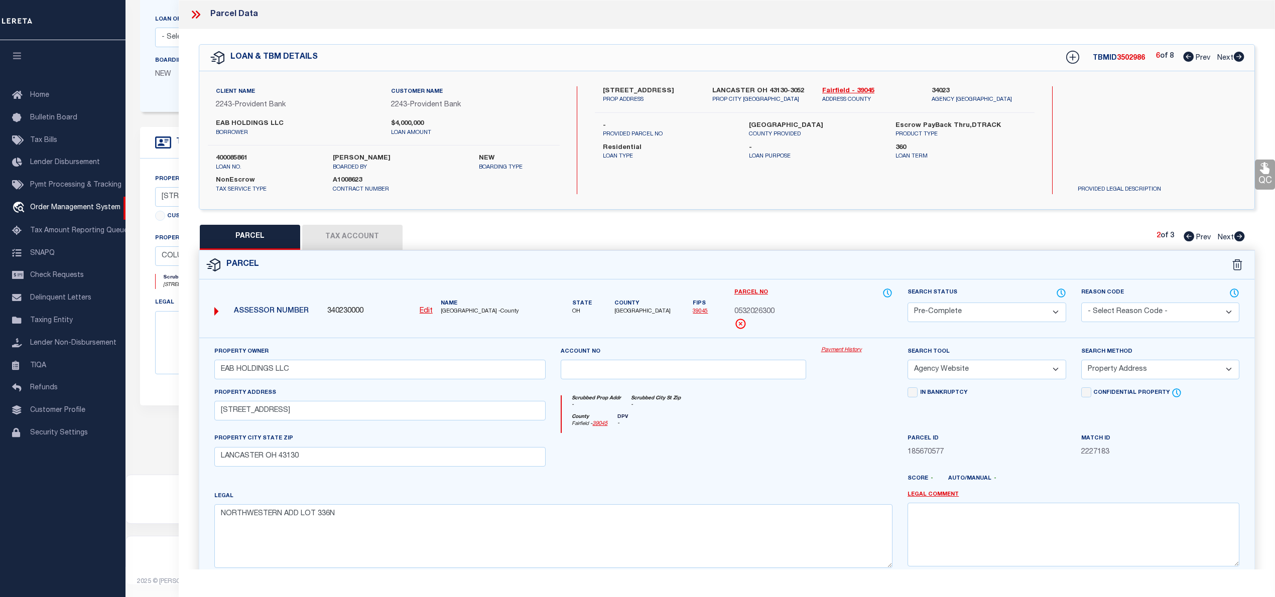
click at [907, 361] on select "-- Select Search Tool -- 3rd Party Website Agency File Agency Website ATLS CNV-…" at bounding box center [986, 370] width 158 height 20
click at [1104, 366] on select "-- Select Search Method -- Property Address Legal Liability Info Provided" at bounding box center [1160, 370] width 158 height 20
click at [1081, 361] on select "-- Select Search Method -- Property Address Legal Liability Info Provided" at bounding box center [1160, 370] width 158 height 20
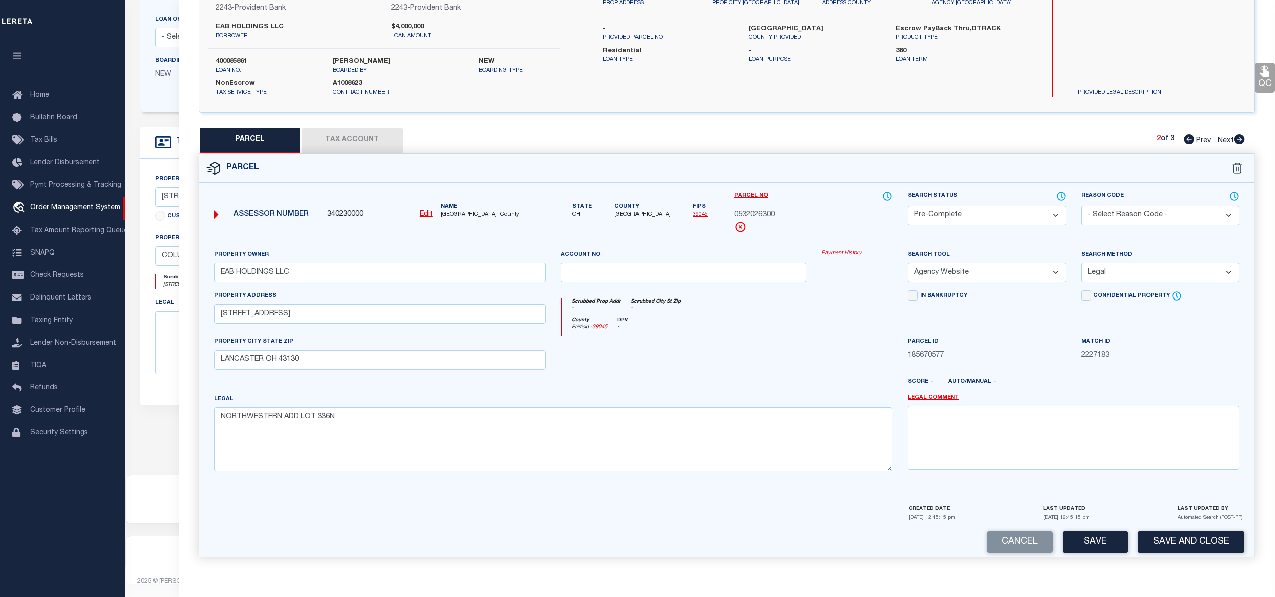
click at [328, 131] on button "Tax Account" at bounding box center [352, 140] width 100 height 25
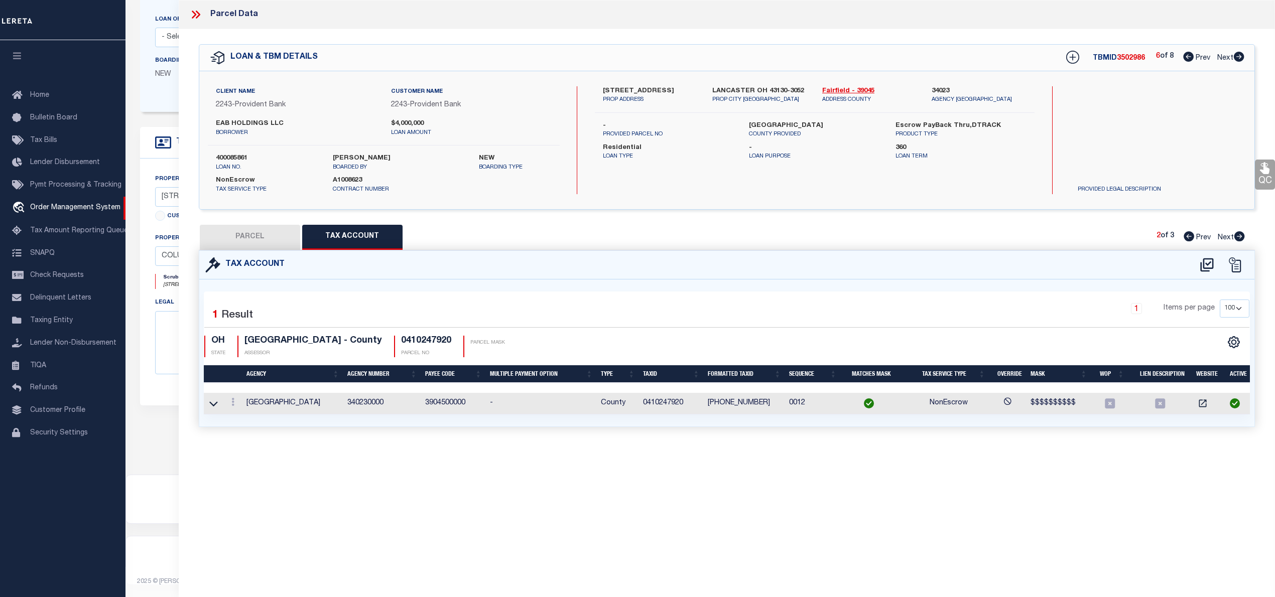
scroll to position [0, 0]
click at [269, 246] on button "PARCEL" at bounding box center [250, 237] width 100 height 25
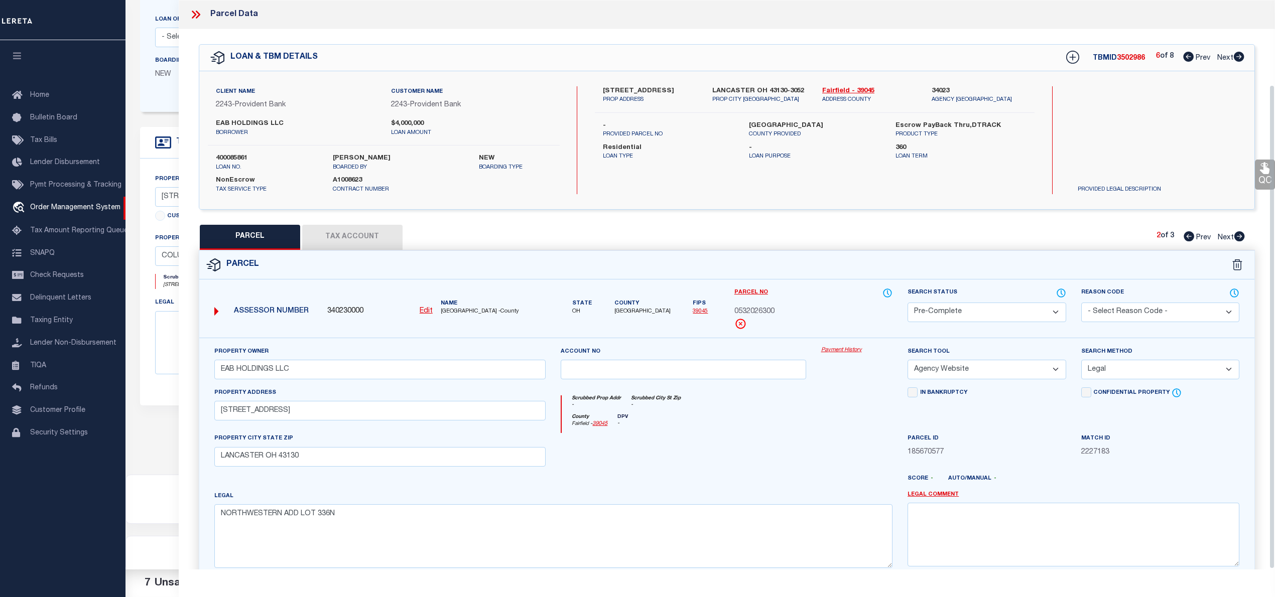
scroll to position [100, 0]
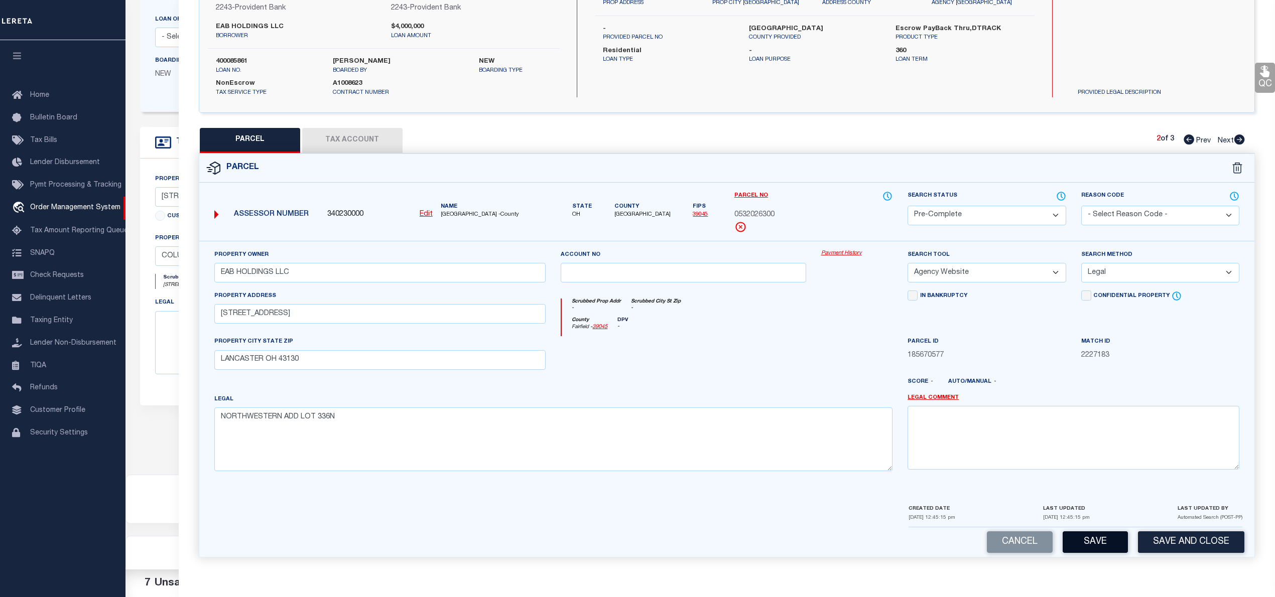
click at [1107, 544] on button "Save" at bounding box center [1094, 542] width 65 height 22
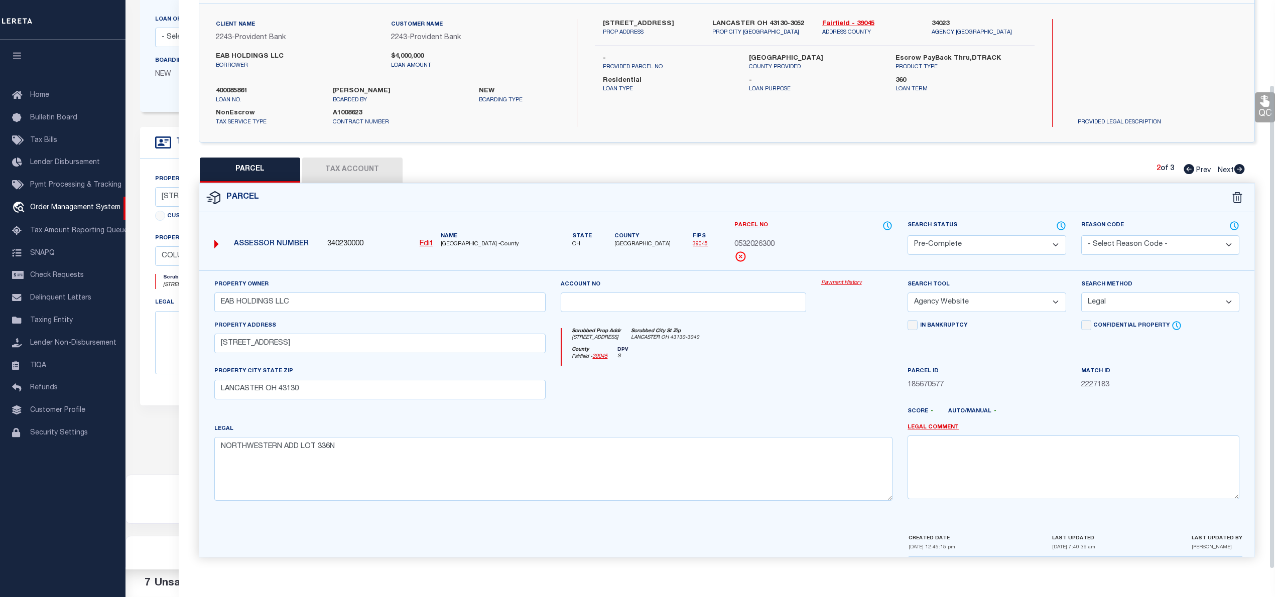
scroll to position [71, 0]
click at [764, 240] on span "0532026300" at bounding box center [754, 244] width 40 height 11
click at [1183, 168] on icon at bounding box center [1188, 169] width 11 height 10
click at [944, 242] on select "Automated Search Bad Parcel Complete Duplicate Parcel High Dollar Reporting In …" at bounding box center [986, 245] width 158 height 20
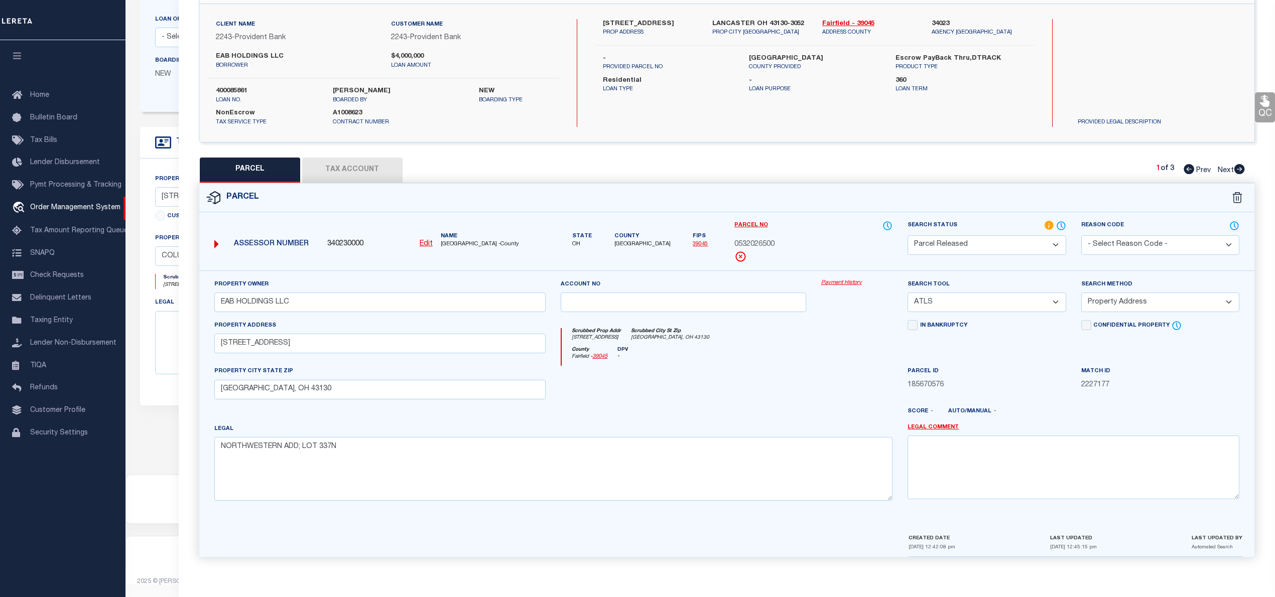
click at [907, 235] on select "Automated Search Bad Parcel Complete Duplicate Parcel High Dollar Reporting In …" at bounding box center [986, 245] width 158 height 20
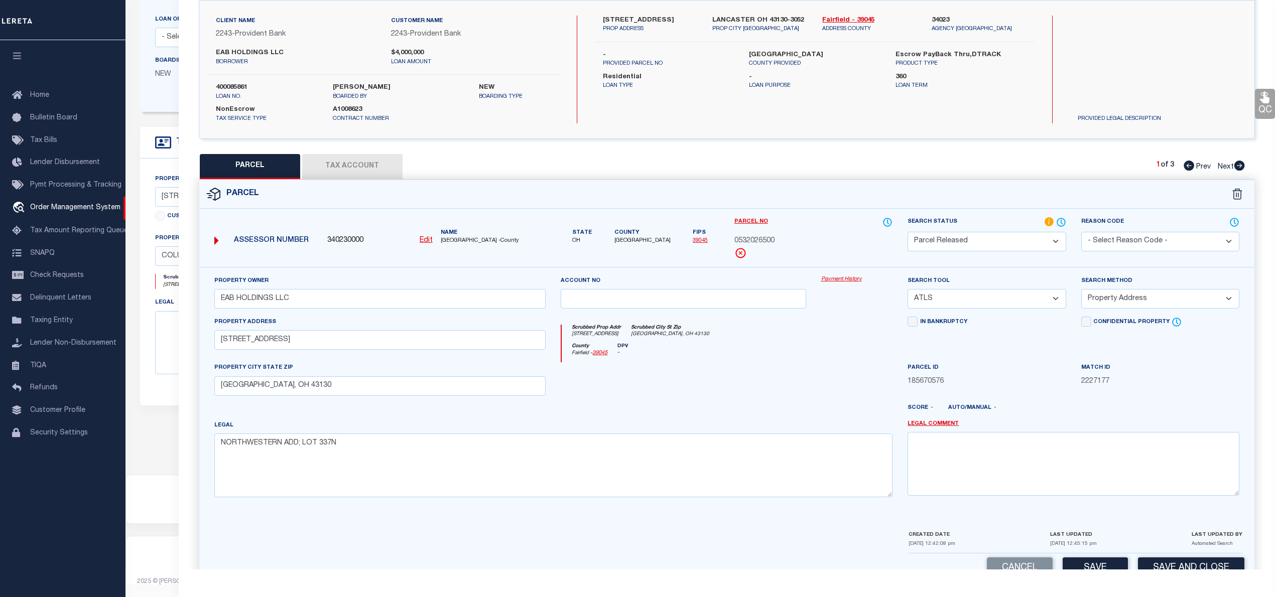
click at [1131, 239] on select "- Select Reason Code - 099 - Other (Provide additional detail) ACT - Agency Cha…" at bounding box center [1160, 242] width 158 height 20
click at [1081, 232] on select "- Select Reason Code - 099 - Other (Provide additional detail) ACT - Agency Cha…" at bounding box center [1160, 242] width 158 height 20
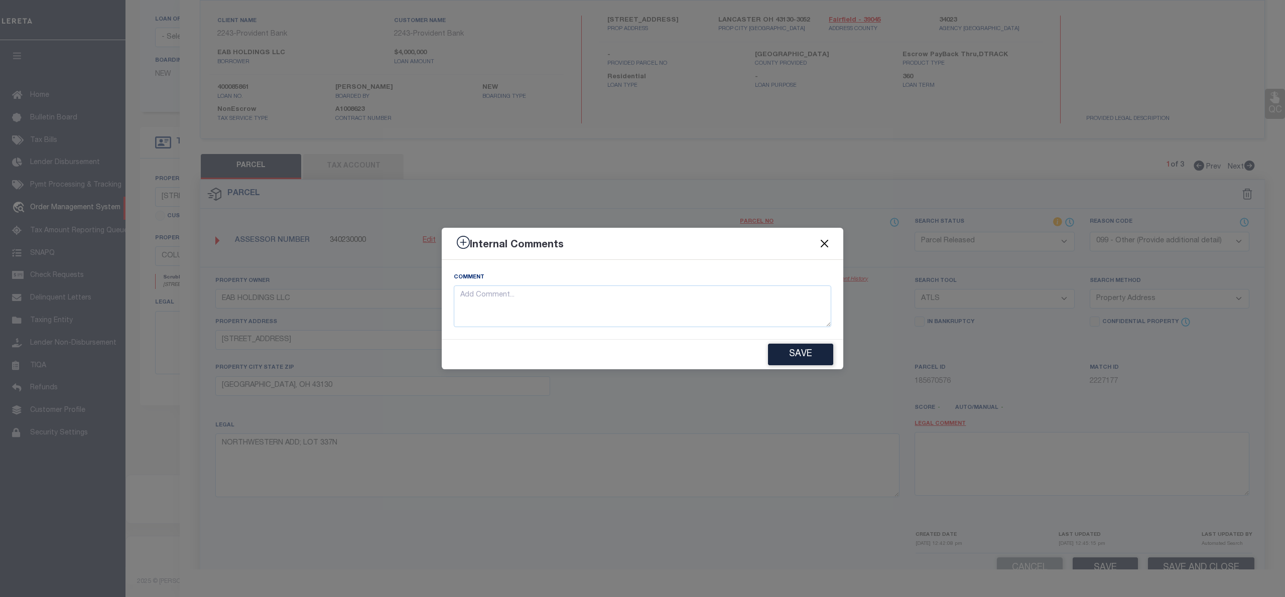
drag, startPoint x: 1111, startPoint y: 274, endPoint x: 825, endPoint y: 245, distance: 287.0
click at [825, 245] on button "Close" at bounding box center [824, 243] width 13 height 13
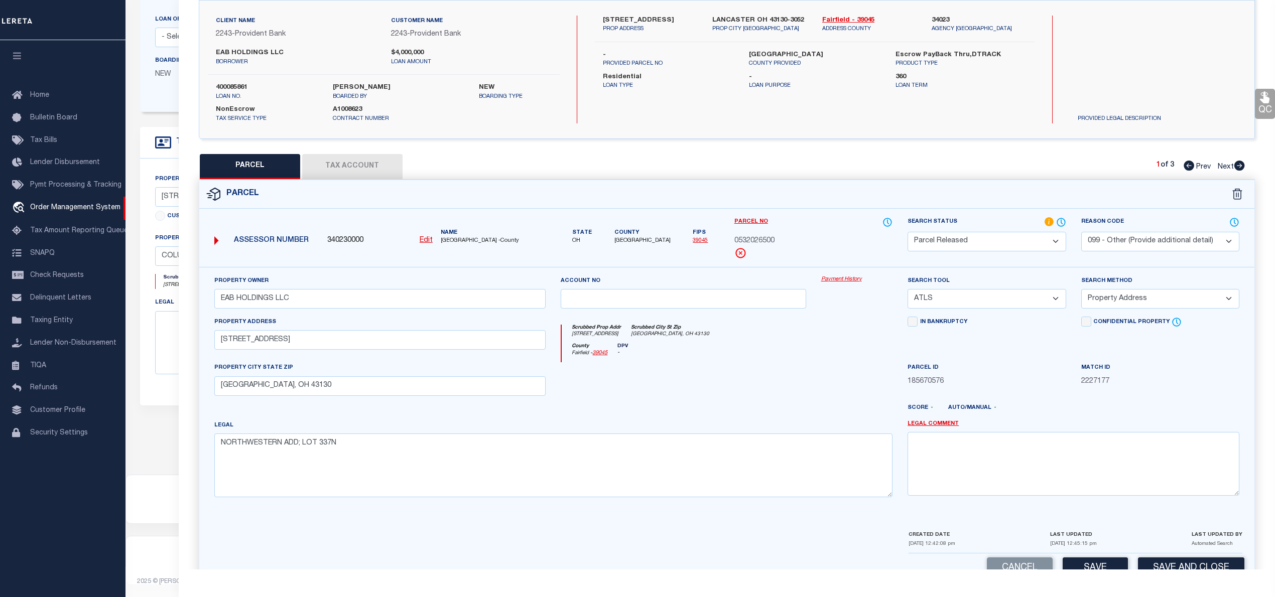
click at [1128, 243] on select "- Select Reason Code - 099 - Other (Provide additional detail) ACT - Agency Cha…" at bounding box center [1160, 242] width 158 height 20
click at [1081, 232] on select "- Select Reason Code - 099 - Other (Provide additional detail) ACT - Agency Cha…" at bounding box center [1160, 242] width 158 height 20
click at [1003, 458] on textarea at bounding box center [1073, 463] width 332 height 63
click at [964, 445] on textarea "parcel not needed" at bounding box center [1073, 463] width 332 height 63
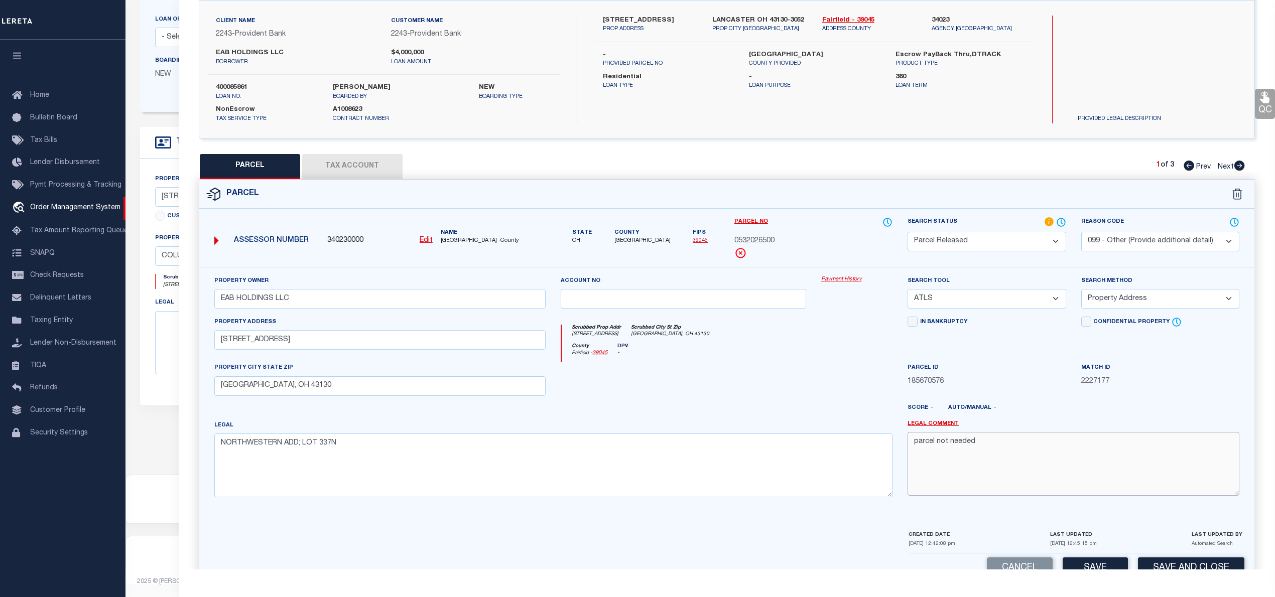
click at [964, 445] on textarea "parcel not needed" at bounding box center [1073, 463] width 332 height 63
click at [1107, 567] on button "Save" at bounding box center [1094, 569] width 65 height 22
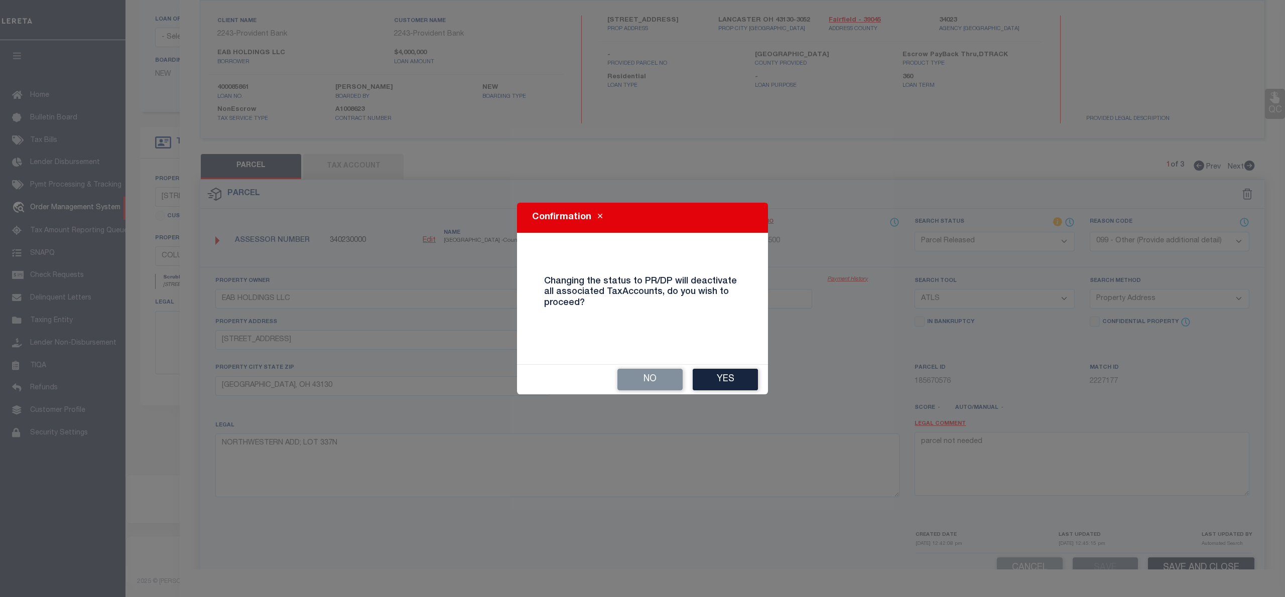
click at [750, 366] on div "No Yes" at bounding box center [642, 380] width 251 height 30
click at [744, 380] on button "Yes" at bounding box center [725, 380] width 65 height 22
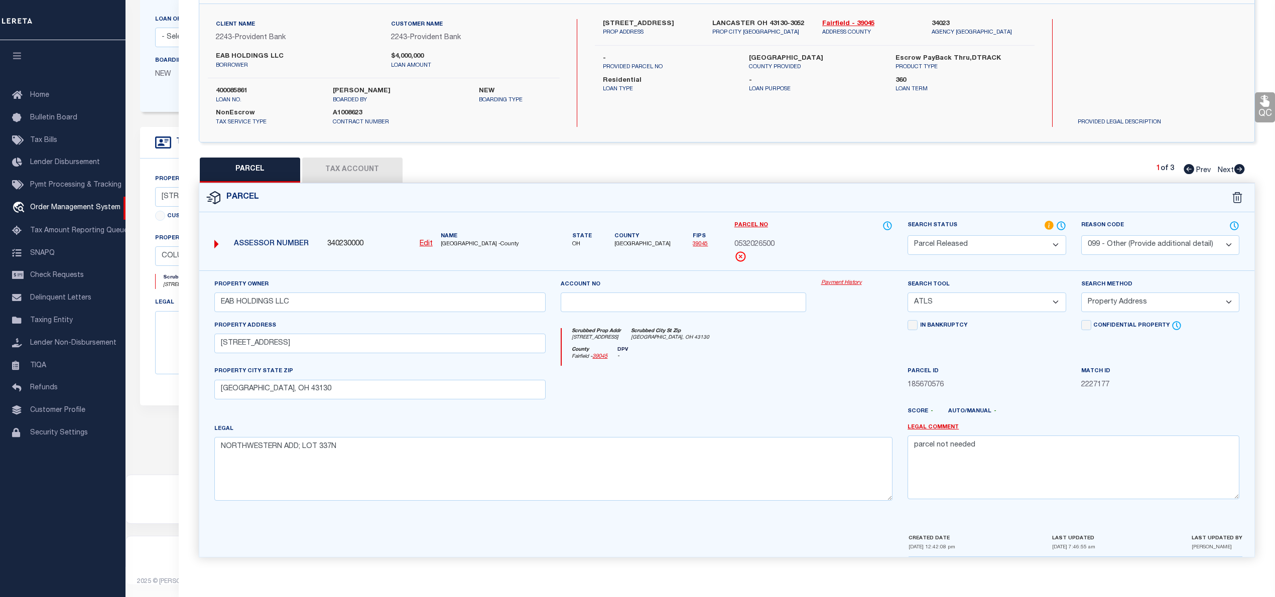
click at [1237, 164] on icon at bounding box center [1239, 169] width 11 height 10
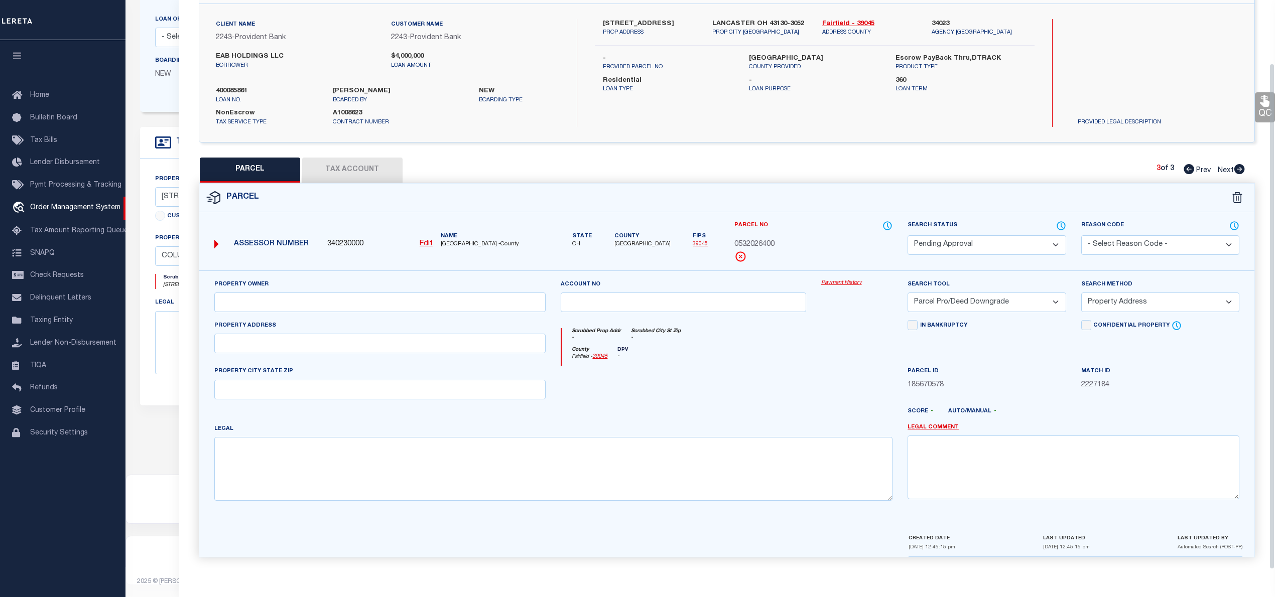
click at [969, 246] on select "Automated Search Bad Parcel Complete Duplicate Parcel High Dollar Reporting In …" at bounding box center [986, 245] width 158 height 20
click at [907, 235] on select "Automated Search Bad Parcel Complete Duplicate Parcel High Dollar Reporting In …" at bounding box center [986, 245] width 158 height 20
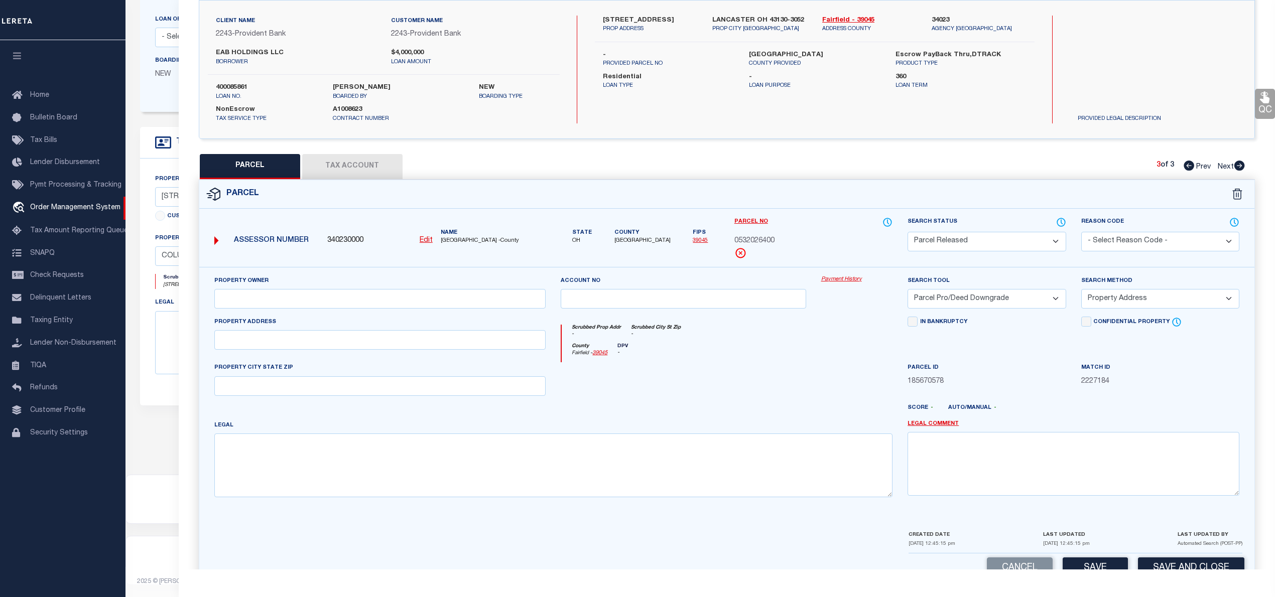
click at [1119, 238] on select "- Select Reason Code - 099 - Other (Provide additional detail) ACT - Agency Cha…" at bounding box center [1160, 242] width 158 height 20
click at [1081, 232] on select "- Select Reason Code - 099 - Other (Provide additional detail) ACT - Agency Cha…" at bounding box center [1160, 242] width 158 height 20
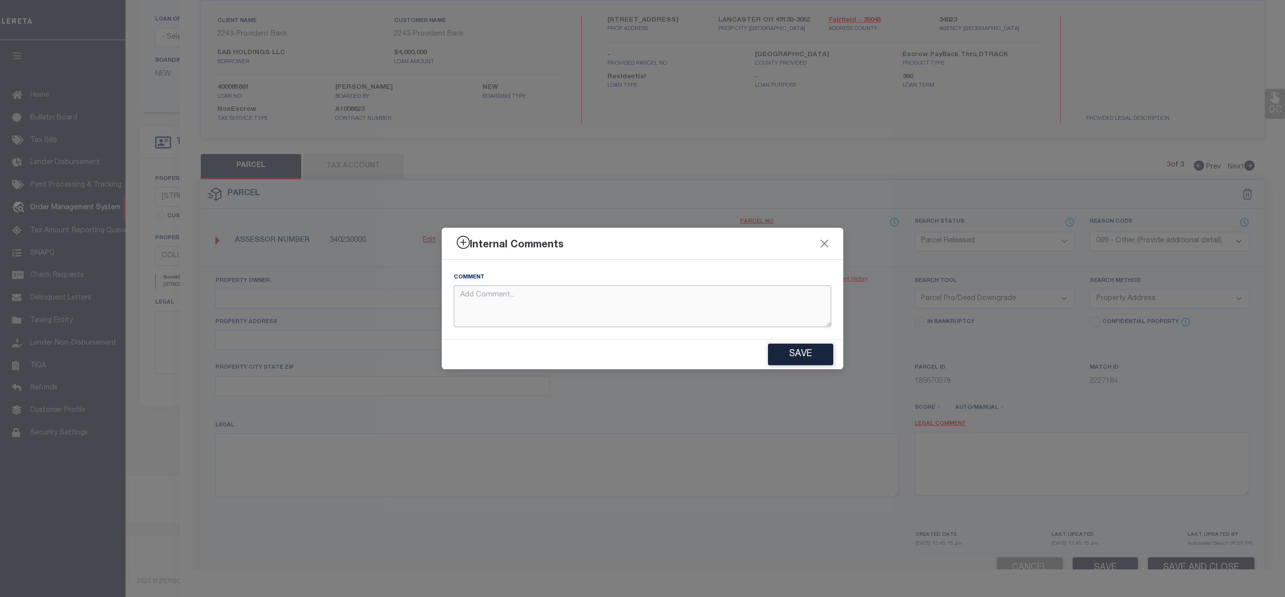
click at [635, 316] on textarea at bounding box center [642, 307] width 377 height 42
paste textarea "parcel not needed"
click at [781, 351] on button "Save" at bounding box center [800, 355] width 65 height 22
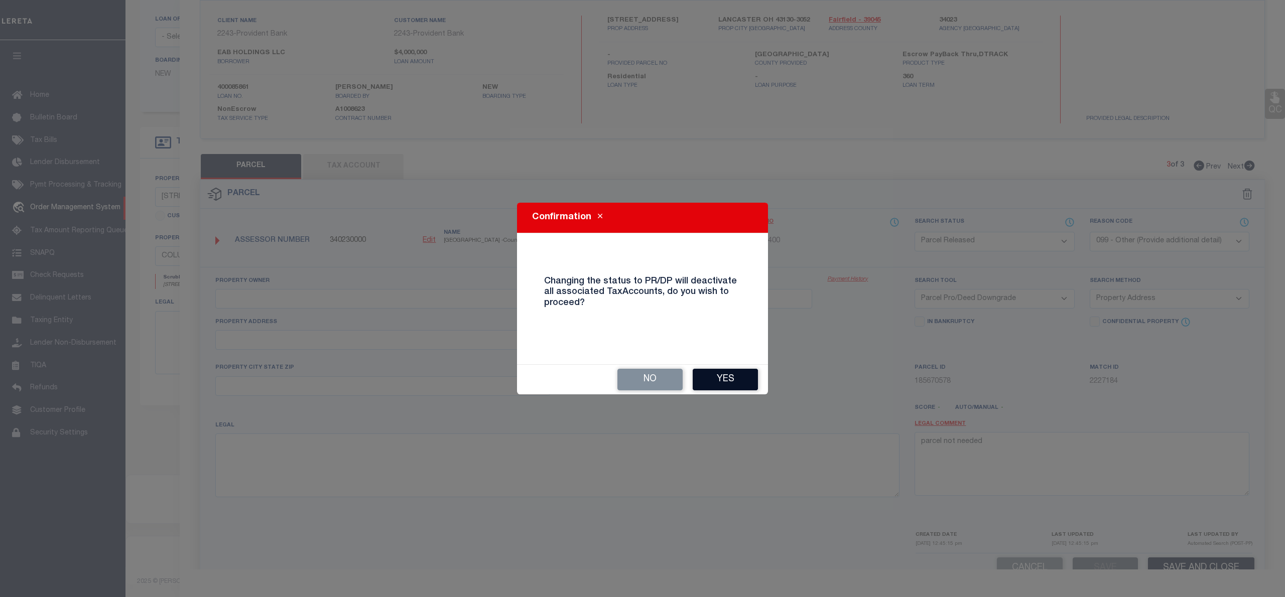
click at [745, 377] on button "Yes" at bounding box center [725, 380] width 65 height 22
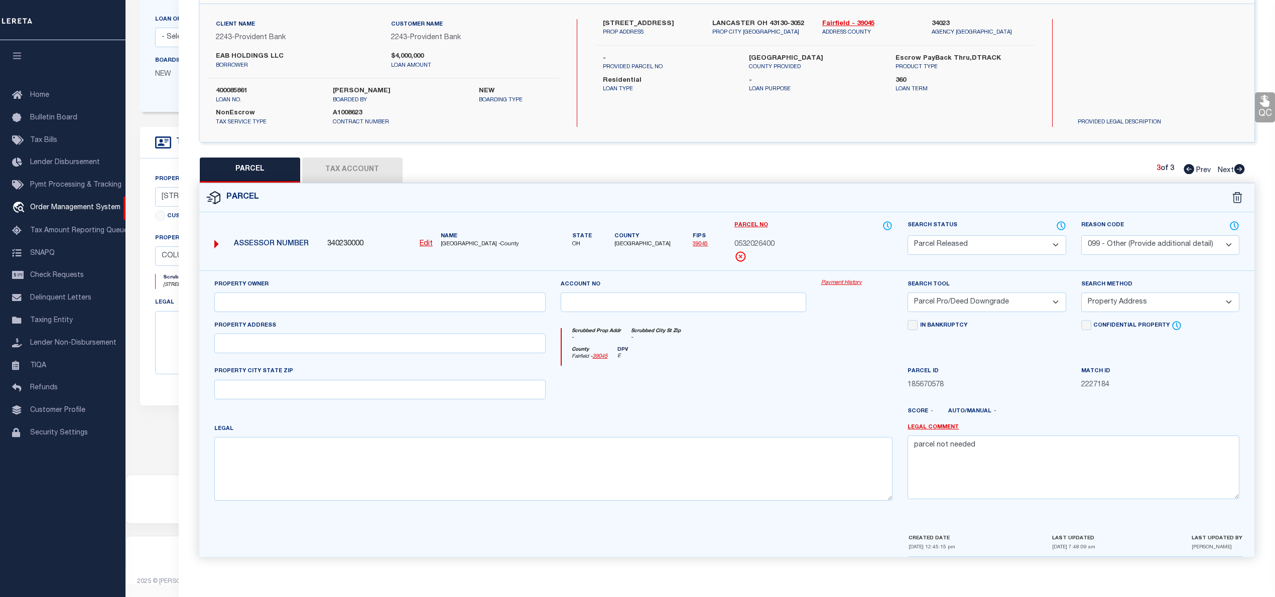
click at [1188, 165] on icon at bounding box center [1188, 169] width 11 height 10
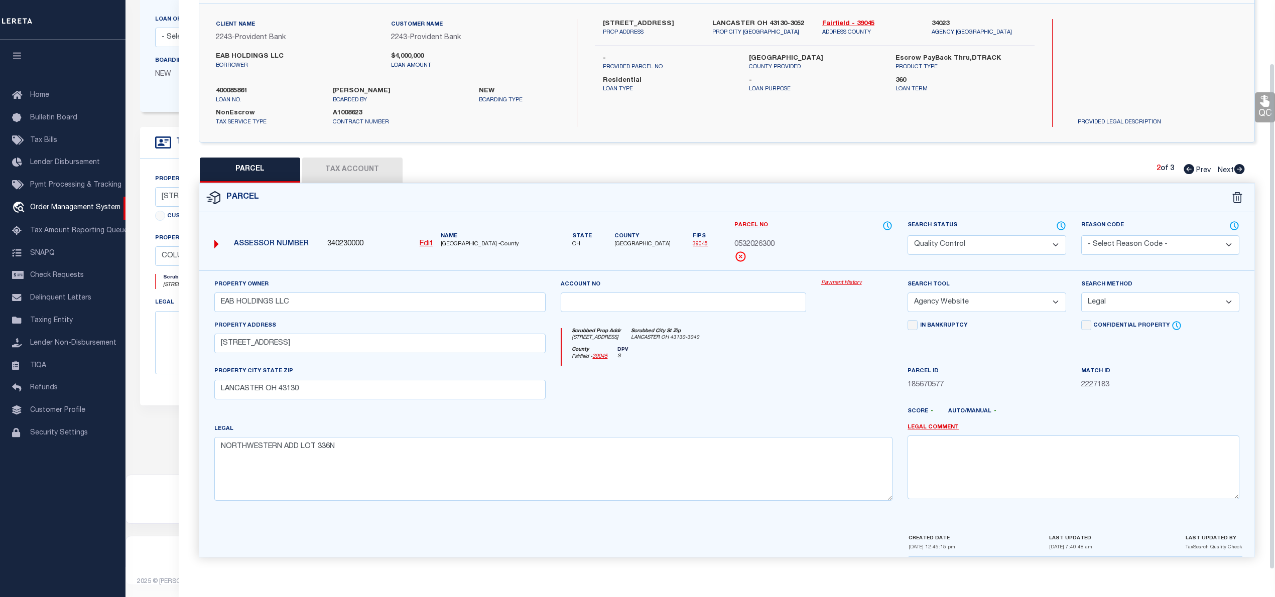
click at [1185, 167] on icon at bounding box center [1188, 169] width 11 height 10
click at [1239, 170] on icon at bounding box center [1239, 169] width 11 height 10
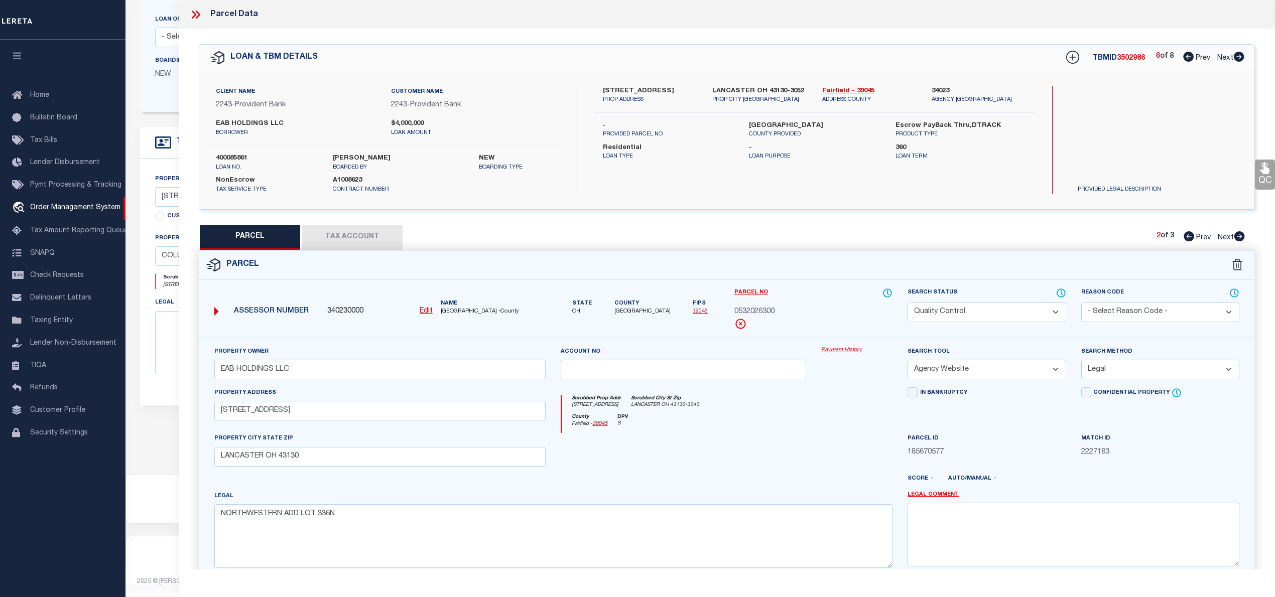
click at [1235, 56] on icon at bounding box center [1238, 57] width 11 height 10
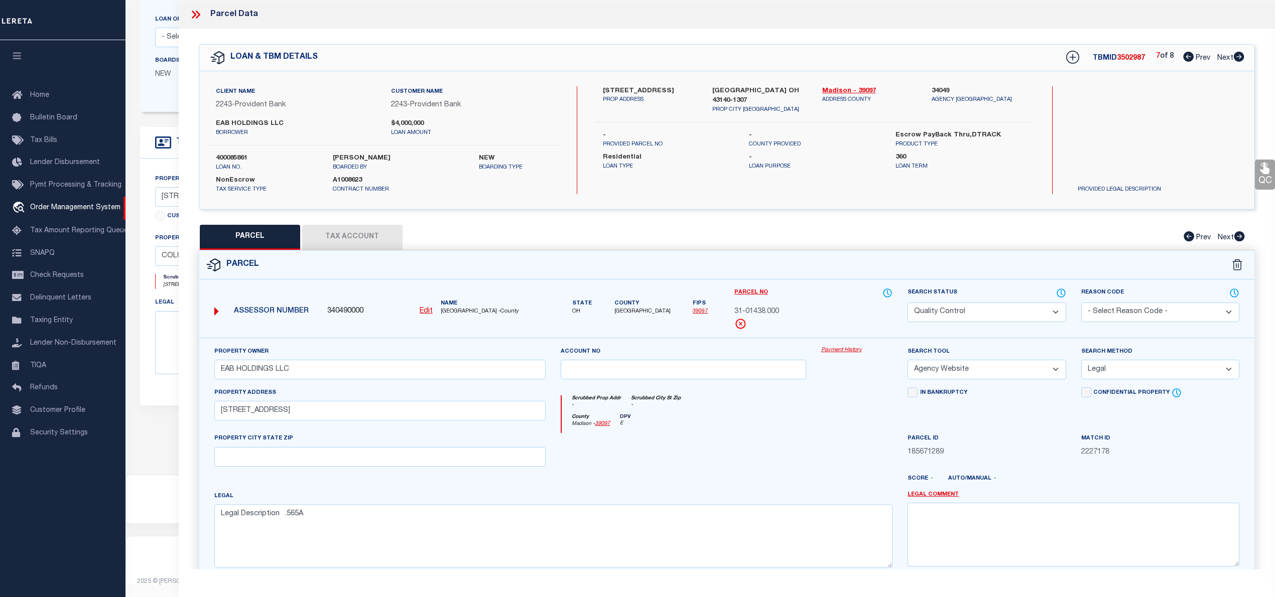
click at [1235, 56] on icon at bounding box center [1238, 57] width 11 height 10
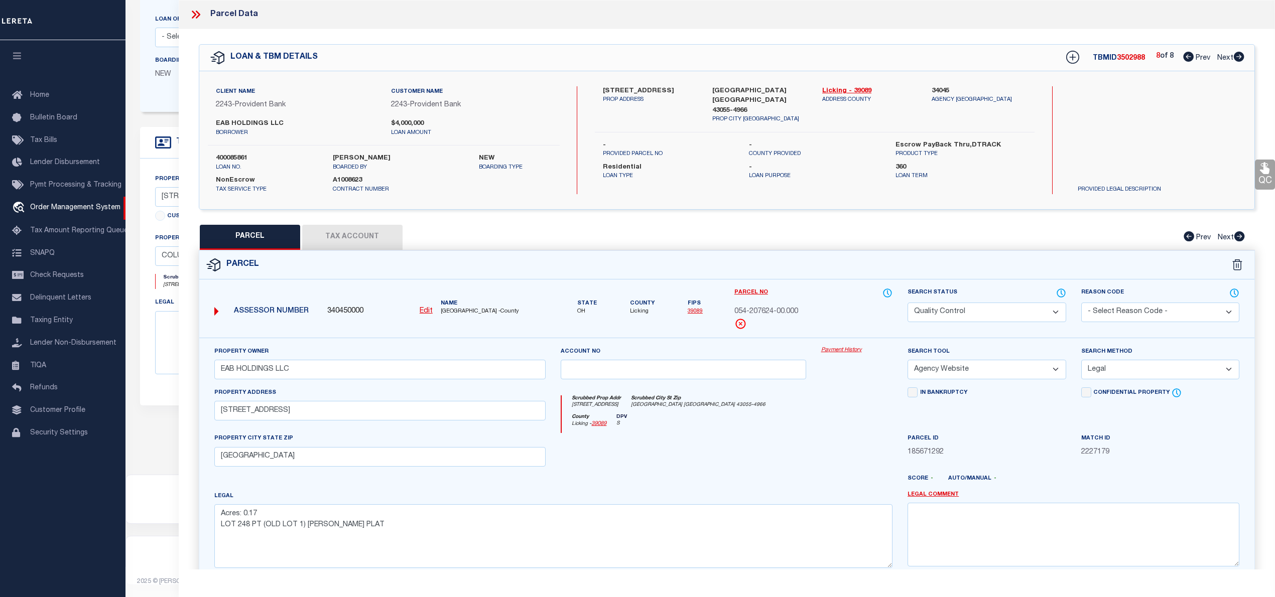
click at [1183, 56] on icon at bounding box center [1188, 57] width 11 height 10
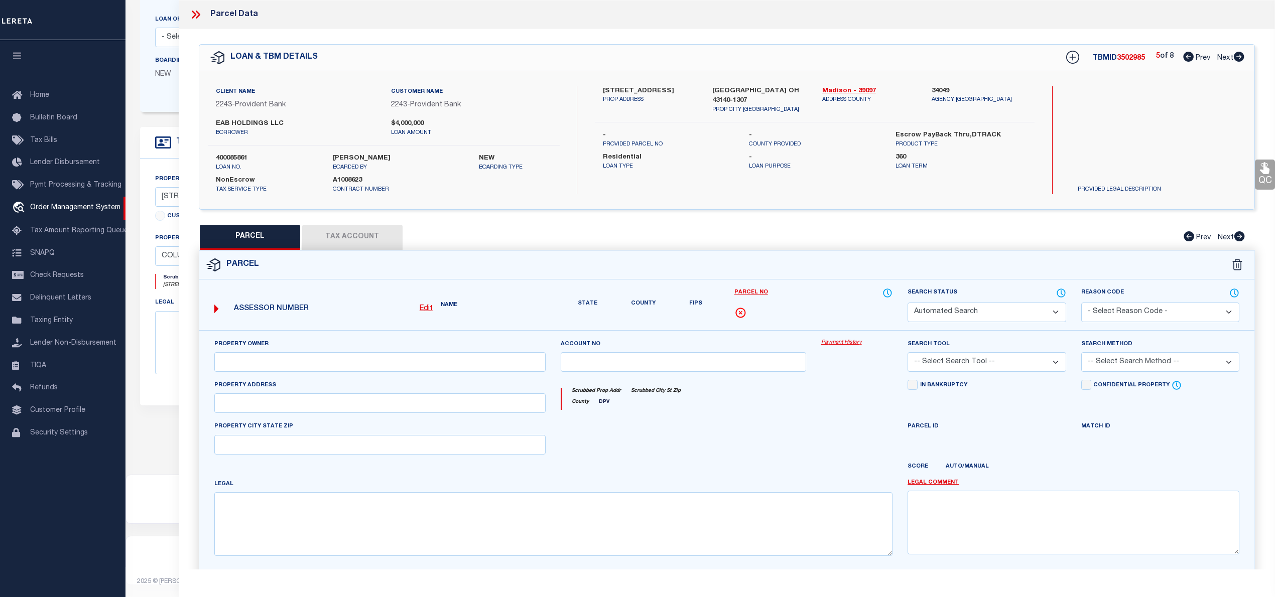
click at [1183, 56] on icon at bounding box center [1188, 57] width 11 height 10
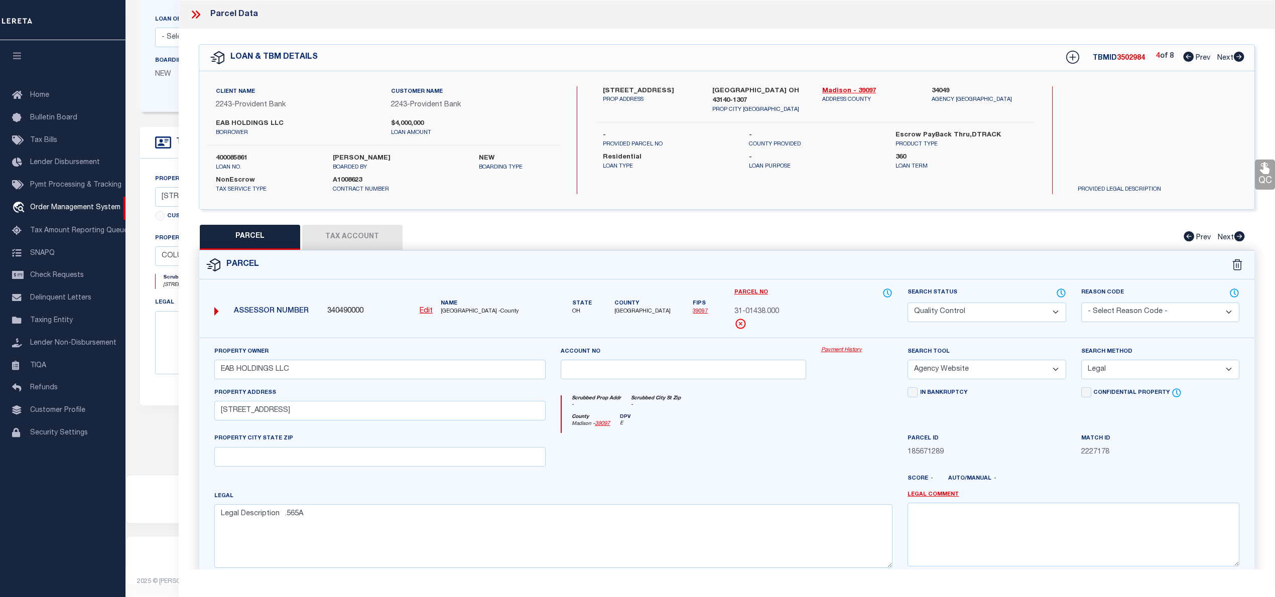
click at [1183, 56] on icon at bounding box center [1188, 57] width 11 height 10
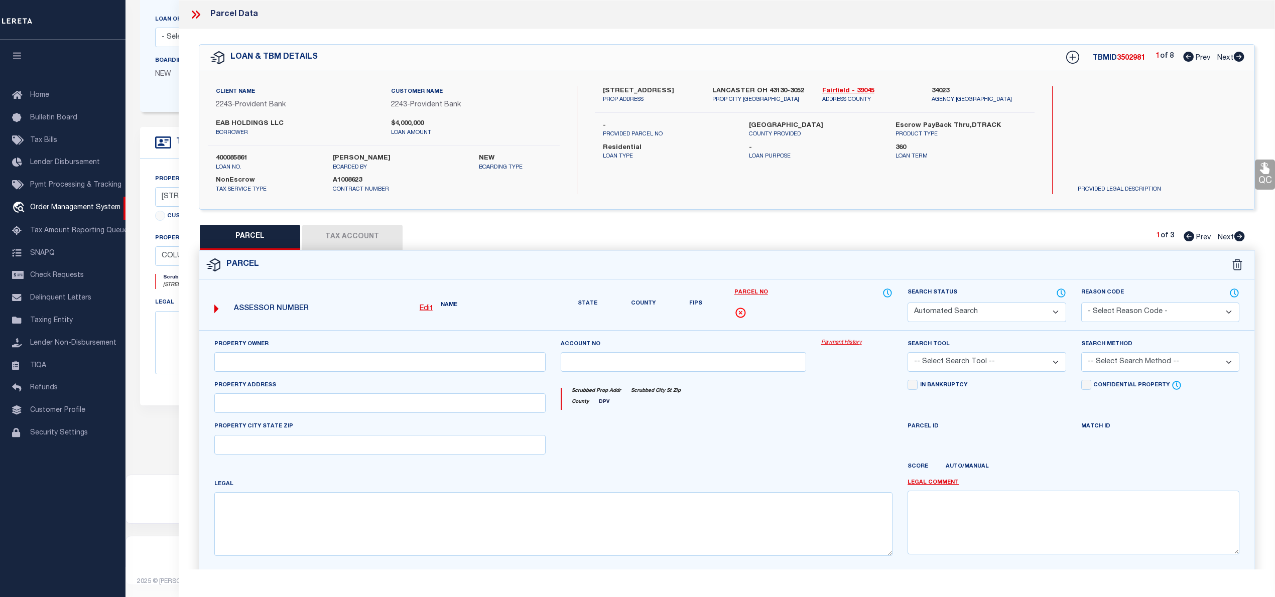
click at [1183, 56] on icon at bounding box center [1188, 57] width 11 height 10
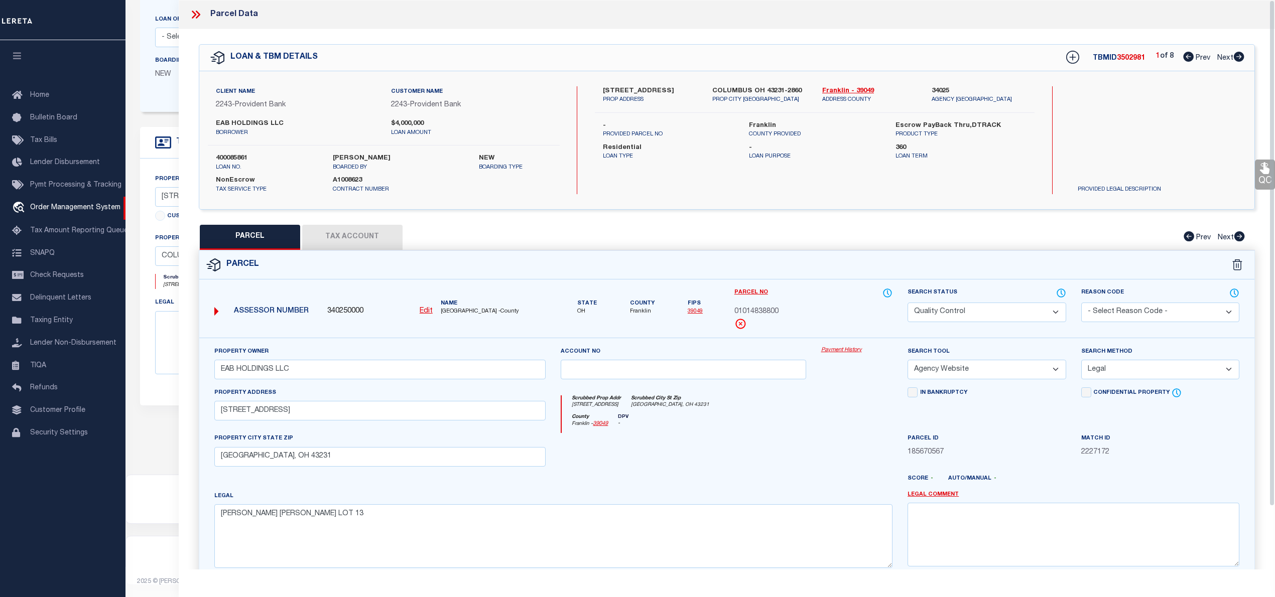
click at [759, 125] on label "Franklin" at bounding box center [814, 126] width 131 height 10
copy label "Franklin"
click at [759, 308] on span "01014838800" at bounding box center [756, 312] width 44 height 11
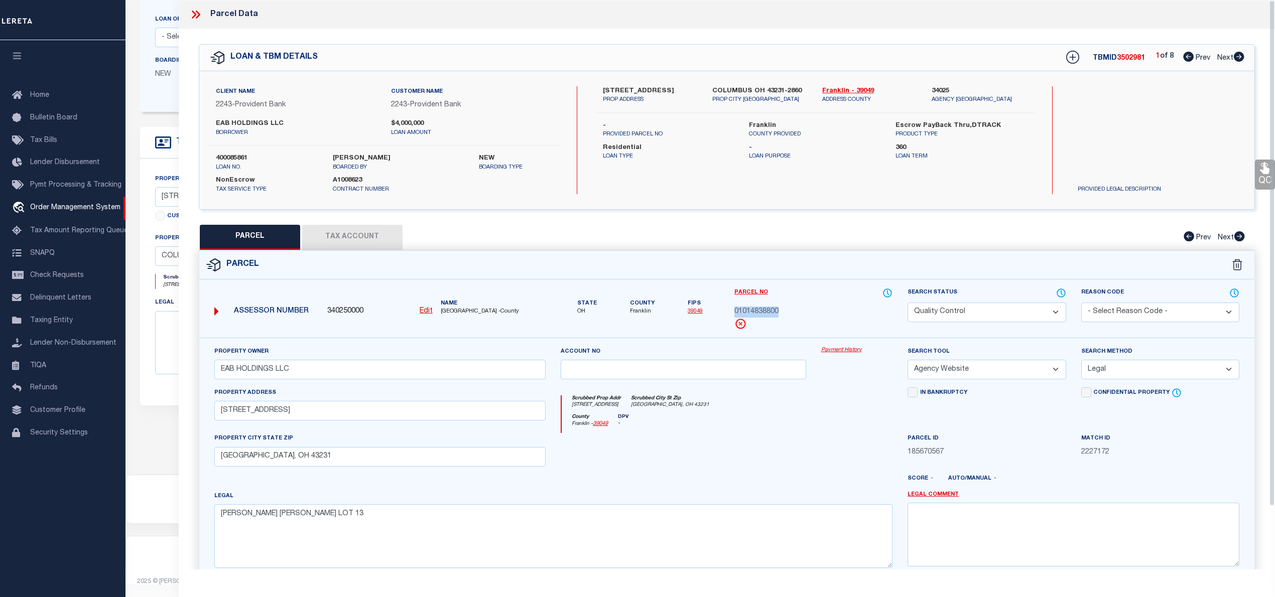
copy span "01014838800"
click at [1239, 57] on icon at bounding box center [1238, 57] width 11 height 10
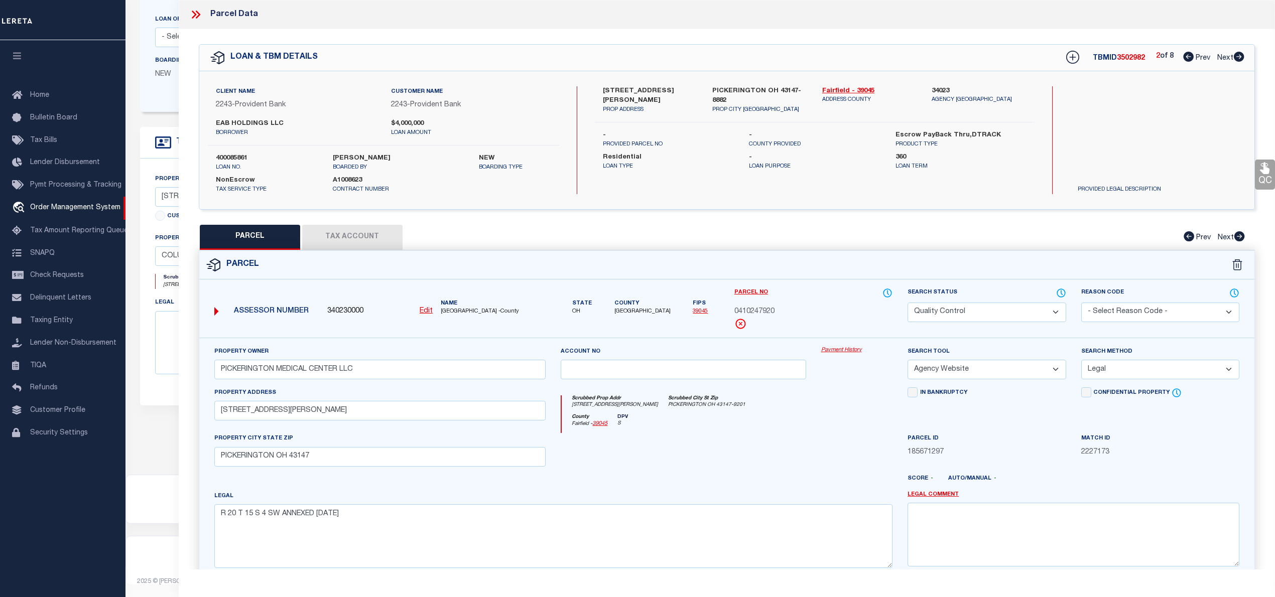
click at [759, 310] on span "0410247920" at bounding box center [754, 312] width 40 height 11
copy span "0410247920"
click at [1125, 57] on span "3502982" at bounding box center [1131, 58] width 28 height 7
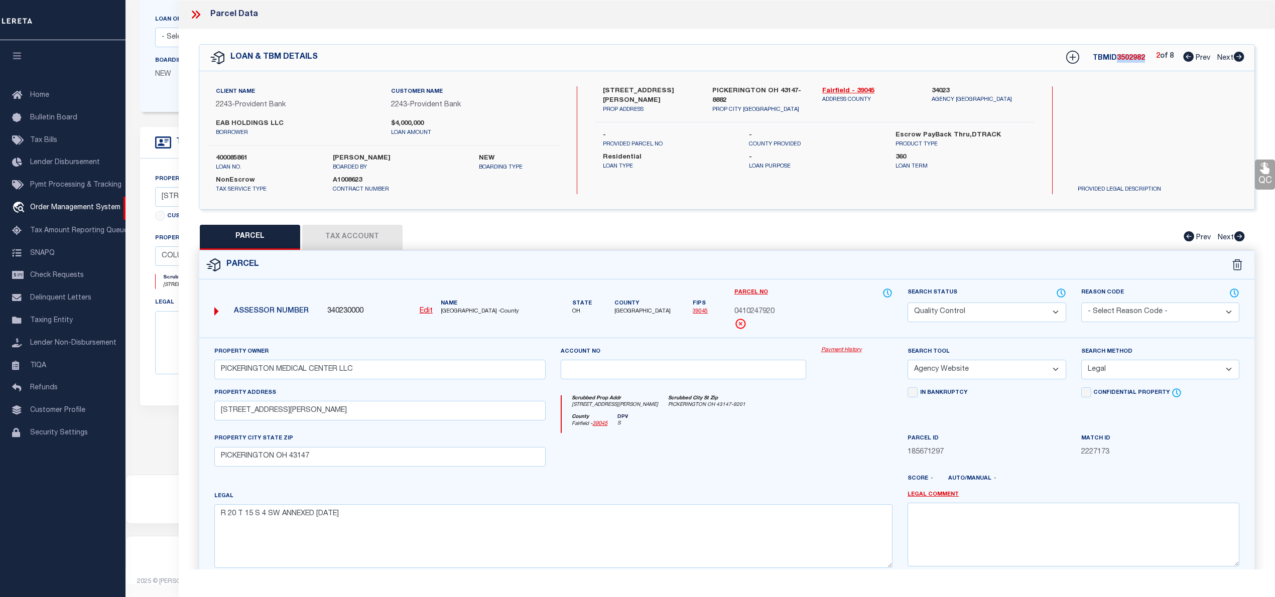
copy span "3502982"
click at [1241, 57] on icon at bounding box center [1238, 57] width 11 height 10
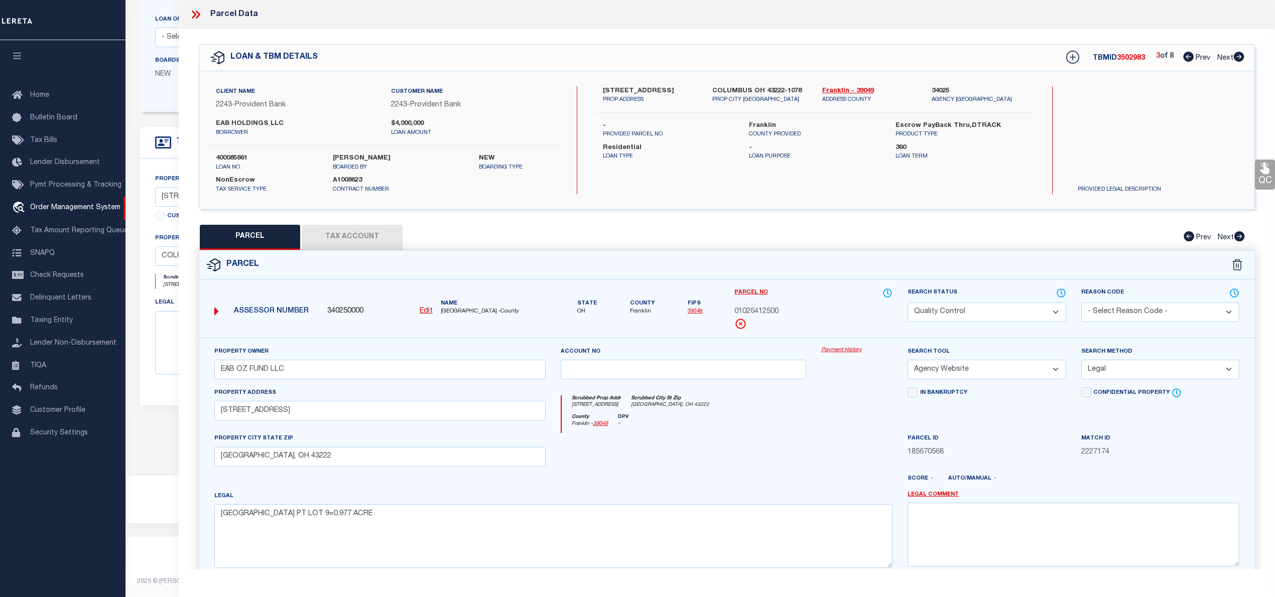
click at [1136, 57] on span "3502983" at bounding box center [1131, 58] width 28 height 7
click at [769, 310] on span "01026412500" at bounding box center [756, 312] width 44 height 11
click at [1239, 57] on icon at bounding box center [1238, 57] width 11 height 10
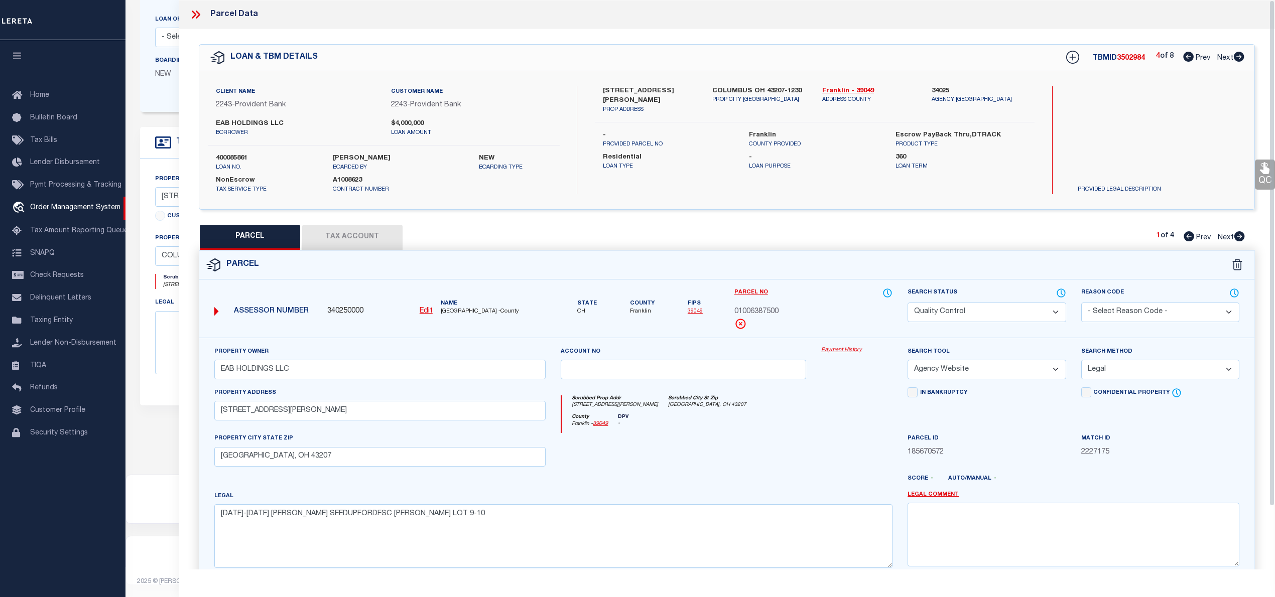
click at [755, 312] on span "01006387500" at bounding box center [756, 312] width 44 height 11
click at [1121, 59] on span "3502984" at bounding box center [1131, 58] width 28 height 7
click at [1237, 234] on icon at bounding box center [1239, 236] width 11 height 10
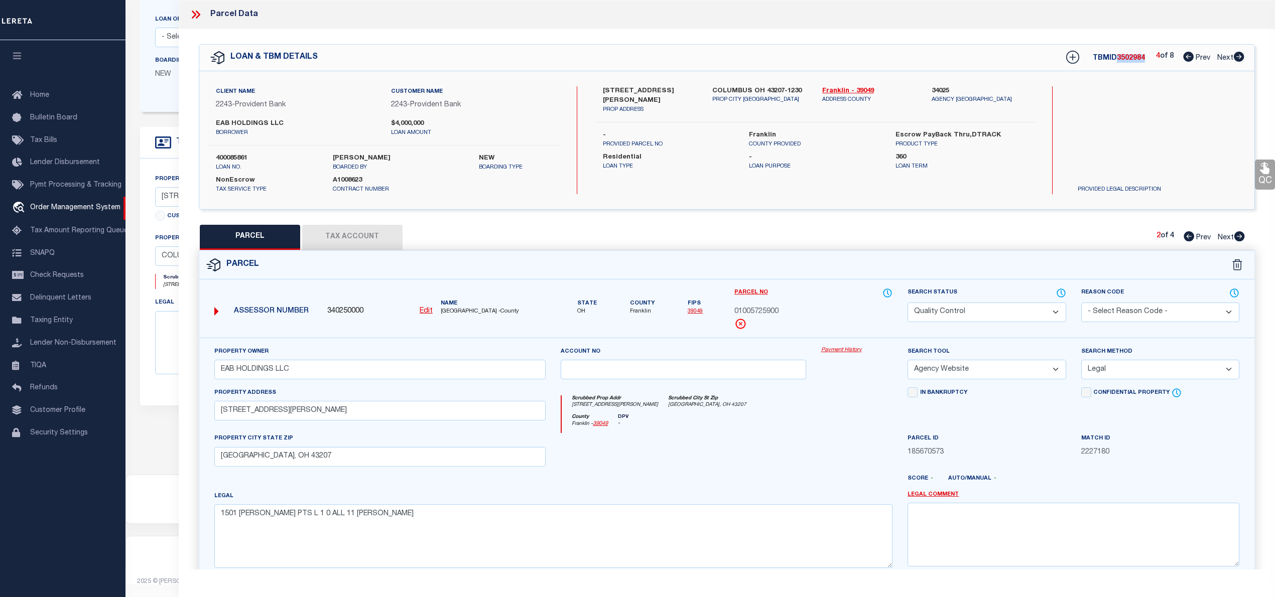
click at [1189, 235] on icon at bounding box center [1188, 236] width 11 height 10
click at [1237, 236] on icon at bounding box center [1239, 236] width 11 height 10
click at [774, 312] on span "01005725900" at bounding box center [756, 312] width 44 height 11
click at [1241, 233] on icon at bounding box center [1238, 236] width 11 height 10
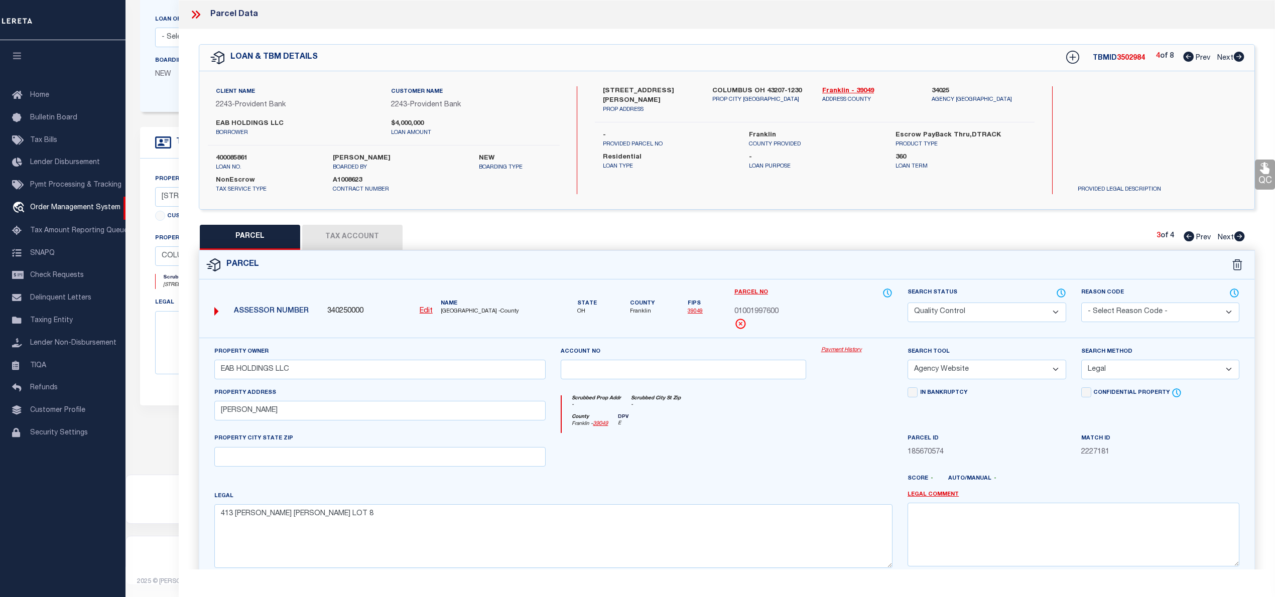
click at [775, 308] on span "01001997600" at bounding box center [756, 312] width 44 height 11
click at [1241, 237] on icon at bounding box center [1238, 236] width 11 height 10
click at [1237, 57] on icon at bounding box center [1238, 57] width 11 height 10
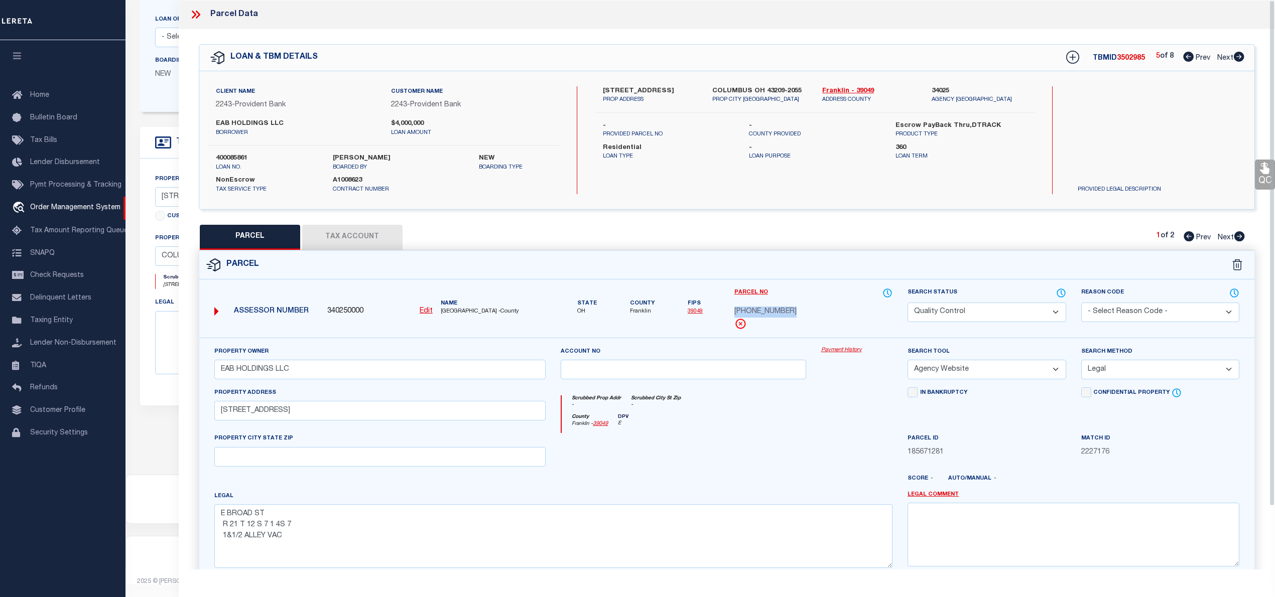
click at [1241, 232] on link "Next" at bounding box center [1230, 235] width 27 height 7
click at [1185, 241] on icon at bounding box center [1188, 236] width 11 height 10
drag, startPoint x: 1235, startPoint y: 237, endPoint x: 774, endPoint y: 322, distance: 468.9
click at [1235, 237] on icon at bounding box center [1239, 236] width 11 height 10
click at [1129, 59] on span "3502985" at bounding box center [1131, 58] width 28 height 7
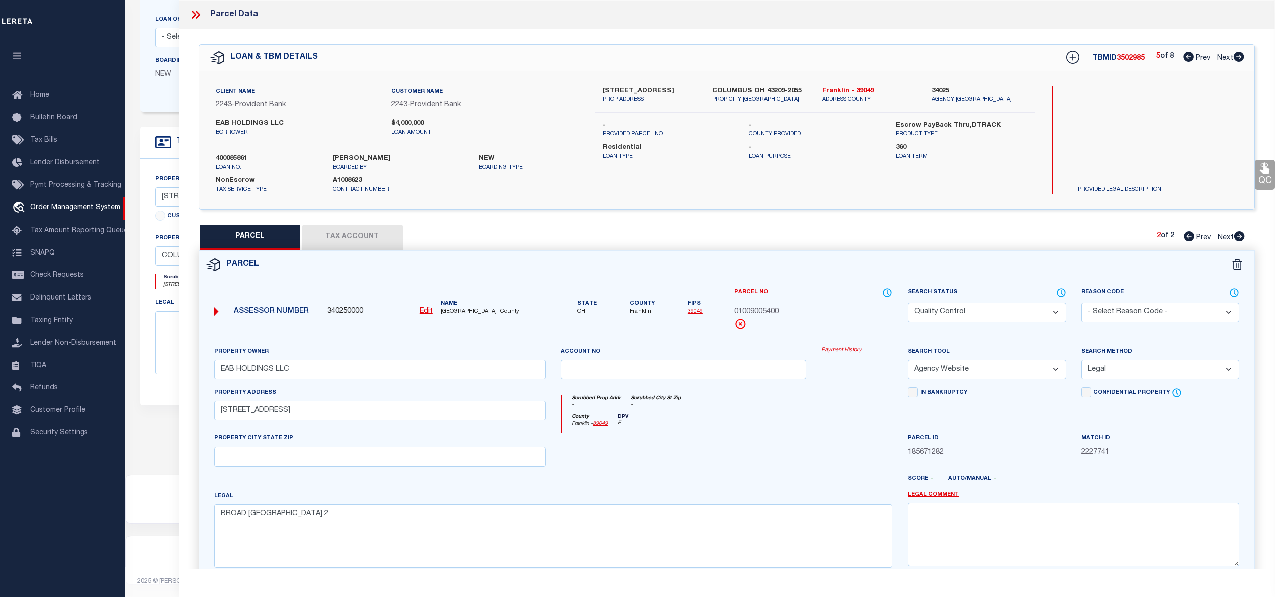
click at [1129, 59] on span "3502985" at bounding box center [1131, 58] width 28 height 7
click at [1238, 59] on icon at bounding box center [1238, 57] width 11 height 10
click at [1235, 239] on icon at bounding box center [1239, 236] width 11 height 10
click at [766, 312] on span "0532026300" at bounding box center [754, 312] width 40 height 11
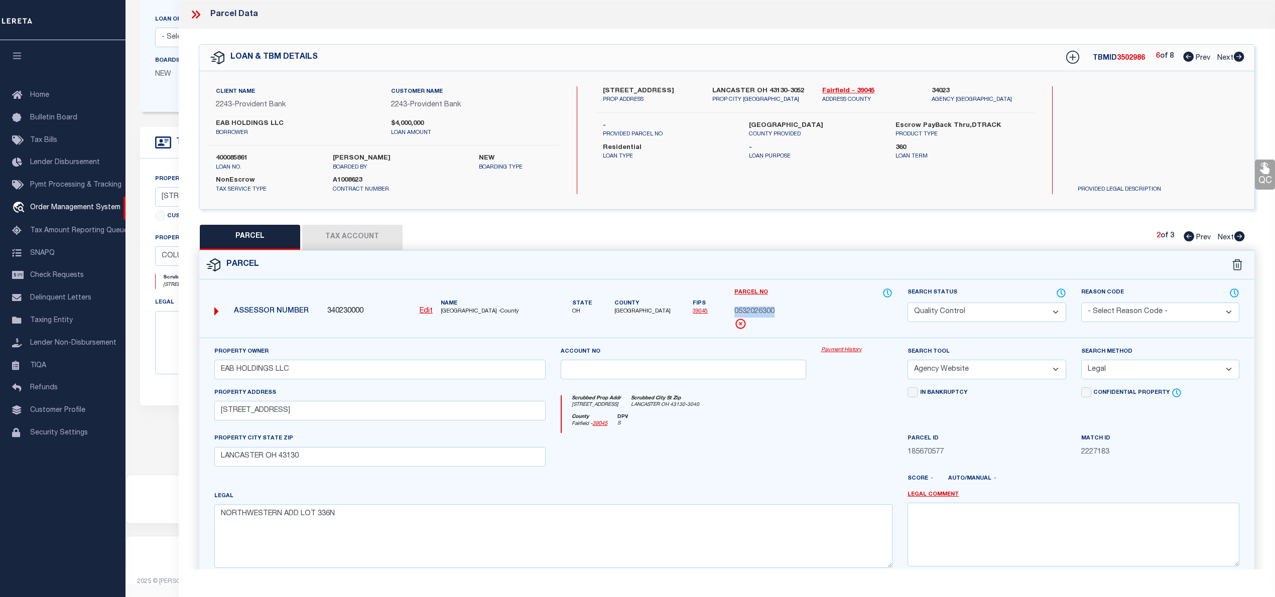
click at [1124, 57] on span "3502986" at bounding box center [1131, 58] width 28 height 7
click at [1241, 58] on icon at bounding box center [1238, 57] width 11 height 10
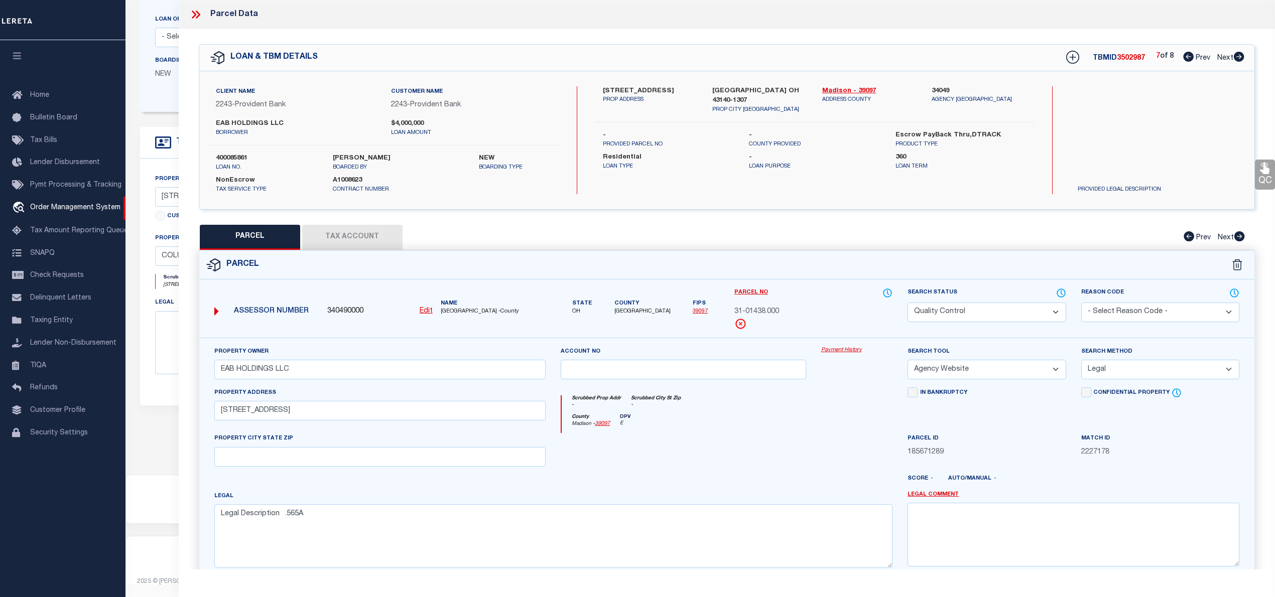
click at [768, 311] on span "31-01438.000" at bounding box center [756, 312] width 45 height 11
click at [1131, 59] on span "3502987" at bounding box center [1131, 58] width 28 height 7
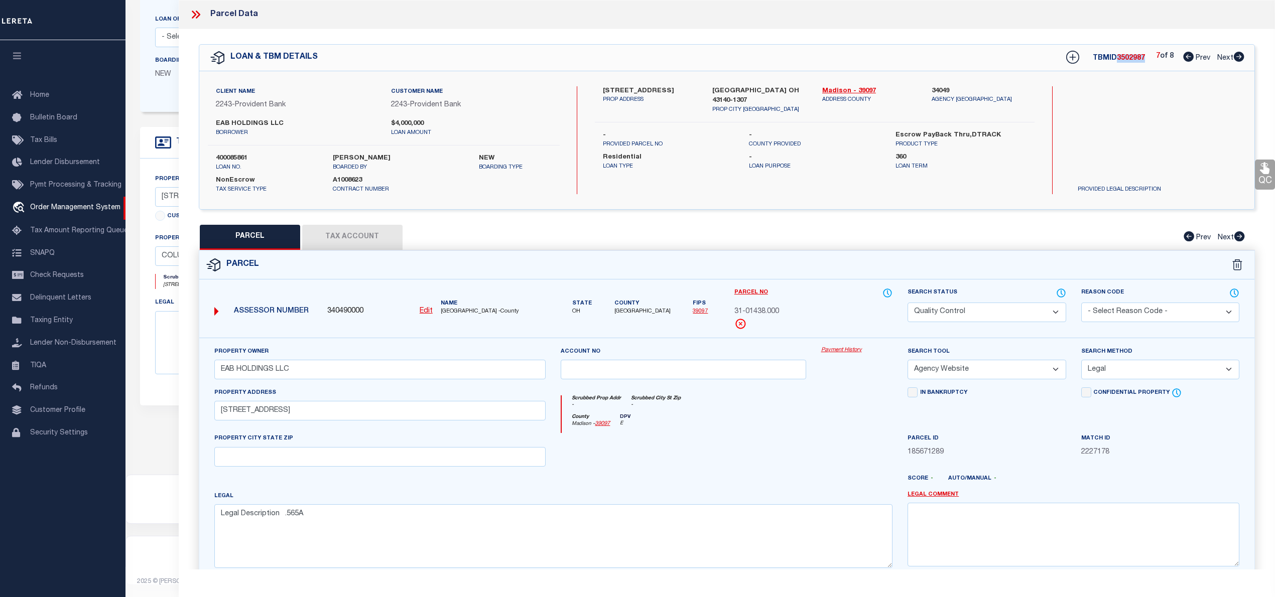
click at [1238, 56] on icon at bounding box center [1238, 57] width 11 height 10
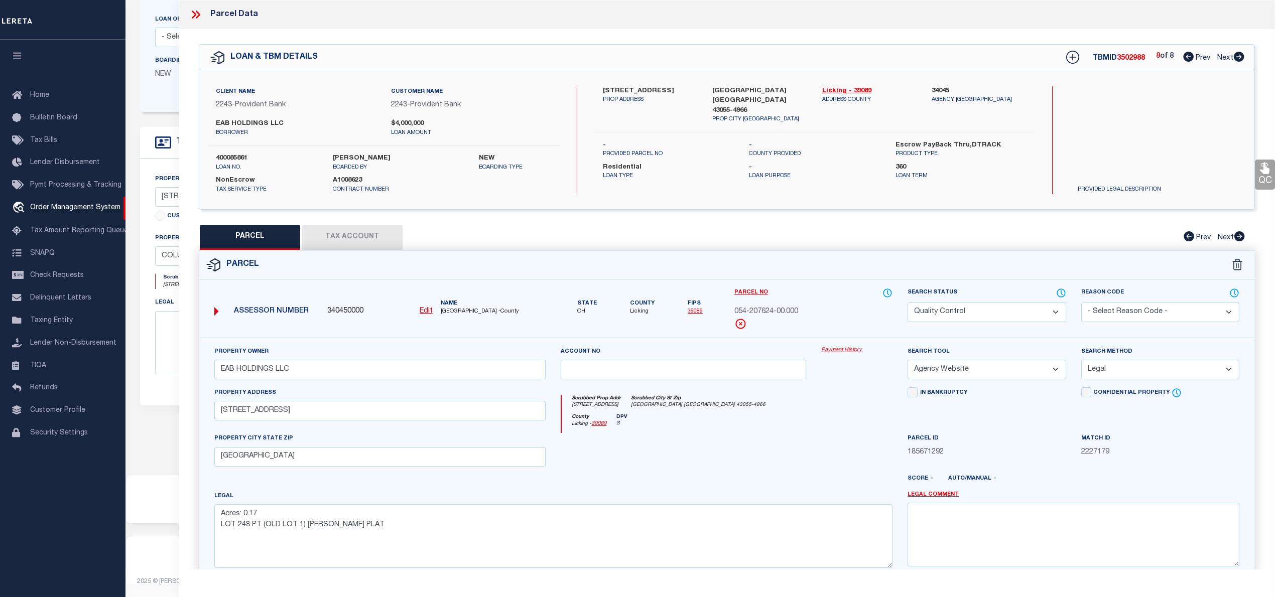
click at [1131, 59] on span "3502988" at bounding box center [1131, 58] width 28 height 7
click at [780, 308] on span "054-207624-00.000" at bounding box center [766, 312] width 64 height 11
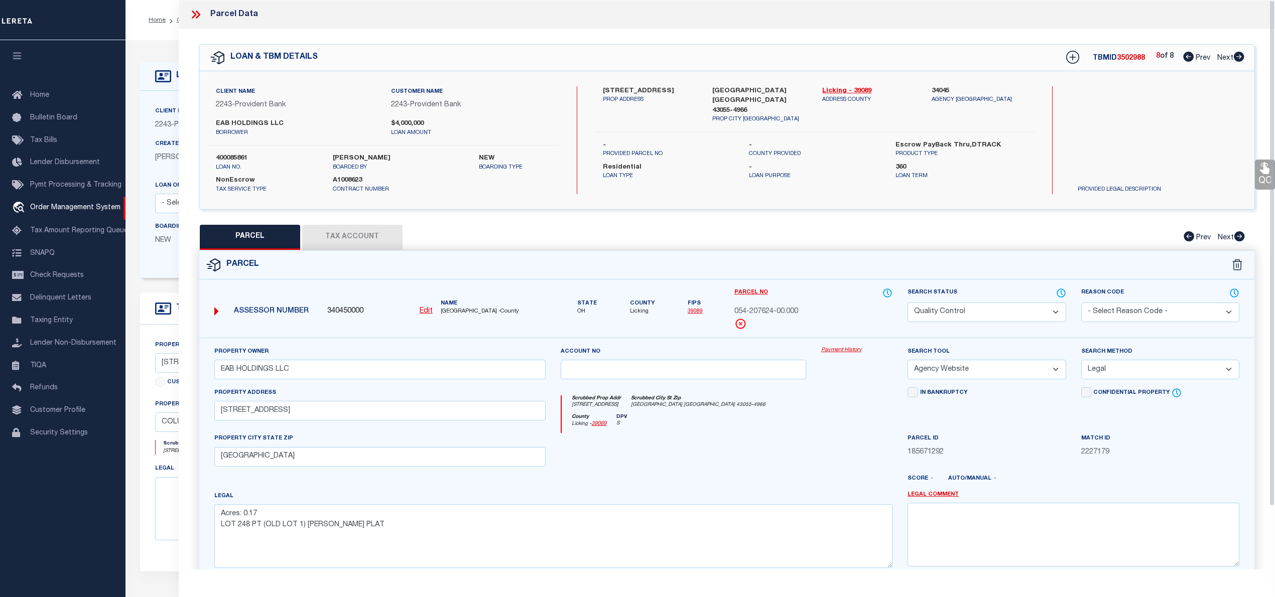
click at [198, 16] on icon at bounding box center [198, 15] width 5 height 8
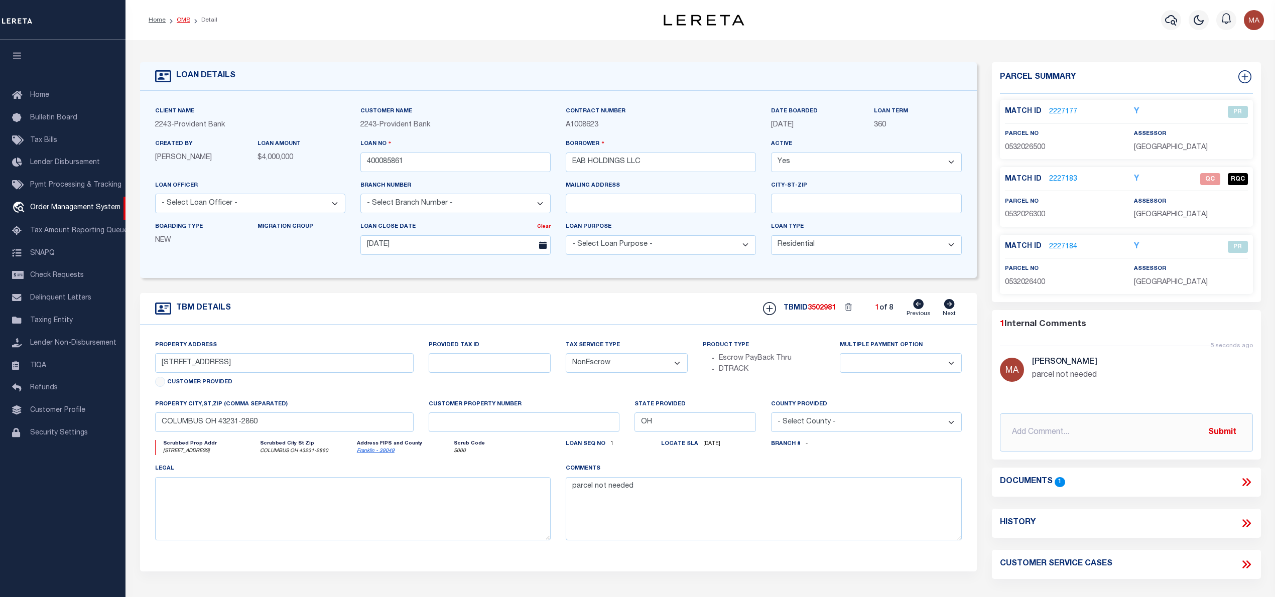
click at [186, 20] on link "OMS" at bounding box center [184, 20] width 14 height 6
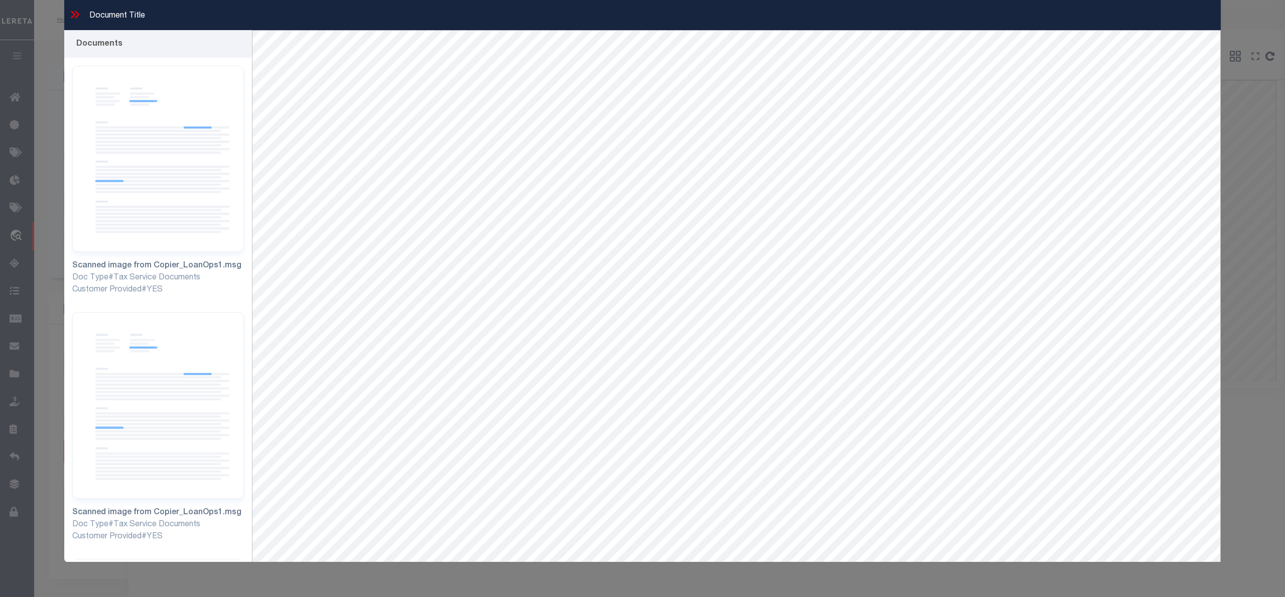
select select "11286"
select select "10"
select select "NonEscrow"
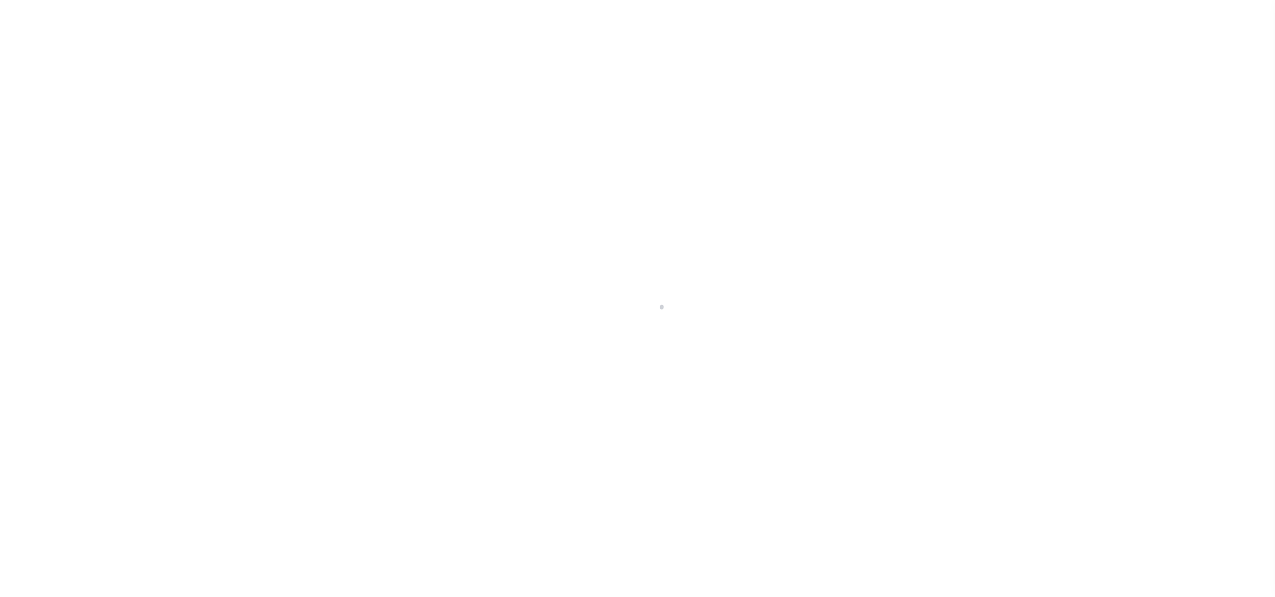
select select "PR"
select select "4751"
select select "20"
select select "NonEscrow"
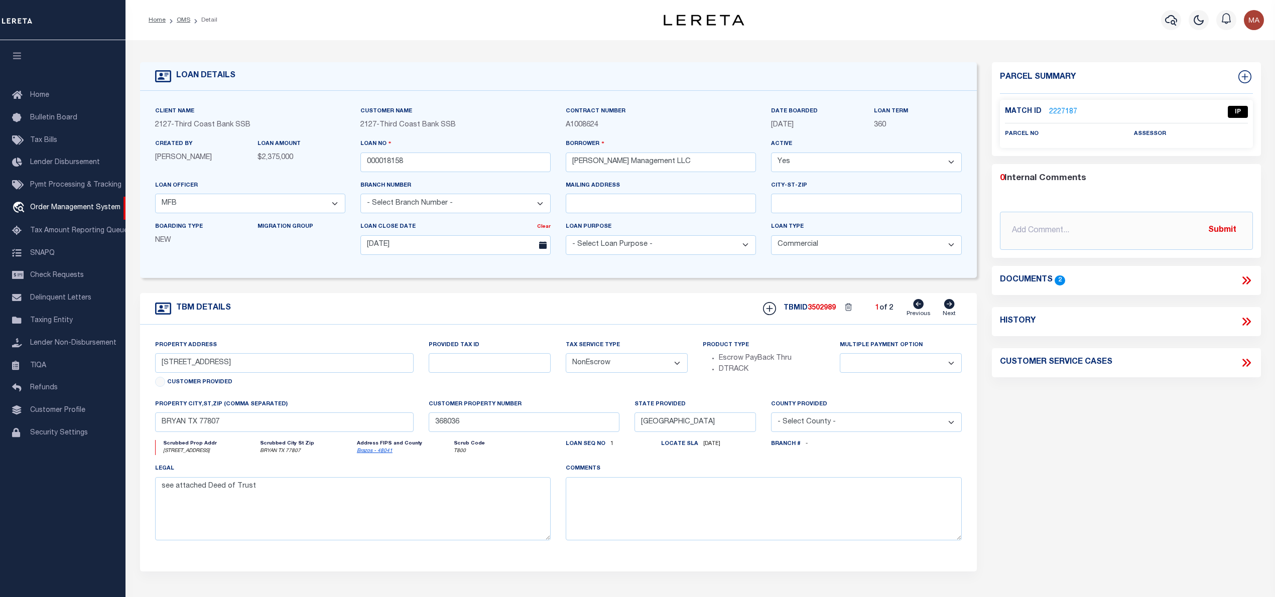
click at [1065, 107] on link "2227187" at bounding box center [1063, 112] width 28 height 11
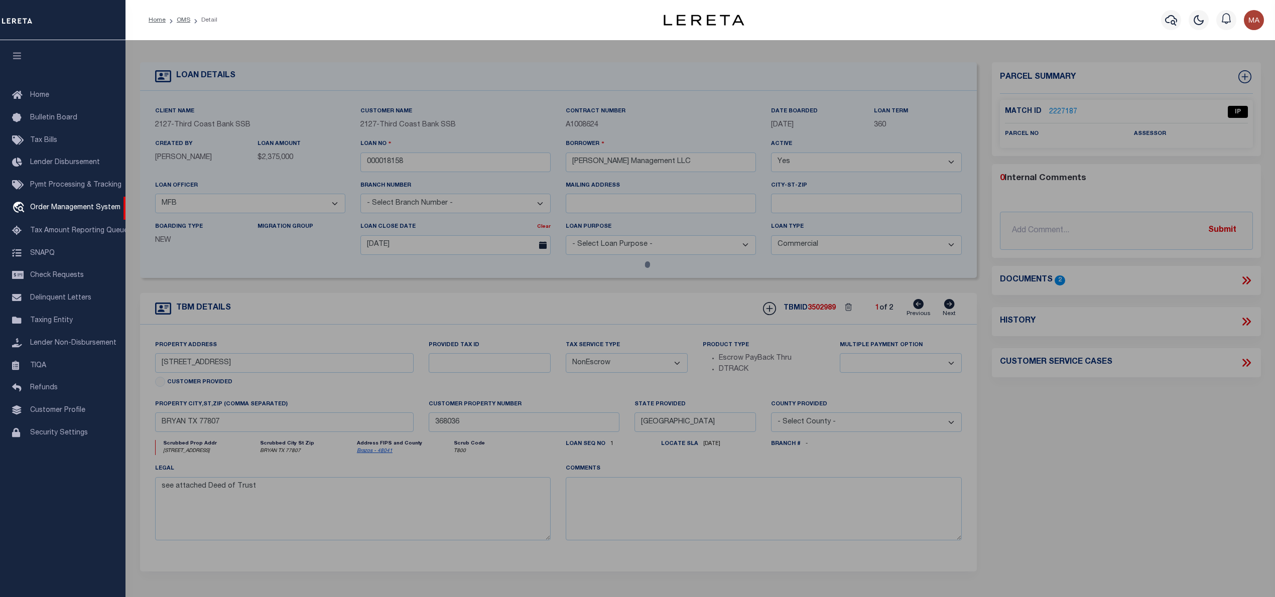
select select "AS"
checkbox input "false"
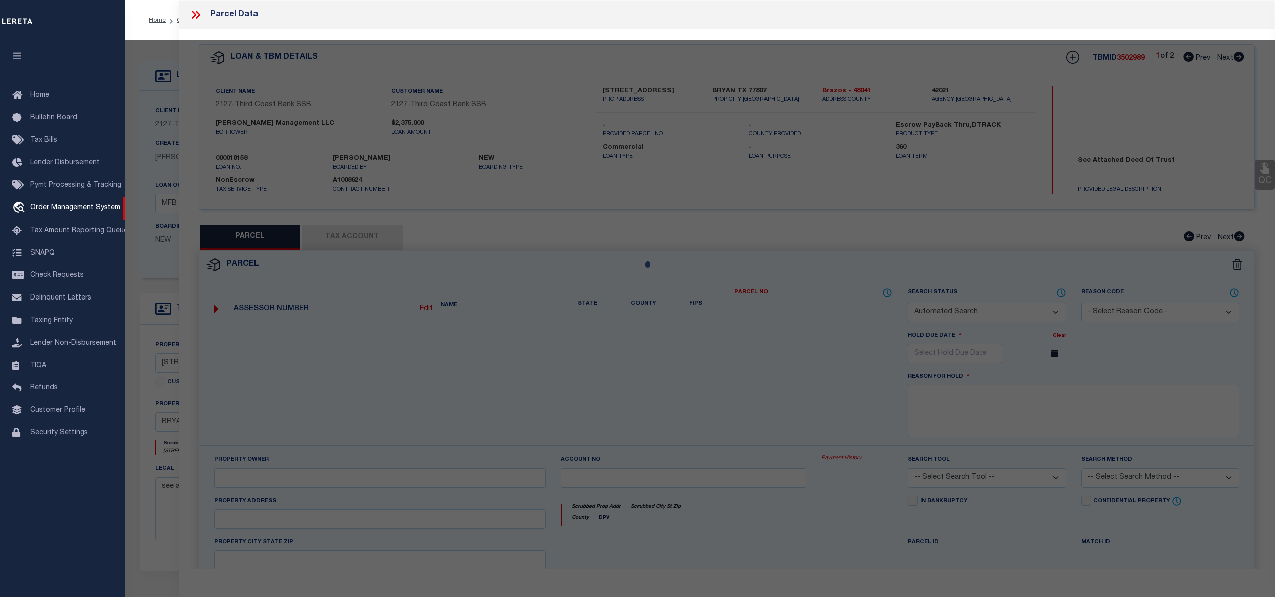
select select "IP"
checkbox input "false"
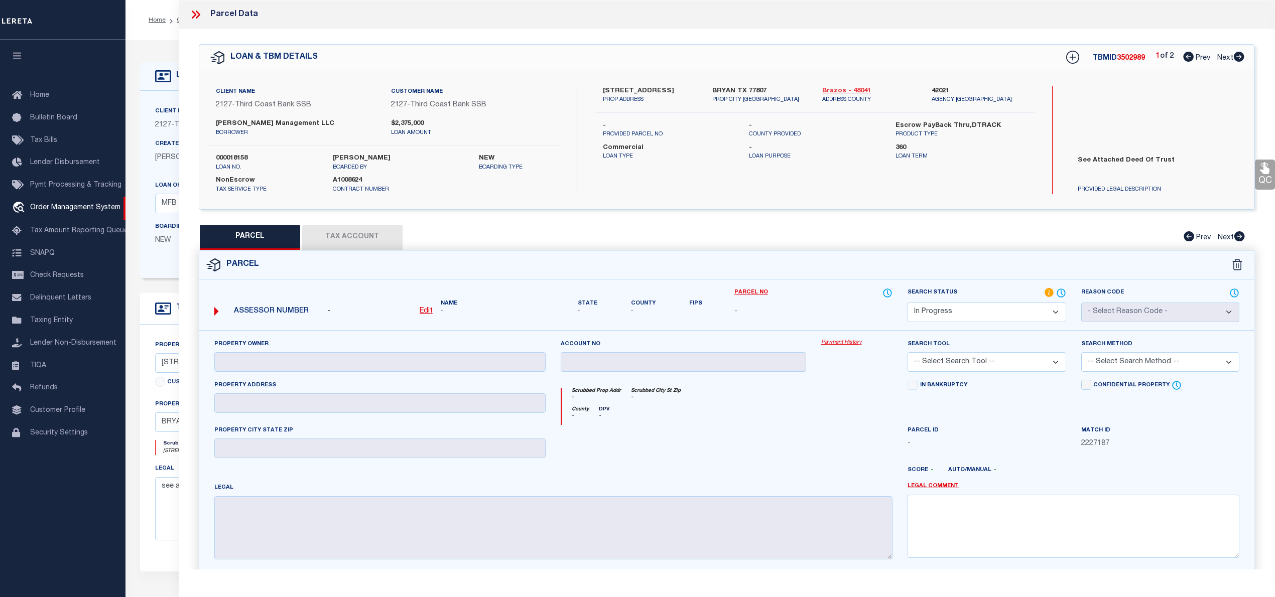
click at [846, 89] on link "Brazos - 48041" at bounding box center [869, 91] width 94 height 10
click at [607, 87] on label "[STREET_ADDRESS]" at bounding box center [650, 91] width 94 height 10
copy label "3400"
click at [633, 89] on label "[STREET_ADDRESS]" at bounding box center [650, 91] width 94 height 10
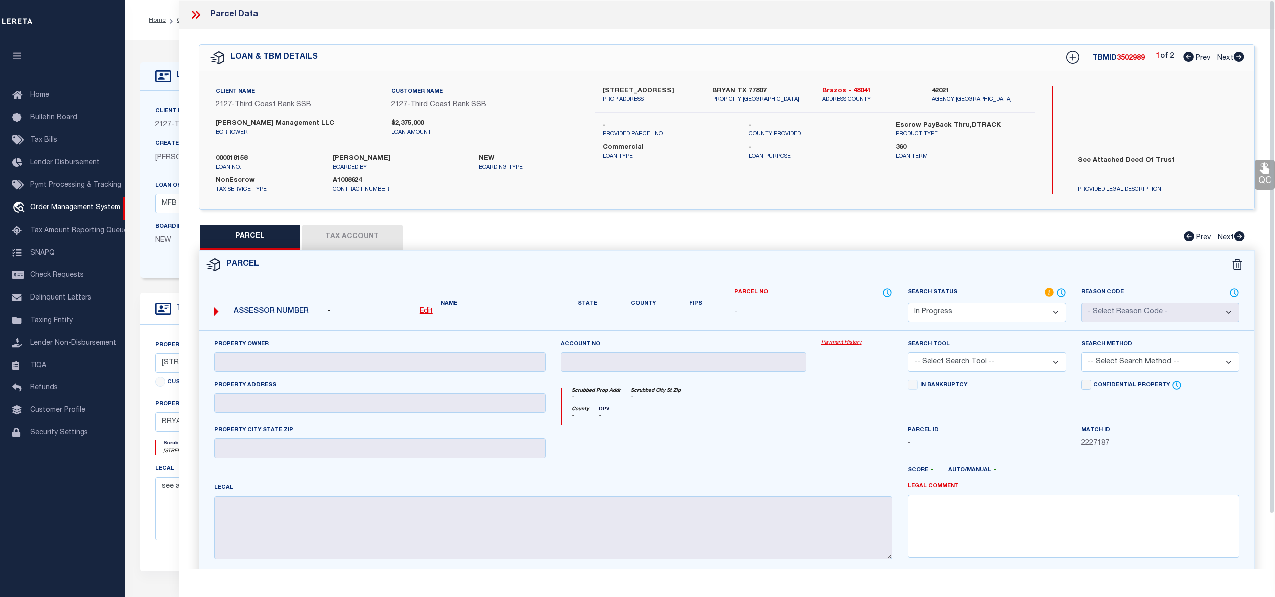
click at [633, 89] on label "[STREET_ADDRESS]" at bounding box center [650, 91] width 94 height 10
copy label "HEISMAN"
click at [420, 311] on u "Edit" at bounding box center [426, 311] width 13 height 7
select select "IP"
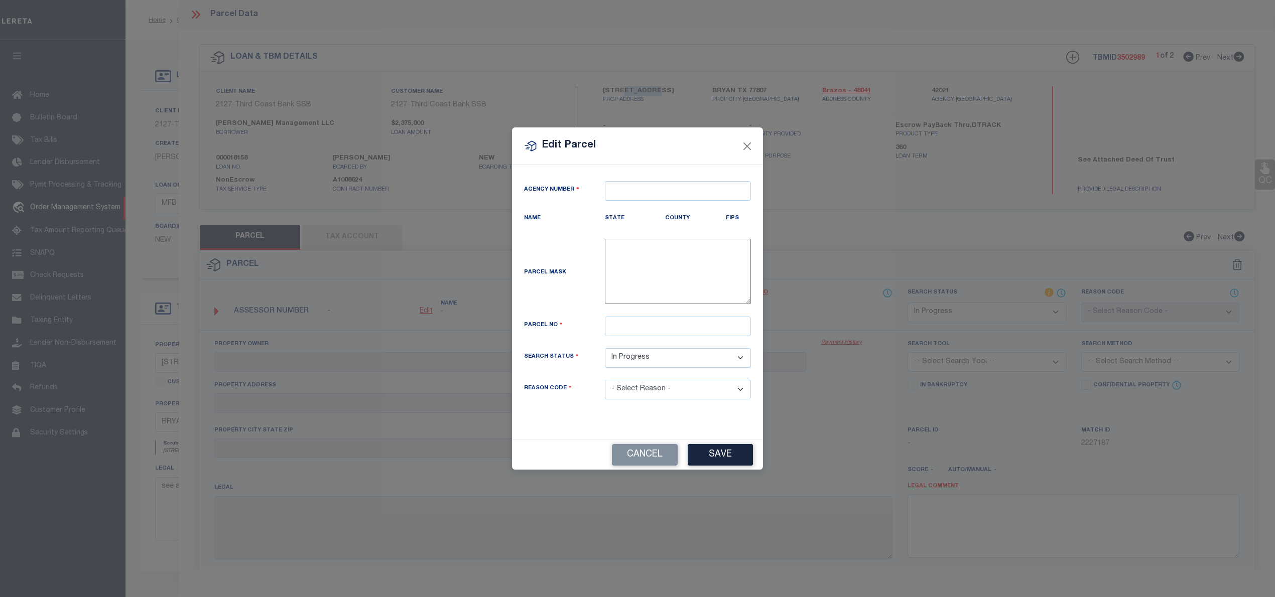
type textarea "-"
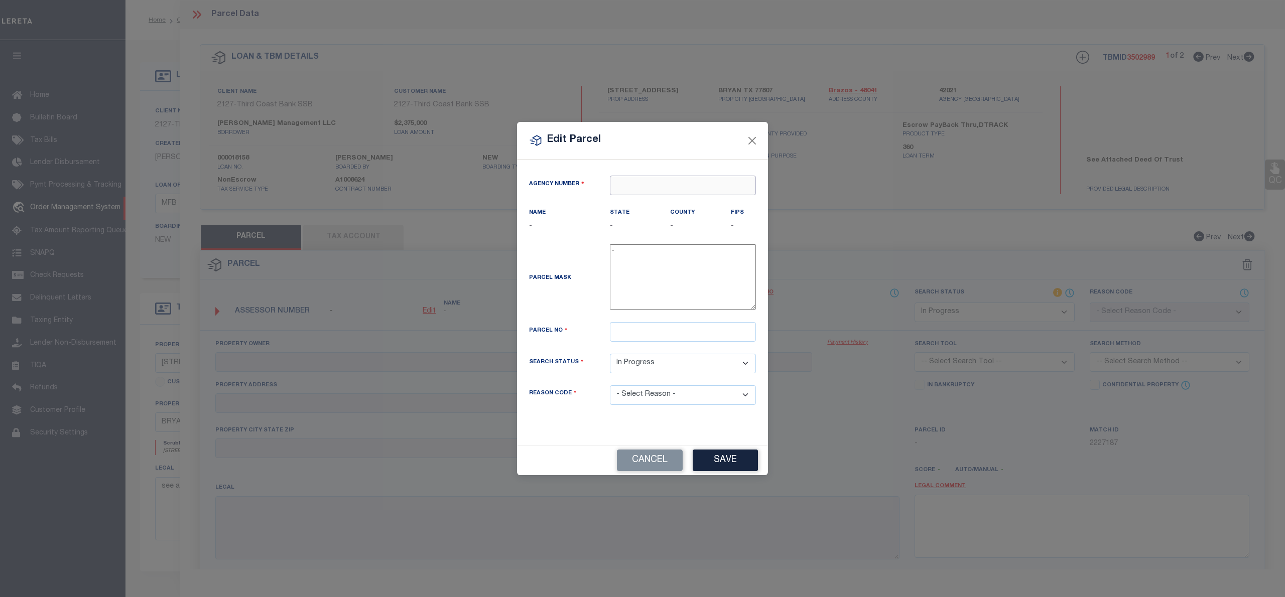
click at [633, 176] on input "text" at bounding box center [683, 186] width 146 height 20
click at [656, 201] on div "420210000 : [GEOGRAPHIC_DATA]" at bounding box center [682, 209] width 145 height 29
type input "420210000"
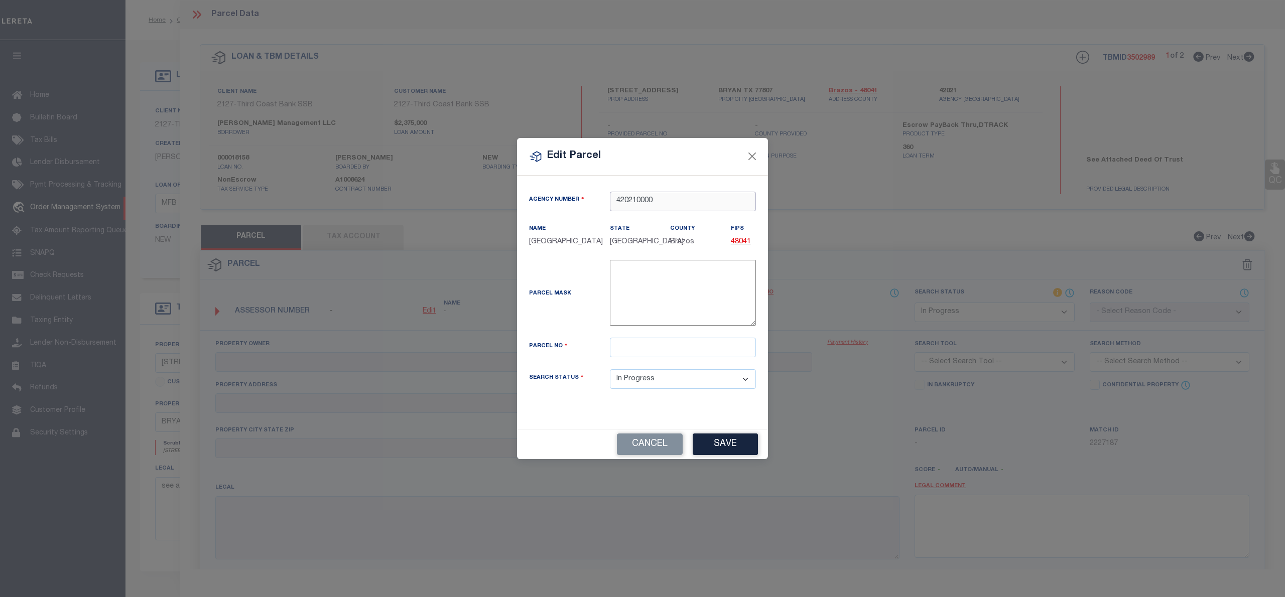
type input "420210000"
click at [627, 334] on div "Parcel Mask -" at bounding box center [642, 299] width 242 height 78
click at [634, 347] on input "text" at bounding box center [683, 348] width 146 height 20
paste input "368036"
type input "368036"
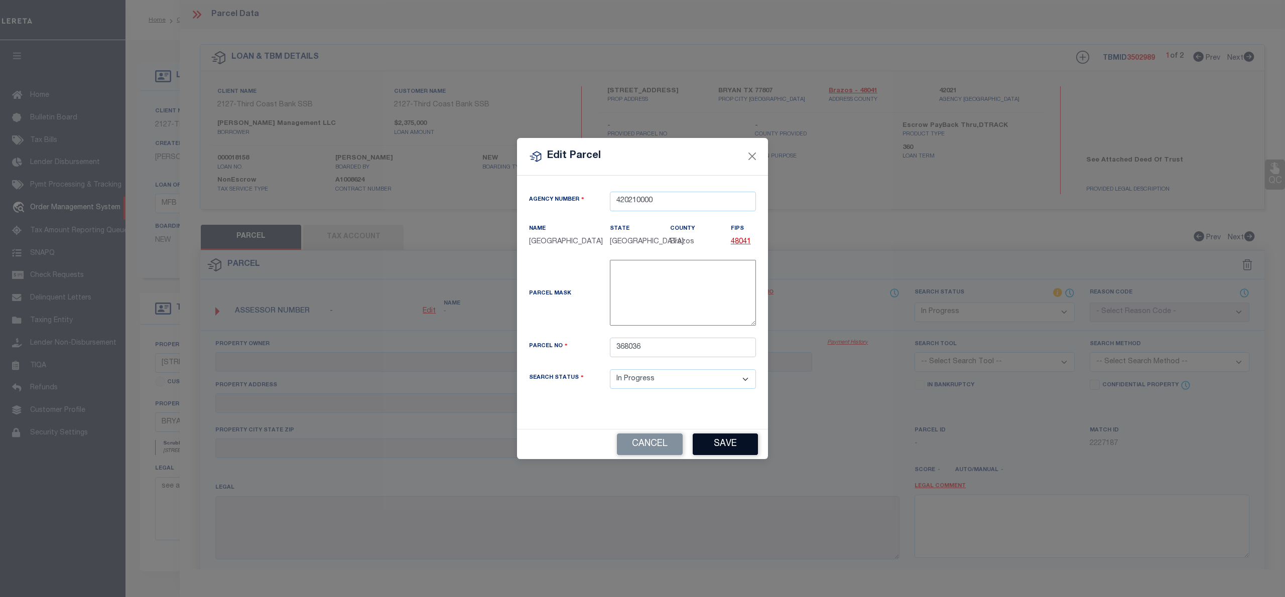
click at [722, 442] on div "Cancel Save" at bounding box center [642, 444] width 251 height 30
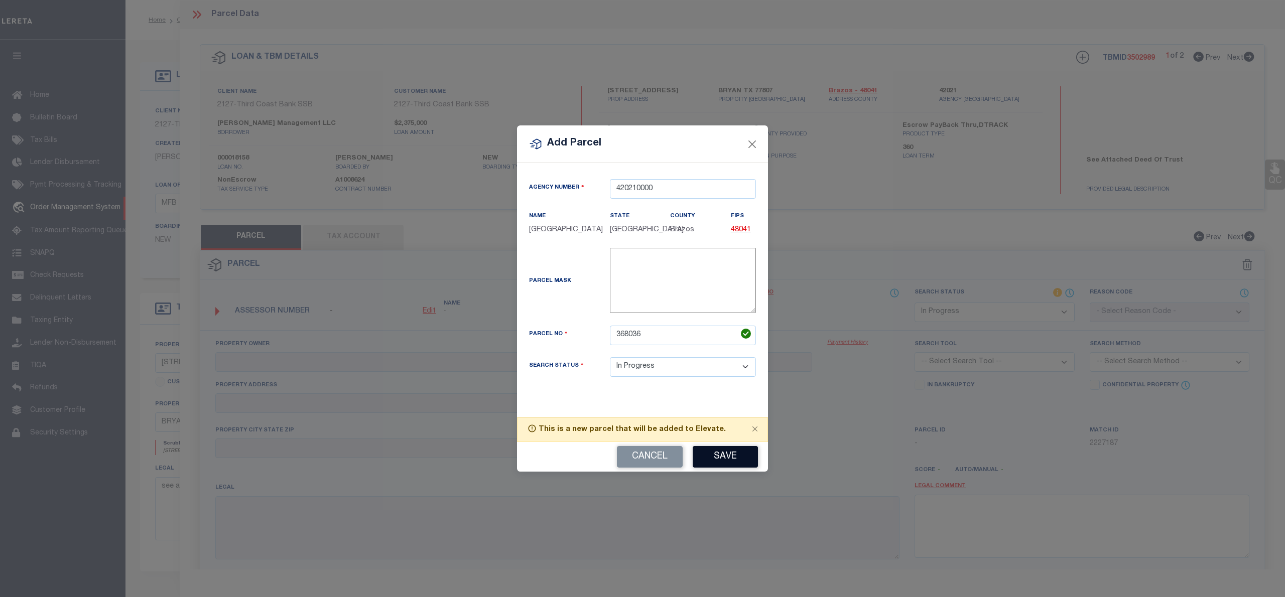
click at [733, 458] on button "Save" at bounding box center [725, 457] width 65 height 22
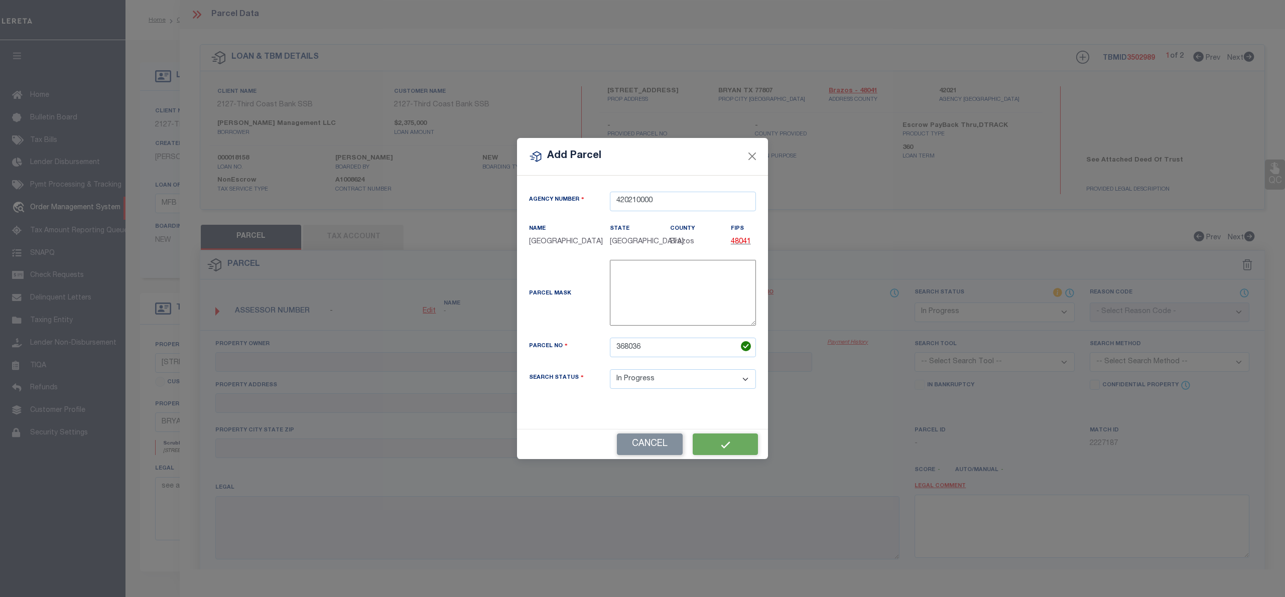
select select "IP"
checkbox input "false"
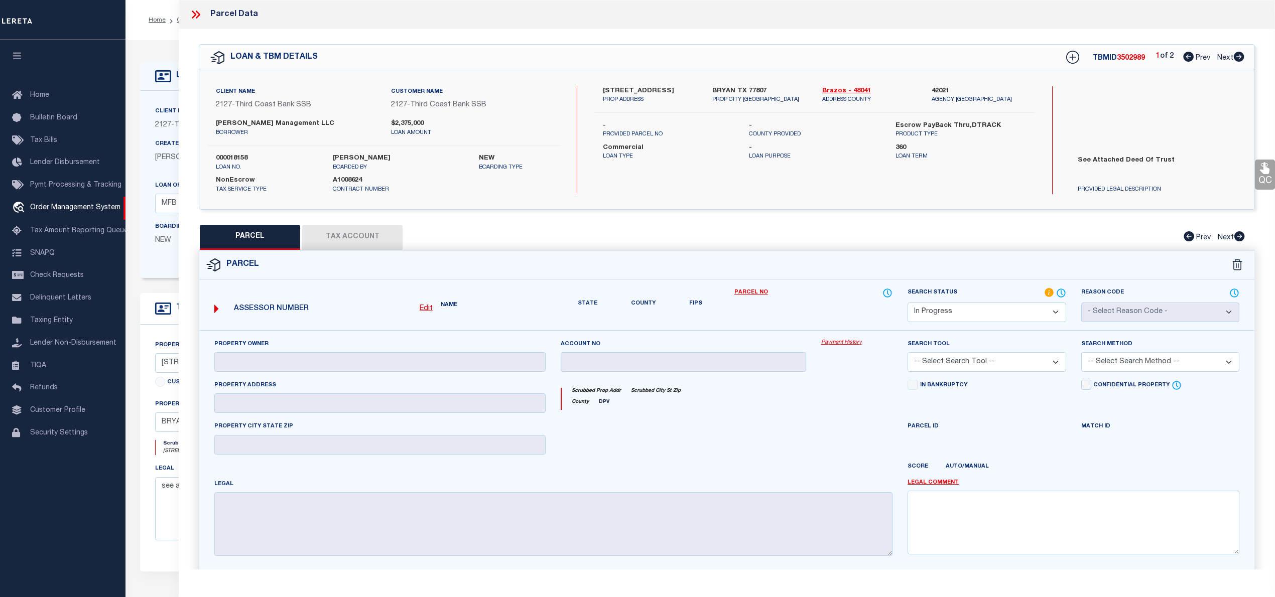
checkbox input "false"
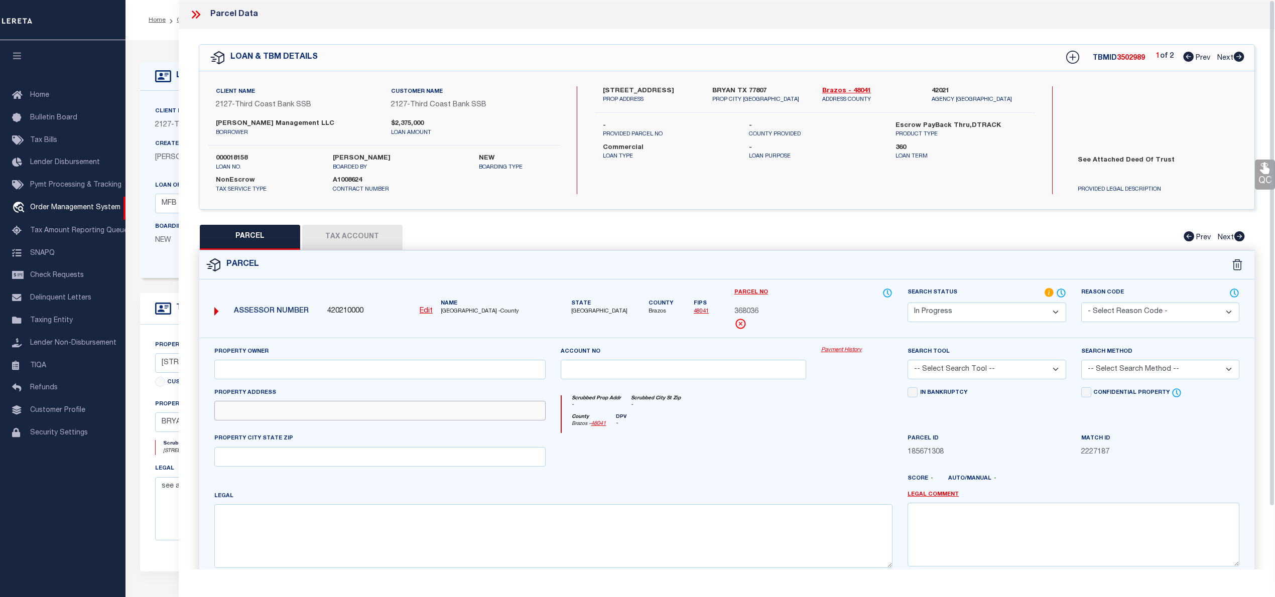
click at [225, 416] on input "text" at bounding box center [380, 411] width 332 height 20
paste input "[STREET_ADDRESS]"
drag, startPoint x: 300, startPoint y: 416, endPoint x: 334, endPoint y: 414, distance: 34.2
click at [334, 414] on input "[STREET_ADDRESS]" at bounding box center [380, 411] width 332 height 20
type input "[STREET_ADDRESS]"
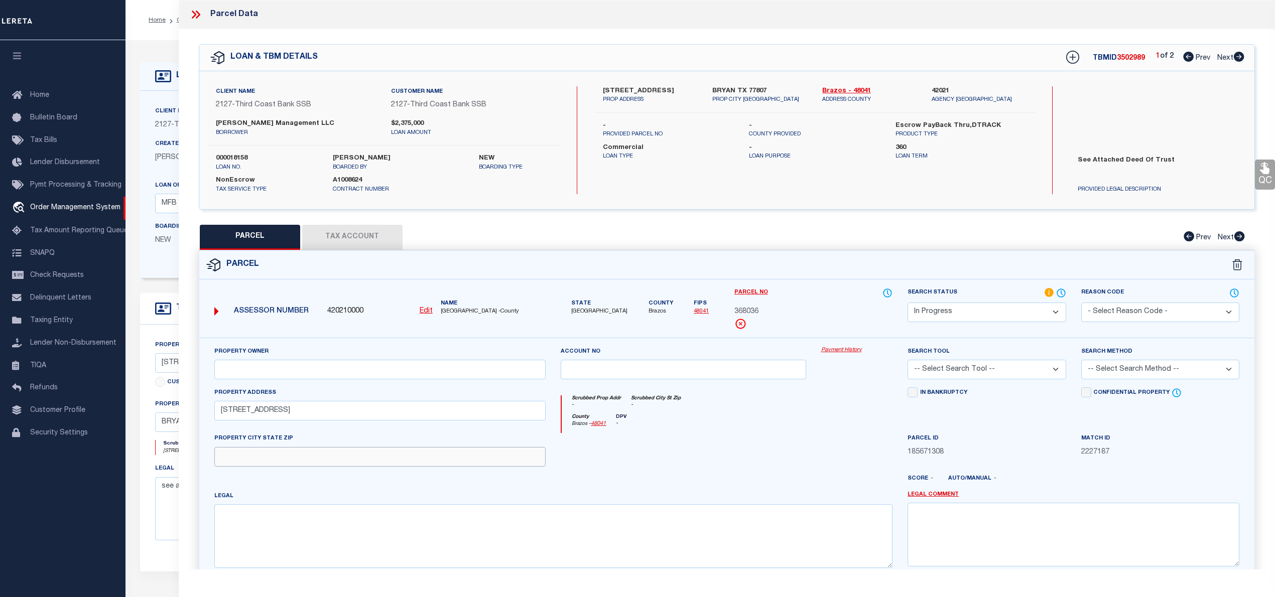
click at [296, 451] on input "text" at bounding box center [380, 457] width 332 height 20
paste input "[GEOGRAPHIC_DATA]"
type input "[GEOGRAPHIC_DATA]"
click at [664, 538] on textarea at bounding box center [553, 535] width 678 height 63
paste textarea "THE CASITAS AT TRADITIONS CONDOS PH 2, GAME DAY COTTAGES UNIT 8A"
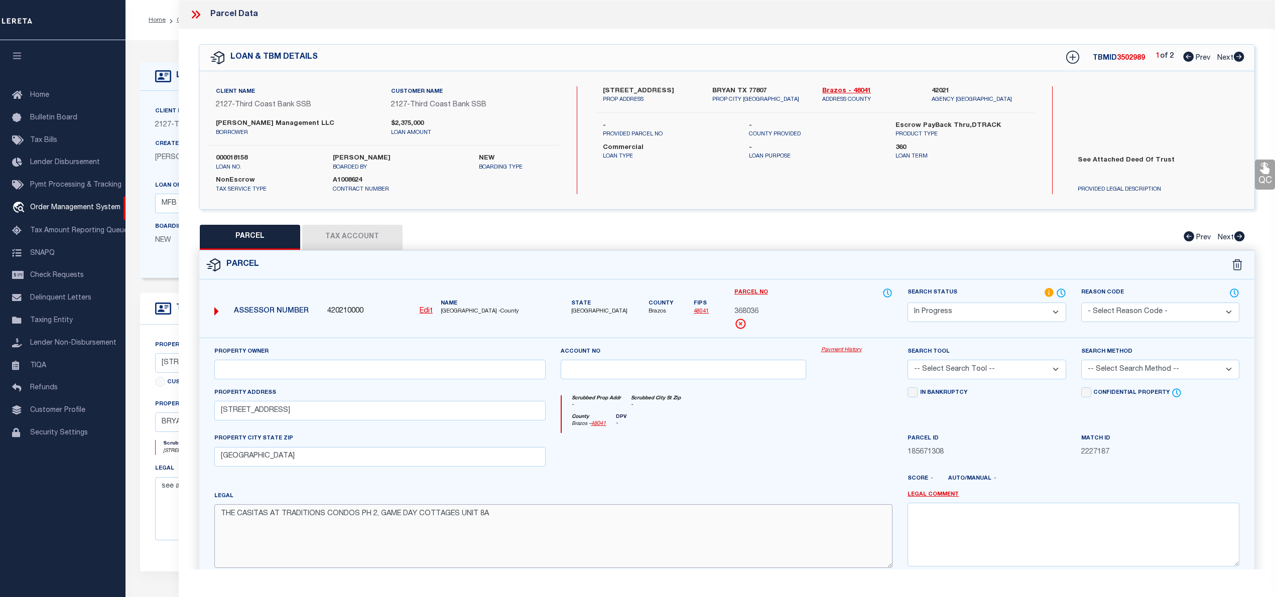
type textarea "THE CASITAS AT TRADITIONS CONDOS PH 2, GAME DAY COTTAGES UNIT 8A"
click at [374, 370] on input "text" at bounding box center [380, 370] width 332 height 20
paste input "[PERSON_NAME] & [PERSON_NAME]"
type input "[PERSON_NAME] & [PERSON_NAME]"
click at [996, 318] on select "Automated Search Bad Parcel Complete Duplicate Parcel High Dollar Reporting In …" at bounding box center [986, 313] width 158 height 20
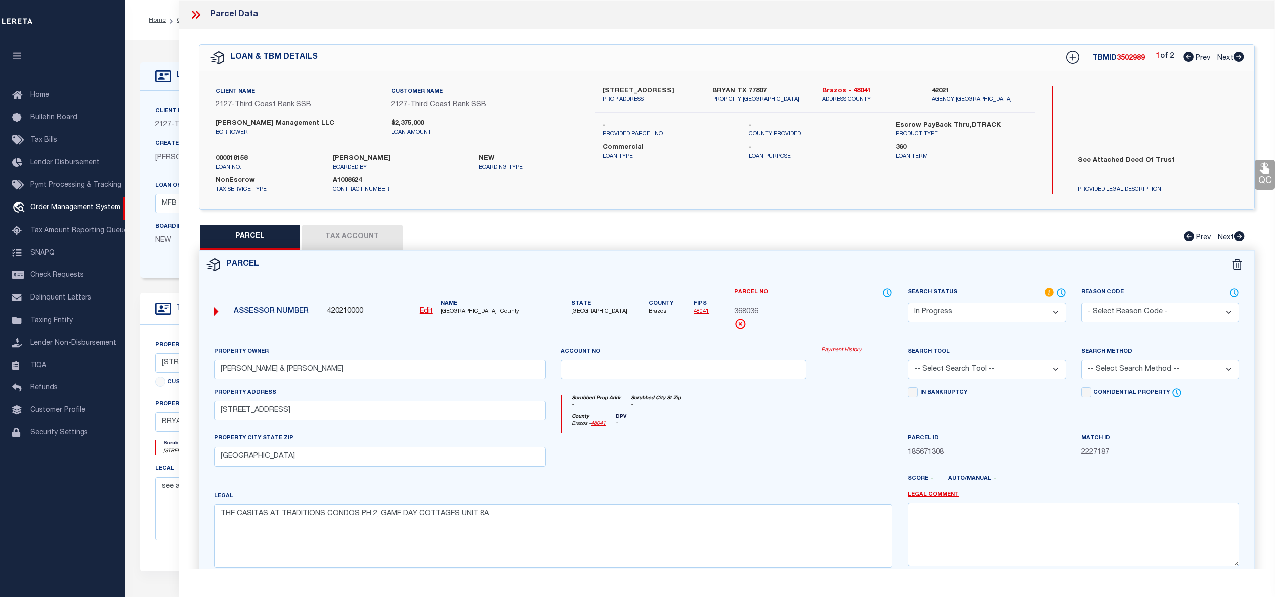
select select "PC"
click at [907, 303] on select "Automated Search Bad Parcel Complete Duplicate Parcel High Dollar Reporting In …" at bounding box center [986, 313] width 158 height 20
click at [937, 376] on select "-- Select Search Tool -- 3rd Party Website Agency File Agency Website ATLS CNV-…" at bounding box center [986, 370] width 158 height 20
select select "AGW"
click at [907, 361] on select "-- Select Search Tool -- 3rd Party Website Agency File Agency Website ATLS CNV-…" at bounding box center [986, 370] width 158 height 20
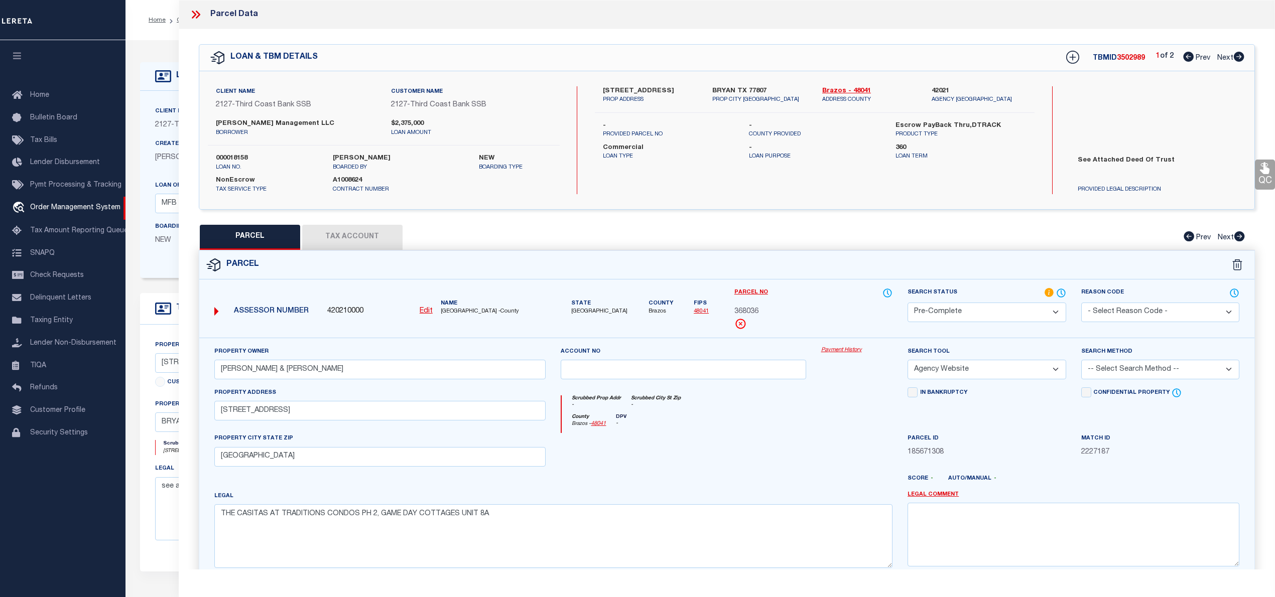
click at [1149, 371] on select "-- Select Search Method -- Property Address Legal Liability Info Provided" at bounding box center [1160, 370] width 158 height 20
select select "LEG"
click at [1081, 361] on select "-- Select Search Method -- Property Address Legal Liability Info Provided" at bounding box center [1160, 370] width 158 height 20
click at [369, 241] on button "Tax Account" at bounding box center [352, 237] width 100 height 25
select select "100"
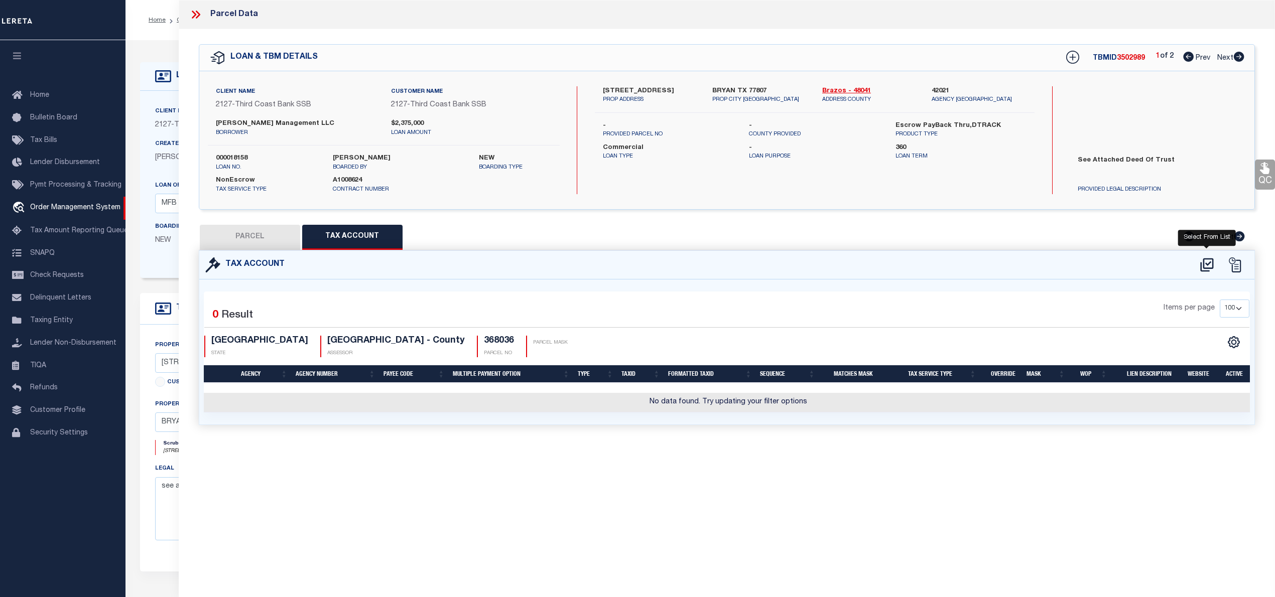
click at [1203, 263] on icon at bounding box center [1206, 265] width 13 height 14
select select "100"
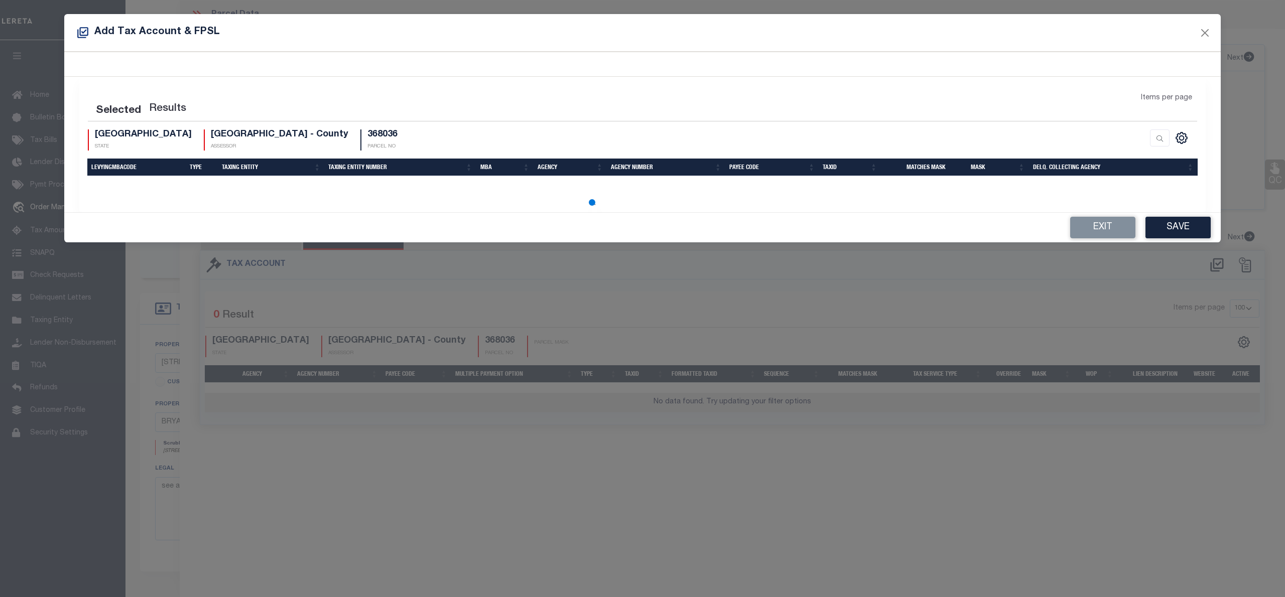
select select "100"
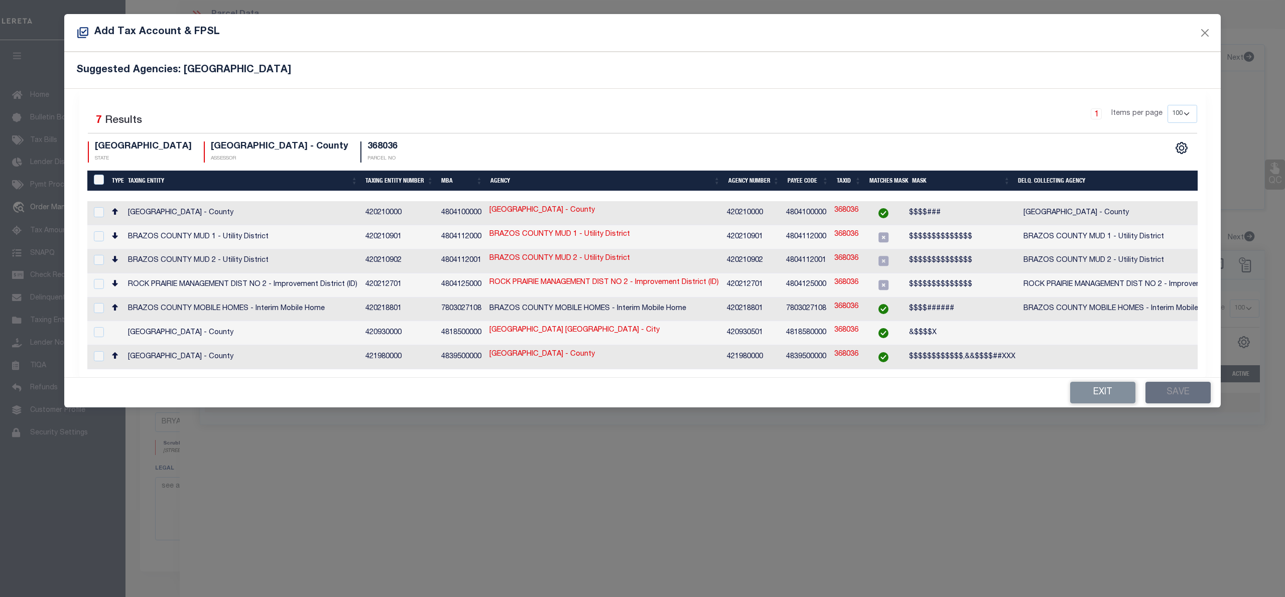
click at [95, 218] on div at bounding box center [97, 212] width 13 height 11
checkbox input "true"
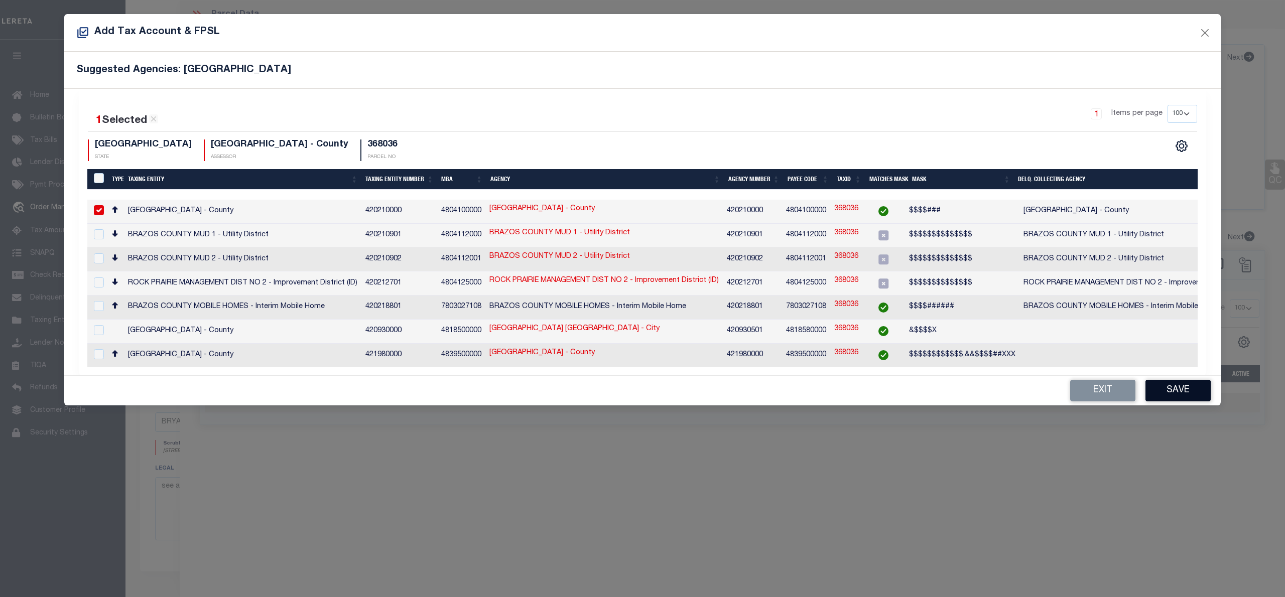
click at [1165, 386] on button "Save" at bounding box center [1177, 391] width 65 height 22
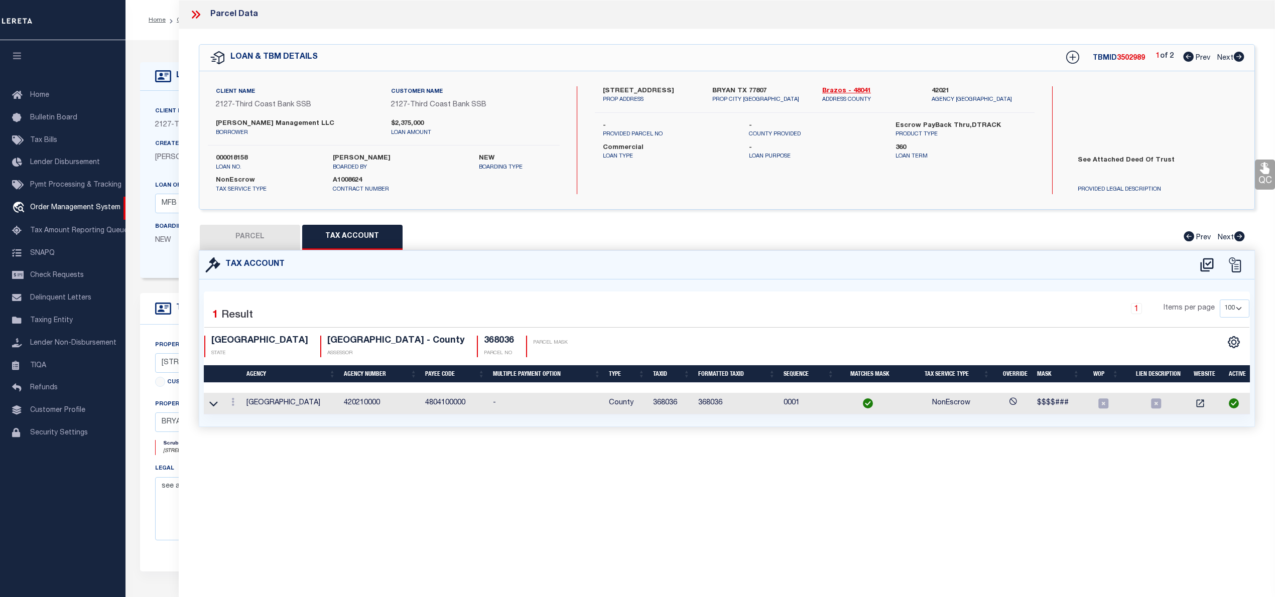
drag, startPoint x: 262, startPoint y: 237, endPoint x: 259, endPoint y: 243, distance: 6.1
click at [262, 239] on button "PARCEL" at bounding box center [250, 237] width 100 height 25
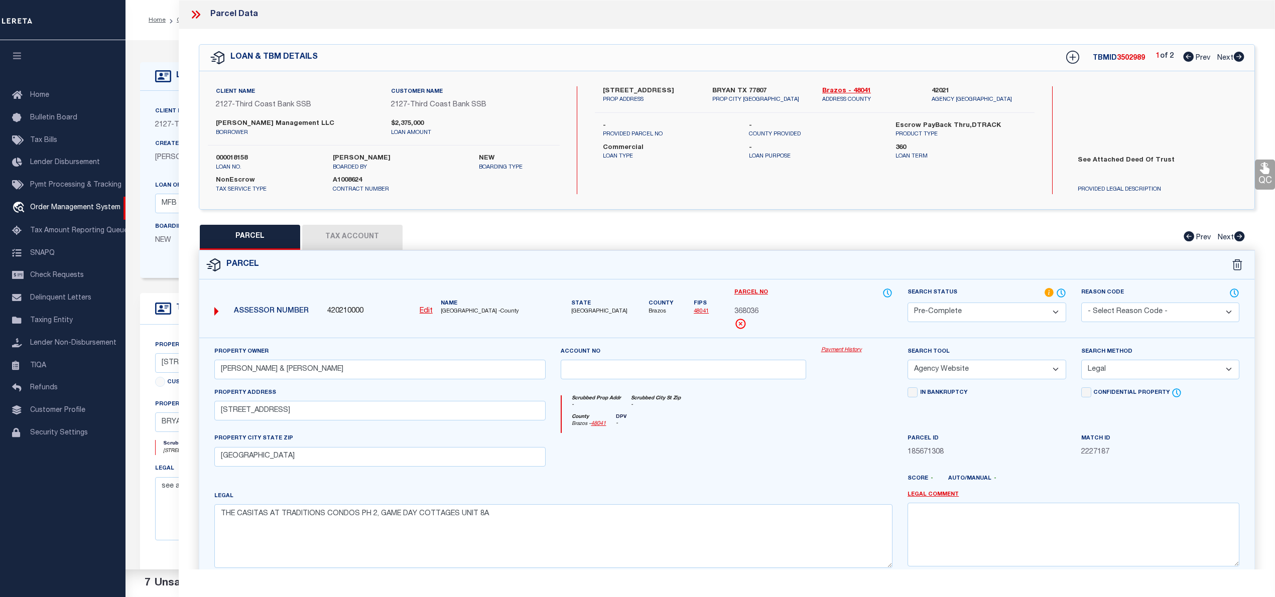
scroll to position [100, 0]
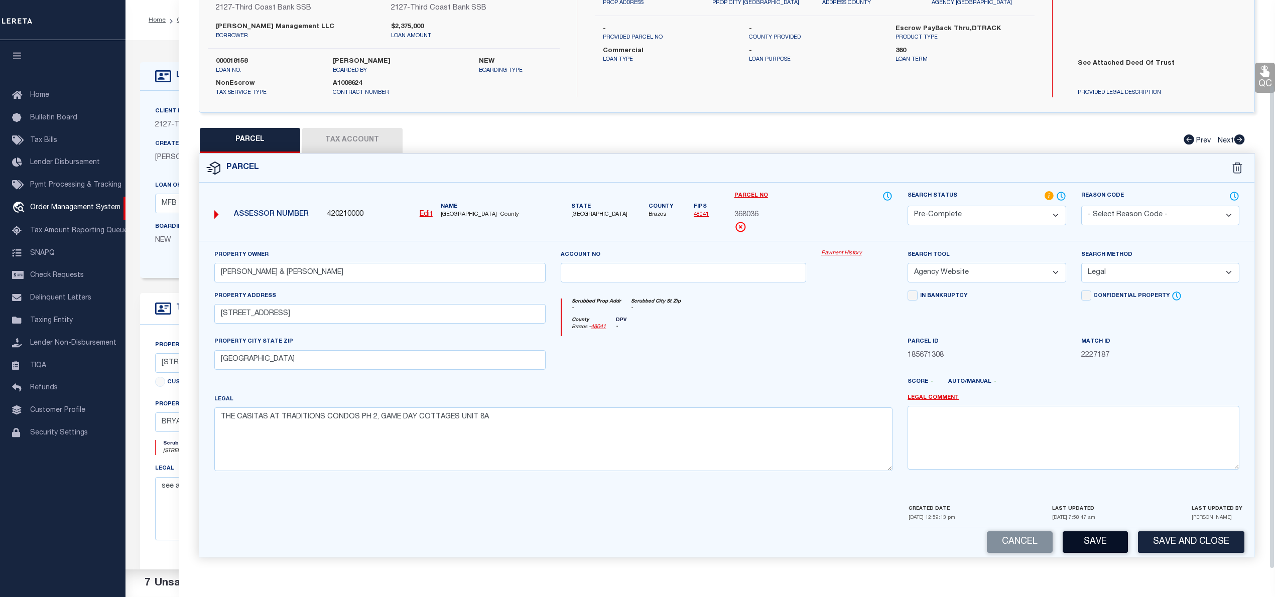
click at [1103, 547] on button "Save" at bounding box center [1094, 542] width 65 height 22
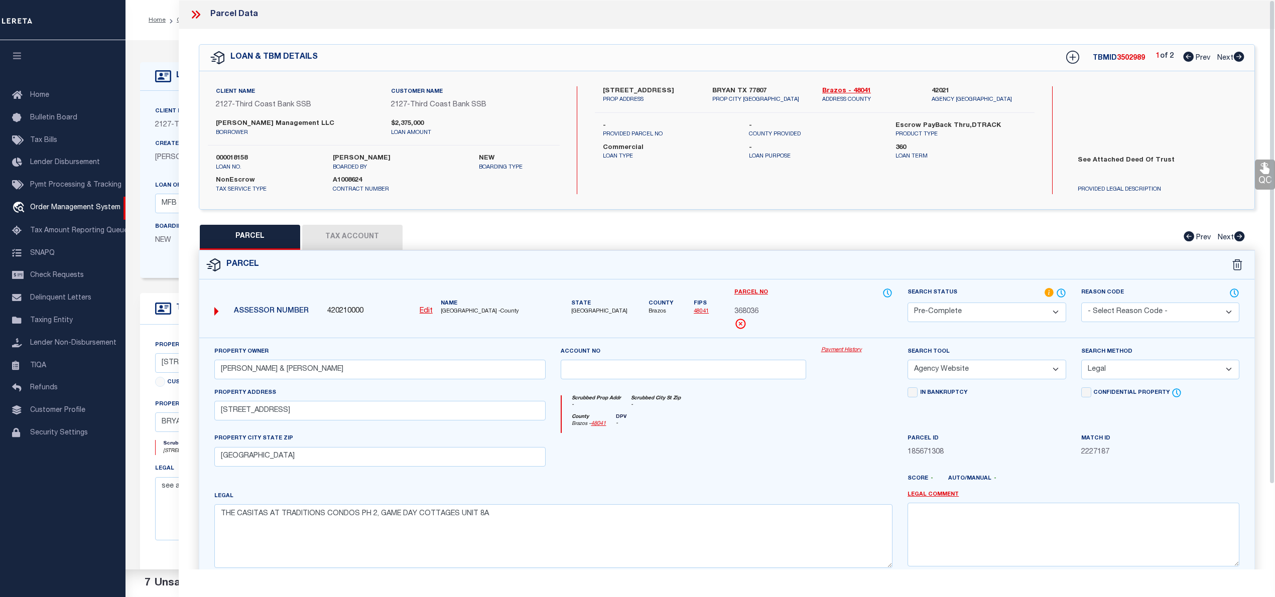
select select "AS"
select select
checkbox input "false"
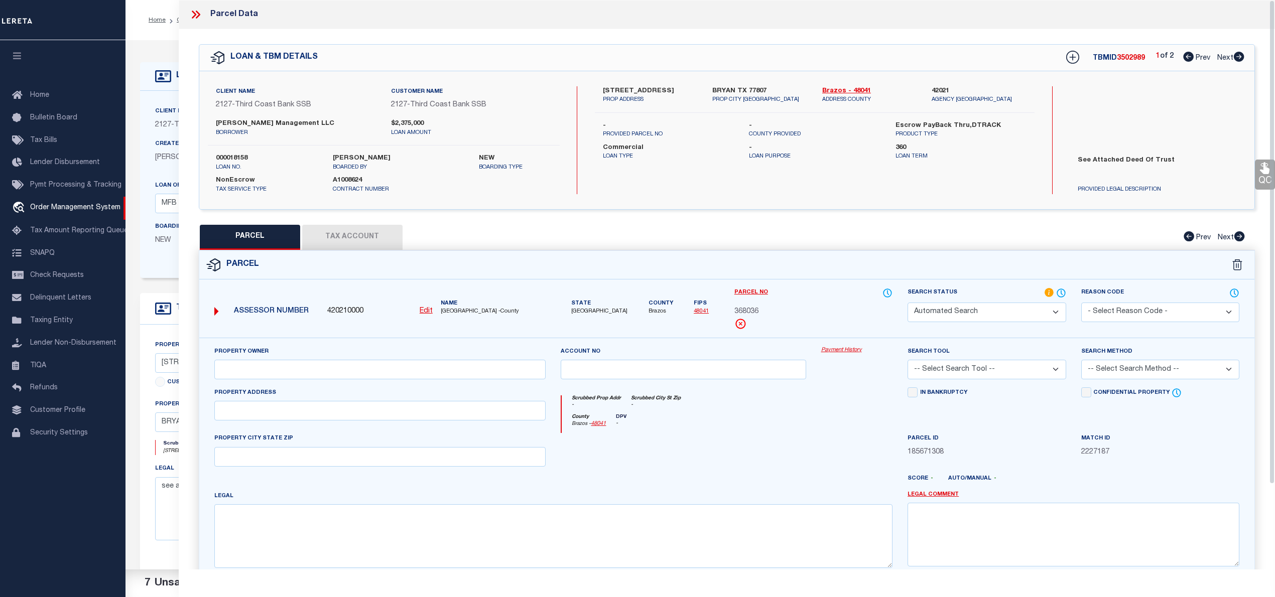
select select "PC"
type input "[PERSON_NAME] & [PERSON_NAME]"
select select "AGW"
select select "LEG"
type input "[STREET_ADDRESS]"
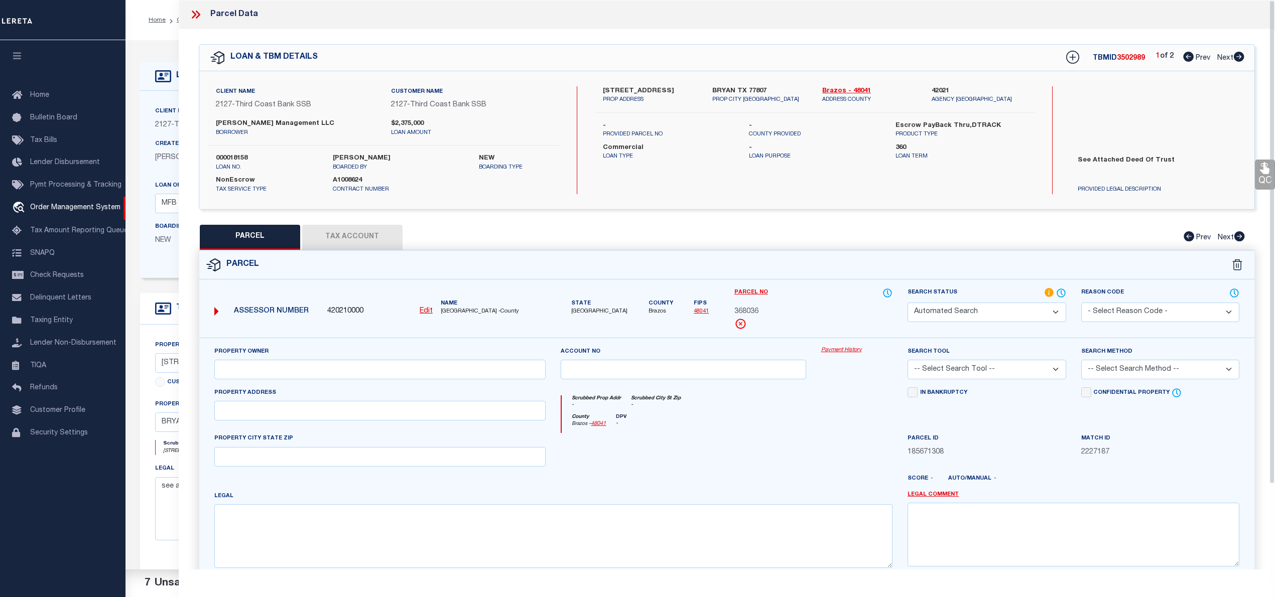
type input "[GEOGRAPHIC_DATA]"
type textarea "THE CASITAS AT TRADITIONS CONDOS PH 2, GAME DAY COTTAGES UNIT 8A"
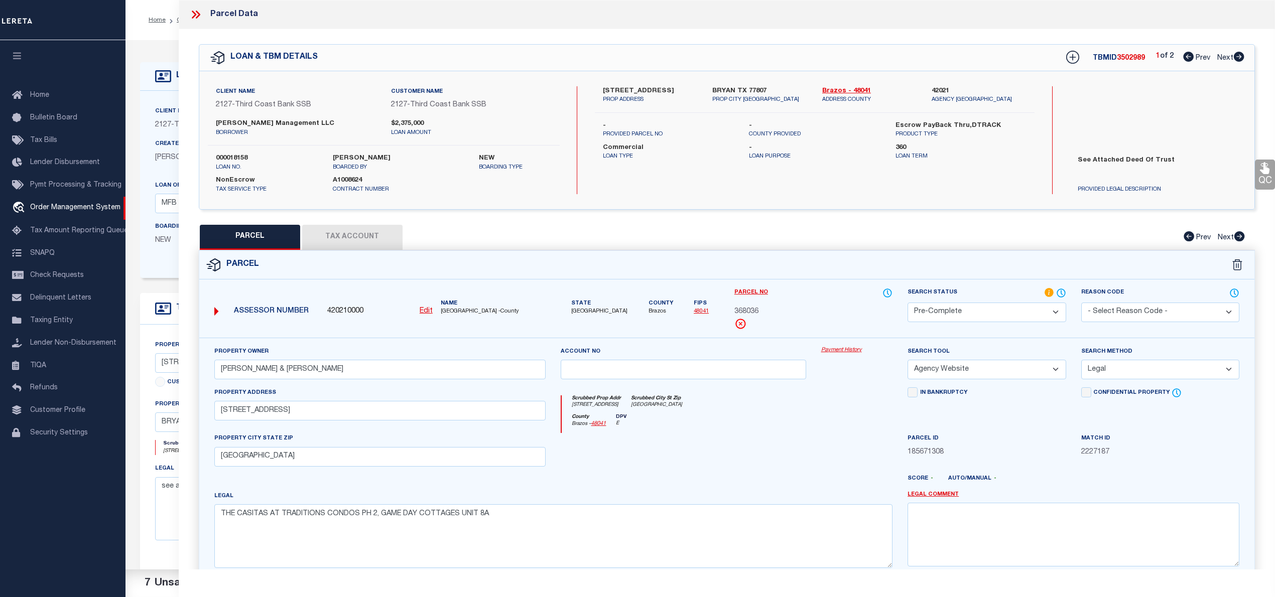
click at [1237, 56] on icon at bounding box center [1238, 57] width 11 height 10
select select "AS"
select select
checkbox input "false"
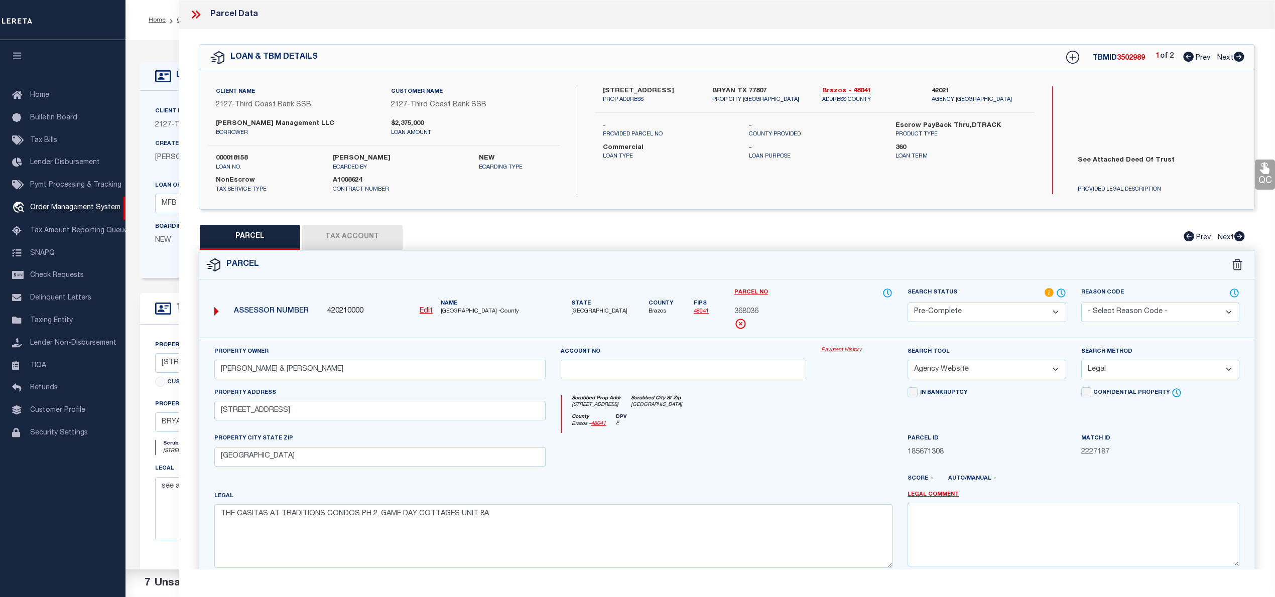
checkbox input "false"
select select "IP"
checkbox input "false"
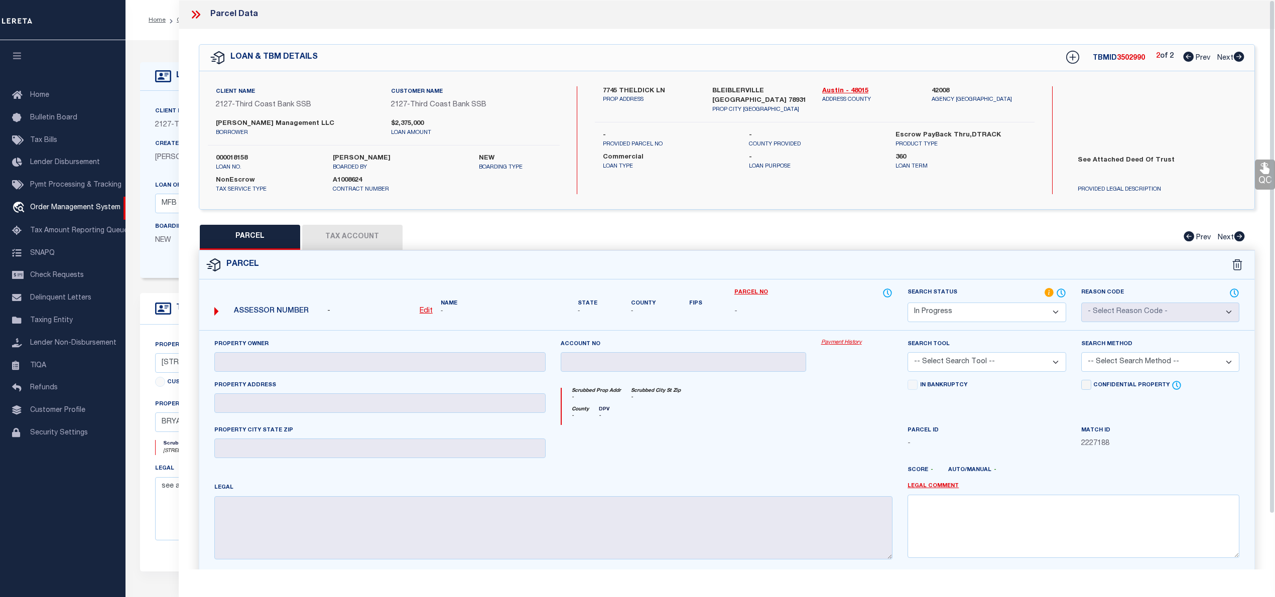
click at [642, 89] on label "7745 THELDICK LN" at bounding box center [650, 91] width 94 height 10
copy label "THELDICK"
click at [606, 91] on label "7745 THELDICK LN" at bounding box center [650, 91] width 94 height 10
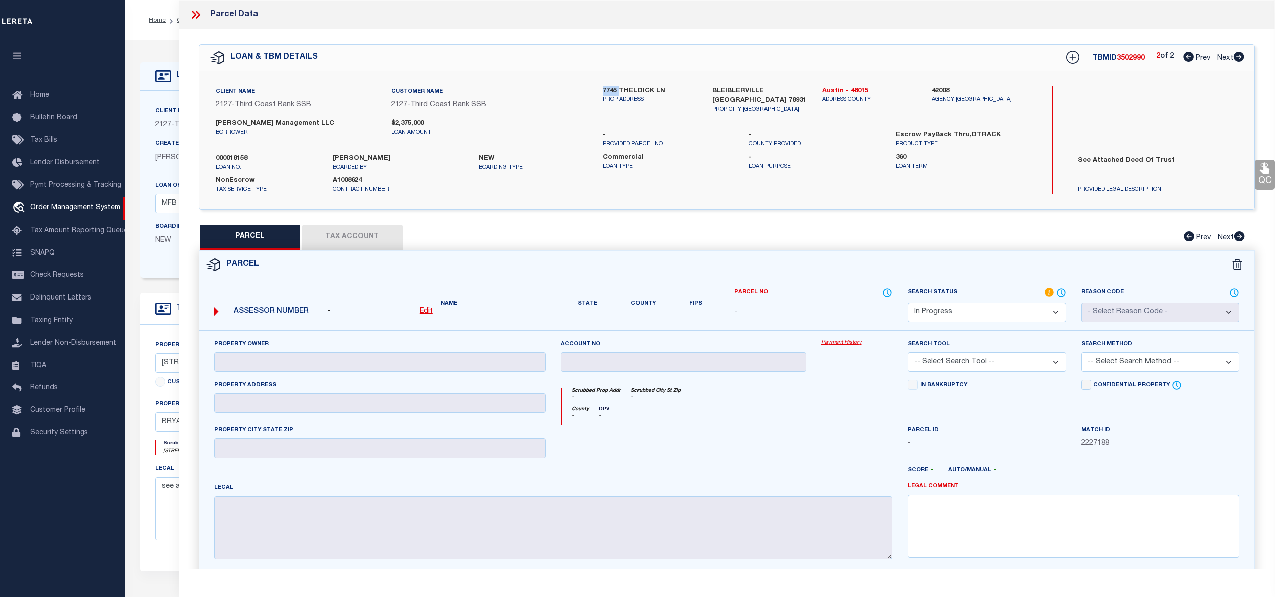
copy label "7745"
click at [240, 119] on label "[PERSON_NAME] Management LLC" at bounding box center [296, 124] width 160 height 10
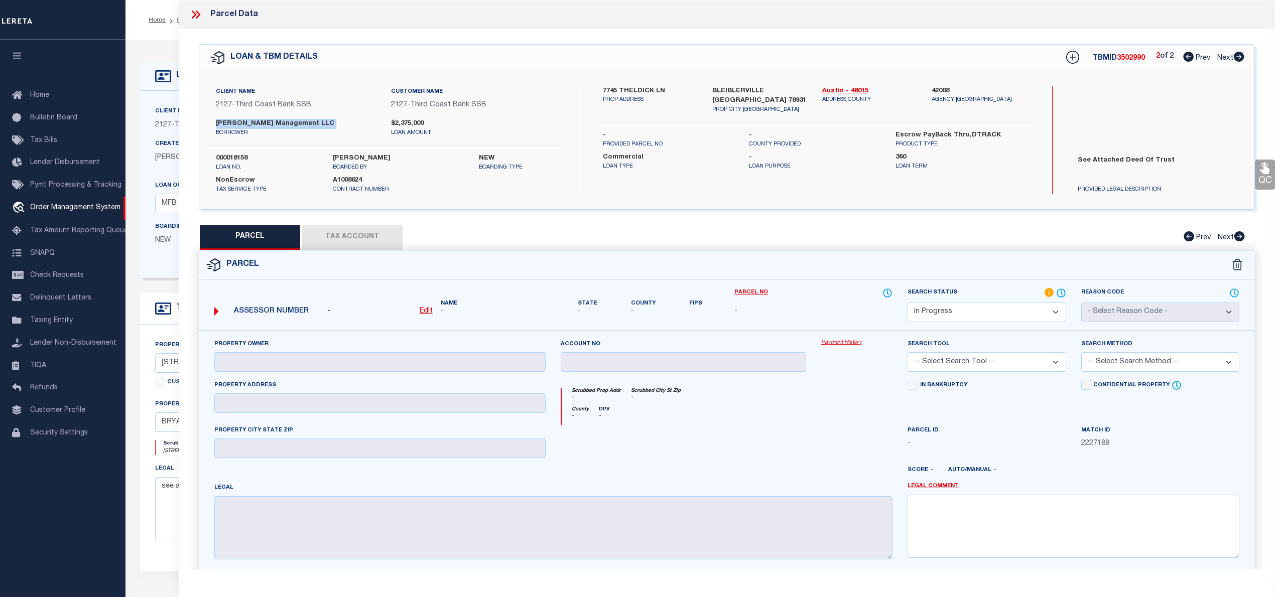
click at [240, 119] on label "[PERSON_NAME] Management LLC" at bounding box center [296, 124] width 160 height 10
copy div "[PERSON_NAME] Management LLC"
click at [1185, 58] on icon at bounding box center [1188, 57] width 11 height 10
select select "AS"
checkbox input "false"
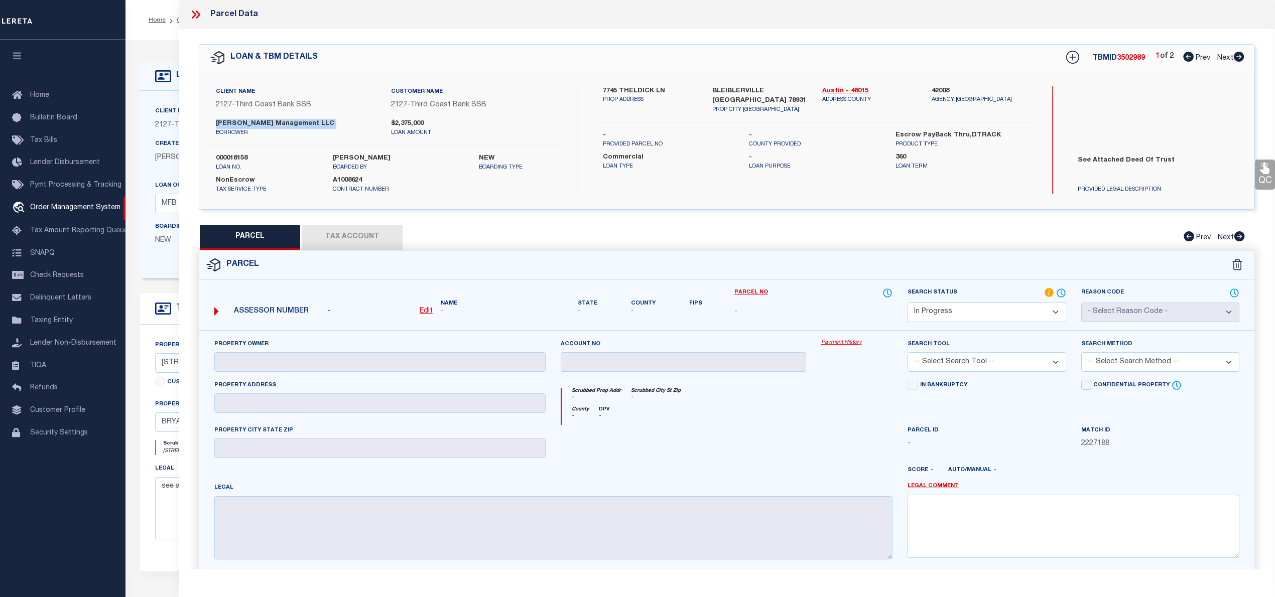
checkbox input "false"
select select "QC"
type input "[PERSON_NAME] & [PERSON_NAME]"
select select "AGW"
select select "LEG"
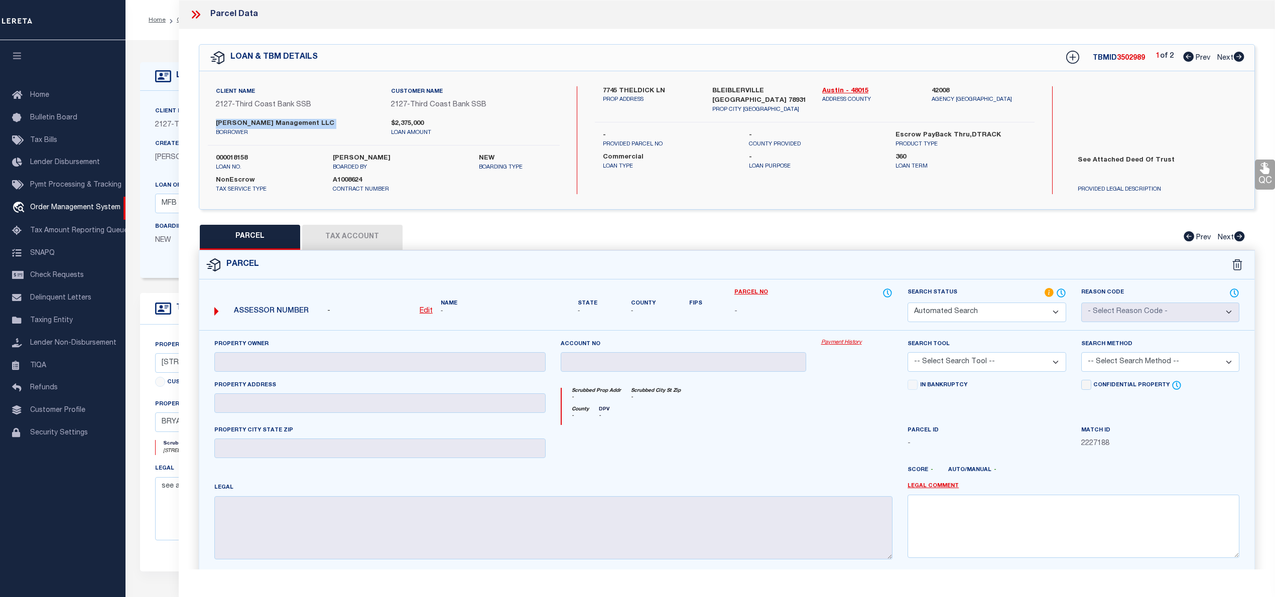
type input "[STREET_ADDRESS]"
type input "[GEOGRAPHIC_DATA]"
type textarea "THE CASITAS AT TRADITIONS CONDOS PH 2, GAME DAY COTTAGES UNIT 8A"
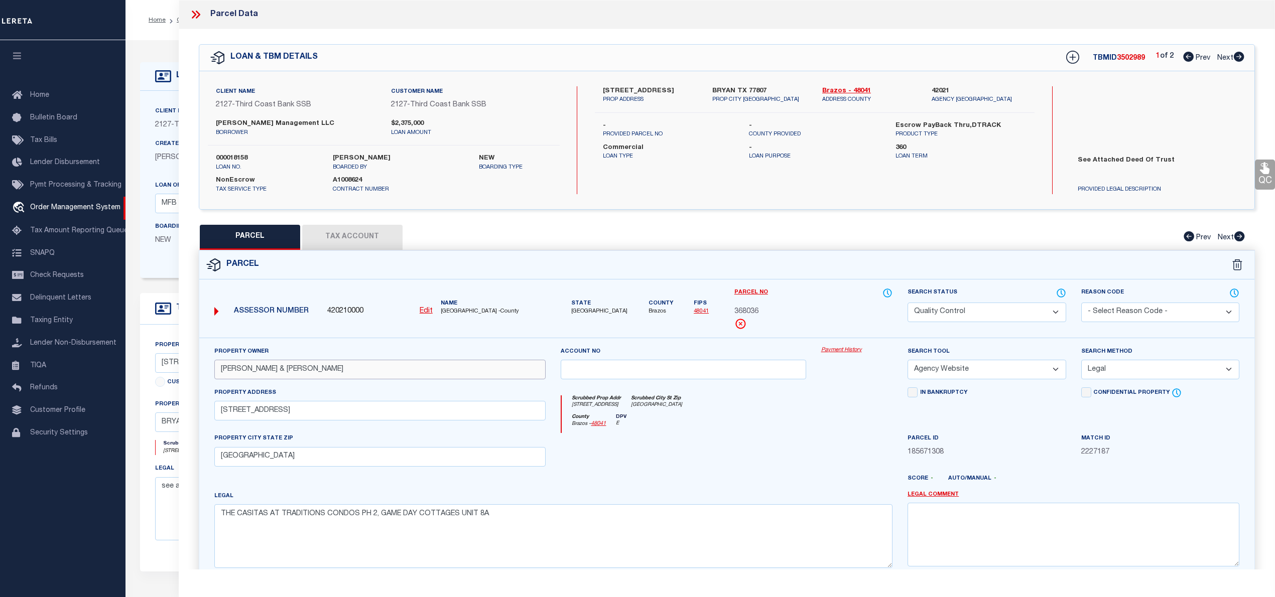
click at [229, 371] on input "[PERSON_NAME] & [PERSON_NAME]" at bounding box center [380, 370] width 332 height 20
click at [304, 376] on input "[PERSON_NAME] & [PERSON_NAME]" at bounding box center [380, 370] width 332 height 20
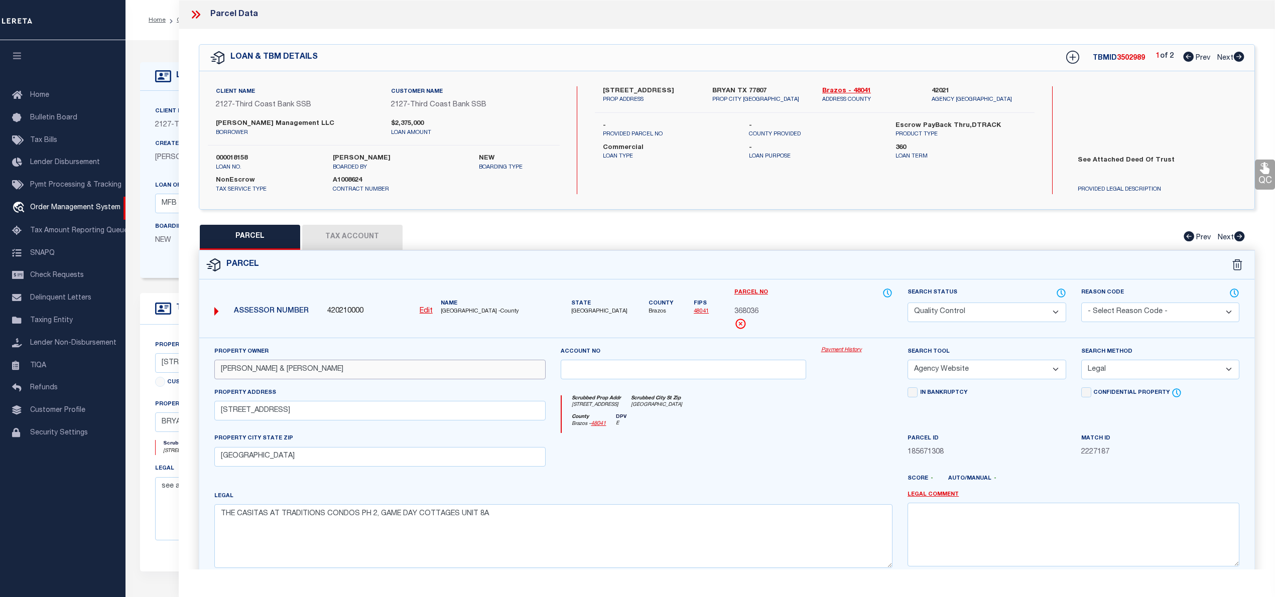
click at [304, 376] on input "[PERSON_NAME] & [PERSON_NAME]" at bounding box center [380, 370] width 332 height 20
click at [1243, 59] on icon at bounding box center [1238, 57] width 11 height 10
select select "AS"
select select
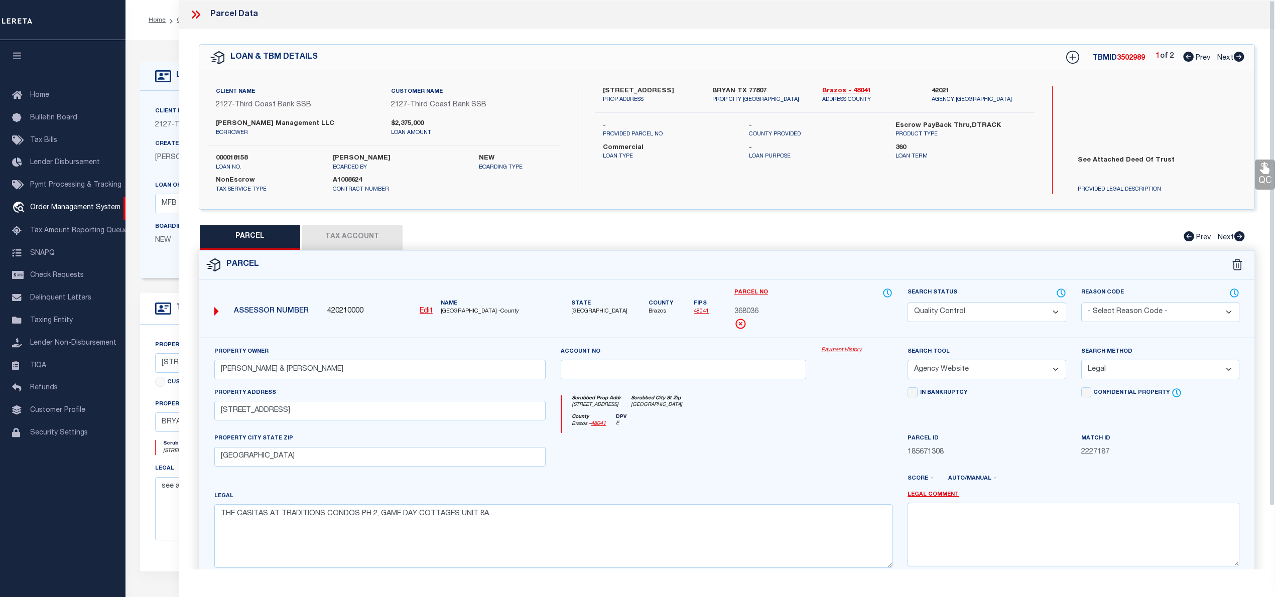
checkbox input "false"
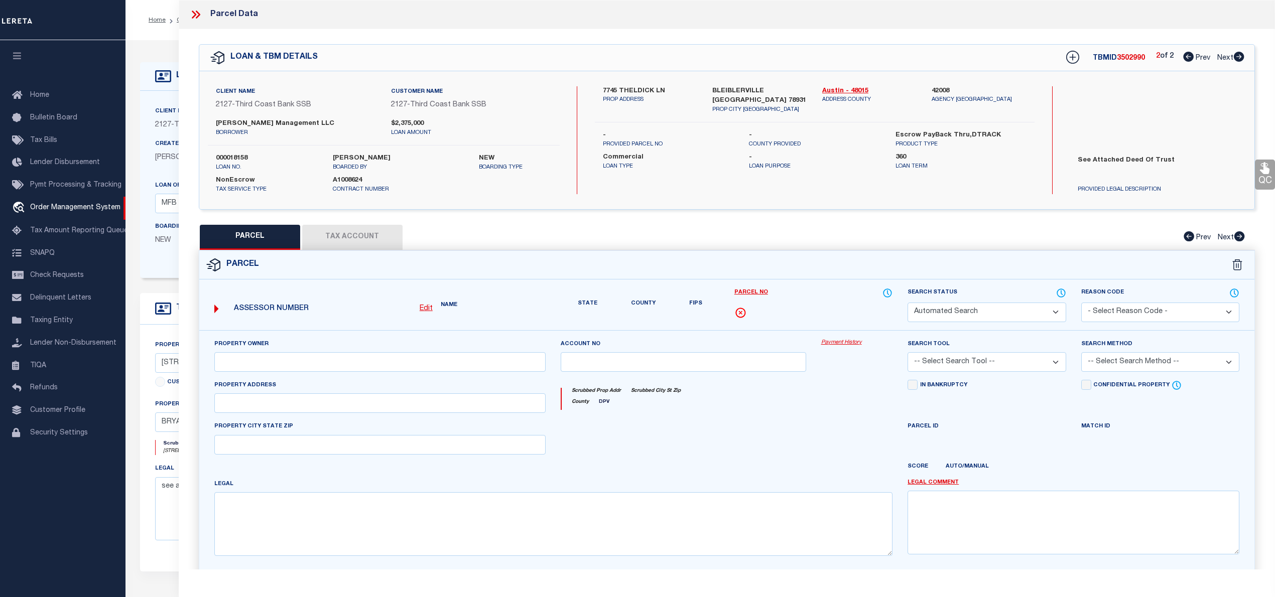
select select "IP"
checkbox input "false"
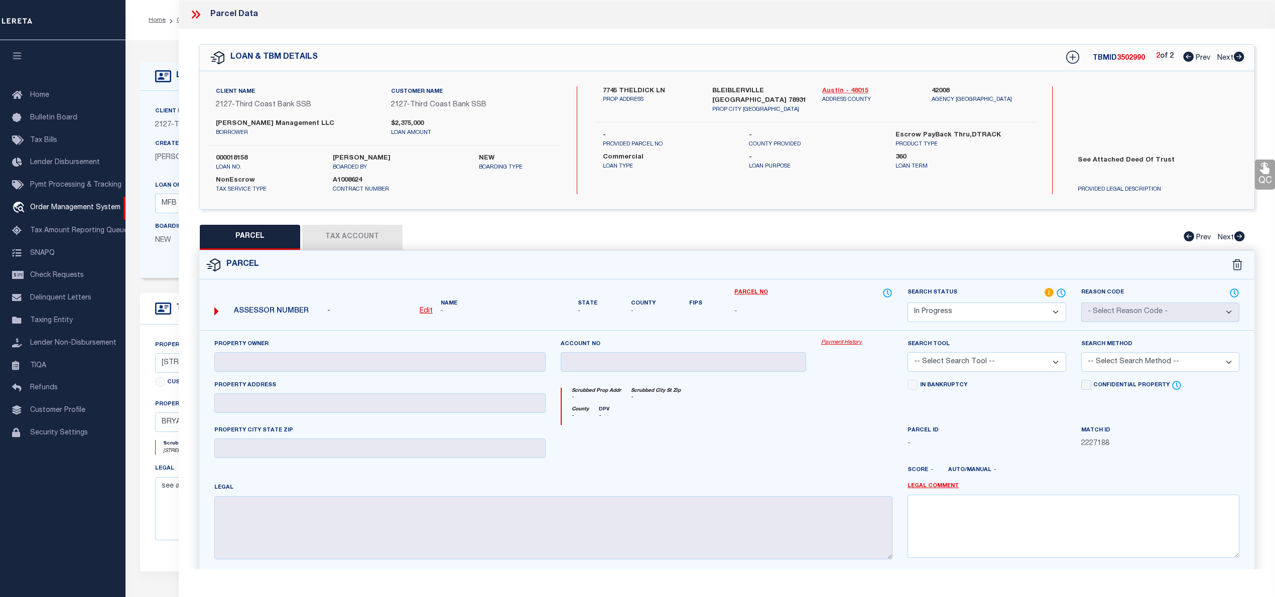
click at [837, 89] on link "Austin - 48015" at bounding box center [869, 91] width 94 height 10
click at [417, 310] on div "- Edit" at bounding box center [379, 311] width 105 height 11
click at [425, 310] on u "Edit" at bounding box center [426, 311] width 13 height 7
select select "IP"
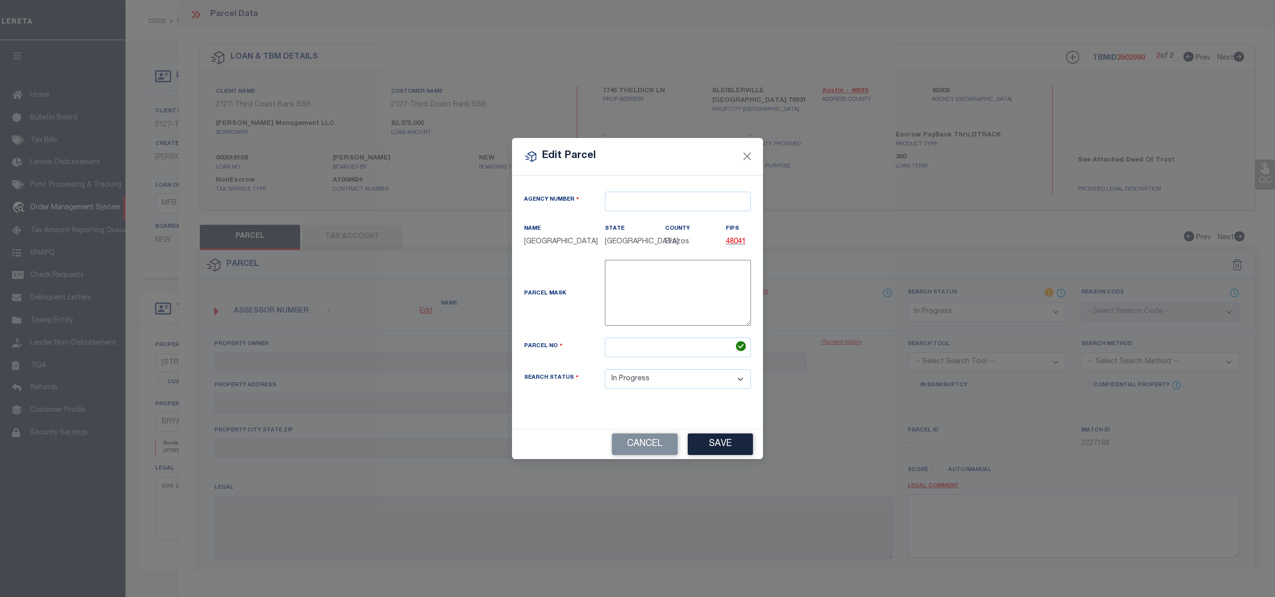
type textarea "-"
click at [655, 192] on input "text" at bounding box center [683, 202] width 146 height 20
click at [671, 222] on div "420080000 : [GEOGRAPHIC_DATA]" at bounding box center [682, 225] width 145 height 29
type input "420080000"
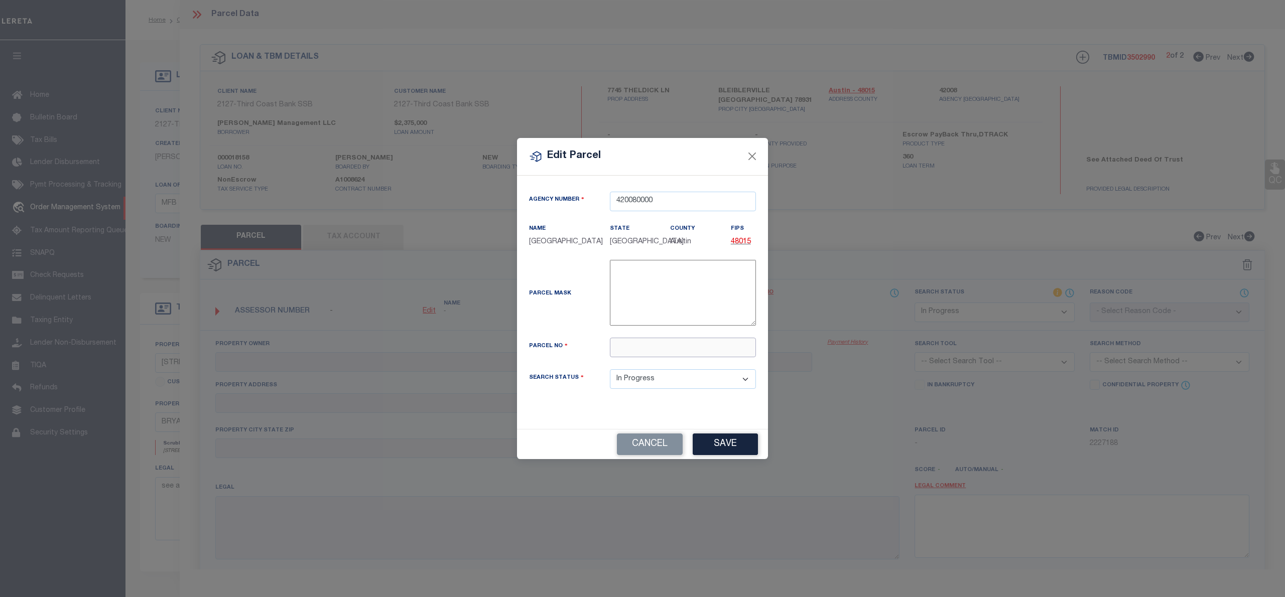
click at [624, 354] on input "text" at bounding box center [683, 348] width 146 height 20
click at [610, 346] on input "text" at bounding box center [683, 348] width 146 height 20
paste input "5379"
type input "5379"
click at [732, 442] on div "Cancel Save" at bounding box center [642, 444] width 251 height 30
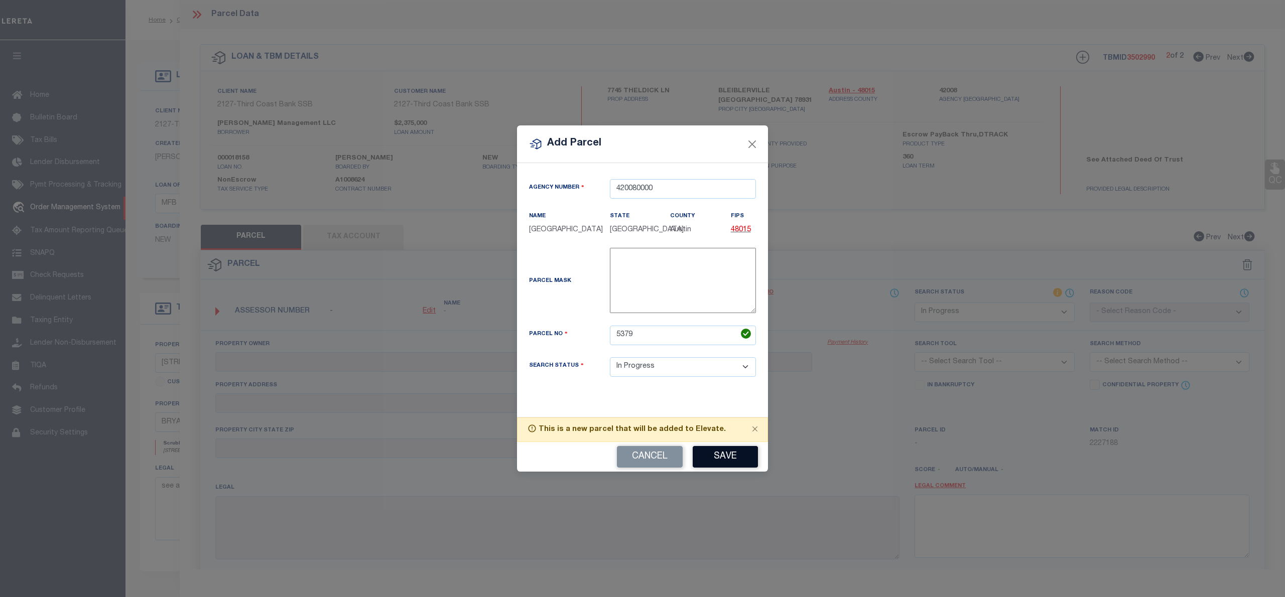
click at [735, 465] on button "Save" at bounding box center [725, 457] width 65 height 22
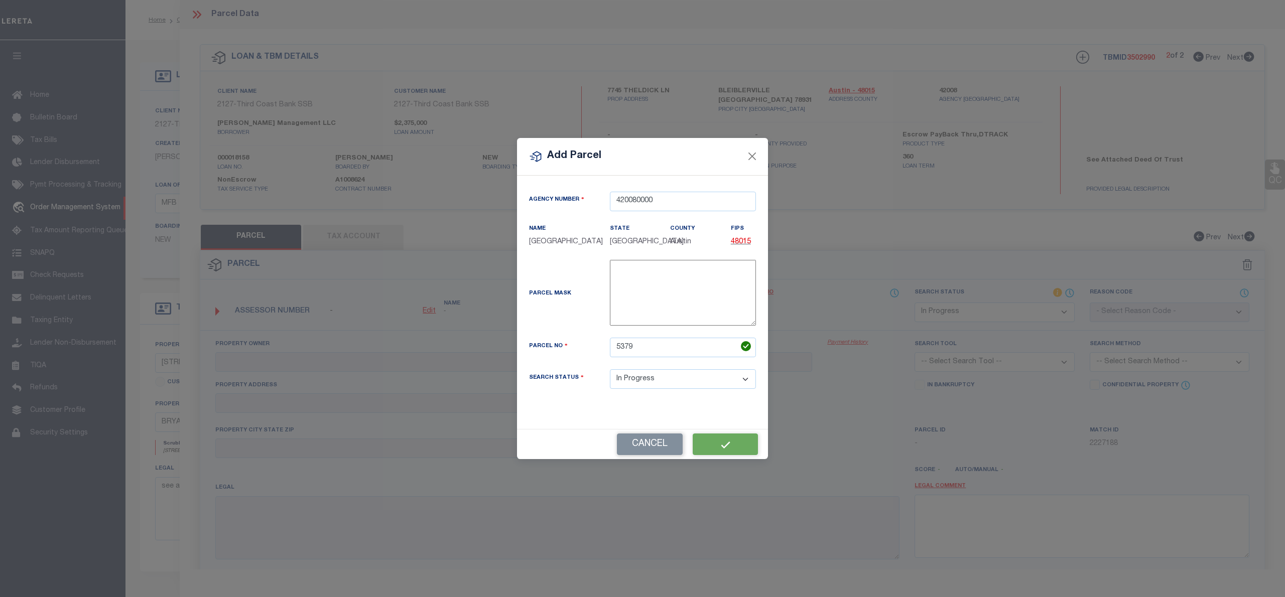
select select "IP"
checkbox input "false"
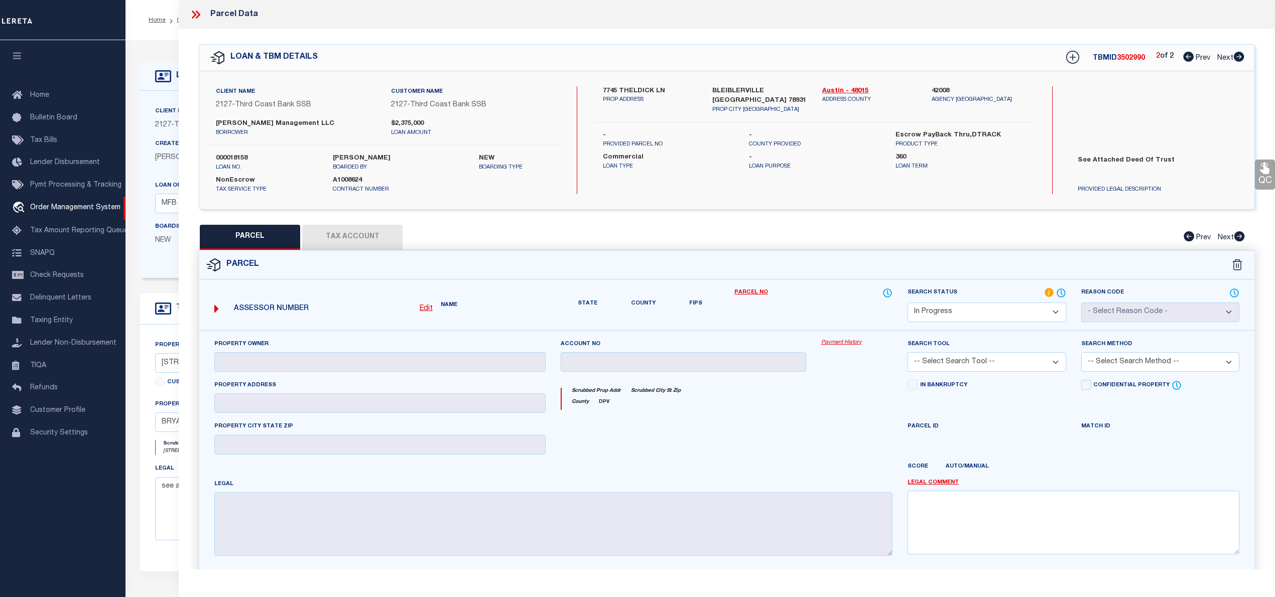
checkbox input "false"
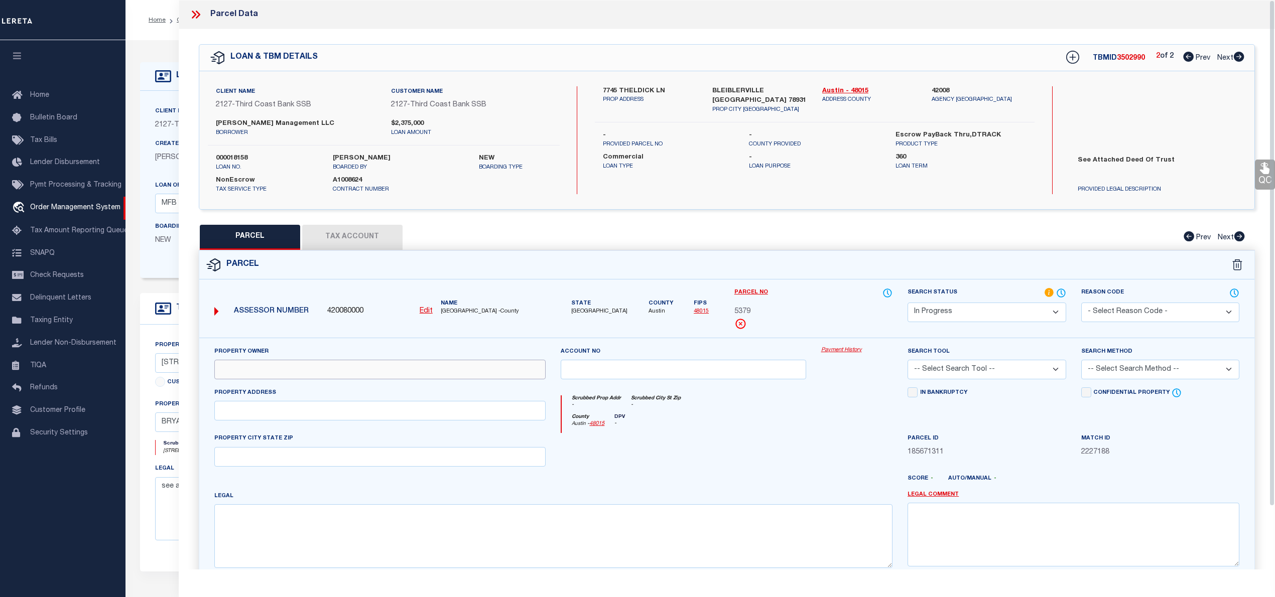
click at [235, 373] on input "text" at bounding box center [380, 370] width 332 height 20
paste input "[PERSON_NAME] & [PERSON_NAME]"
type input "[PERSON_NAME] & [PERSON_NAME]"
click at [324, 410] on input "text" at bounding box center [380, 411] width 332 height 20
paste input "7745 THELDICK LN BLEIBLERVILLE 78931"
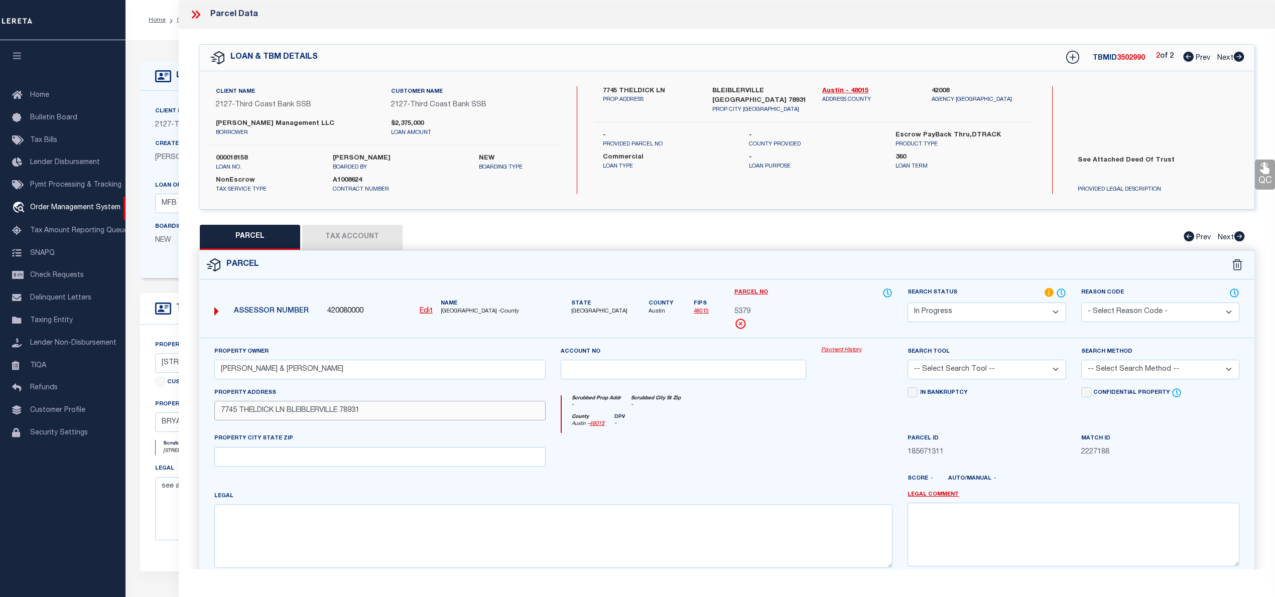
drag, startPoint x: 287, startPoint y: 411, endPoint x: 394, endPoint y: 412, distance: 107.4
click at [394, 412] on input "7745 THELDICK LN BLEIBLERVILLE 78931" at bounding box center [380, 411] width 332 height 20
type input "7745 THELDICK LN"
click at [265, 464] on input "text" at bounding box center [380, 457] width 332 height 20
paste input "BLEIBLERVILLE 78931"
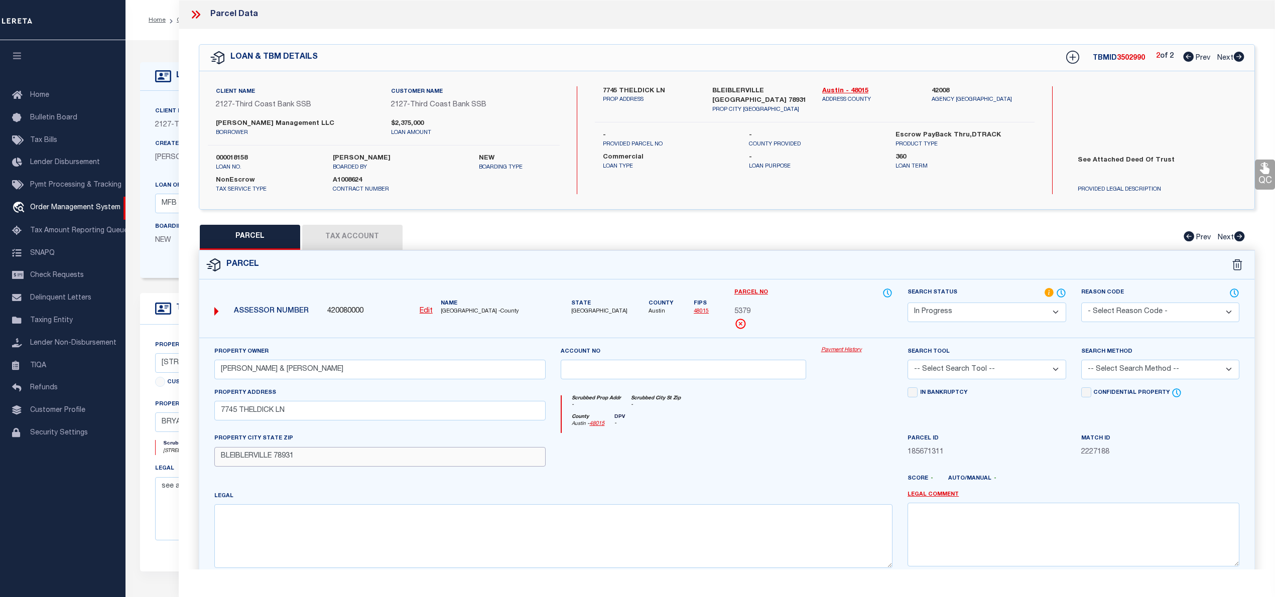
type input "BLEIBLERVILLE 78931"
click at [278, 546] on textarea at bounding box center [553, 535] width 678 height 63
paste textarea "A060 [PERSON_NAME]"
type textarea "A060 [PERSON_NAME]"
click at [984, 310] on select "Automated Search Bad Parcel Complete Duplicate Parcel High Dollar Reporting In …" at bounding box center [986, 313] width 158 height 20
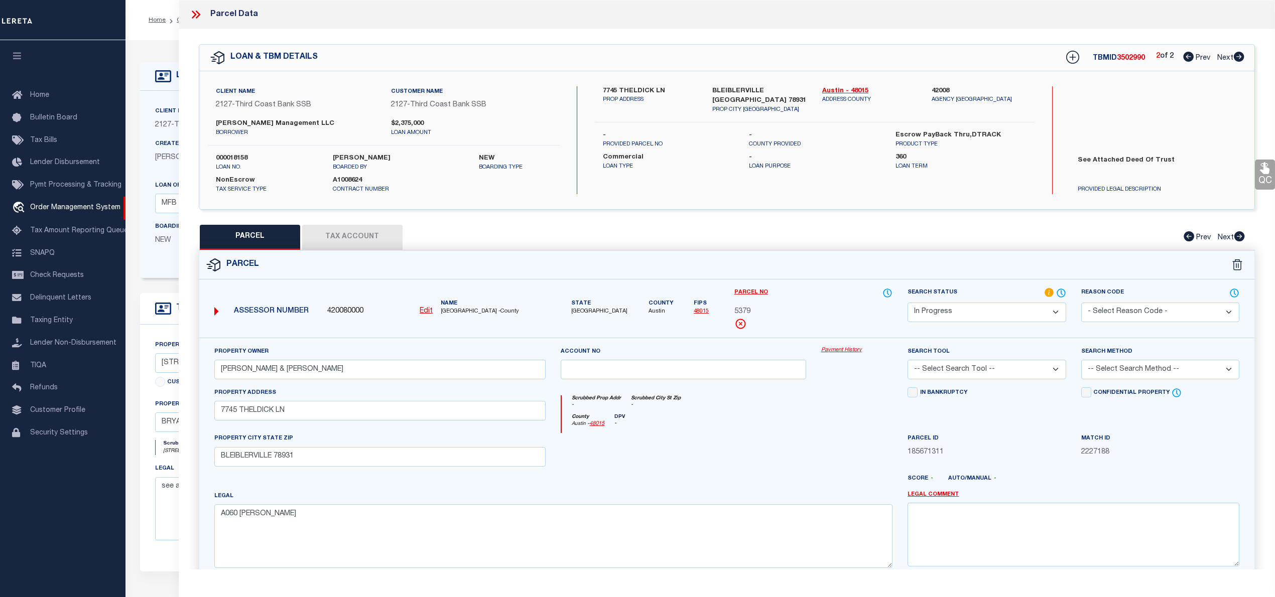
select select "PC"
click at [907, 303] on select "Automated Search Bad Parcel Complete Duplicate Parcel High Dollar Reporting In …" at bounding box center [986, 313] width 158 height 20
click at [956, 376] on select "-- Select Search Tool -- 3rd Party Website Agency File Agency Website ATLS CNV-…" at bounding box center [986, 370] width 158 height 20
select select "AGW"
click at [907, 361] on select "-- Select Search Tool -- 3rd Party Website Agency File Agency Website ATLS CNV-…" at bounding box center [986, 370] width 158 height 20
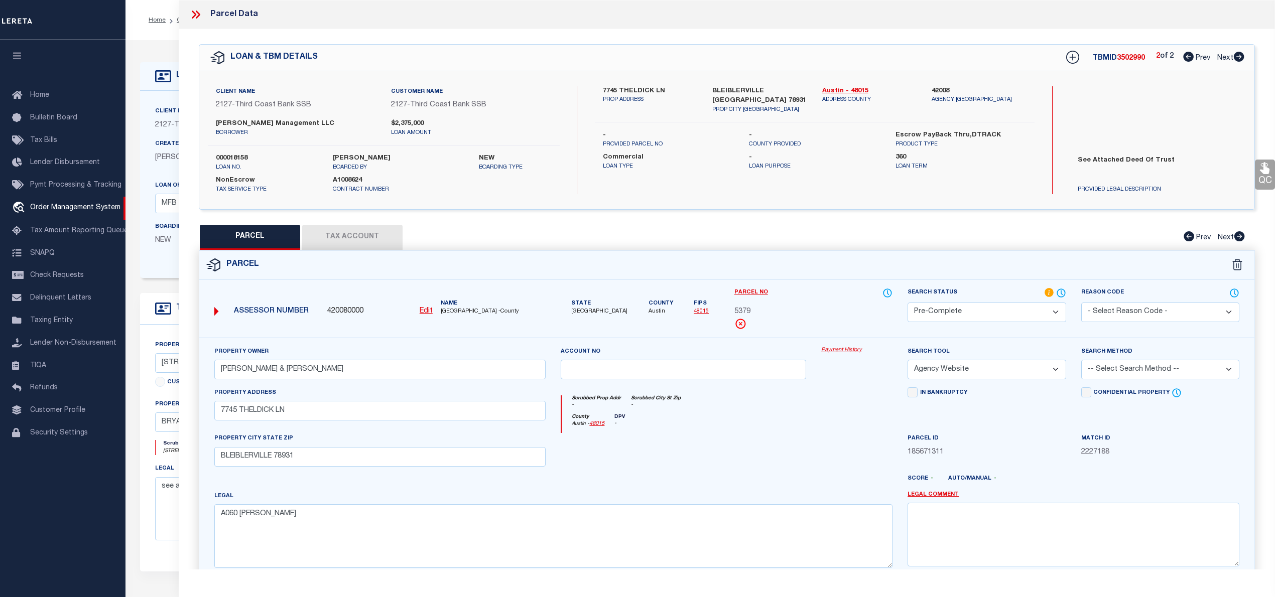
click at [1139, 372] on select "-- Select Search Method -- Property Address Legal Liability Info Provided" at bounding box center [1160, 370] width 158 height 20
select select "LEG"
click at [1081, 361] on select "-- Select Search Method -- Property Address Legal Liability Info Provided" at bounding box center [1160, 370] width 158 height 20
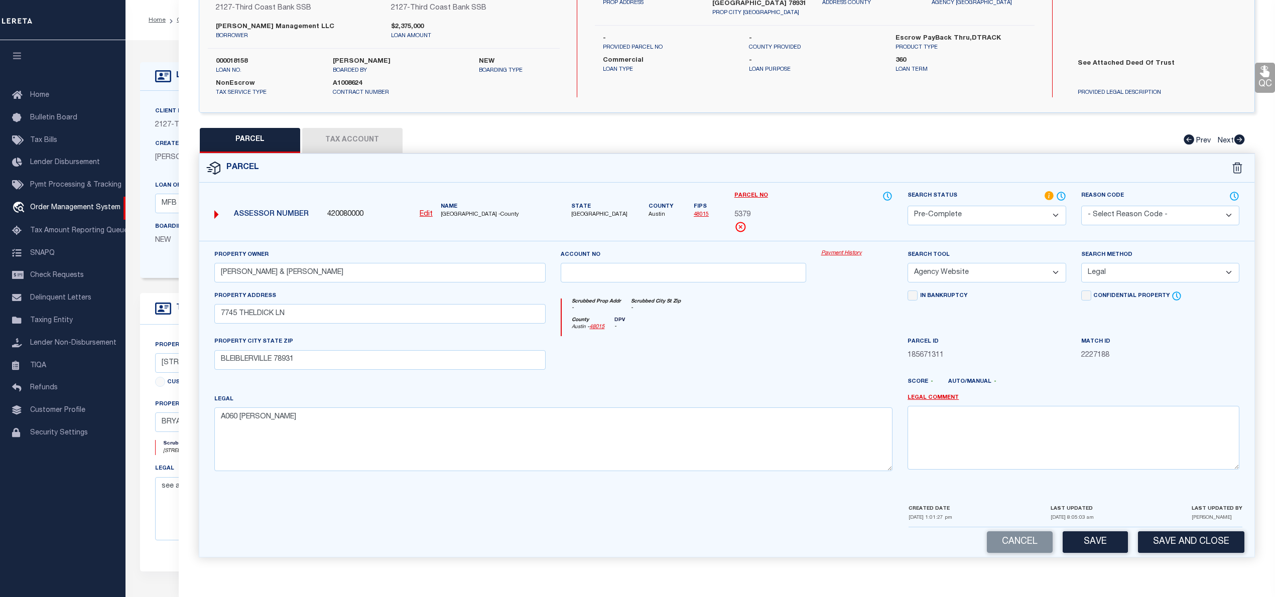
click at [344, 131] on button "Tax Account" at bounding box center [352, 140] width 100 height 25
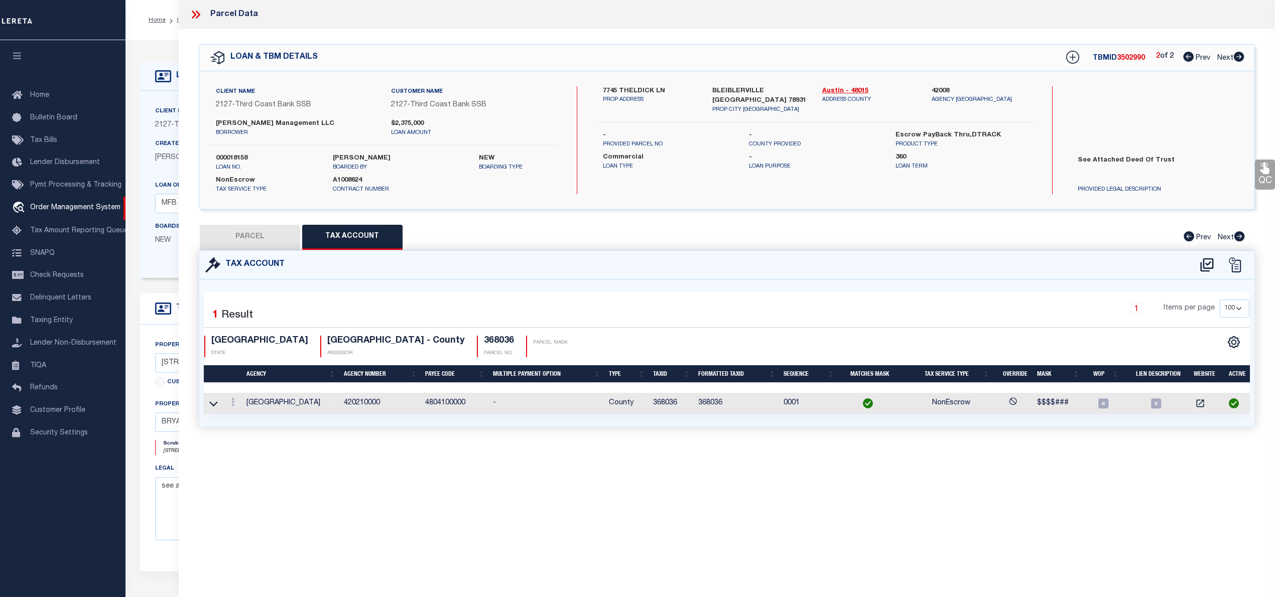
scroll to position [0, 0]
select select "100"
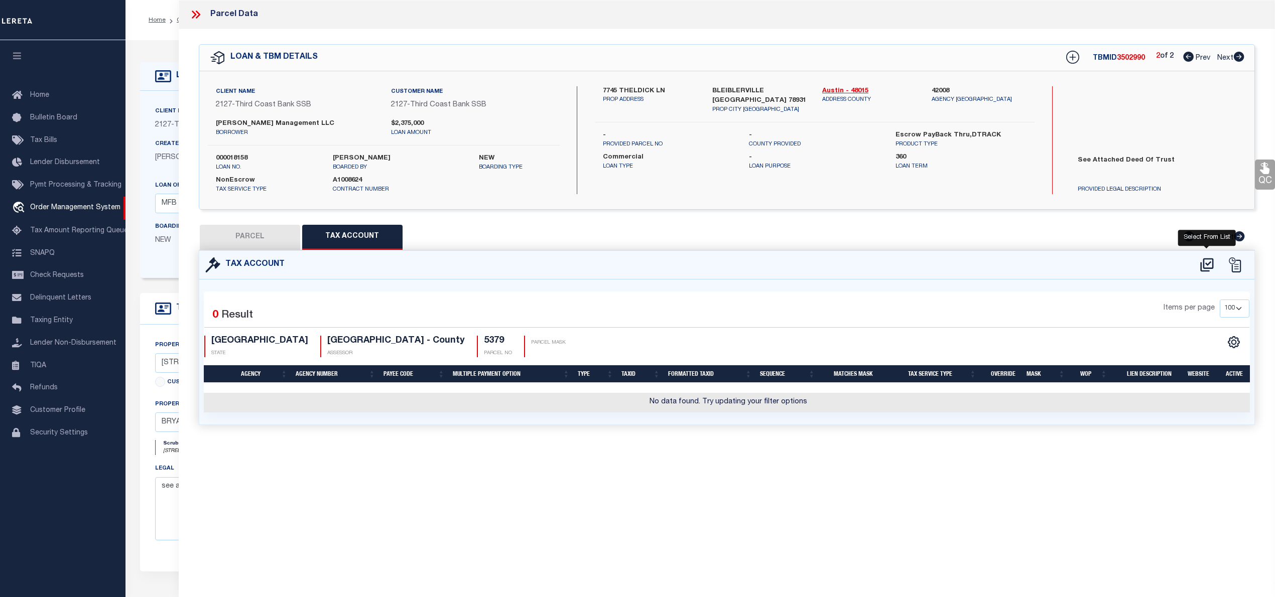
click at [1205, 263] on icon at bounding box center [1206, 265] width 13 height 14
select select "100"
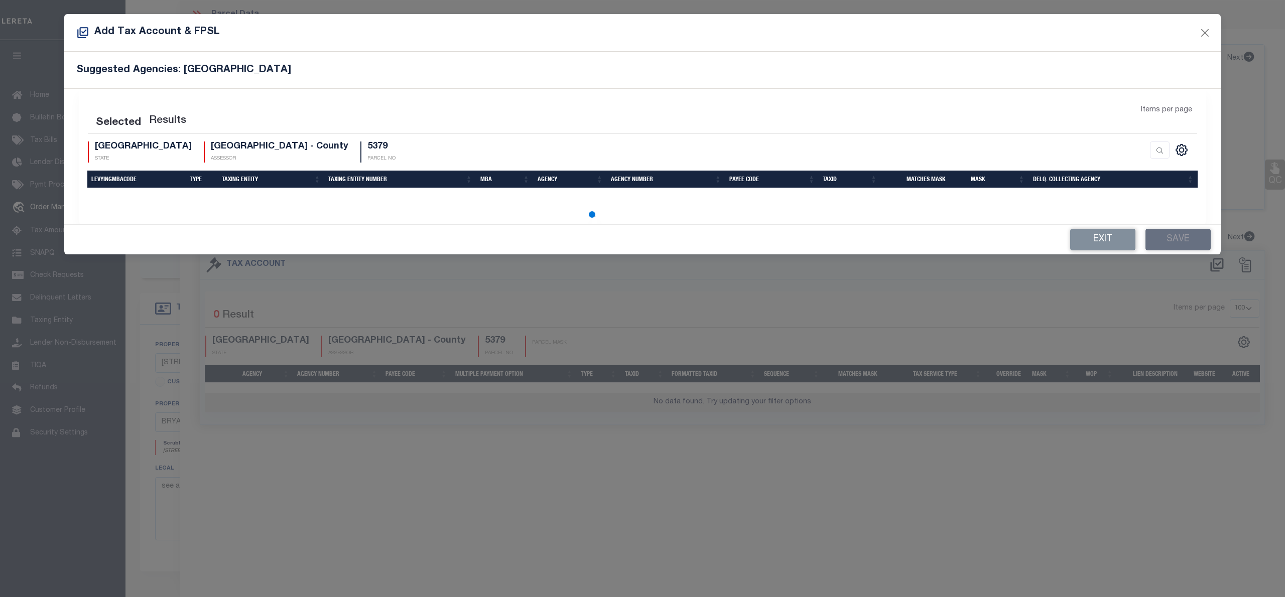
select select "100"
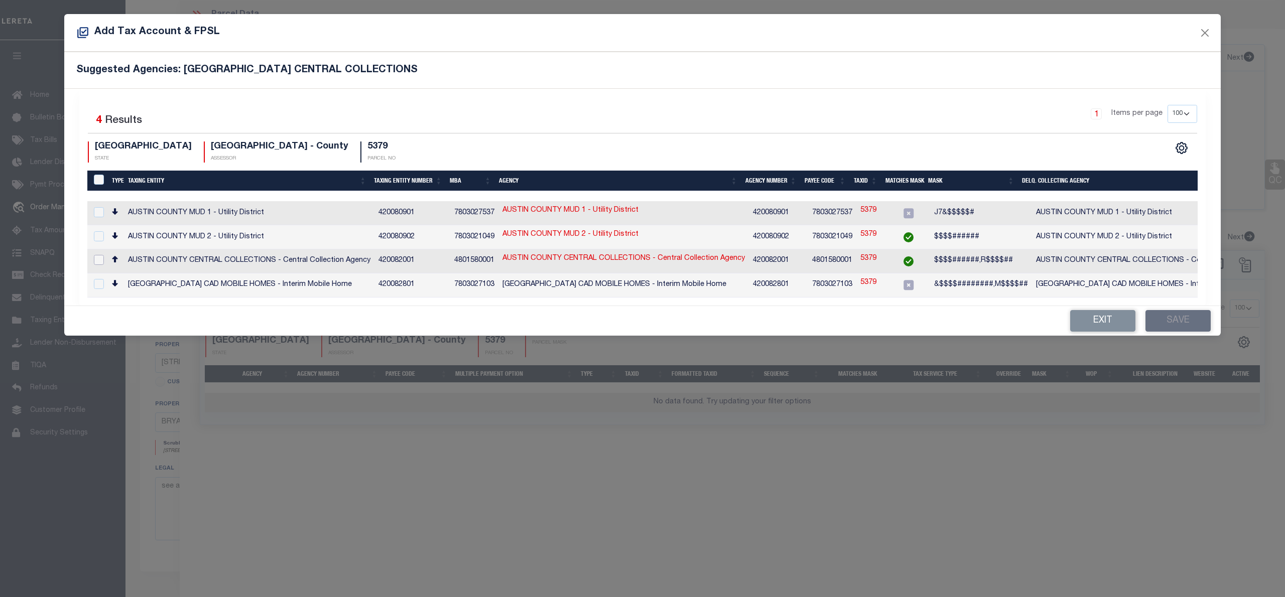
click at [97, 255] on input "checkbox" at bounding box center [99, 260] width 10 height 10
checkbox input "true"
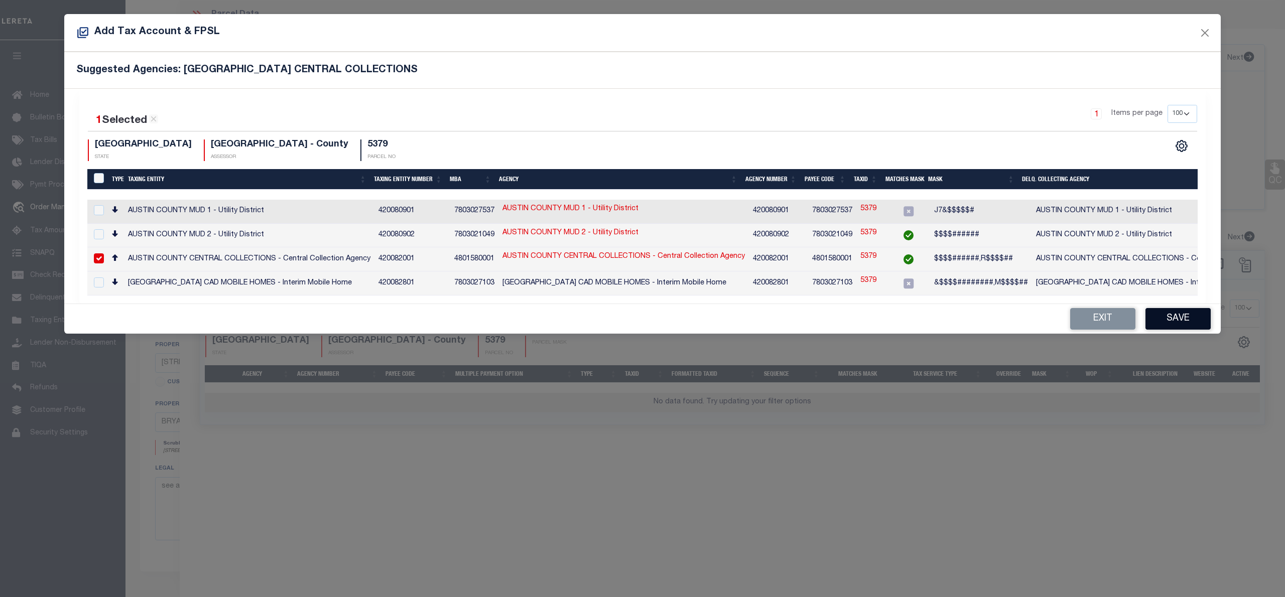
click at [1186, 313] on button "Save" at bounding box center [1177, 319] width 65 height 22
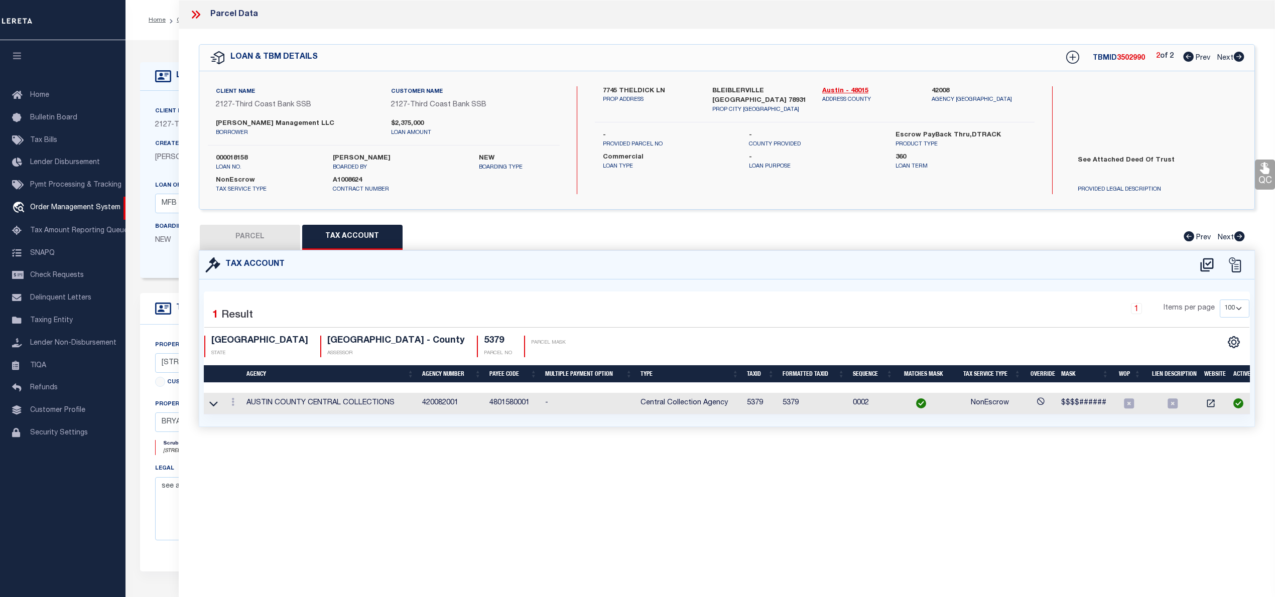
click at [251, 237] on button "PARCEL" at bounding box center [250, 237] width 100 height 25
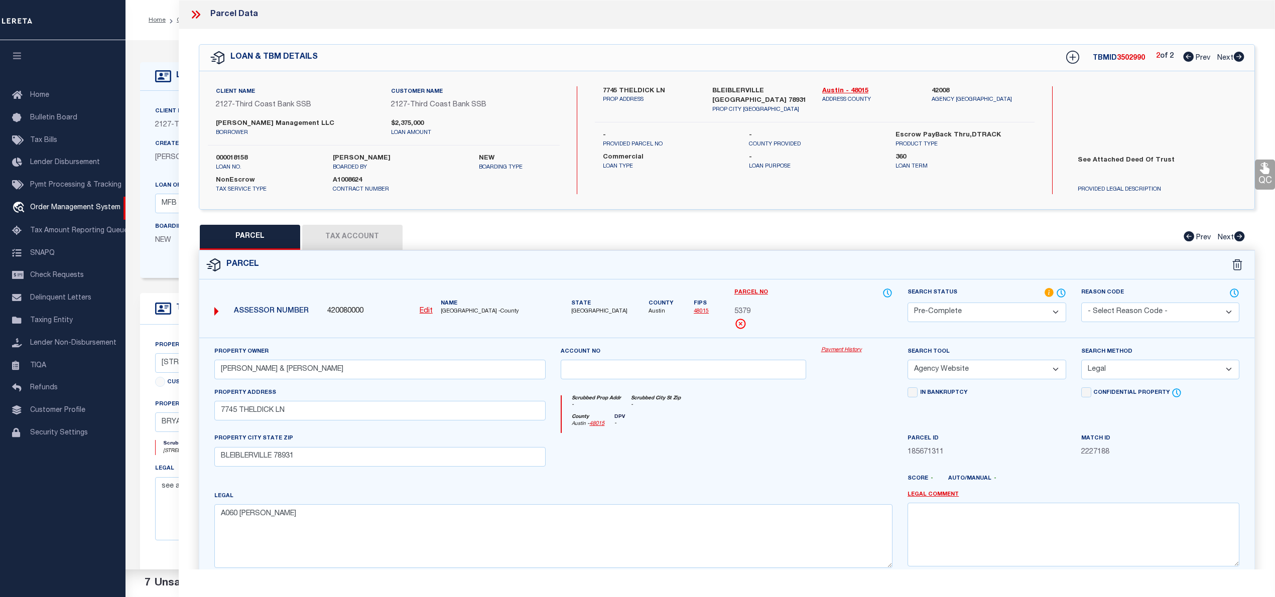
scroll to position [100, 0]
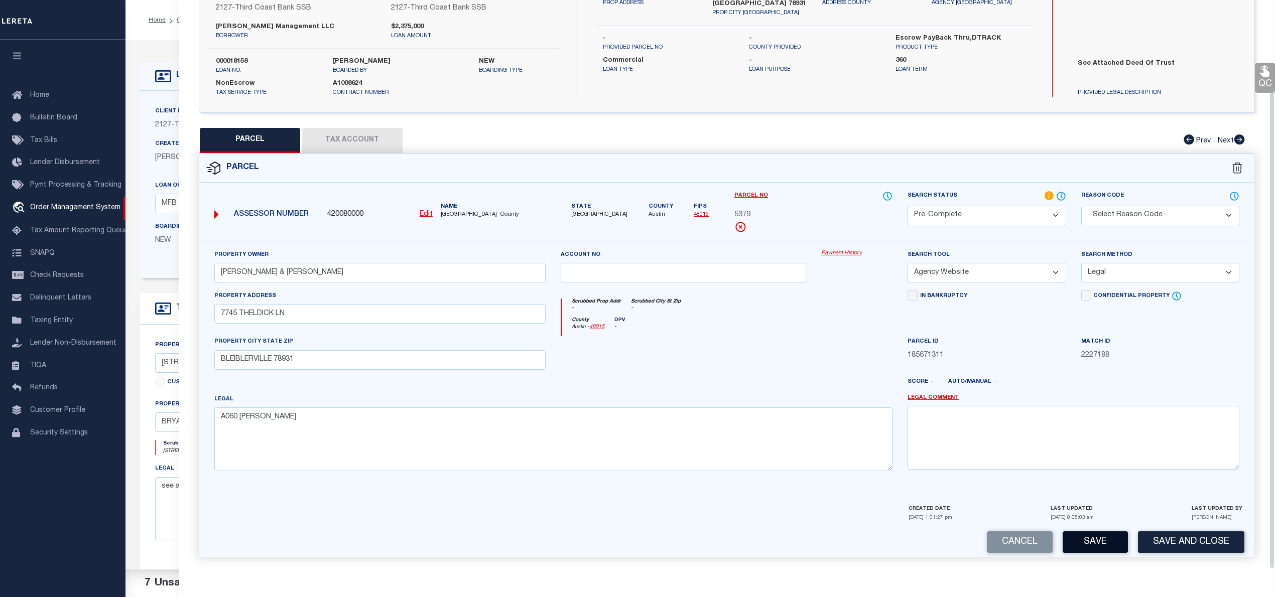
click at [1116, 548] on button "Save" at bounding box center [1094, 542] width 65 height 22
select select "AS"
select select
checkbox input "false"
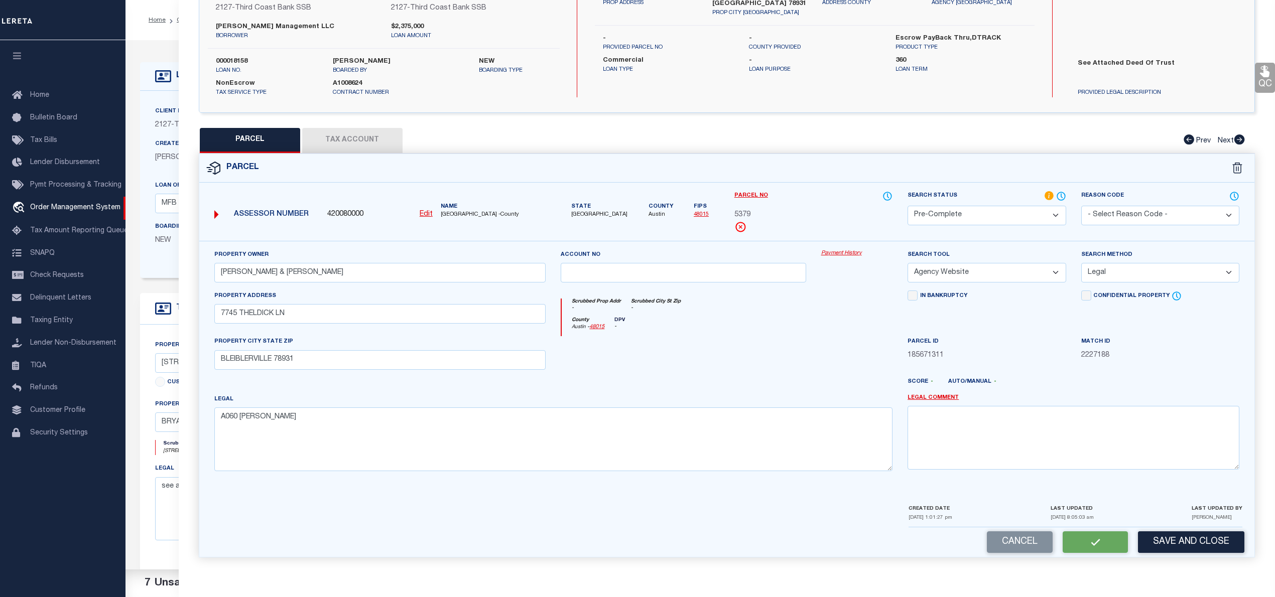
checkbox input "false"
select select "PC"
type input "[PERSON_NAME] & [PERSON_NAME]"
select select "AGW"
select select "LEG"
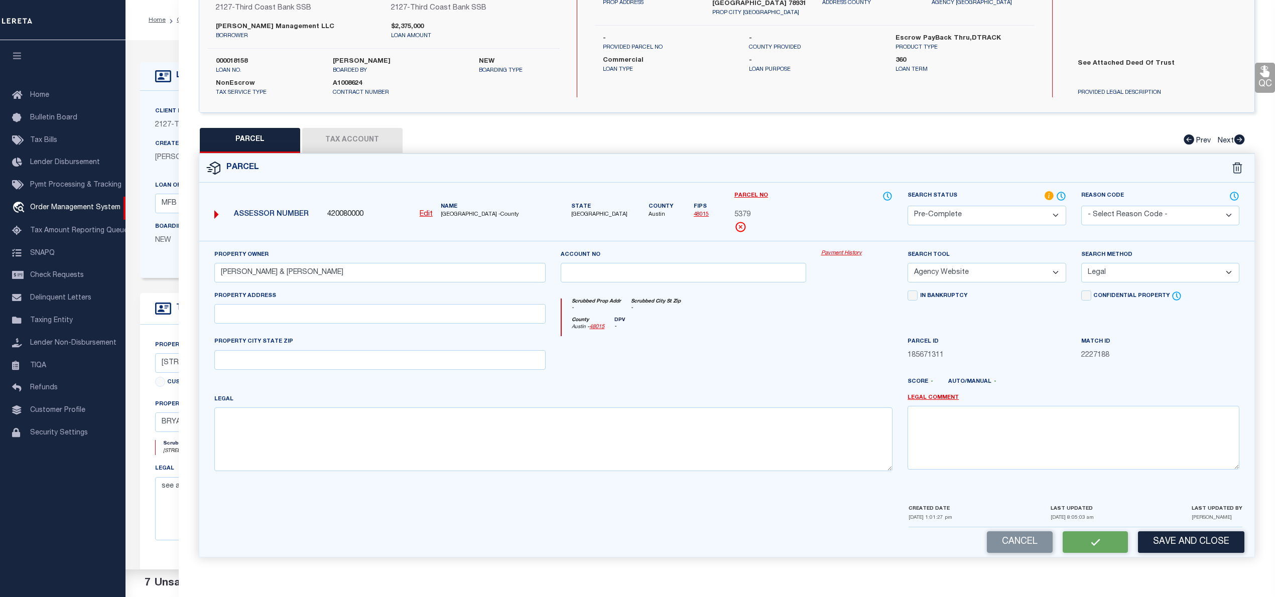
type input "7745 THELDICK LN"
type input "BLEIBLERVILLE 78931"
type textarea "A060 [PERSON_NAME]"
click at [1095, 540] on button "Save" at bounding box center [1094, 542] width 65 height 22
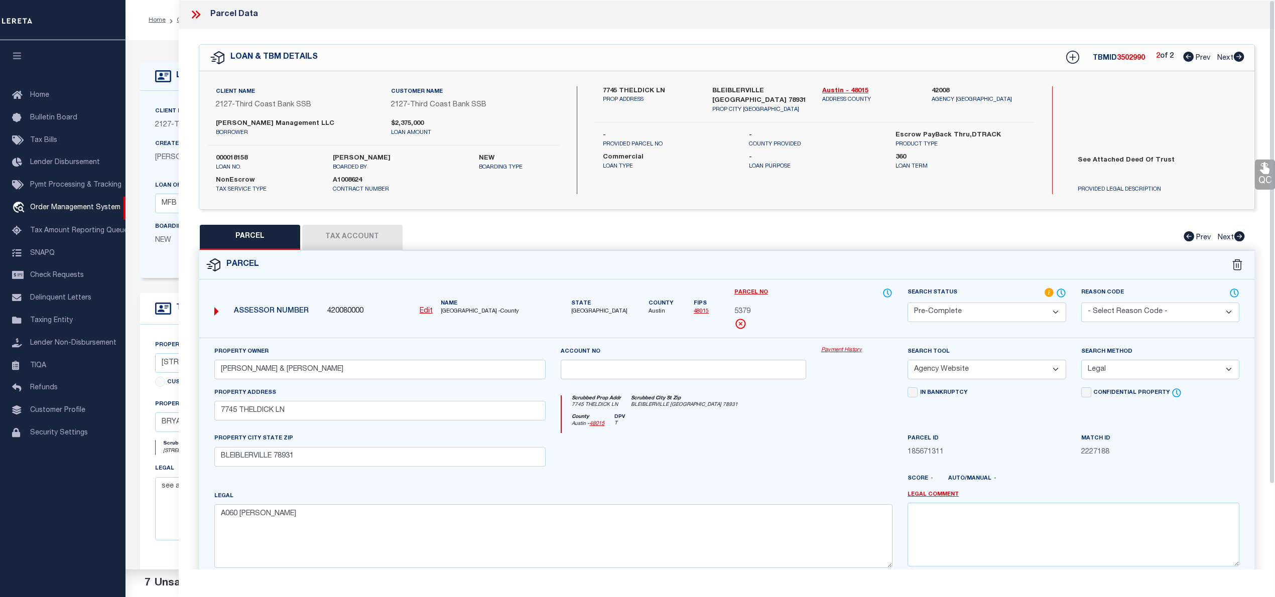
select select "AS"
select select
checkbox input "false"
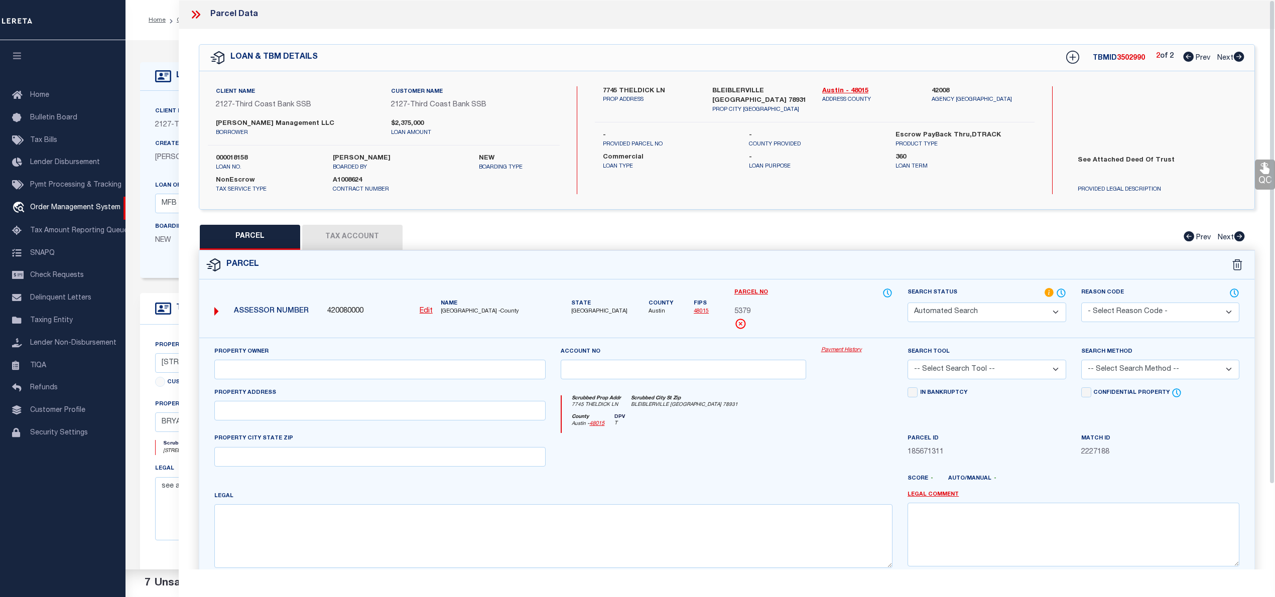
select select "PC"
type input "[PERSON_NAME] & [PERSON_NAME]"
select select "AGW"
select select "LEG"
type input "7745 THELDICK LN"
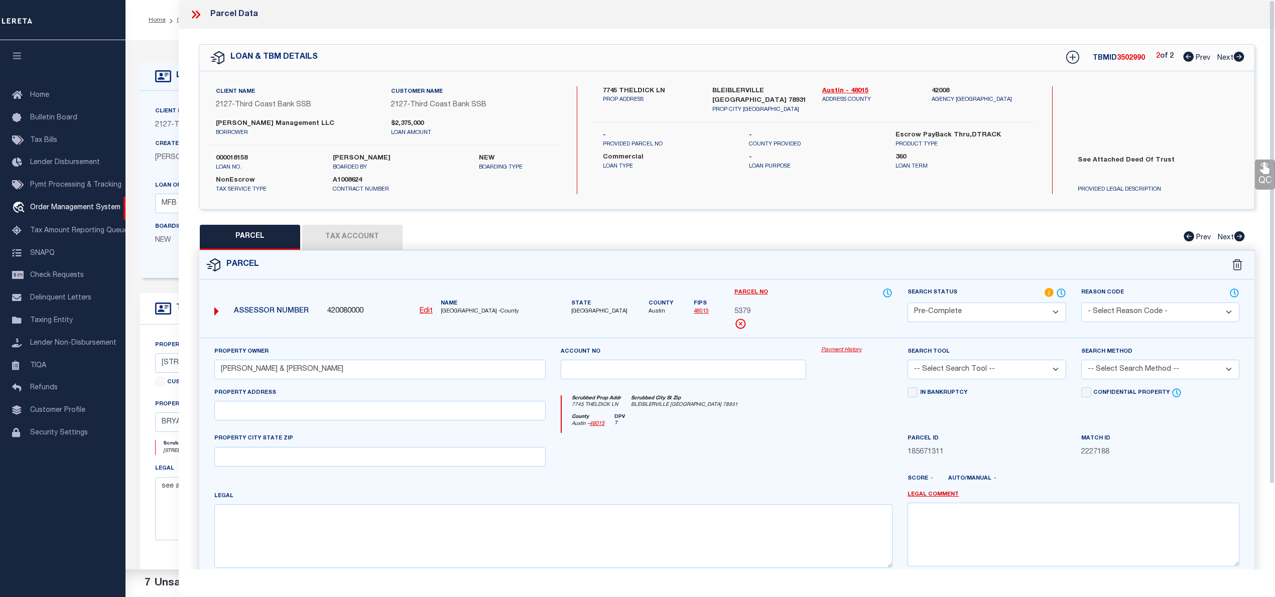
type input "BLEIBLERVILLE 78931"
type textarea "A060 [PERSON_NAME]"
click at [1184, 56] on icon at bounding box center [1188, 57] width 11 height 10
select select "AS"
select select
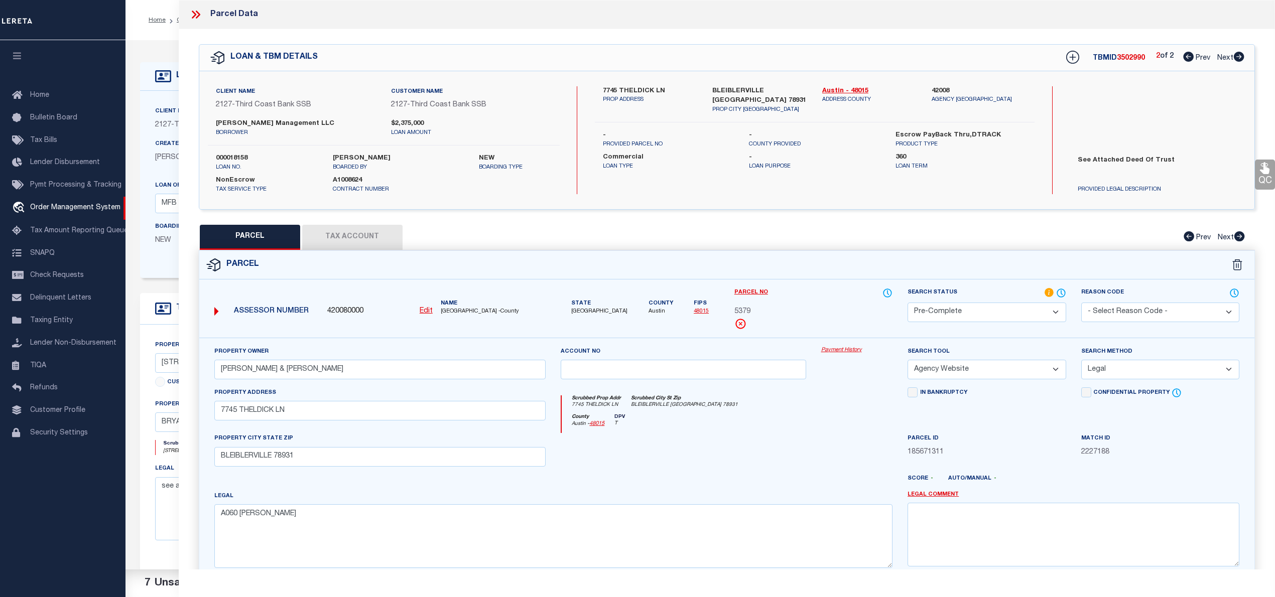
select select
checkbox input "false"
select select "QC"
type input "[PERSON_NAME] & [PERSON_NAME]"
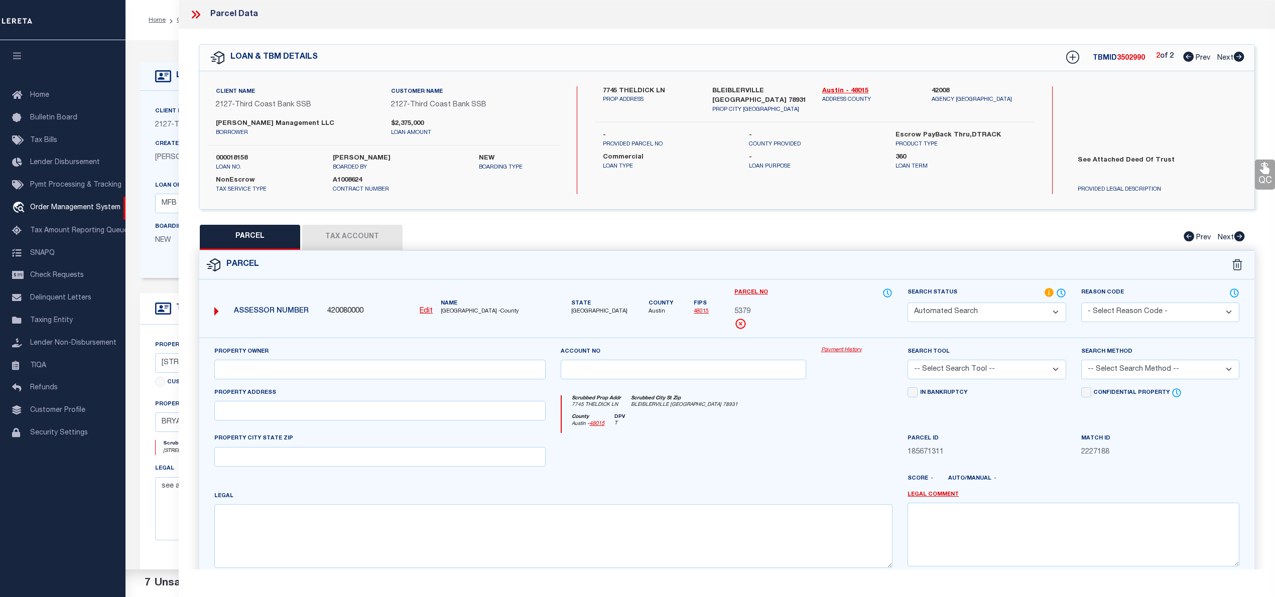
select select "AGW"
select select "LEG"
type input "[STREET_ADDRESS]"
type input "[GEOGRAPHIC_DATA]"
type textarea "THE CASITAS AT TRADITIONS CONDOS PH 2, GAME DAY COTTAGES UNIT 8A"
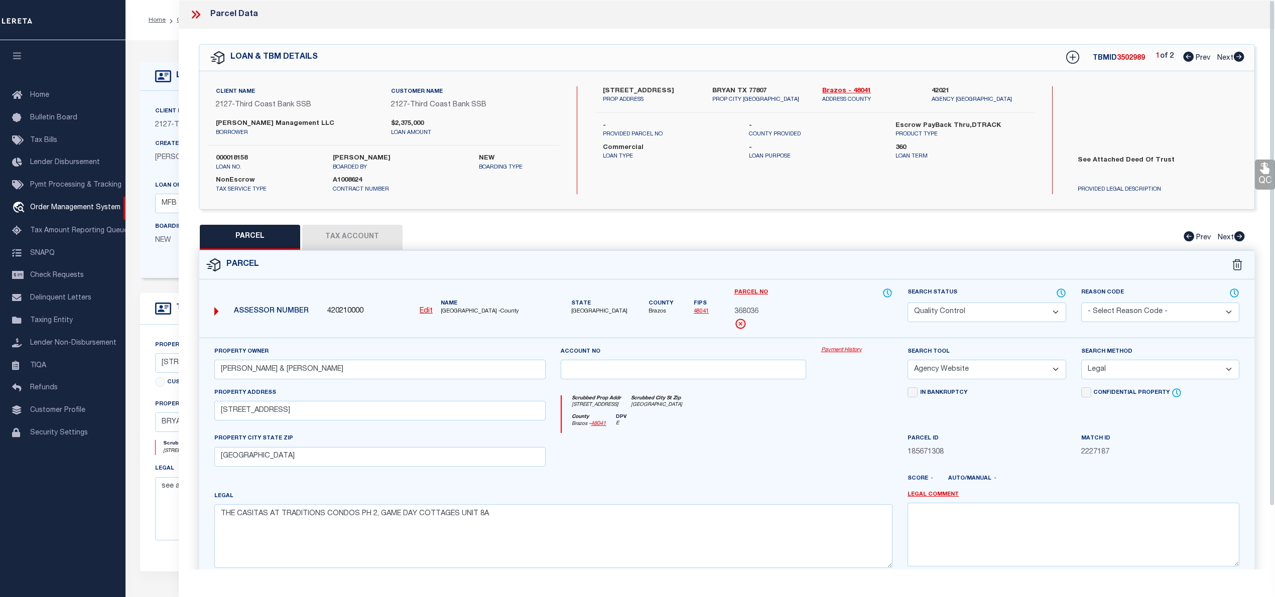
click at [742, 310] on span "368036" at bounding box center [746, 312] width 24 height 11
copy span "368036"
click at [1238, 58] on icon at bounding box center [1238, 57] width 11 height 10
select select "AS"
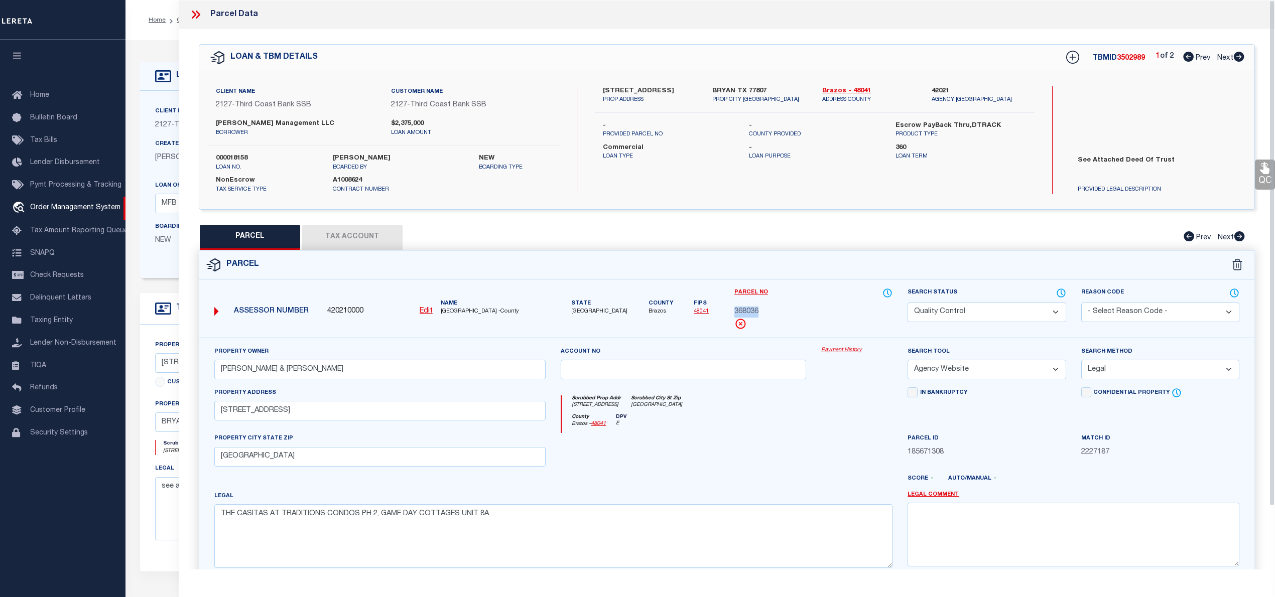
select select
checkbox input "false"
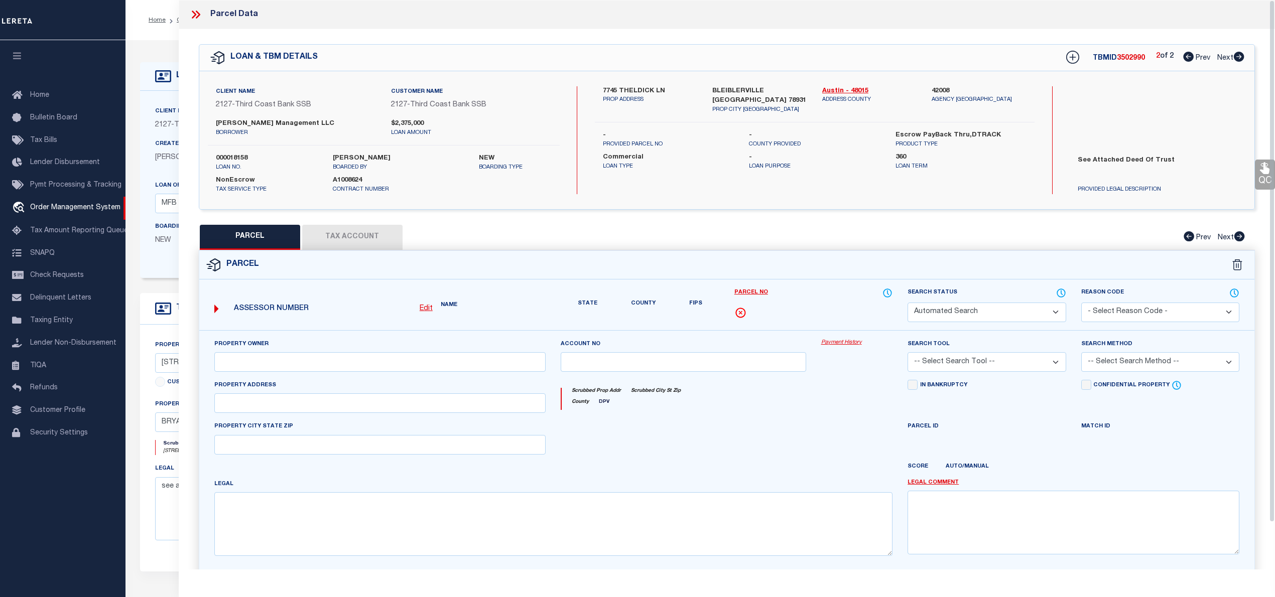
select select "QC"
type input "[PERSON_NAME] & [PERSON_NAME]"
select select "AGW"
select select "LEG"
type input "7745 THELDICK LN"
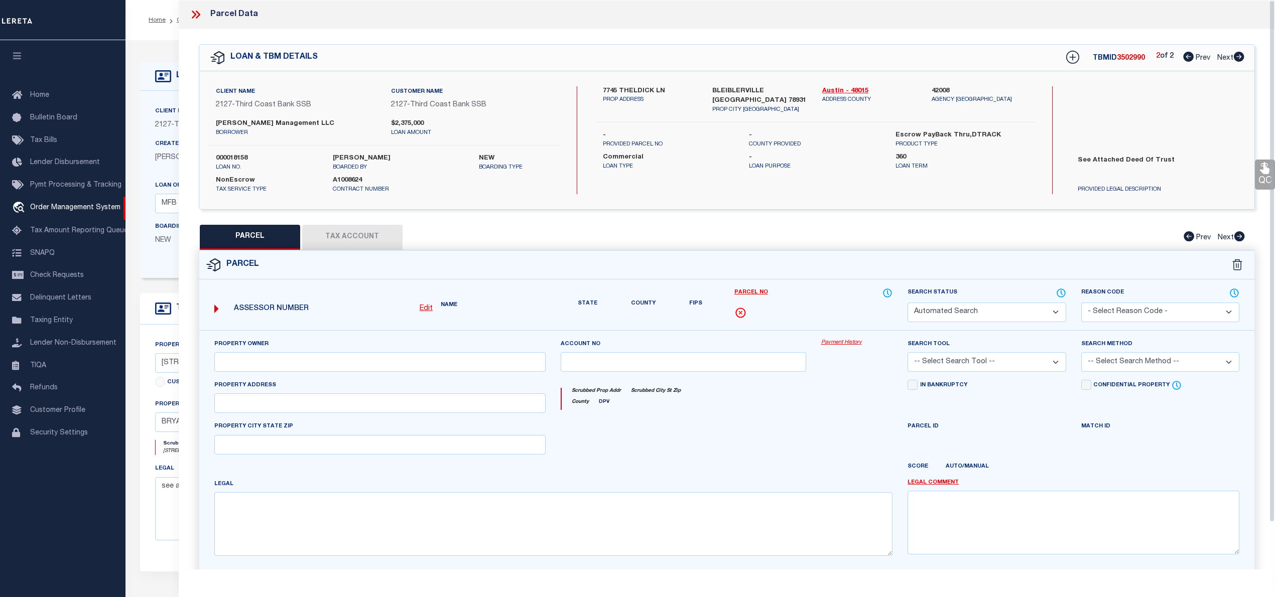
type input "BLEIBLERVILLE 78931"
type textarea "A060 [PERSON_NAME]"
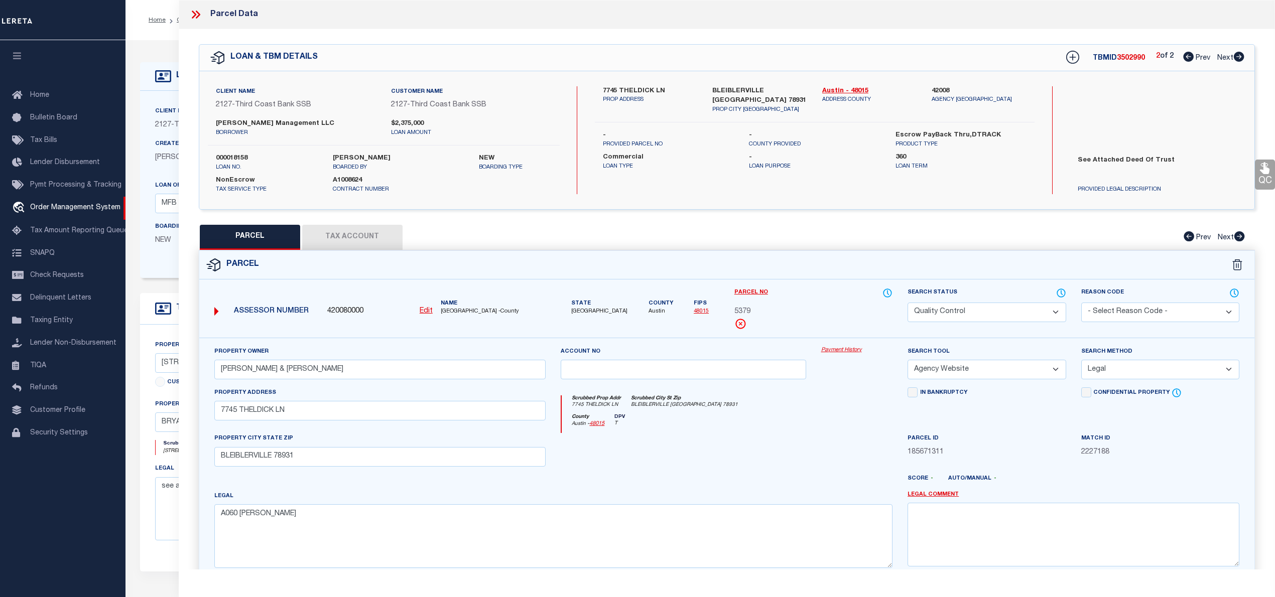
click at [1131, 55] on span "3502990" at bounding box center [1131, 58] width 28 height 7
copy span "3502990"
click at [747, 313] on span "5379" at bounding box center [742, 312] width 16 height 11
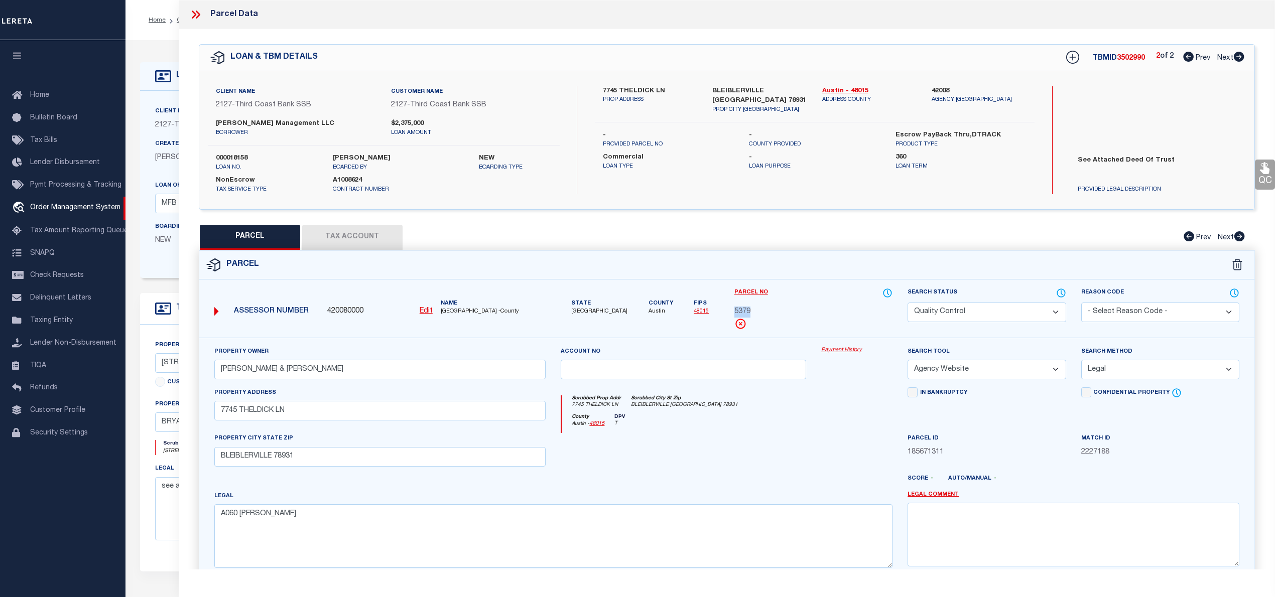
copy span "5379"
click at [195, 15] on icon at bounding box center [194, 15] width 5 height 8
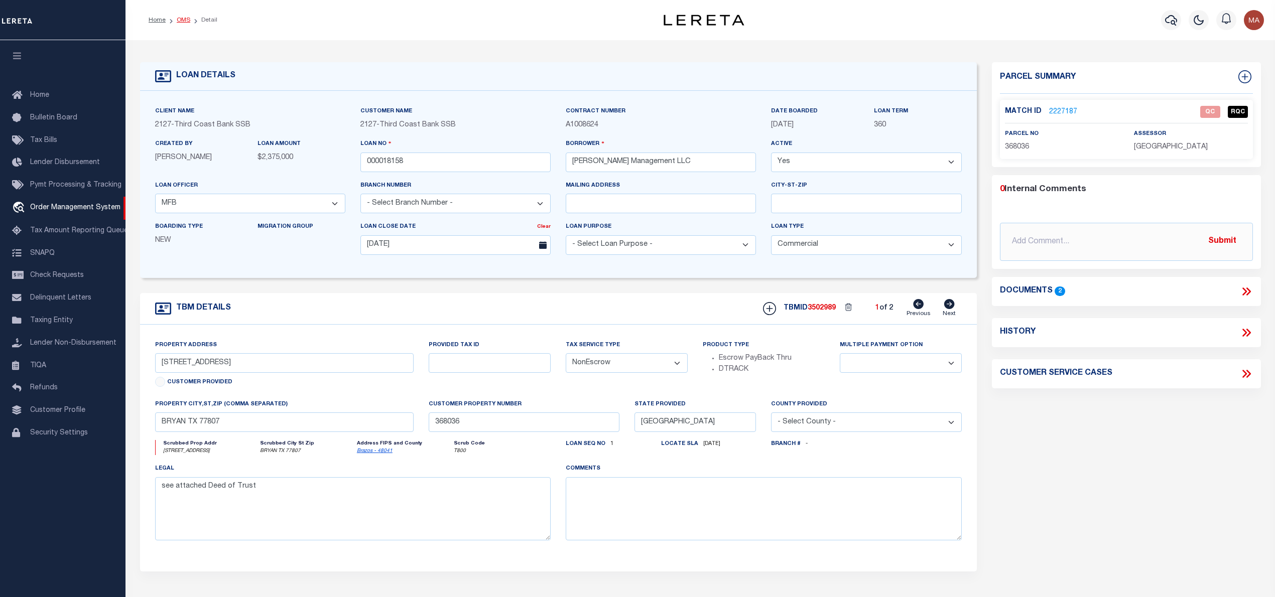
click at [183, 20] on link "OMS" at bounding box center [184, 20] width 14 height 6
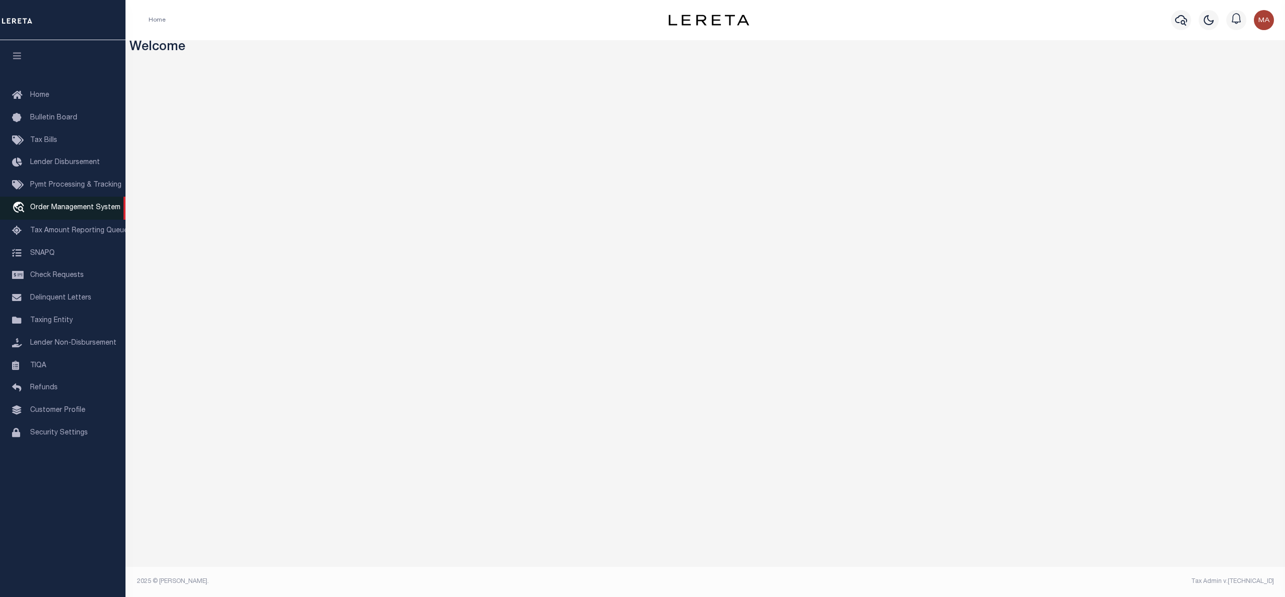
click at [38, 207] on span "Order Management System" at bounding box center [75, 207] width 90 height 7
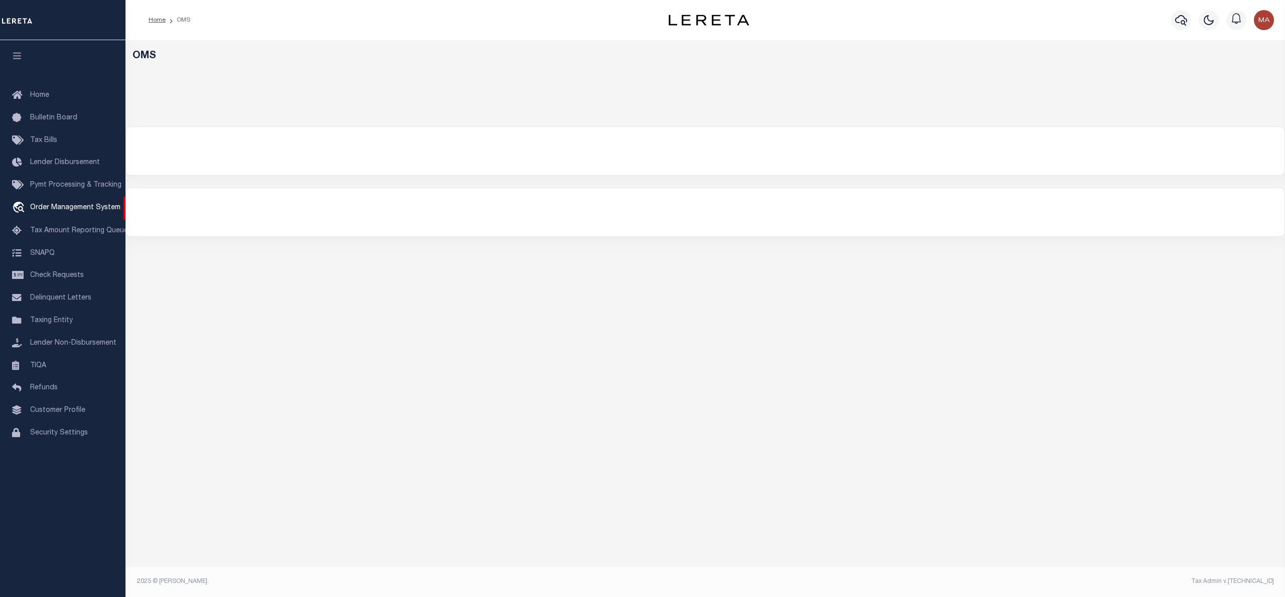
select select "200"
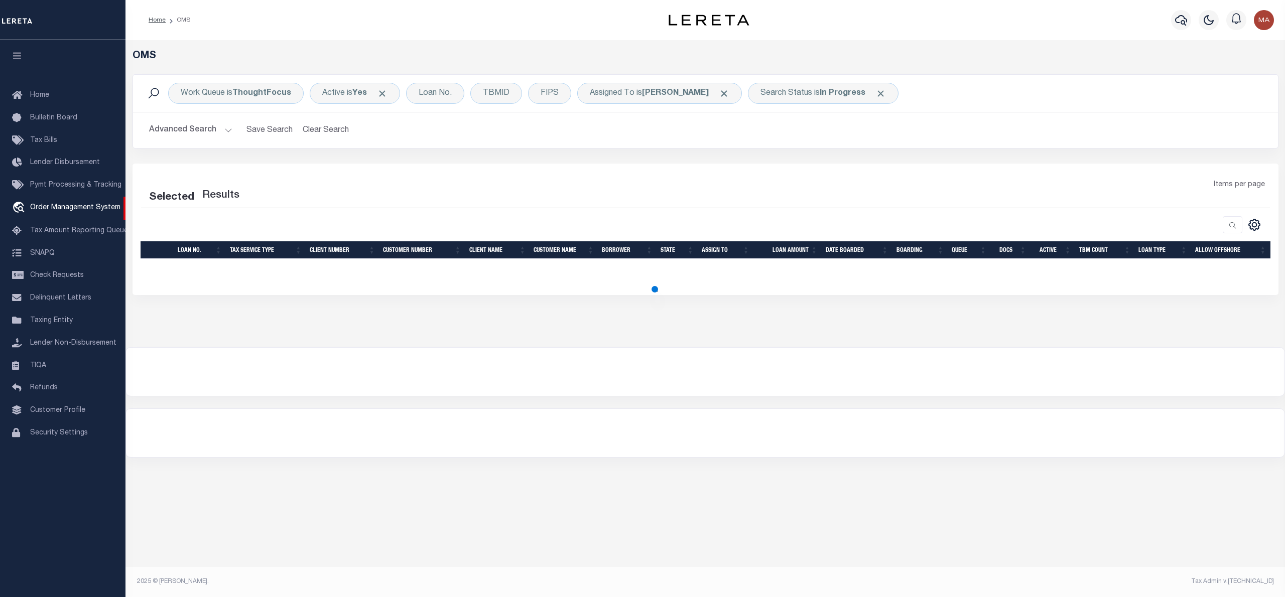
select select "200"
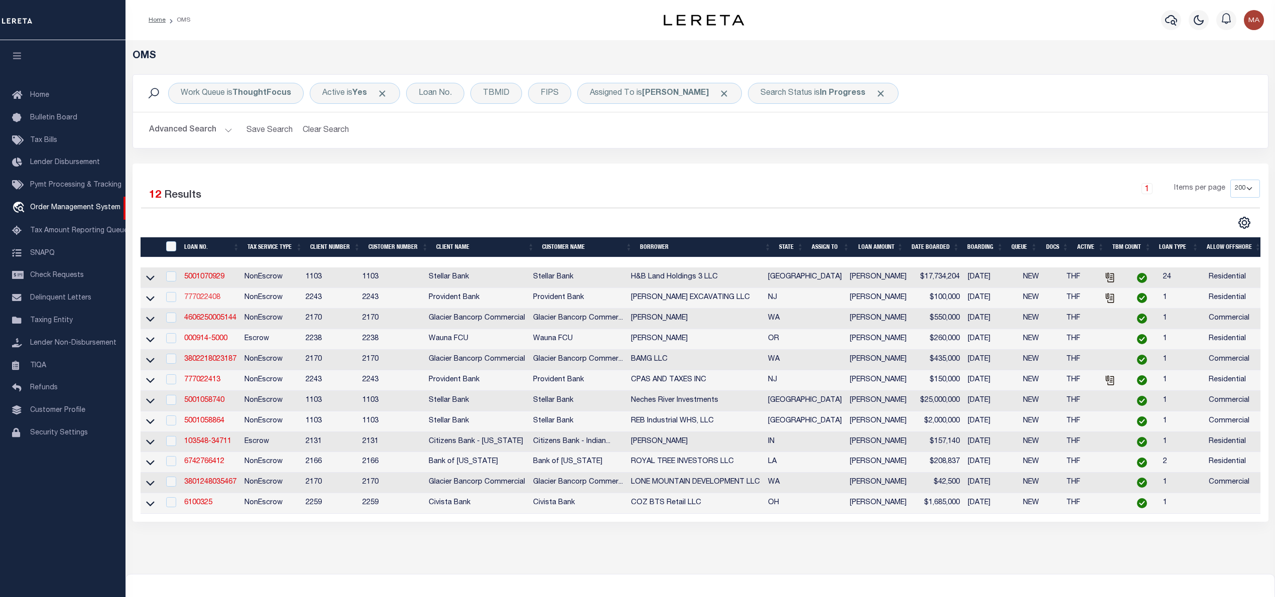
click at [213, 300] on link "777022408" at bounding box center [202, 297] width 36 height 7
type input "777022408"
type input "[PERSON_NAME] EXCAVATING LLC"
select select
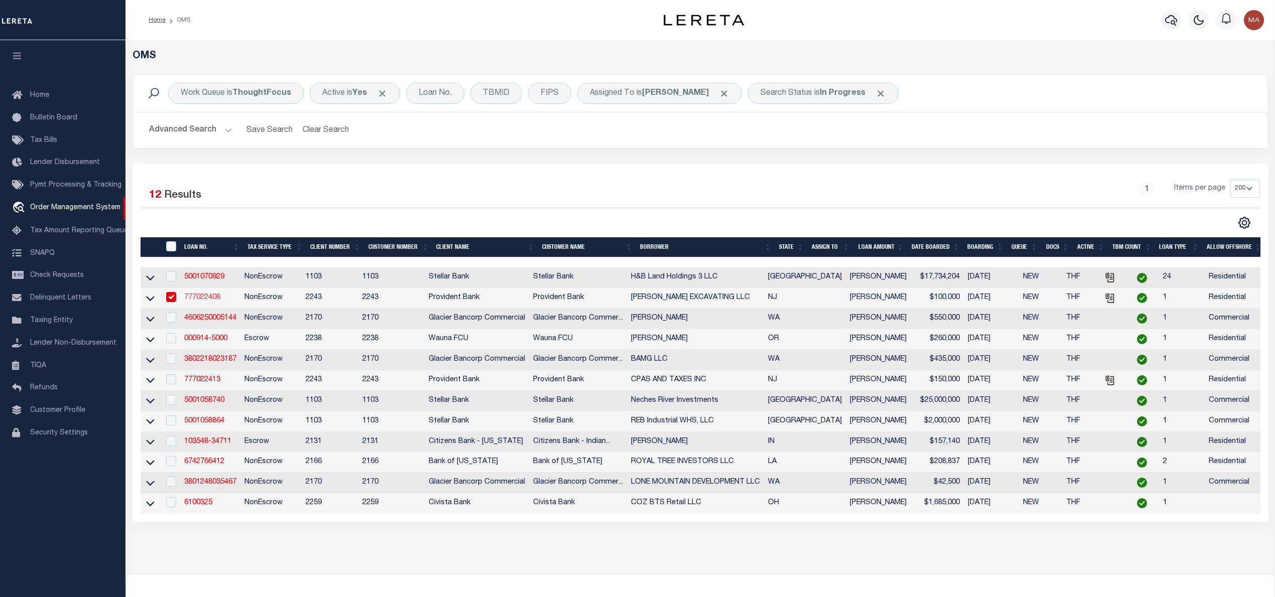
type input "[DATE]"
select select "10"
select select "NonEscrow"
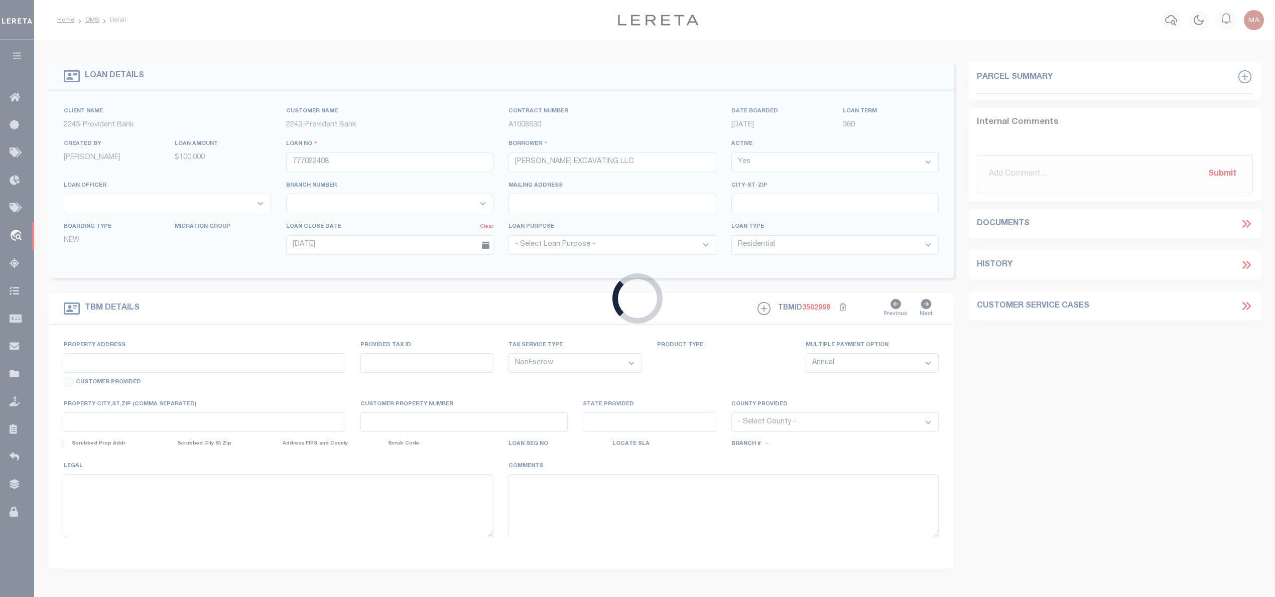
type input "[STREET_ADDRESS]"
select select
type input "[GEOGRAPHIC_DATA]-3206"
type input "NJ"
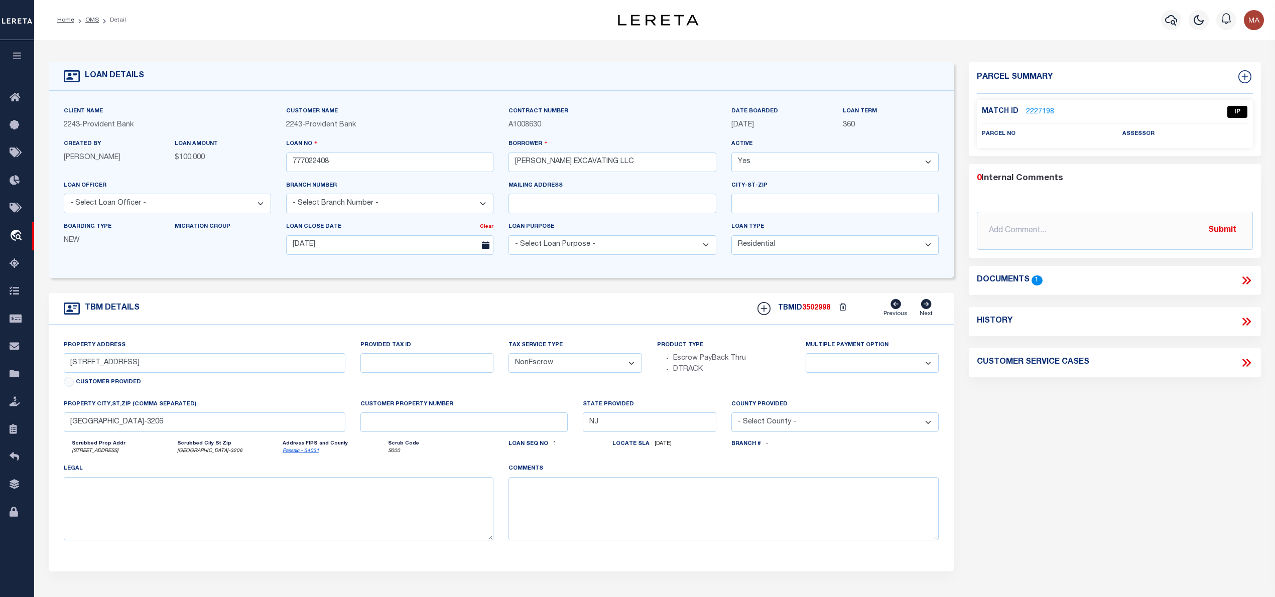
click at [1247, 279] on icon at bounding box center [1245, 280] width 13 height 13
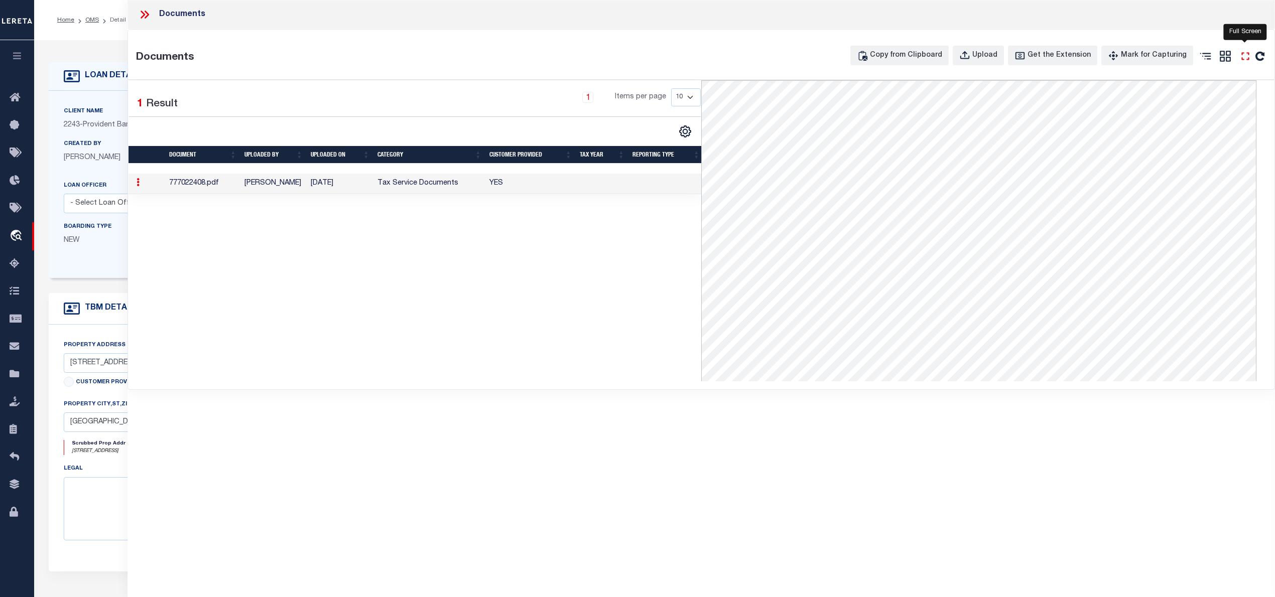
click at [1247, 59] on icon "" at bounding box center [1244, 56] width 13 height 13
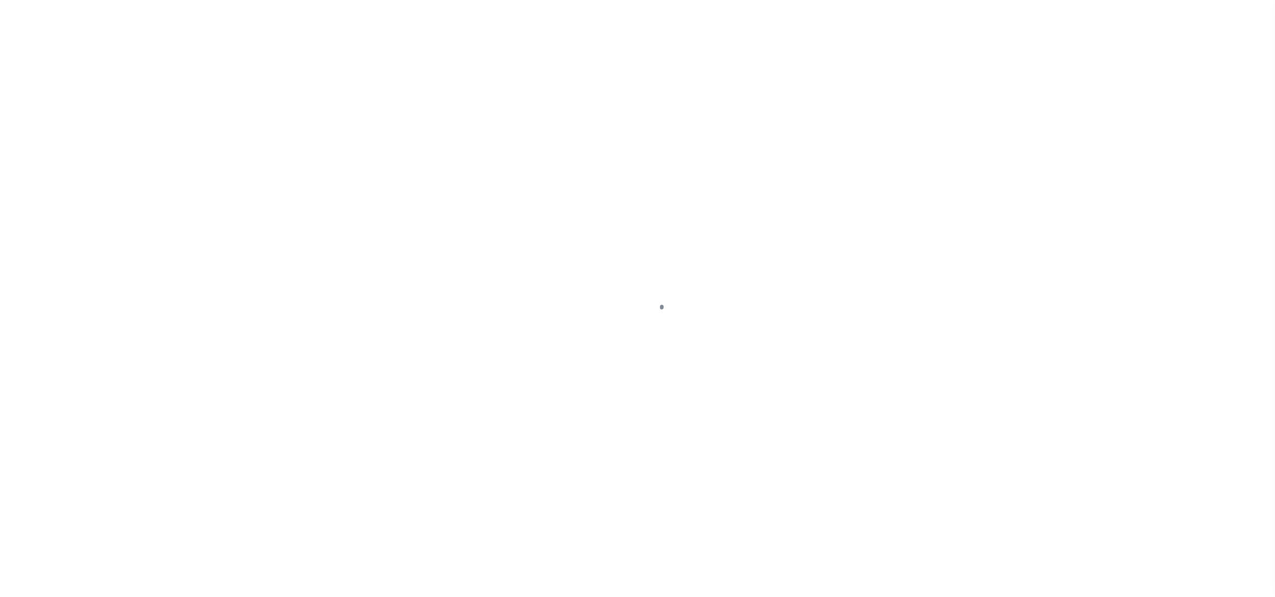
select select "10"
select select "NonEscrow"
select select
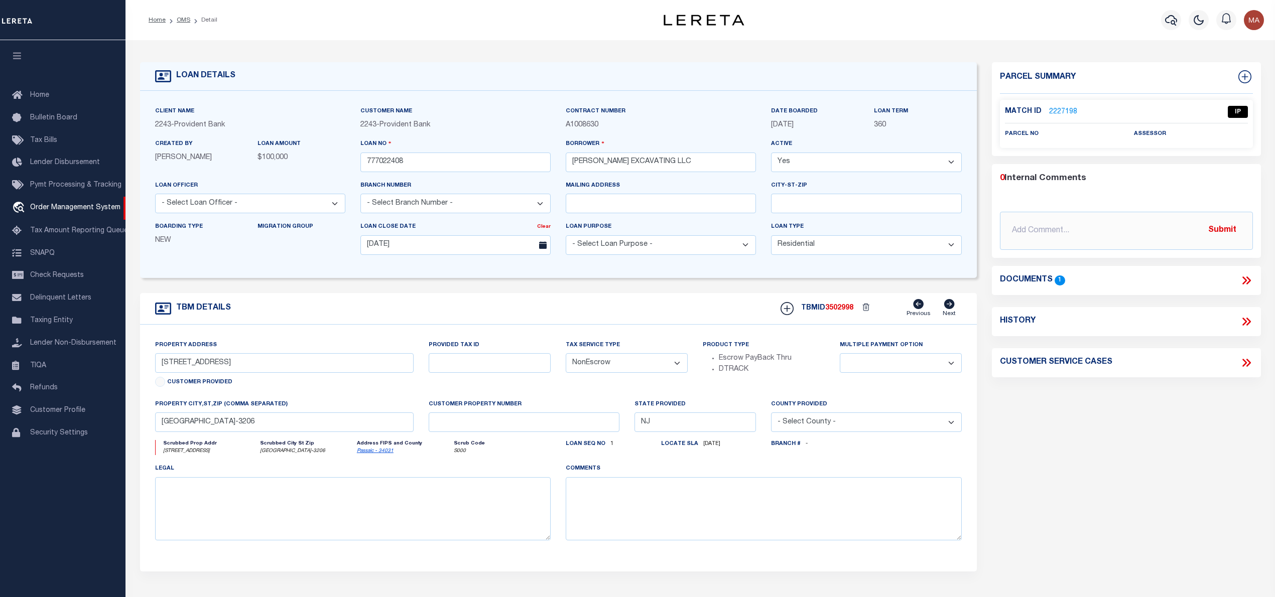
click at [1060, 111] on link "2227198" at bounding box center [1063, 112] width 28 height 11
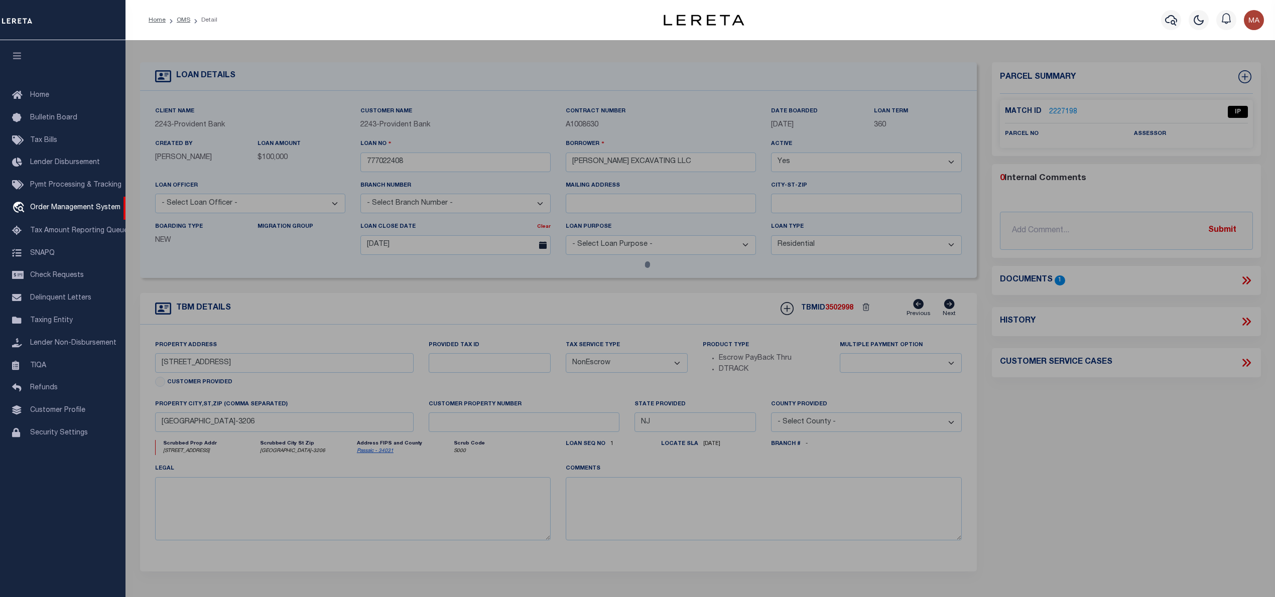
checkbox input "false"
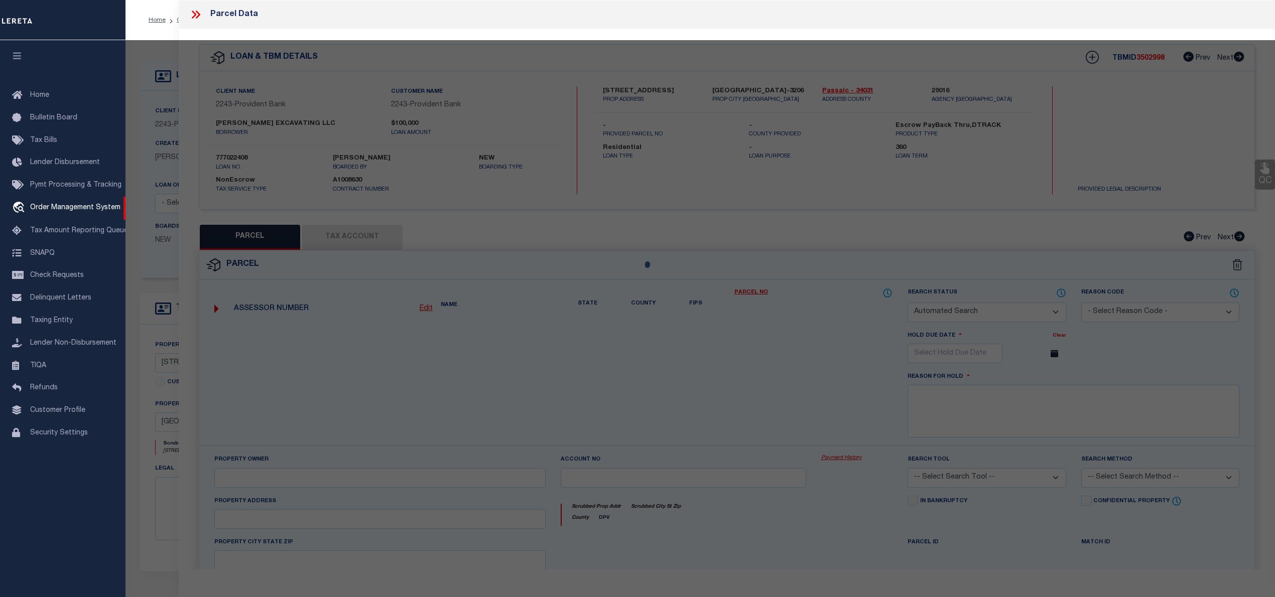
select select "IP"
checkbox input "false"
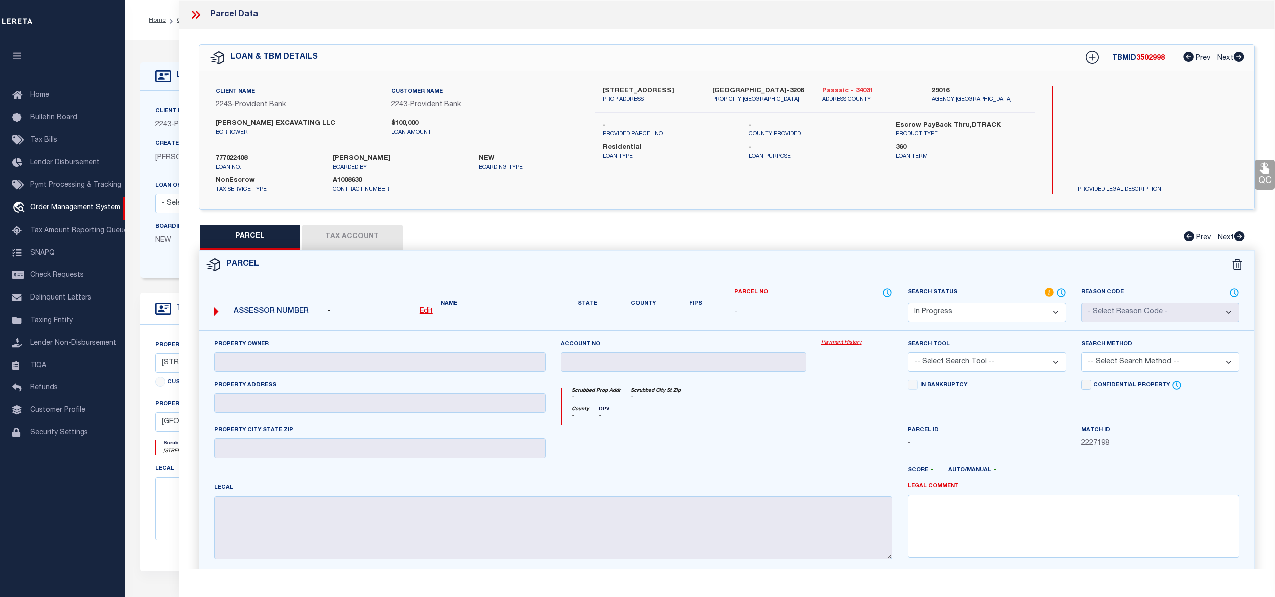
click at [846, 87] on link "Passaic - 34031" at bounding box center [869, 91] width 94 height 10
